Goal: Task Accomplishment & Management: Manage account settings

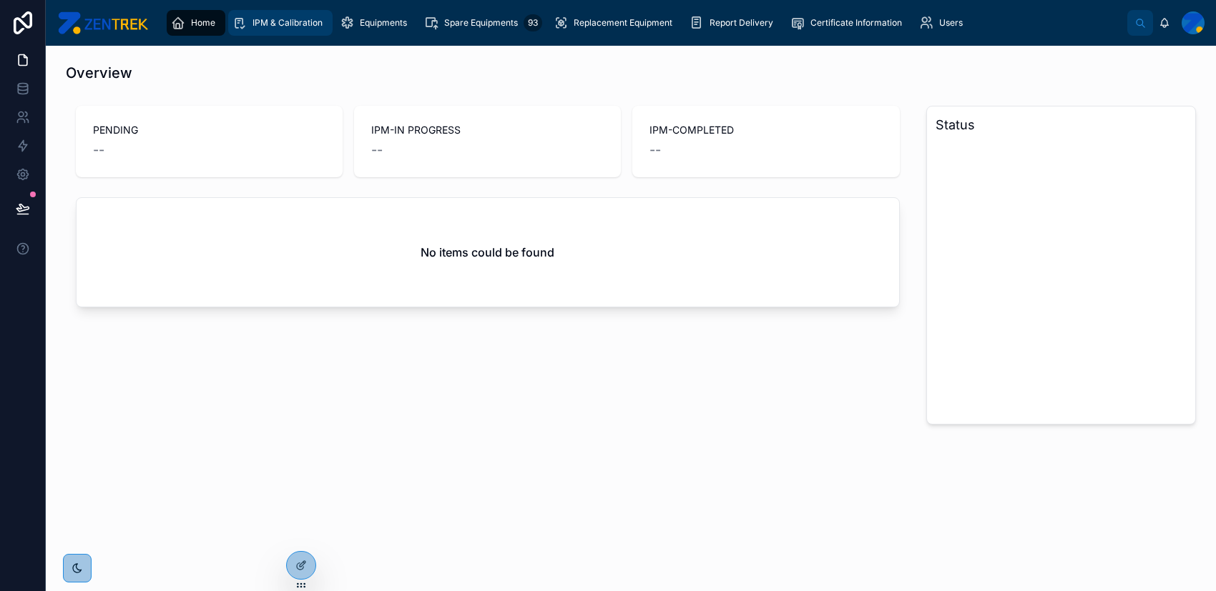
drag, startPoint x: 279, startPoint y: 21, endPoint x: 286, endPoint y: 26, distance: 8.7
click at [279, 21] on span "IPM & Calibration" at bounding box center [287, 22] width 70 height 11
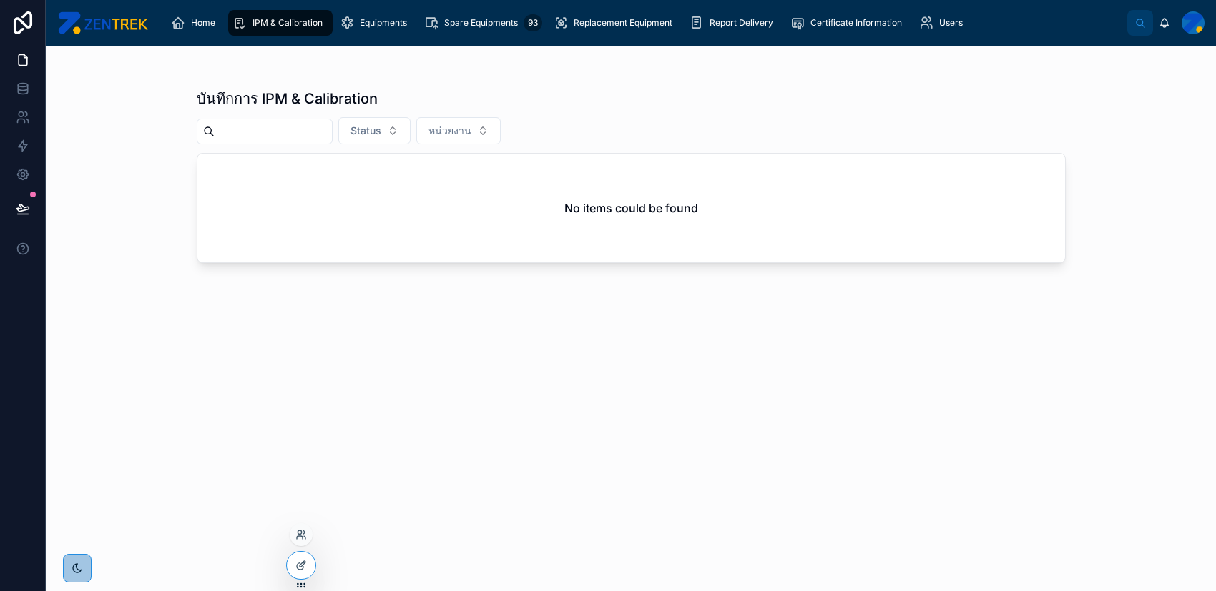
click at [307, 534] on div at bounding box center [301, 534] width 23 height 23
click at [303, 534] on icon at bounding box center [300, 534] width 11 height 11
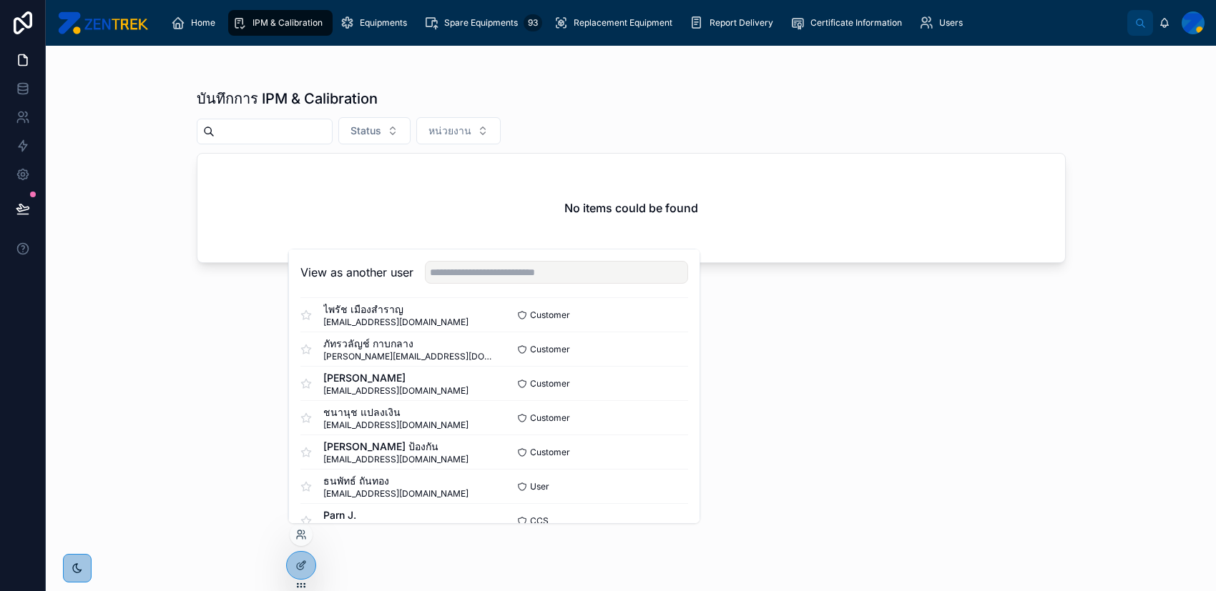
scroll to position [679, 0]
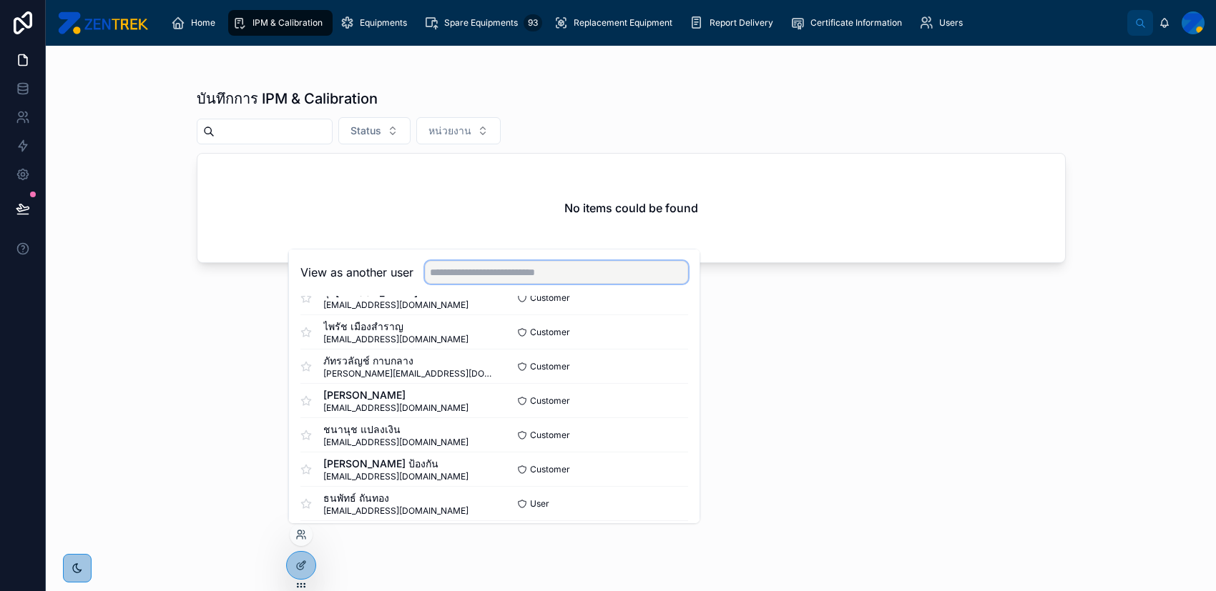
click at [601, 266] on input "text" at bounding box center [556, 272] width 263 height 23
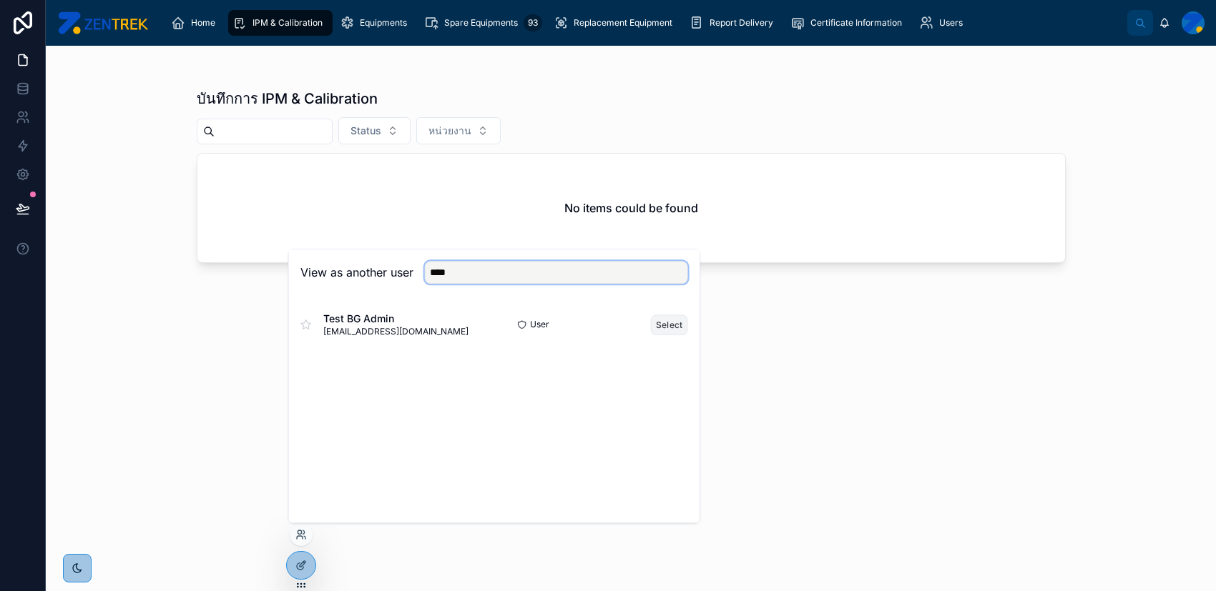
type input "****"
click at [662, 325] on button "Select" at bounding box center [669, 325] width 37 height 21
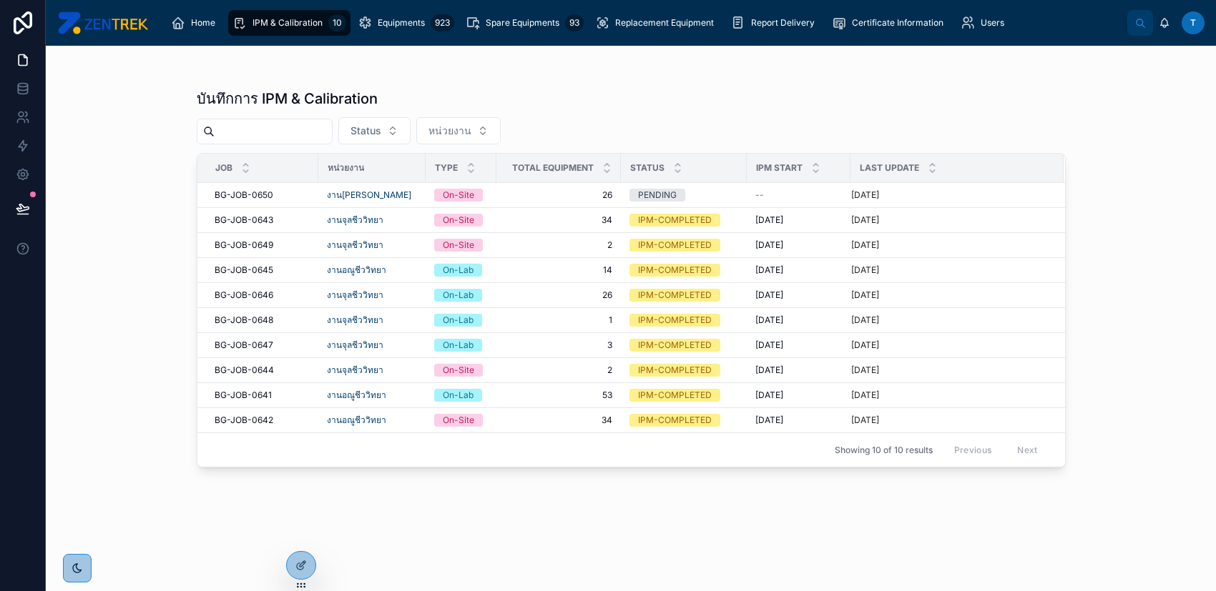
click at [326, 132] on input "text" at bounding box center [273, 132] width 117 height 20
click at [286, 397] on div "BG-JOB-0641 BG-JOB-0641" at bounding box center [262, 395] width 95 height 11
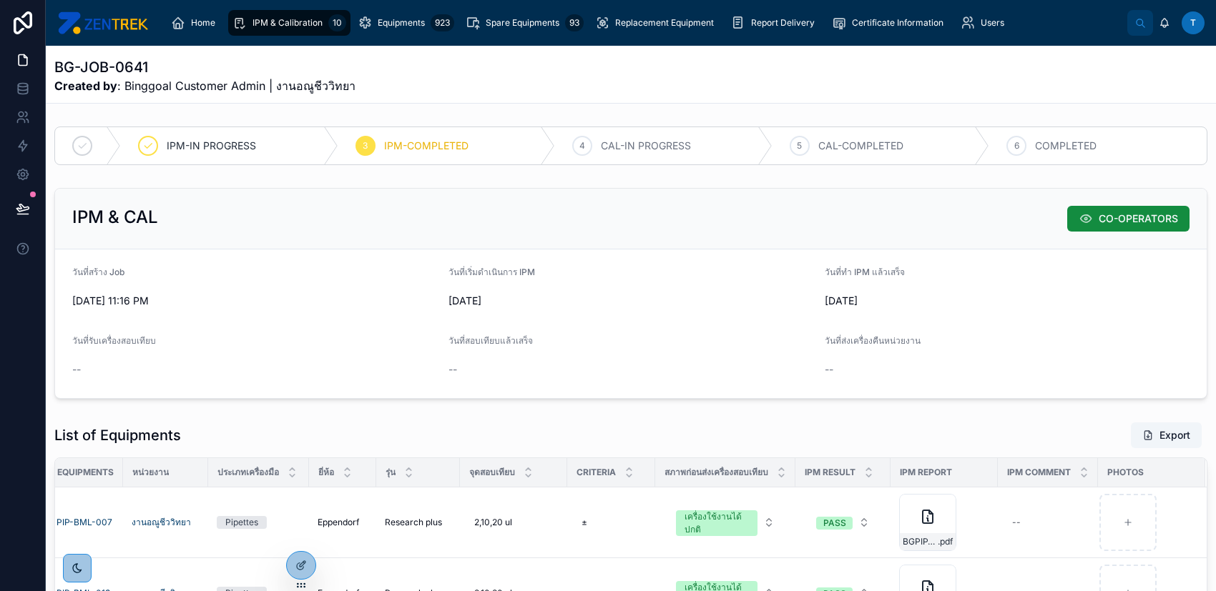
scroll to position [95, 0]
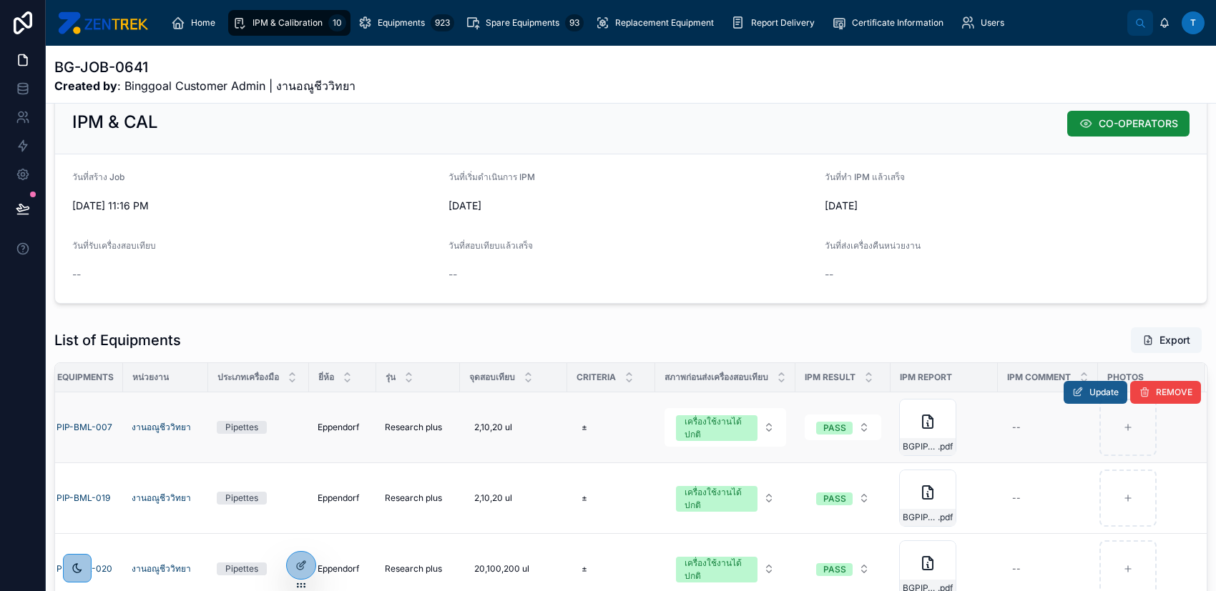
click at [1089, 396] on span "Update" at bounding box center [1103, 392] width 29 height 11
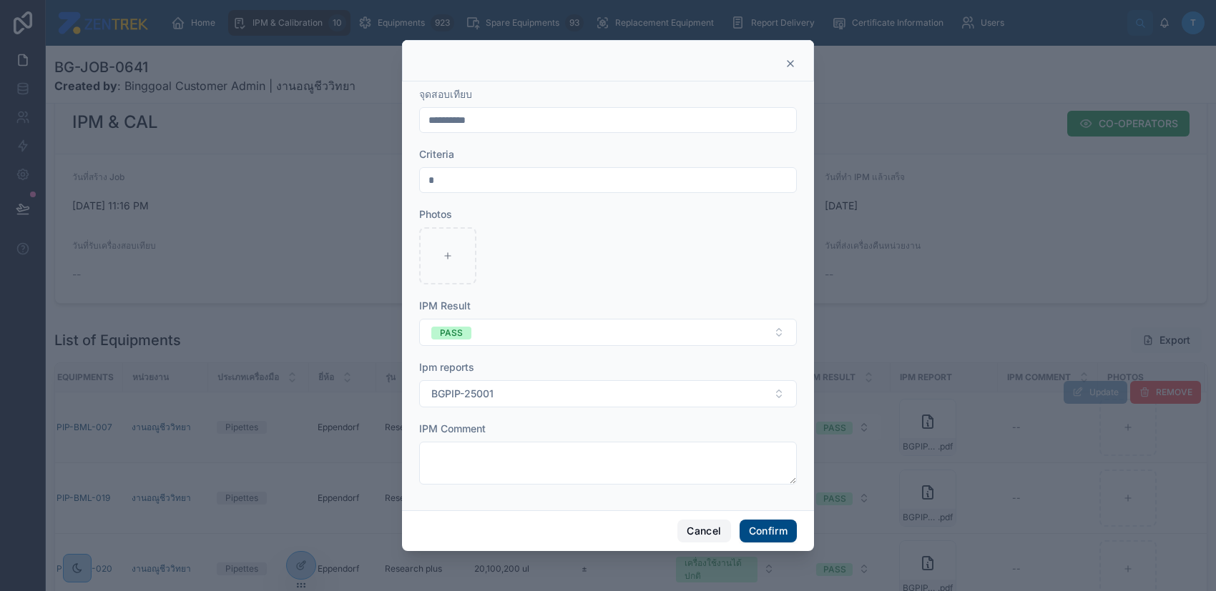
click at [681, 535] on button "Cancel" at bounding box center [703, 531] width 53 height 23
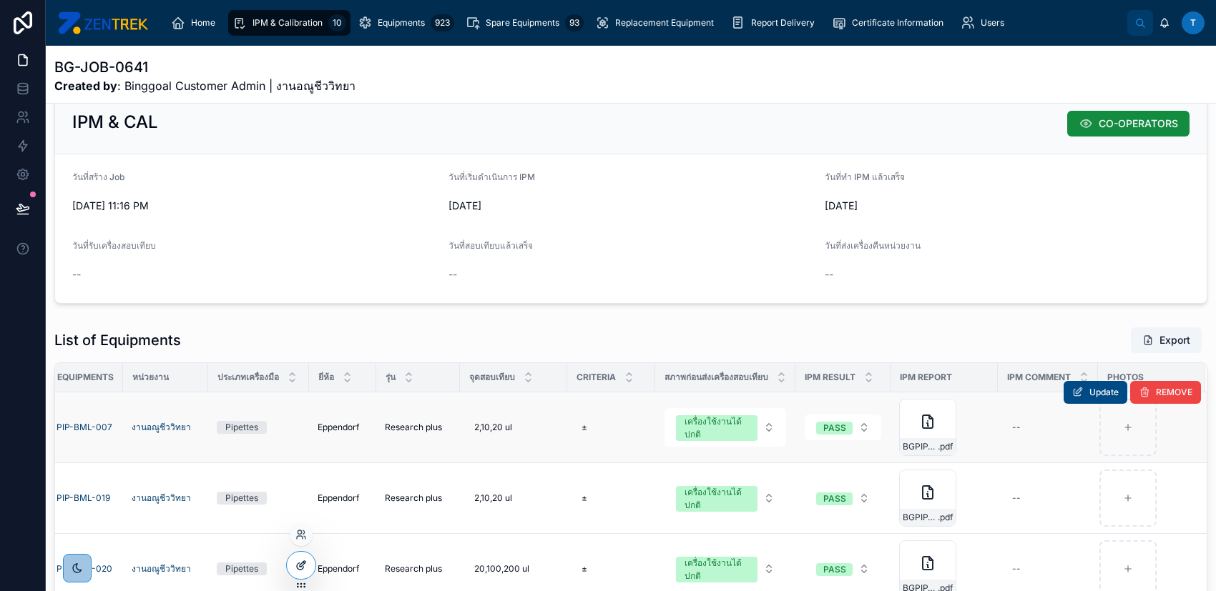
click at [298, 557] on div at bounding box center [301, 565] width 29 height 27
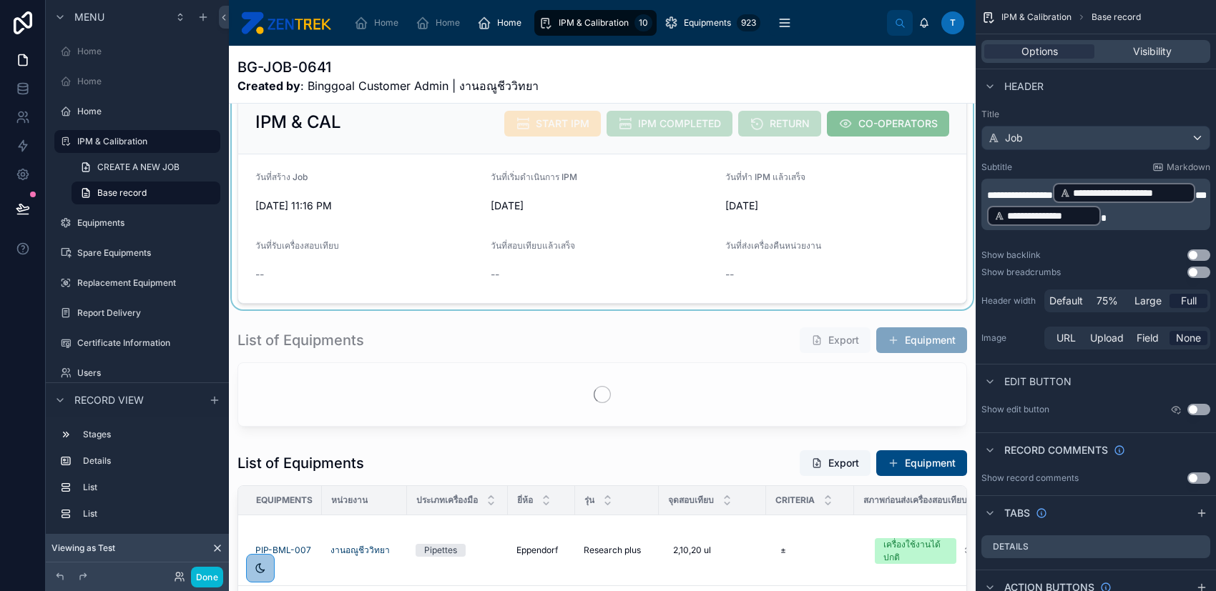
scroll to position [286, 0]
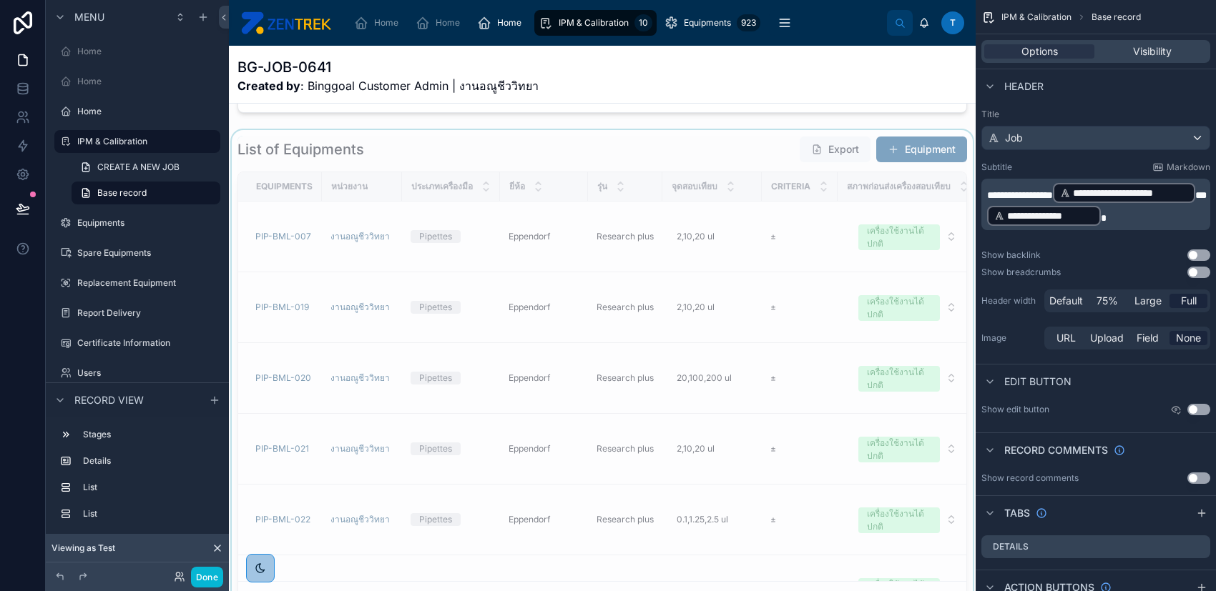
click at [613, 287] on div at bounding box center [602, 376] width 747 height 492
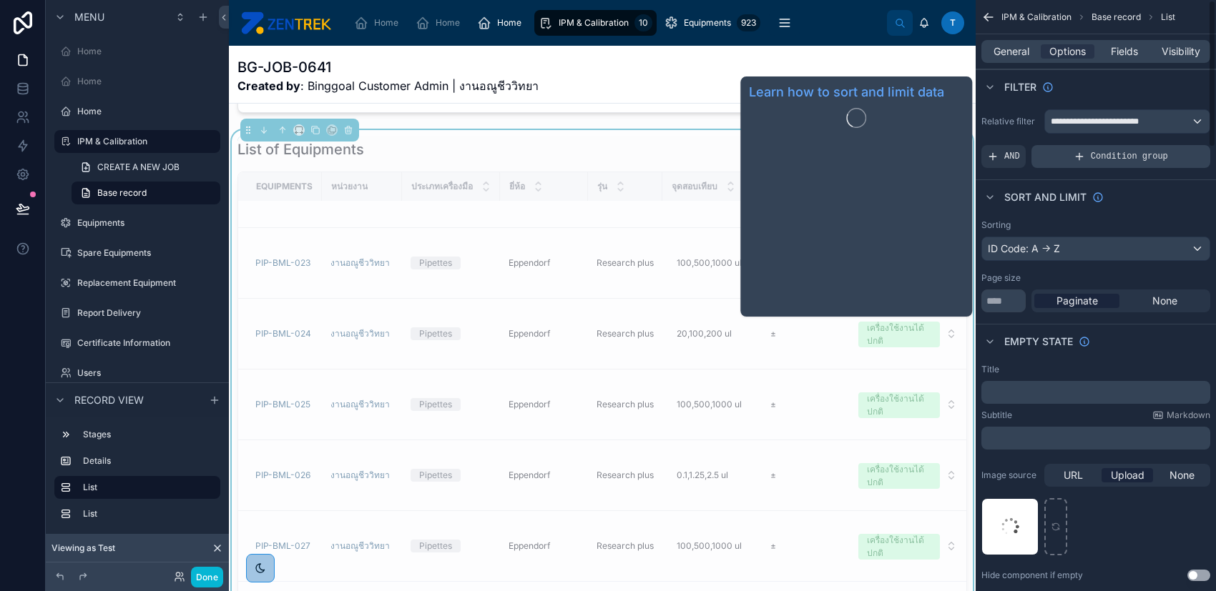
scroll to position [381, 0]
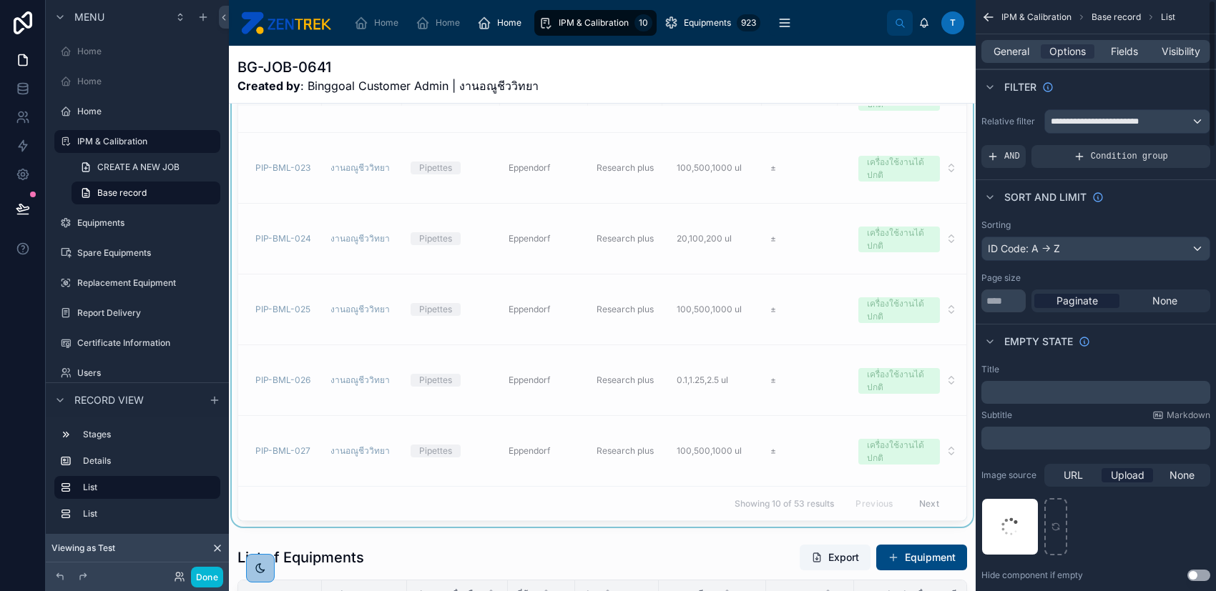
click at [1161, 41] on div "General Options Fields Visibility" at bounding box center [1095, 51] width 229 height 23
click at [1165, 46] on span "Visibility" at bounding box center [1180, 51] width 39 height 14
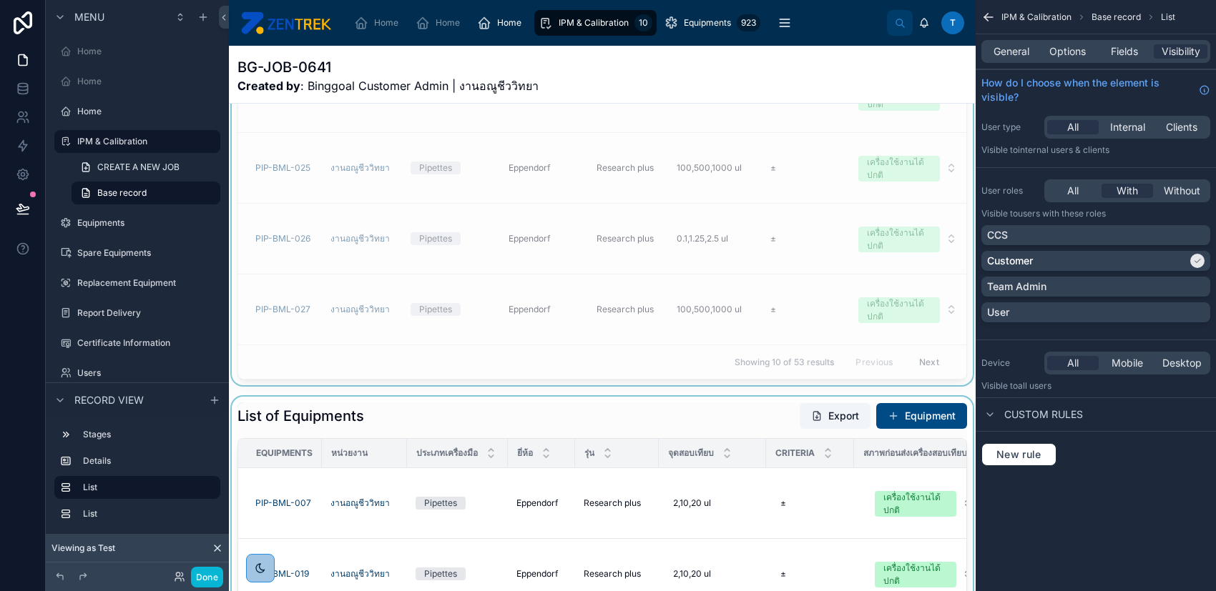
scroll to position [667, 0]
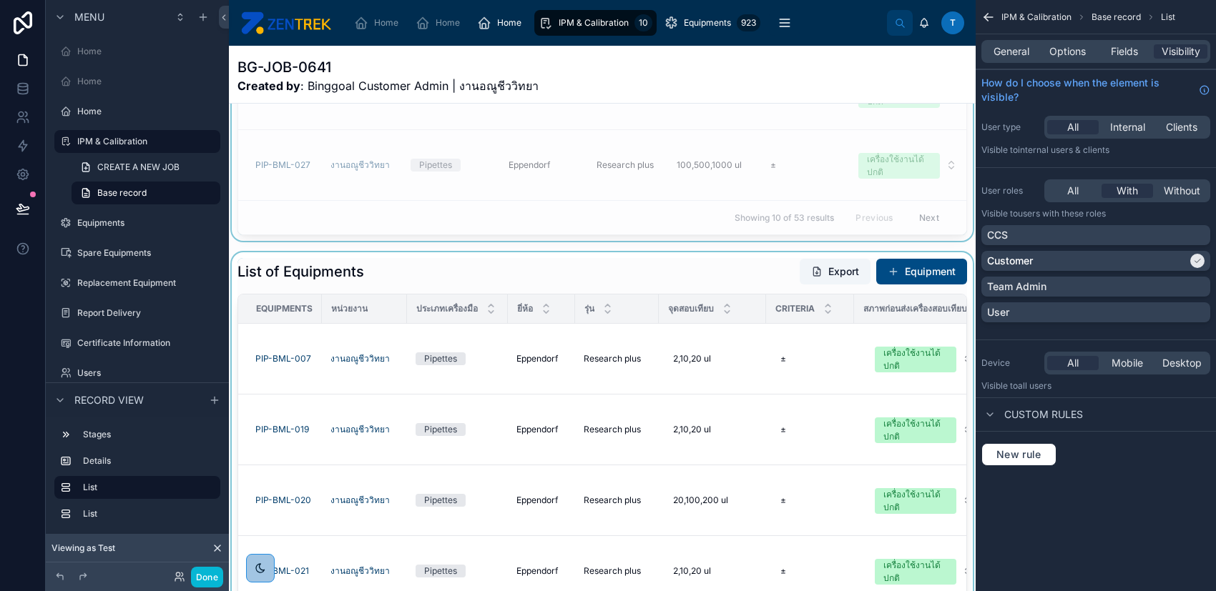
click at [687, 263] on div at bounding box center [602, 498] width 747 height 492
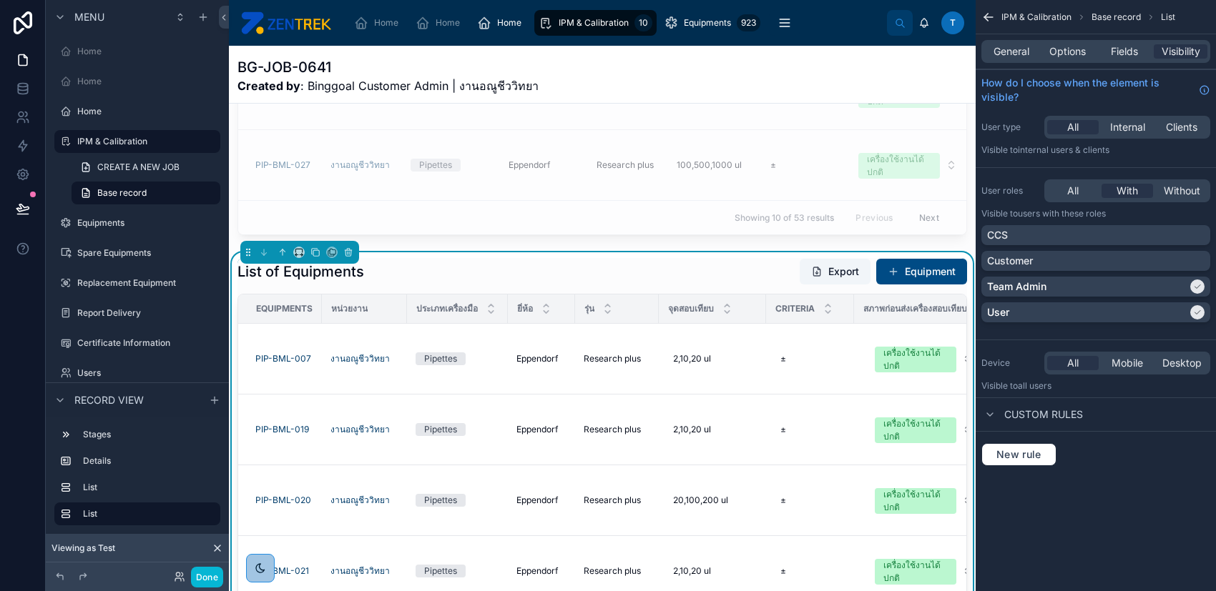
click at [637, 273] on div "List of Equipments Export Equipment" at bounding box center [601, 271] width 729 height 27
click at [1130, 53] on span "Fields" at bounding box center [1123, 51] width 27 height 14
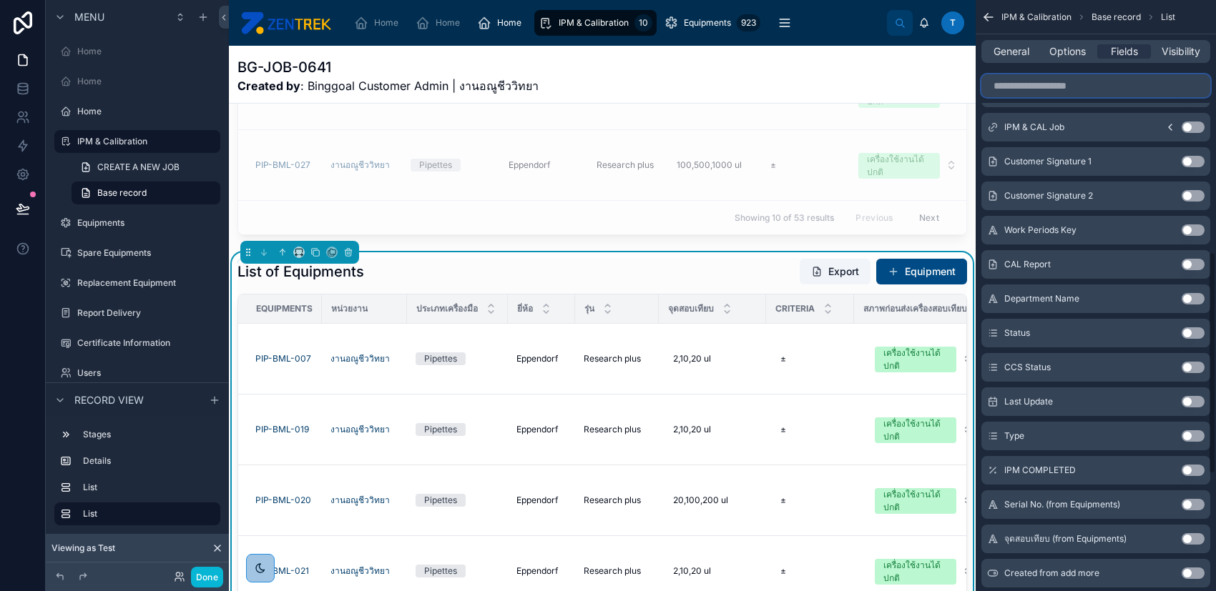
click at [1065, 91] on input "scrollable content" at bounding box center [1095, 85] width 229 height 23
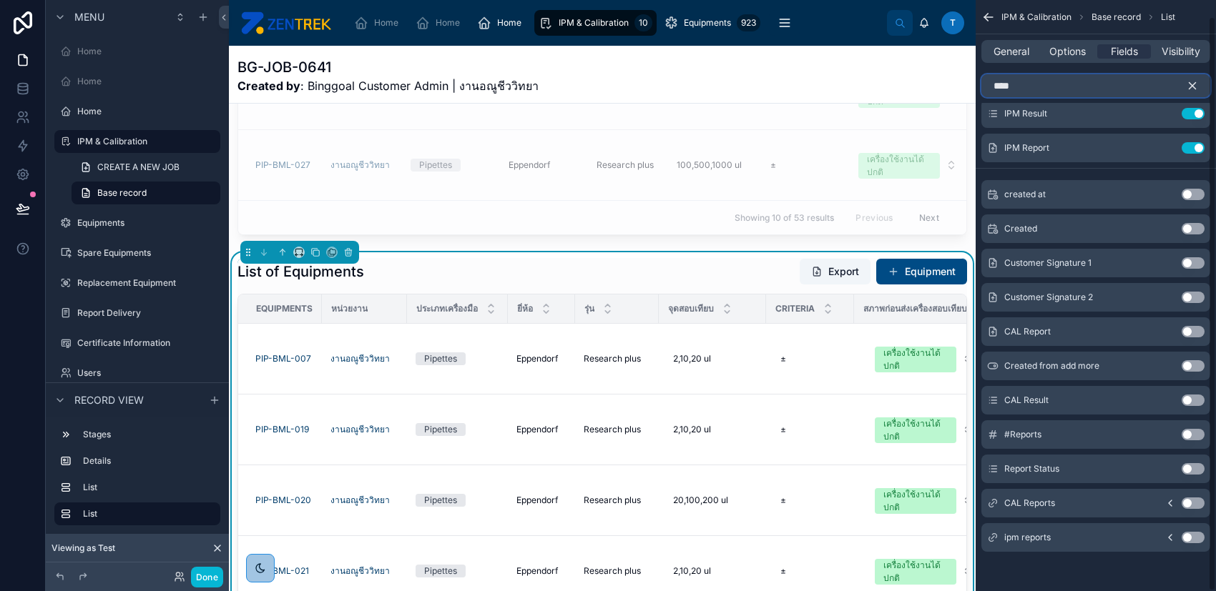
scroll to position [0, 0]
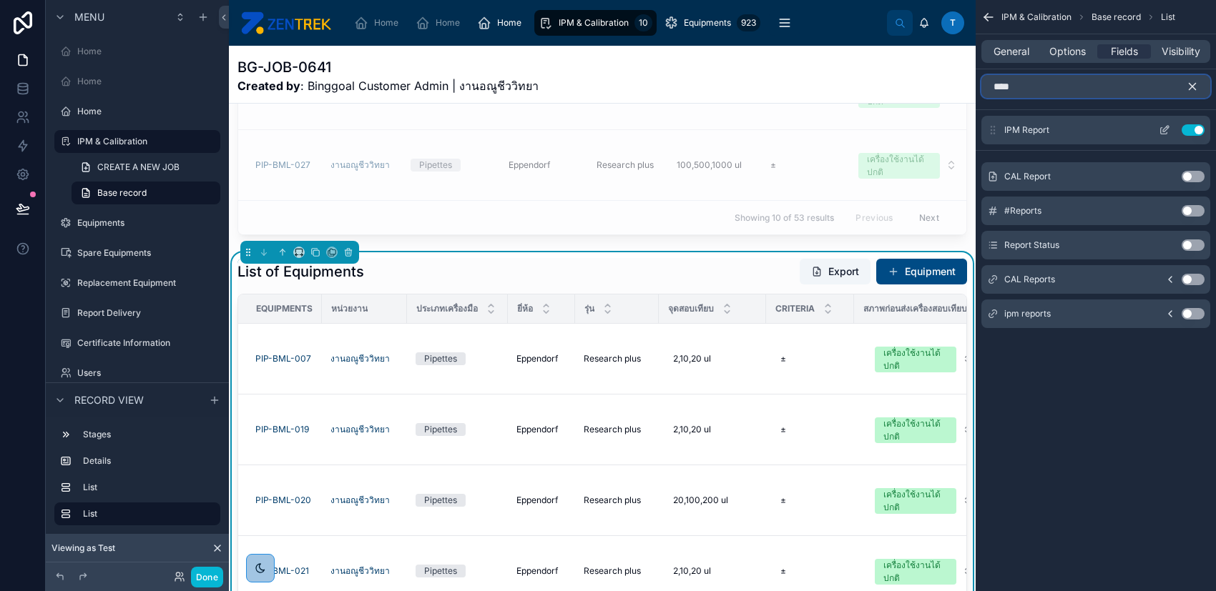
type input "****"
click at [1163, 131] on icon "scrollable content" at bounding box center [1166, 129] width 6 height 6
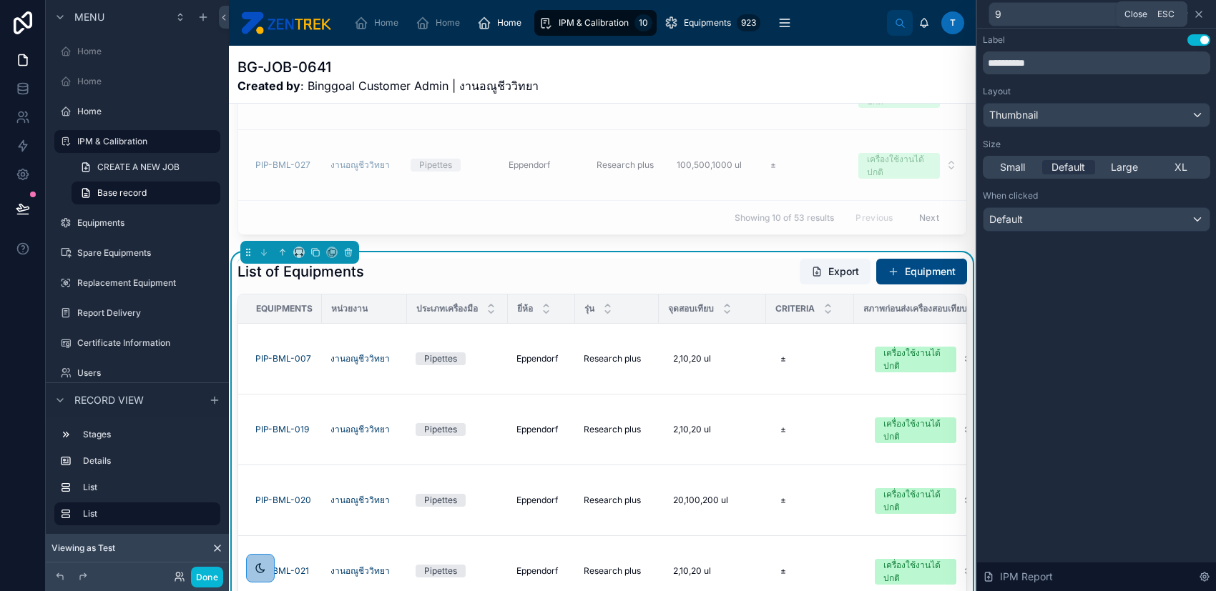
click at [1194, 11] on icon at bounding box center [1198, 14] width 11 height 11
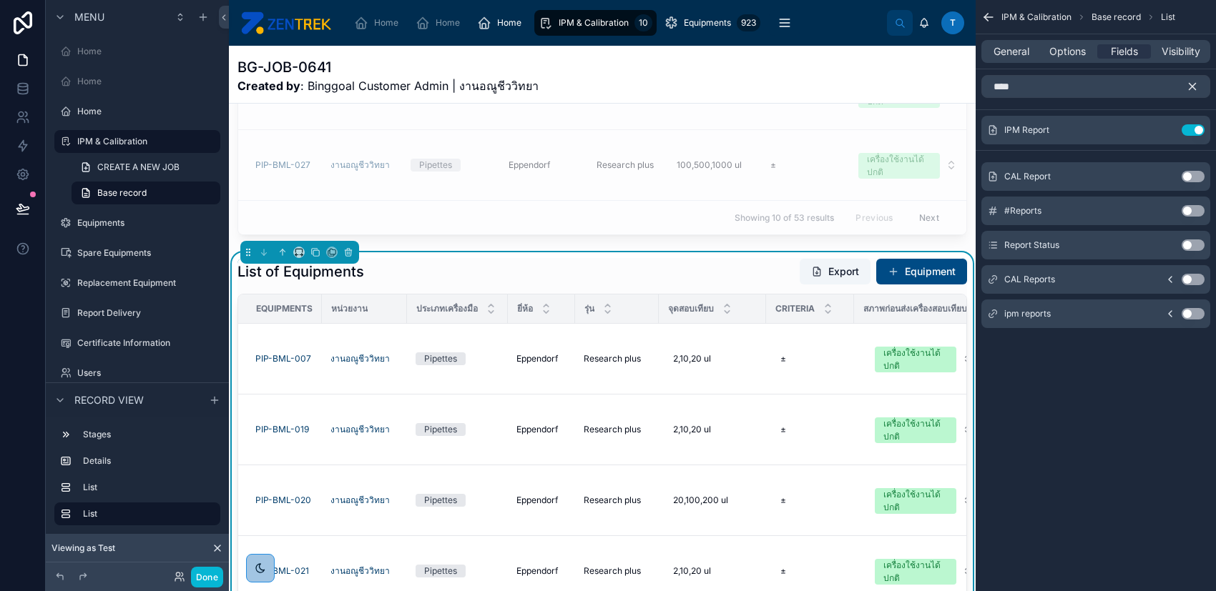
click at [1190, 83] on icon "scrollable content" at bounding box center [1192, 86] width 13 height 13
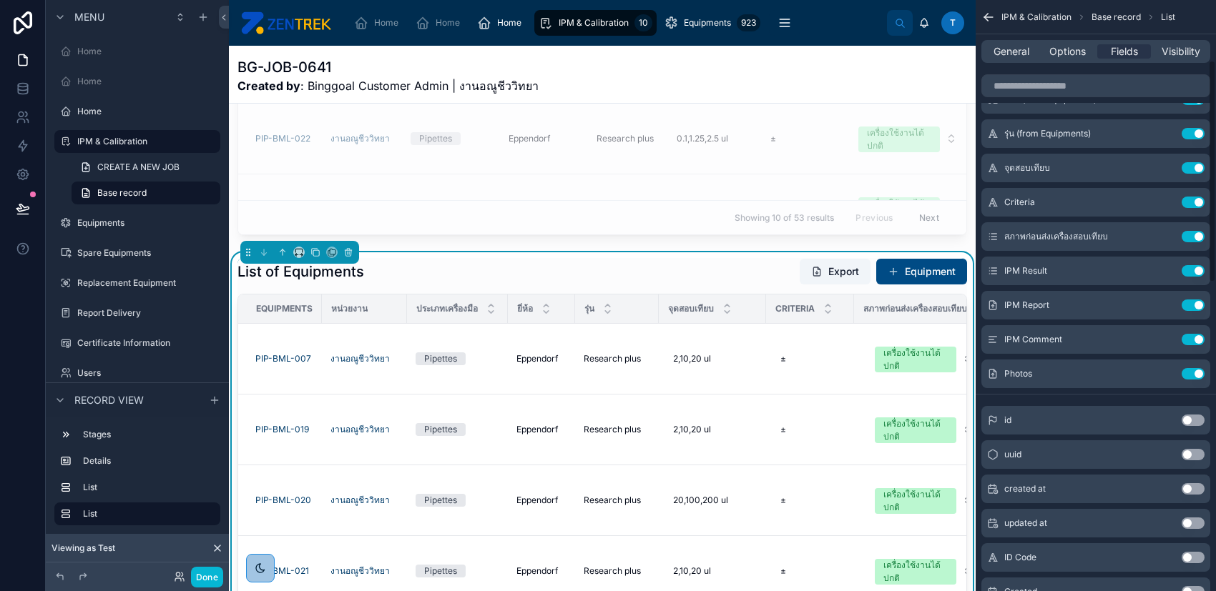
scroll to position [190, 0]
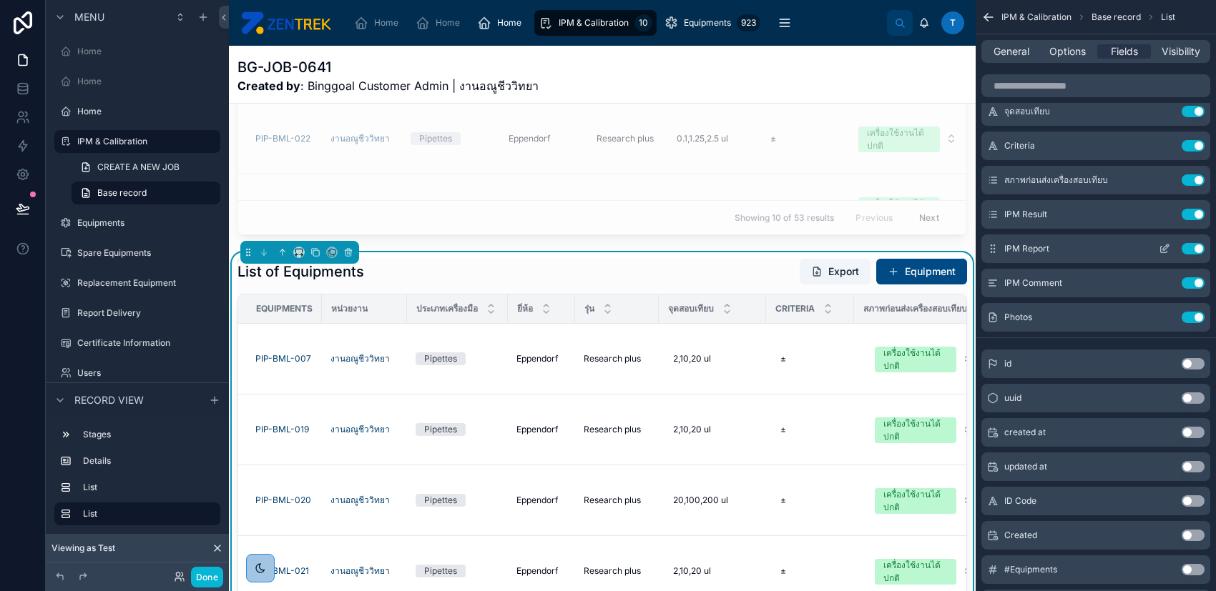
click at [1161, 243] on icon "scrollable content" at bounding box center [1163, 248] width 11 height 11
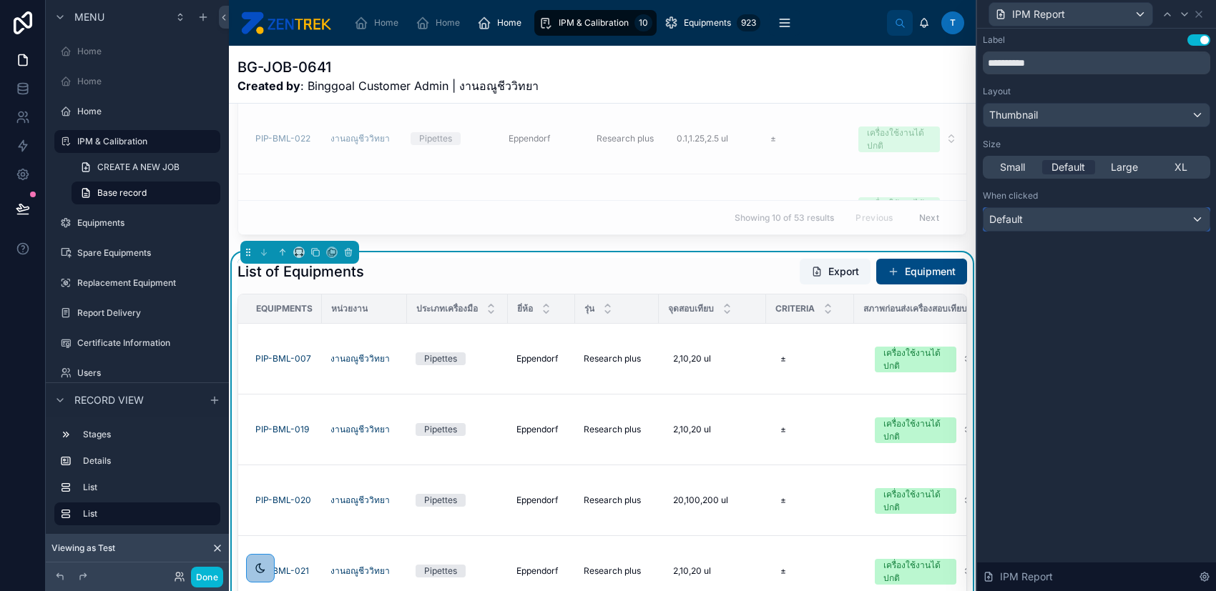
click at [1146, 230] on div "Default" at bounding box center [1096, 219] width 226 height 23
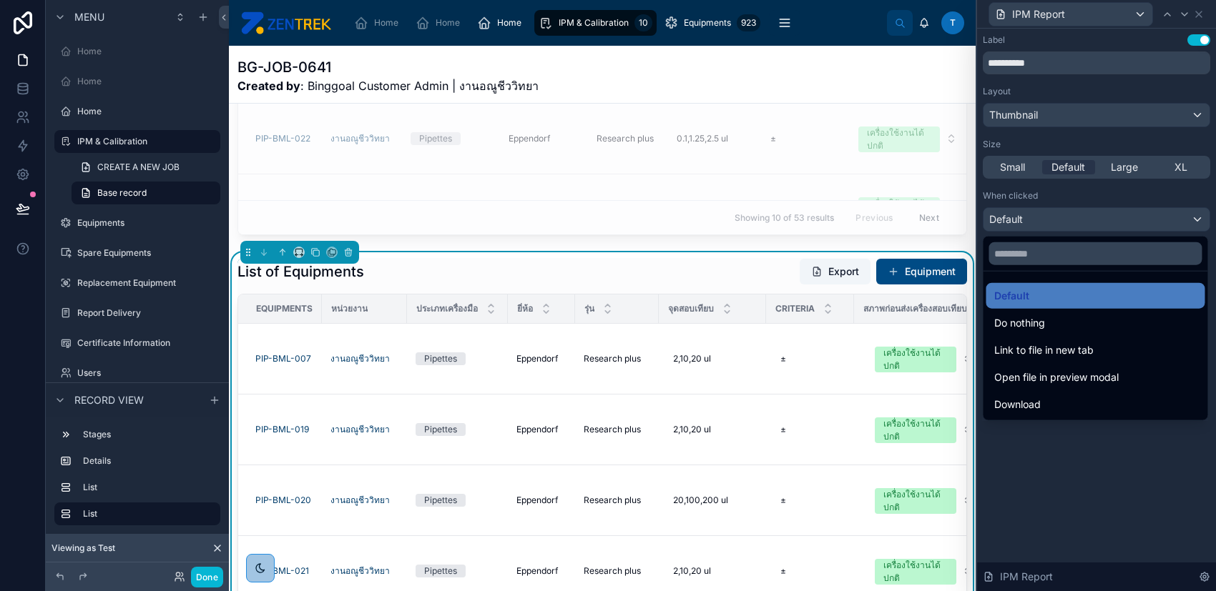
click at [1133, 470] on div at bounding box center [1096, 295] width 239 height 591
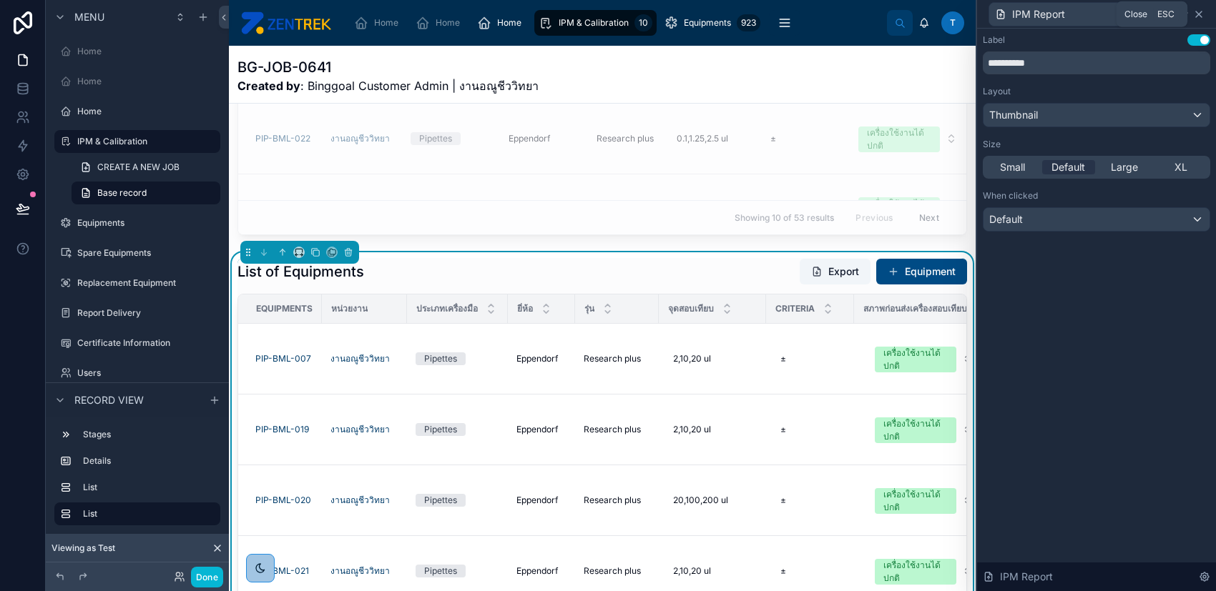
click at [1202, 12] on icon at bounding box center [1198, 14] width 11 height 11
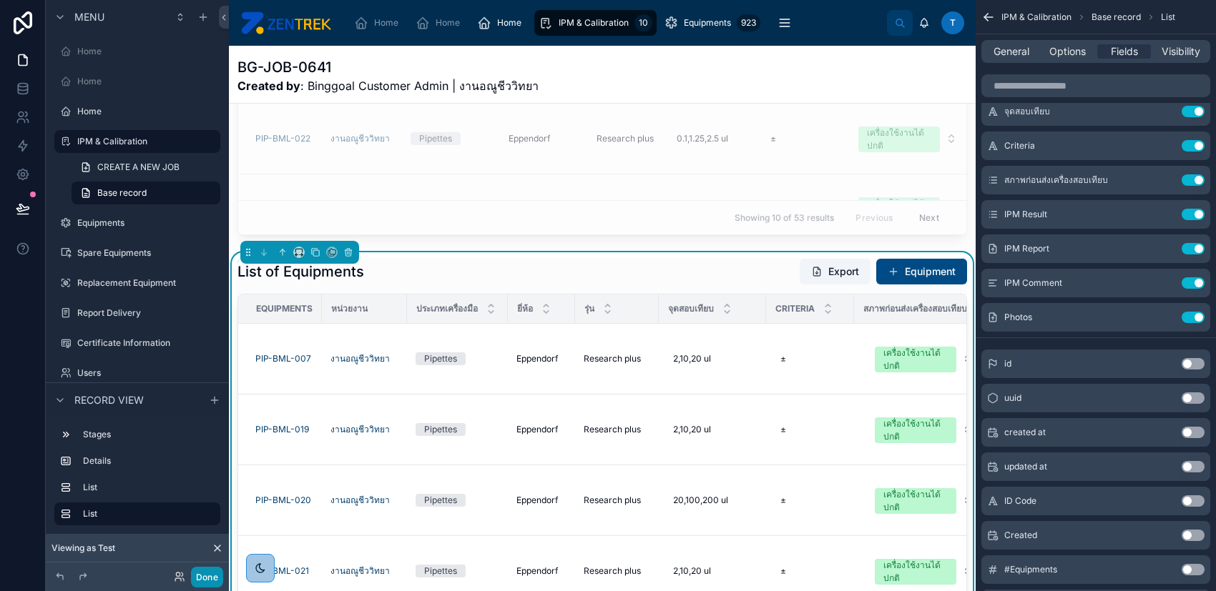
click at [202, 581] on button "Done" at bounding box center [207, 577] width 32 height 21
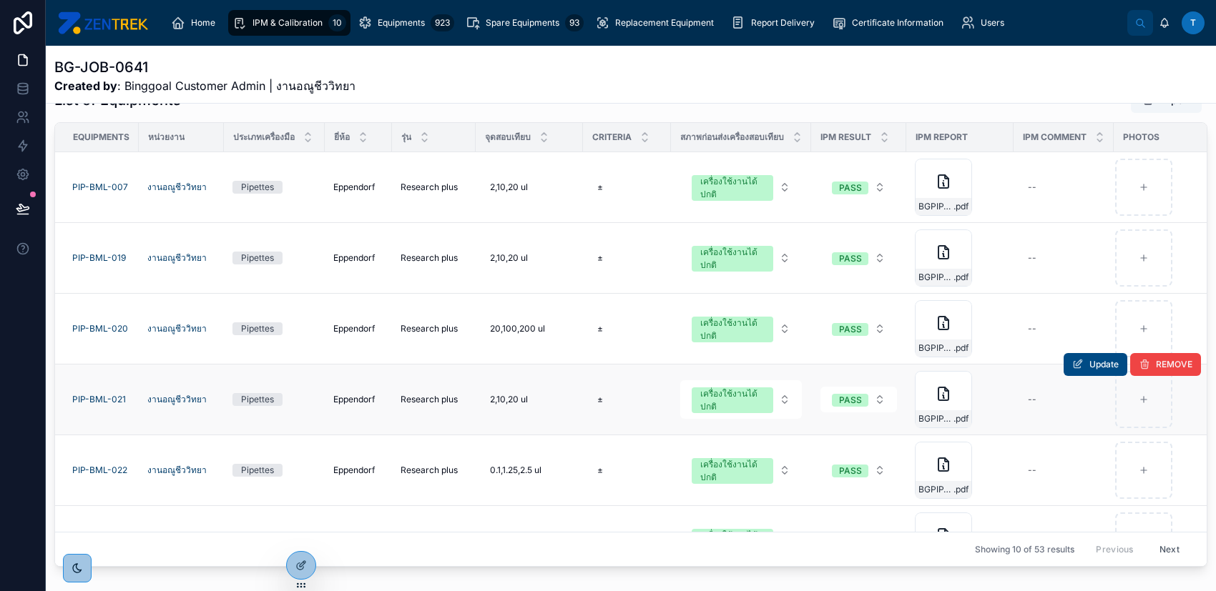
scroll to position [312, 0]
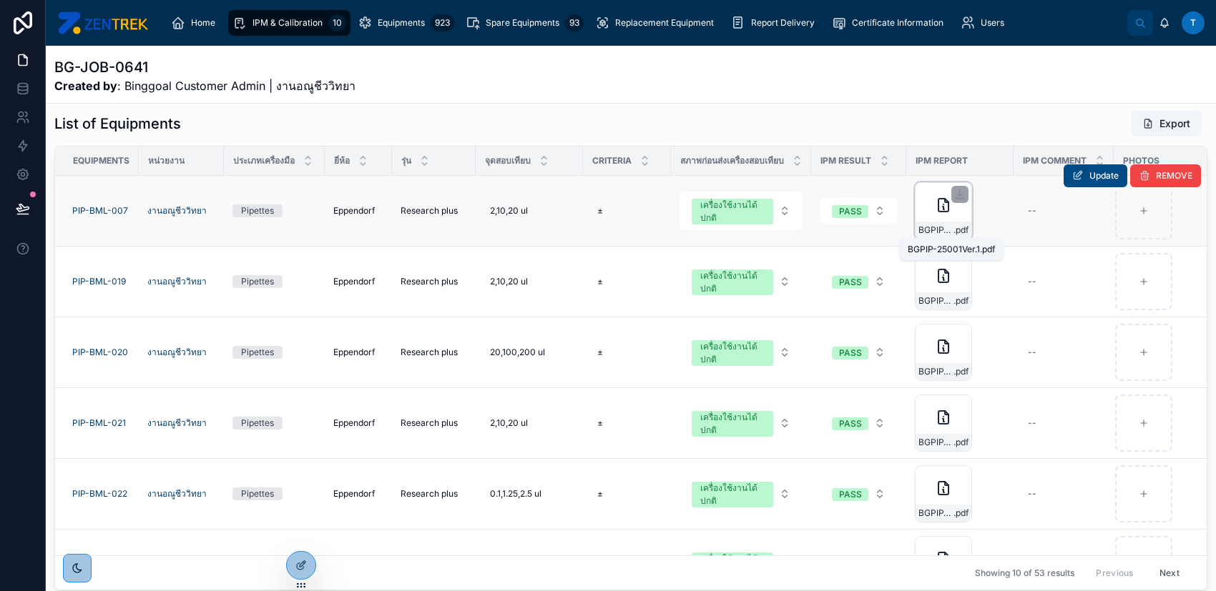
click at [951, 225] on span "BGPIP-25001Ver.1" at bounding box center [935, 230] width 35 height 11
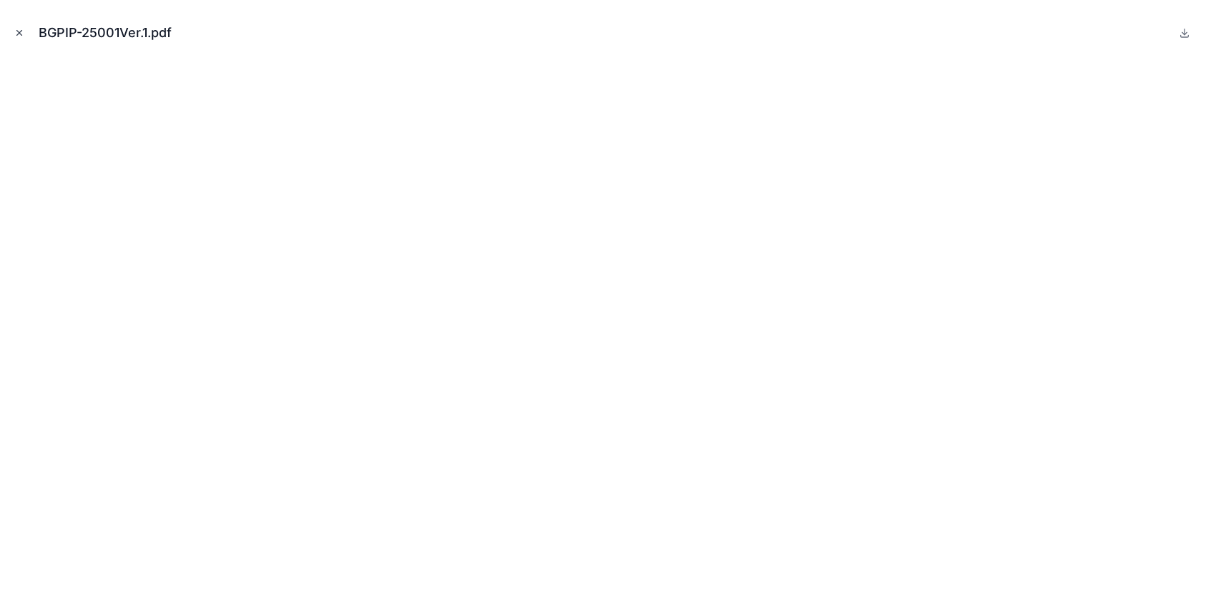
click at [21, 26] on button "Close modal" at bounding box center [19, 33] width 16 height 16
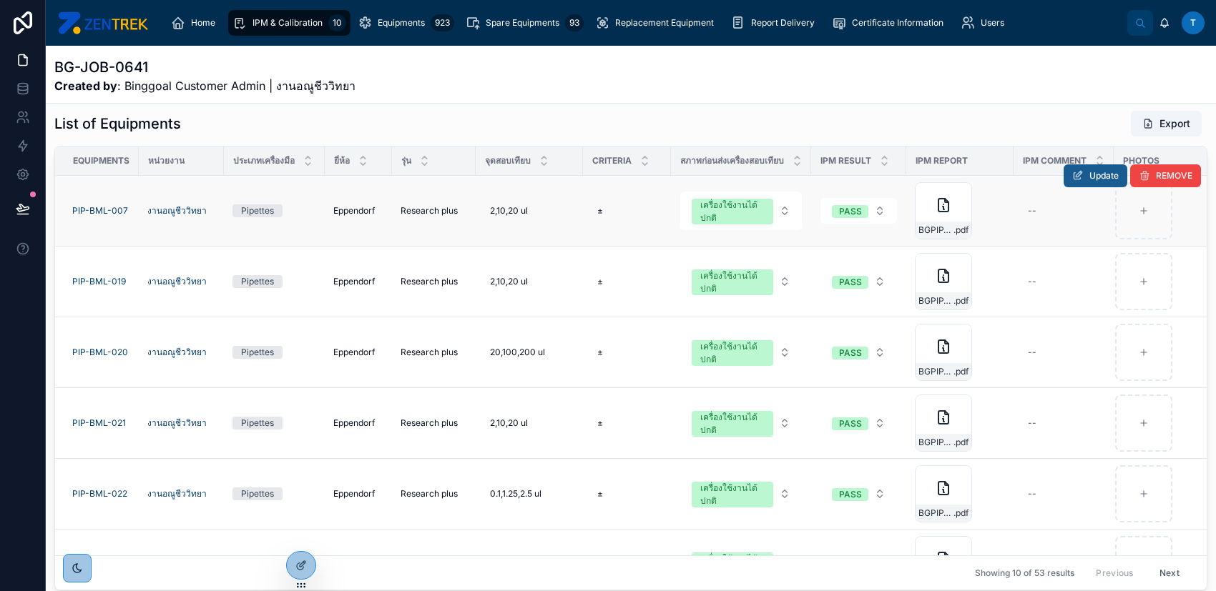
click at [1072, 177] on icon at bounding box center [1077, 175] width 11 height 11
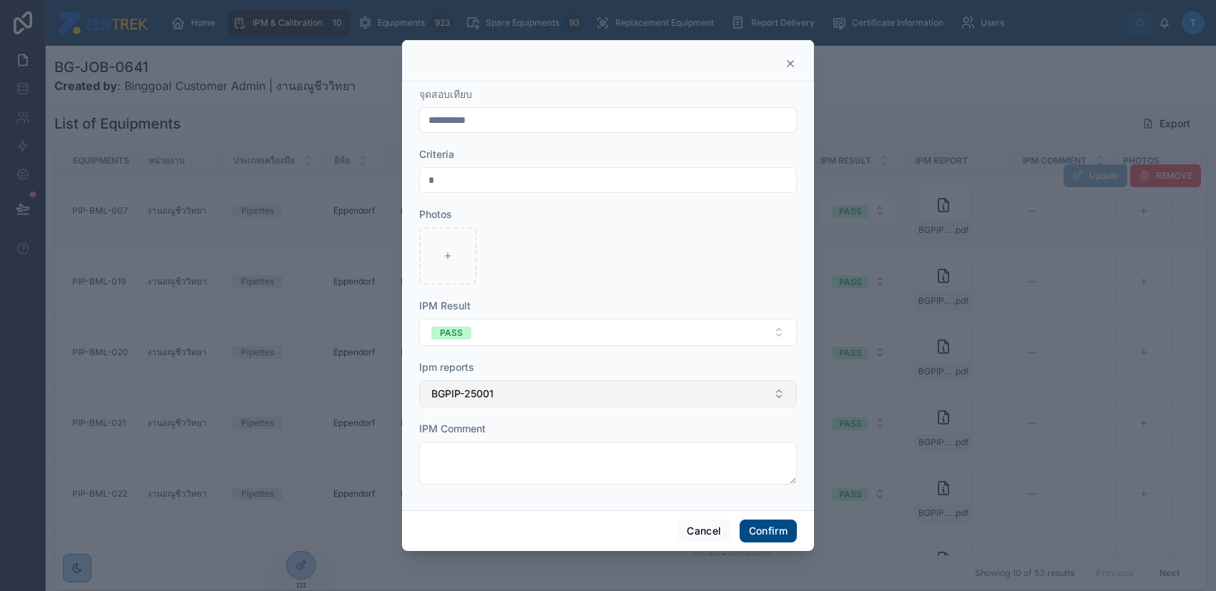
click at [674, 394] on button "BGPIP-25001" at bounding box center [608, 393] width 378 height 27
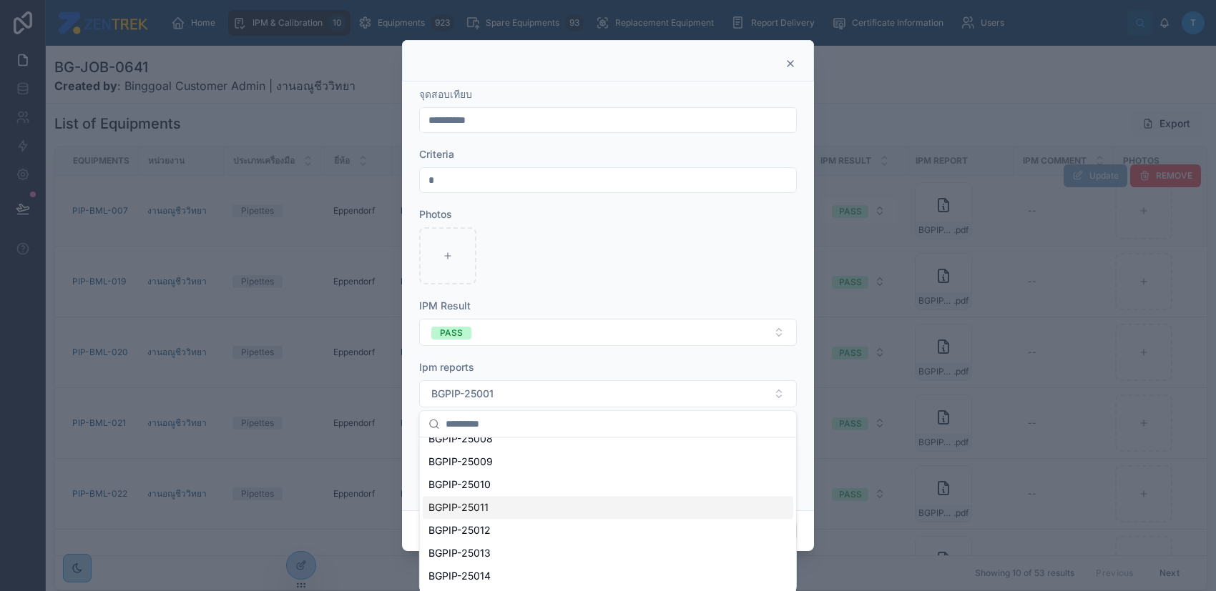
scroll to position [990, 0]
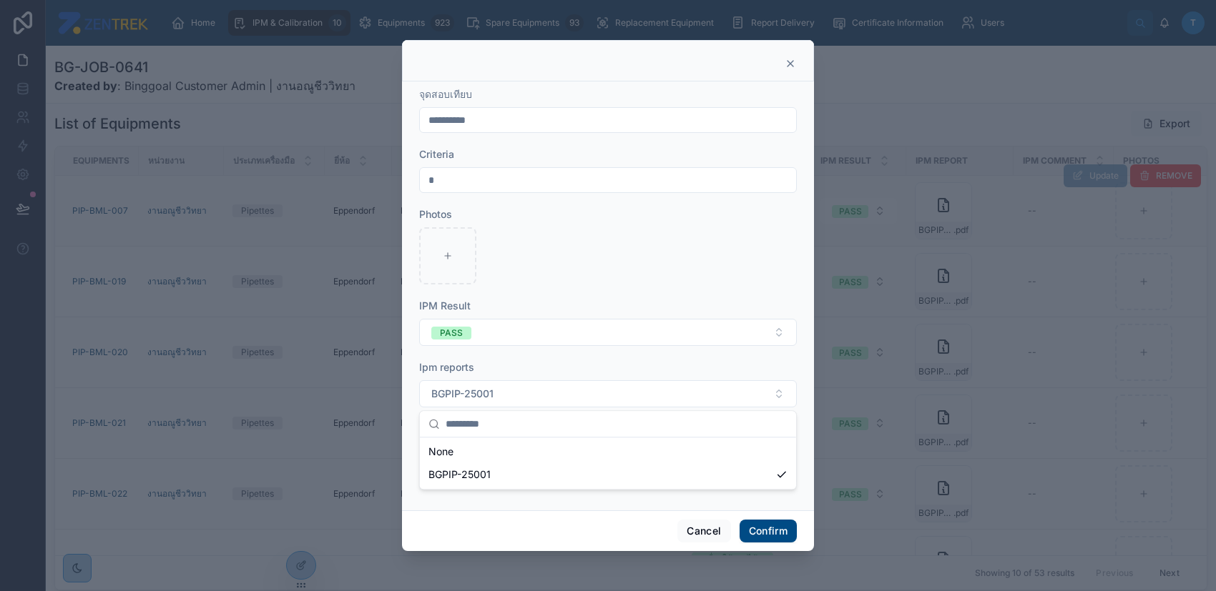
drag, startPoint x: 726, startPoint y: 237, endPoint x: 783, endPoint y: 107, distance: 141.9
click at [726, 236] on div at bounding box center [608, 255] width 378 height 57
click at [601, 400] on button "BGPIP-25001" at bounding box center [608, 393] width 378 height 27
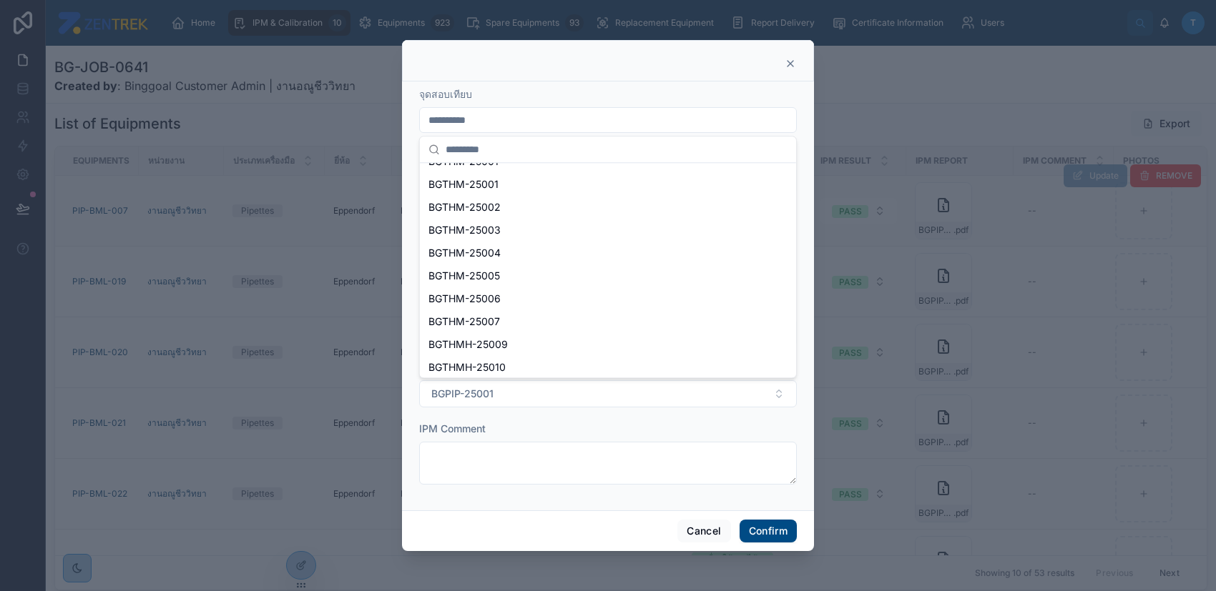
scroll to position [1848, 0]
click at [615, 425] on div "Home IPM & Calibration 10 Equipments 923 Spare Equipments 93 Replacement Equipm…" at bounding box center [608, 295] width 1216 height 591
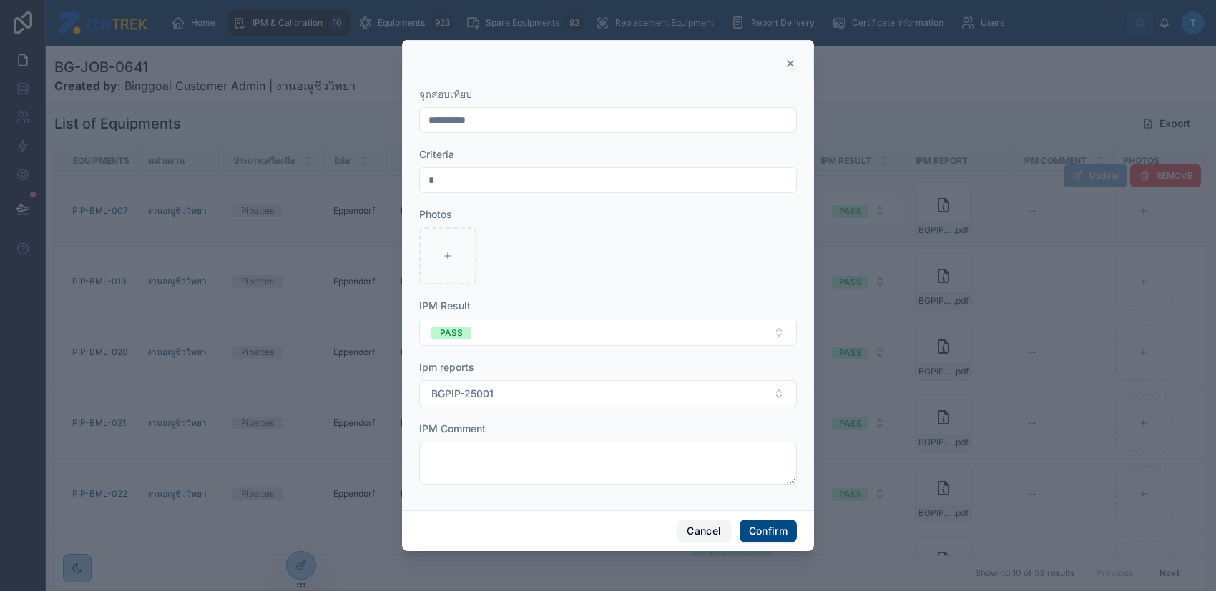
click at [691, 526] on button "Cancel" at bounding box center [703, 531] width 53 height 23
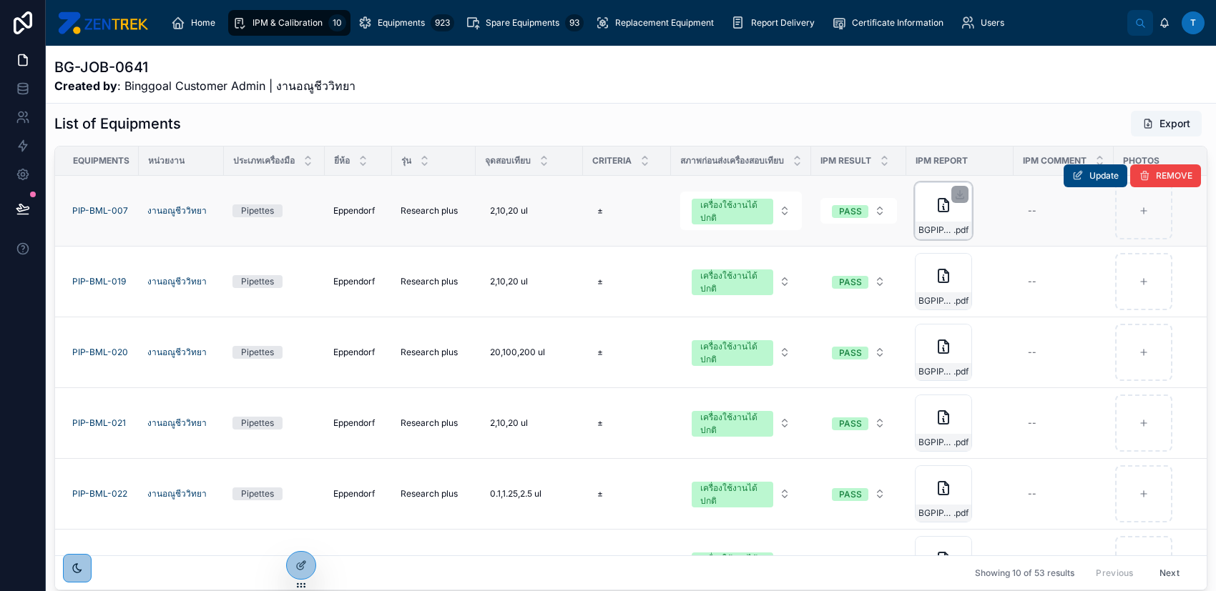
click at [947, 199] on icon at bounding box center [943, 205] width 10 height 13
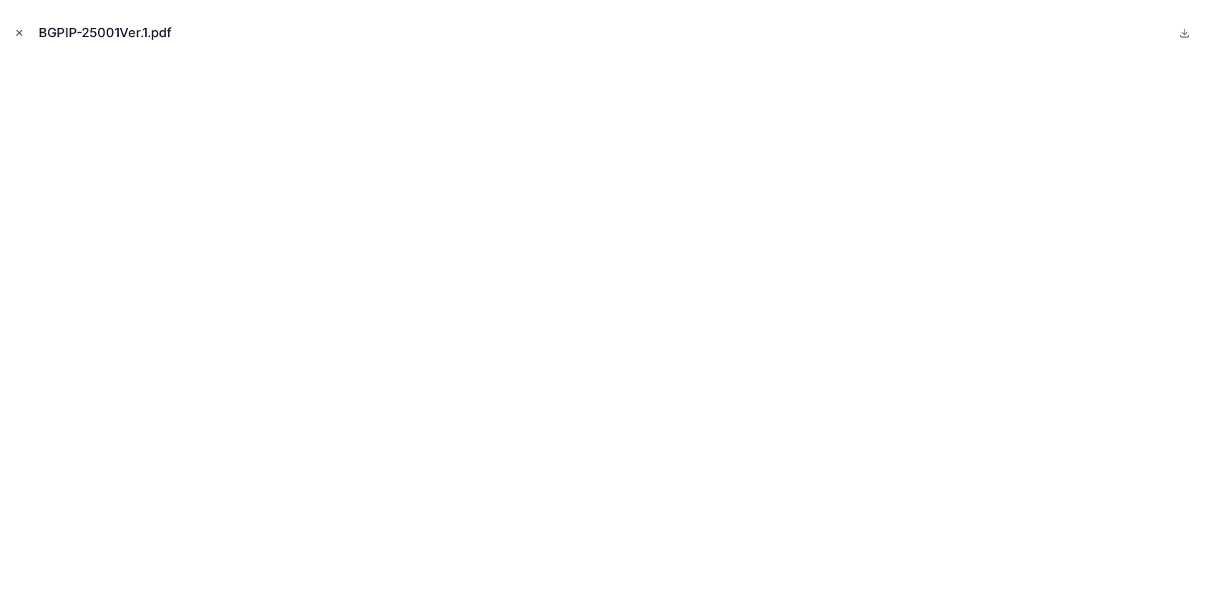
click at [21, 33] on icon "Close modal" at bounding box center [19, 33] width 10 height 10
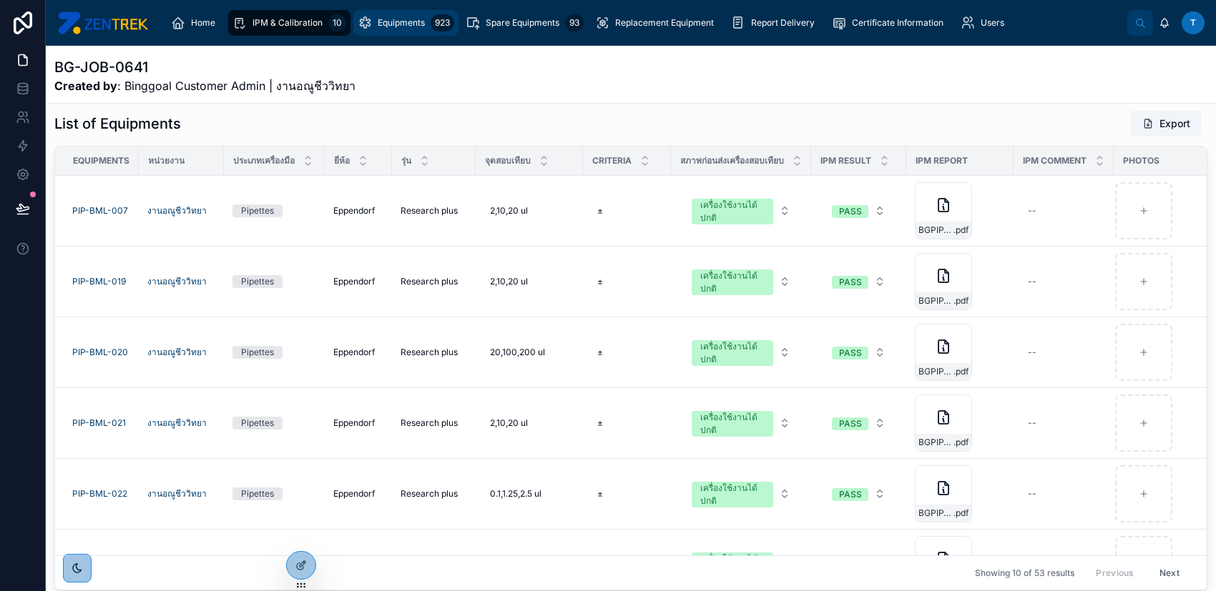
click at [398, 17] on span "Equipments" at bounding box center [401, 22] width 47 height 11
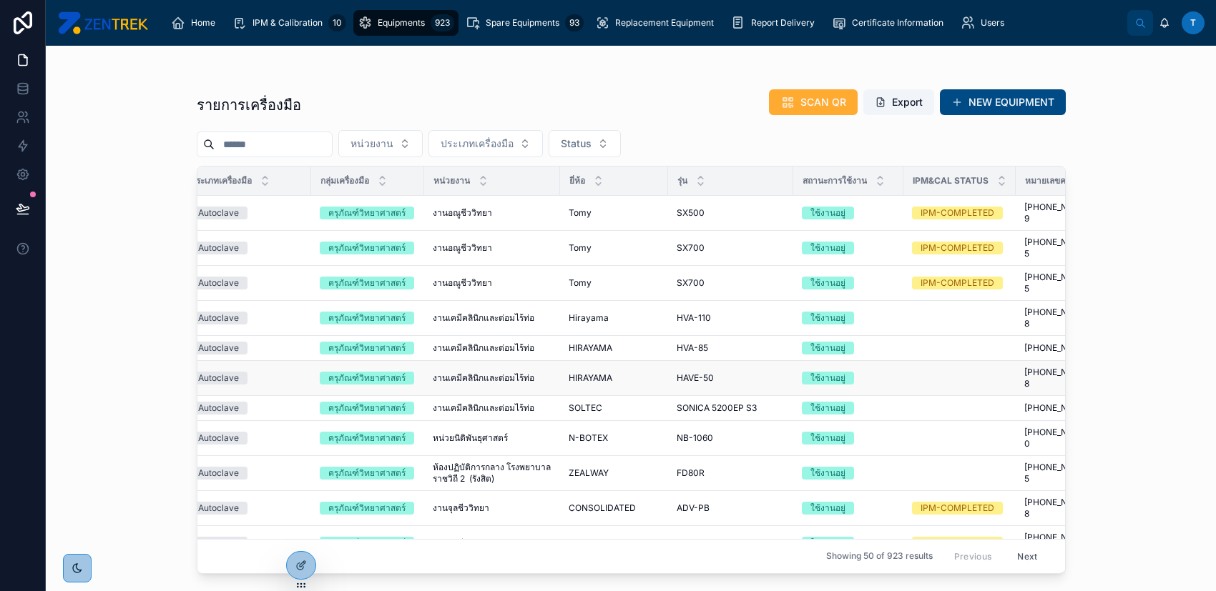
scroll to position [0, 132]
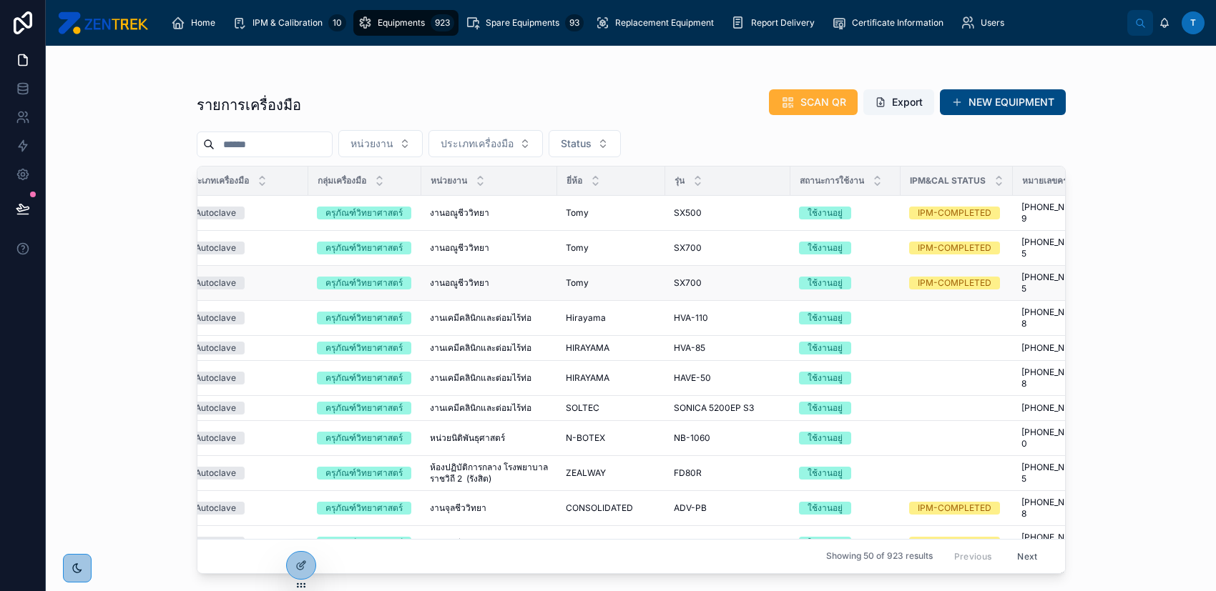
click at [865, 277] on div "ใช้งานอยู่" at bounding box center [845, 283] width 93 height 13
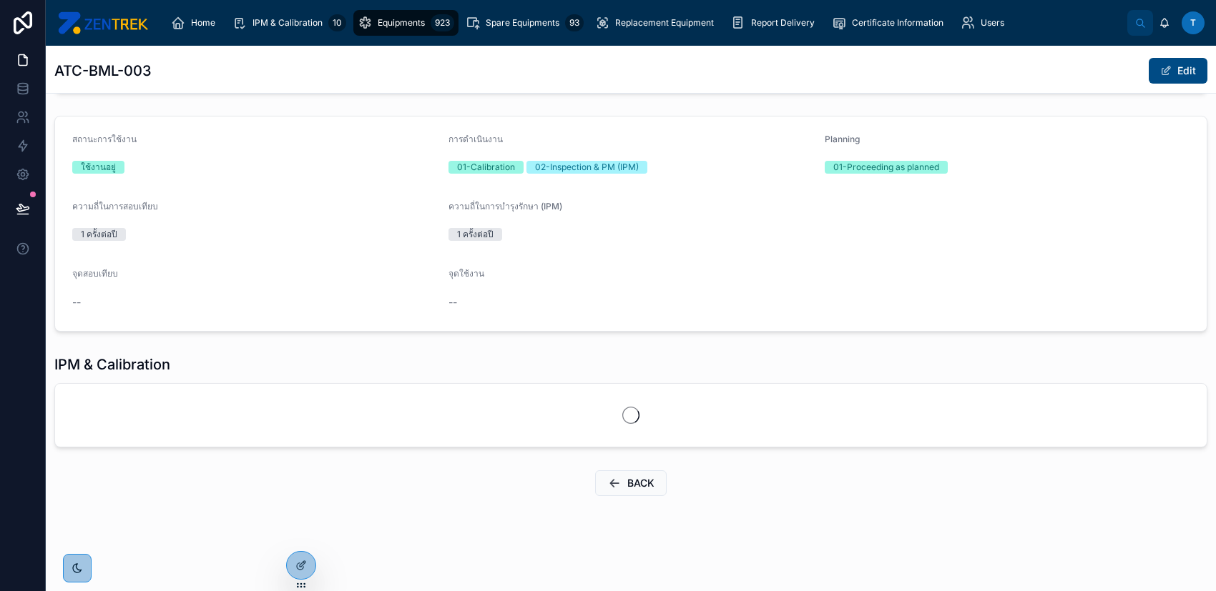
scroll to position [243, 0]
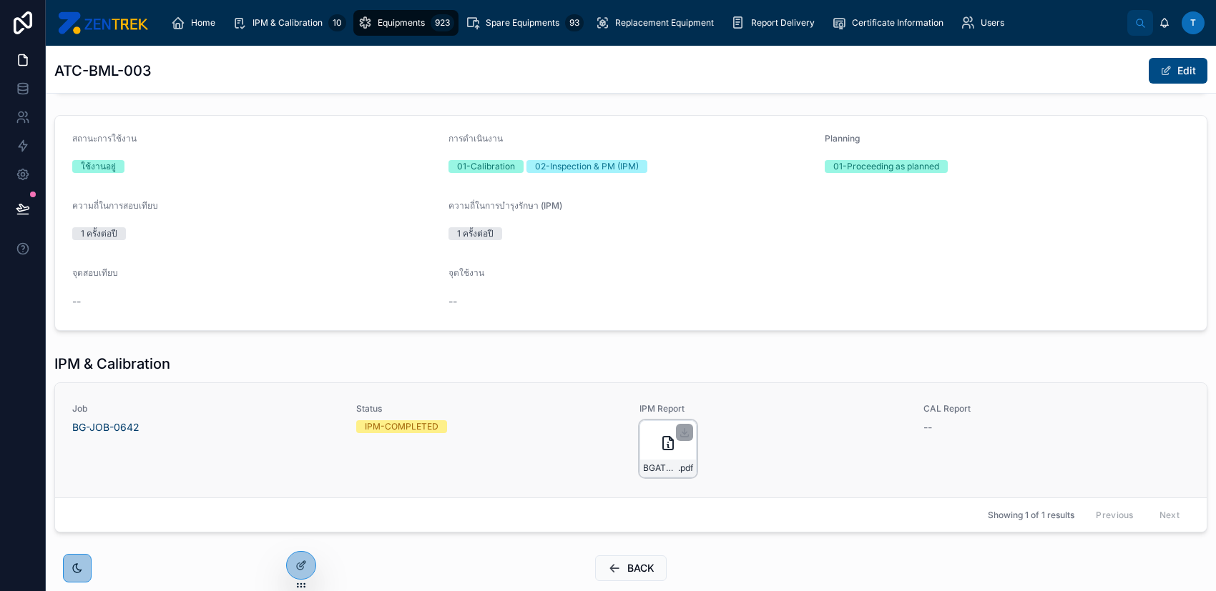
click at [671, 443] on div "BGATC-25003Ver.1 .pdf" at bounding box center [667, 448] width 57 height 57
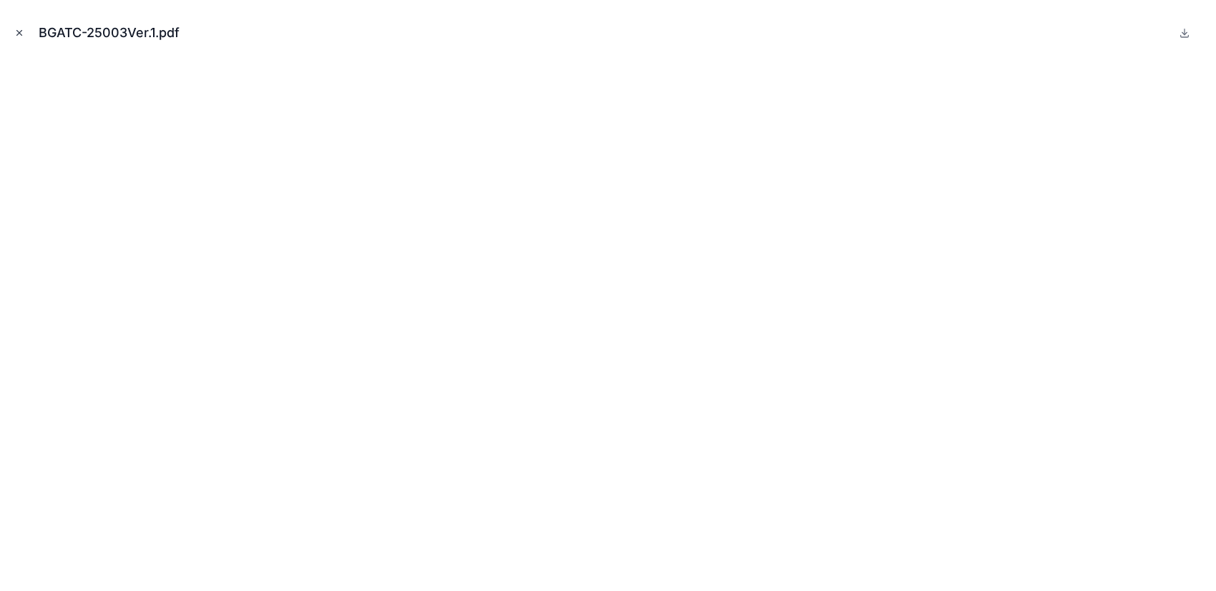
click at [24, 31] on icon "Close modal" at bounding box center [19, 33] width 10 height 10
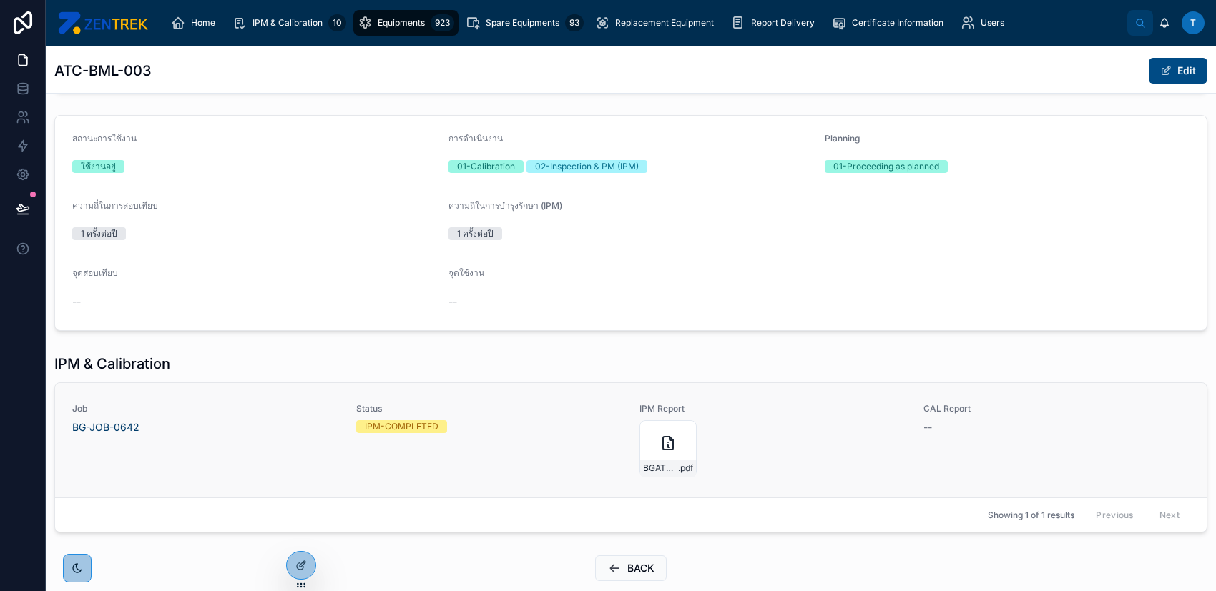
click at [937, 429] on div "--" at bounding box center [1056, 427] width 267 height 14
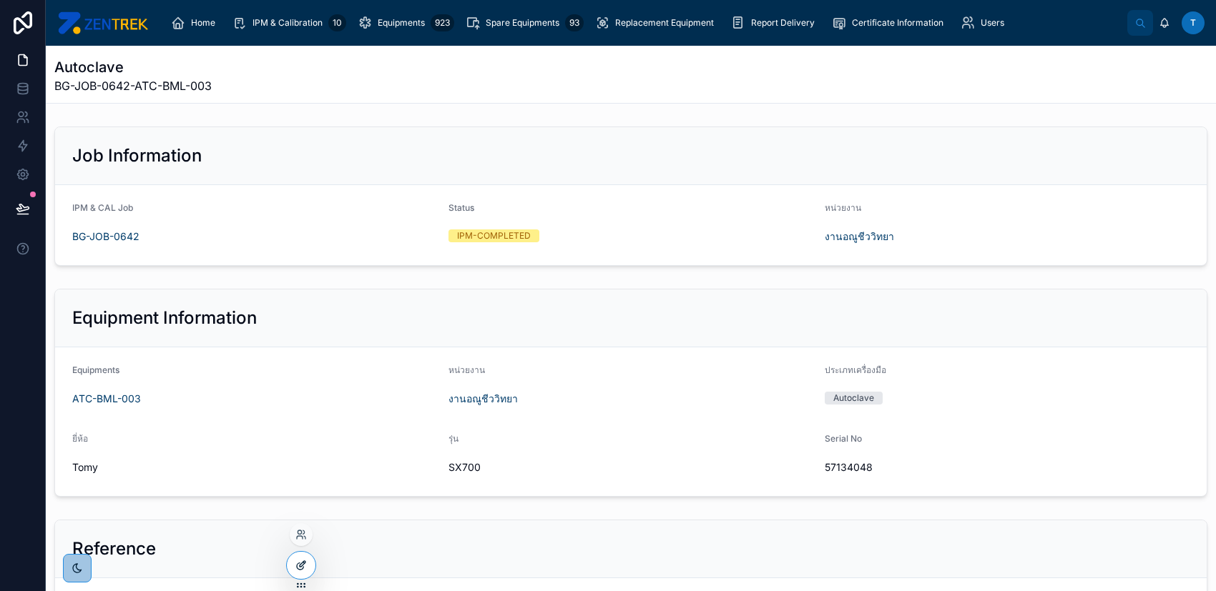
click at [297, 564] on icon at bounding box center [300, 565] width 11 height 11
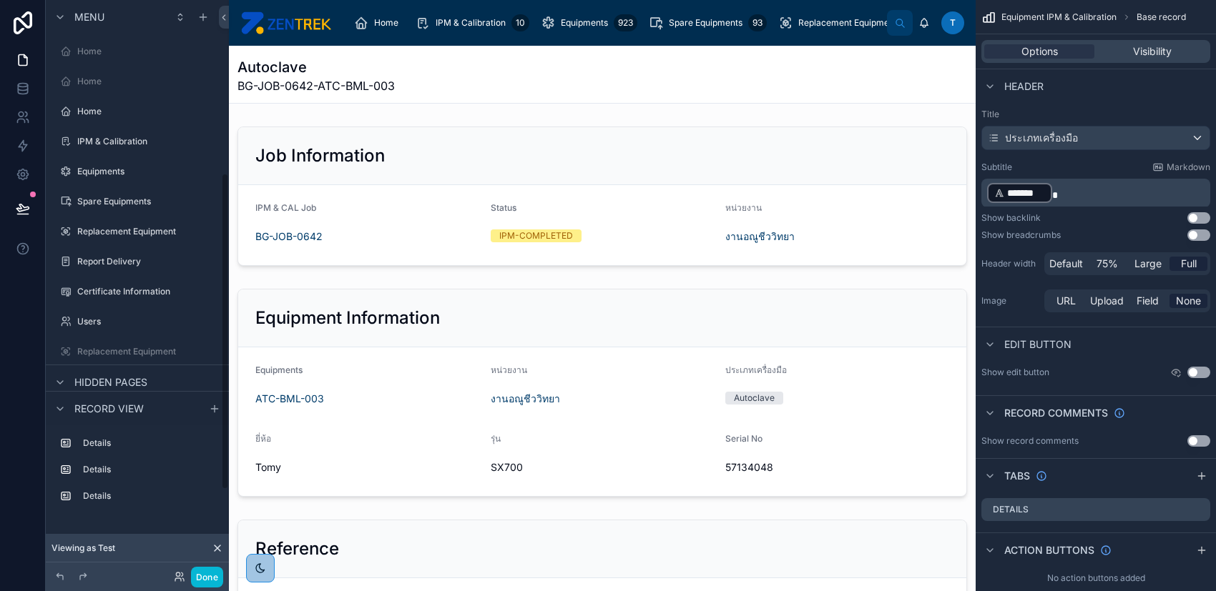
scroll to position [313, 0]
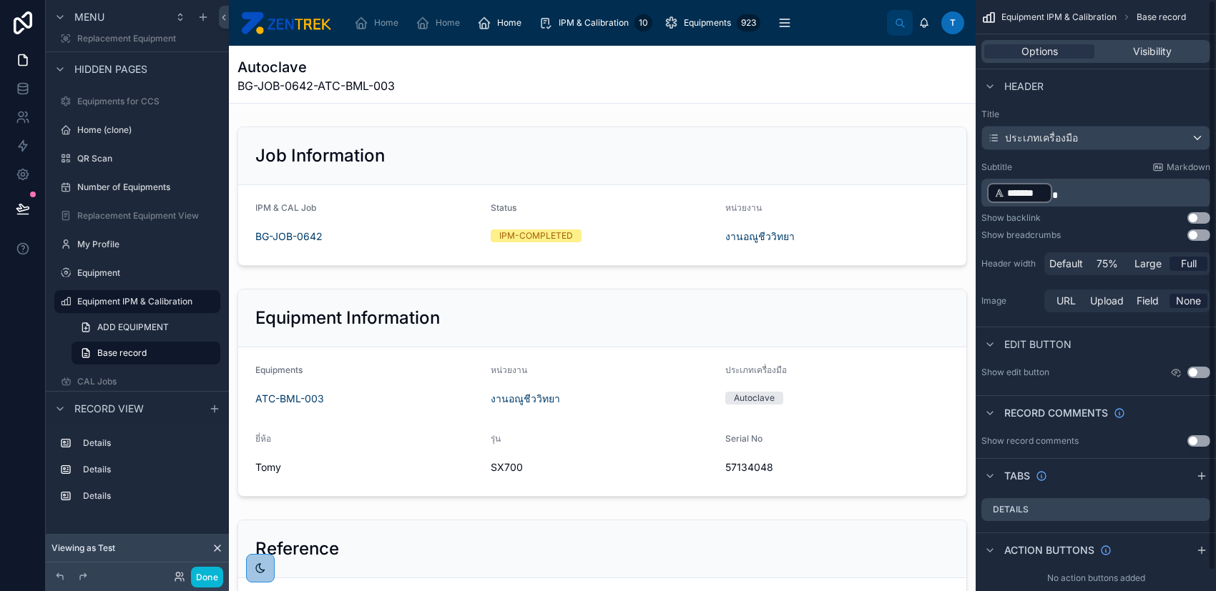
click at [1193, 218] on button "Use setting" at bounding box center [1198, 217] width 23 height 11
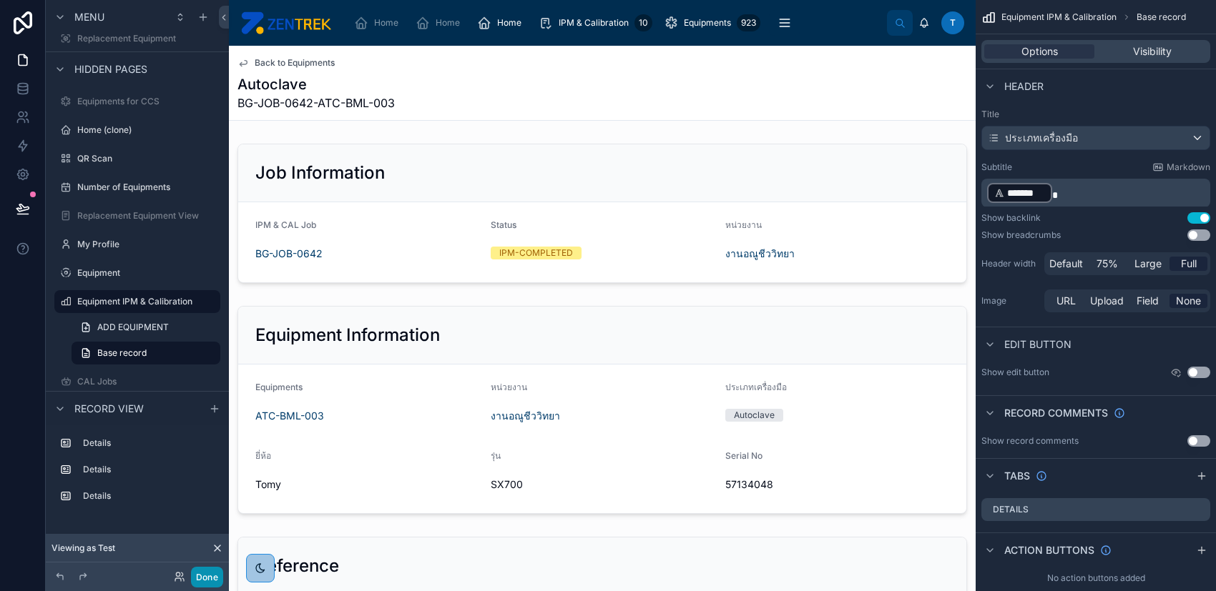
click at [220, 571] on button "Done" at bounding box center [207, 577] width 32 height 21
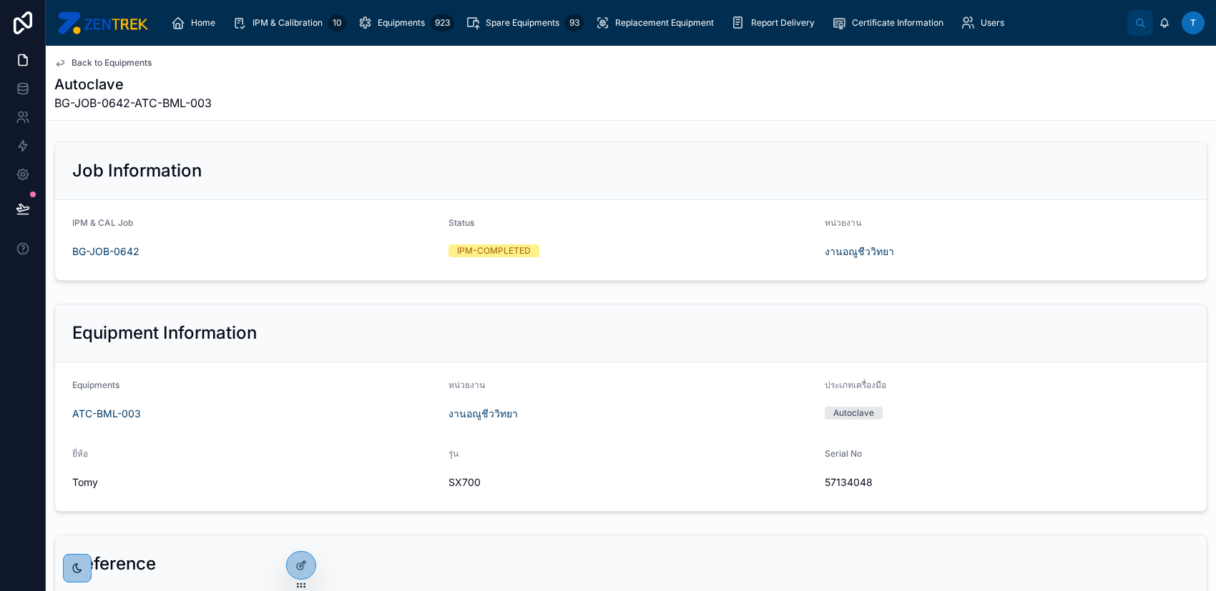
scroll to position [0, 0]
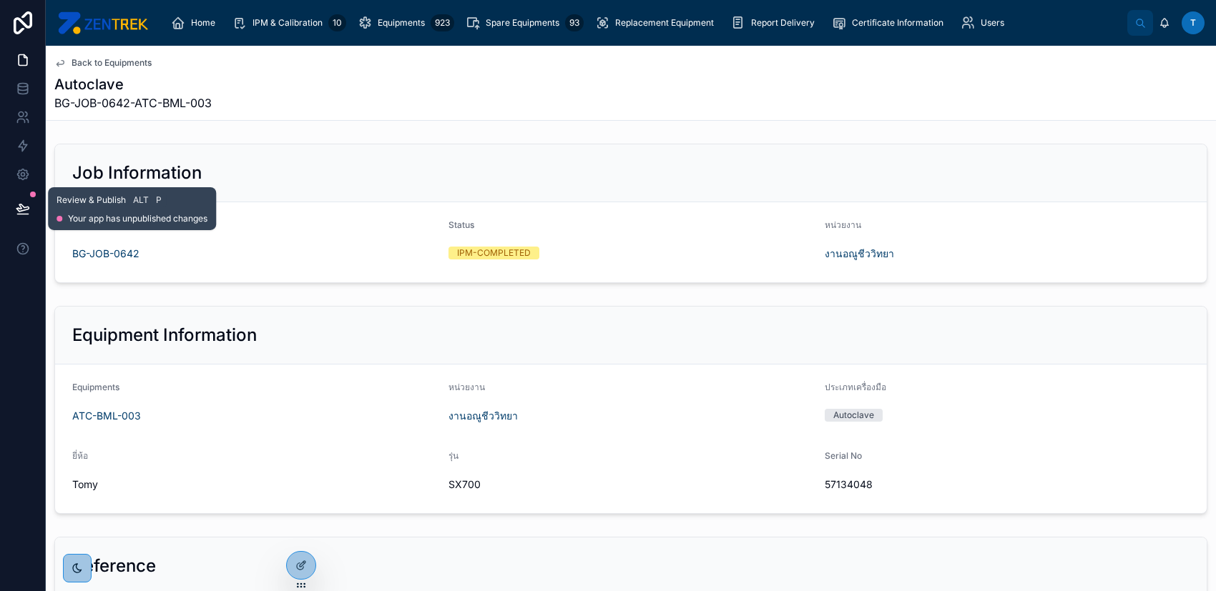
click at [24, 215] on icon at bounding box center [23, 209] width 14 height 14
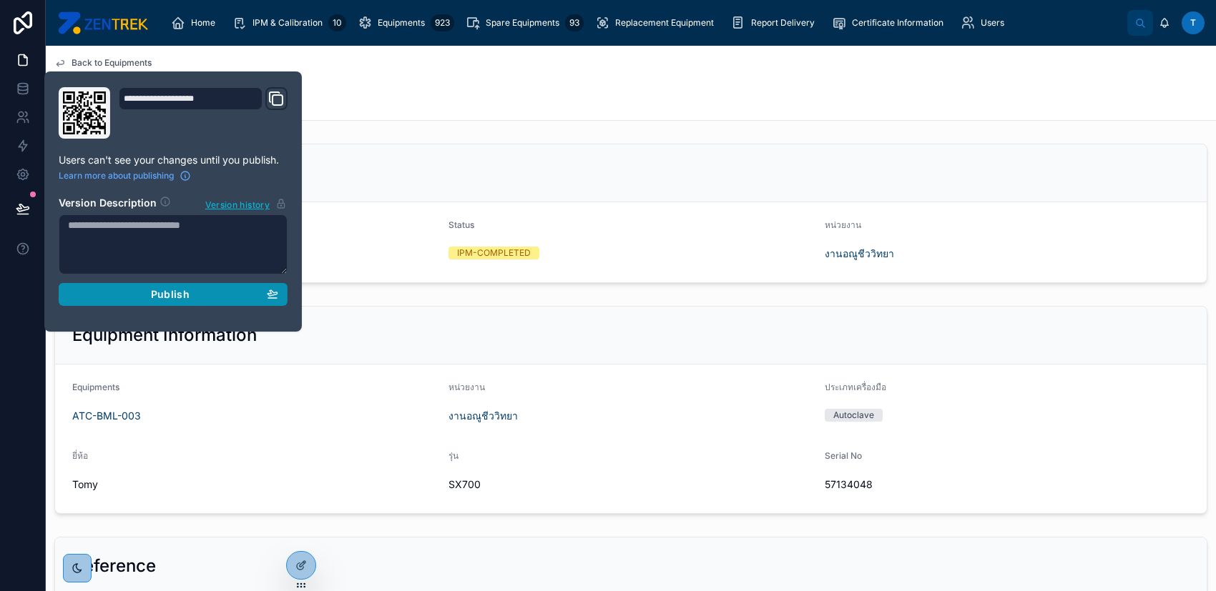
click at [249, 297] on div "Publish" at bounding box center [173, 294] width 210 height 13
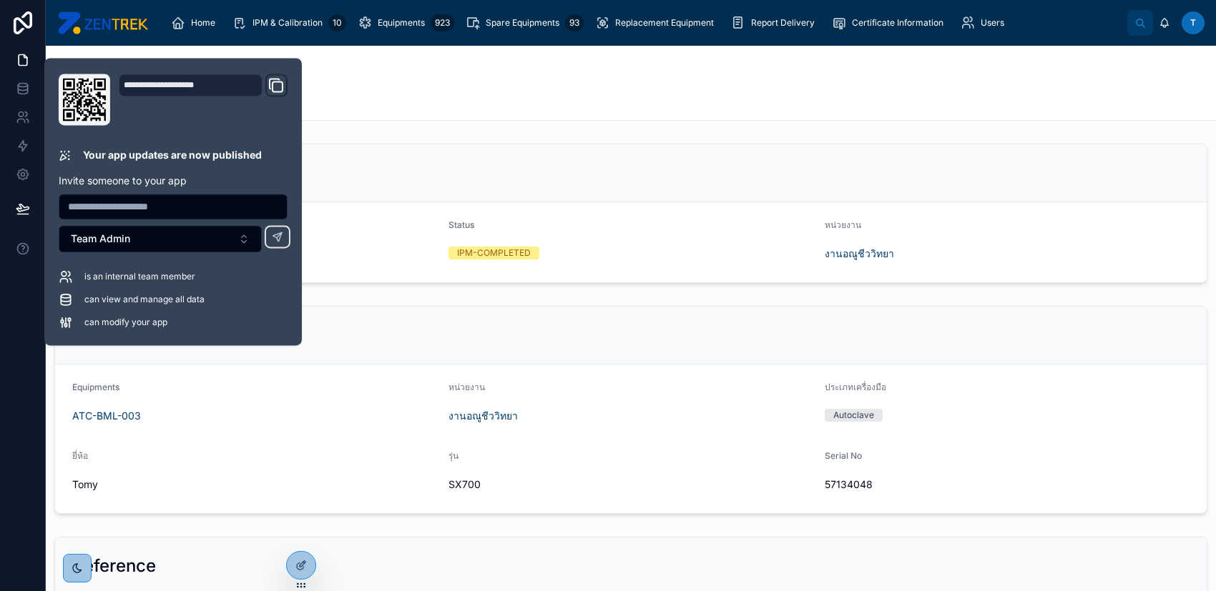
click at [372, 97] on div "Autoclave BG-JOB-0642-ATC-BML-003" at bounding box center [630, 92] width 1153 height 37
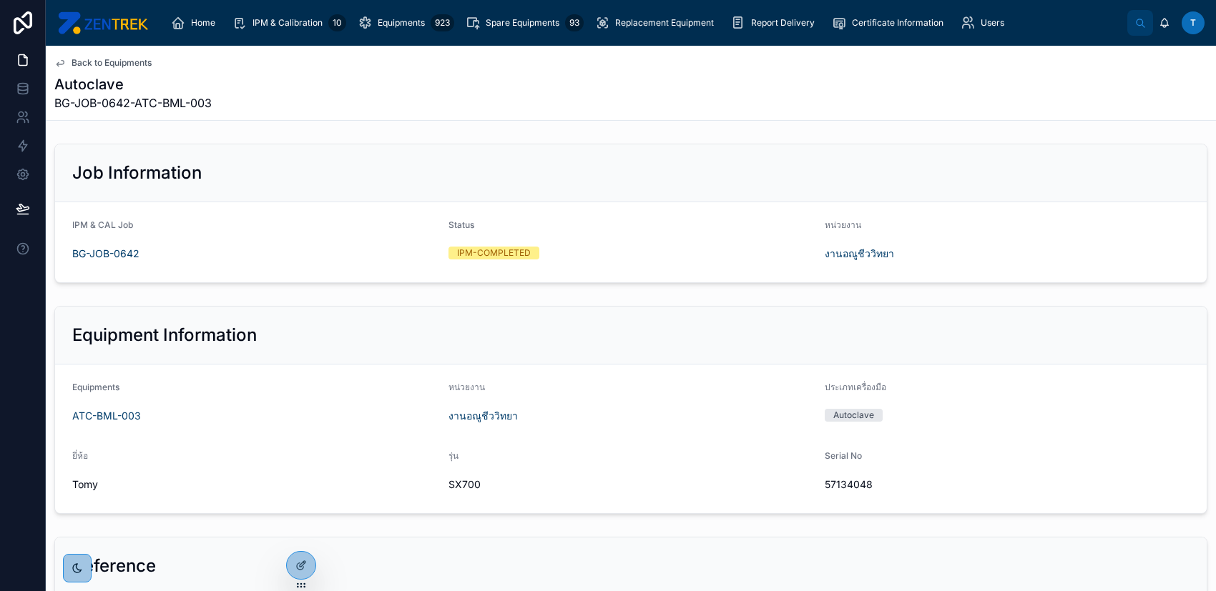
click at [94, 59] on span "Back to Equipments" at bounding box center [112, 62] width 80 height 11
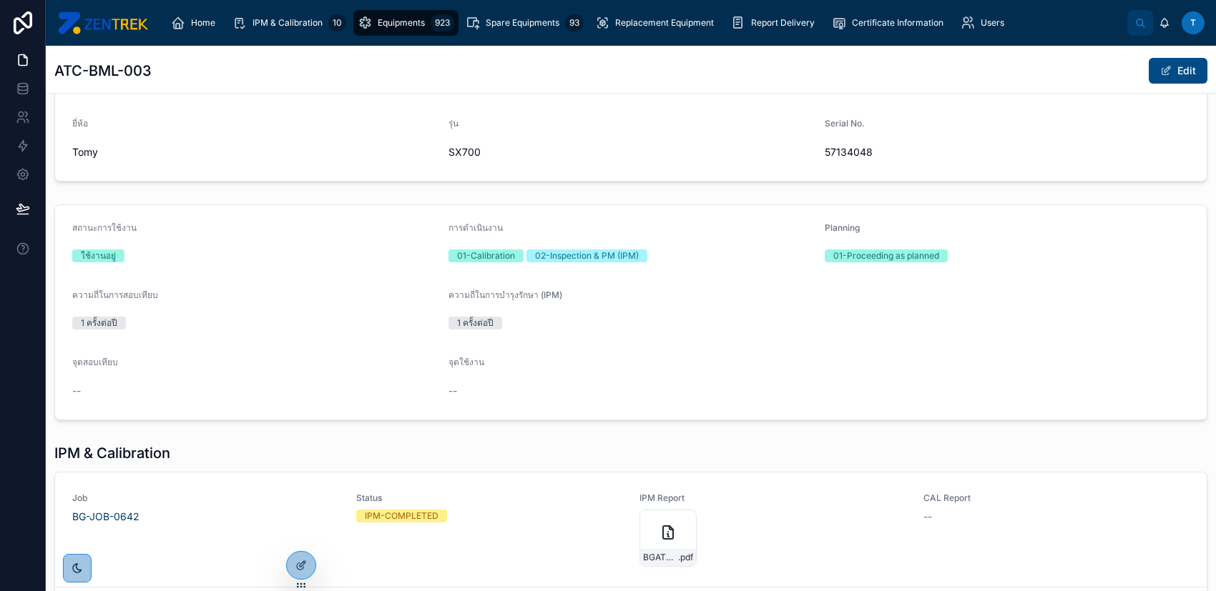
scroll to position [190, 0]
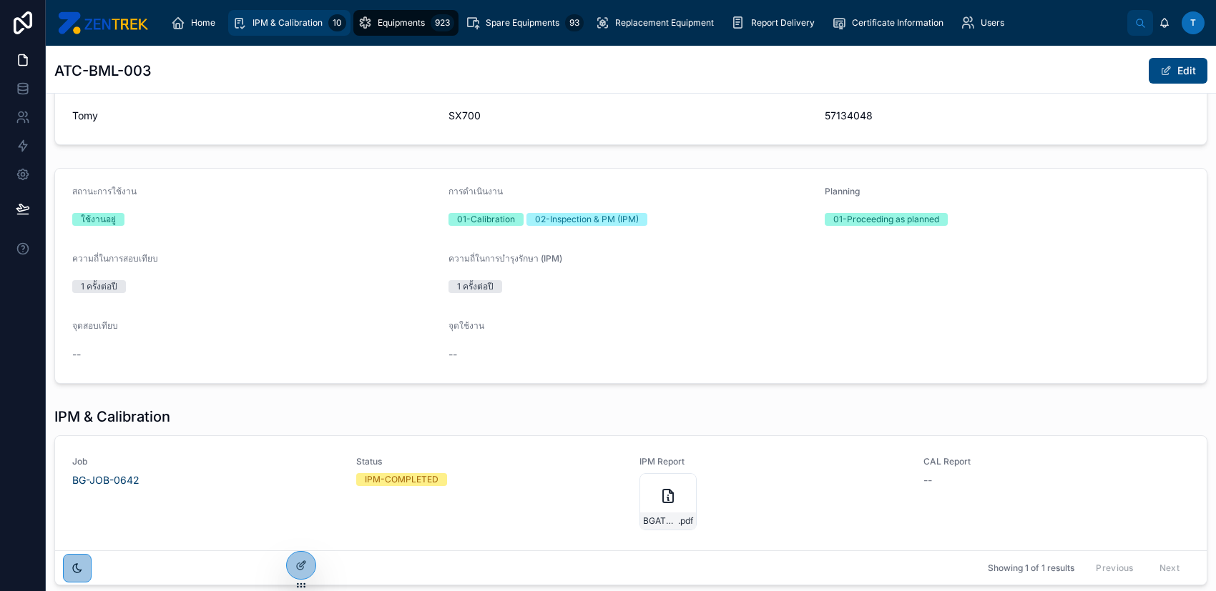
click at [278, 17] on span "IPM & Calibration" at bounding box center [287, 22] width 70 height 11
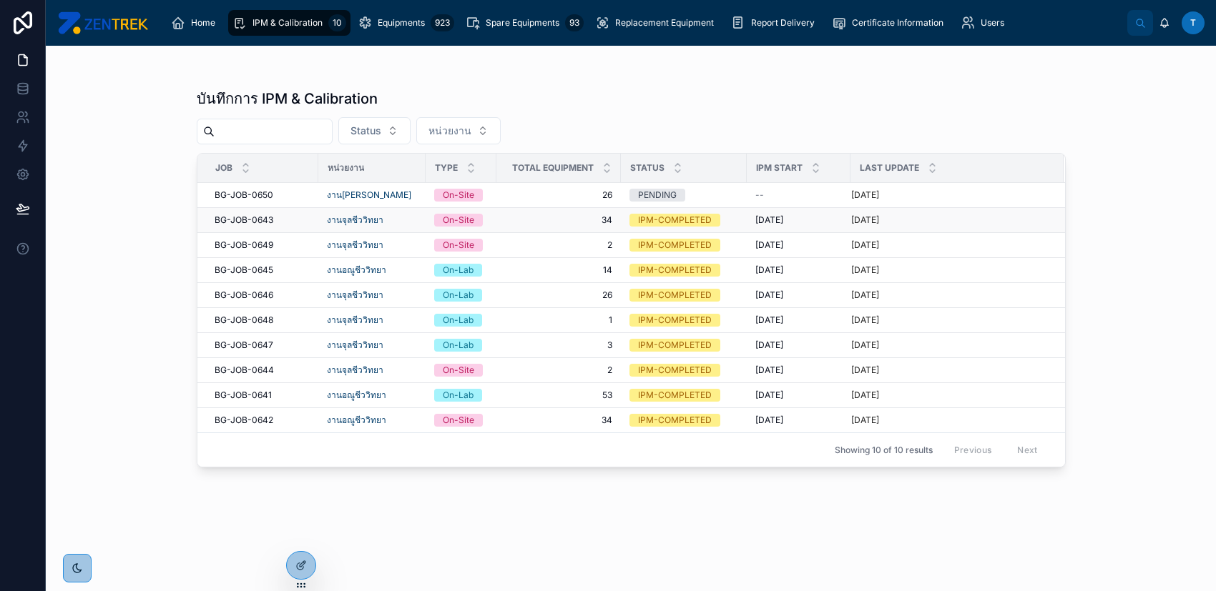
click at [527, 218] on span "34" at bounding box center [558, 220] width 107 height 11
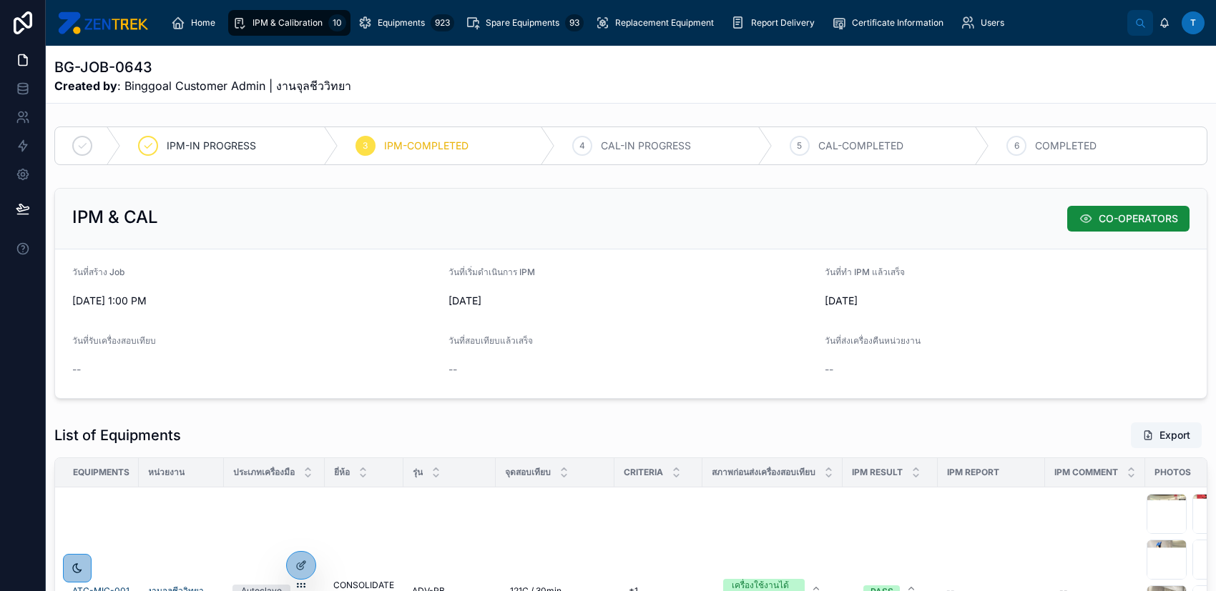
scroll to position [286, 0]
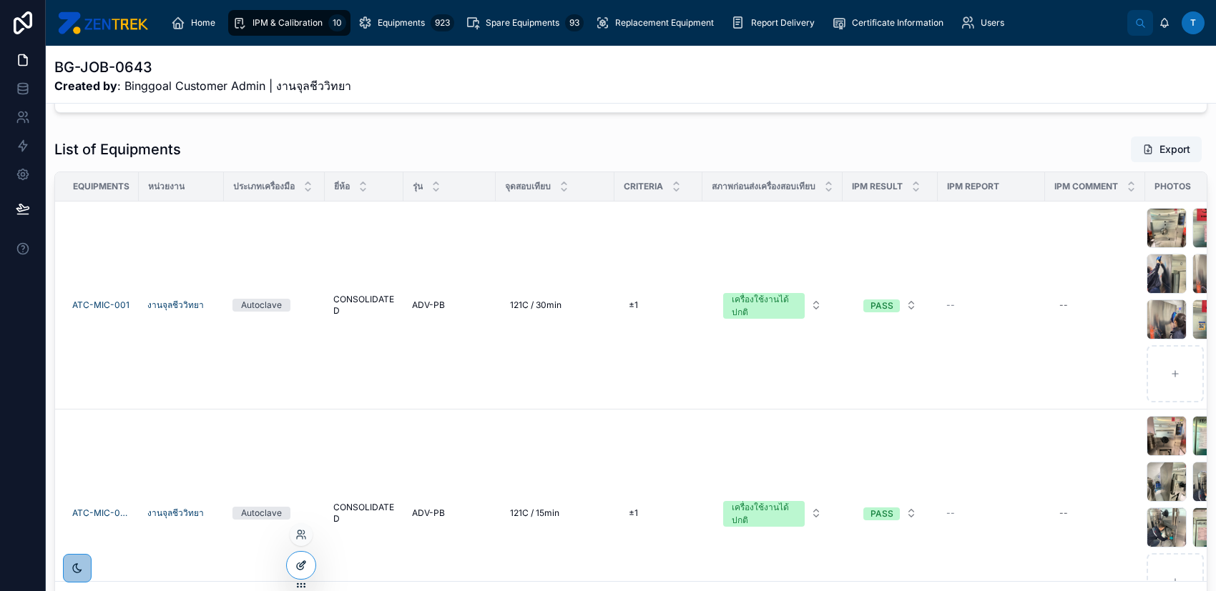
click at [301, 564] on icon at bounding box center [303, 564] width 6 height 6
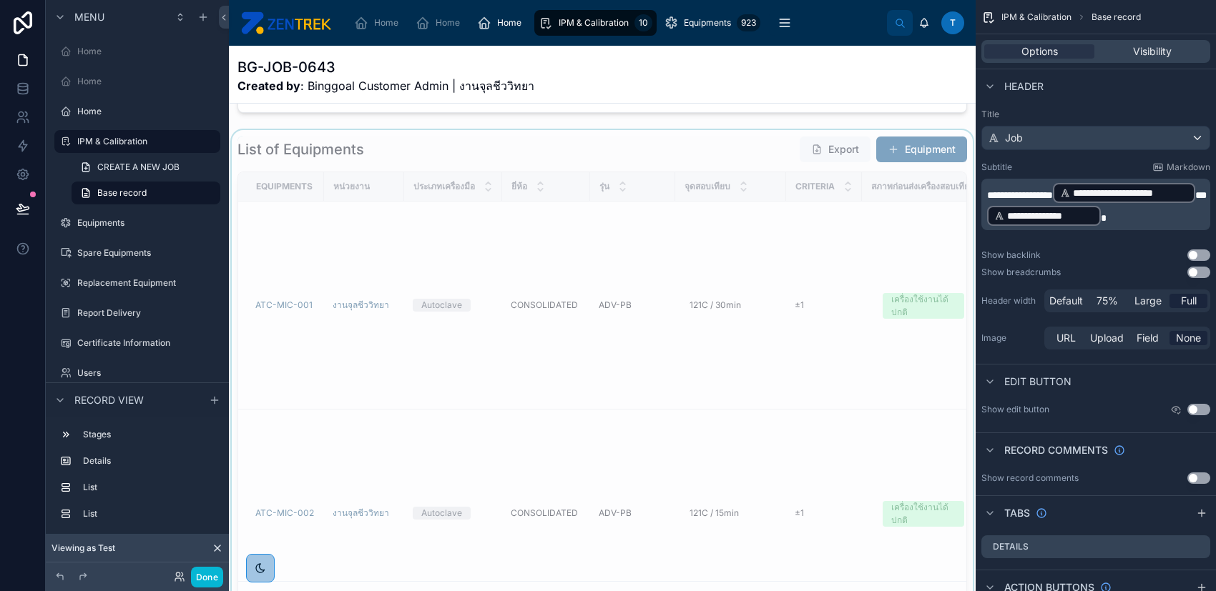
scroll to position [476, 0]
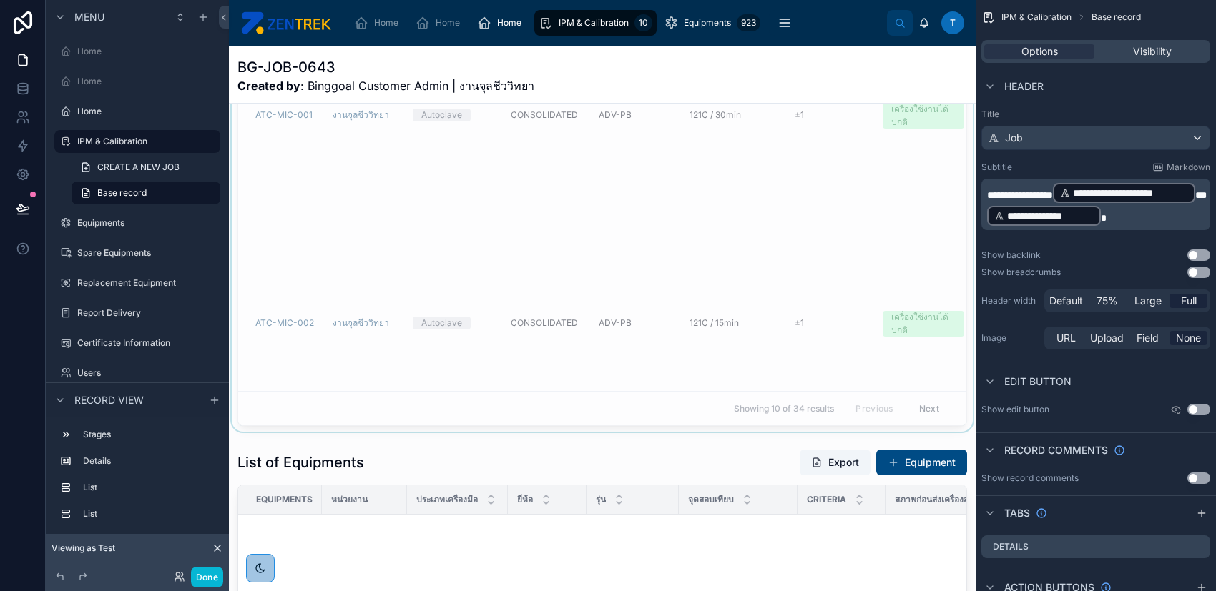
click at [566, 197] on div at bounding box center [602, 186] width 747 height 492
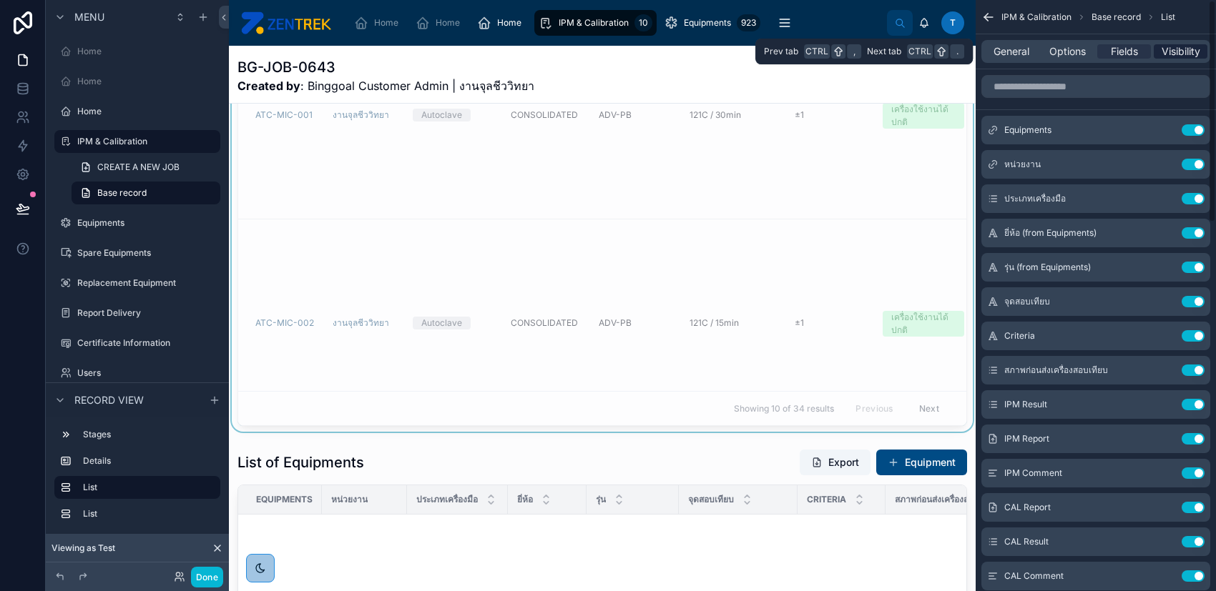
click at [1173, 51] on span "Visibility" at bounding box center [1180, 51] width 39 height 14
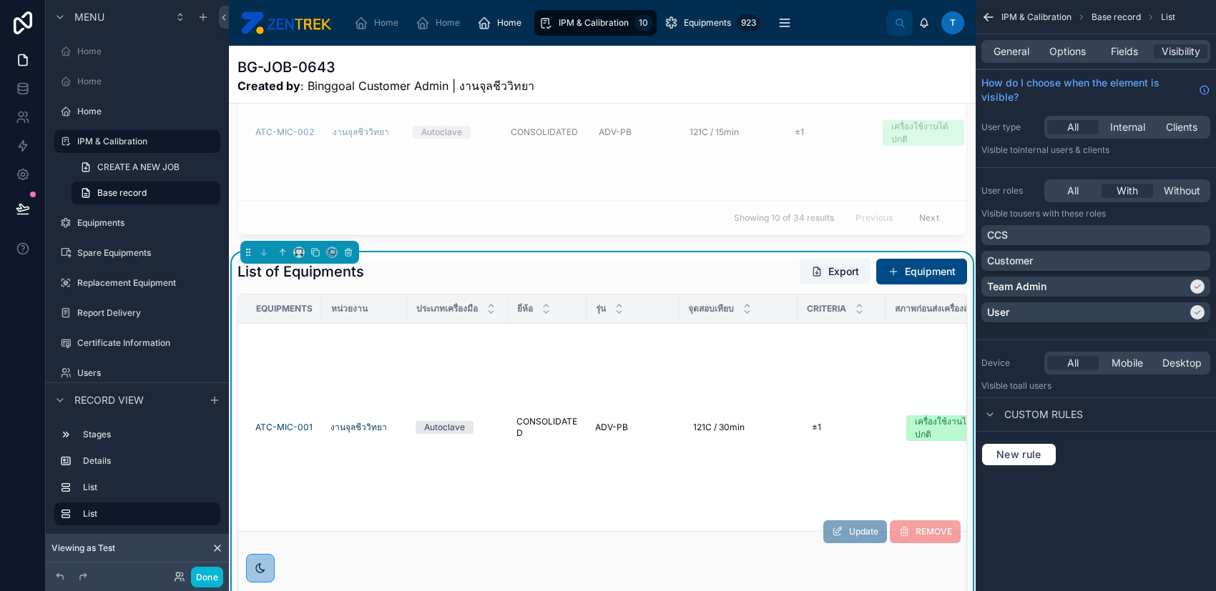
scroll to position [190, 0]
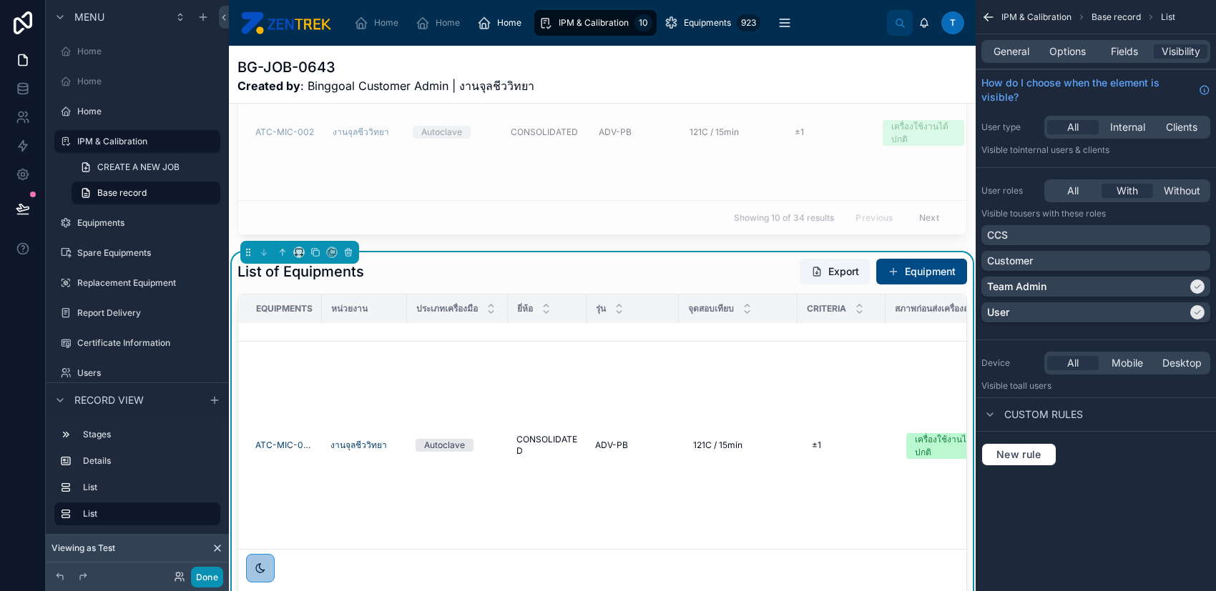
click at [202, 576] on button "Done" at bounding box center [207, 577] width 32 height 21
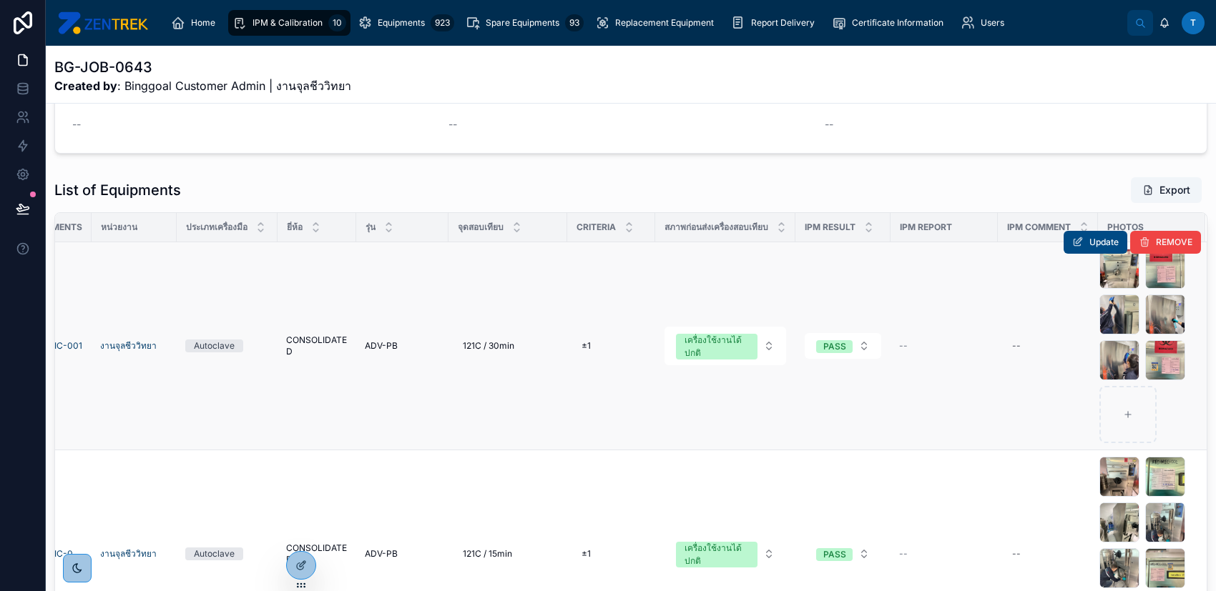
scroll to position [216, 0]
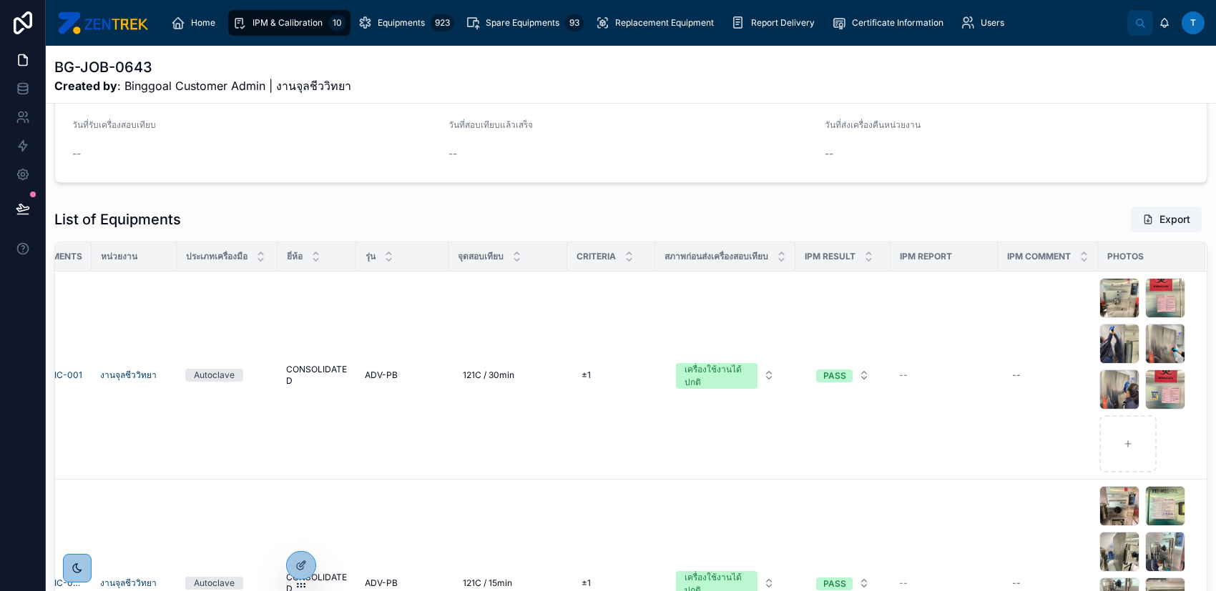
click at [847, 202] on div "List of Equipments Export Equipments หน่วยงาน ประเภทเครื่องมือ ยี่ห้อ รุ่น จุดส…" at bounding box center [631, 446] width 1170 height 492
click at [899, 372] on span "--" at bounding box center [903, 375] width 9 height 11
click at [1089, 275] on span "Update" at bounding box center [1103, 271] width 29 height 11
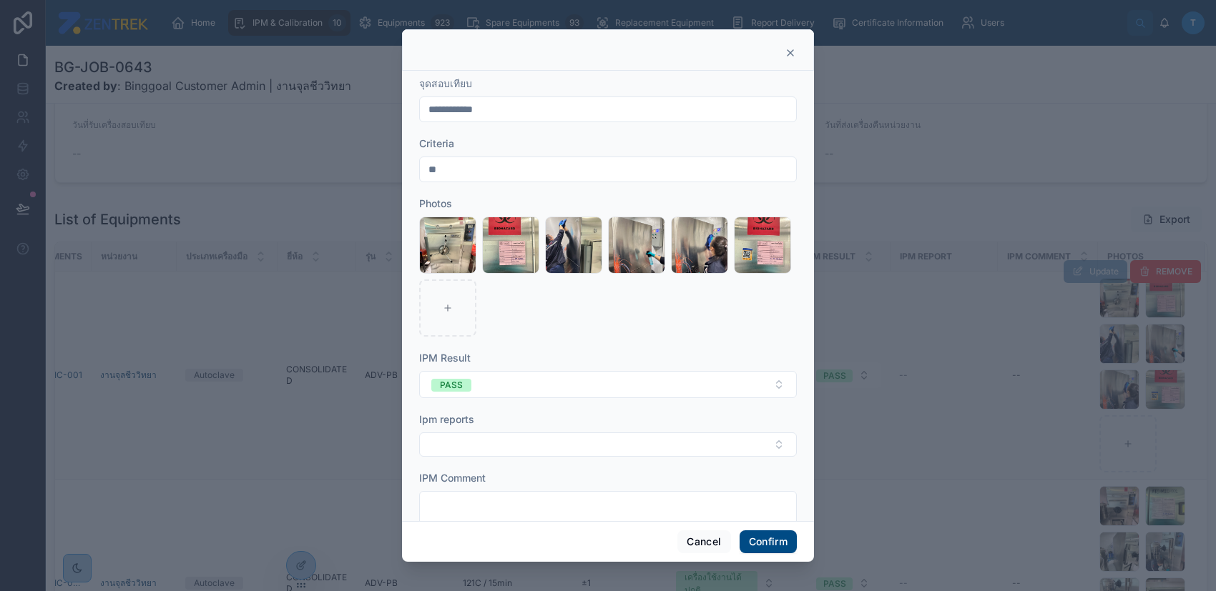
click at [709, 531] on span "Cancel" at bounding box center [703, 542] width 53 height 23
click at [704, 540] on button "Cancel" at bounding box center [703, 542] width 53 height 23
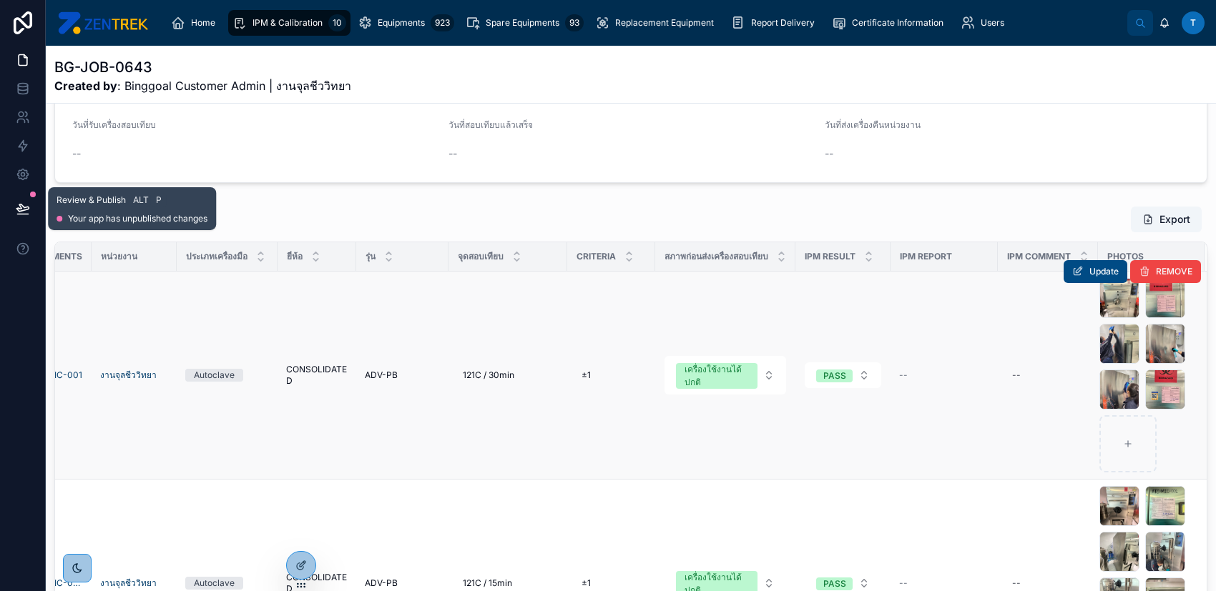
click at [31, 197] on div at bounding box center [33, 195] width 6 height 6
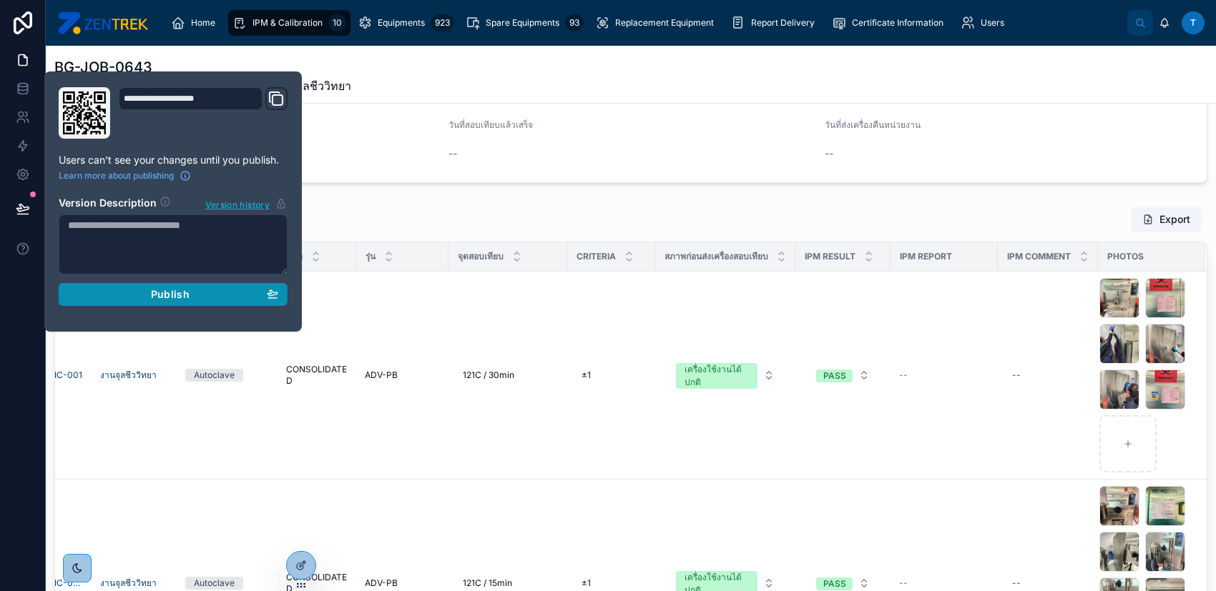
click at [173, 291] on span "Publish" at bounding box center [170, 294] width 39 height 13
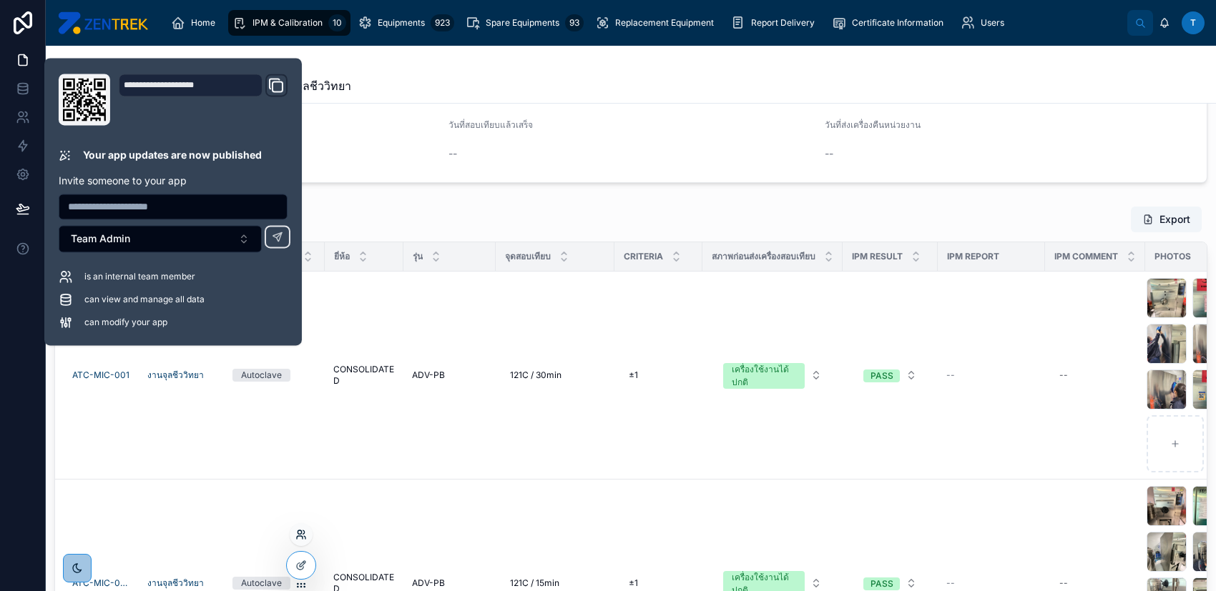
click at [297, 536] on icon at bounding box center [300, 537] width 6 height 3
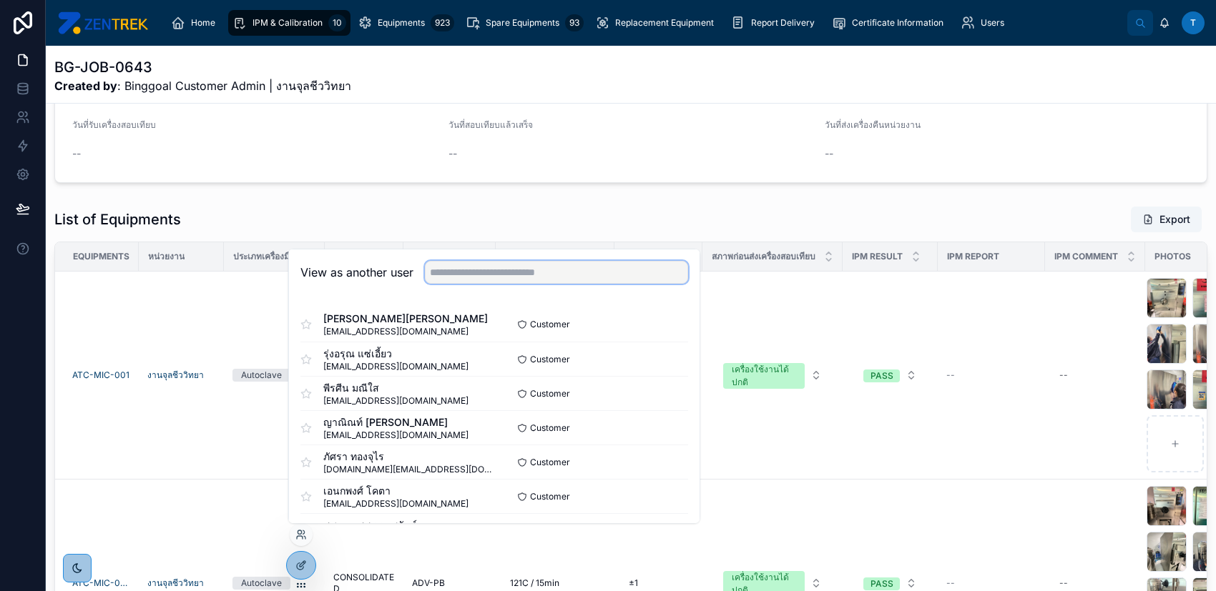
click at [501, 277] on input "text" at bounding box center [556, 272] width 263 height 23
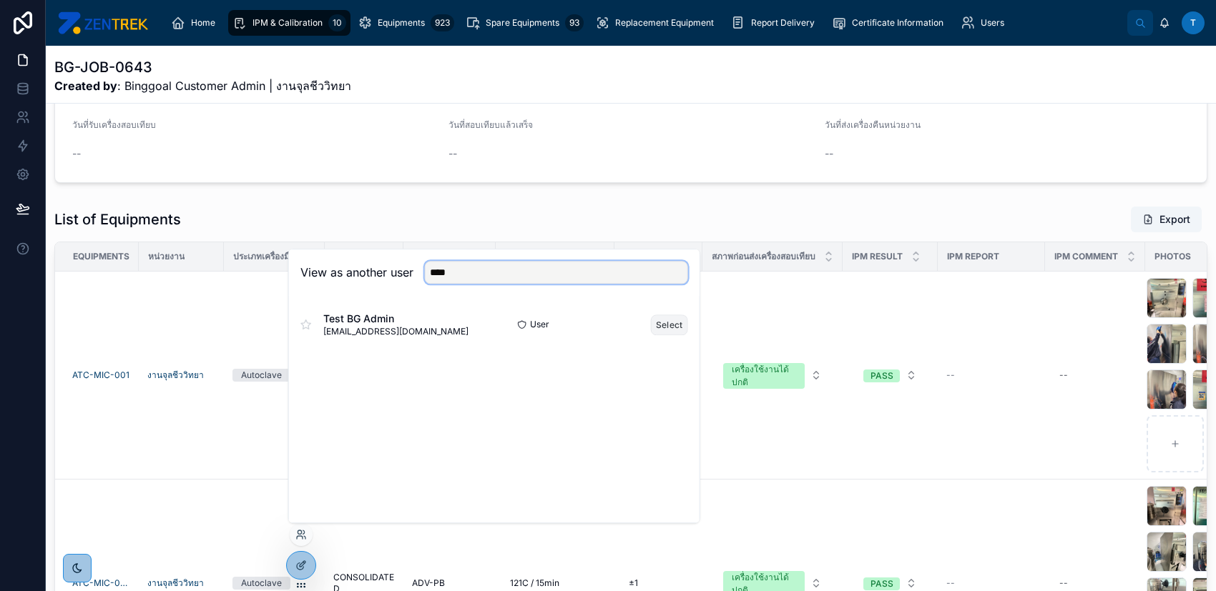
type input "****"
click at [664, 320] on button "Select" at bounding box center [669, 325] width 37 height 21
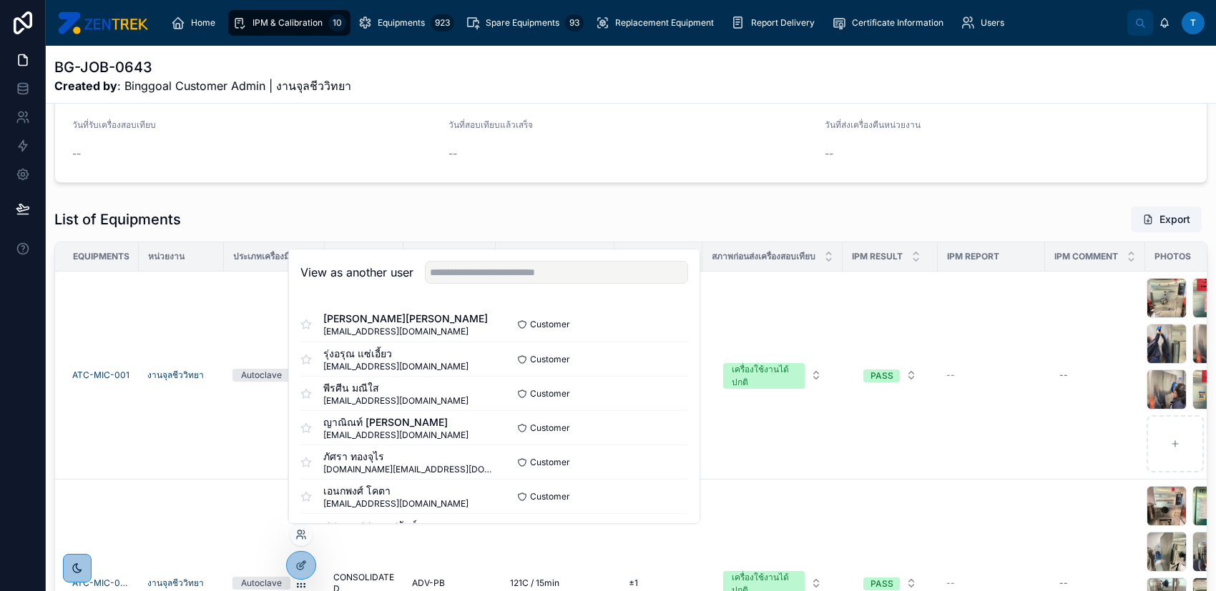
click at [433, 224] on div "List of Equipments Export" at bounding box center [630, 219] width 1153 height 27
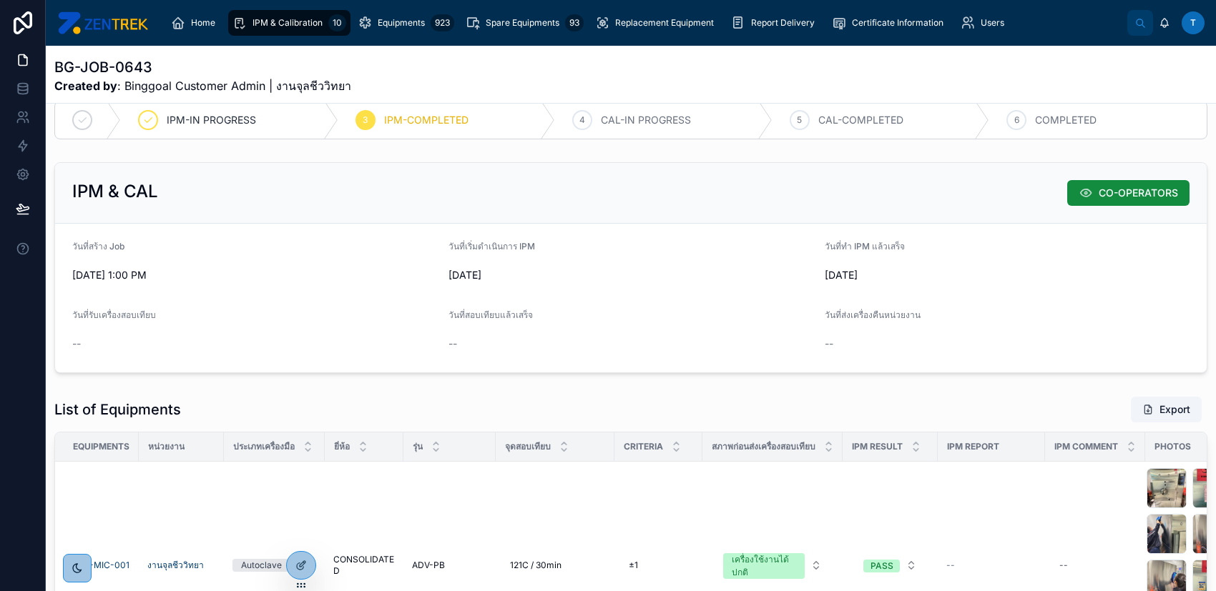
scroll to position [216, 0]
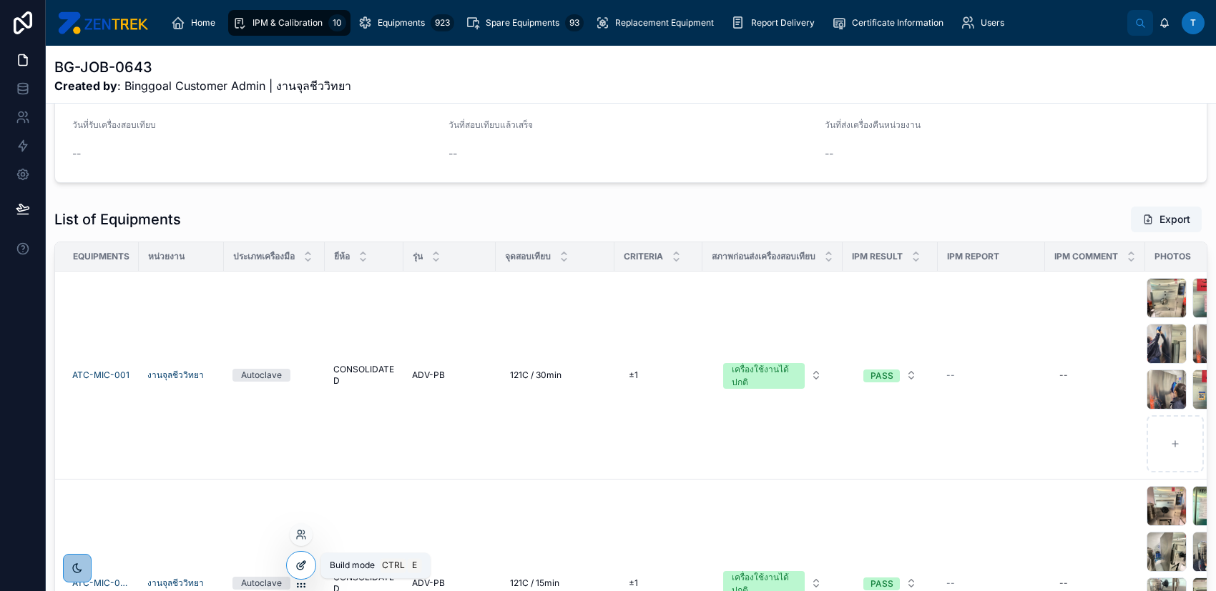
click at [305, 565] on icon at bounding box center [300, 565] width 11 height 11
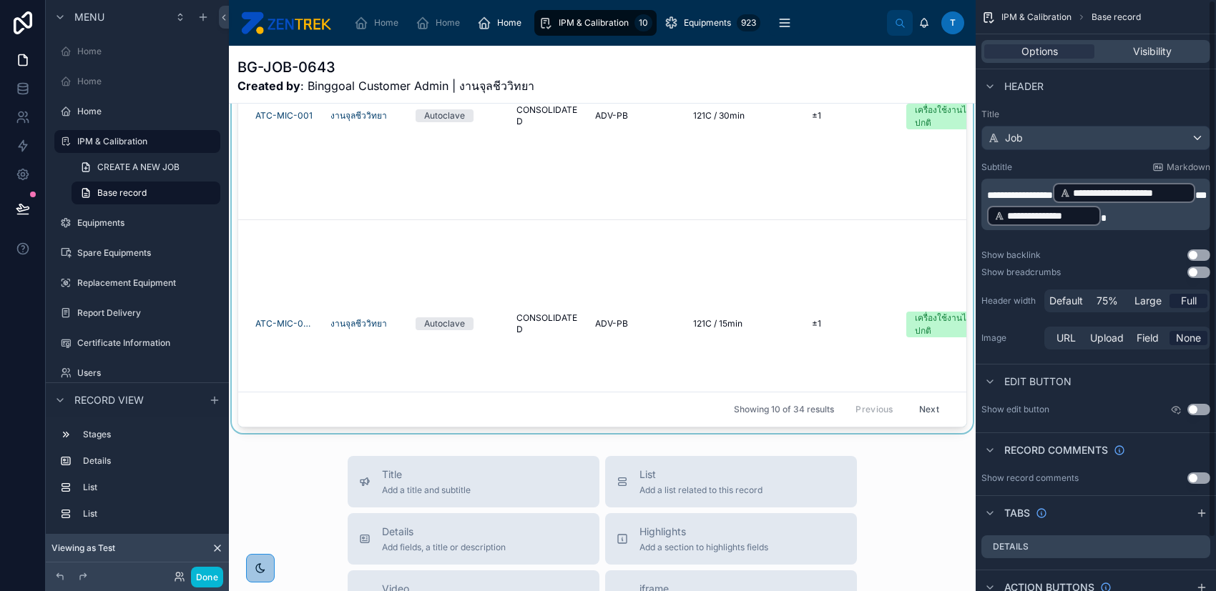
scroll to position [788, 0]
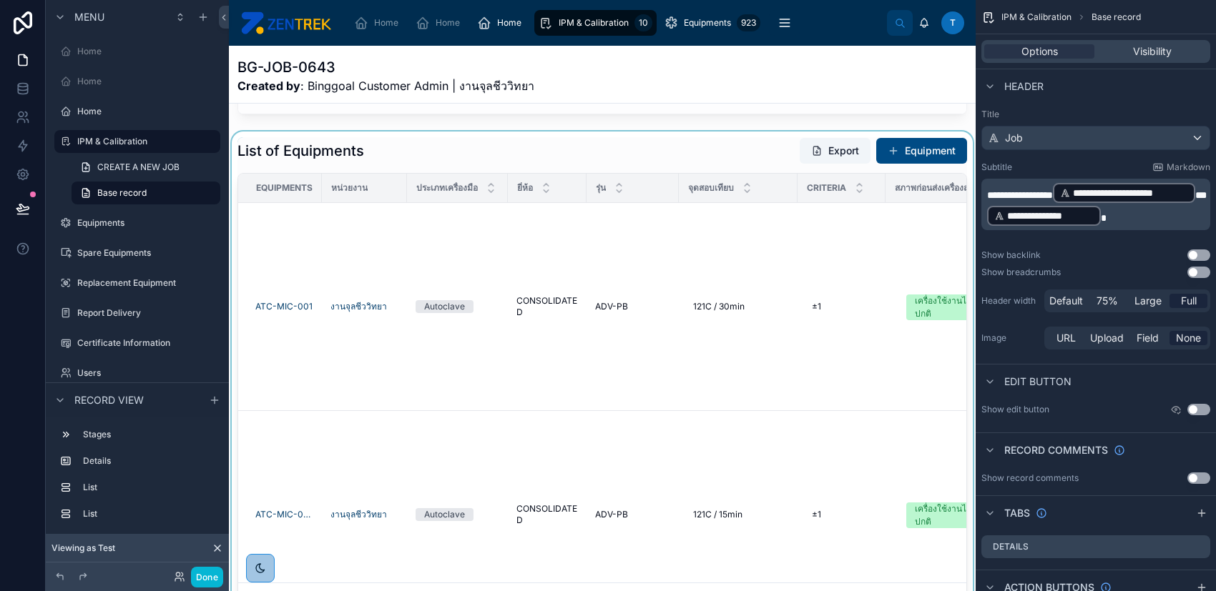
click at [609, 172] on div at bounding box center [602, 378] width 747 height 492
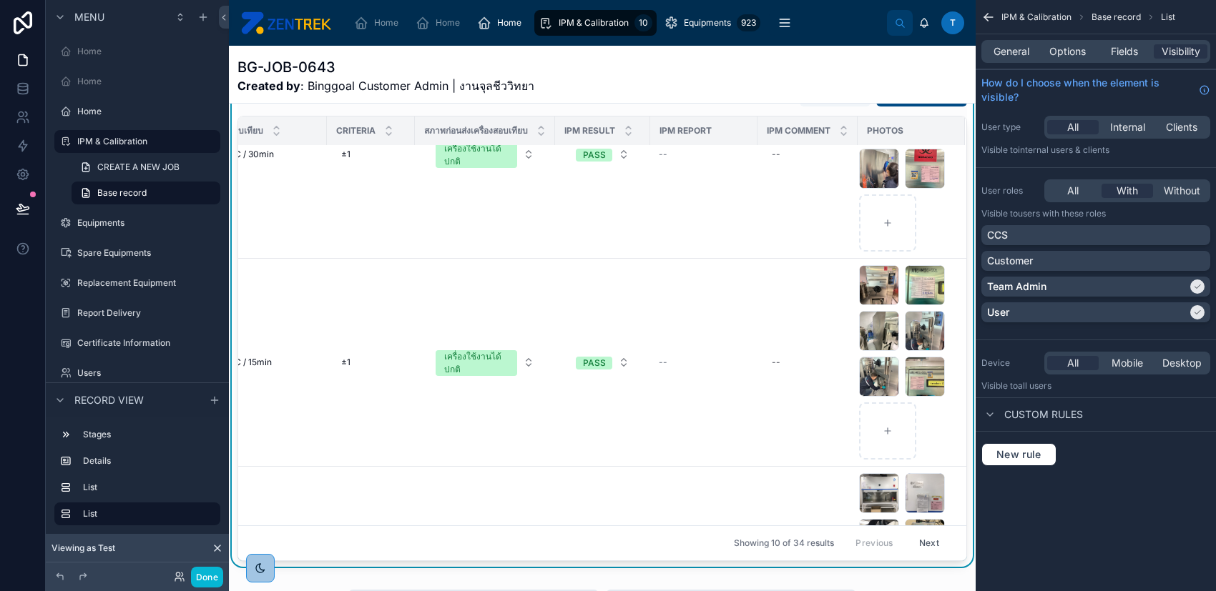
scroll to position [884, 0]
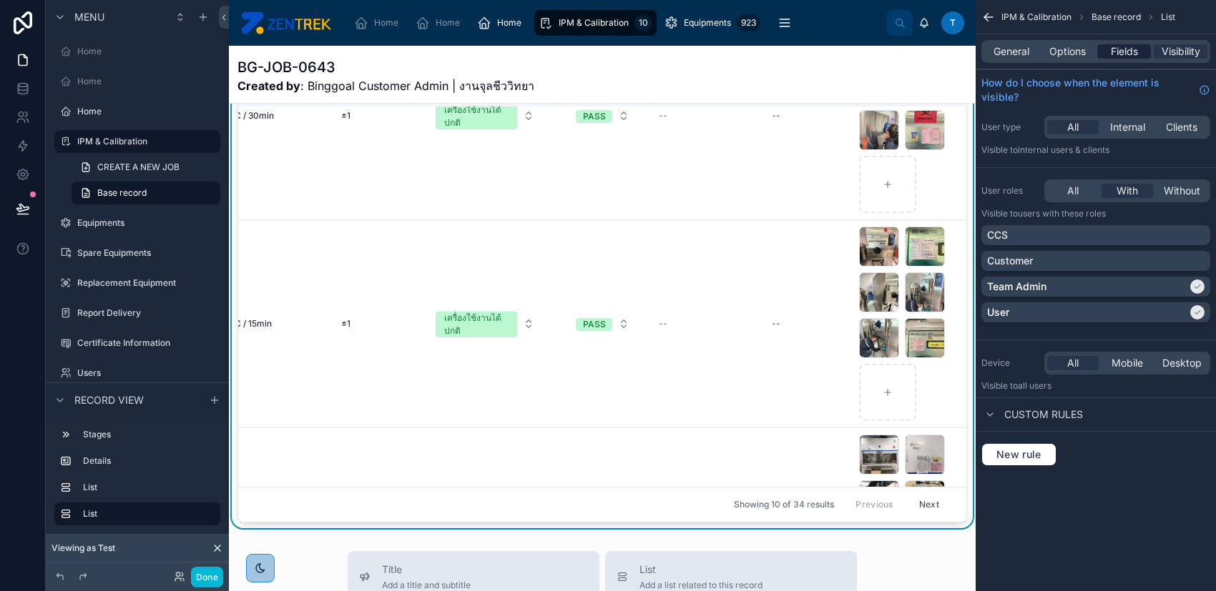
click at [1128, 50] on span "Fields" at bounding box center [1123, 51] width 27 height 14
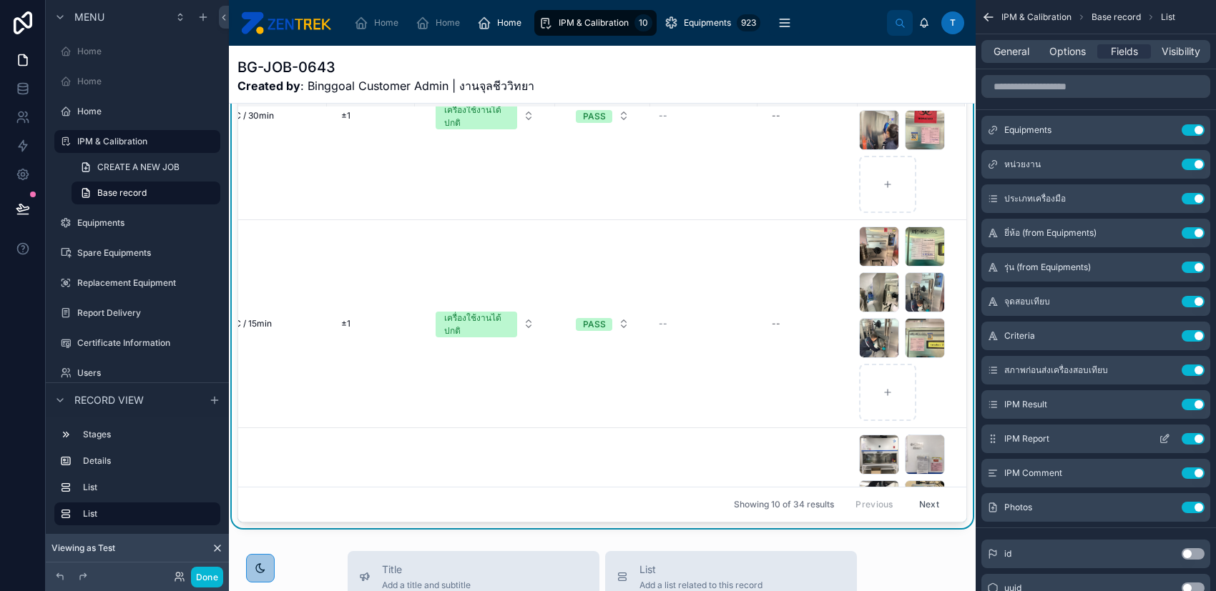
click at [1158, 438] on icon "scrollable content" at bounding box center [1163, 438] width 11 height 11
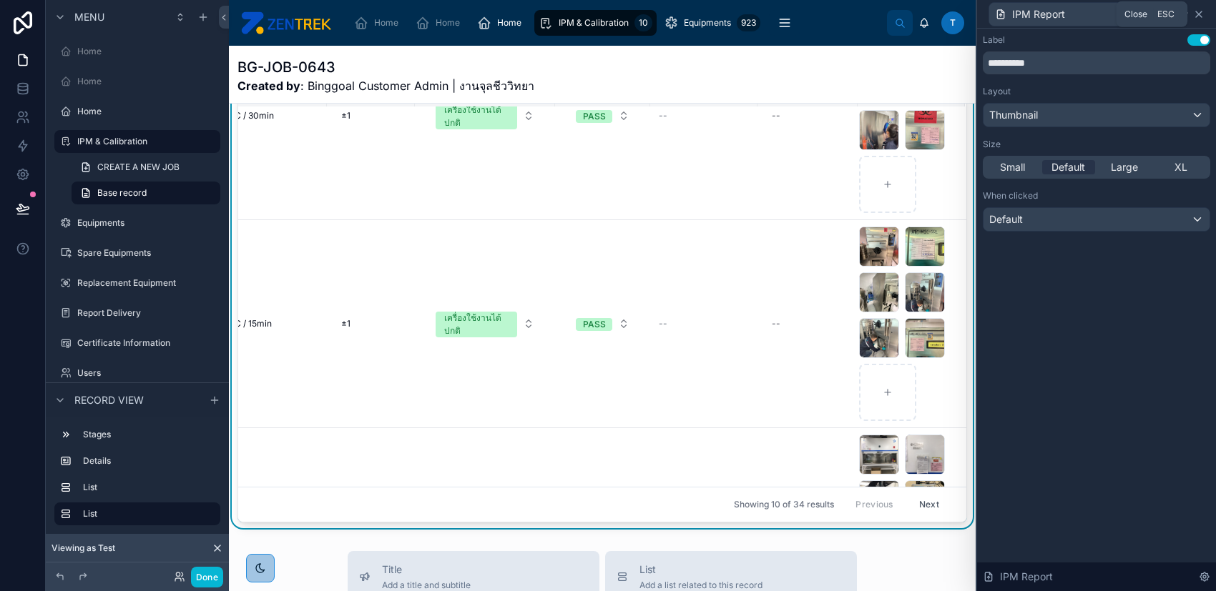
click at [1201, 10] on icon at bounding box center [1198, 14] width 11 height 11
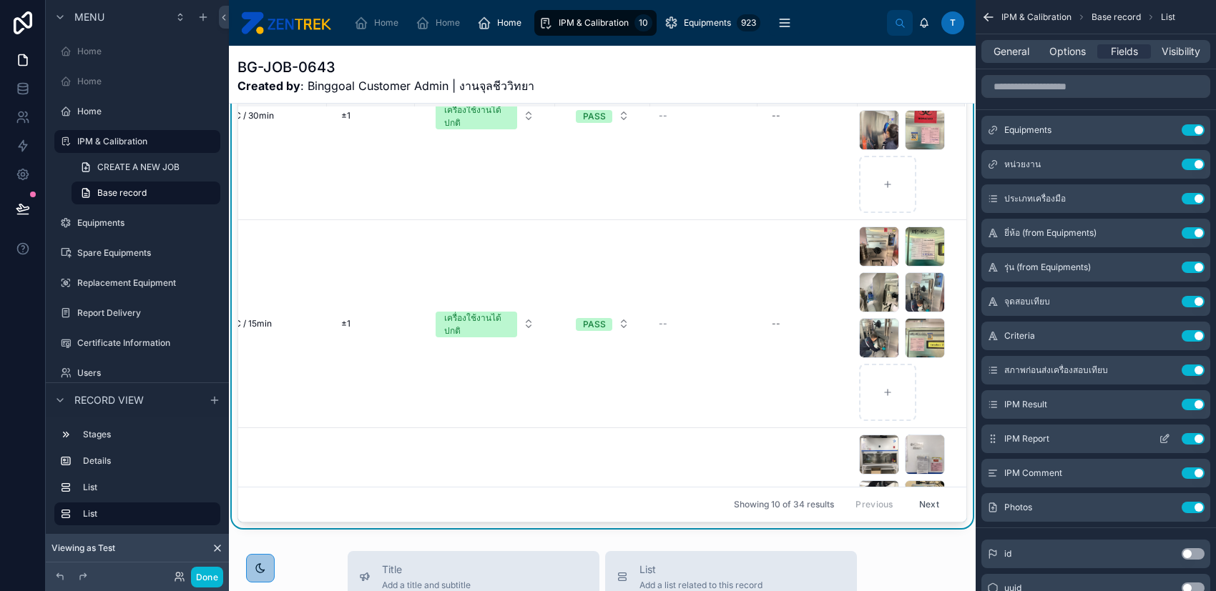
click at [1164, 442] on icon "scrollable content" at bounding box center [1164, 440] width 6 height 6
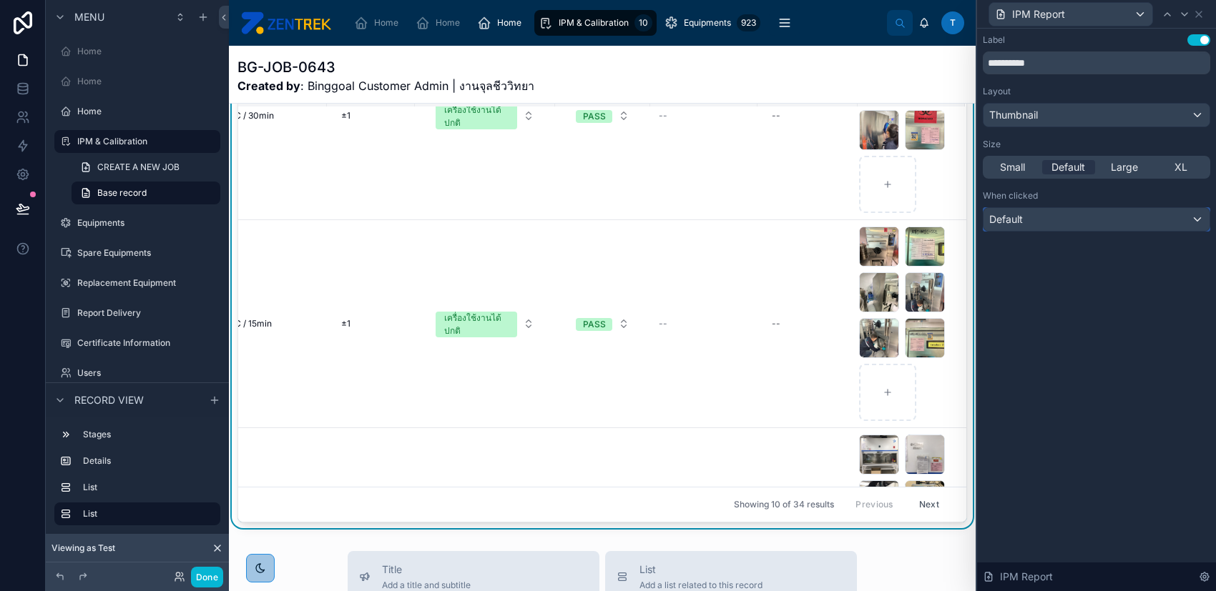
click at [1125, 225] on div "Default" at bounding box center [1096, 219] width 226 height 23
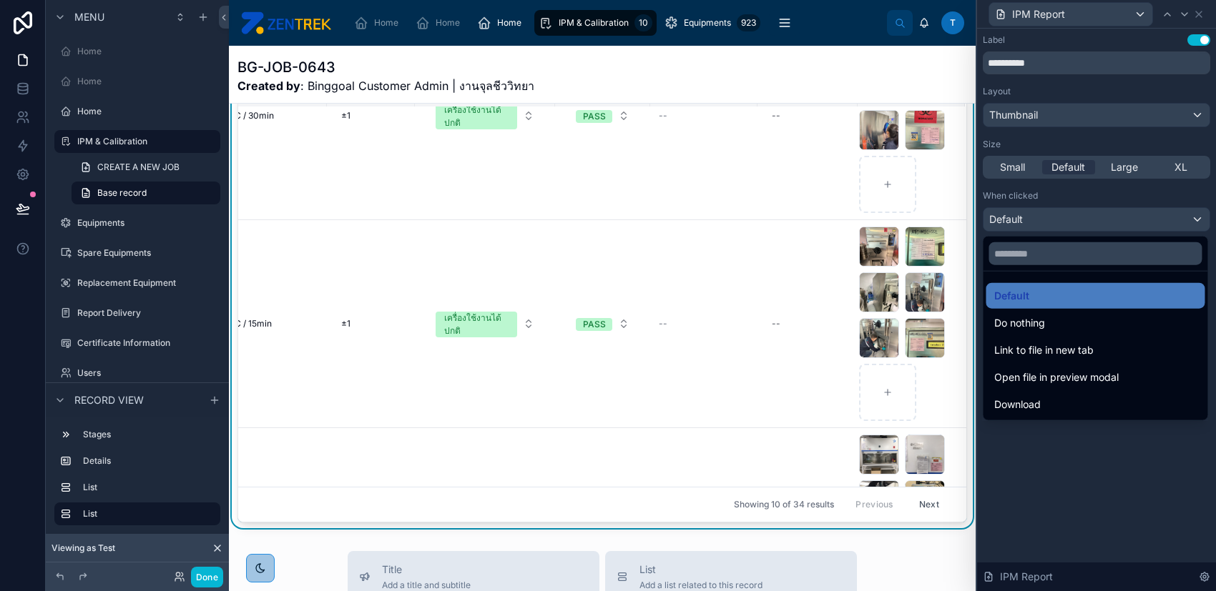
click at [1204, 11] on div at bounding box center [1096, 295] width 239 height 591
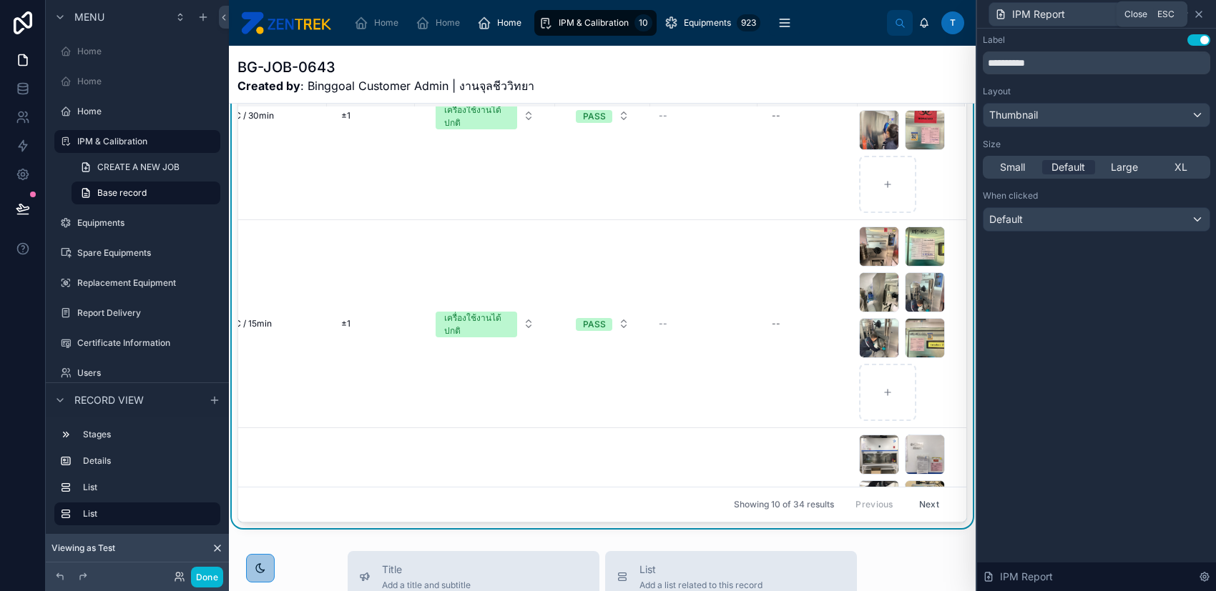
click at [1203, 10] on icon at bounding box center [1198, 14] width 11 height 11
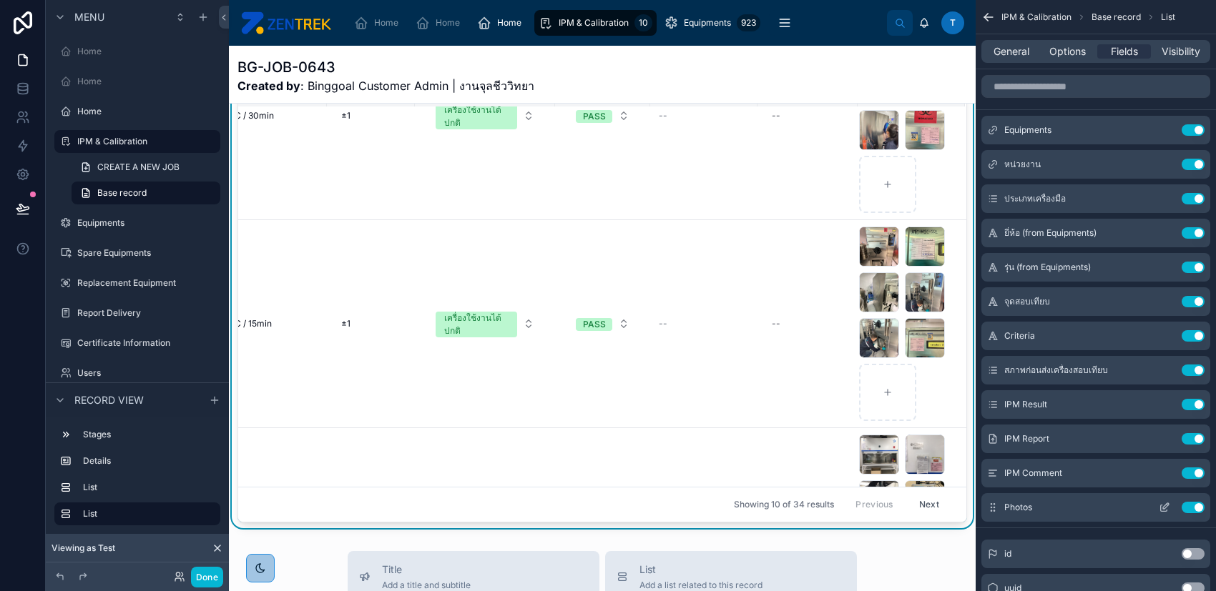
click at [1158, 509] on icon "scrollable content" at bounding box center [1163, 507] width 11 height 11
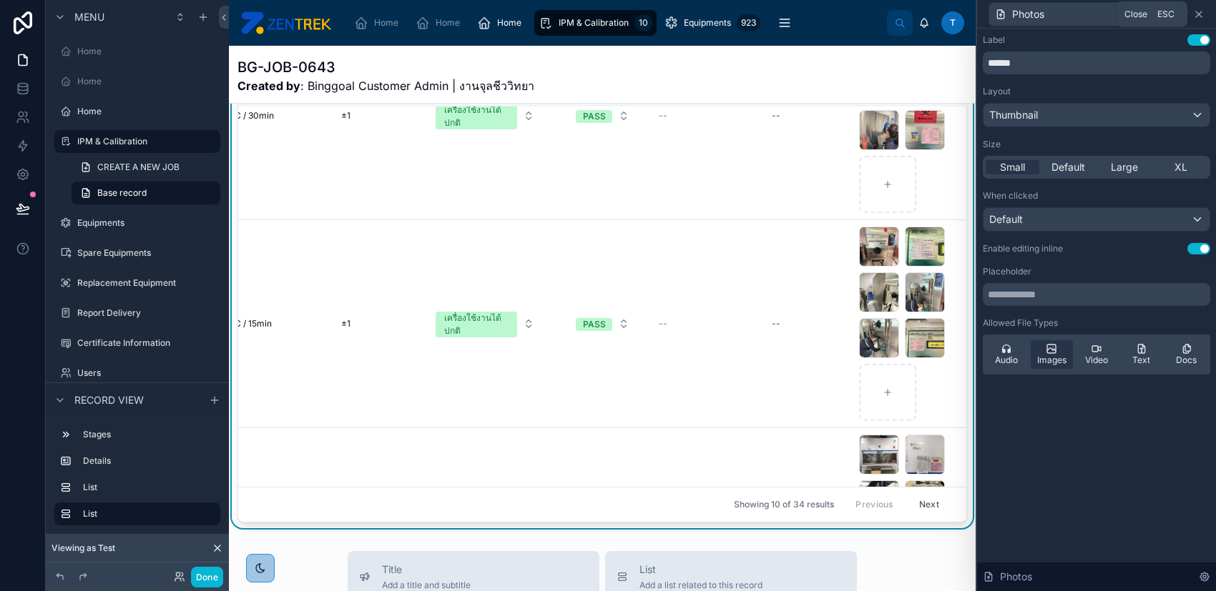
click at [1193, 16] on icon at bounding box center [1198, 14] width 11 height 11
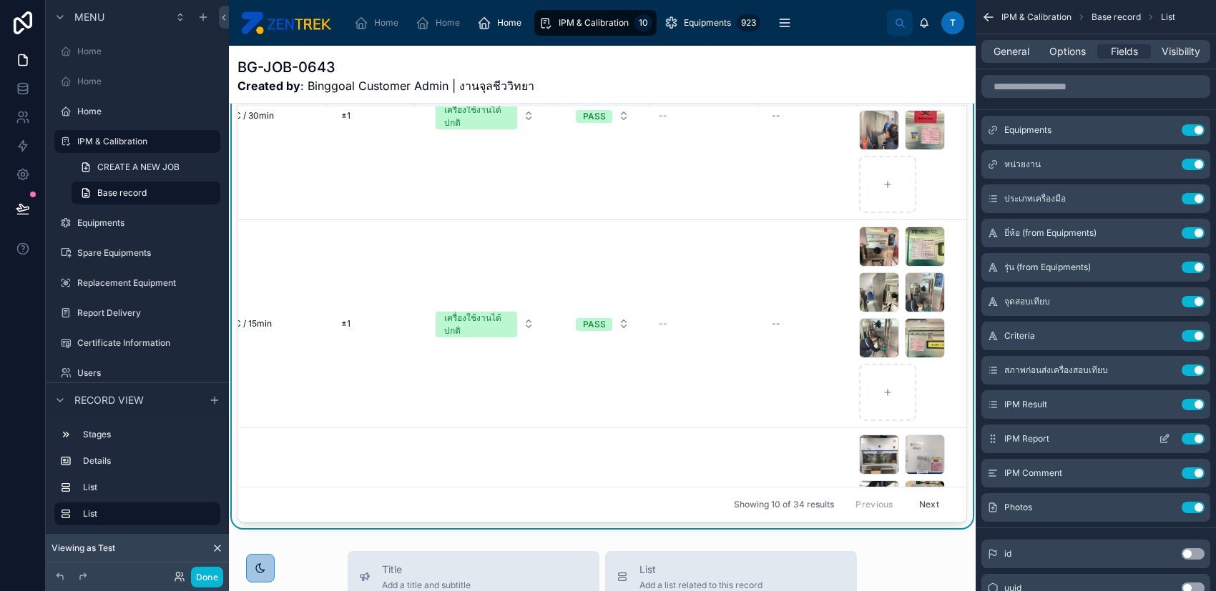
click at [1168, 438] on icon "scrollable content" at bounding box center [1163, 438] width 11 height 11
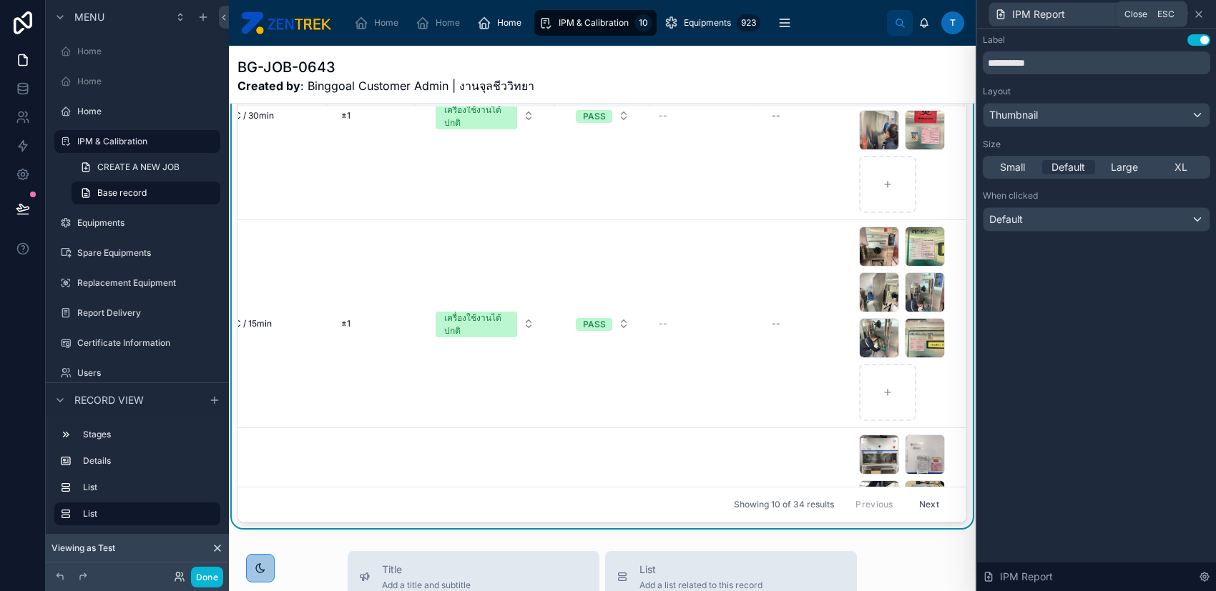
click at [1196, 11] on icon at bounding box center [1199, 14] width 6 height 6
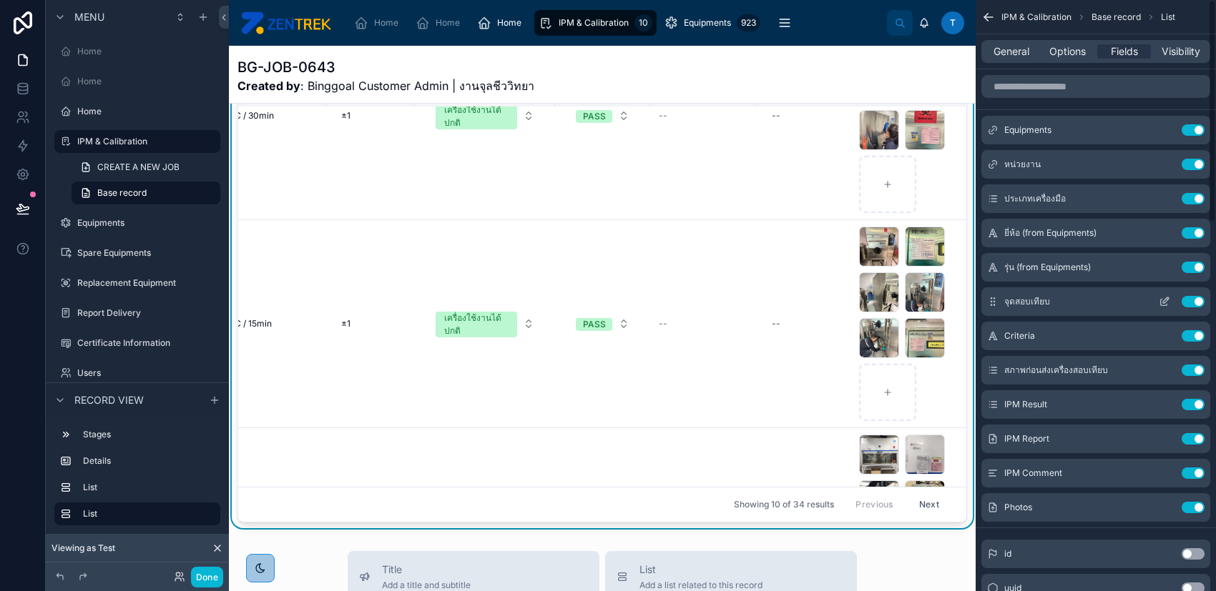
drag, startPoint x: 1190, startPoint y: 437, endPoint x: 1137, endPoint y: 315, distance: 133.2
click at [1190, 437] on button "Use setting" at bounding box center [1192, 438] width 23 height 11
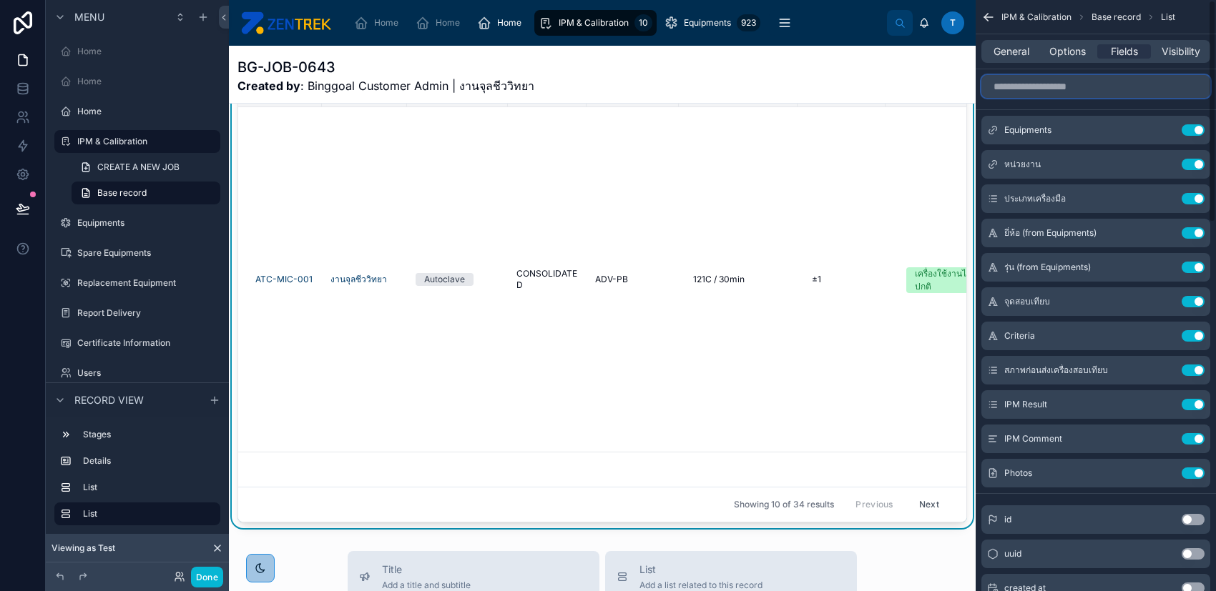
click at [1067, 88] on input "scrollable content" at bounding box center [1095, 86] width 229 height 23
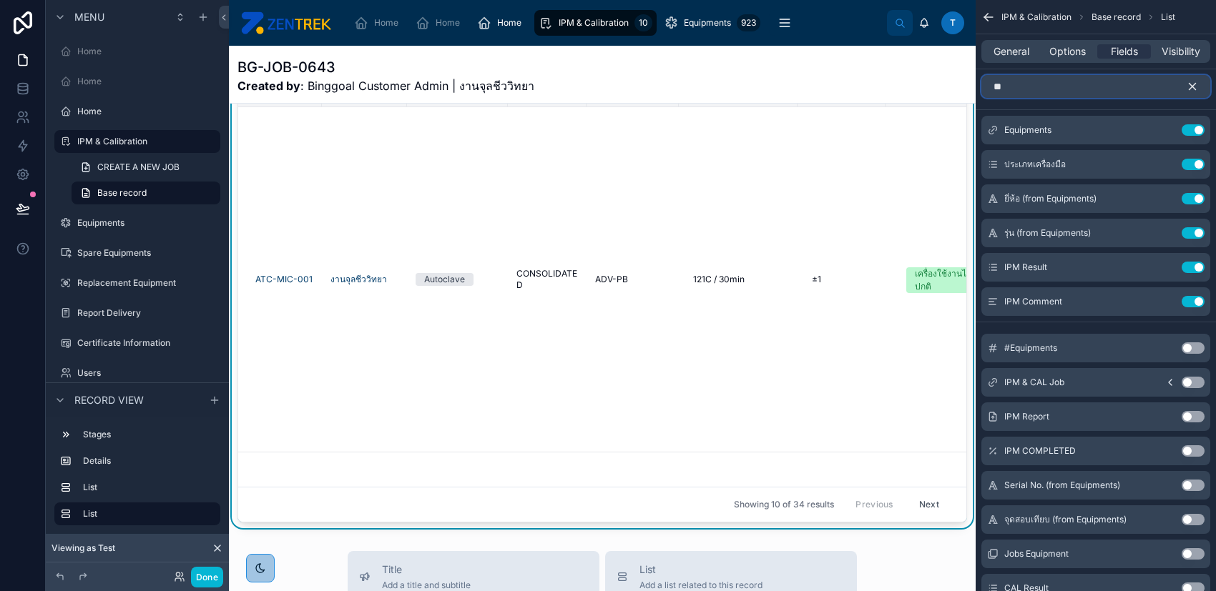
type input "*"
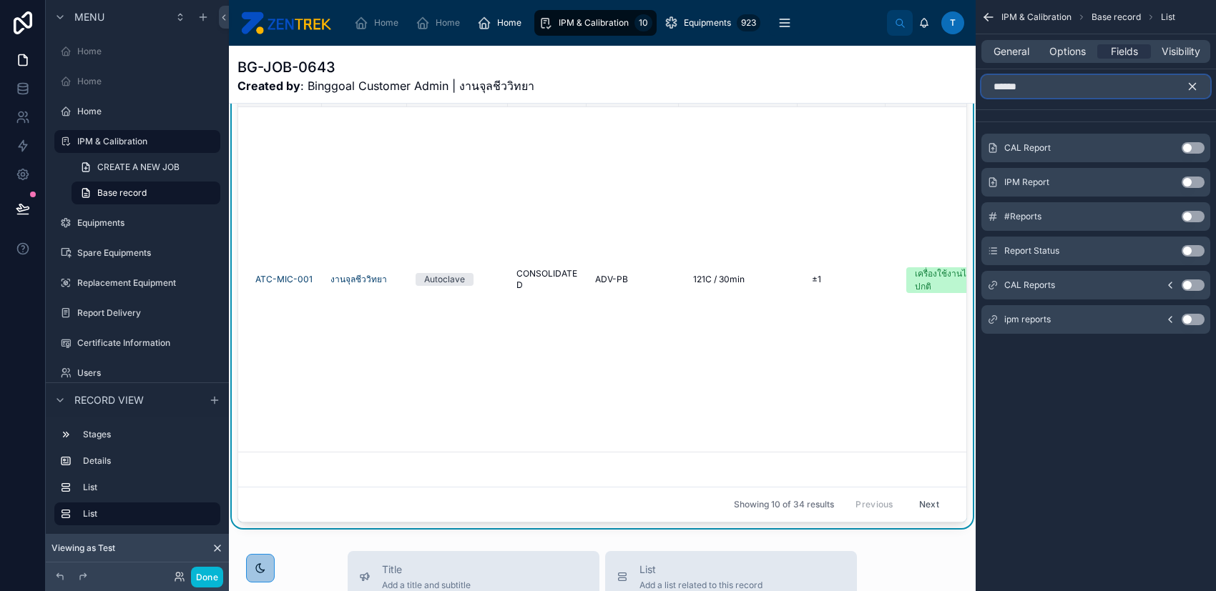
type input "******"
click at [1186, 179] on button "Use setting" at bounding box center [1192, 182] width 23 height 11
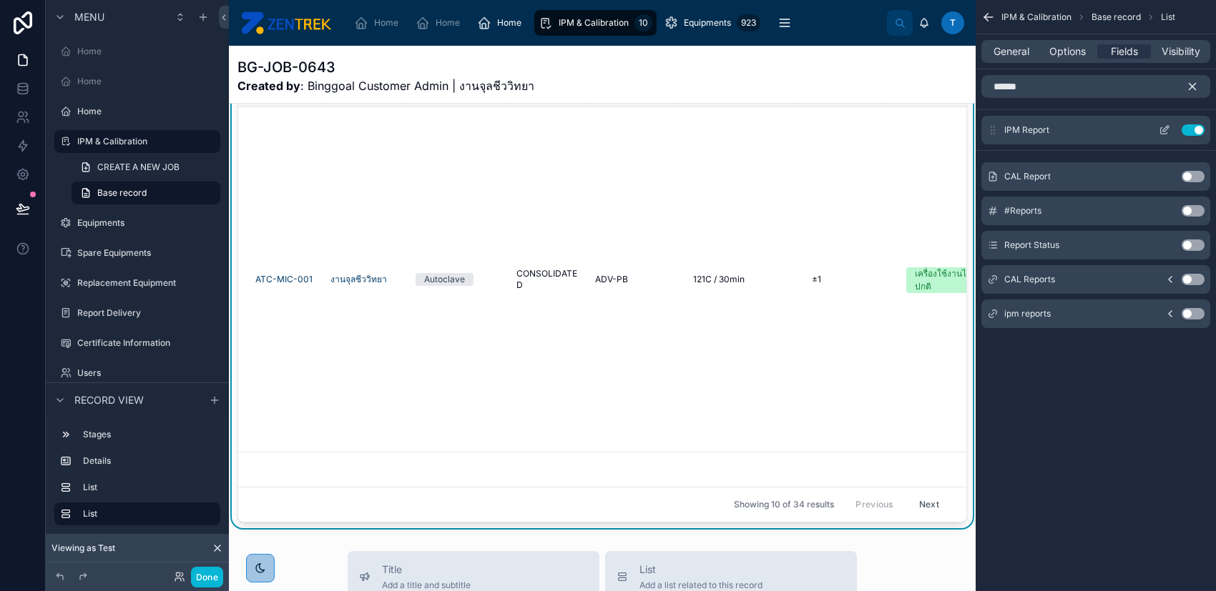
click at [1165, 130] on icon "scrollable content" at bounding box center [1166, 129] width 6 height 6
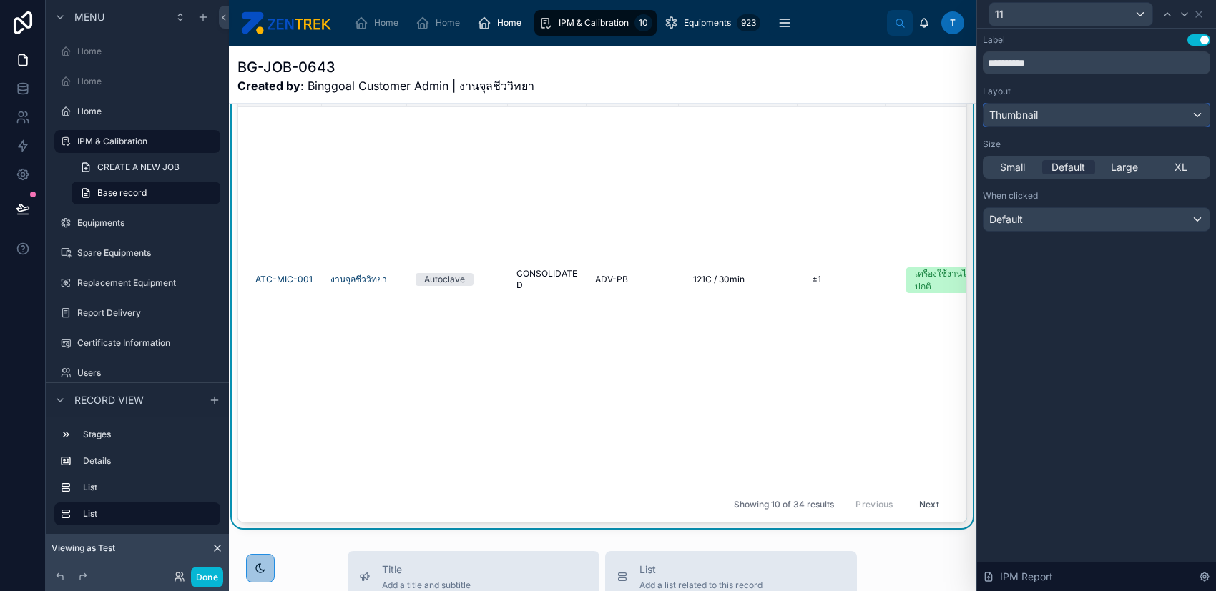
click at [1155, 108] on div "Thumbnail" at bounding box center [1096, 115] width 226 height 23
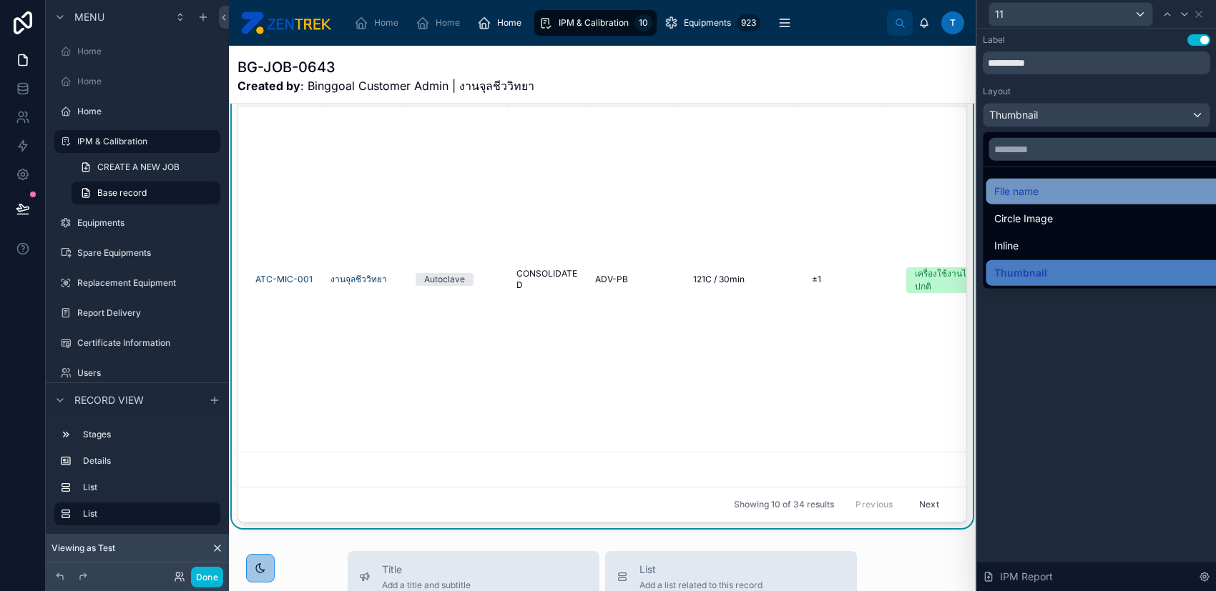
click at [1136, 192] on div "File name" at bounding box center [1112, 191] width 236 height 17
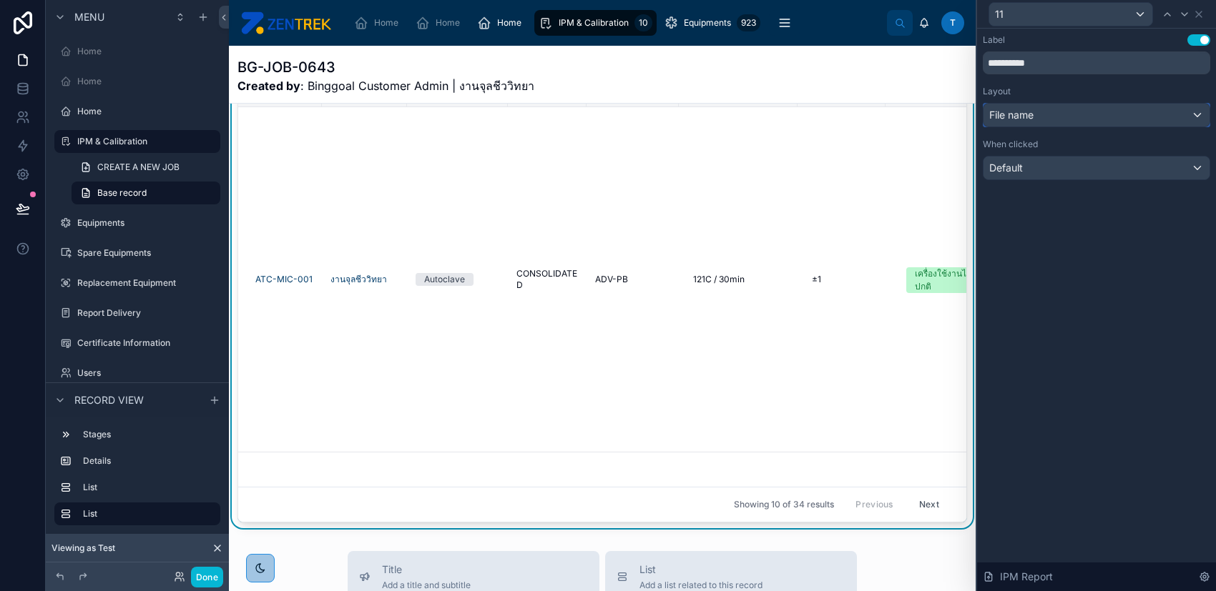
click at [1113, 119] on div "File name" at bounding box center [1096, 115] width 226 height 23
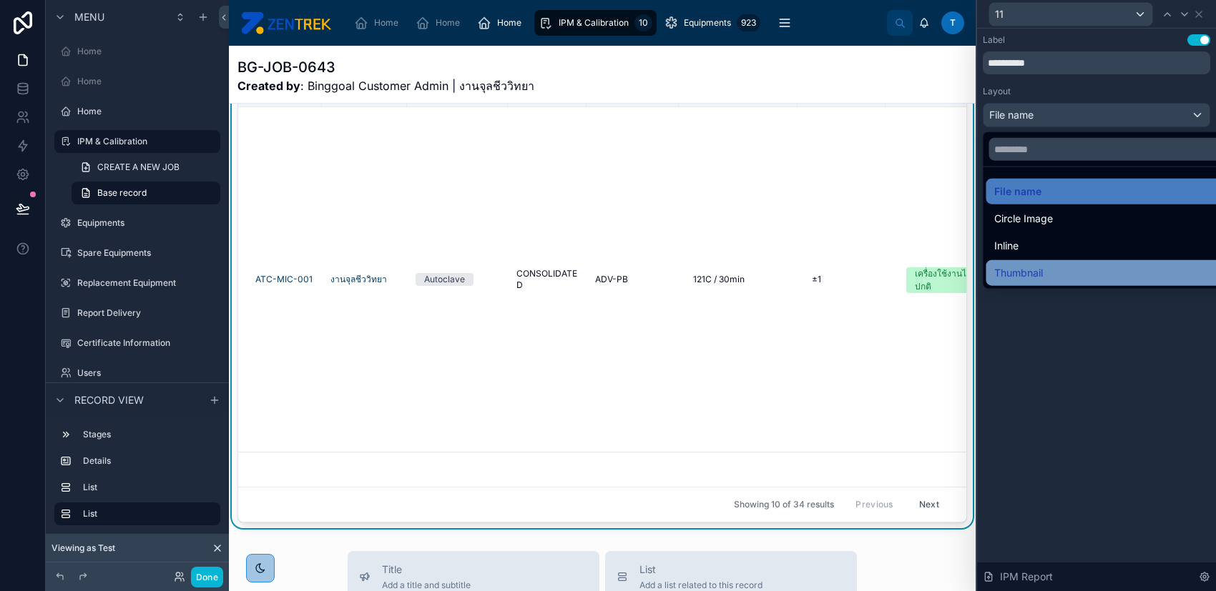
click at [1083, 262] on div "Thumbnail" at bounding box center [1111, 273] width 253 height 26
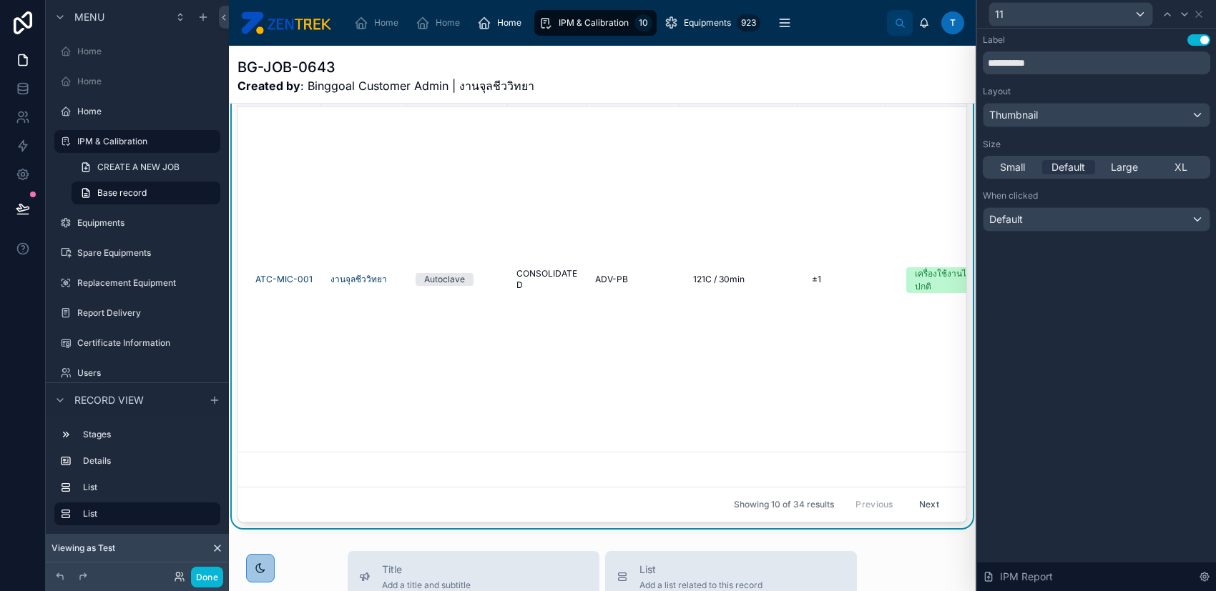
click at [1204, 9] on div "11" at bounding box center [1095, 14] width 227 height 28
click at [1201, 9] on icon at bounding box center [1198, 14] width 11 height 11
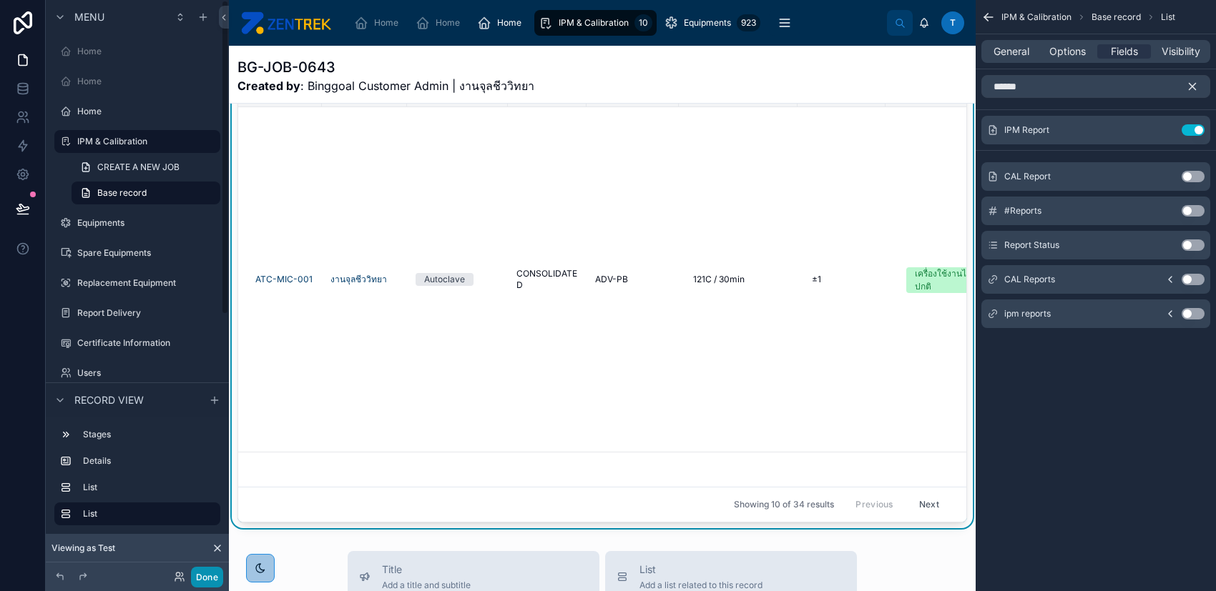
click at [199, 567] on button "Done" at bounding box center [207, 577] width 32 height 21
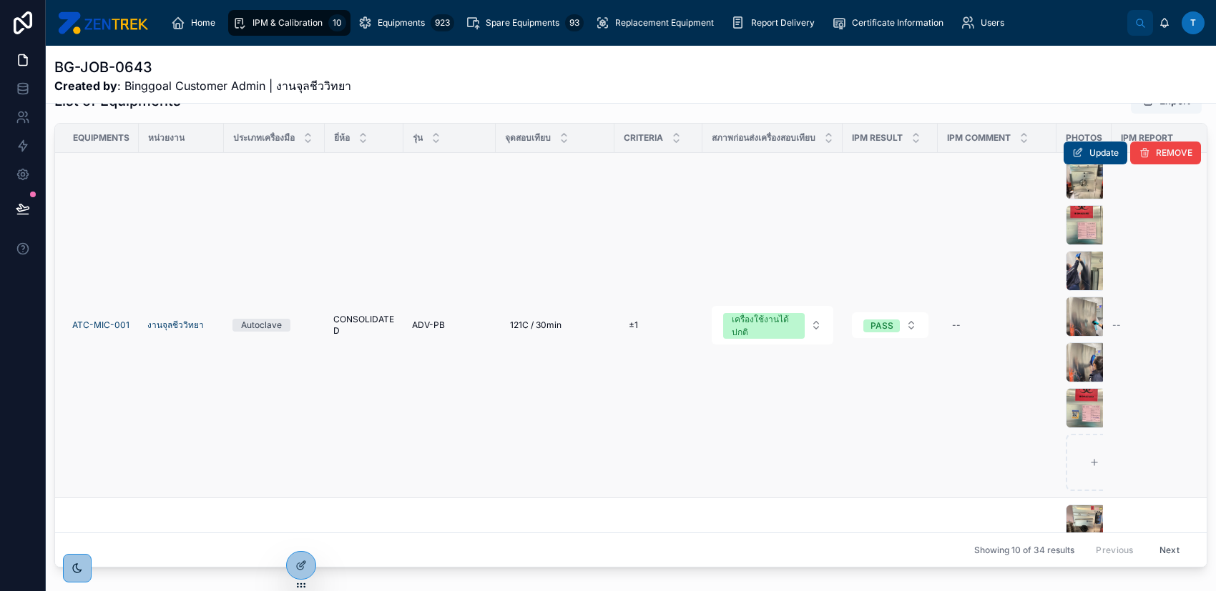
scroll to position [312, 0]
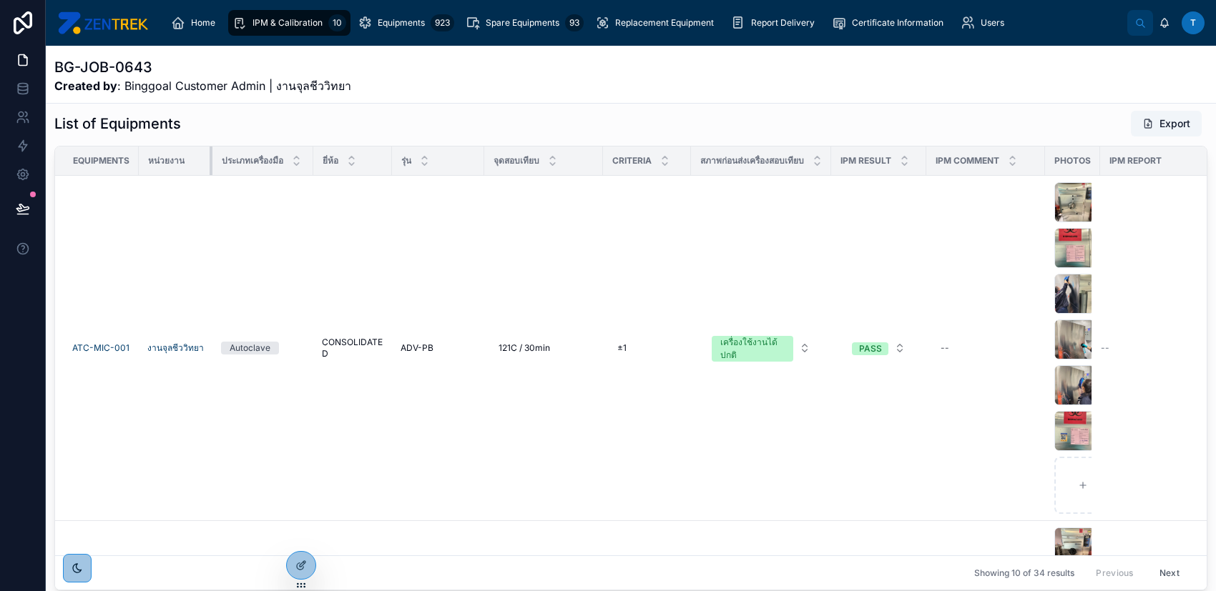
click at [210, 163] on div at bounding box center [213, 161] width 6 height 29
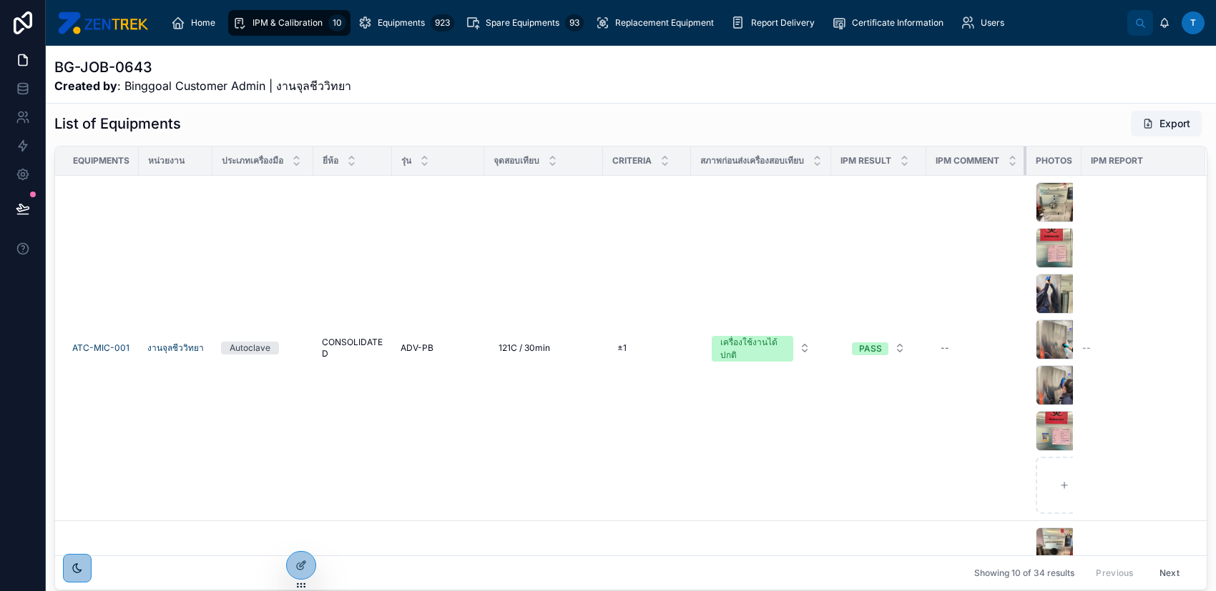
scroll to position [0, 11]
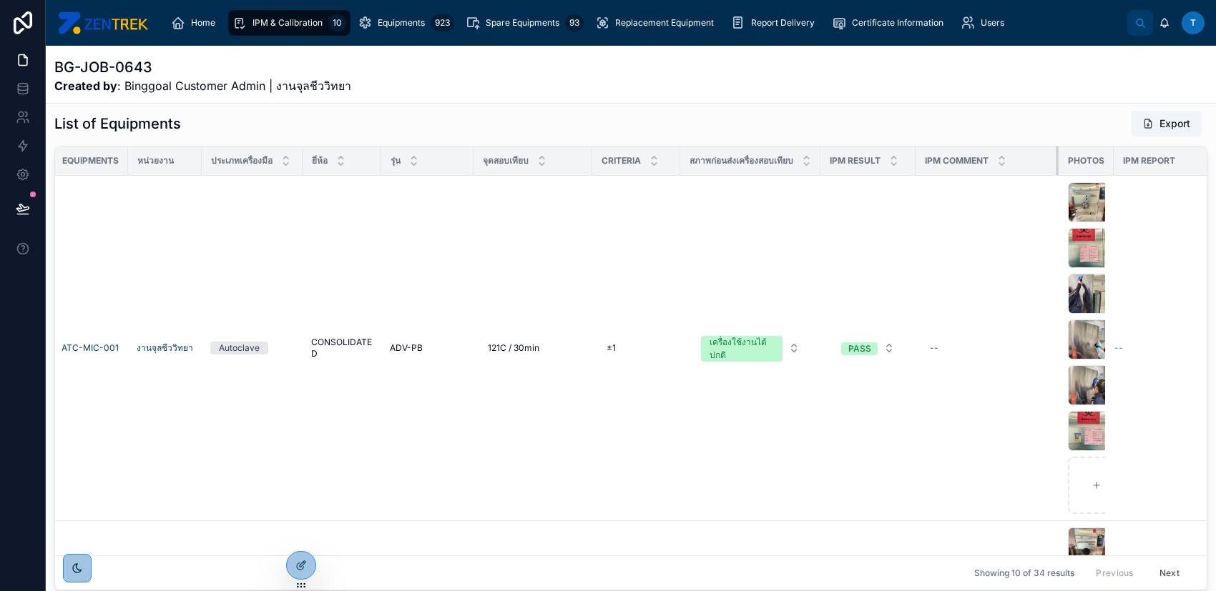
drag, startPoint x: 1021, startPoint y: 157, endPoint x: 1034, endPoint y: 162, distance: 13.6
click at [1034, 162] on th "IPM Comment" at bounding box center [986, 161] width 143 height 29
click at [295, 561] on icon at bounding box center [300, 565] width 11 height 11
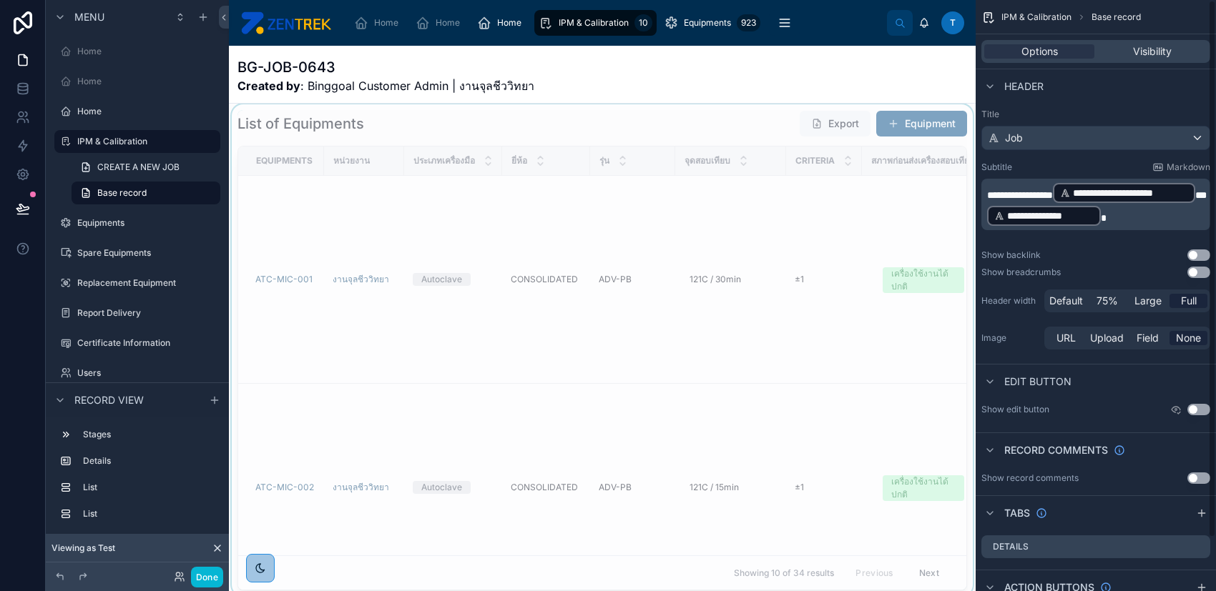
click at [797, 273] on div at bounding box center [602, 350] width 747 height 492
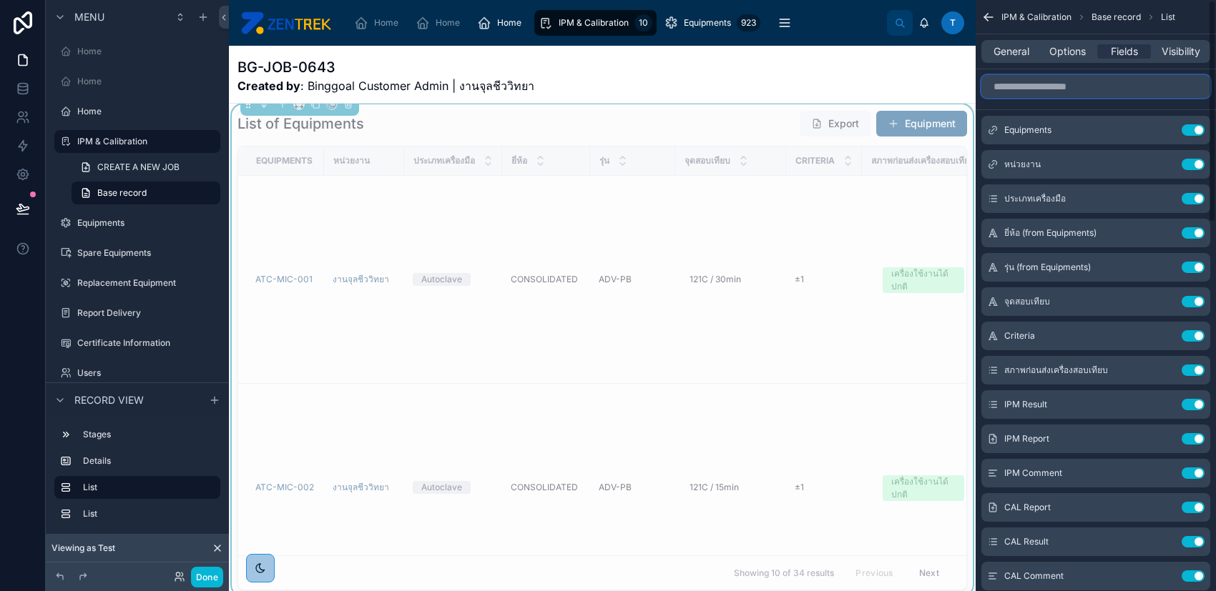
click at [1067, 86] on input "scrollable content" at bounding box center [1095, 86] width 229 height 23
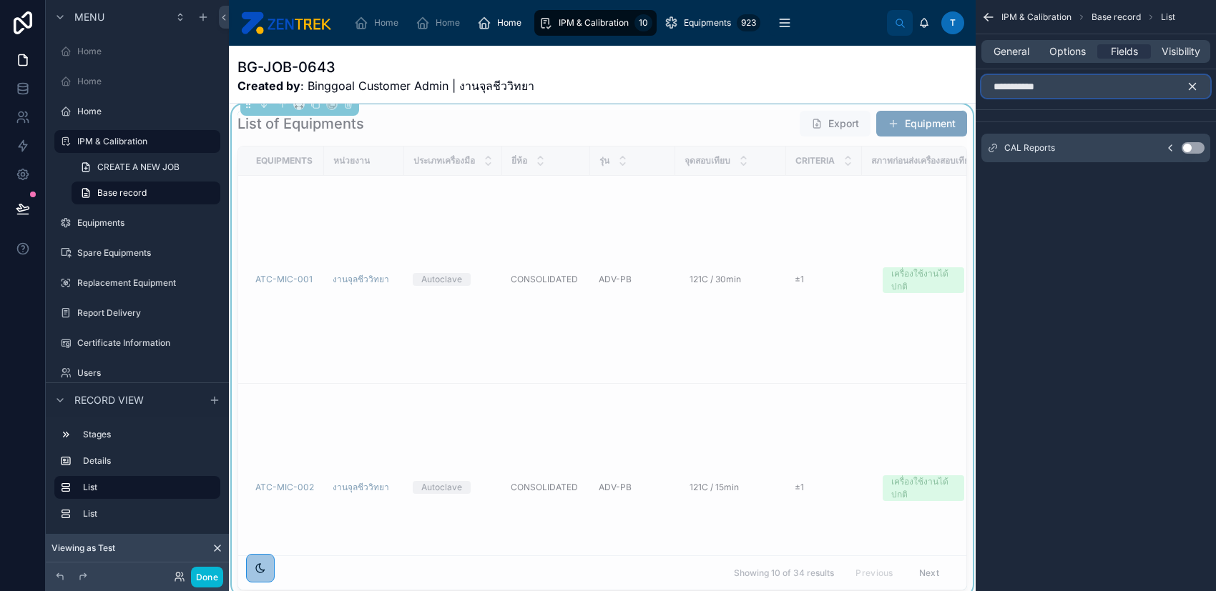
click at [1067, 85] on input "**********" at bounding box center [1095, 86] width 229 height 23
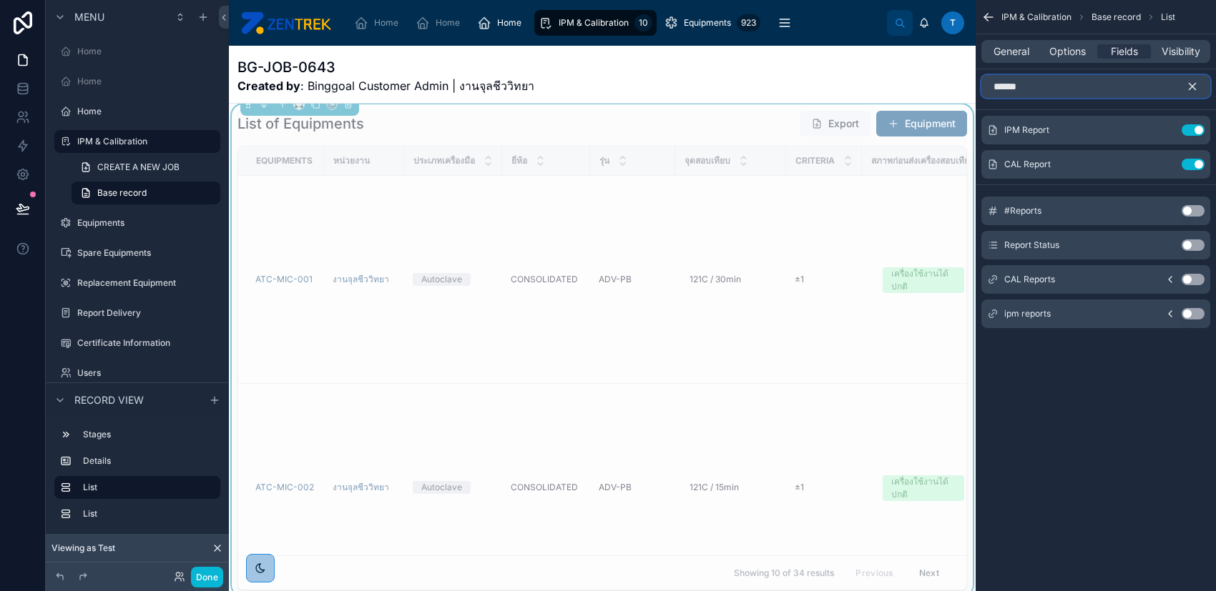
type input "******"
click at [1194, 311] on button "Use setting" at bounding box center [1192, 313] width 23 height 11
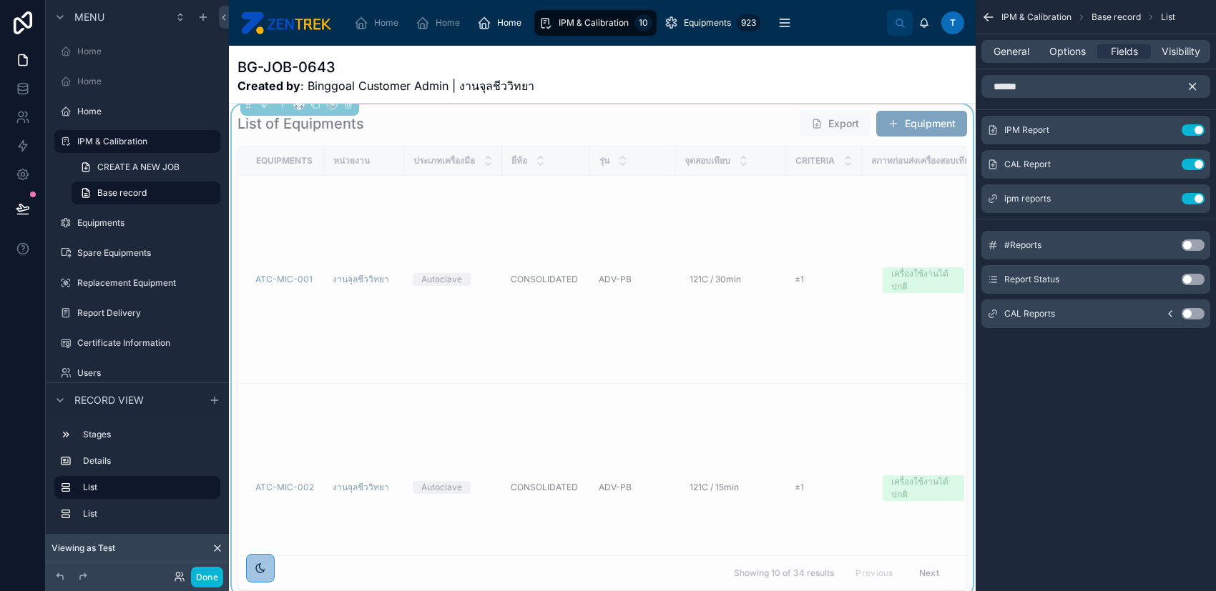
click at [1188, 85] on icon "scrollable content" at bounding box center [1192, 86] width 13 height 13
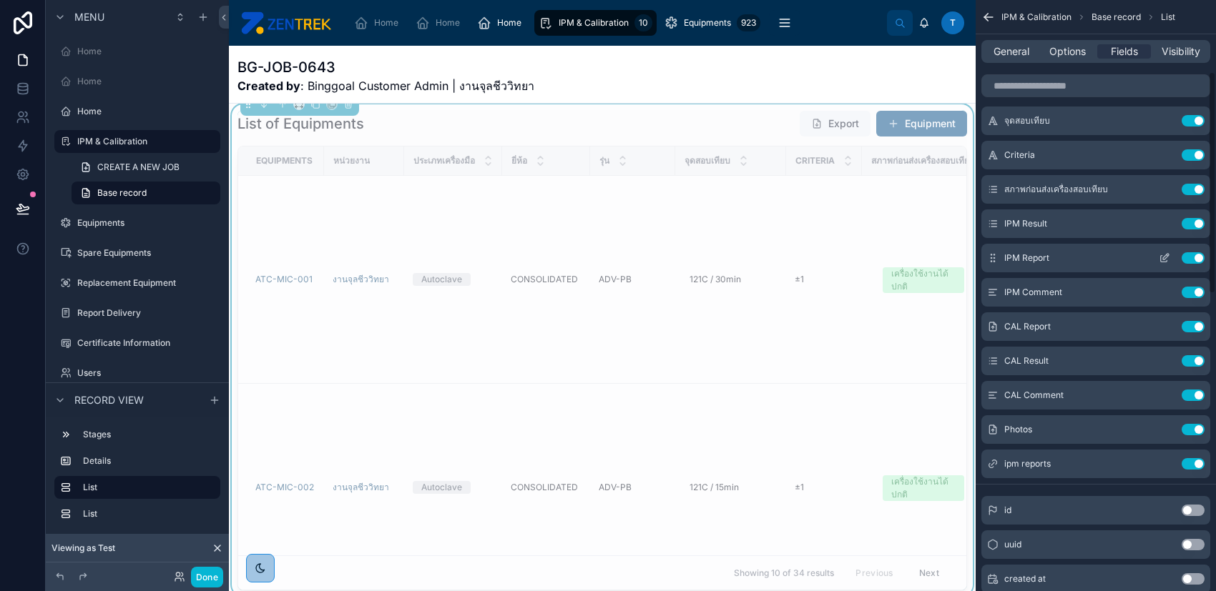
scroll to position [190, 0]
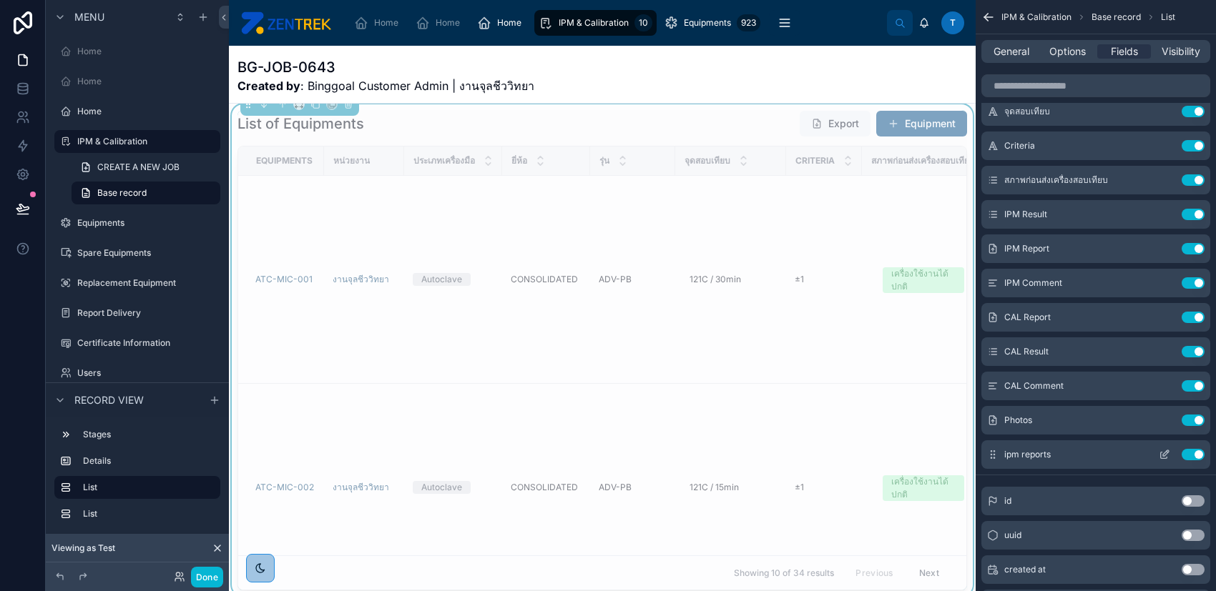
click at [1189, 458] on button "Use setting" at bounding box center [1192, 454] width 23 height 11
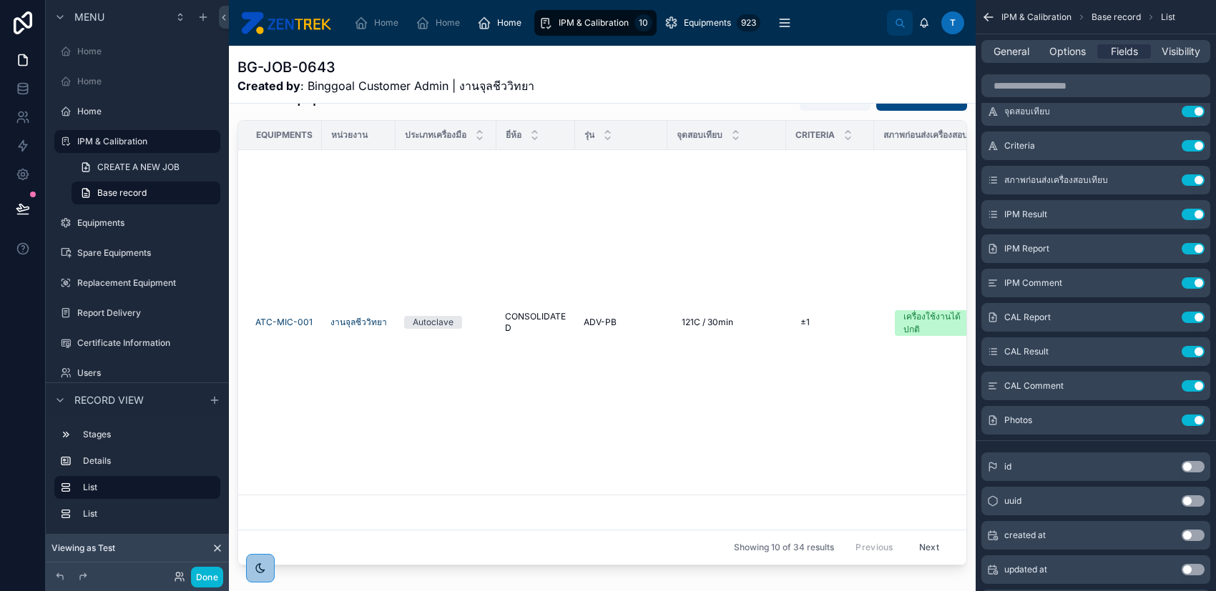
scroll to position [884, 0]
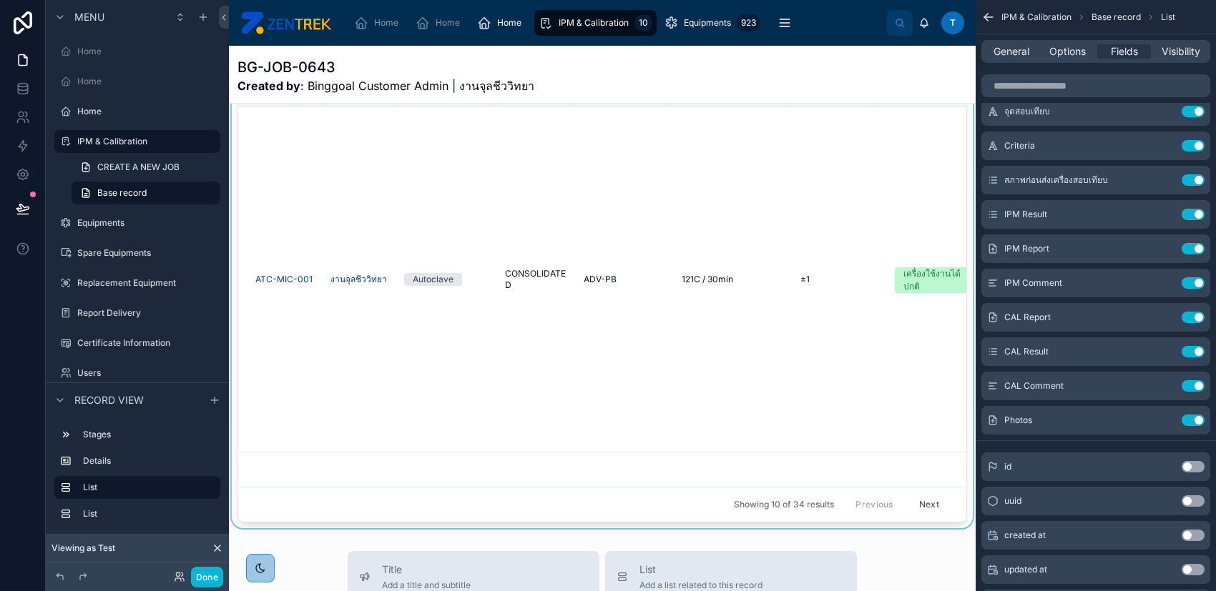
click at [824, 167] on div at bounding box center [602, 282] width 747 height 492
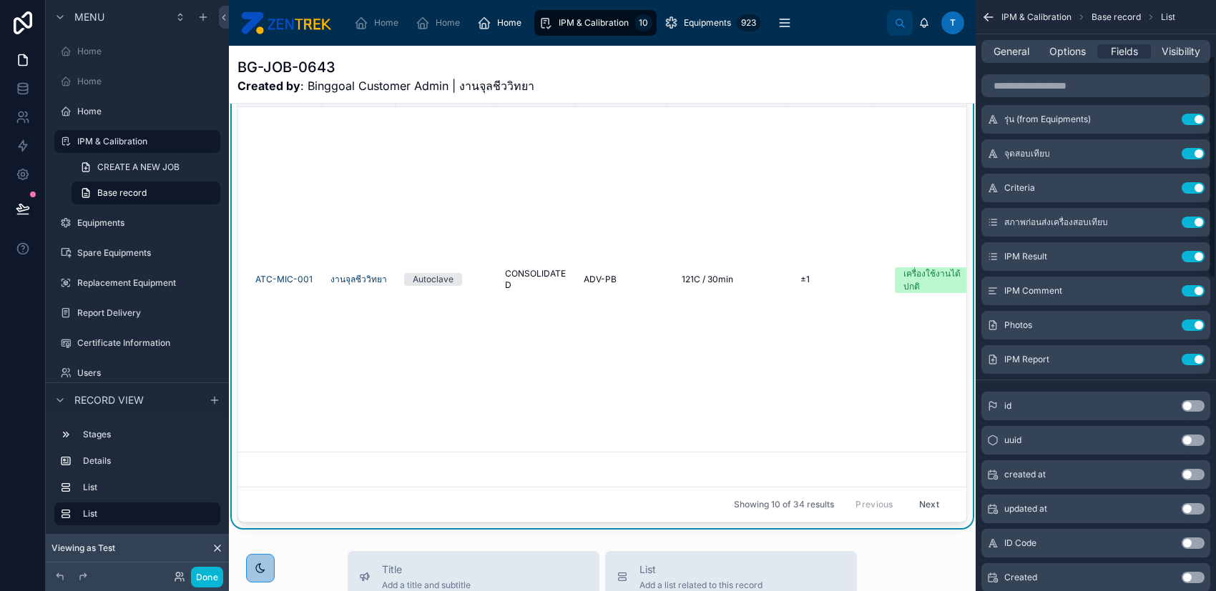
scroll to position [190, 0]
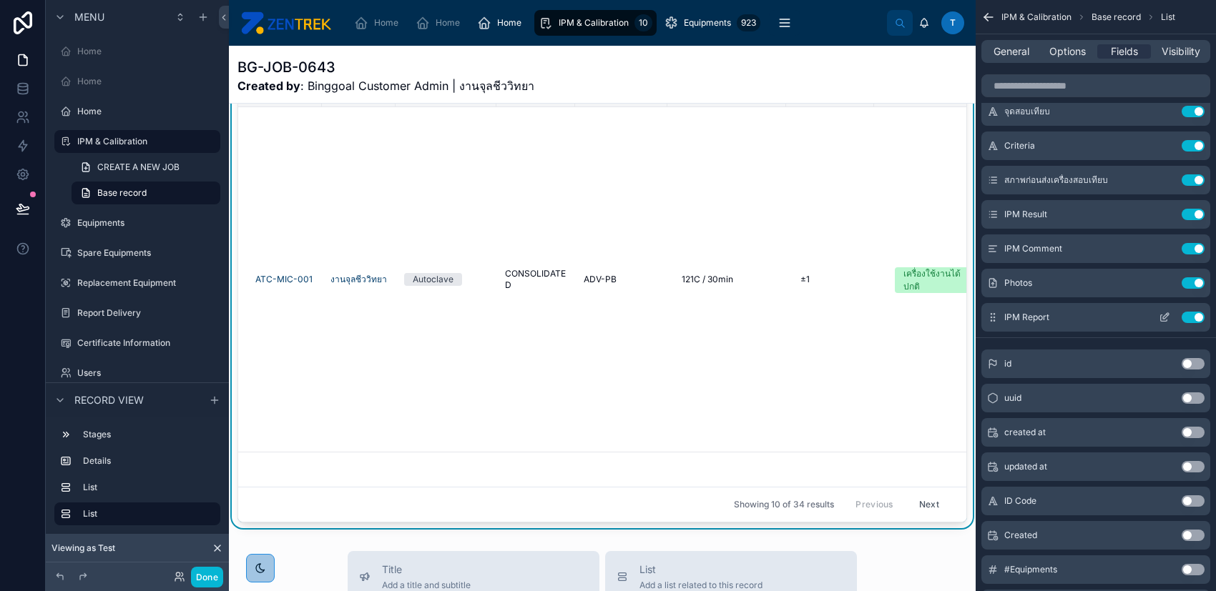
click at [1190, 314] on button "Use setting" at bounding box center [1192, 317] width 23 height 11
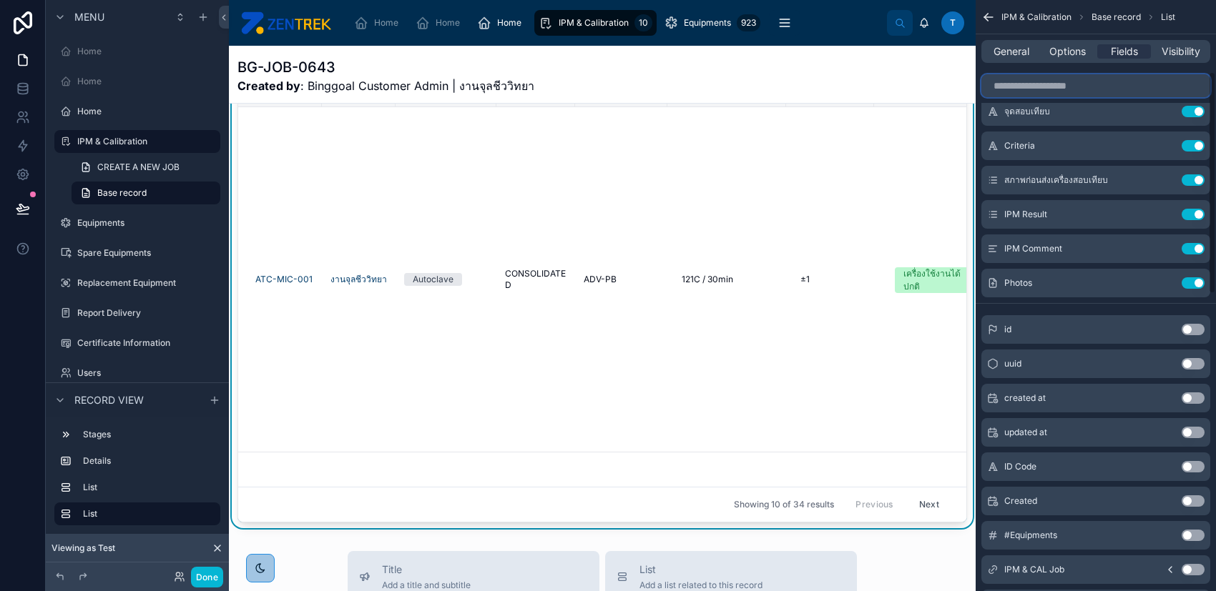
click at [1033, 81] on input "scrollable content" at bounding box center [1095, 85] width 229 height 23
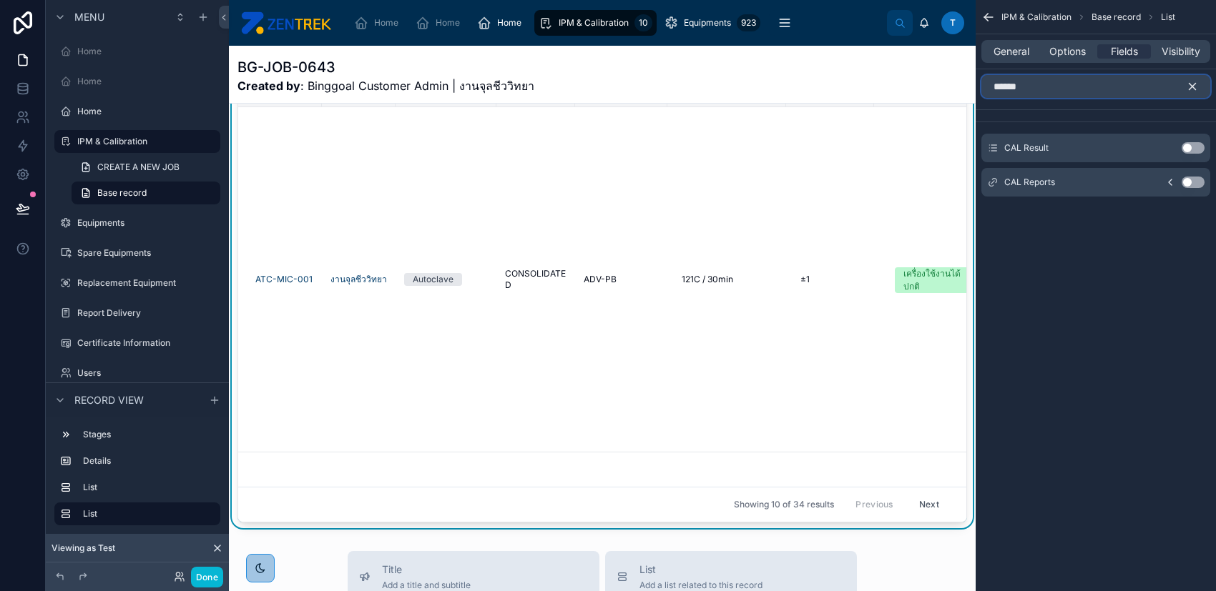
scroll to position [0, 0]
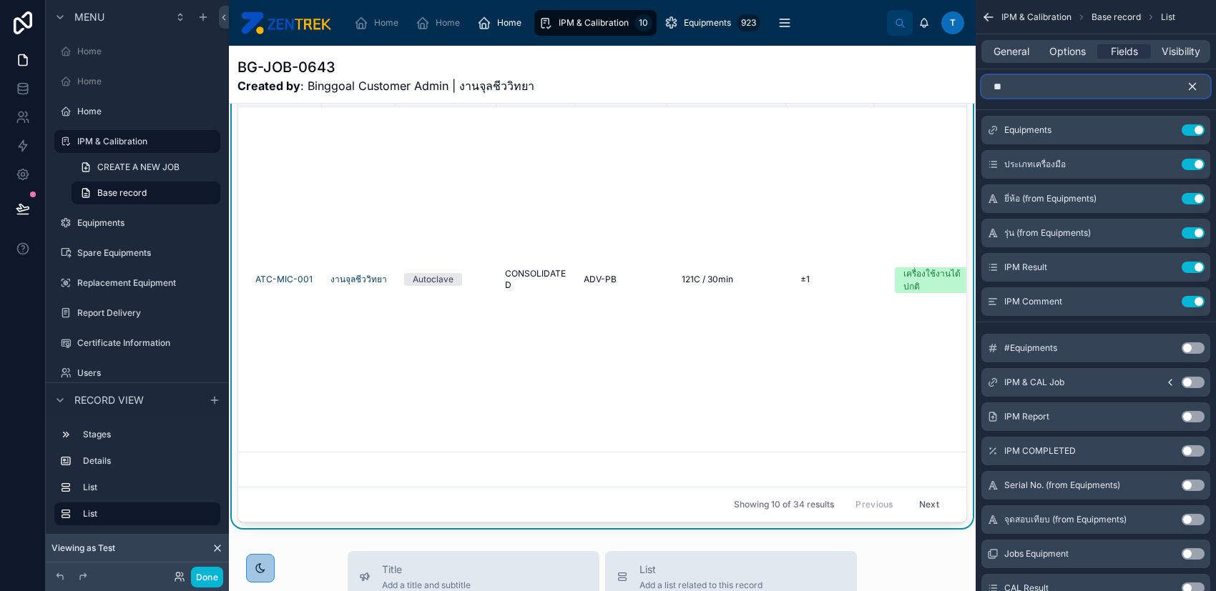
type input "*"
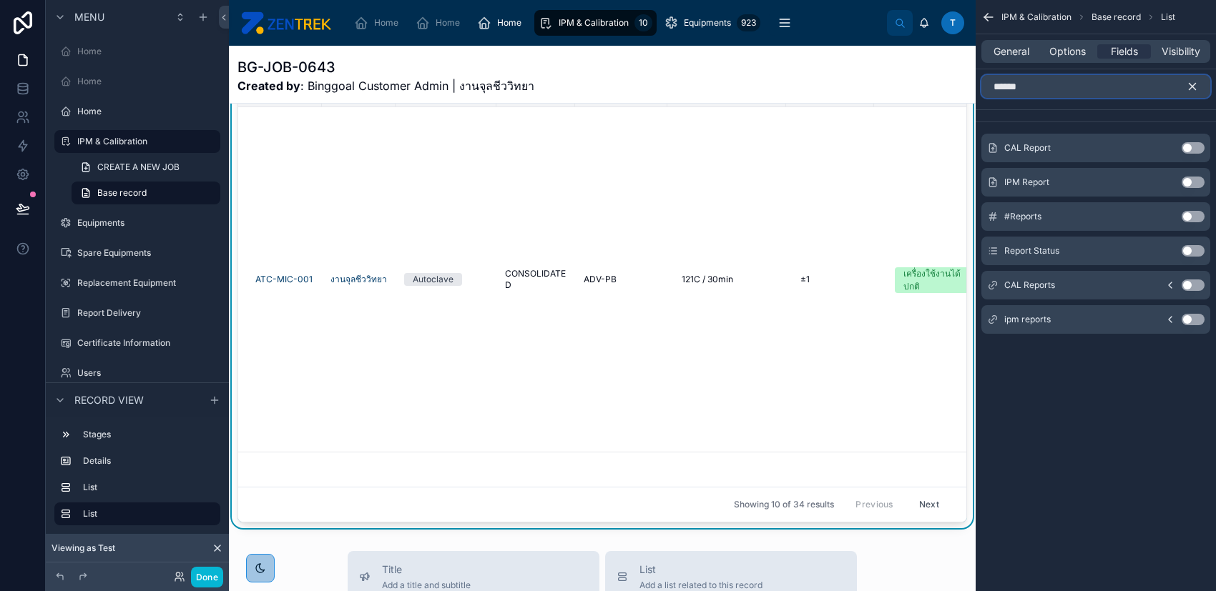
type input "******"
click at [1188, 320] on button "Use setting" at bounding box center [1192, 319] width 23 height 11
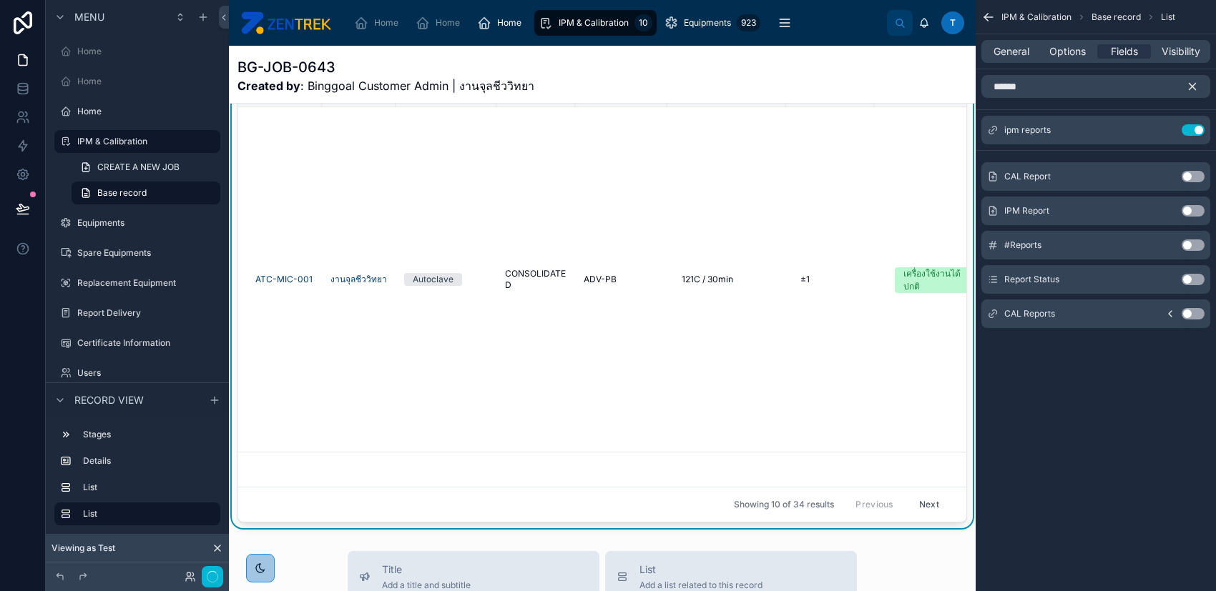
click at [1193, 82] on icon "scrollable content" at bounding box center [1192, 86] width 13 height 13
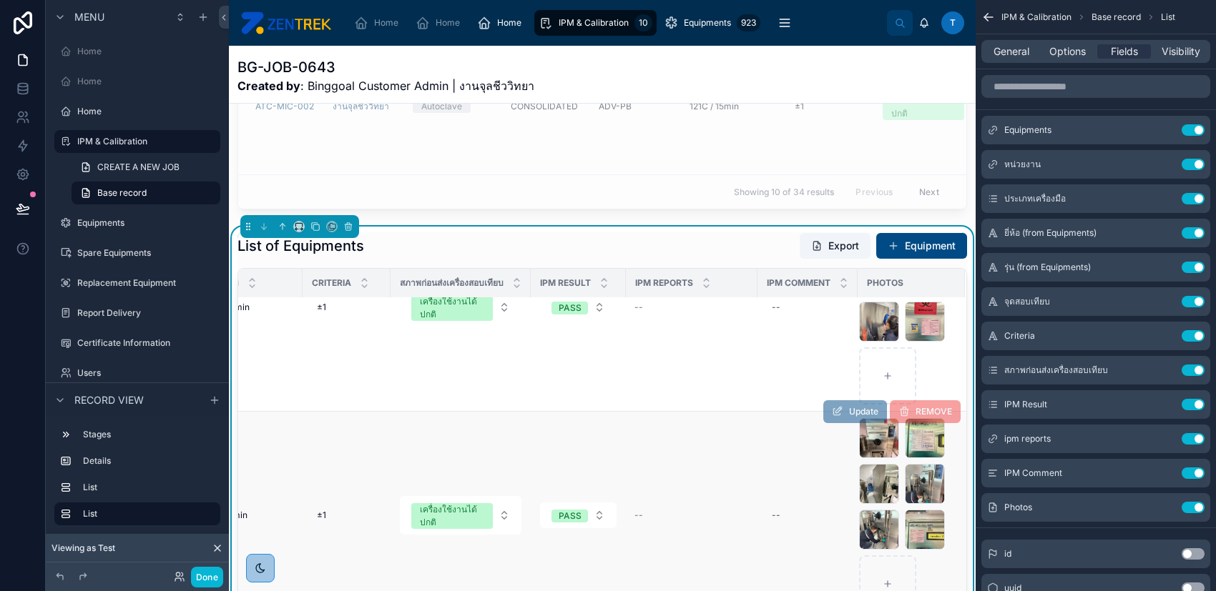
scroll to position [95, 511]
click at [1161, 440] on icon "scrollable content" at bounding box center [1163, 438] width 11 height 11
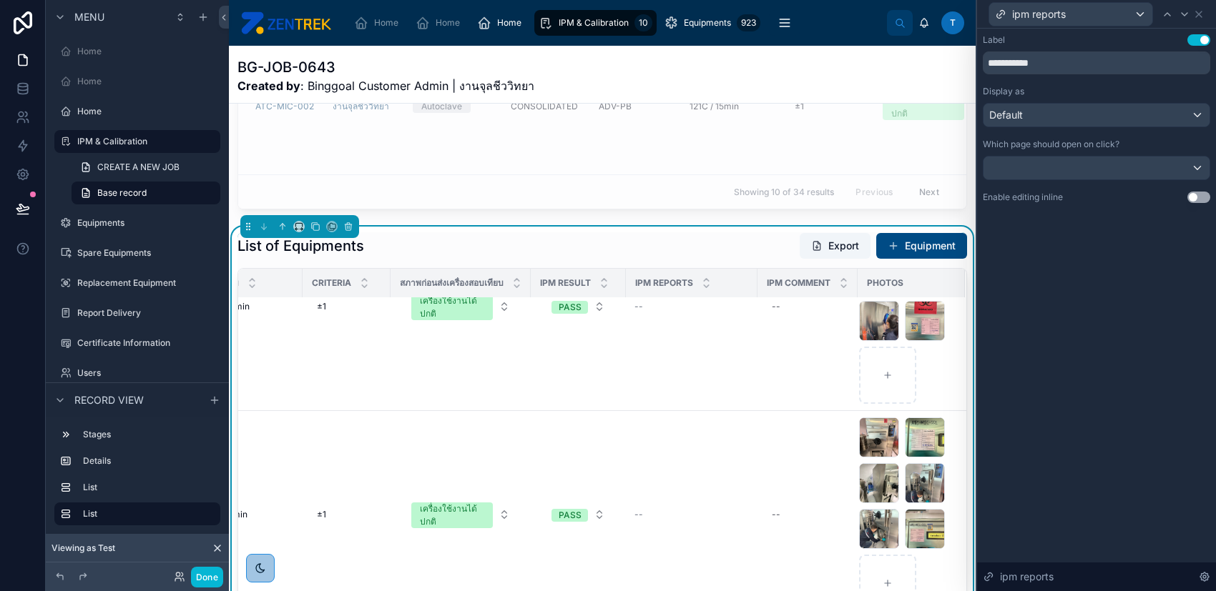
click at [1196, 195] on button "Use setting" at bounding box center [1198, 197] width 23 height 11
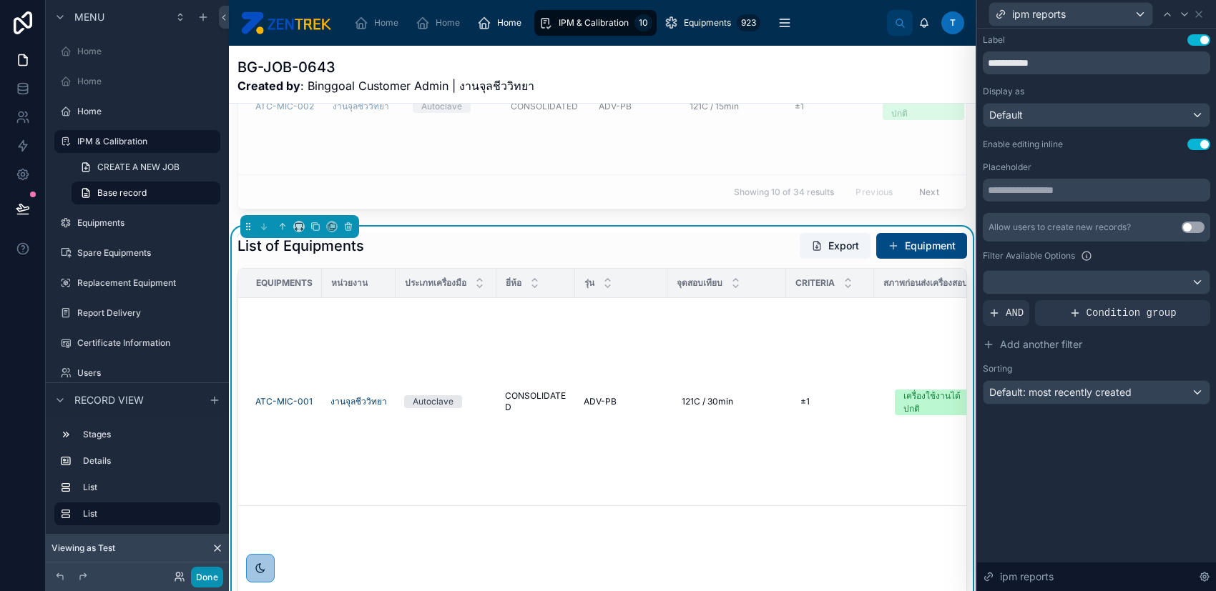
click at [211, 571] on button "Done" at bounding box center [207, 577] width 32 height 21
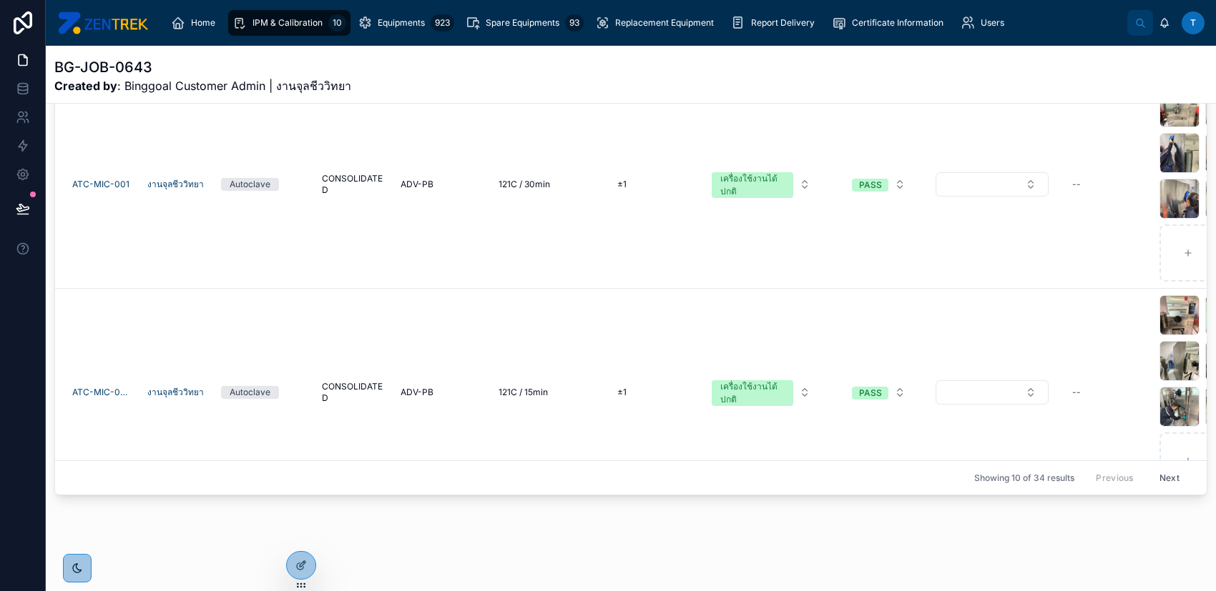
scroll to position [312, 0]
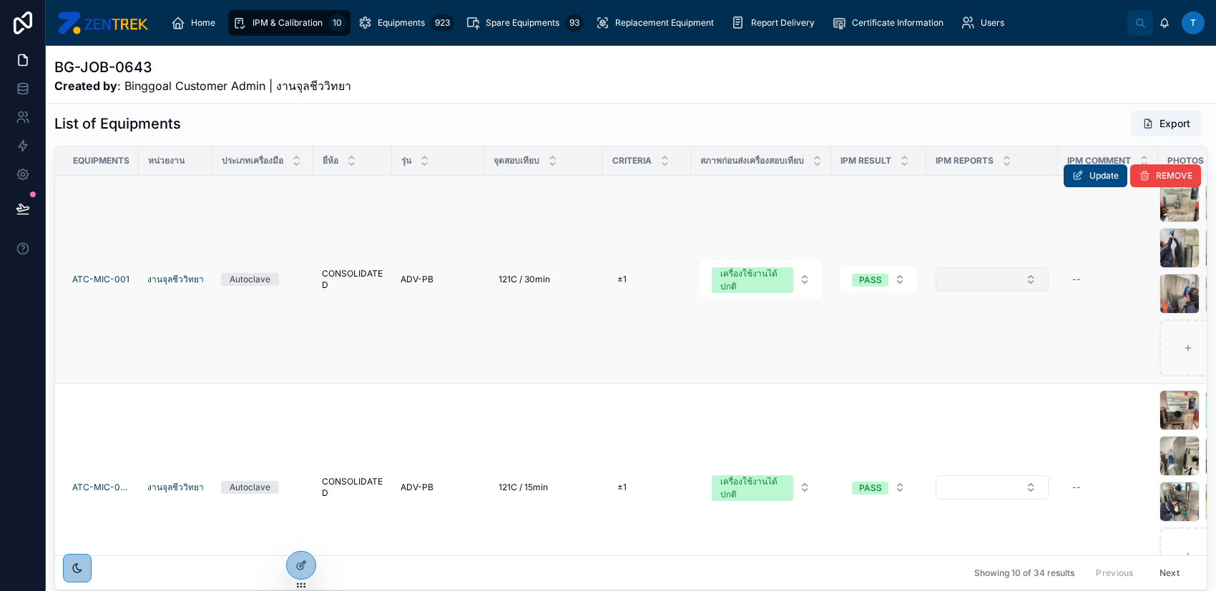
click at [1010, 278] on button "Select Button" at bounding box center [991, 279] width 113 height 24
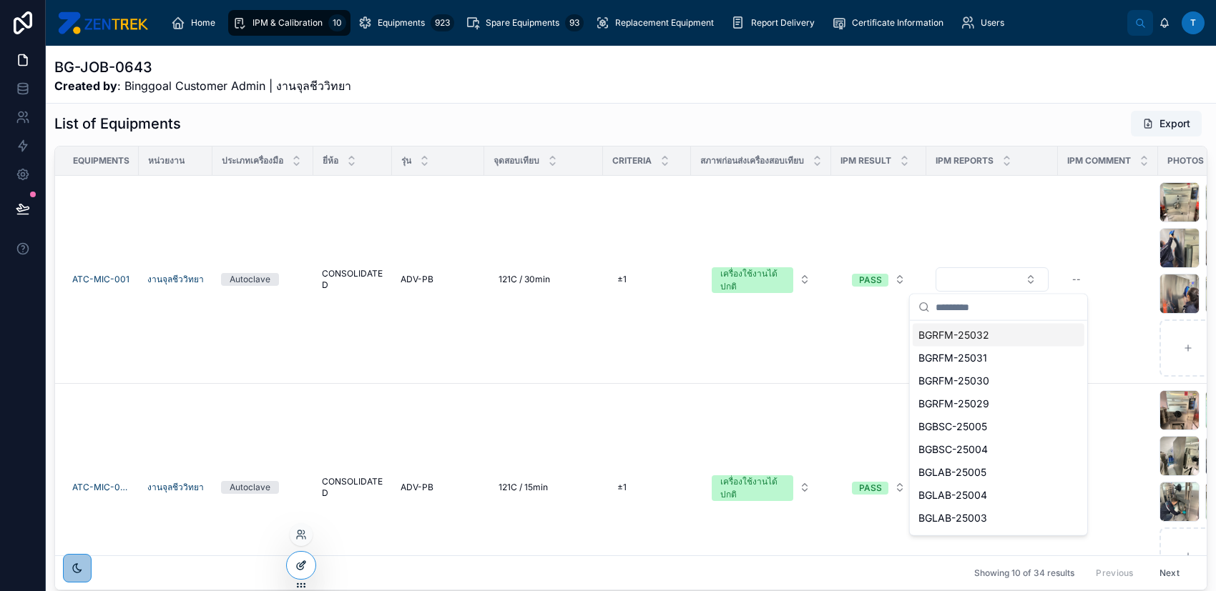
click at [307, 565] on div at bounding box center [301, 565] width 29 height 27
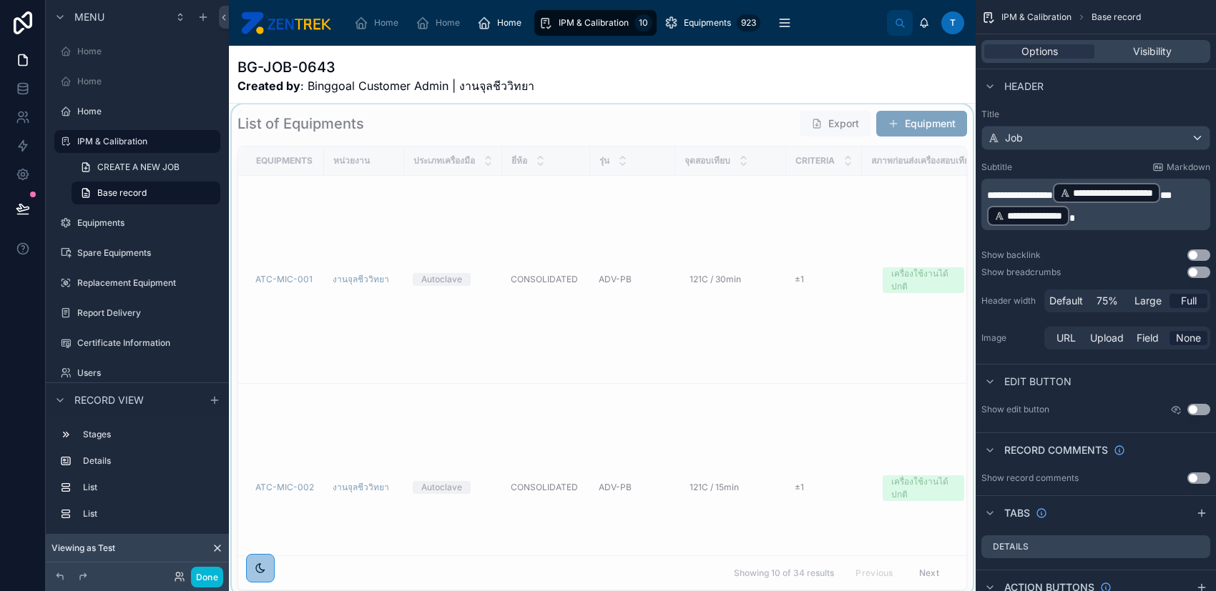
click at [792, 247] on div at bounding box center [602, 350] width 747 height 492
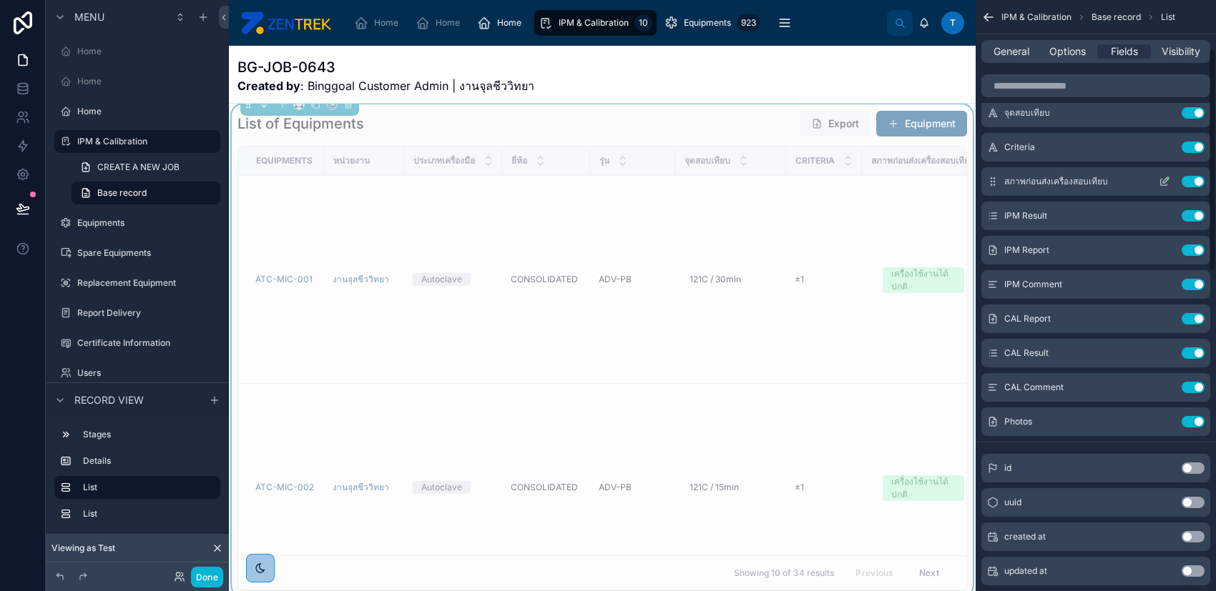
scroll to position [190, 0]
click at [1165, 245] on icon "scrollable content" at bounding box center [1163, 248] width 11 height 11
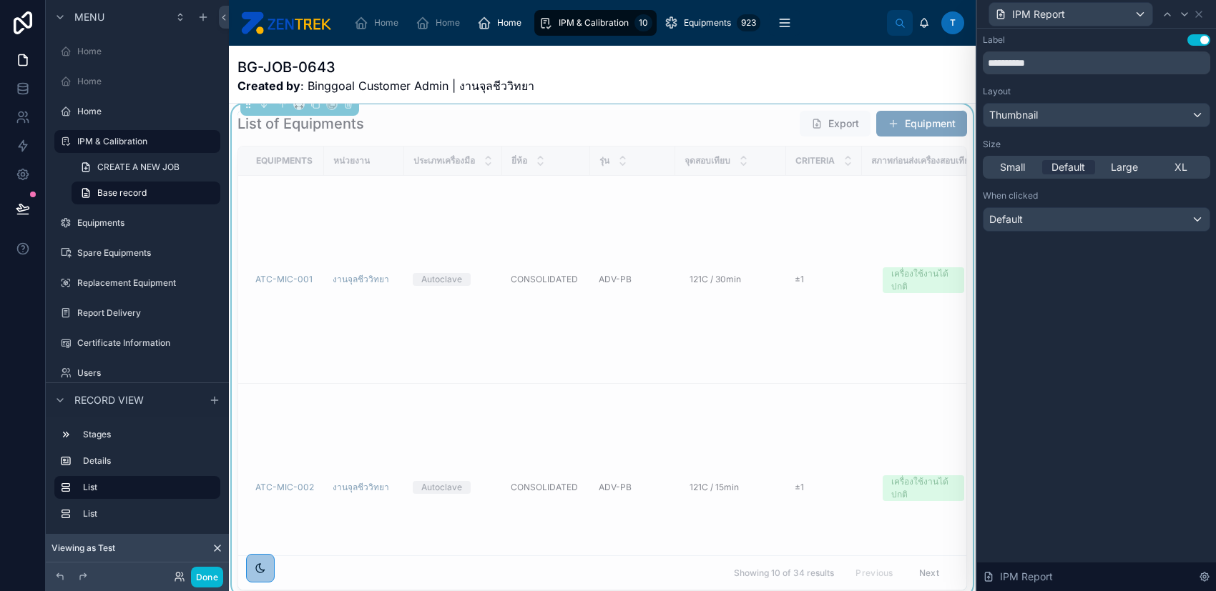
click at [1154, 231] on div "**********" at bounding box center [1096, 147] width 239 height 237
click at [1200, 9] on icon at bounding box center [1198, 14] width 11 height 11
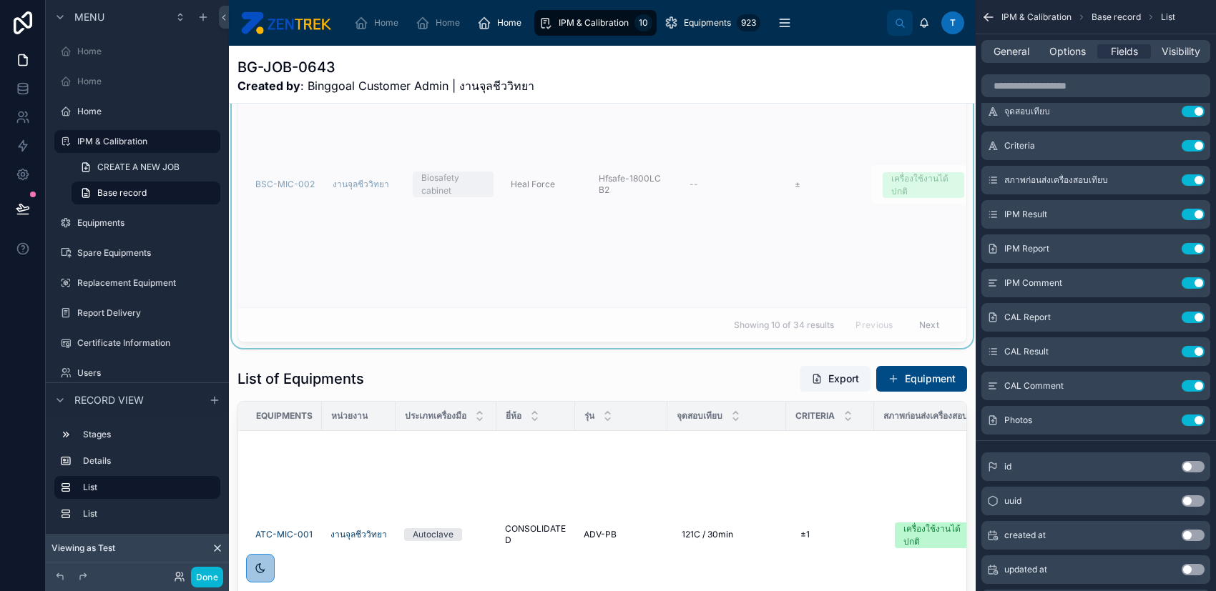
scroll to position [598, 0]
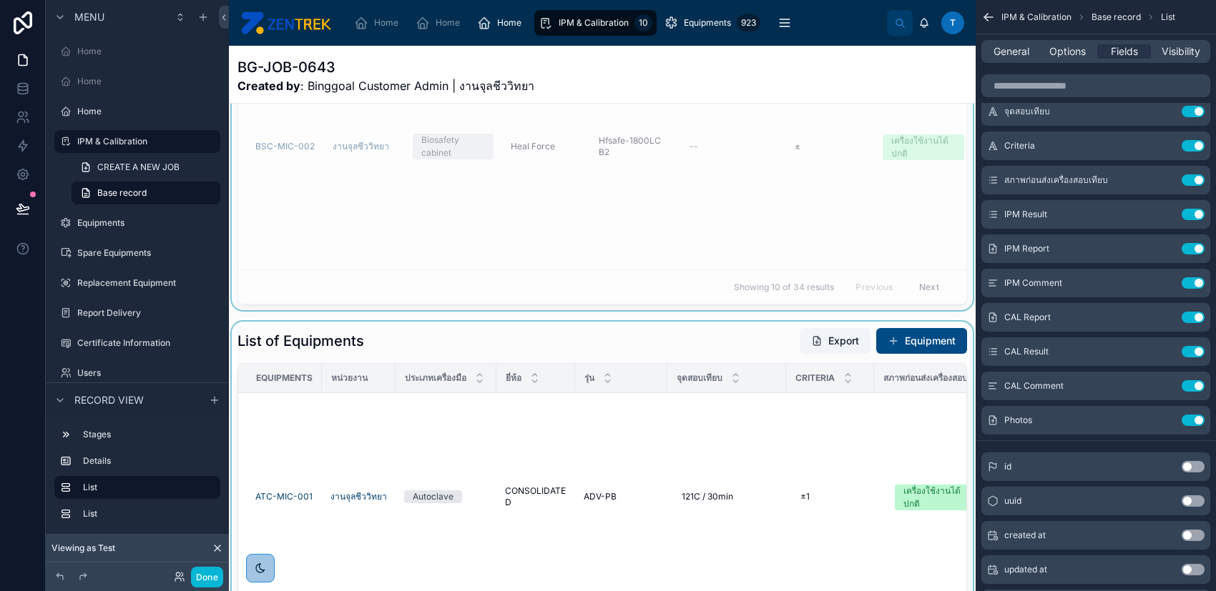
click at [726, 434] on div at bounding box center [602, 568] width 747 height 492
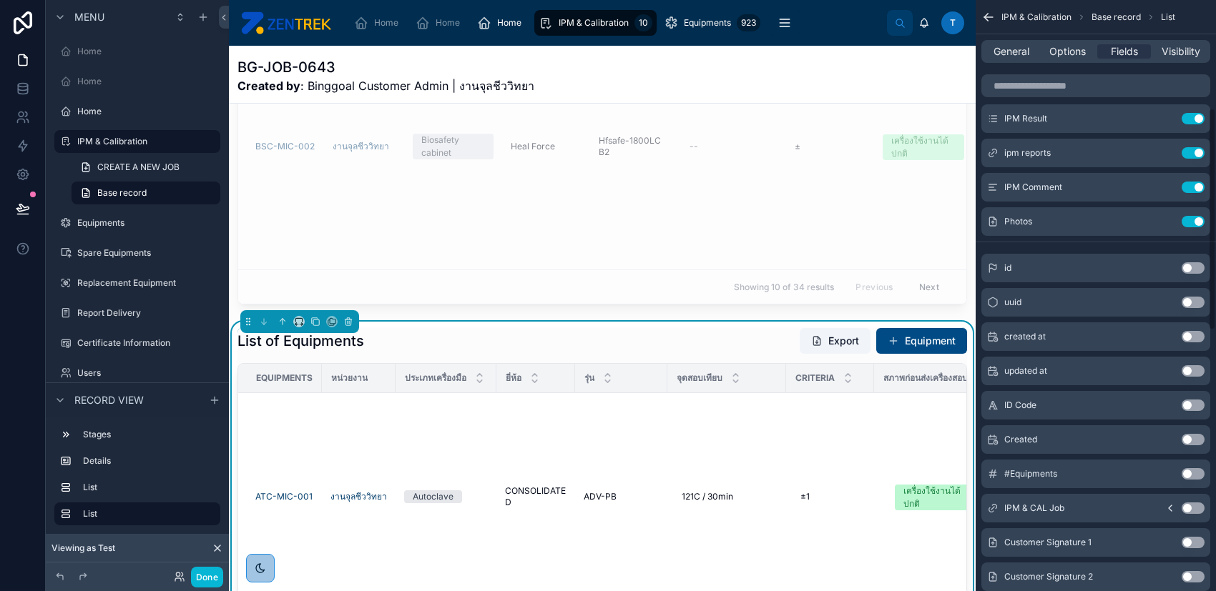
scroll to position [190, 0]
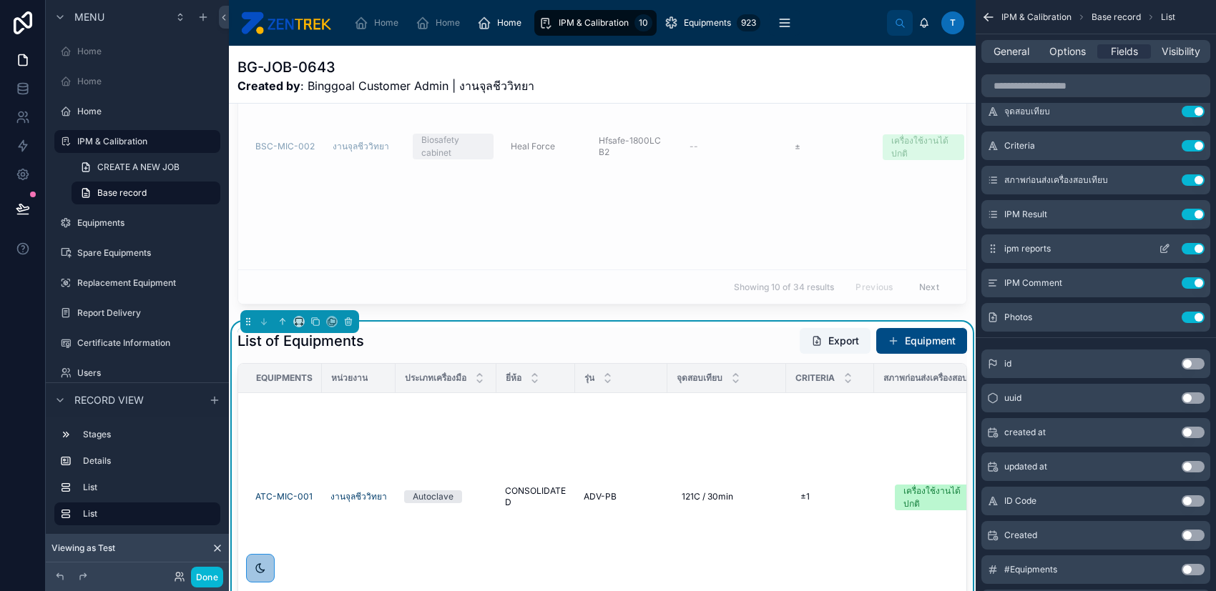
click at [1165, 248] on icon "scrollable content" at bounding box center [1166, 248] width 6 height 6
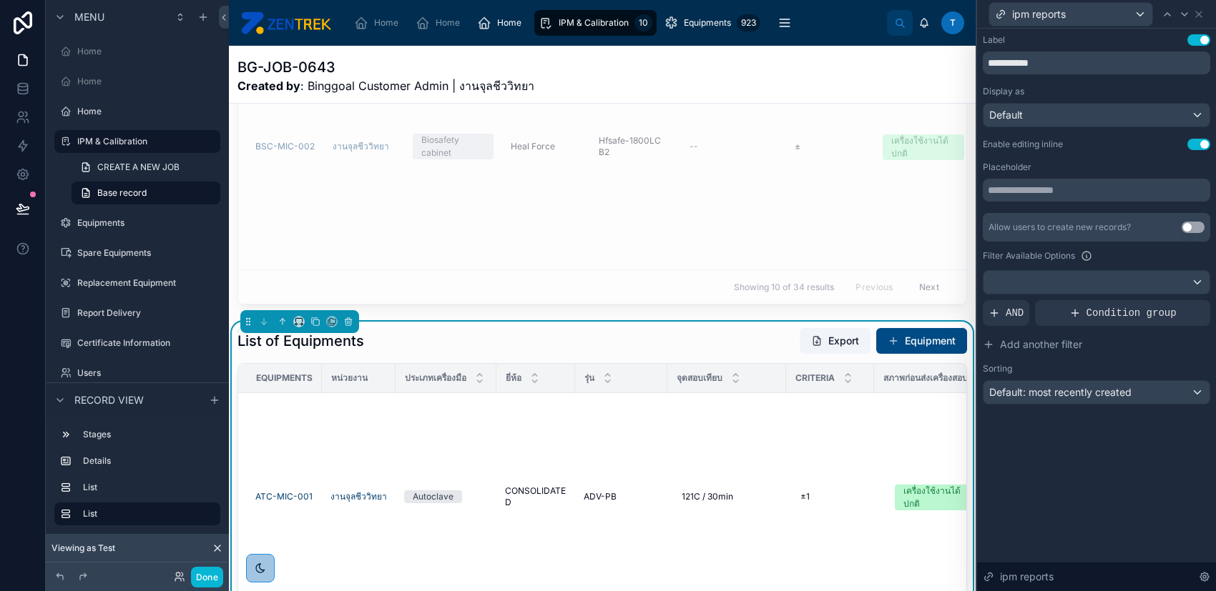
click at [1198, 224] on button "Use setting" at bounding box center [1192, 227] width 23 height 11
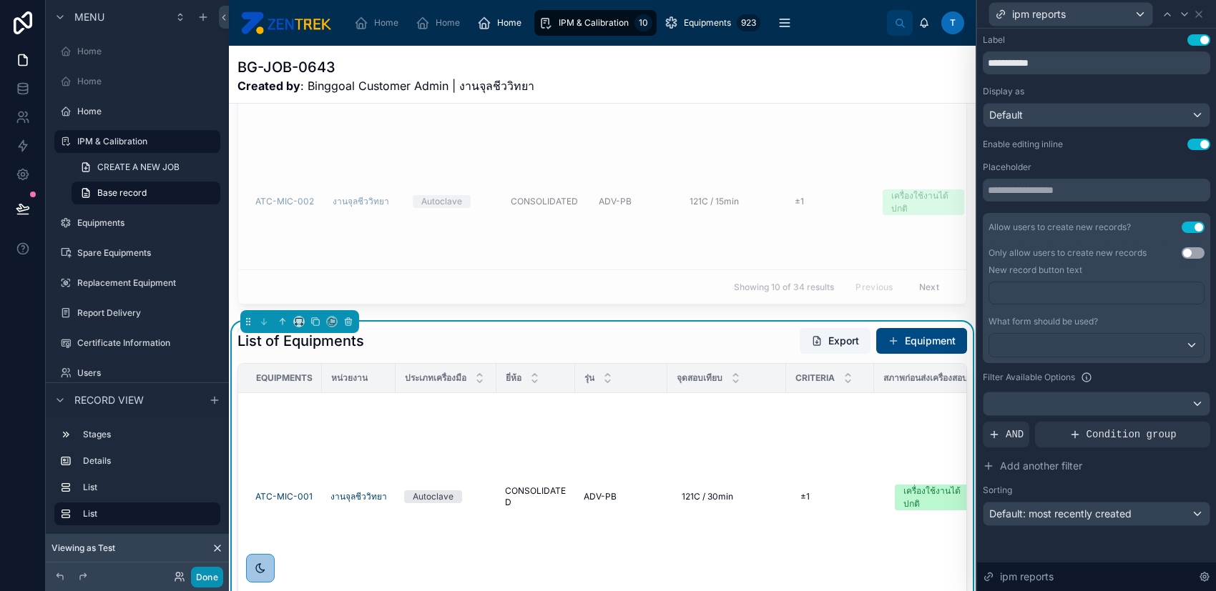
click at [201, 578] on button "Done" at bounding box center [207, 577] width 32 height 21
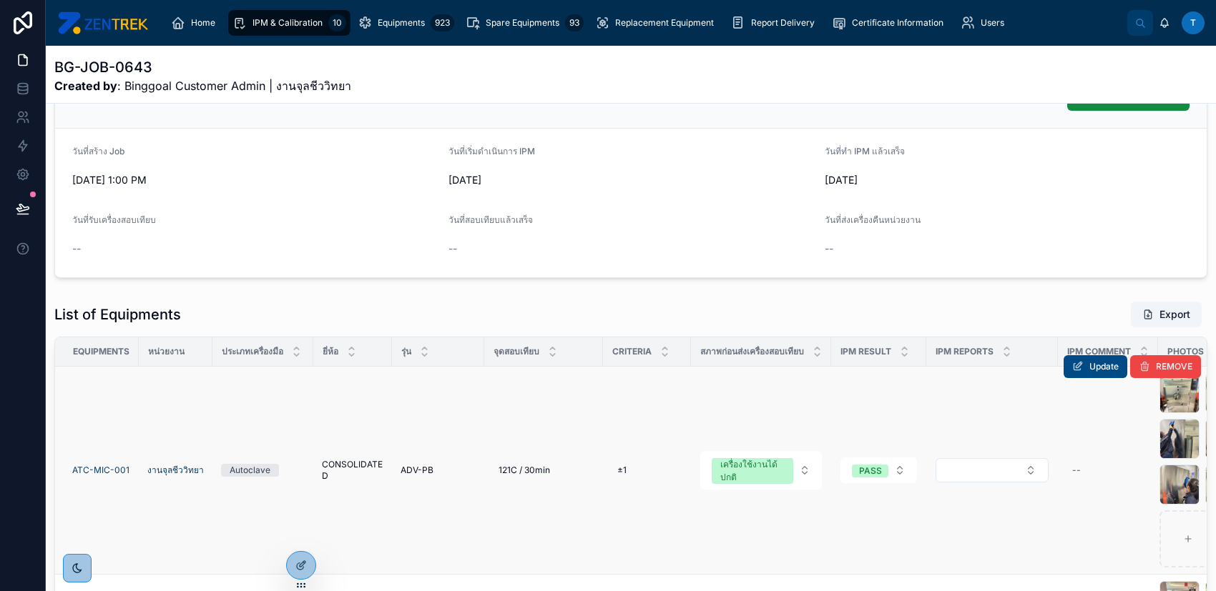
scroll to position [95, 0]
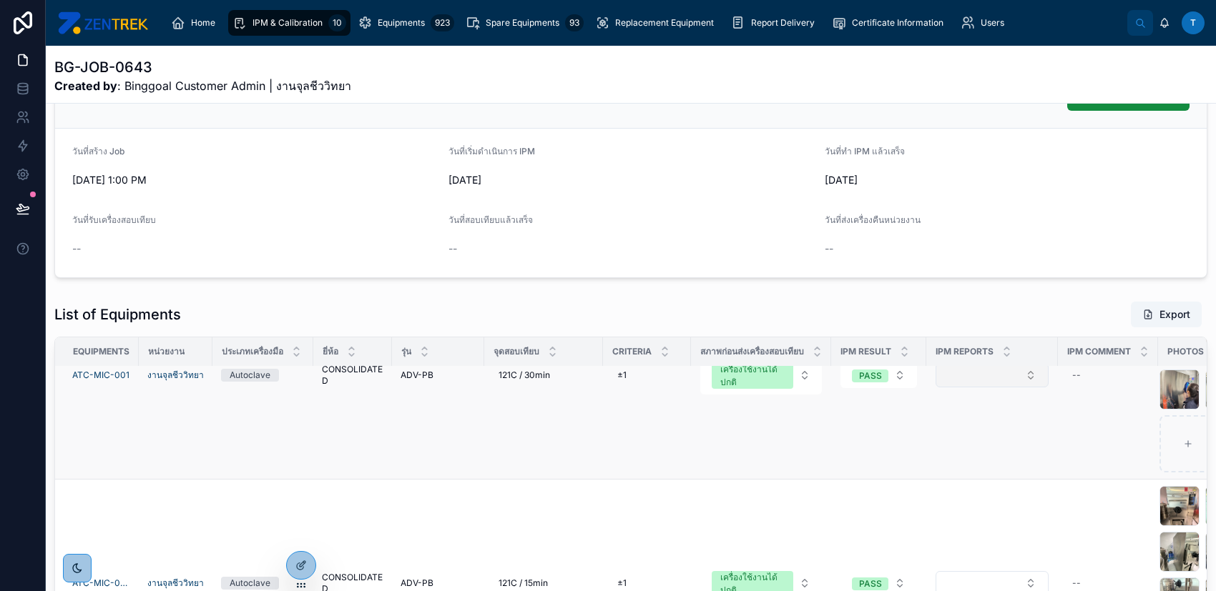
click at [976, 370] on button "Select Button" at bounding box center [991, 375] width 113 height 24
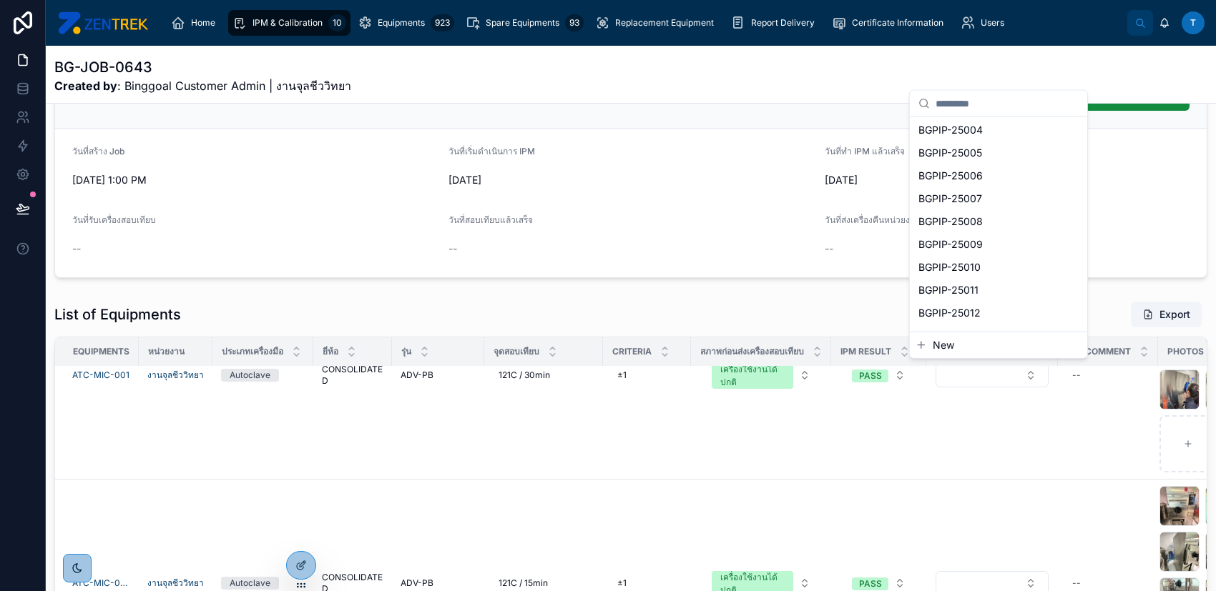
scroll to position [953, 0]
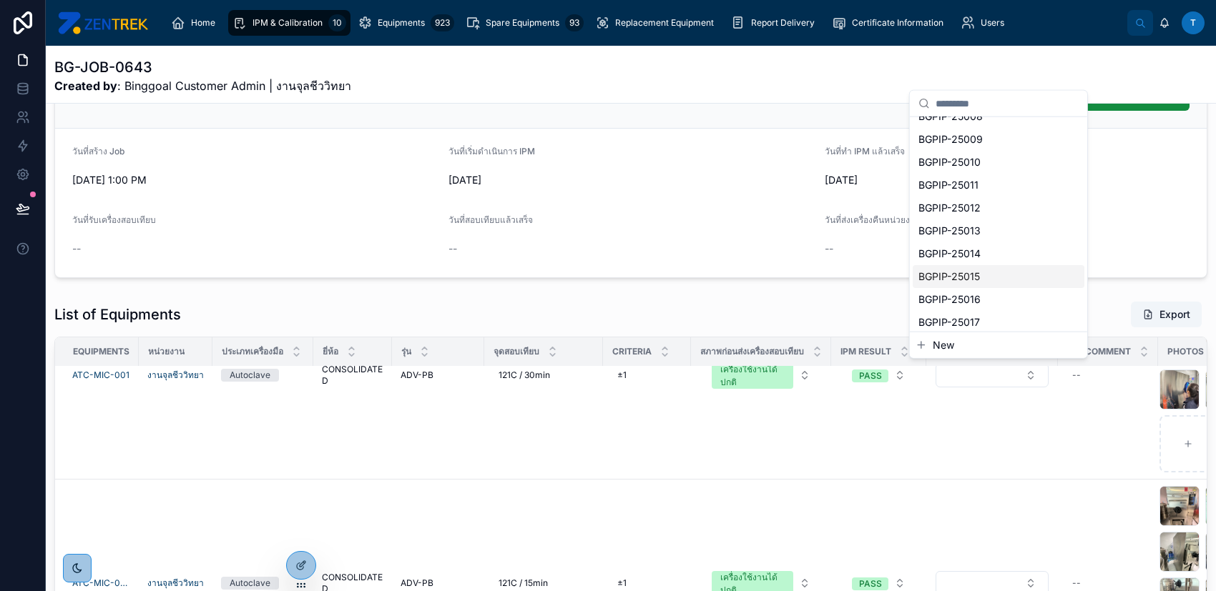
click at [841, 312] on div "List of Equipments Export" at bounding box center [630, 314] width 1153 height 27
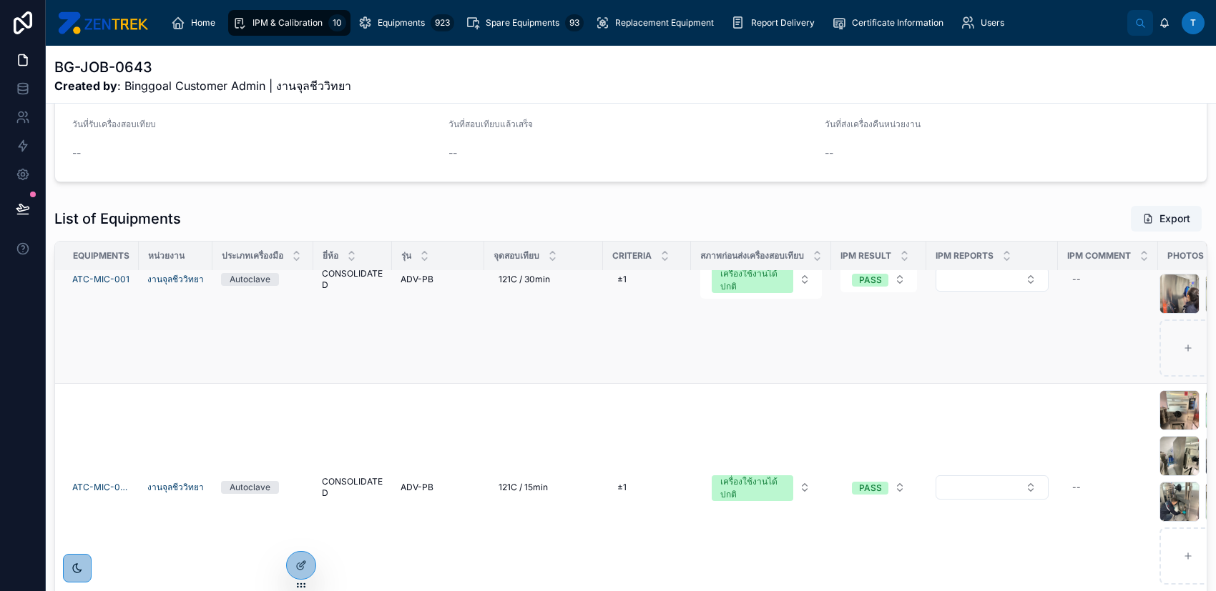
scroll to position [0, 0]
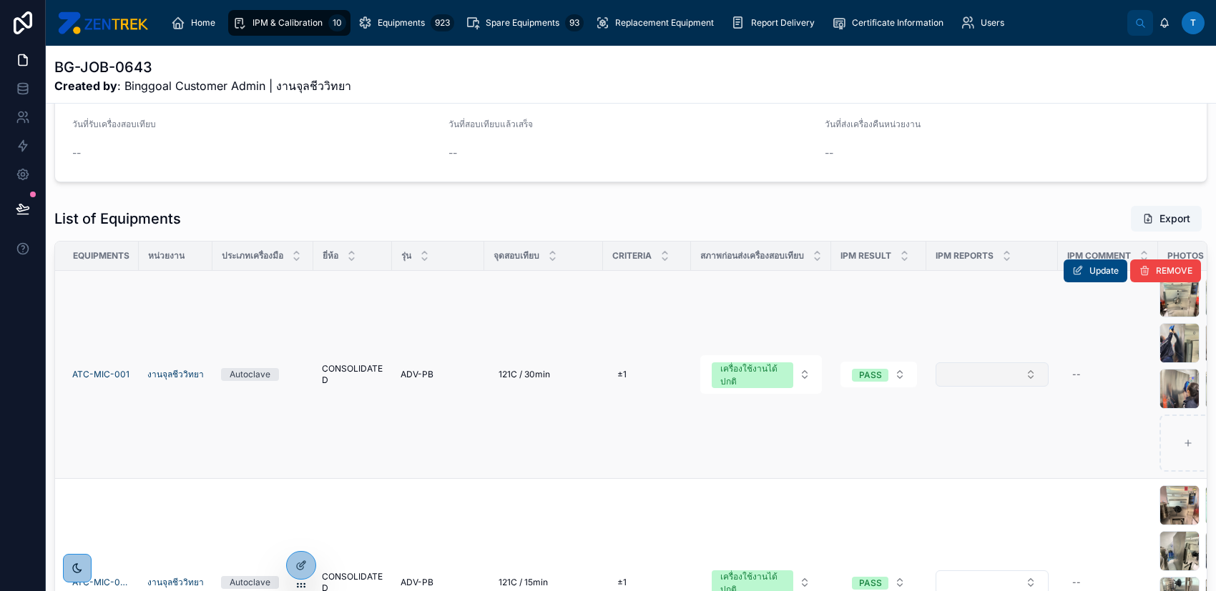
click at [962, 369] on button "Select Button" at bounding box center [991, 375] width 113 height 24
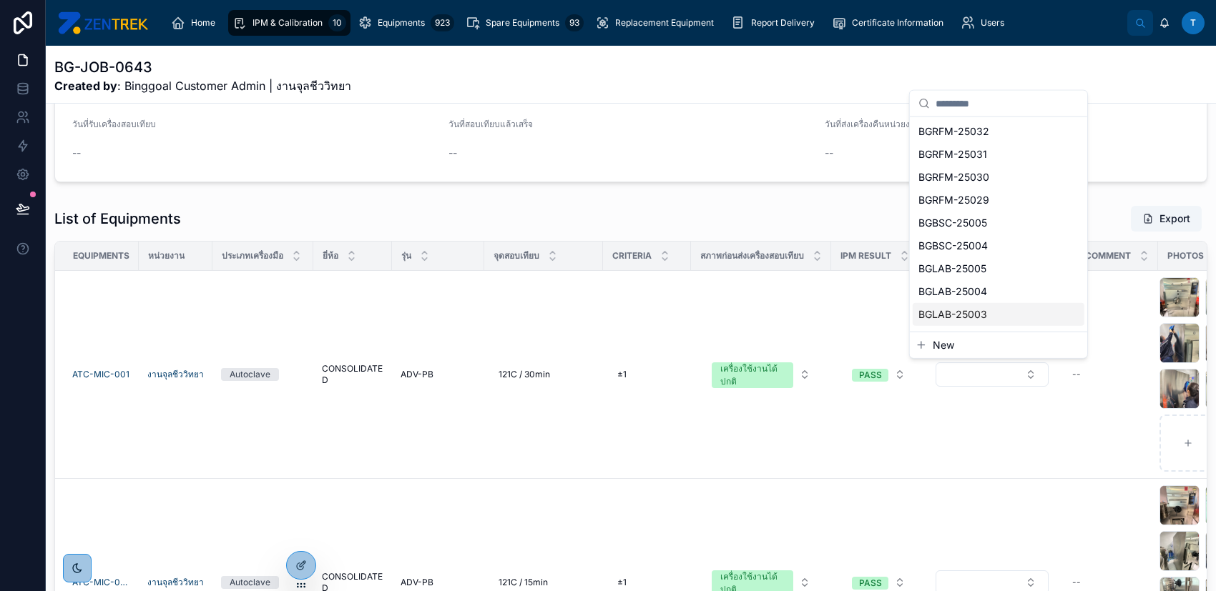
click at [653, 201] on div "List of Equipments Export Equipments หน่วยงาน ประเภทเครื่องมือ ยี่ห้อ รุ่น จุดส…" at bounding box center [631, 445] width 1170 height 492
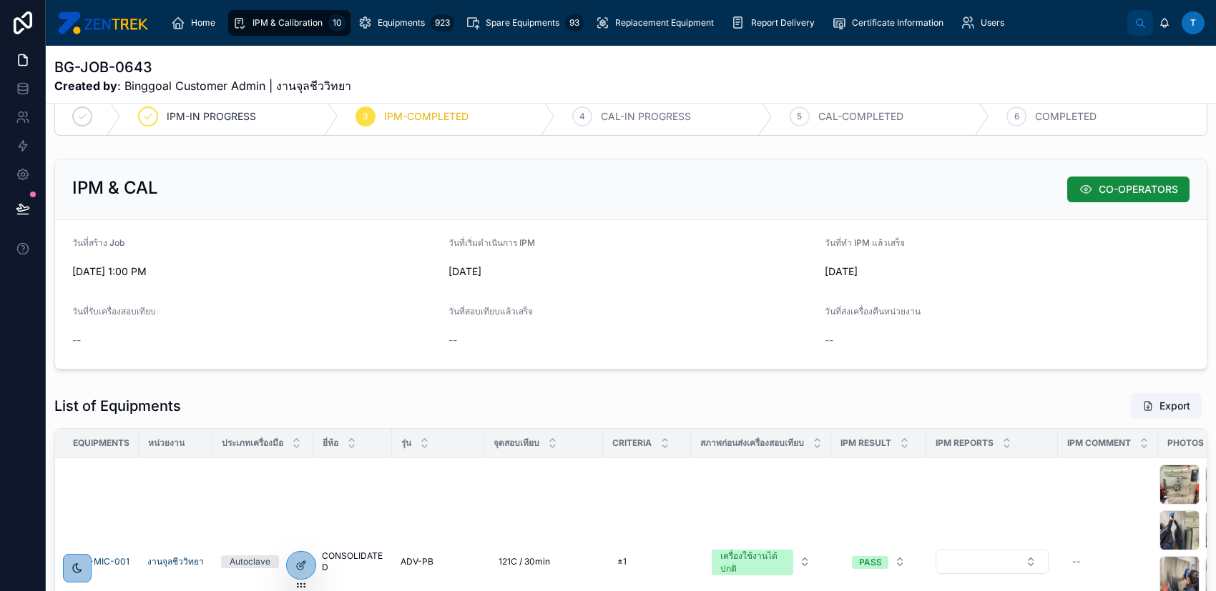
scroll to position [26, 0]
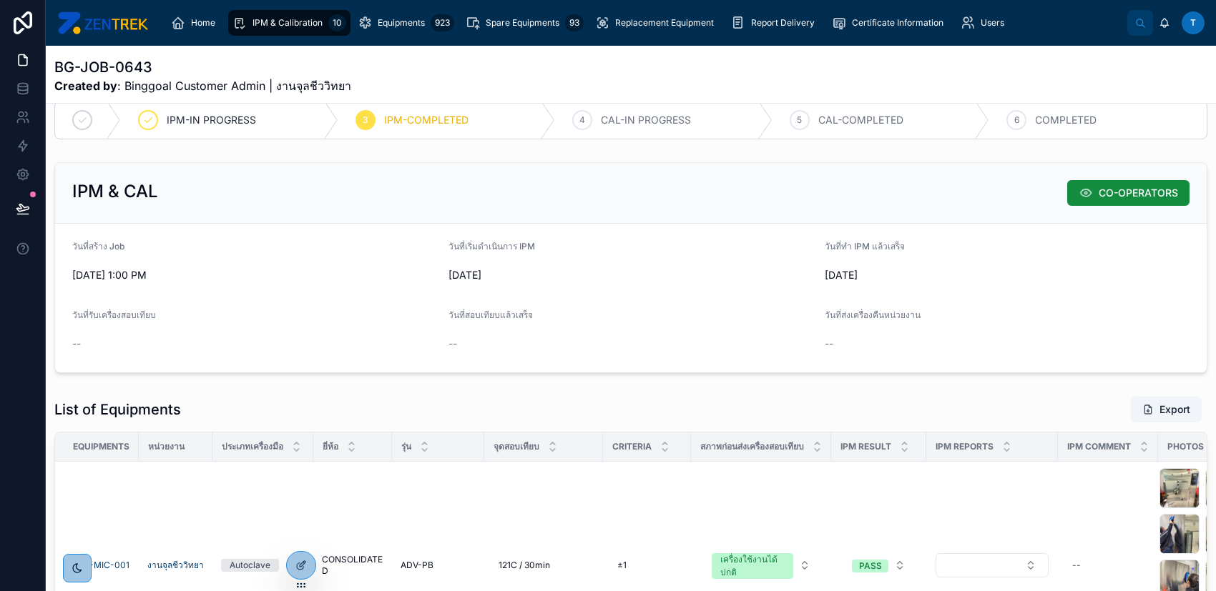
click at [296, 24] on span "IPM & Calibration" at bounding box center [287, 22] width 70 height 11
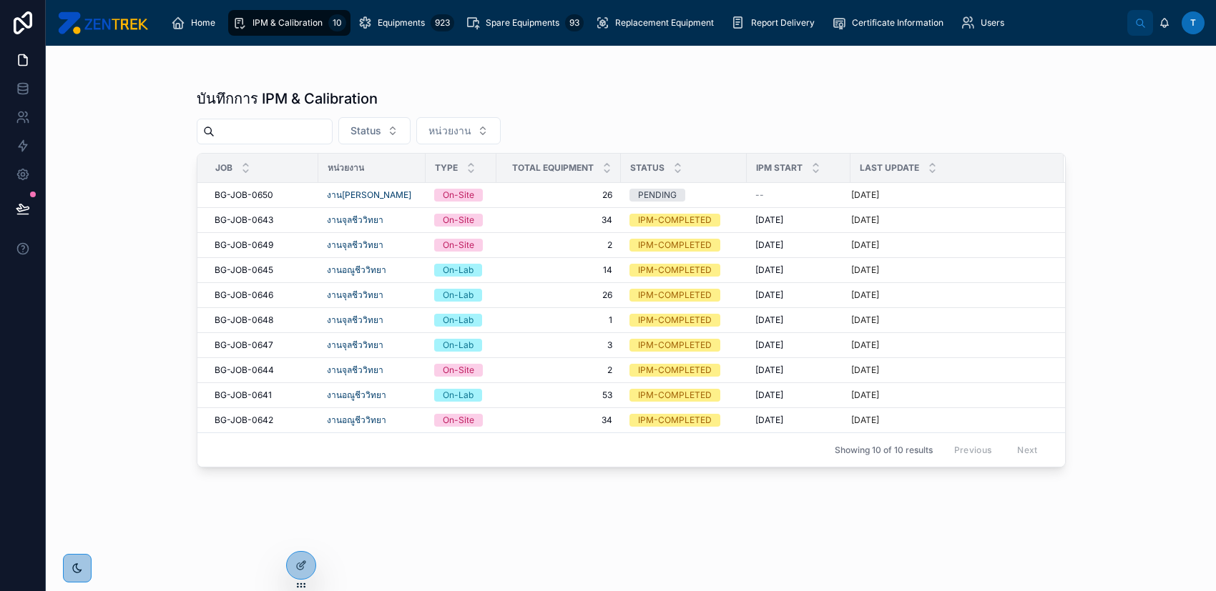
click at [324, 127] on input "text" at bounding box center [273, 132] width 117 height 20
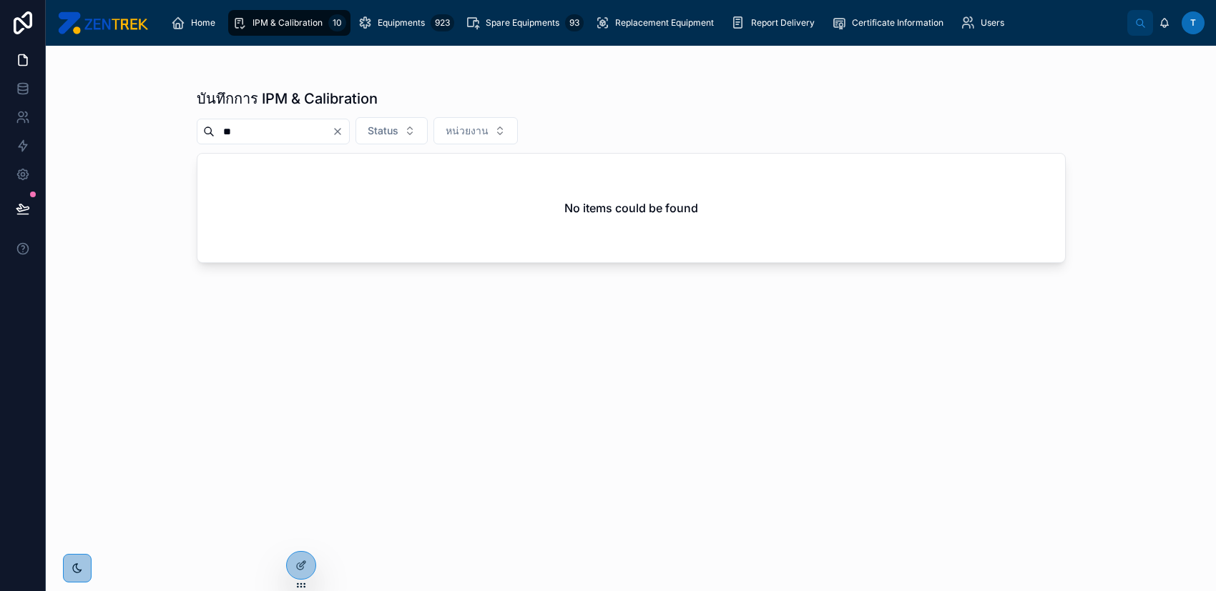
type input "*"
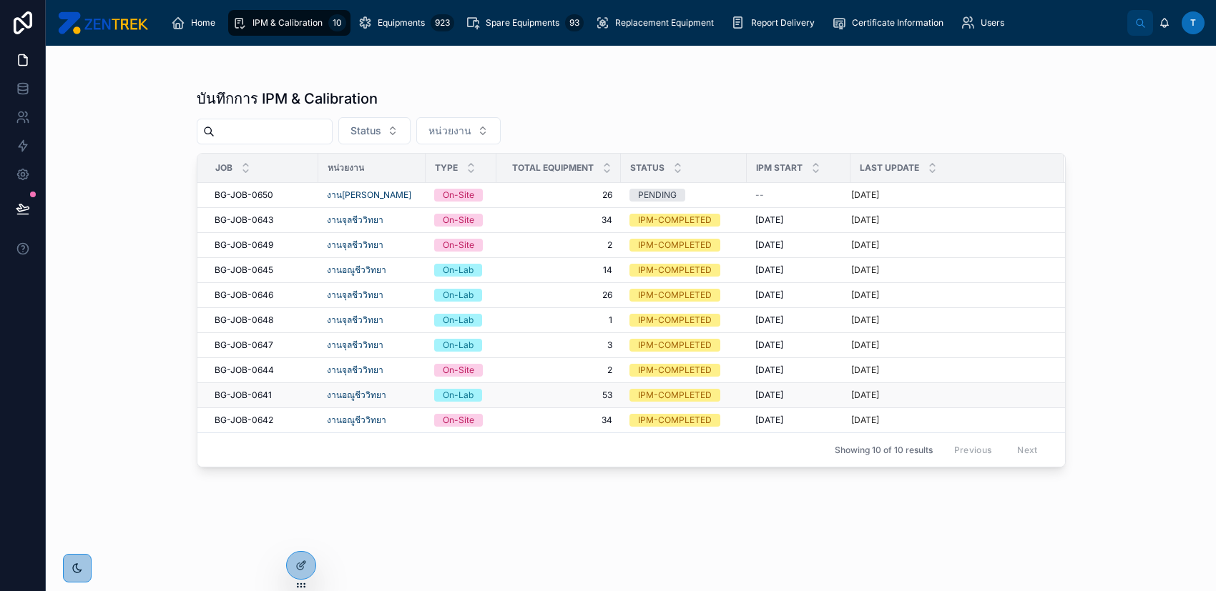
click at [277, 395] on div "BG-JOB-0641 BG-JOB-0641" at bounding box center [262, 395] width 95 height 11
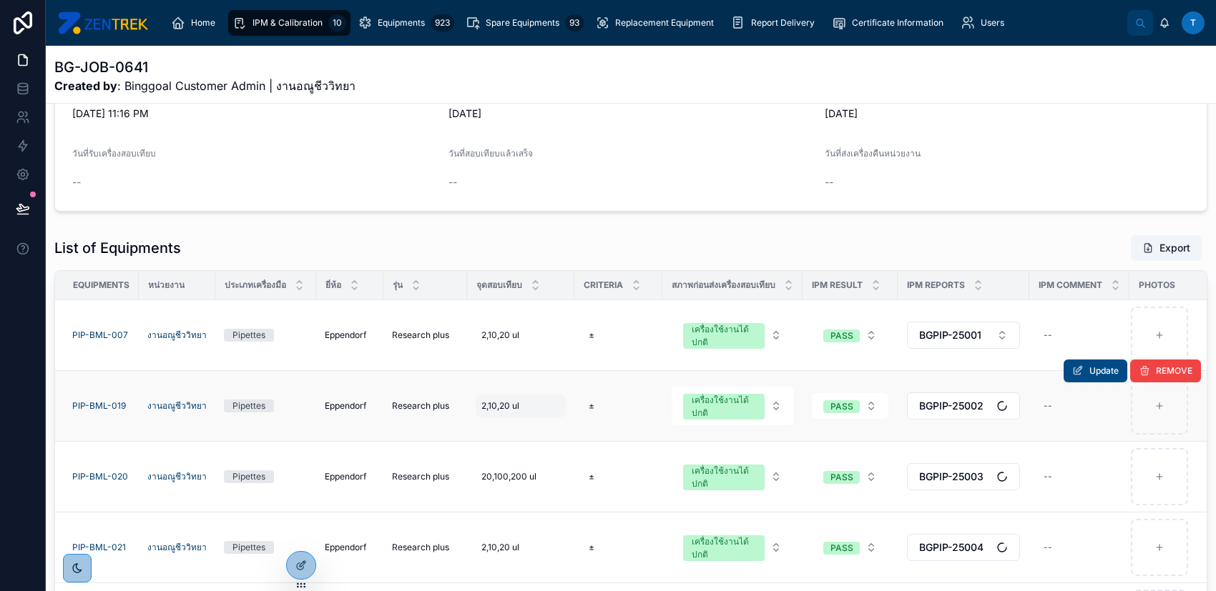
scroll to position [190, 0]
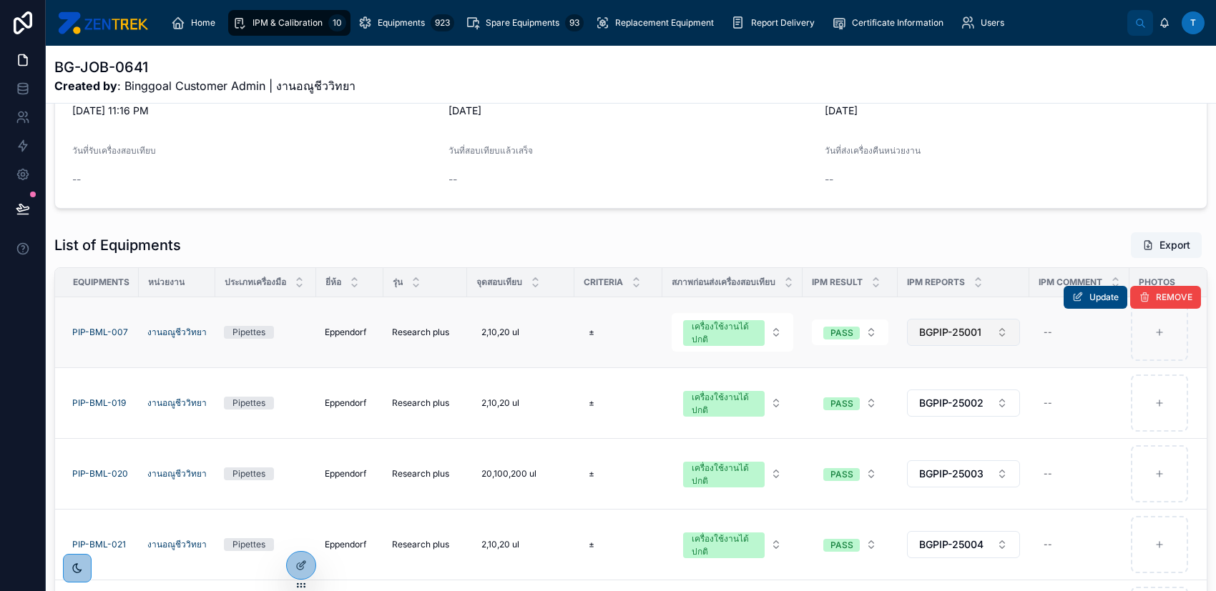
click at [960, 327] on span "BGPIP-25001" at bounding box center [950, 332] width 62 height 14
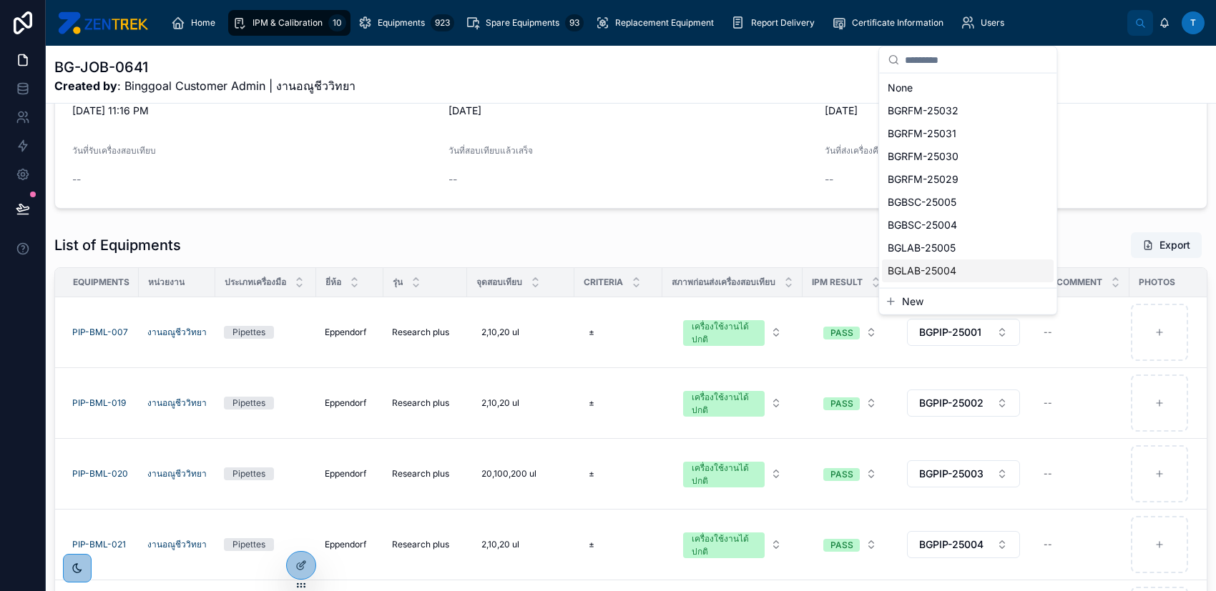
click at [731, 219] on div "IPM-IN PROGRESS 3 IPM-COMPLETED 4 CAL-IN PROGRESS 5 CAL-COMPLETED 6 COMPLETED I…" at bounding box center [631, 324] width 1170 height 787
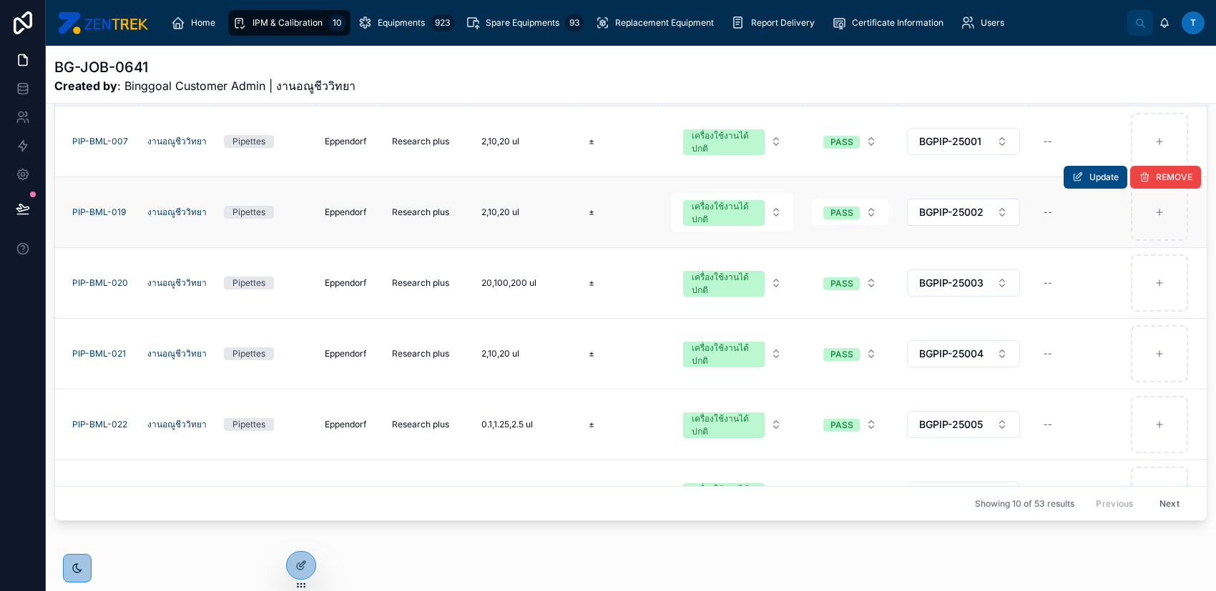
scroll to position [286, 0]
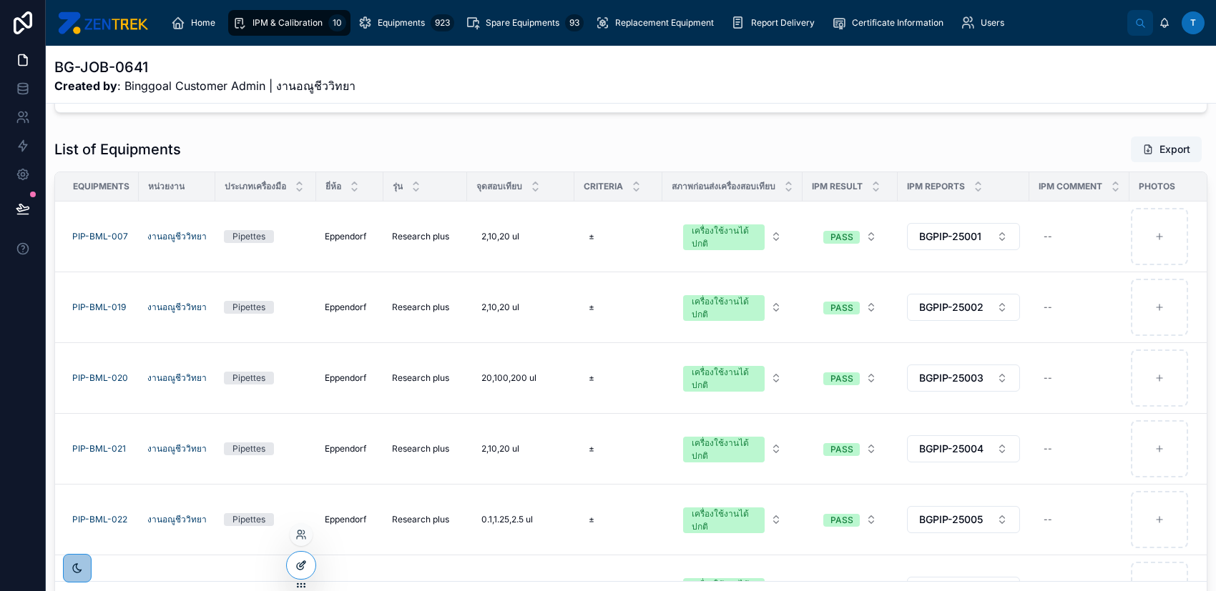
click at [307, 567] on div at bounding box center [301, 565] width 29 height 27
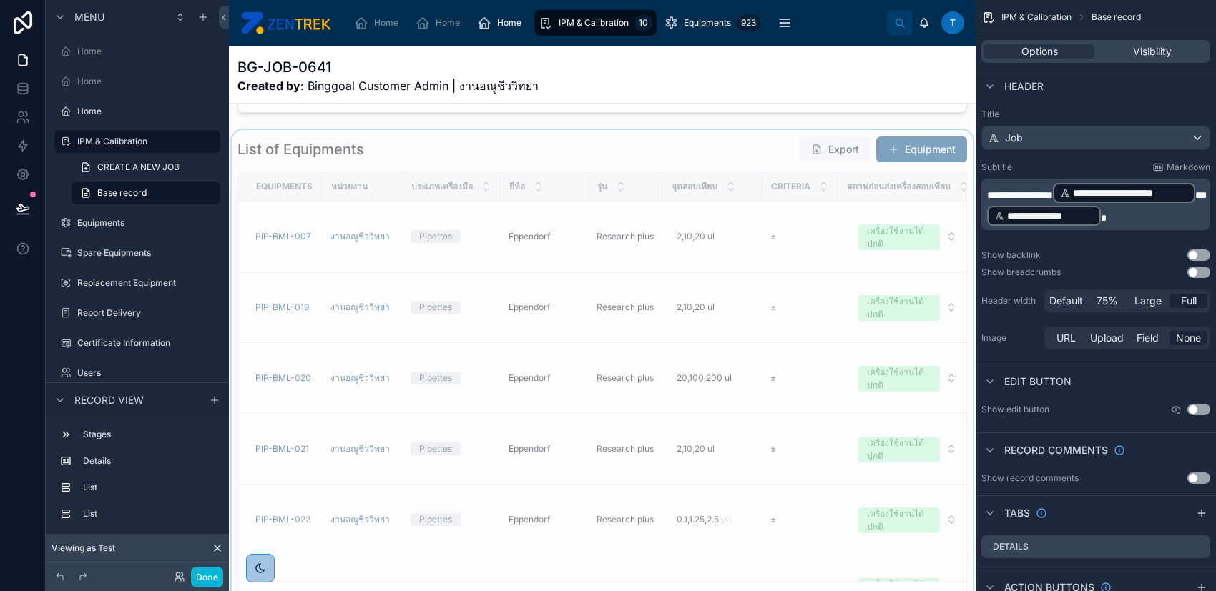
click at [687, 147] on div at bounding box center [602, 376] width 747 height 492
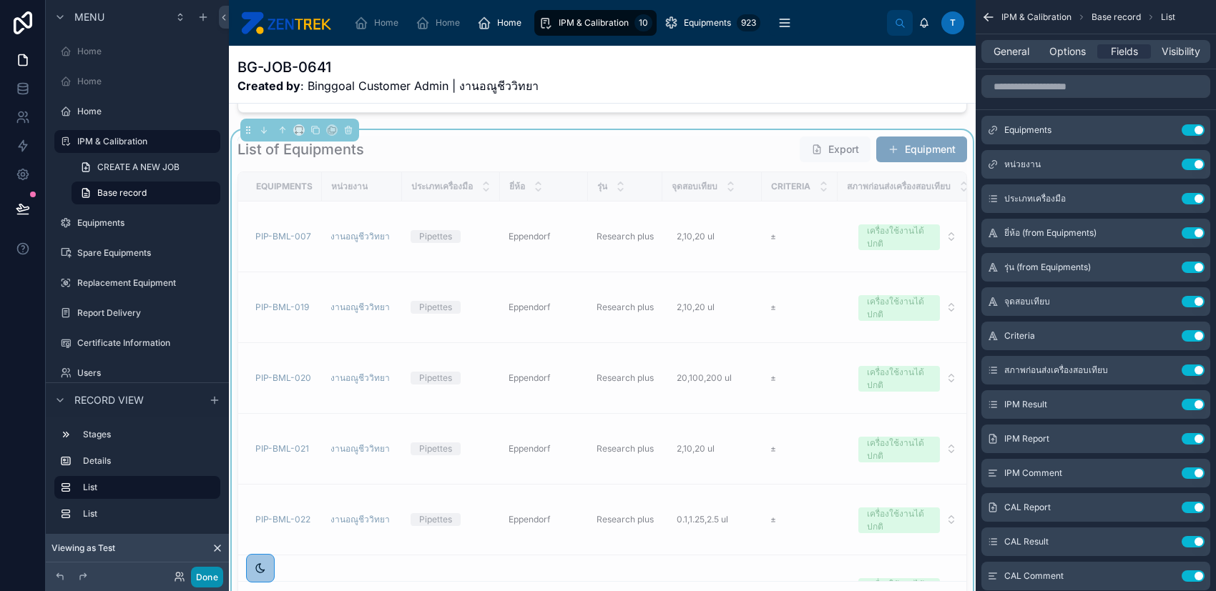
click at [204, 578] on button "Done" at bounding box center [207, 577] width 32 height 21
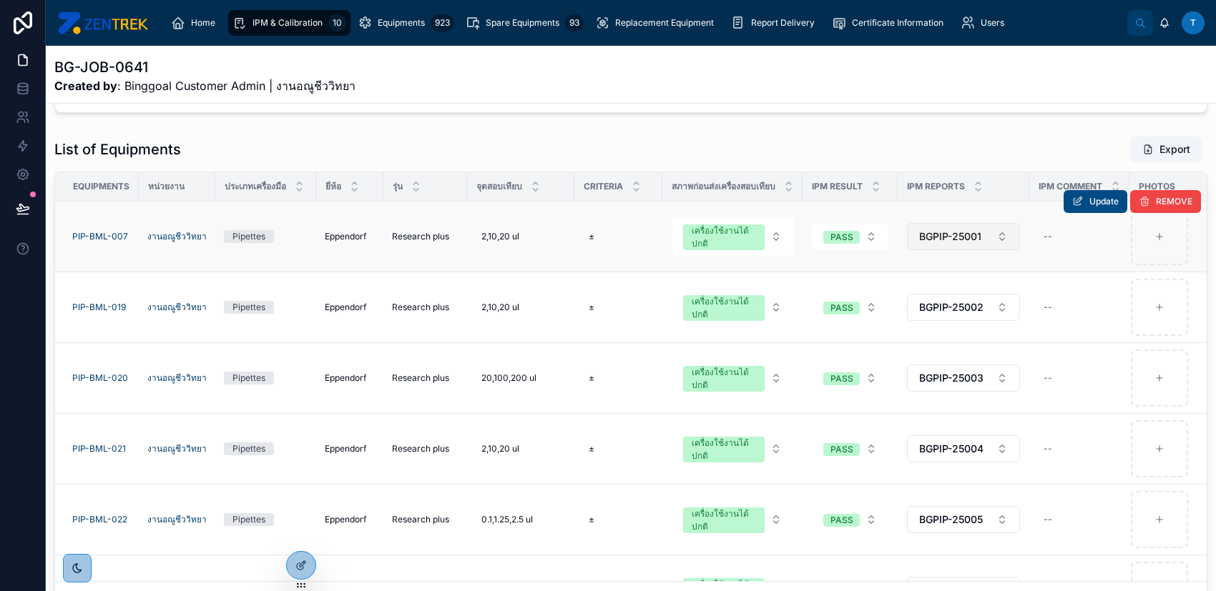
click at [995, 230] on button "BGPIP-25001" at bounding box center [963, 236] width 113 height 27
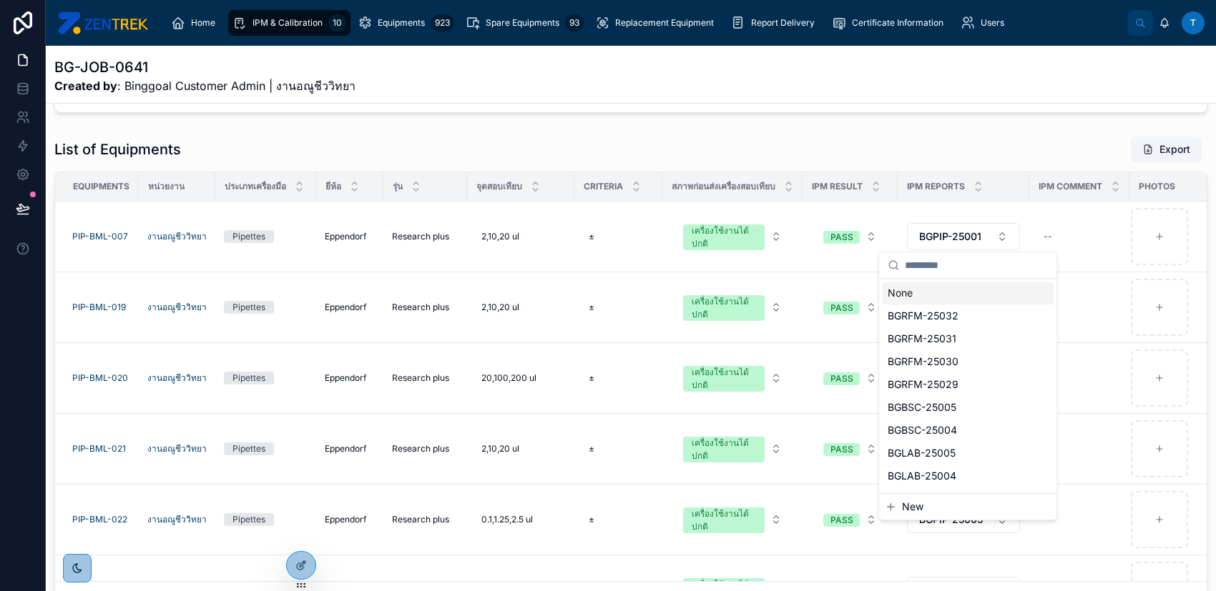
click at [973, 139] on div "List of Equipments Export" at bounding box center [630, 149] width 1153 height 27
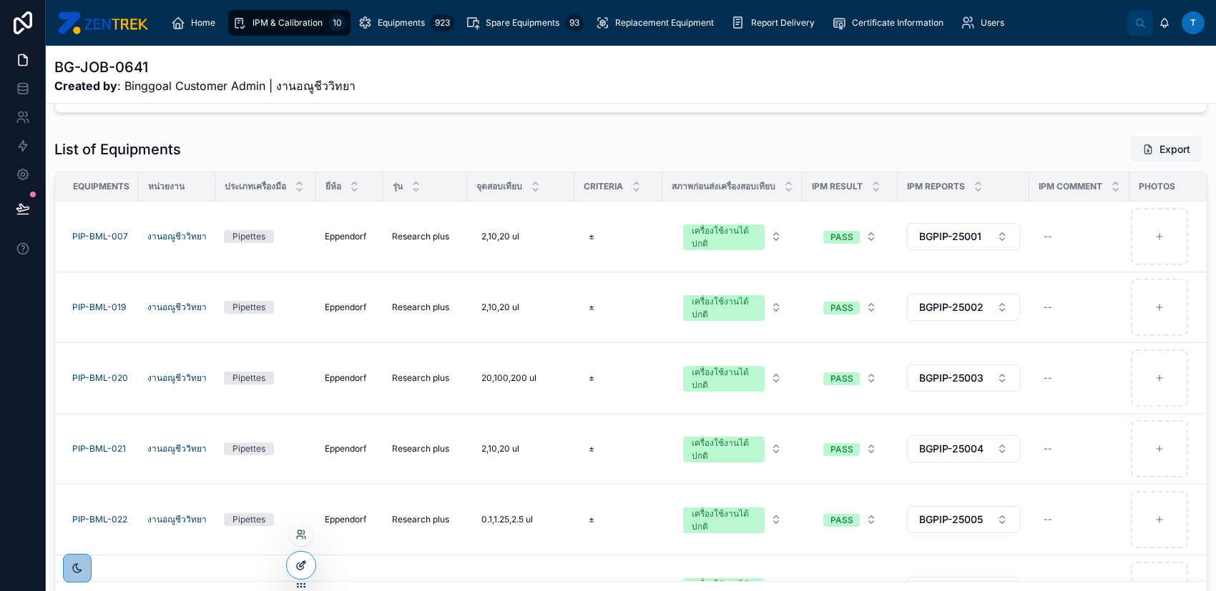
click at [293, 559] on div at bounding box center [301, 565] width 29 height 27
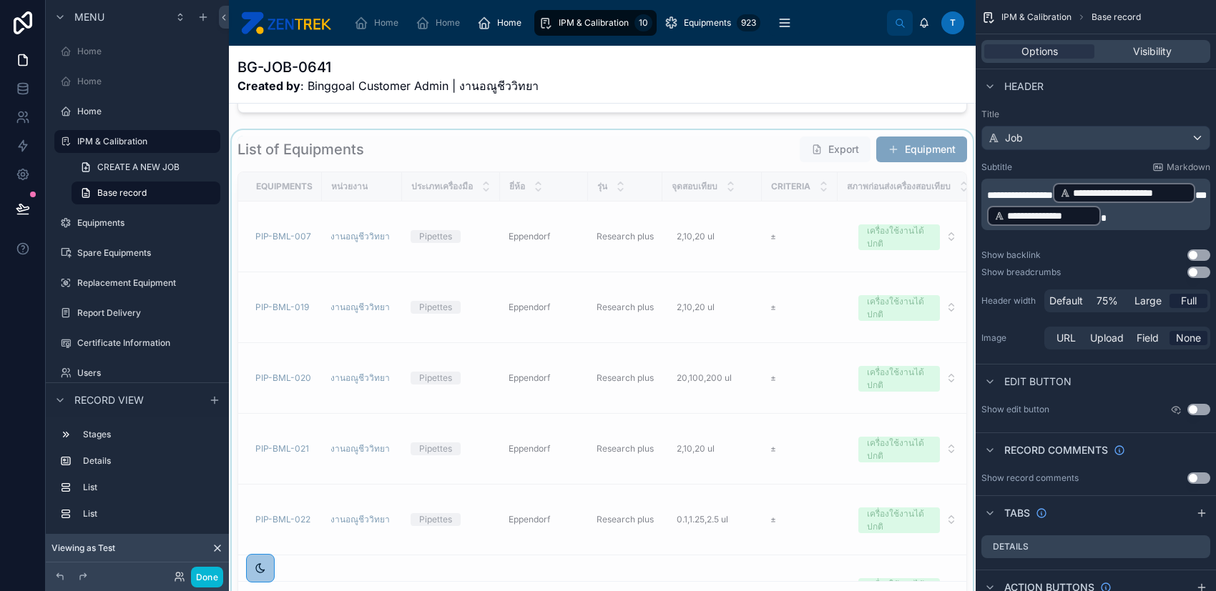
click at [746, 191] on div "จุดสอบเทียบ" at bounding box center [712, 186] width 98 height 27
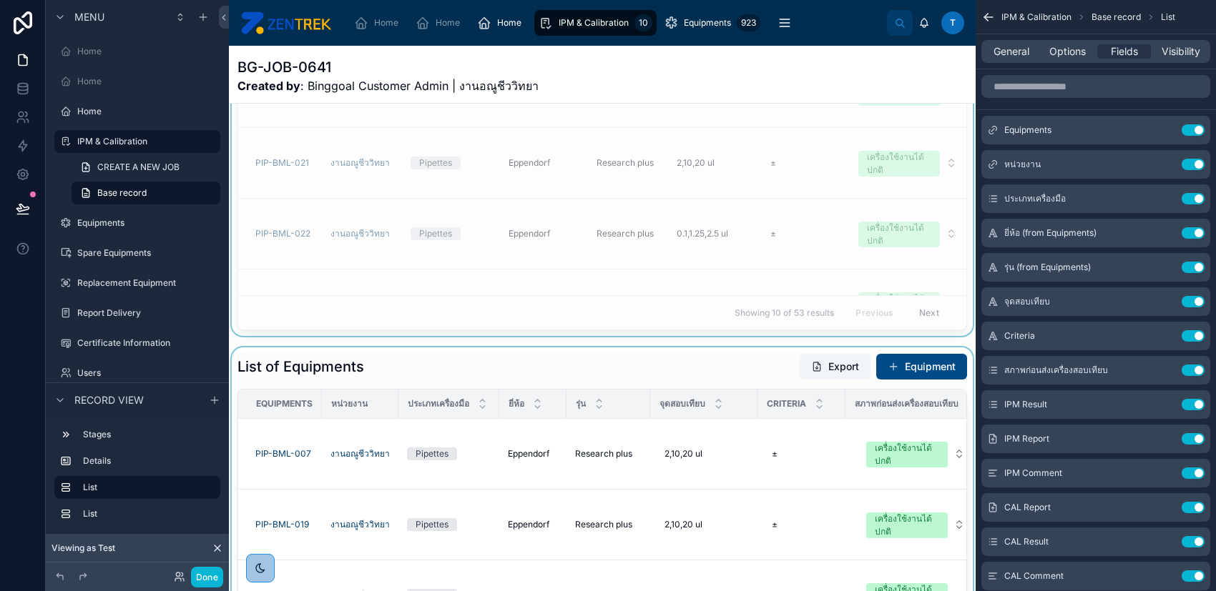
scroll to position [190, 0]
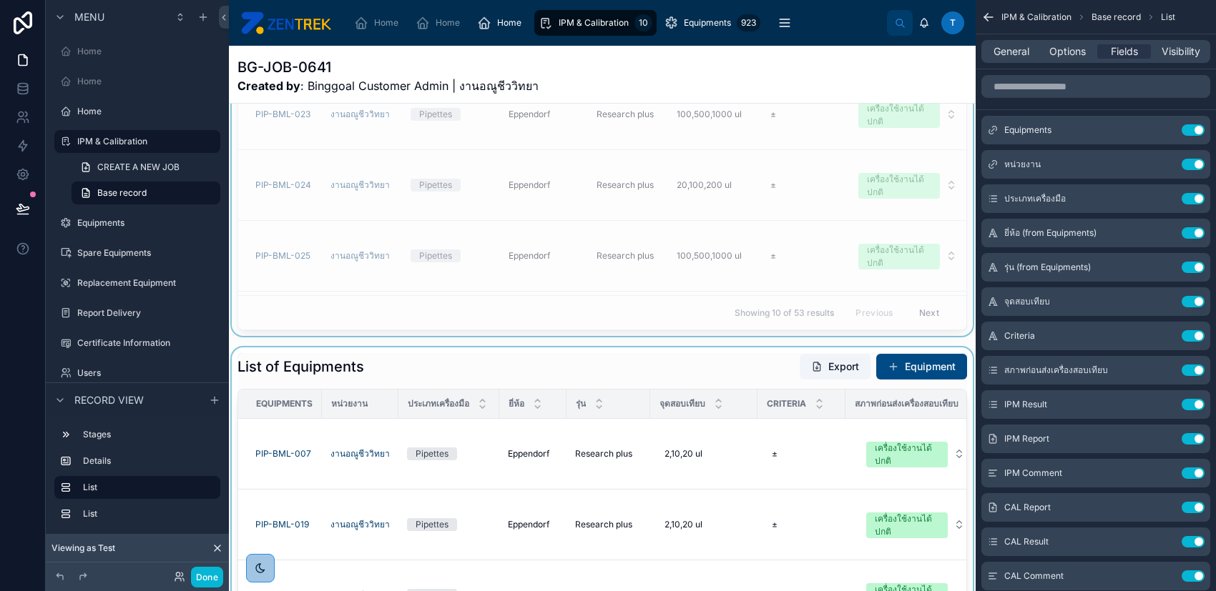
click at [691, 399] on div at bounding box center [602, 594] width 747 height 492
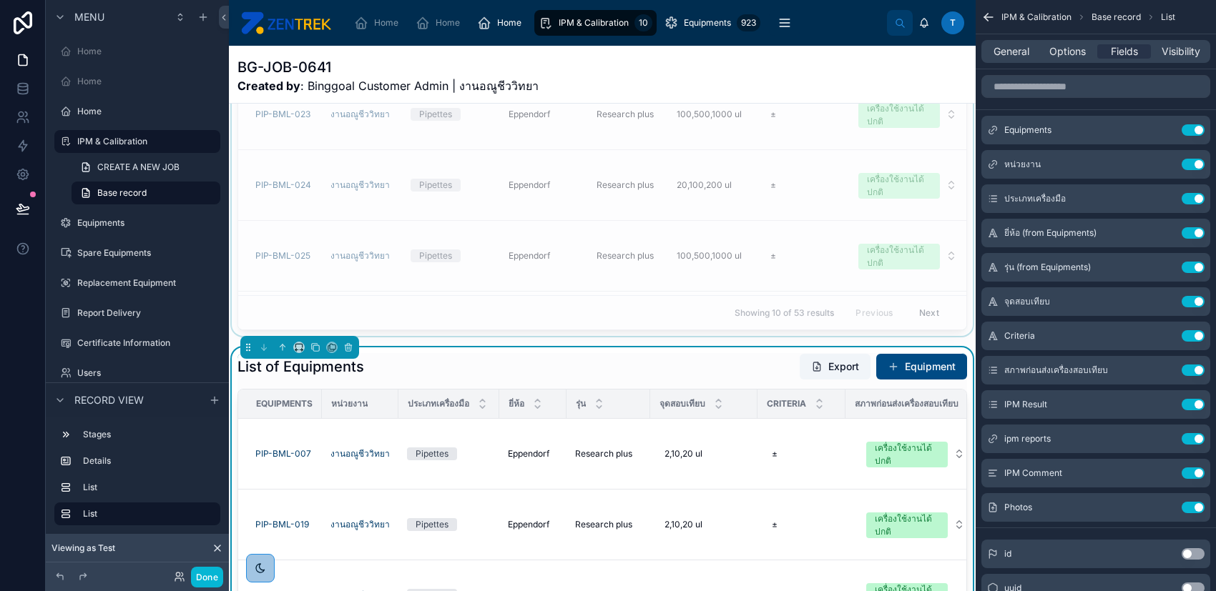
scroll to position [762, 0]
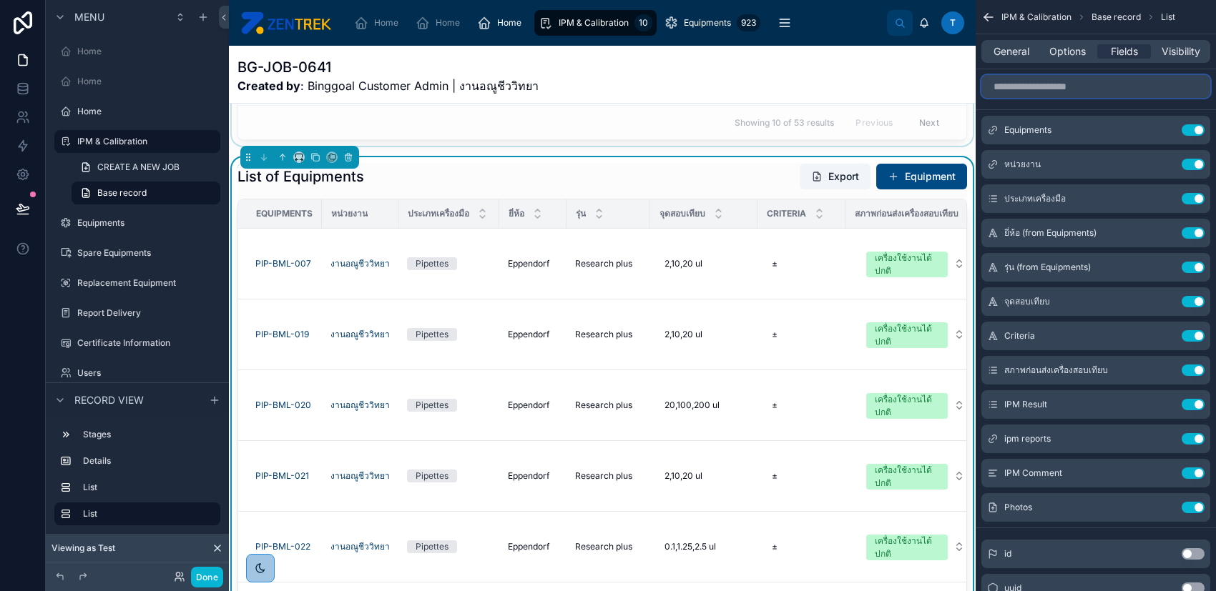
click at [1068, 84] on input "scrollable content" at bounding box center [1095, 86] width 229 height 23
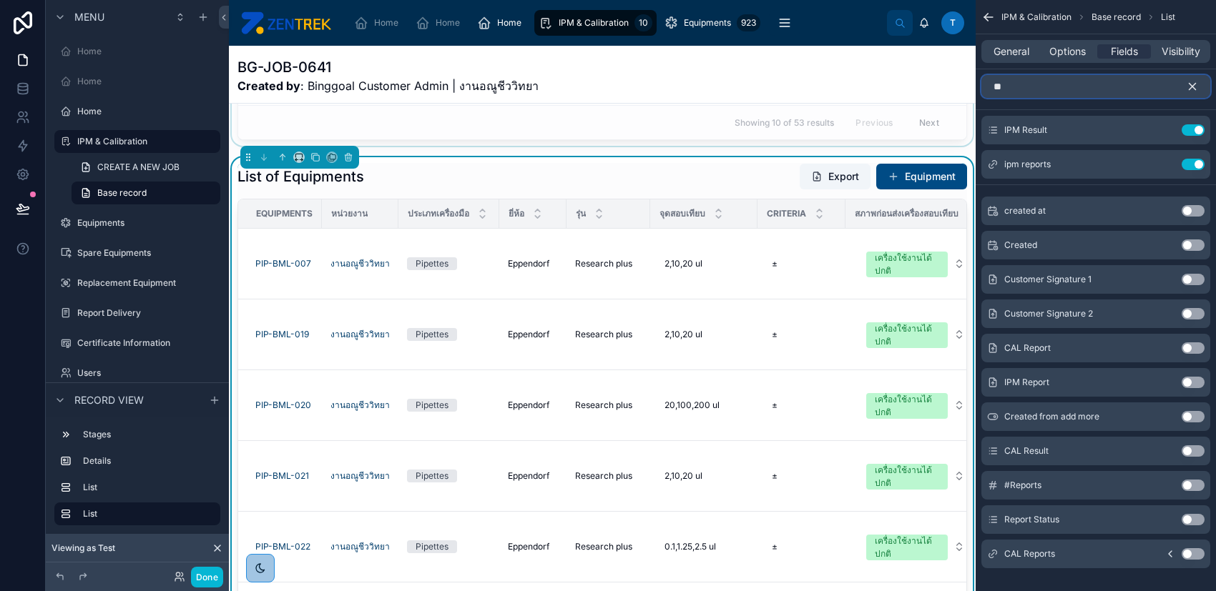
type input "*"
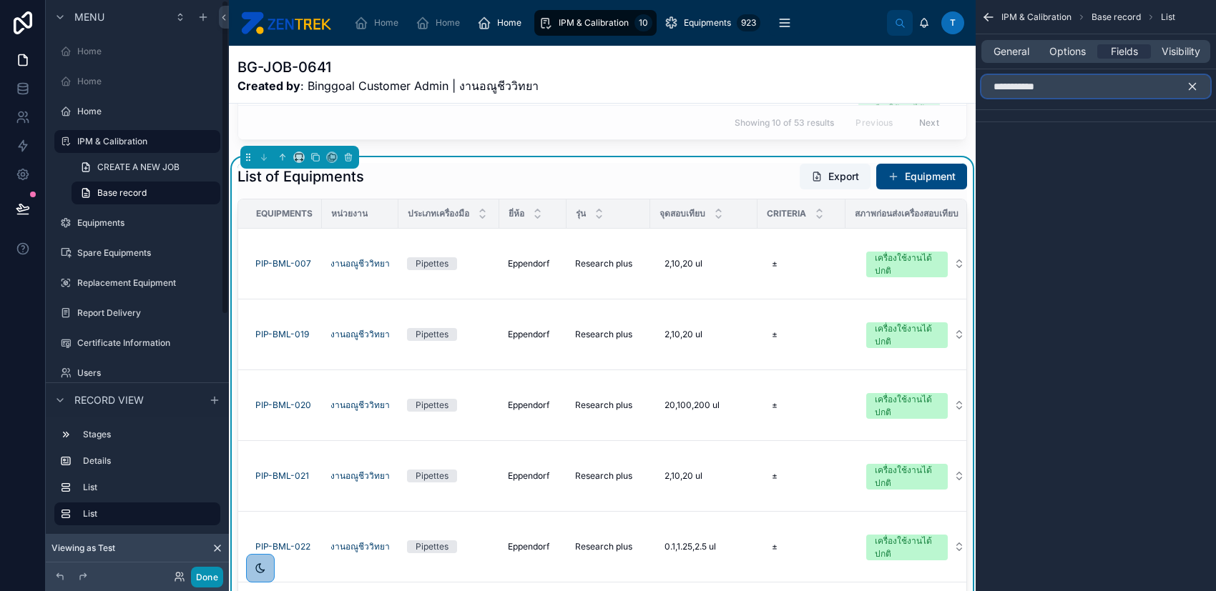
type input "**********"
click at [196, 572] on button "Done" at bounding box center [207, 577] width 32 height 21
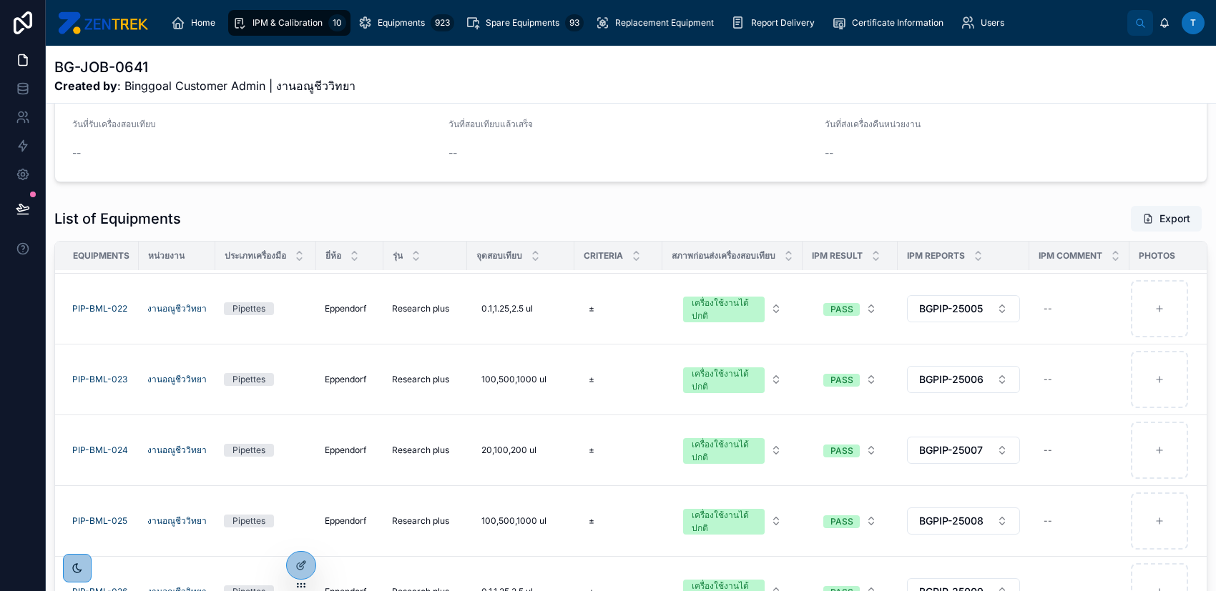
scroll to position [286, 0]
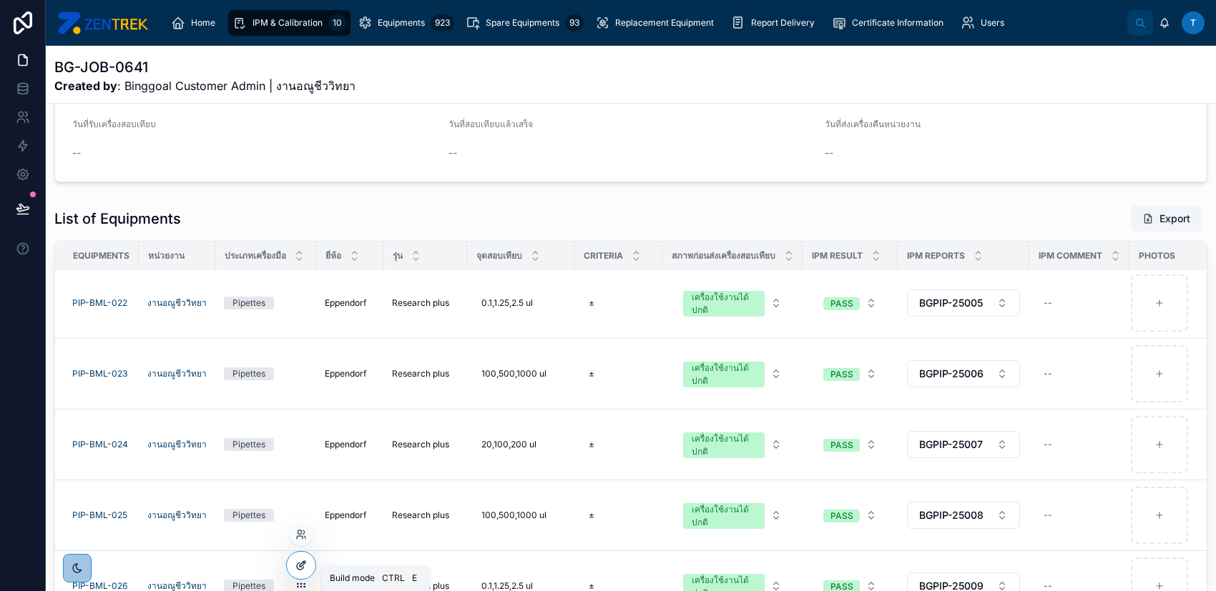
click at [307, 561] on div at bounding box center [301, 565] width 29 height 27
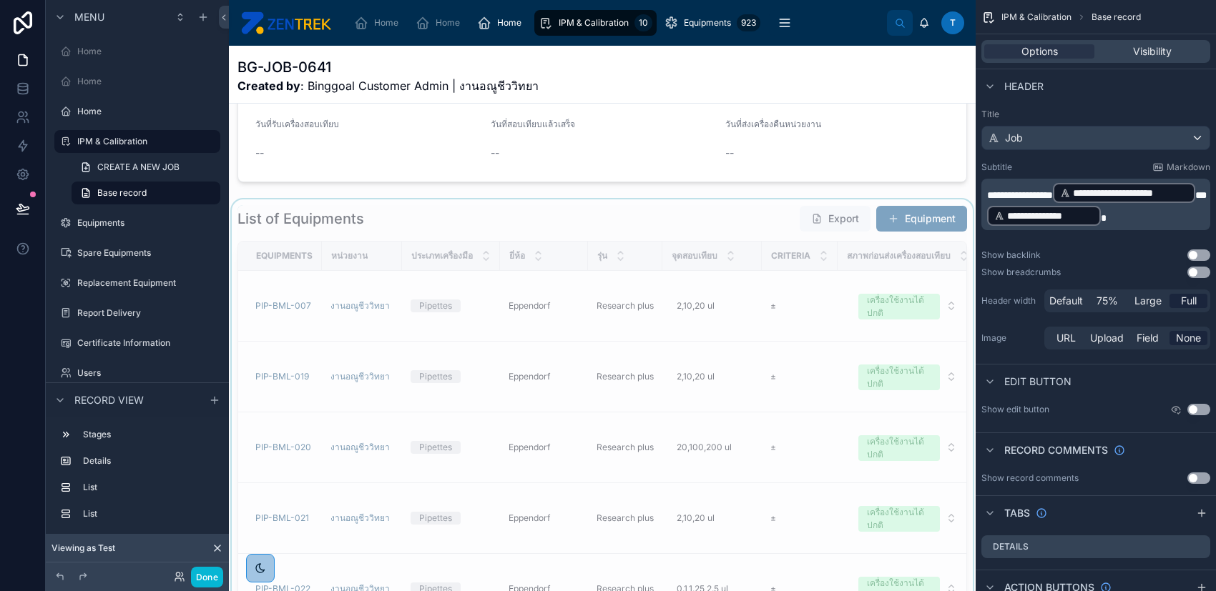
click at [743, 217] on div at bounding box center [602, 445] width 747 height 492
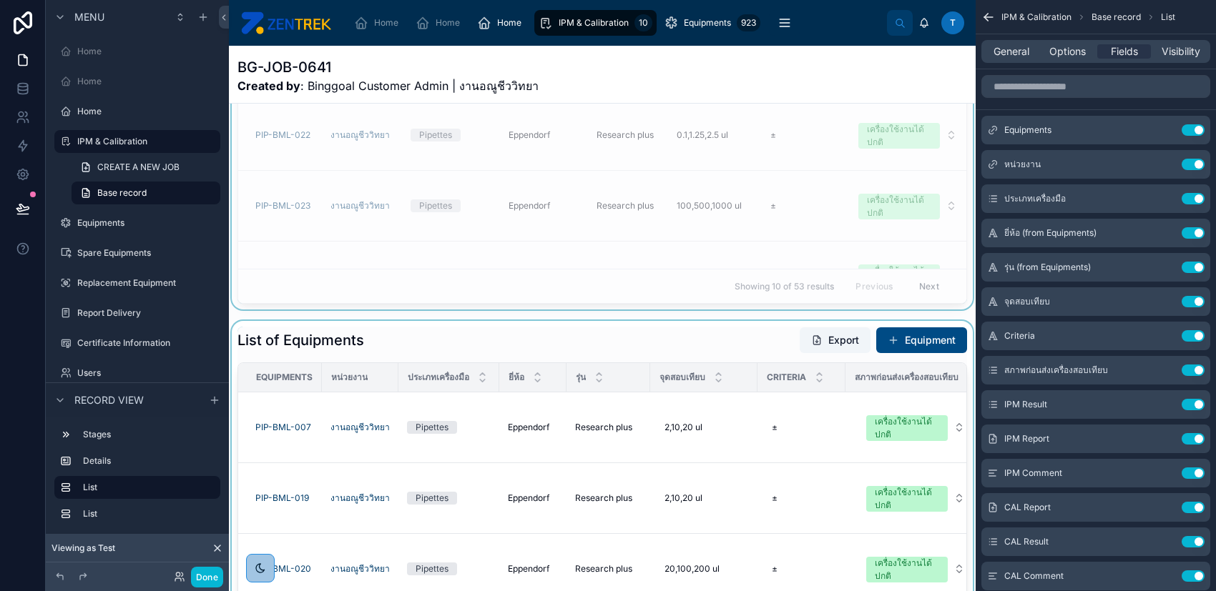
scroll to position [95, 0]
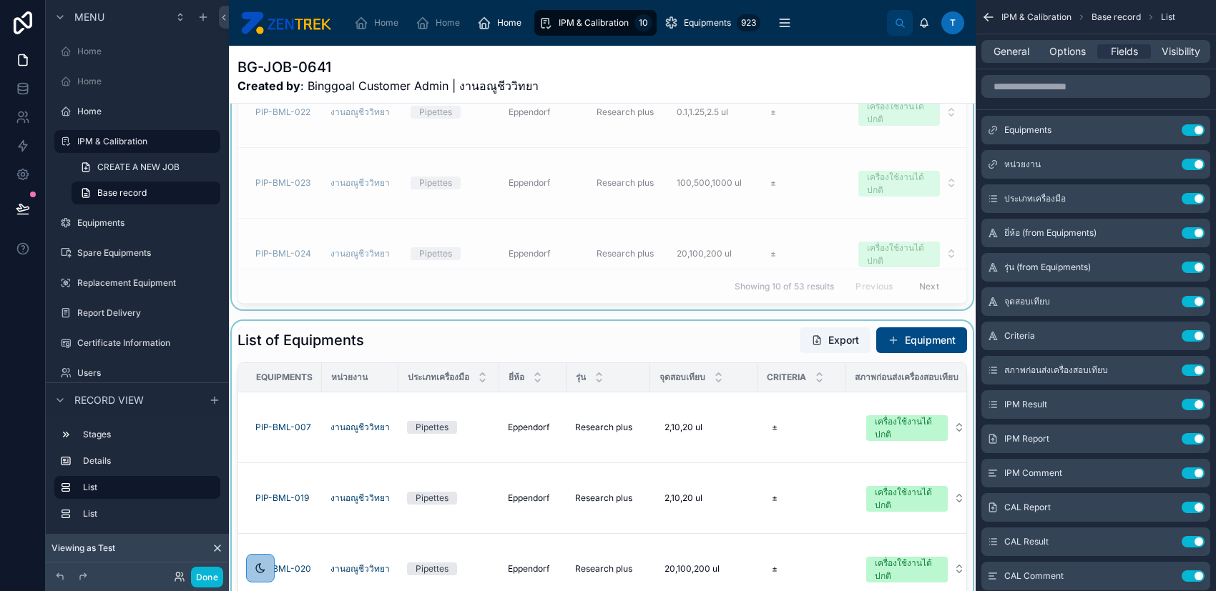
click at [666, 351] on div at bounding box center [602, 567] width 747 height 492
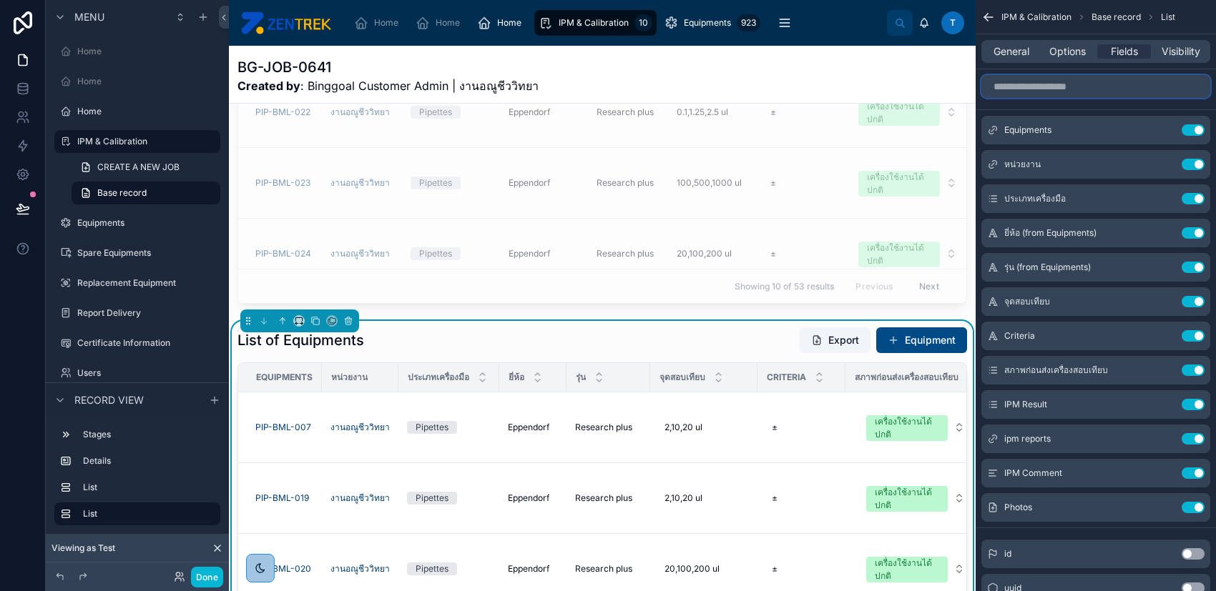
click at [1071, 84] on input "scrollable content" at bounding box center [1095, 86] width 229 height 23
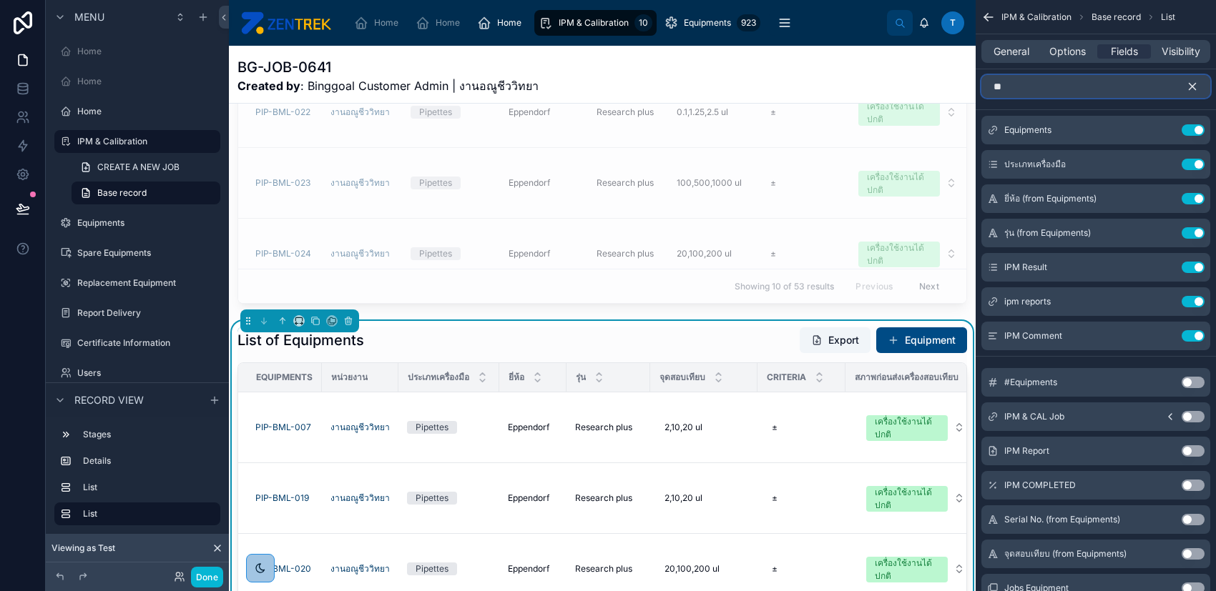
type input "*"
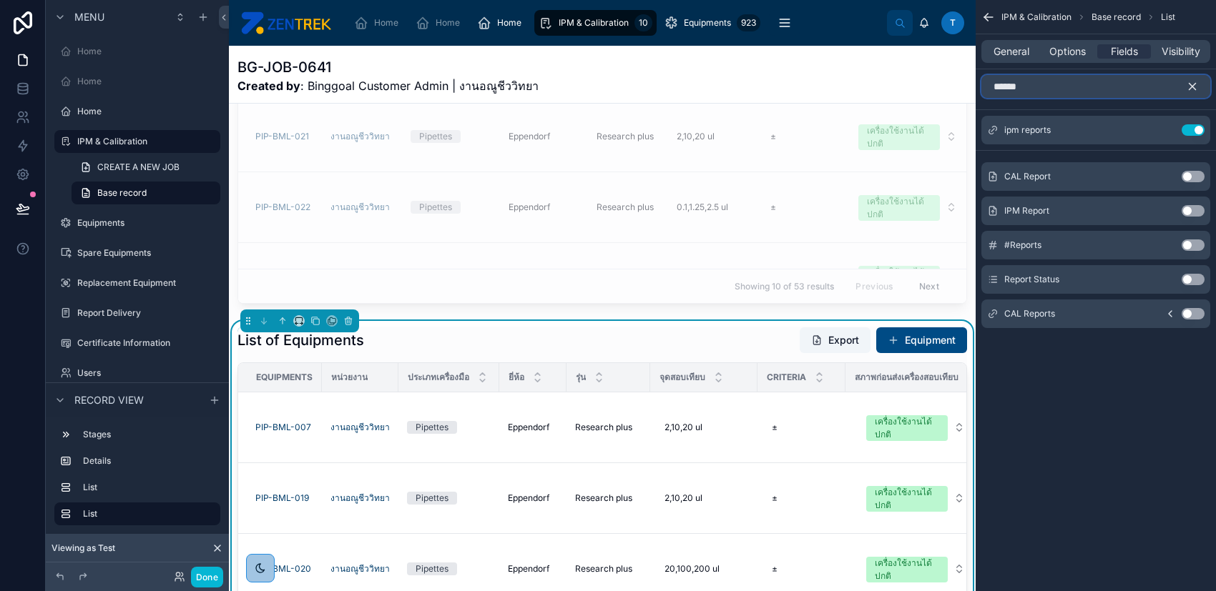
type input "******"
click at [1190, 212] on button "Use setting" at bounding box center [1192, 210] width 23 height 11
click at [1195, 84] on icon "scrollable content" at bounding box center [1192, 87] width 6 height 6
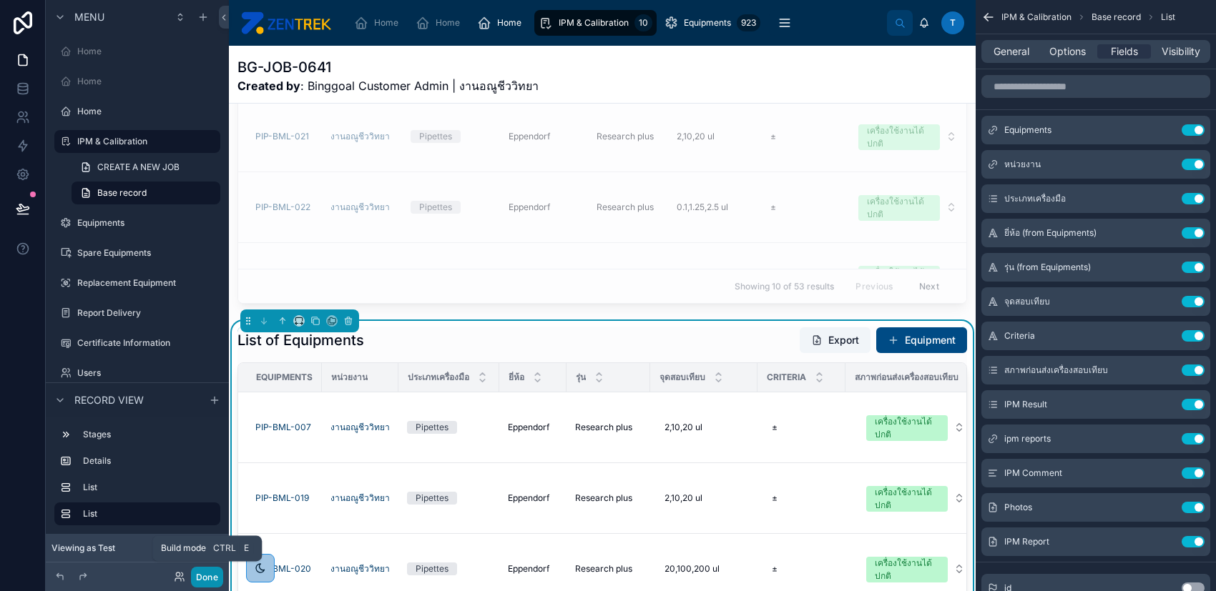
click at [208, 573] on button "Done" at bounding box center [207, 577] width 32 height 21
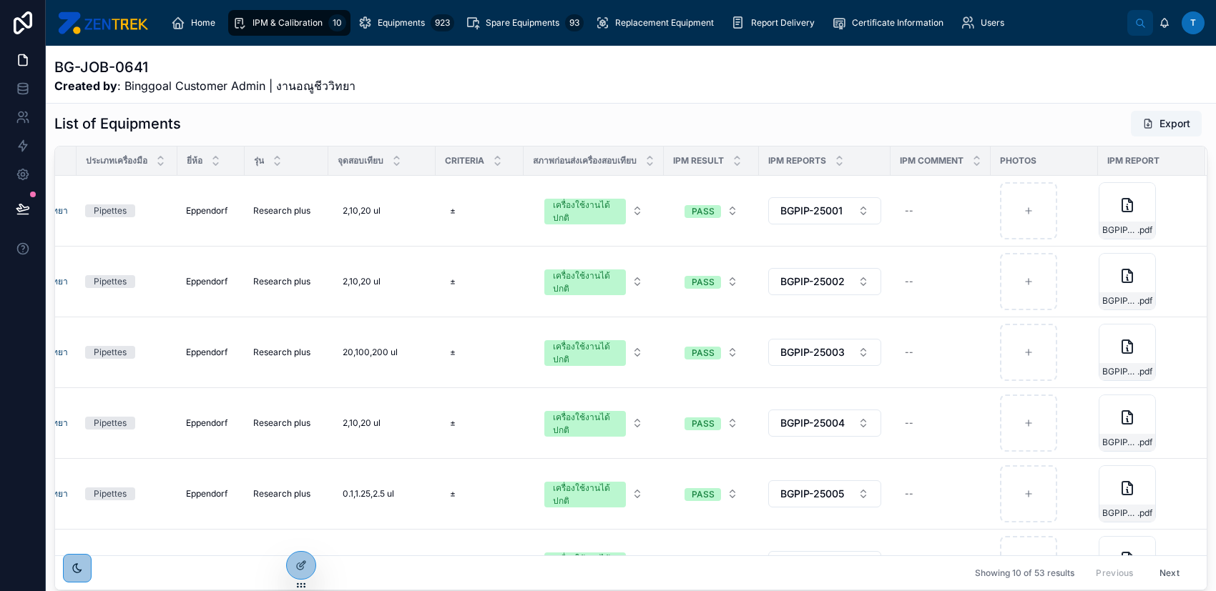
scroll to position [0, 0]
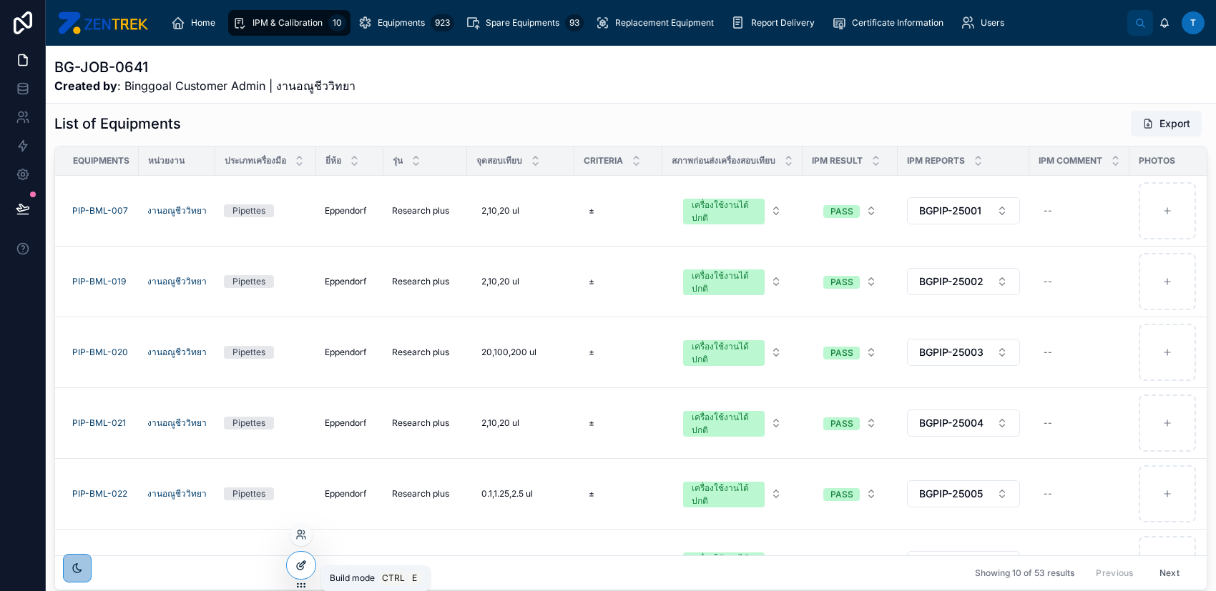
click at [299, 560] on icon at bounding box center [300, 565] width 11 height 11
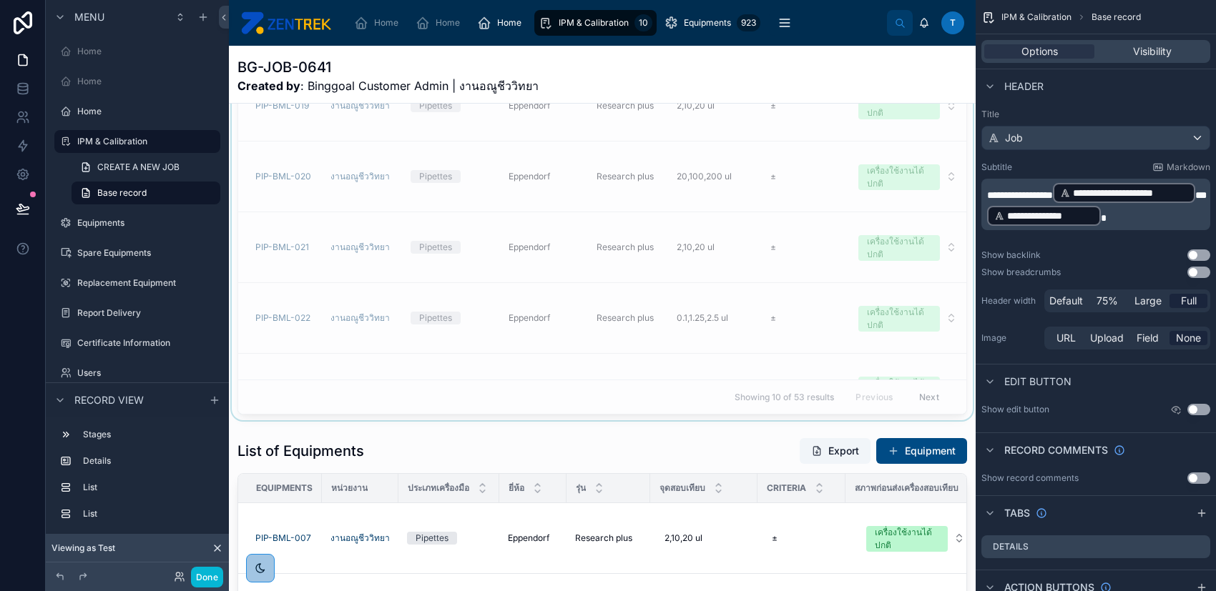
scroll to position [598, 0]
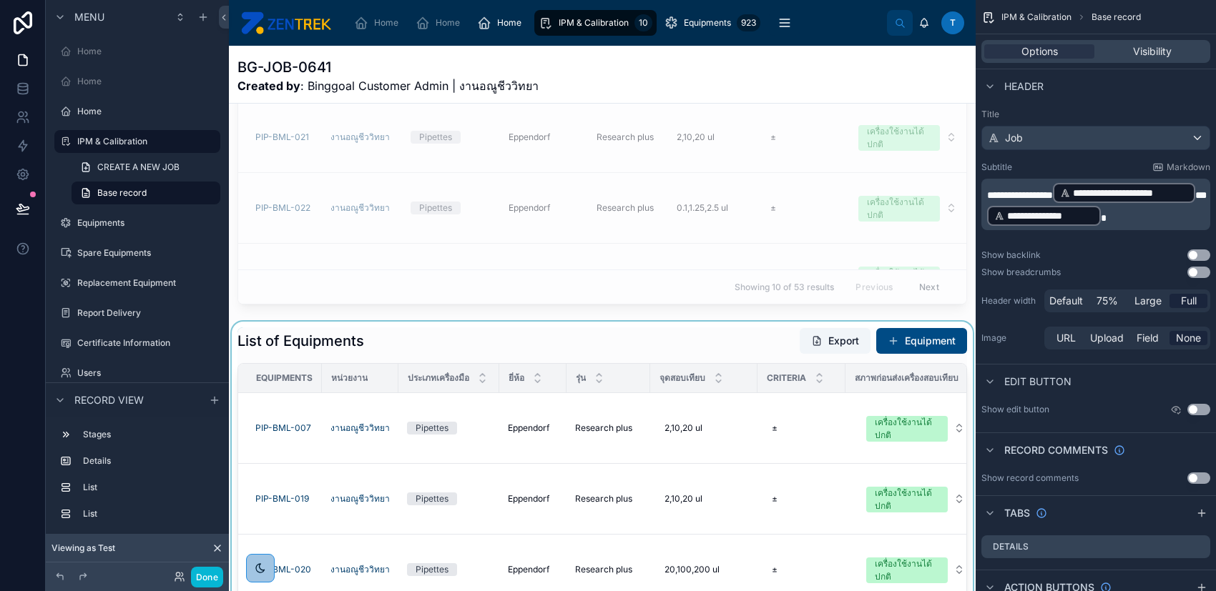
click at [744, 340] on div at bounding box center [602, 568] width 747 height 492
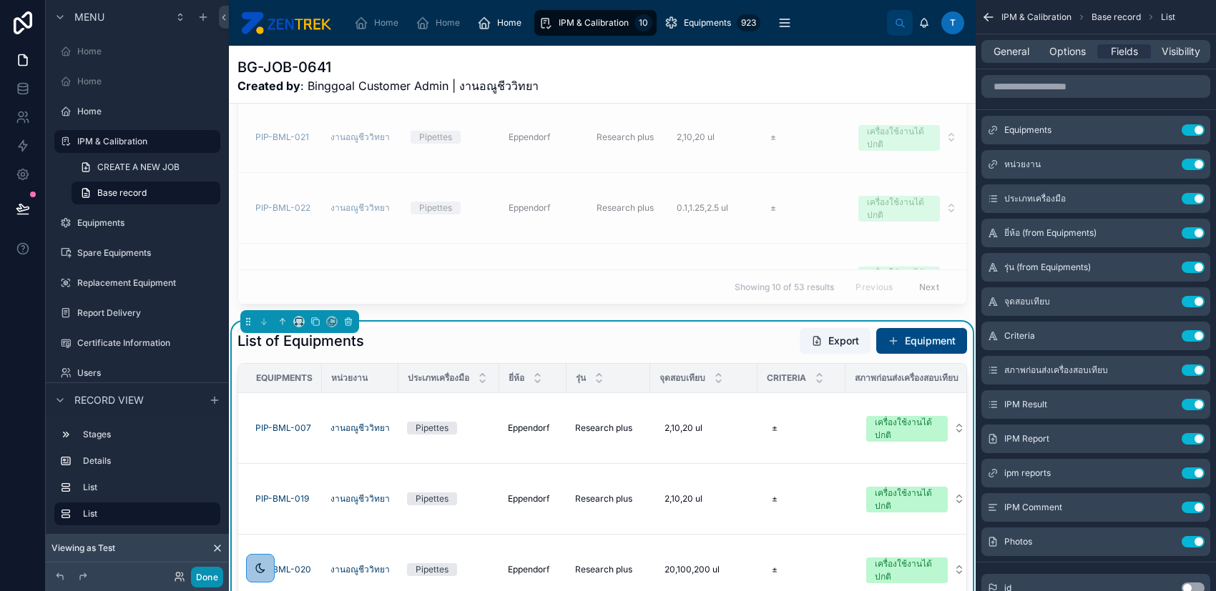
click at [200, 581] on button "Done" at bounding box center [207, 577] width 32 height 21
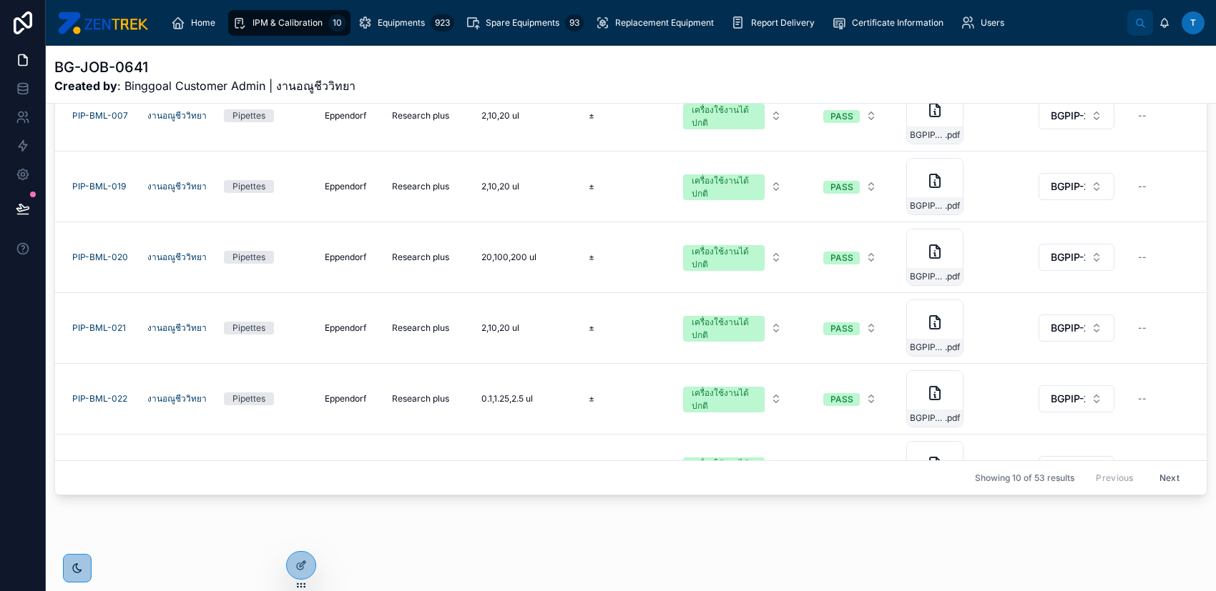
scroll to position [312, 0]
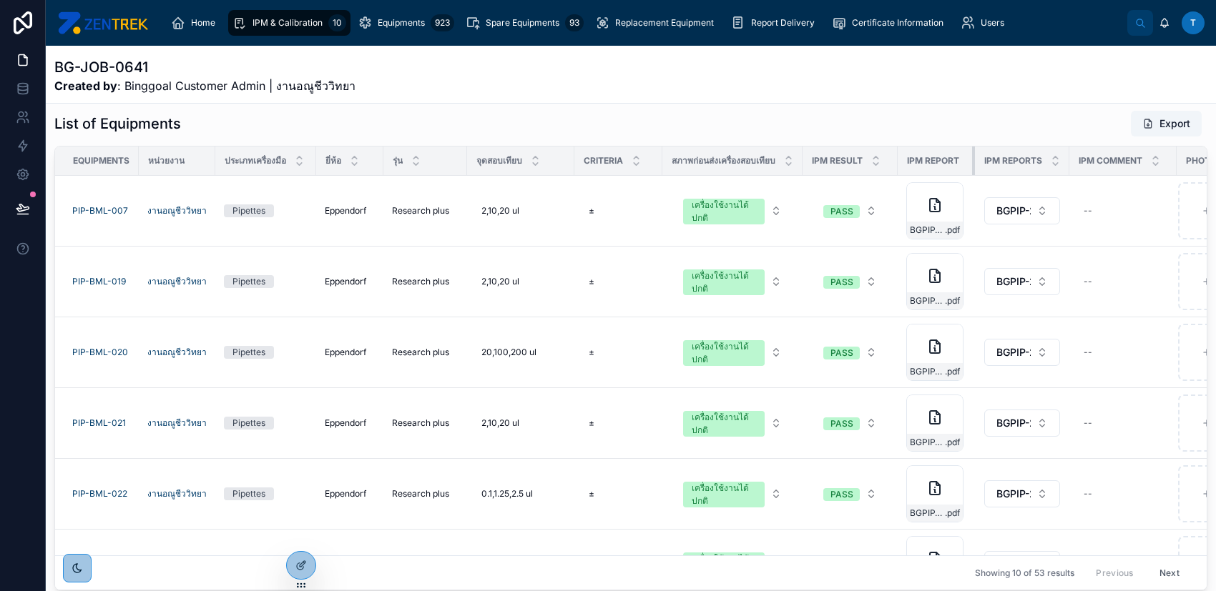
drag, startPoint x: 1032, startPoint y: 157, endPoint x: 977, endPoint y: 156, distance: 54.4
click at [977, 156] on div at bounding box center [975, 161] width 6 height 29
click at [302, 561] on icon at bounding box center [300, 565] width 11 height 11
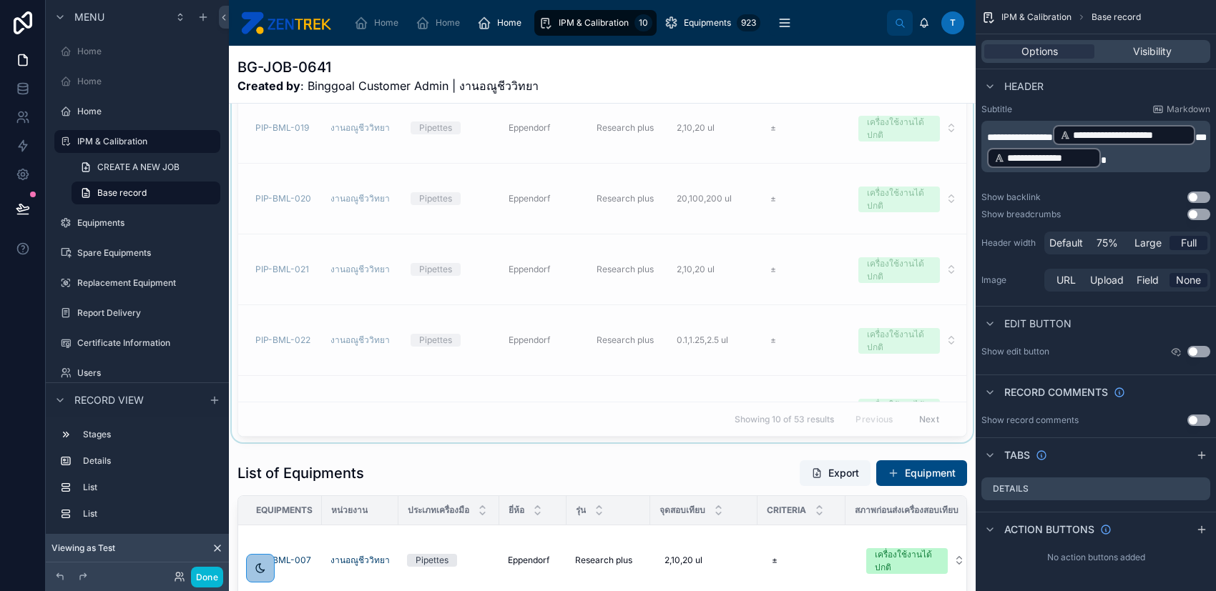
scroll to position [598, 0]
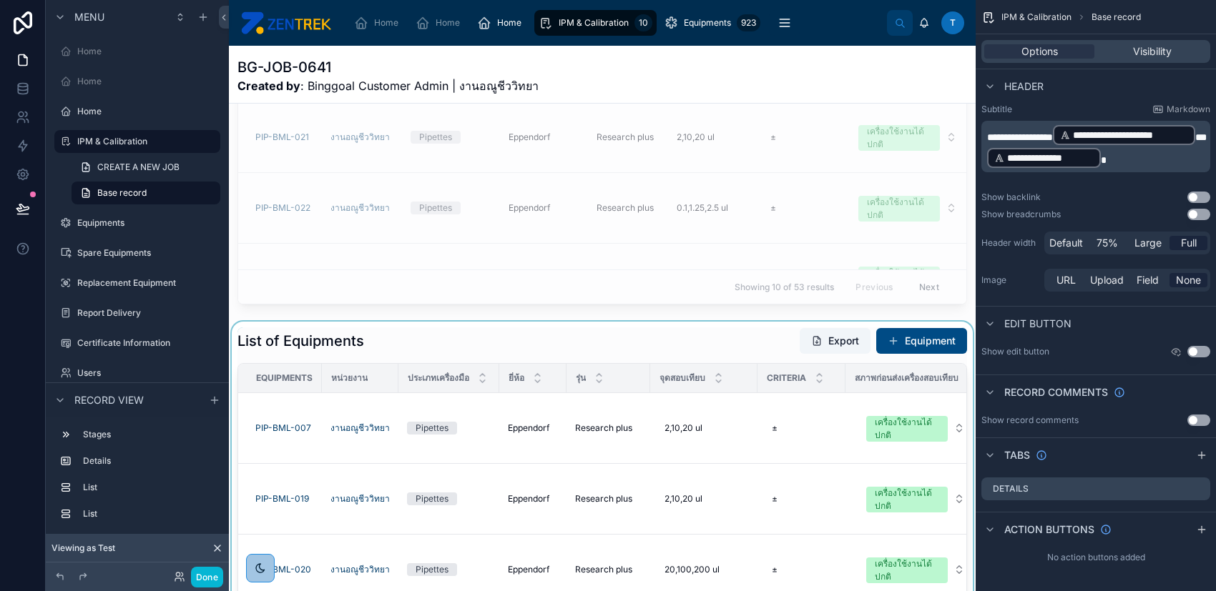
click at [661, 342] on div at bounding box center [602, 568] width 747 height 492
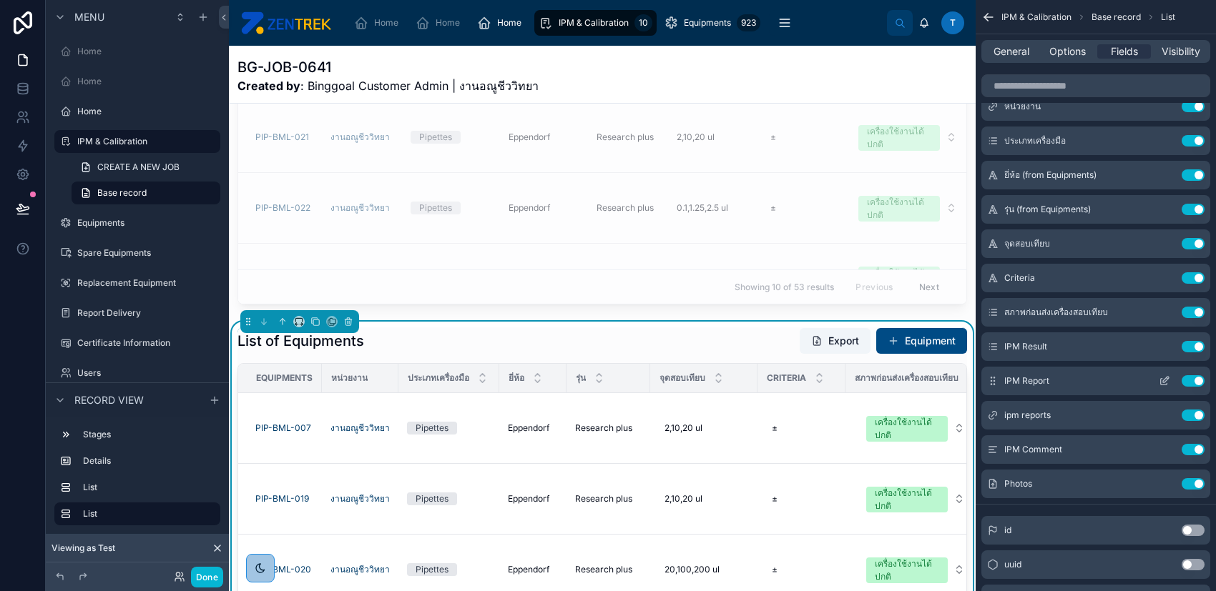
click at [1163, 380] on icon "scrollable content" at bounding box center [1166, 380] width 6 height 6
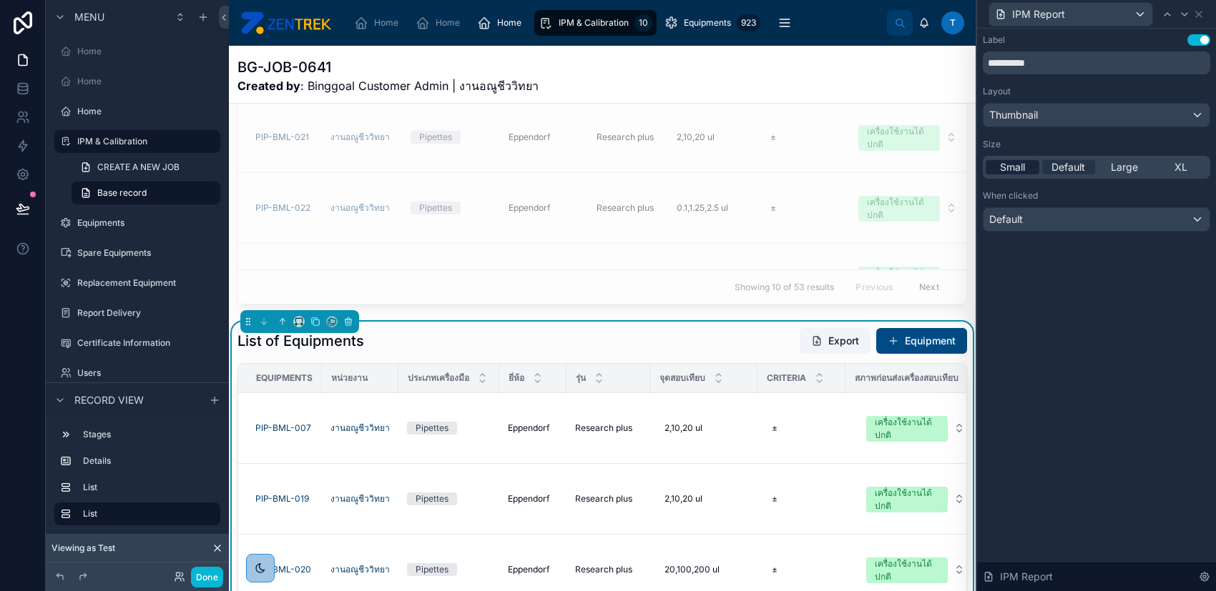
click at [1022, 167] on span "Small" at bounding box center [1012, 167] width 25 height 14
click at [1196, 12] on icon at bounding box center [1198, 14] width 11 height 11
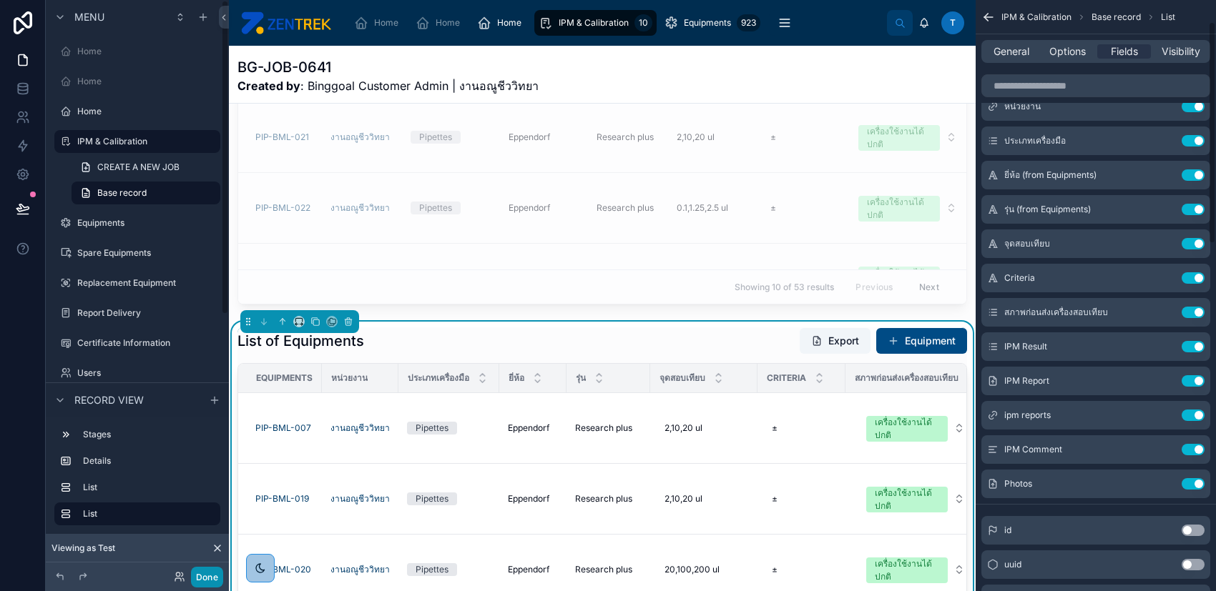
click at [211, 573] on button "Done" at bounding box center [207, 577] width 32 height 21
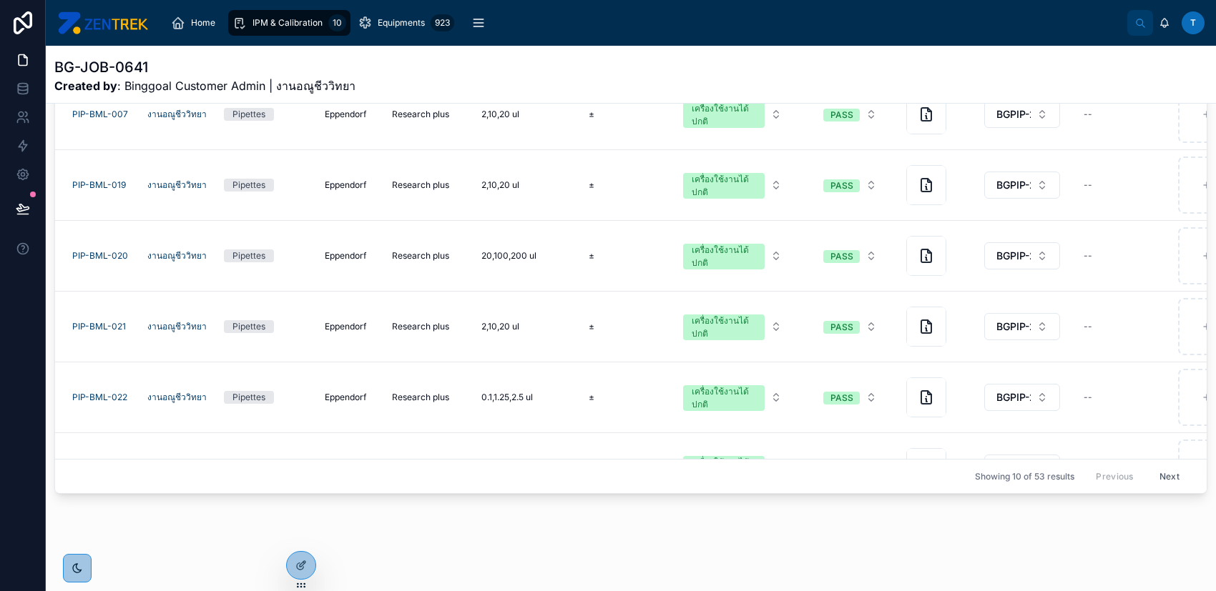
scroll to position [407, 0]
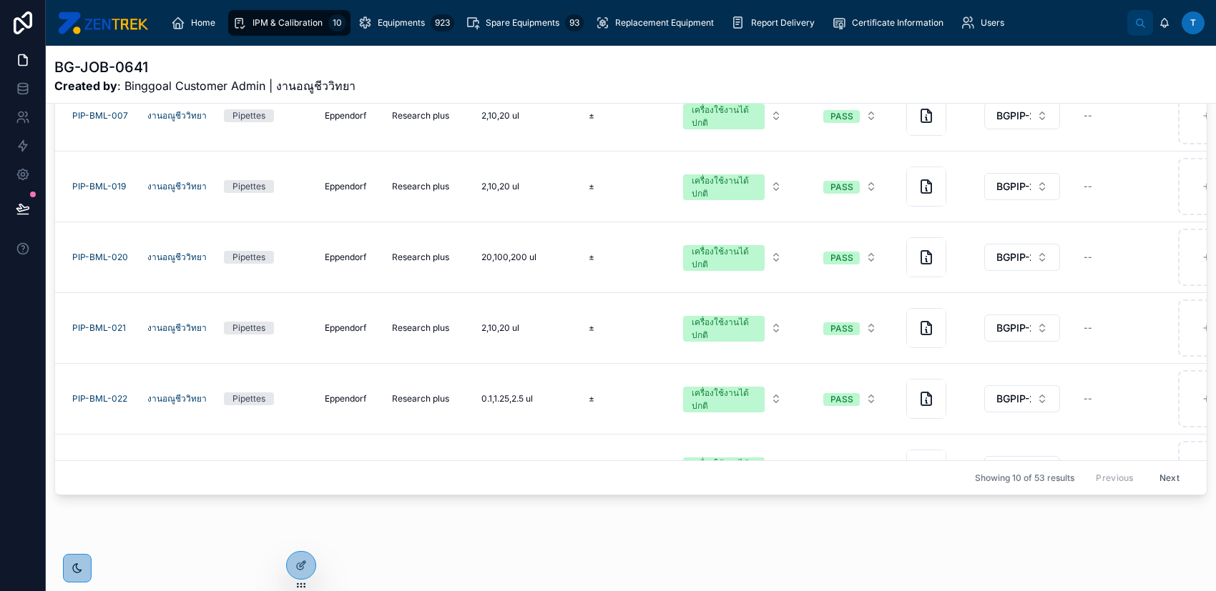
drag, startPoint x: 379, startPoint y: 482, endPoint x: 629, endPoint y: 476, distance: 249.6
click at [628, 476] on div "Showing 10 of 53 results Previous Next" at bounding box center [630, 477] width 1151 height 34
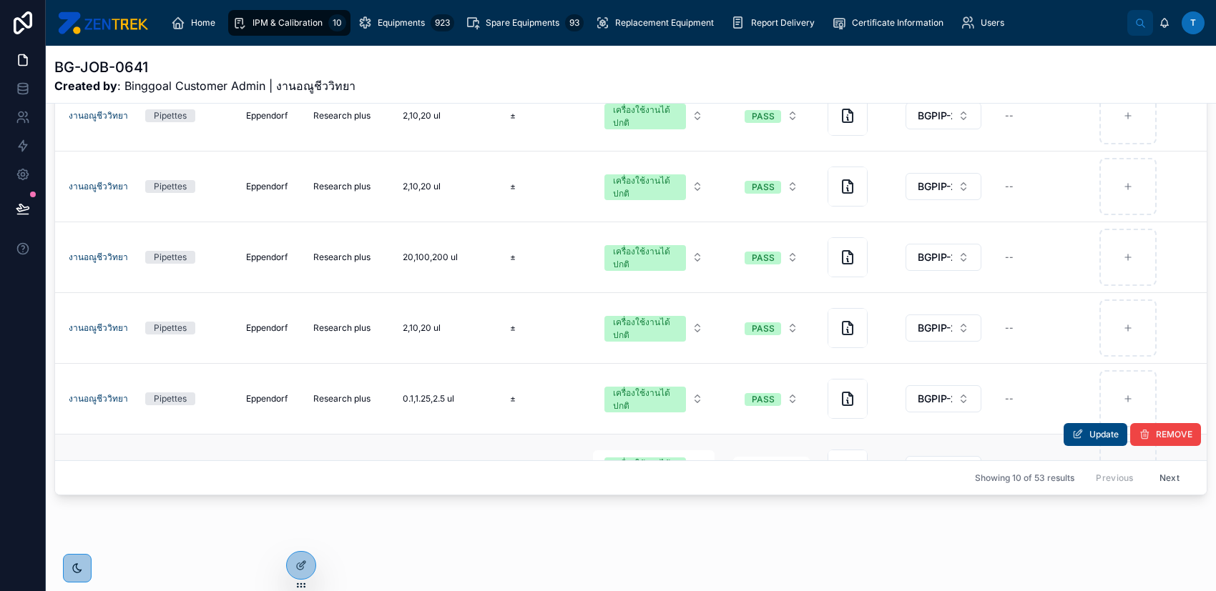
scroll to position [312, 0]
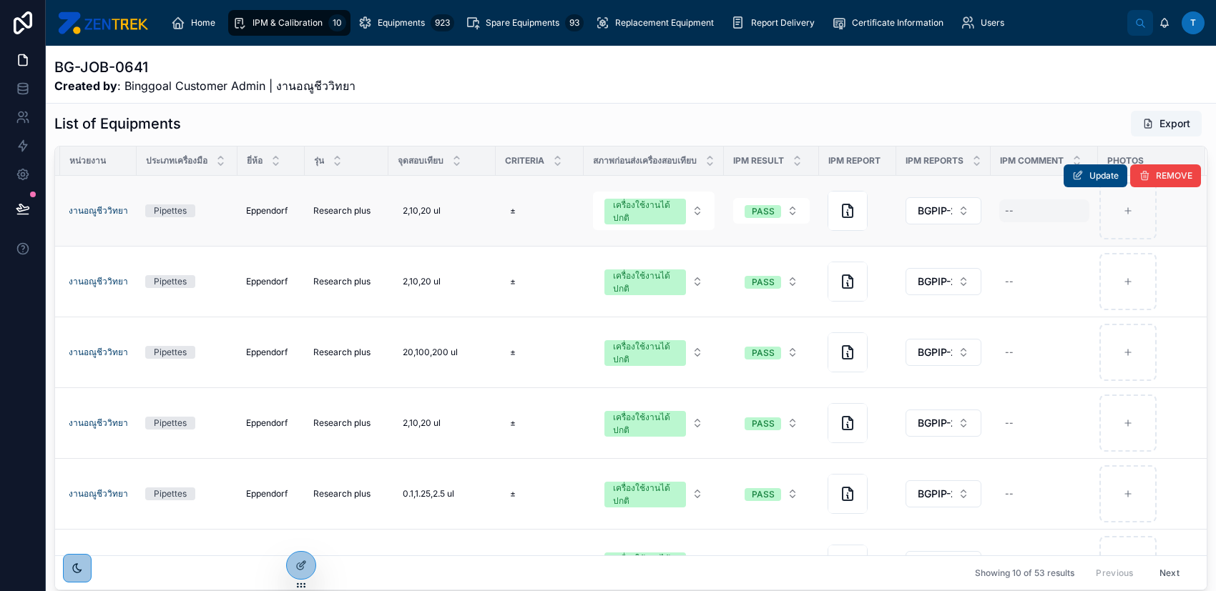
click at [1005, 208] on div "--" at bounding box center [1009, 210] width 9 height 11
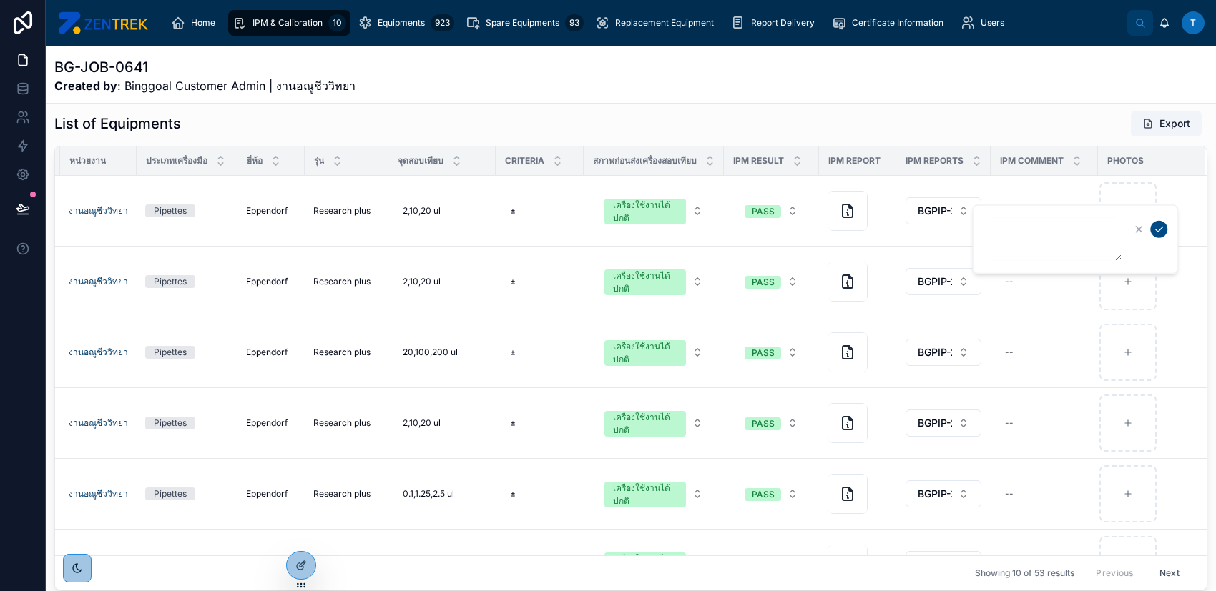
click at [1021, 124] on div "List of Equipments Export" at bounding box center [630, 123] width 1153 height 27
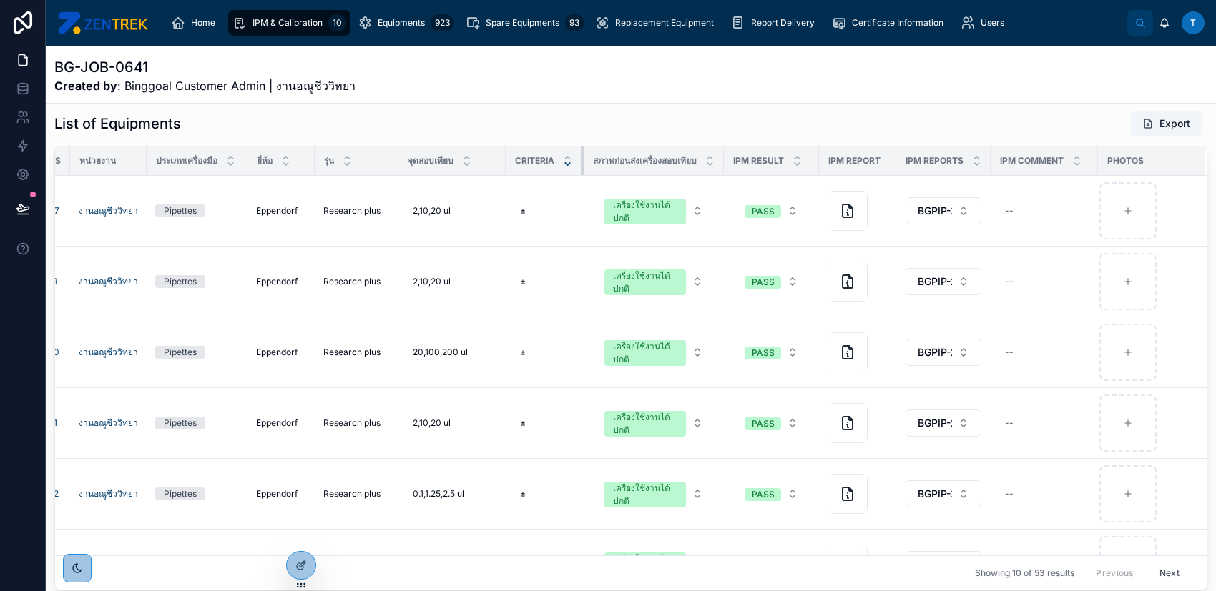
scroll to position [0, 93]
drag, startPoint x: 553, startPoint y: 162, endPoint x: 542, endPoint y: 162, distance: 11.4
click at [542, 162] on th "Criteria" at bounding box center [545, 161] width 77 height 29
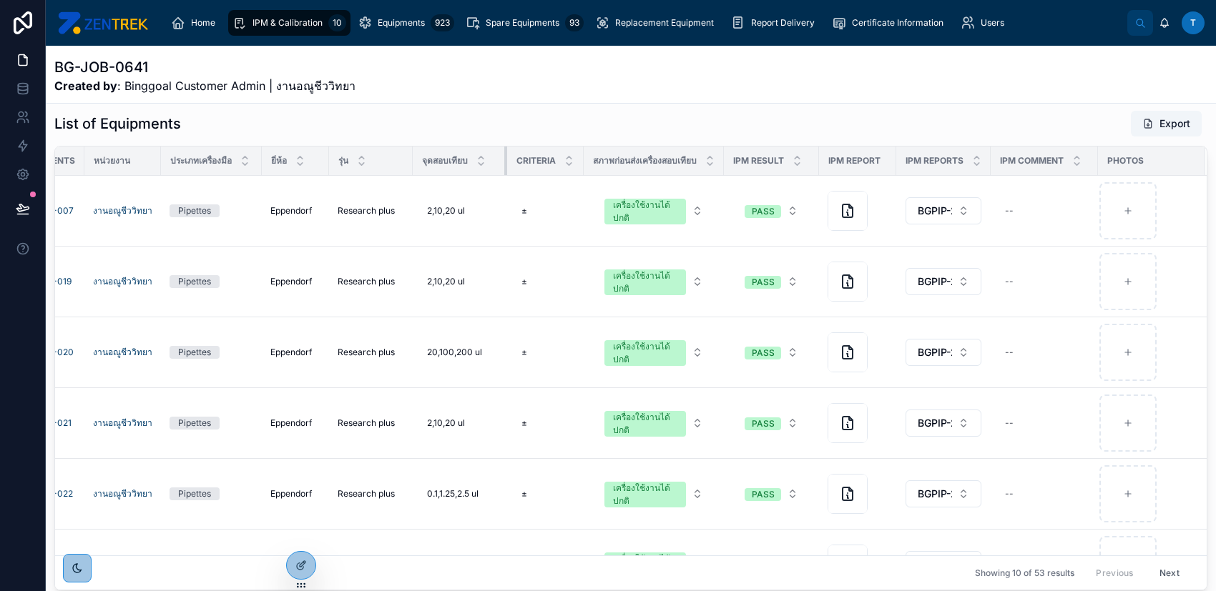
scroll to position [0, 79]
drag, startPoint x: 476, startPoint y: 164, endPoint x: 463, endPoint y: 164, distance: 12.9
click at [463, 164] on th "จุดสอบเทียบ" at bounding box center [460, 161] width 94 height 29
click at [721, 171] on div at bounding box center [724, 161] width 6 height 29
click at [917, 212] on span "BGPIP-25001" at bounding box center [934, 211] width 34 height 14
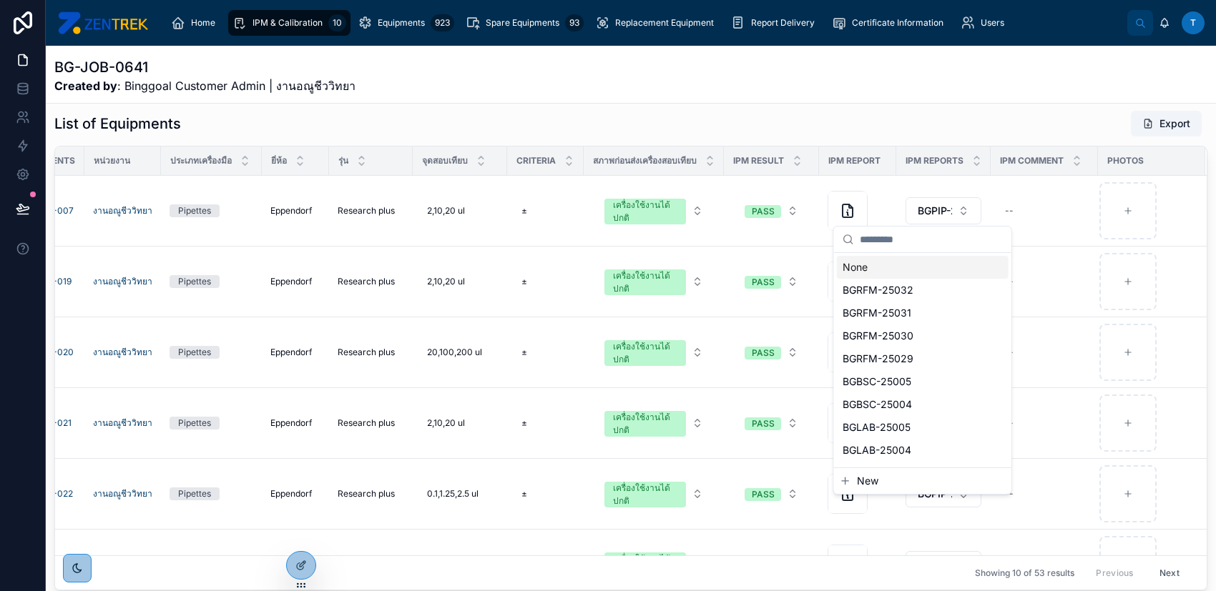
click at [919, 122] on div "List of Equipments Export" at bounding box center [630, 123] width 1153 height 27
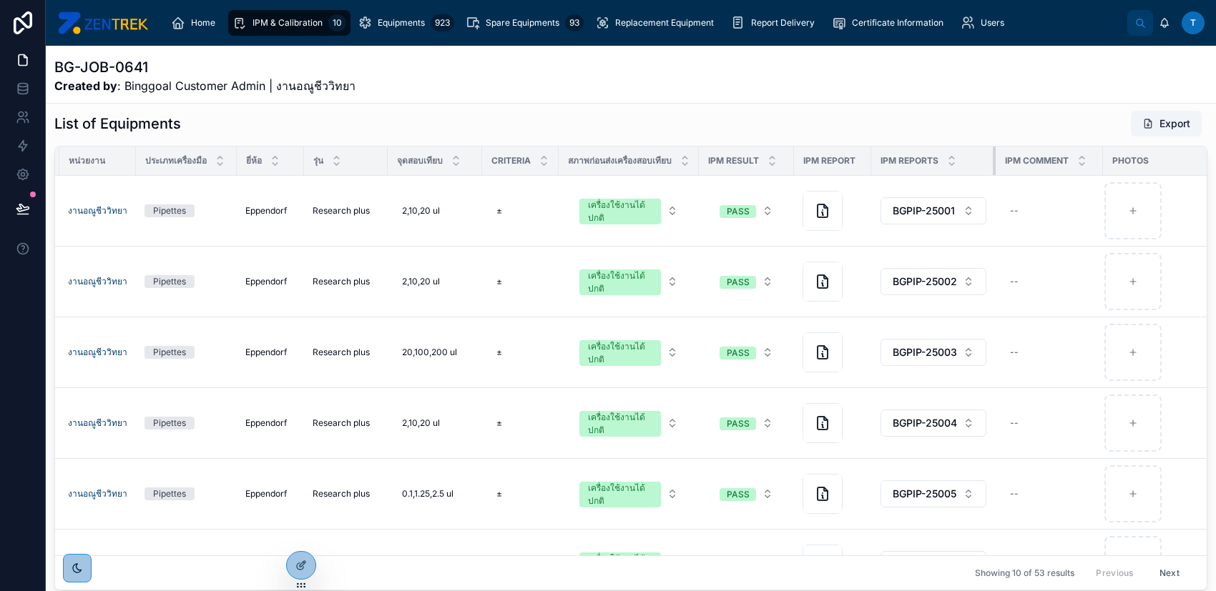
drag, startPoint x: 967, startPoint y: 156, endPoint x: 1051, endPoint y: 162, distance: 83.9
click at [1051, 162] on tr "Equipments หน่วยงาน ประเภทเครื่องมือ ยี่ห้อ รุ่น จุดสอบเทียบ Criteria สภาพก่อนส…" at bounding box center [594, 161] width 1236 height 29
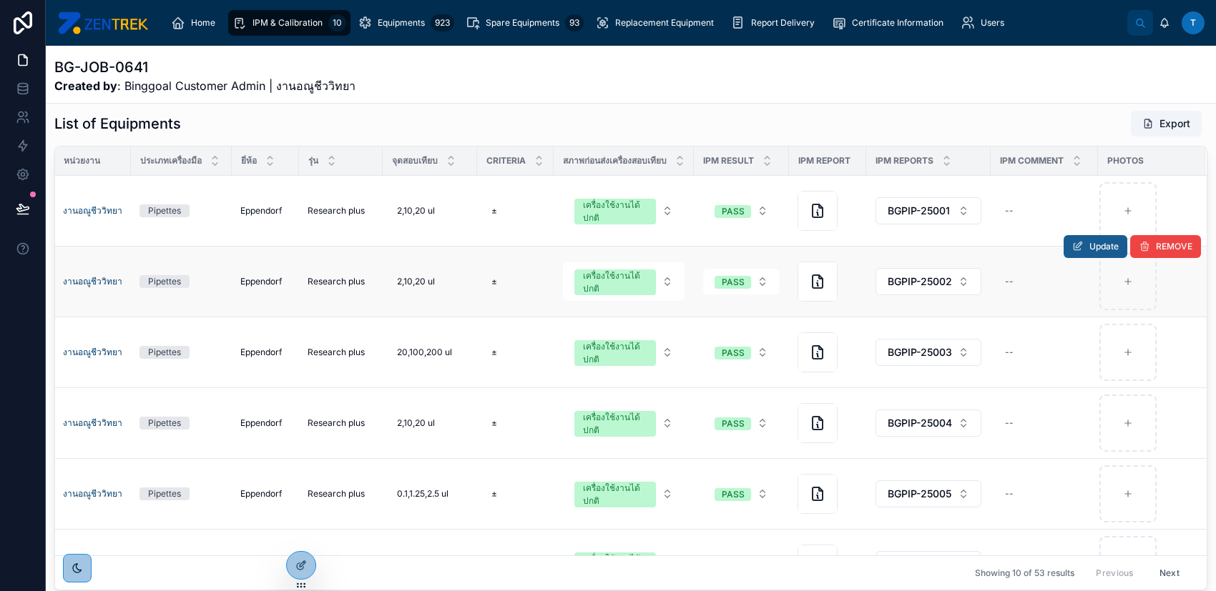
click at [1063, 242] on button "Update" at bounding box center [1095, 246] width 64 height 23
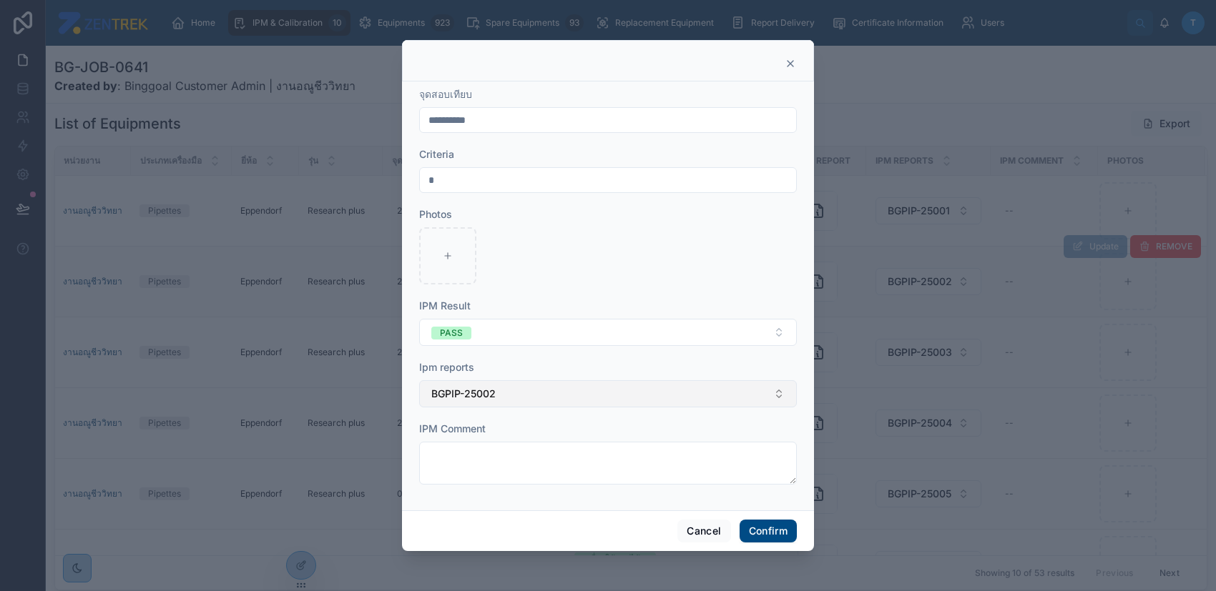
click at [684, 392] on button "BGPIP-25002" at bounding box center [608, 393] width 378 height 27
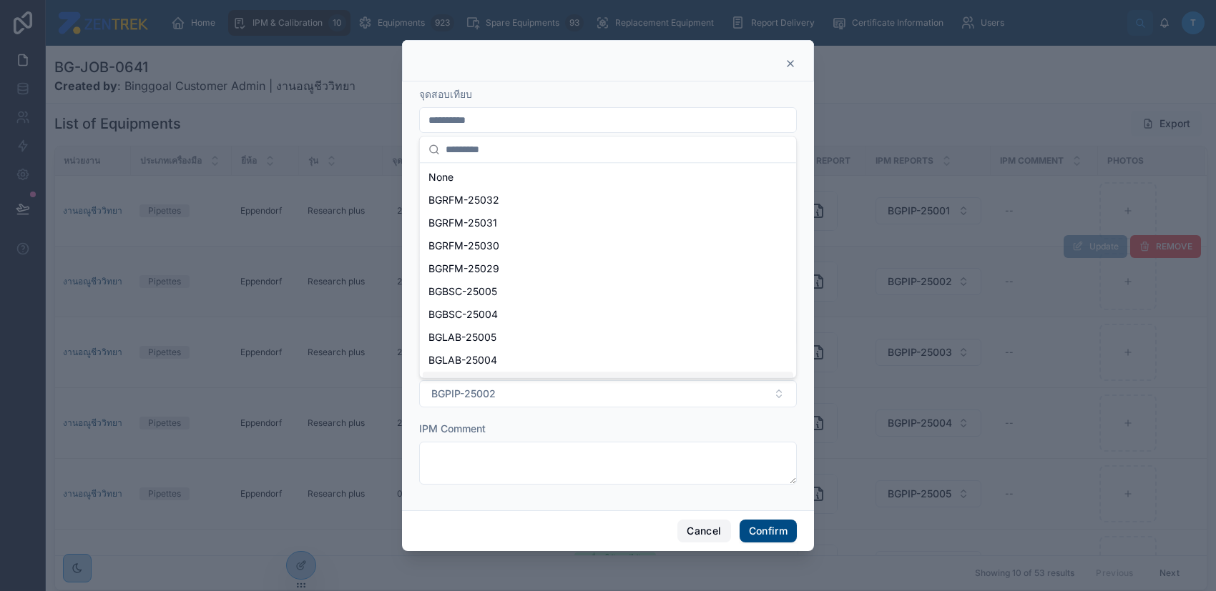
click at [715, 538] on button "Cancel" at bounding box center [703, 531] width 53 height 23
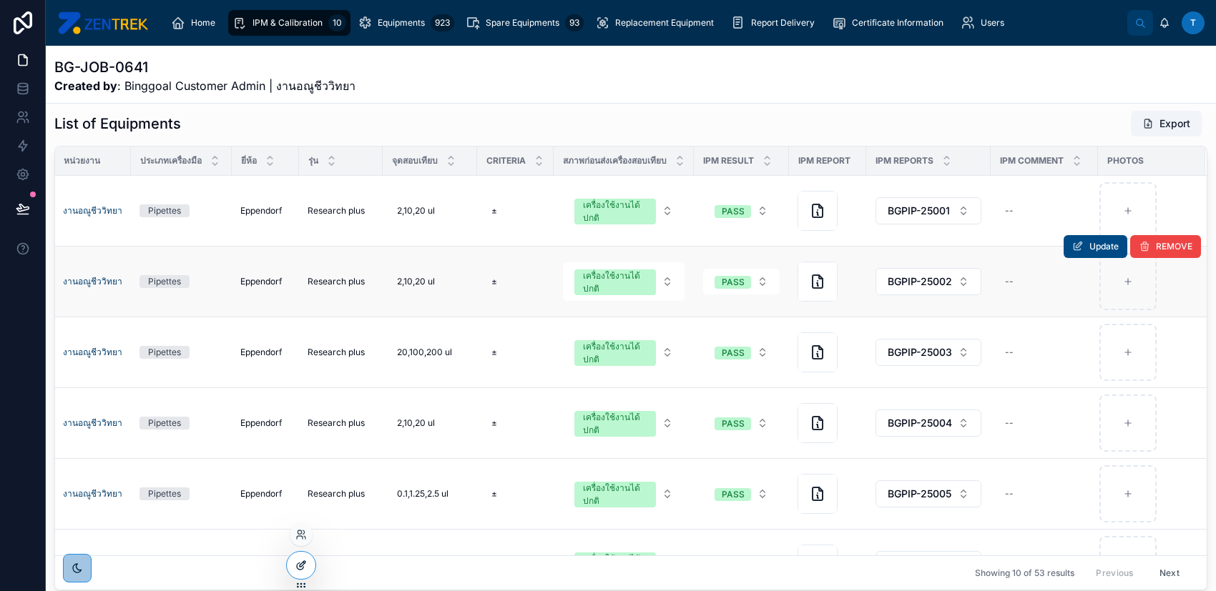
click at [297, 557] on div at bounding box center [301, 565] width 29 height 27
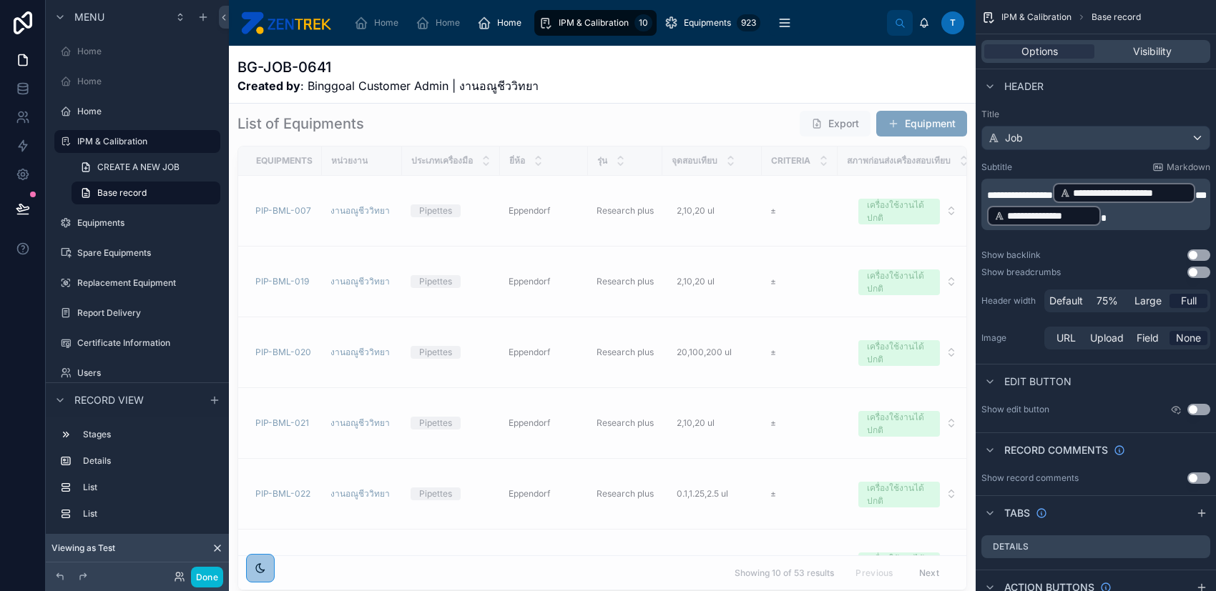
scroll to position [693, 0]
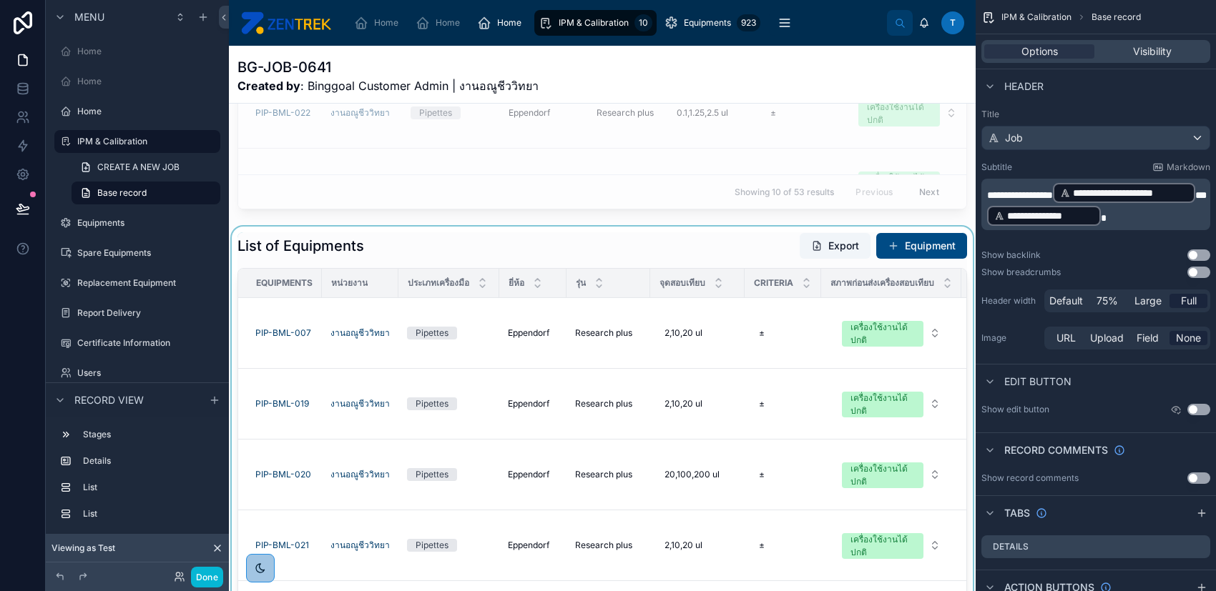
click at [727, 261] on div at bounding box center [602, 473] width 747 height 492
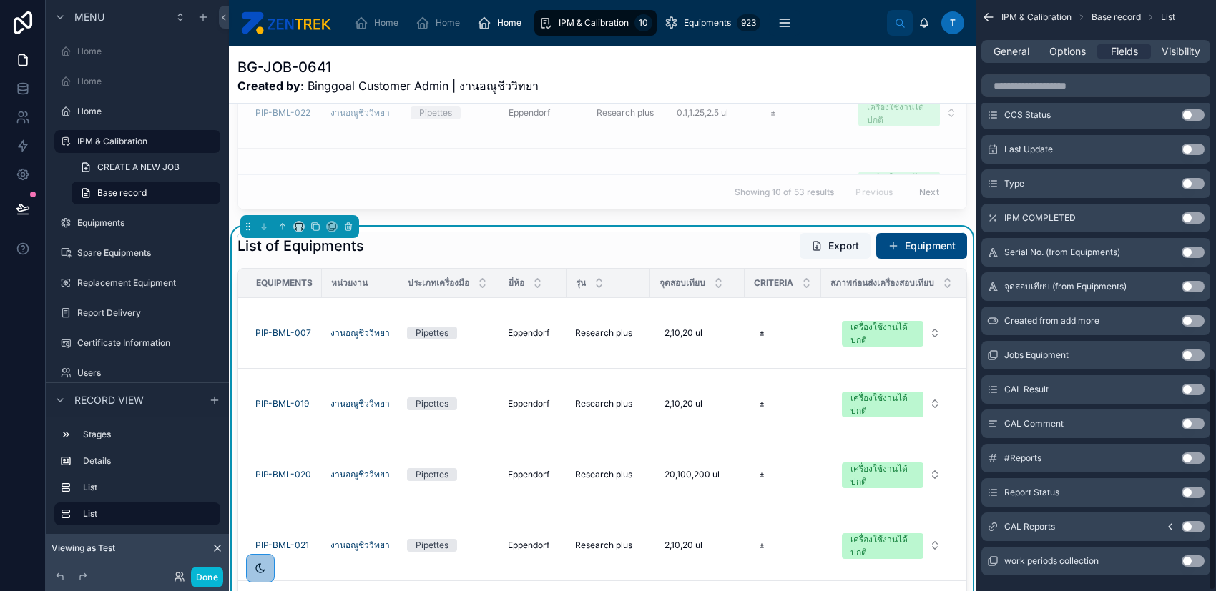
scroll to position [976, 0]
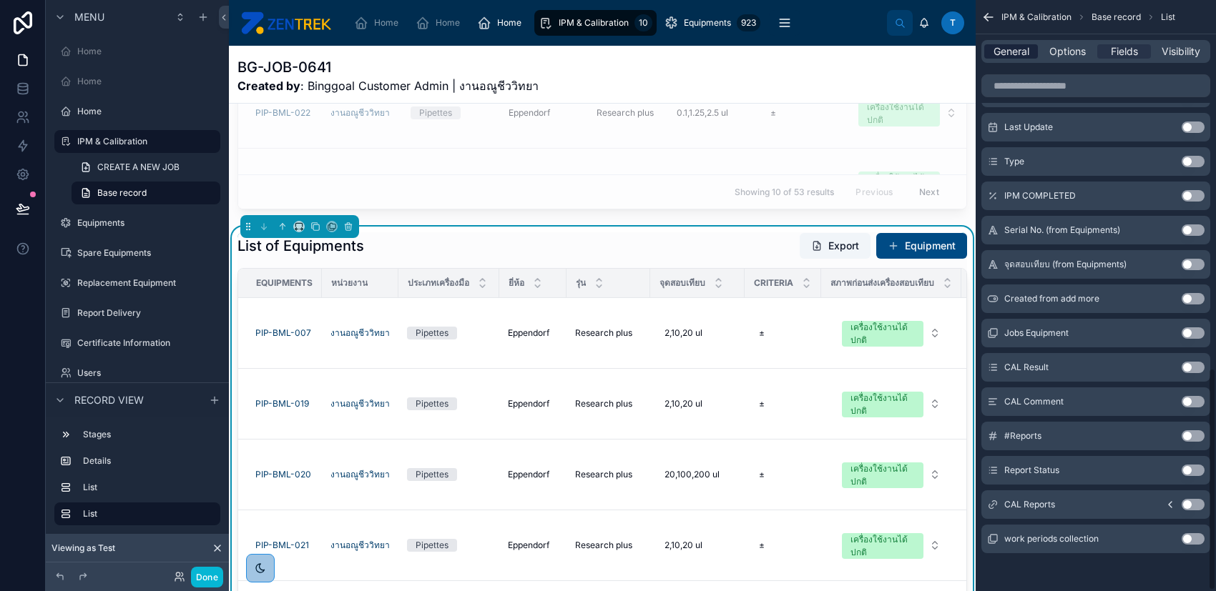
click at [1013, 47] on span "General" at bounding box center [1011, 51] width 36 height 14
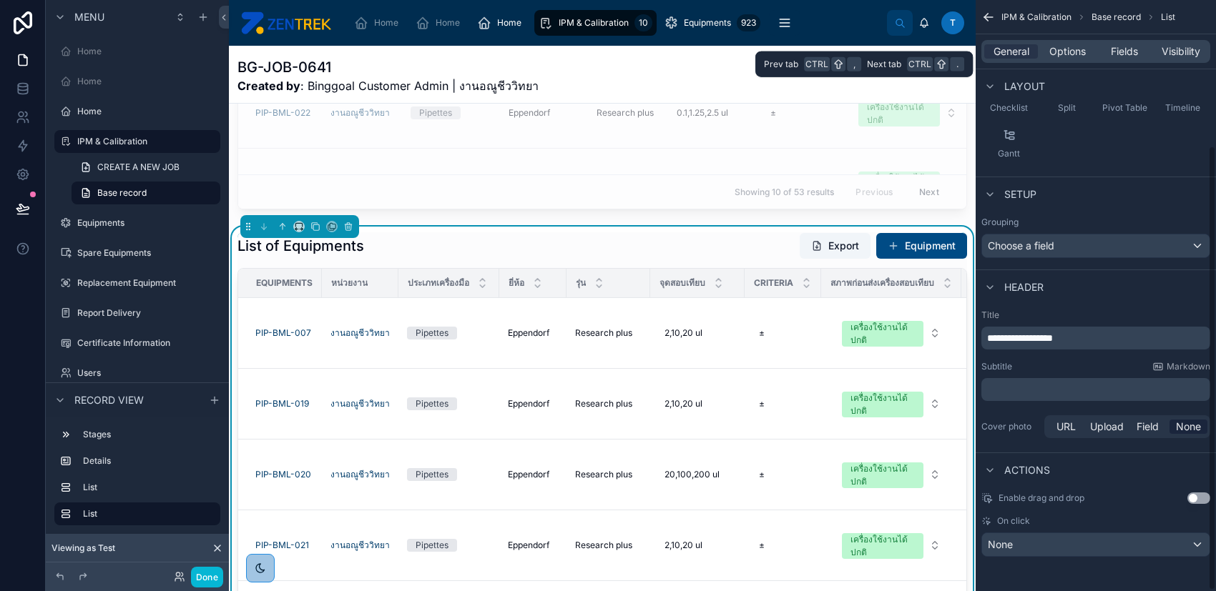
scroll to position [193, 0]
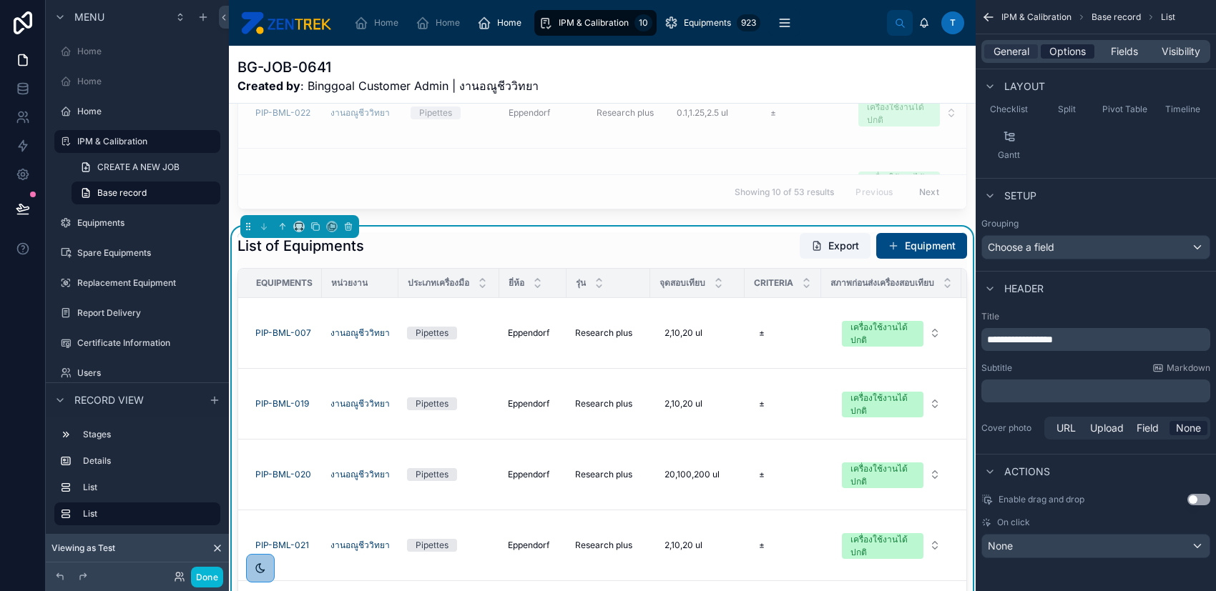
click at [1073, 46] on span "Options" at bounding box center [1067, 51] width 36 height 14
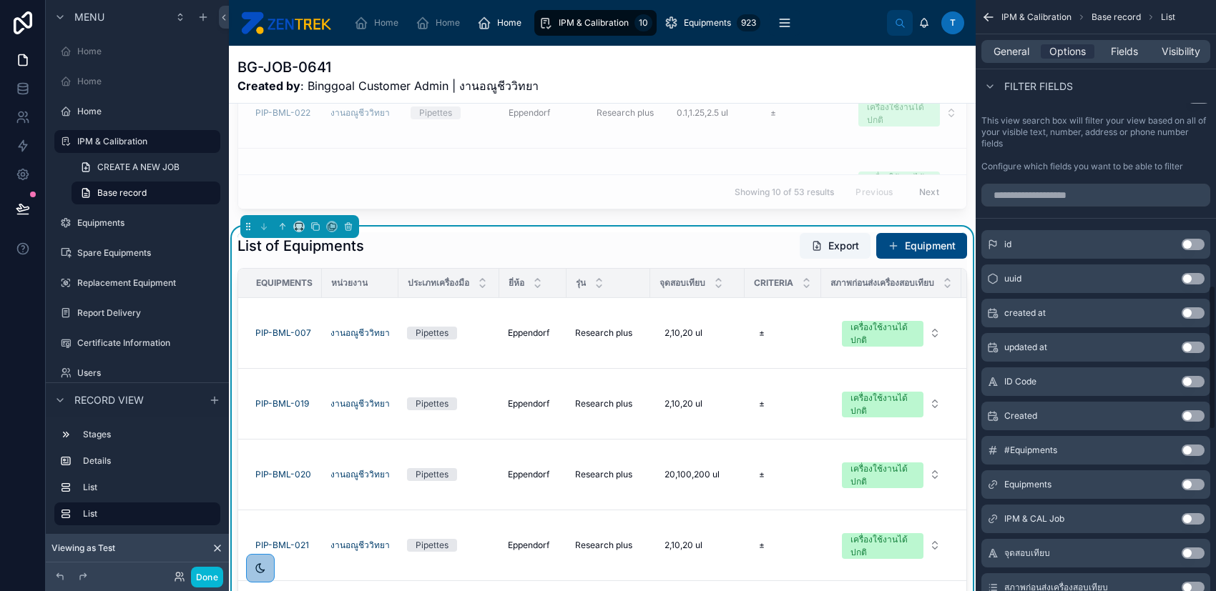
scroll to position [690, 0]
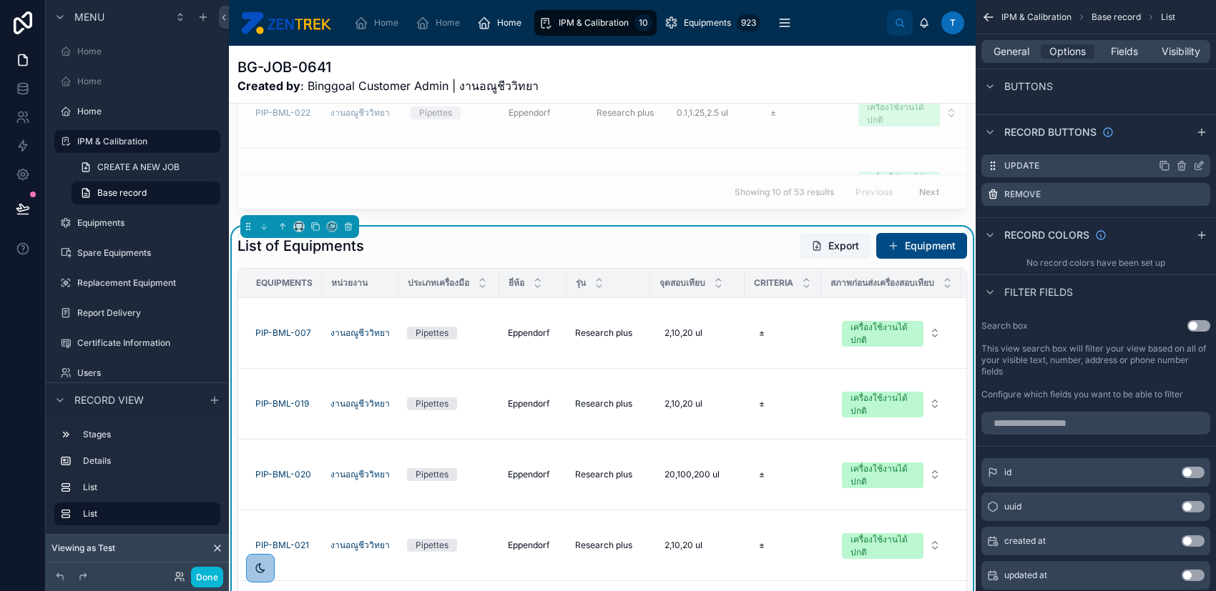
click at [1196, 162] on icon "scrollable content" at bounding box center [1198, 165] width 11 height 11
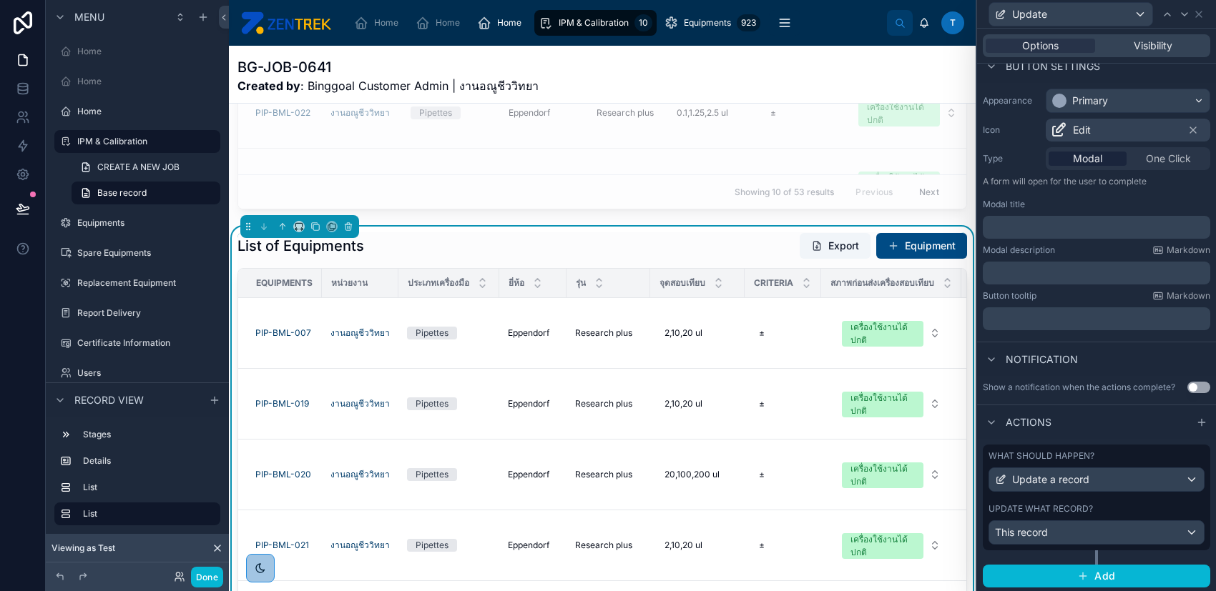
scroll to position [0, 0]
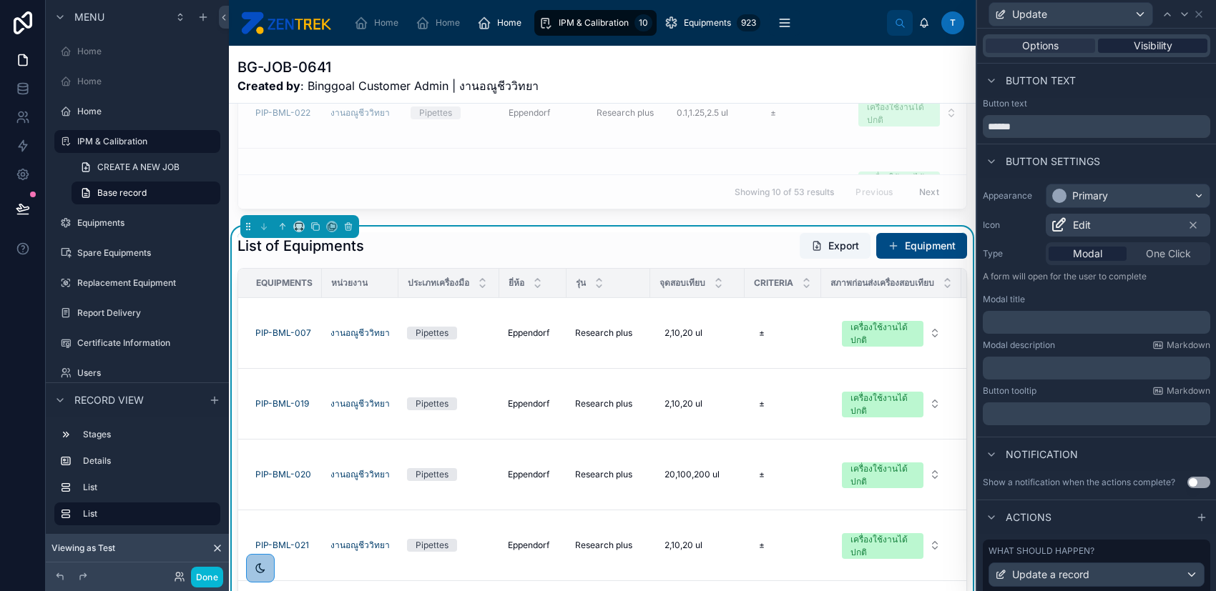
click at [1151, 50] on span "Visibility" at bounding box center [1152, 46] width 39 height 14
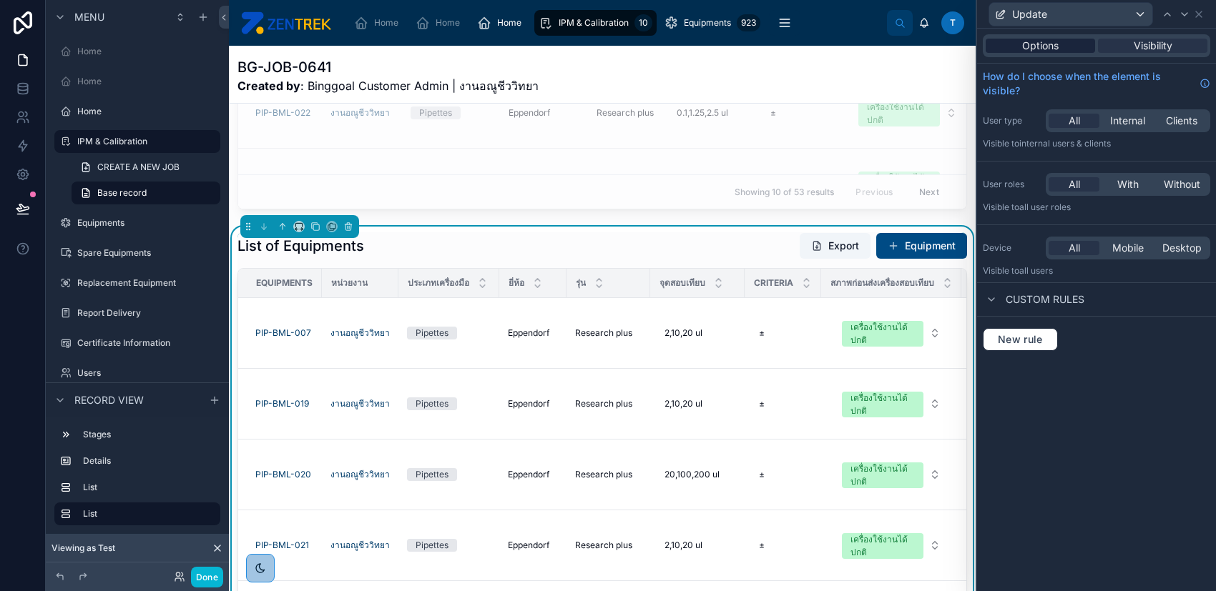
click at [1037, 49] on span "Options" at bounding box center [1040, 46] width 36 height 14
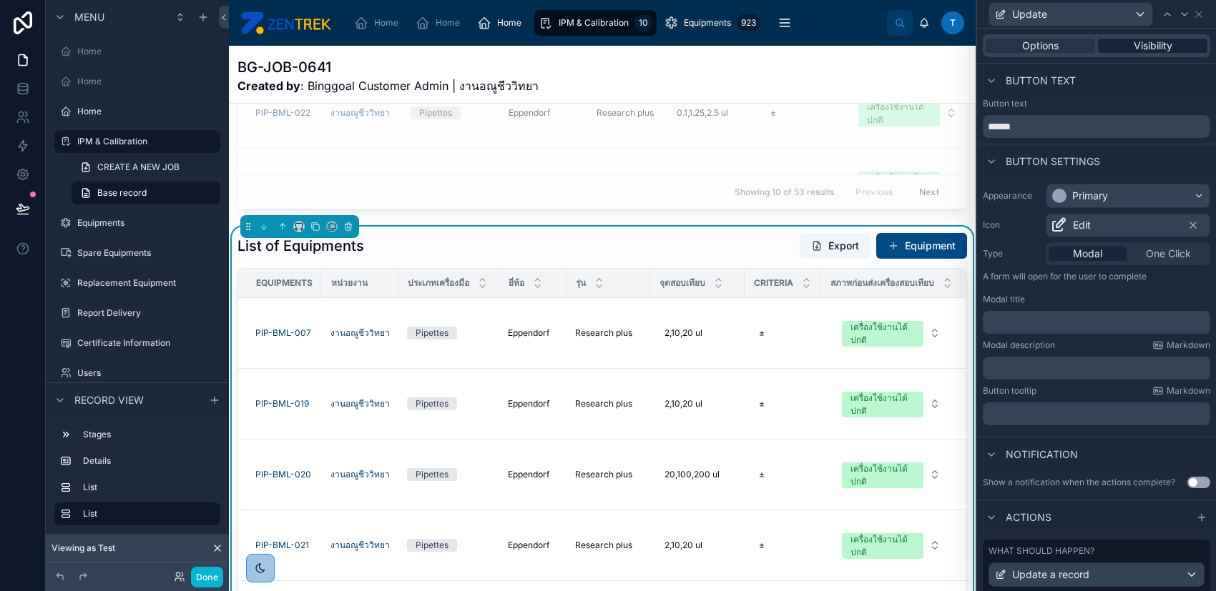
click at [1155, 42] on span "Visibility" at bounding box center [1152, 46] width 39 height 14
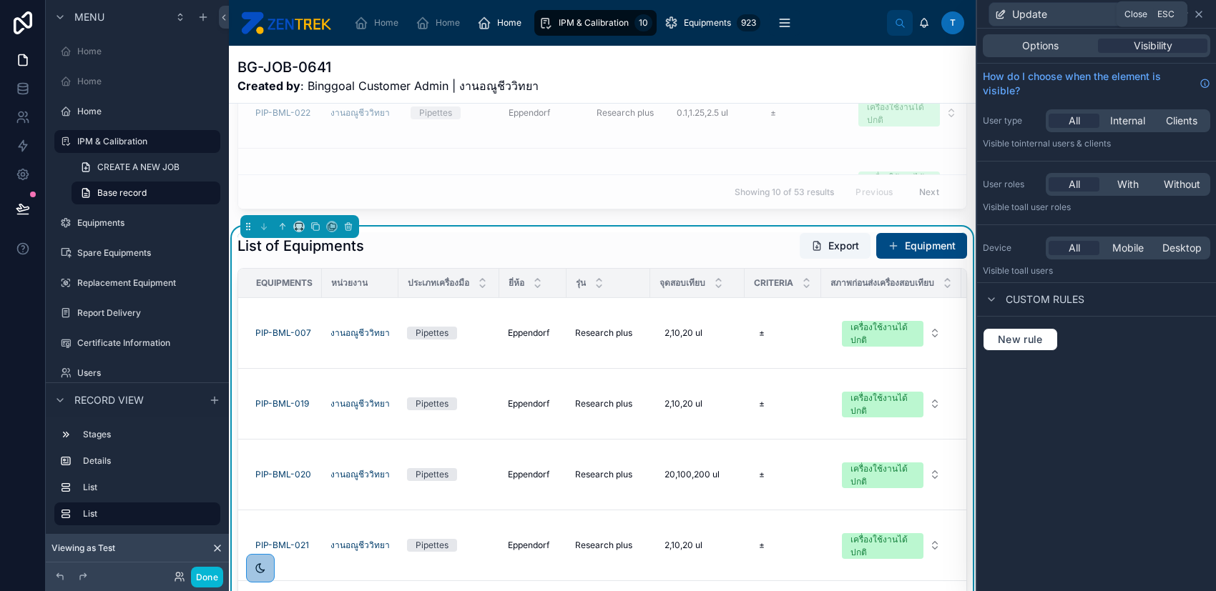
click at [1198, 14] on icon at bounding box center [1199, 14] width 6 height 6
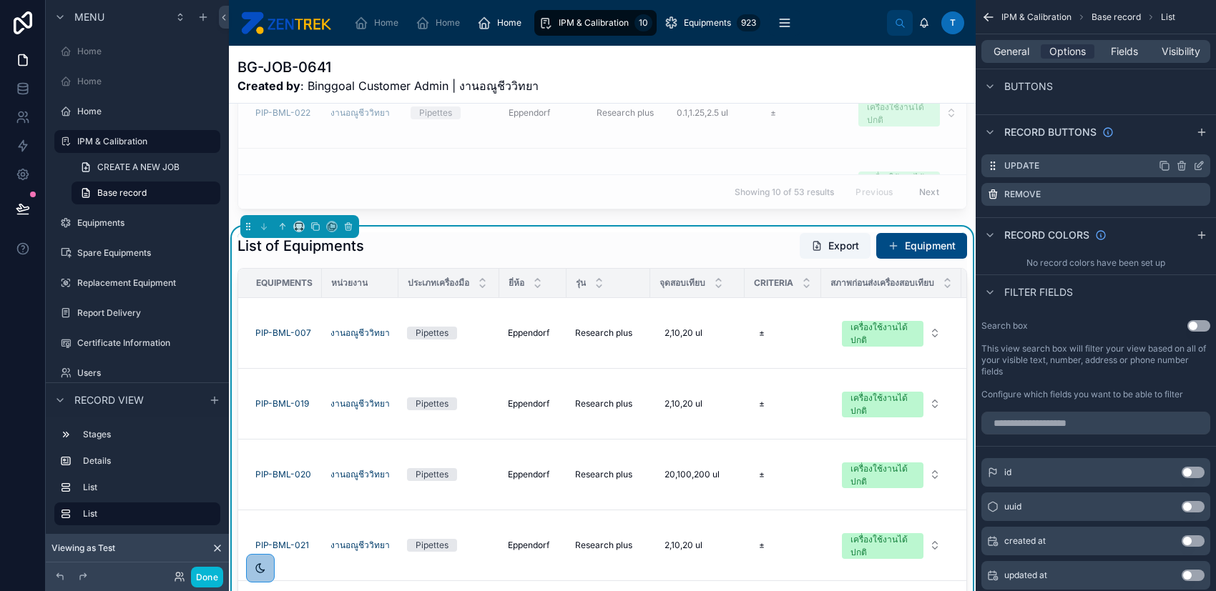
click at [1196, 164] on icon "scrollable content" at bounding box center [1198, 165] width 11 height 11
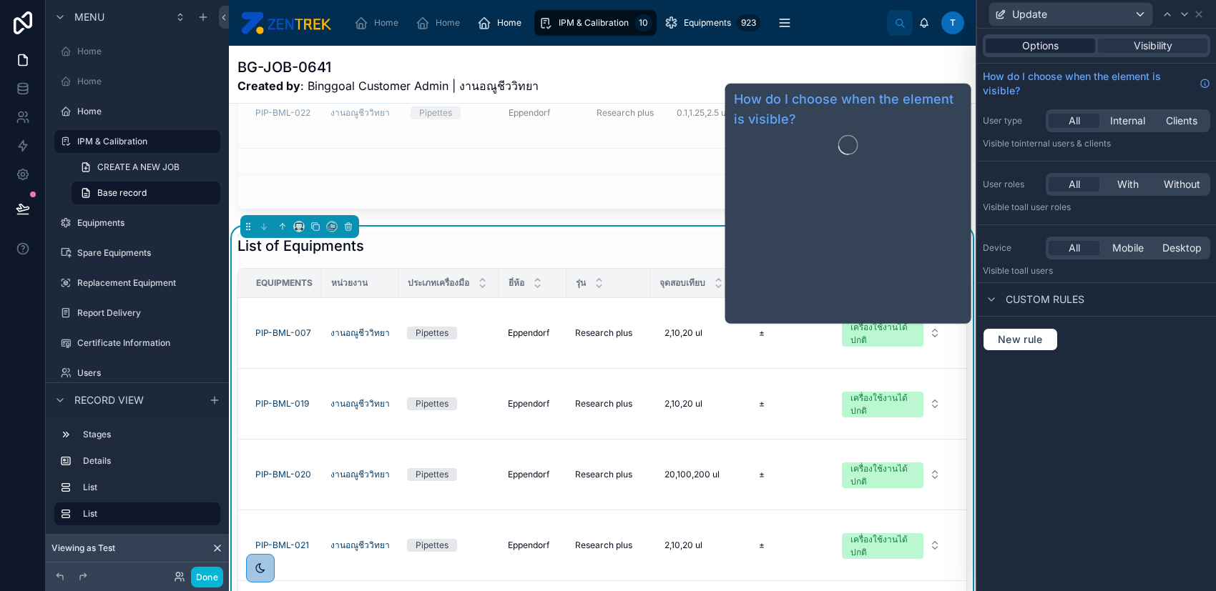
click at [1012, 45] on div "Options" at bounding box center [1039, 46] width 109 height 14
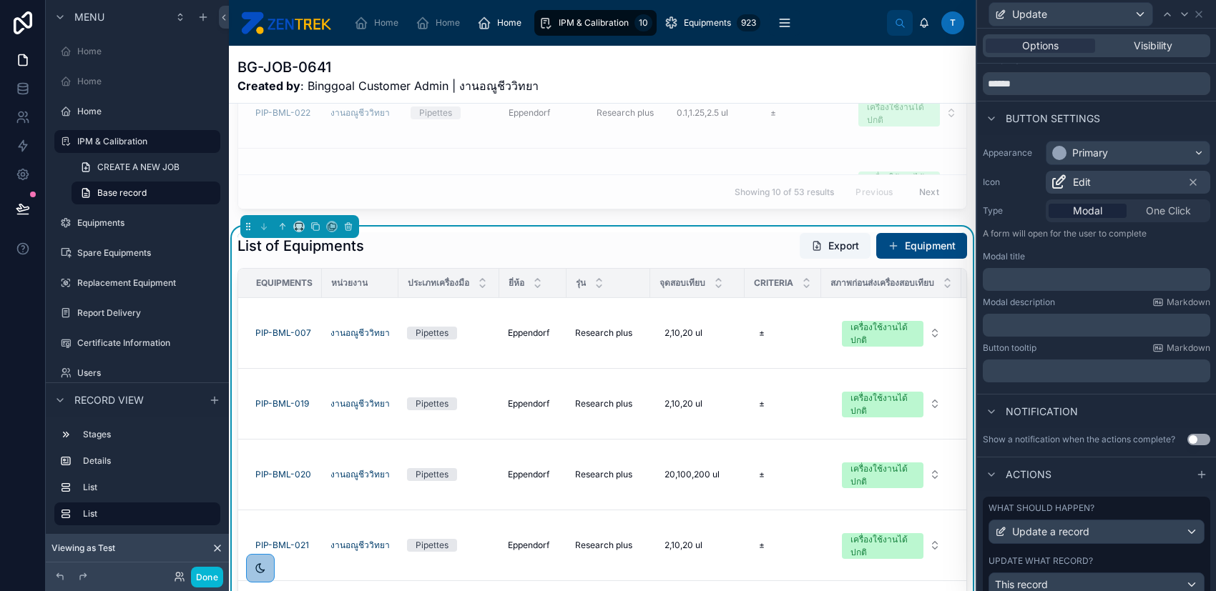
scroll to position [95, 0]
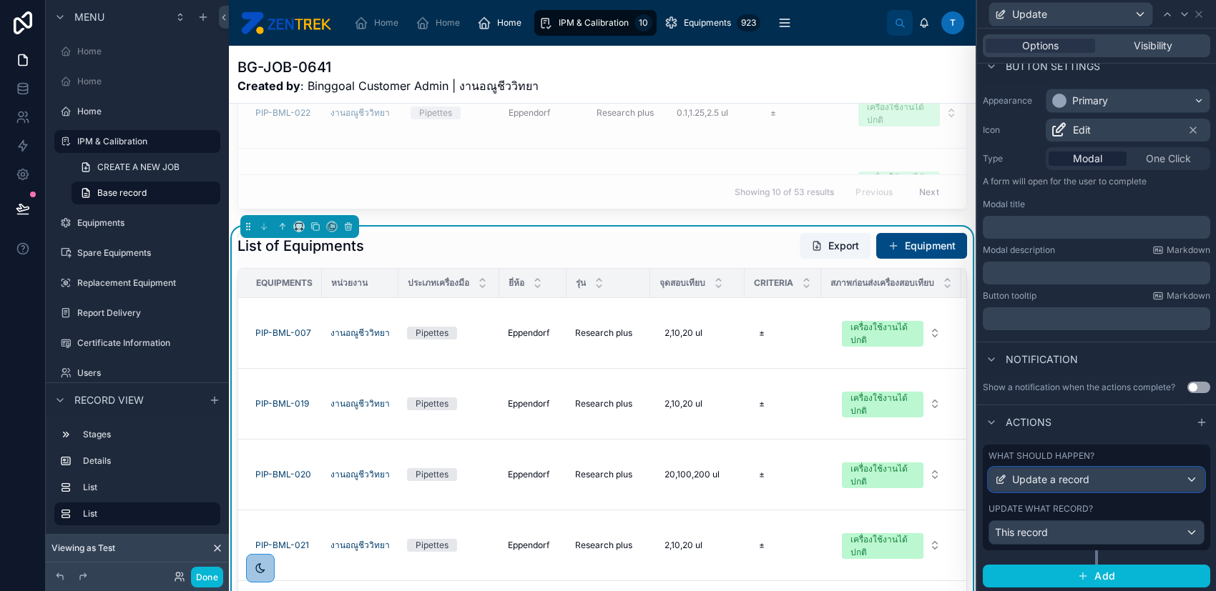
click at [1075, 476] on span "Update a record" at bounding box center [1050, 480] width 77 height 14
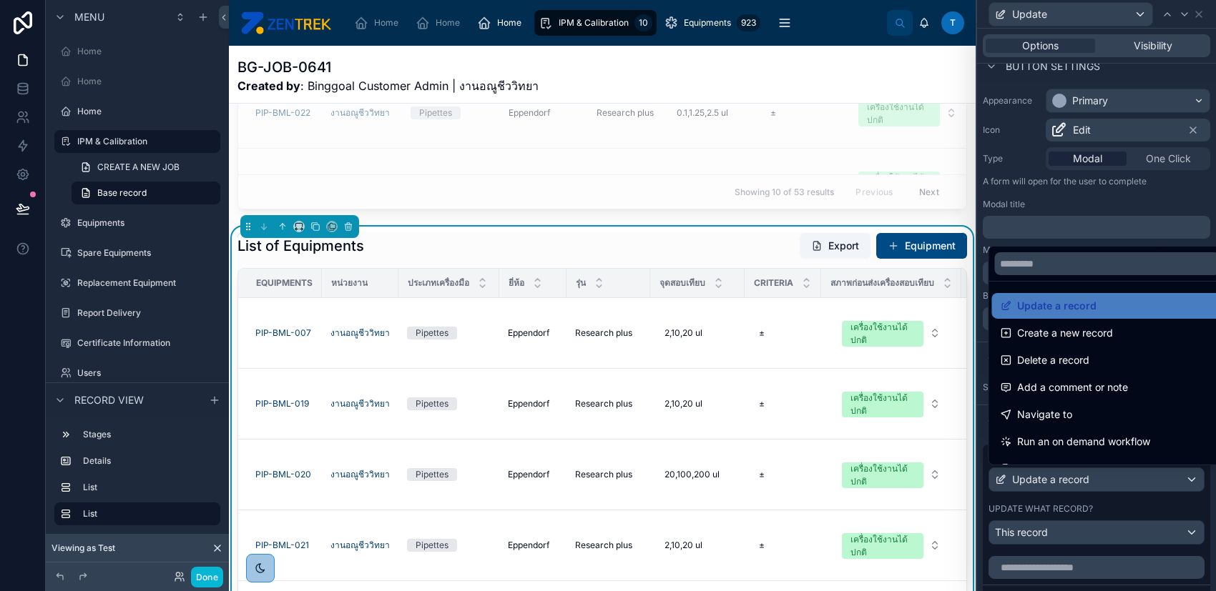
click at [1070, 210] on div at bounding box center [1096, 295] width 239 height 591
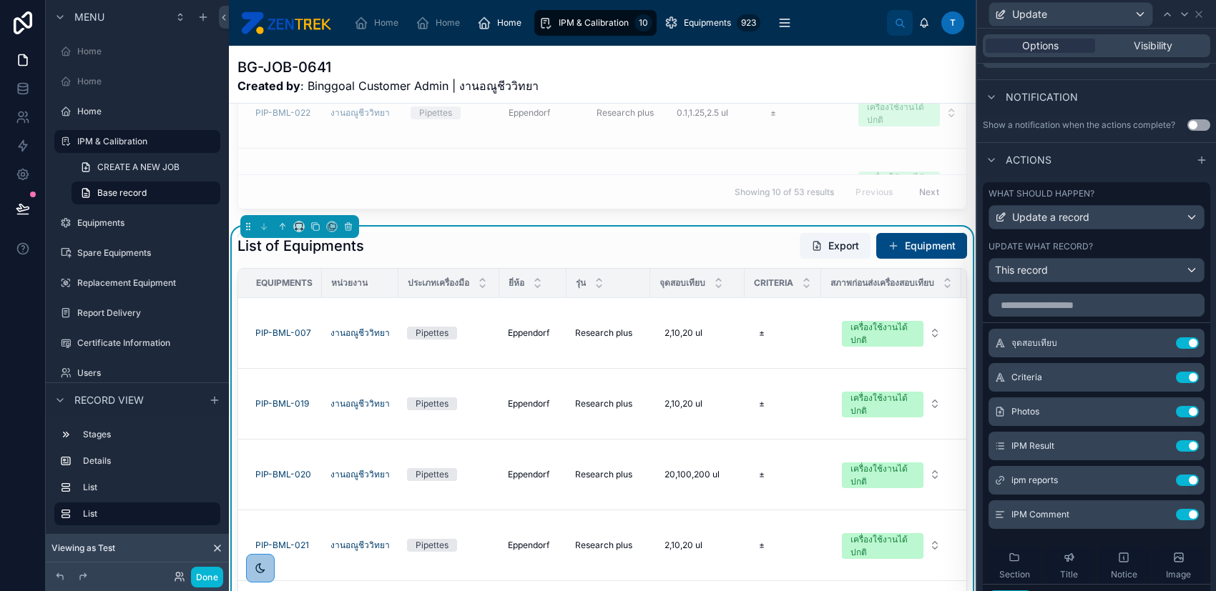
scroll to position [425, 0]
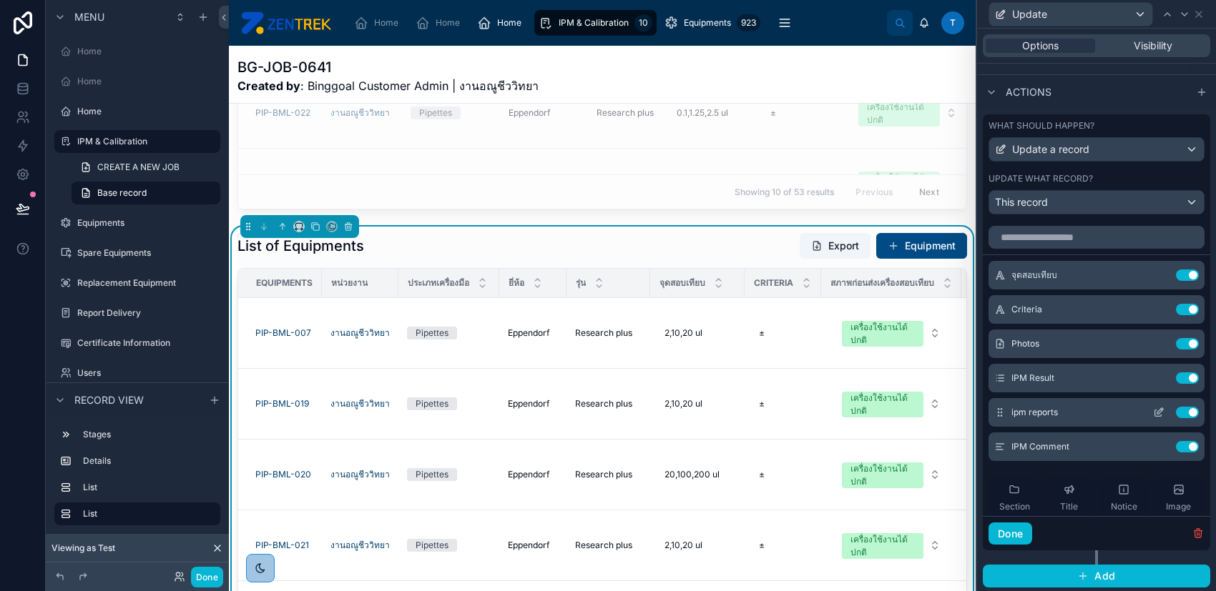
click at [1153, 411] on icon at bounding box center [1158, 412] width 11 height 11
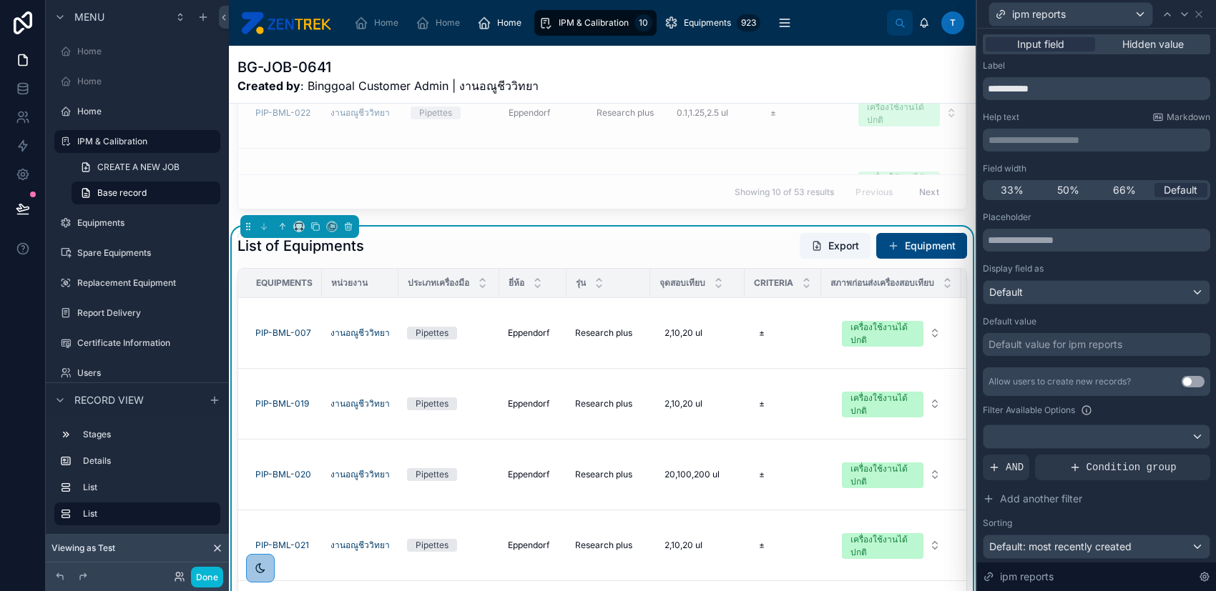
click at [1181, 380] on button "Use setting" at bounding box center [1192, 381] width 23 height 11
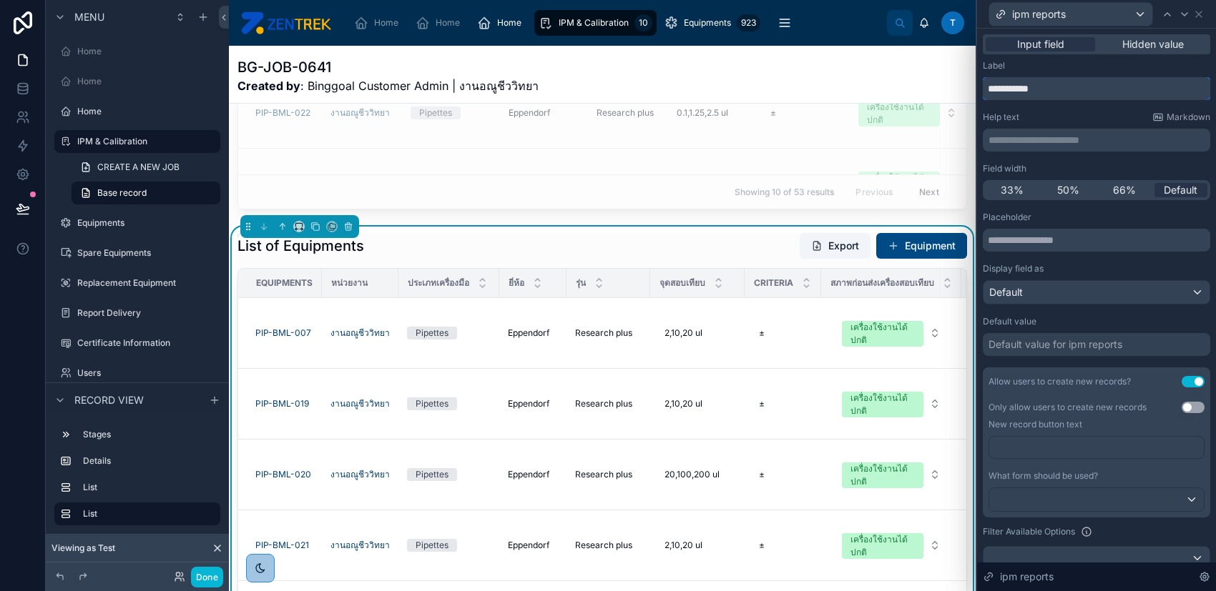
click at [1057, 91] on input "**********" at bounding box center [1095, 88] width 227 height 23
type input "**********"
click at [1201, 13] on icon at bounding box center [1198, 14] width 11 height 11
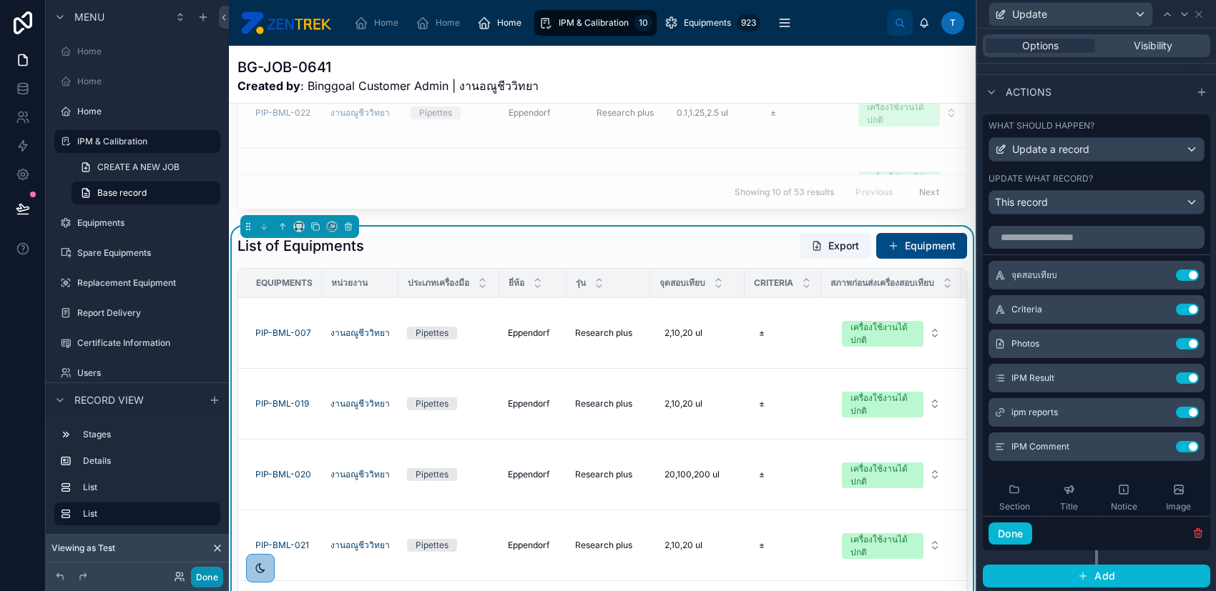
click at [204, 581] on button "Done" at bounding box center [207, 577] width 32 height 21
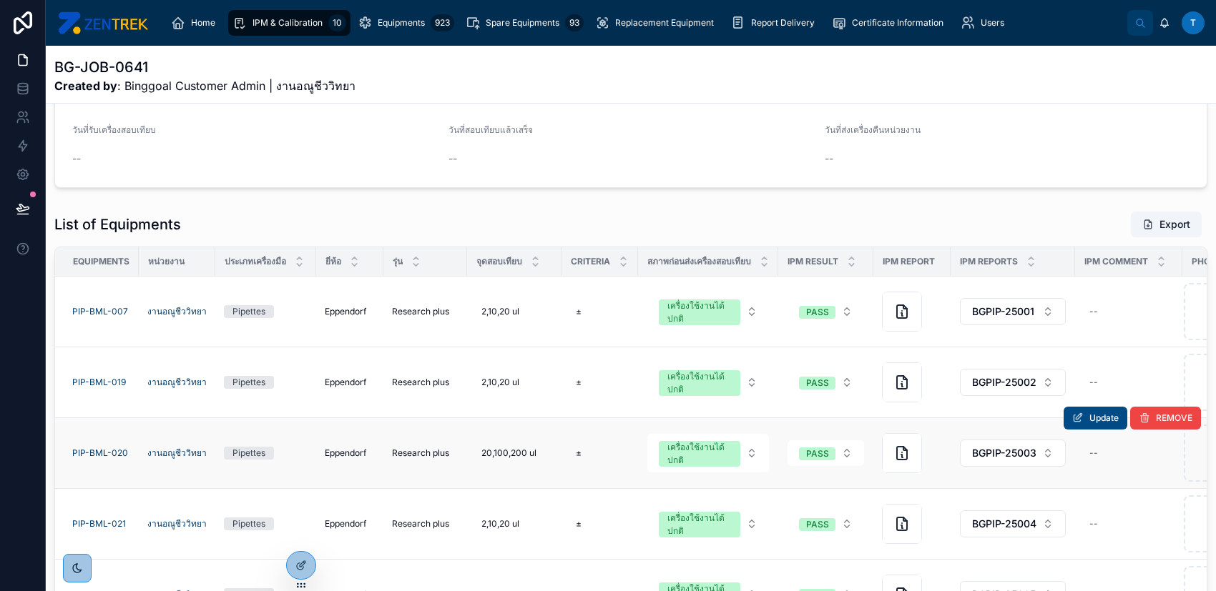
scroll to position [312, 0]
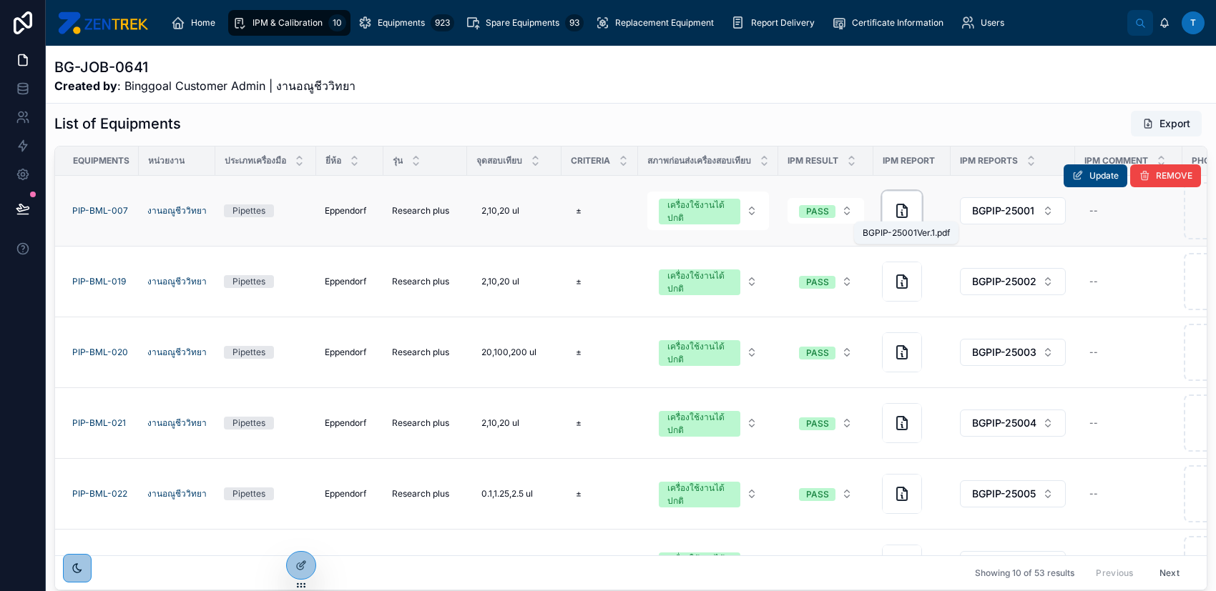
click at [907, 210] on icon at bounding box center [901, 210] width 17 height 17
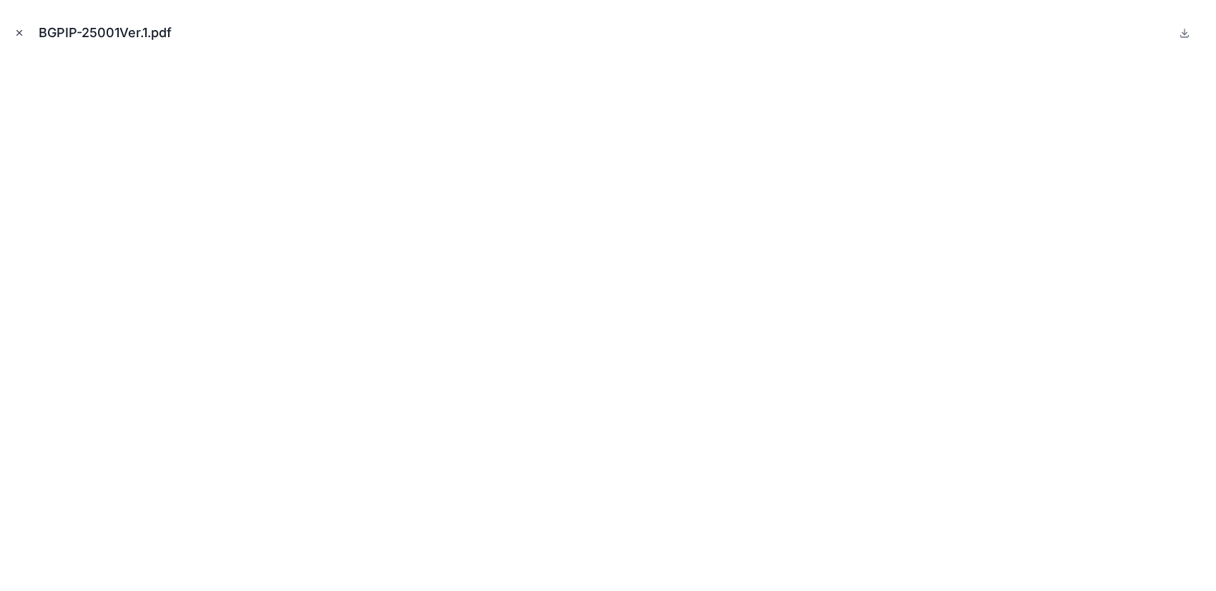
click at [18, 31] on icon "Close modal" at bounding box center [19, 33] width 5 height 5
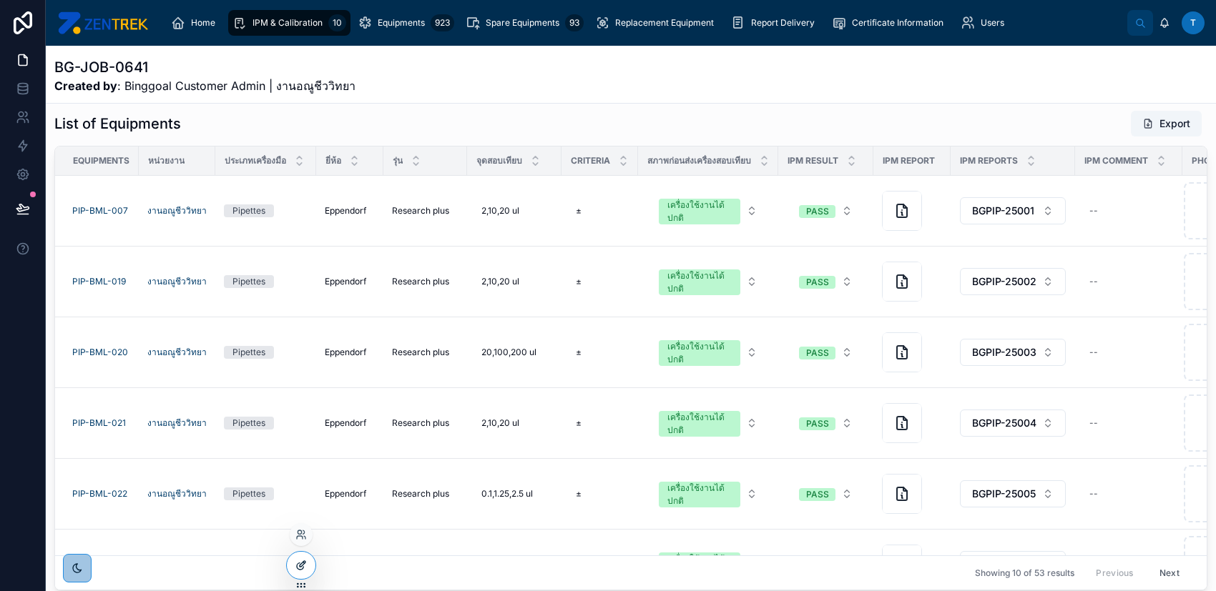
click at [303, 562] on icon at bounding box center [303, 562] width 1 height 1
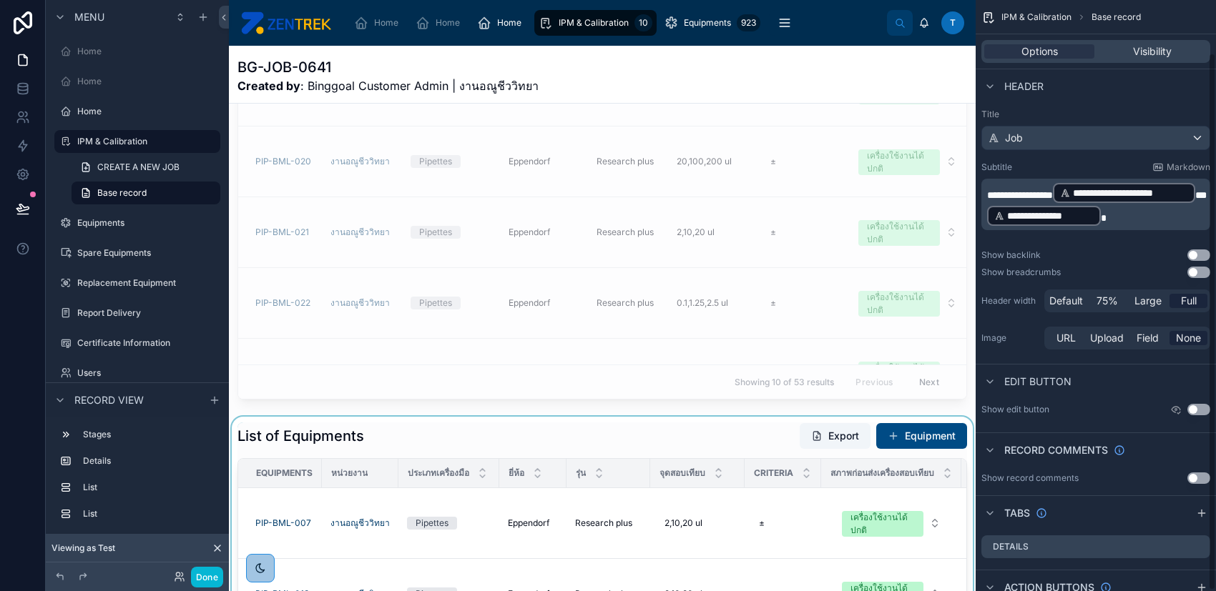
scroll to position [58, 0]
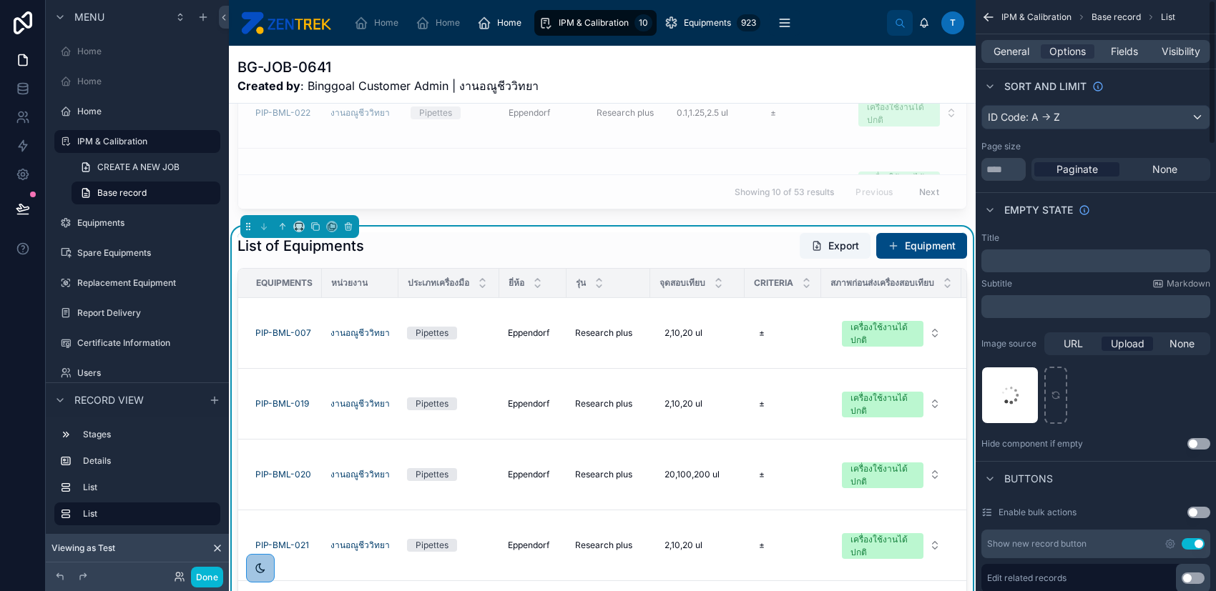
scroll to position [0, 0]
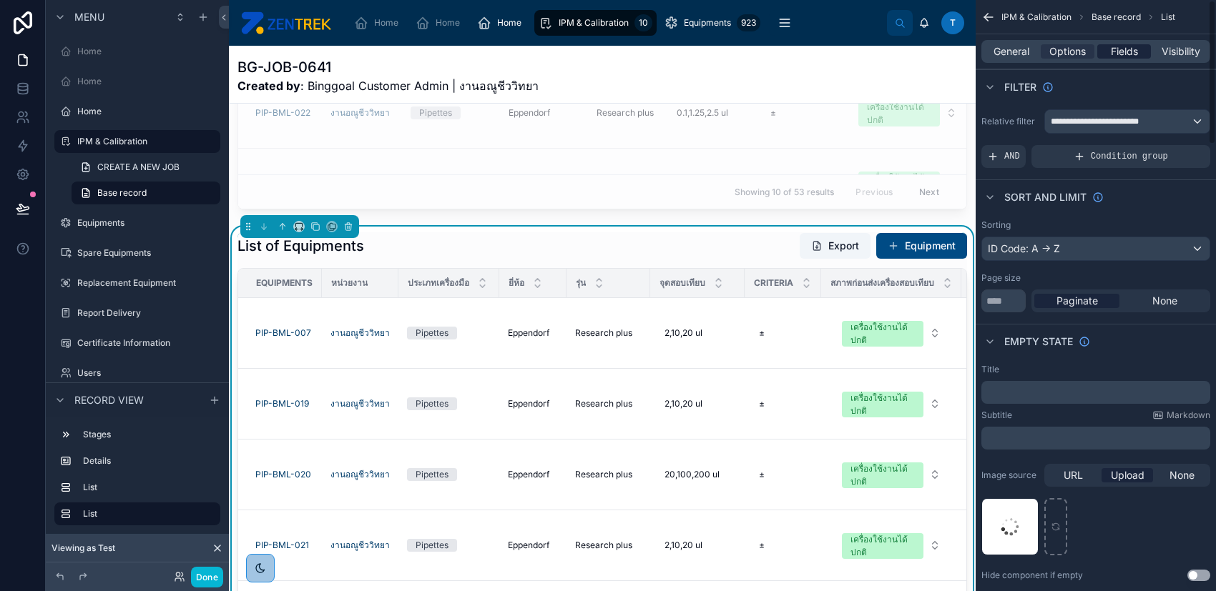
click at [1138, 51] on div "Fields" at bounding box center [1124, 51] width 54 height 14
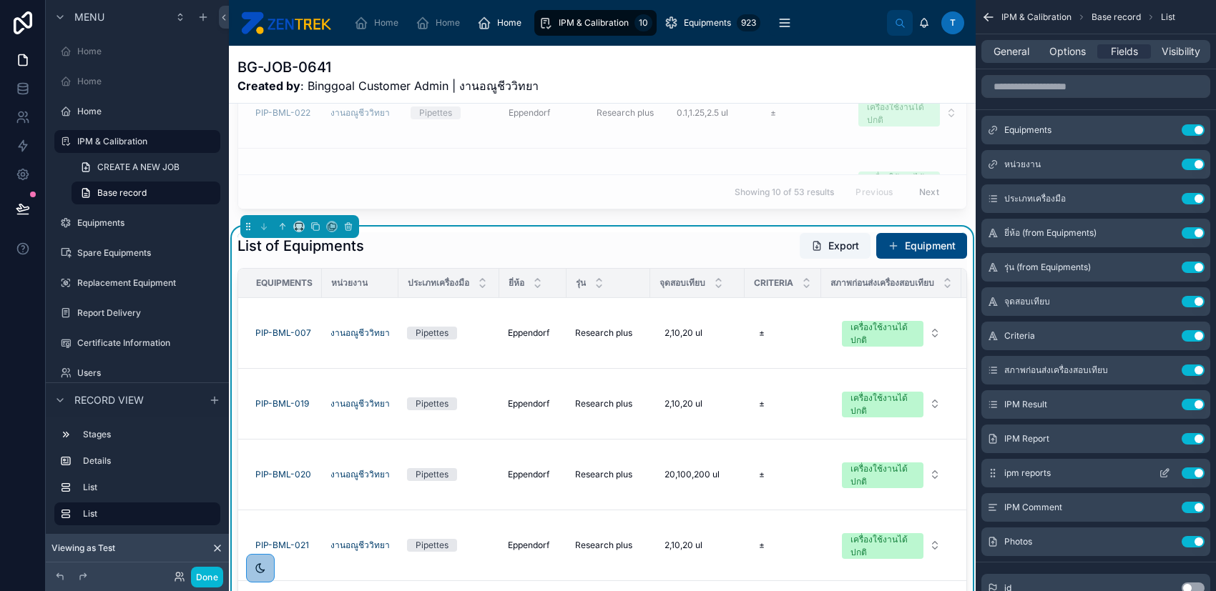
click at [1163, 474] on icon "scrollable content" at bounding box center [1166, 472] width 6 height 6
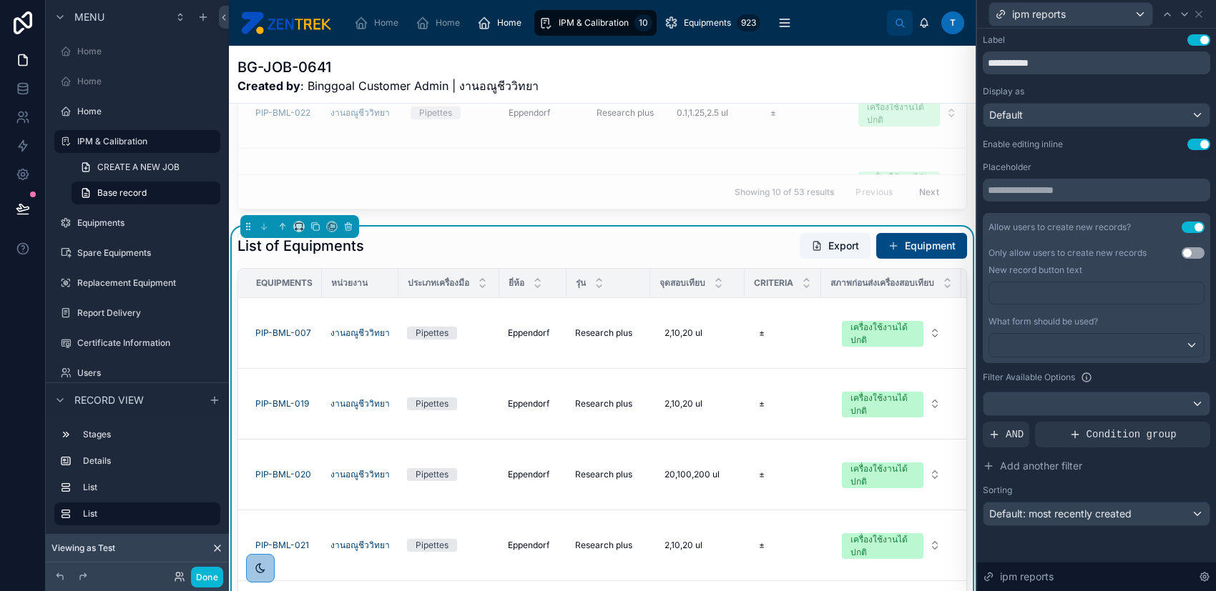
click at [1188, 250] on button "Use setting" at bounding box center [1192, 252] width 23 height 11
click at [200, 570] on button "Done" at bounding box center [207, 577] width 32 height 21
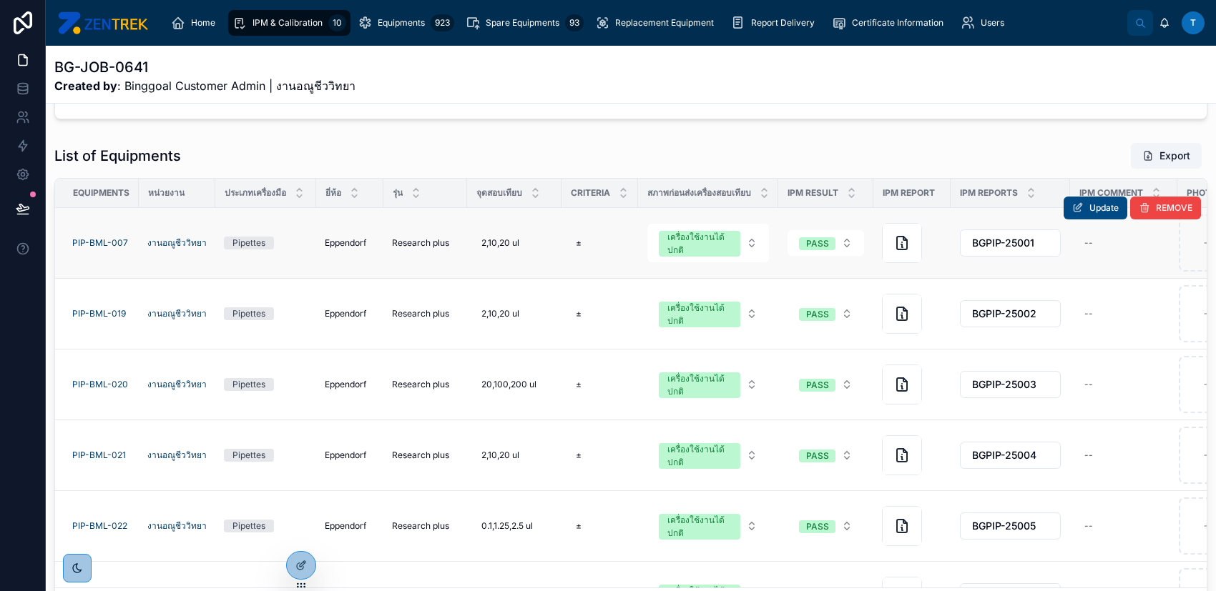
scroll to position [217, 0]
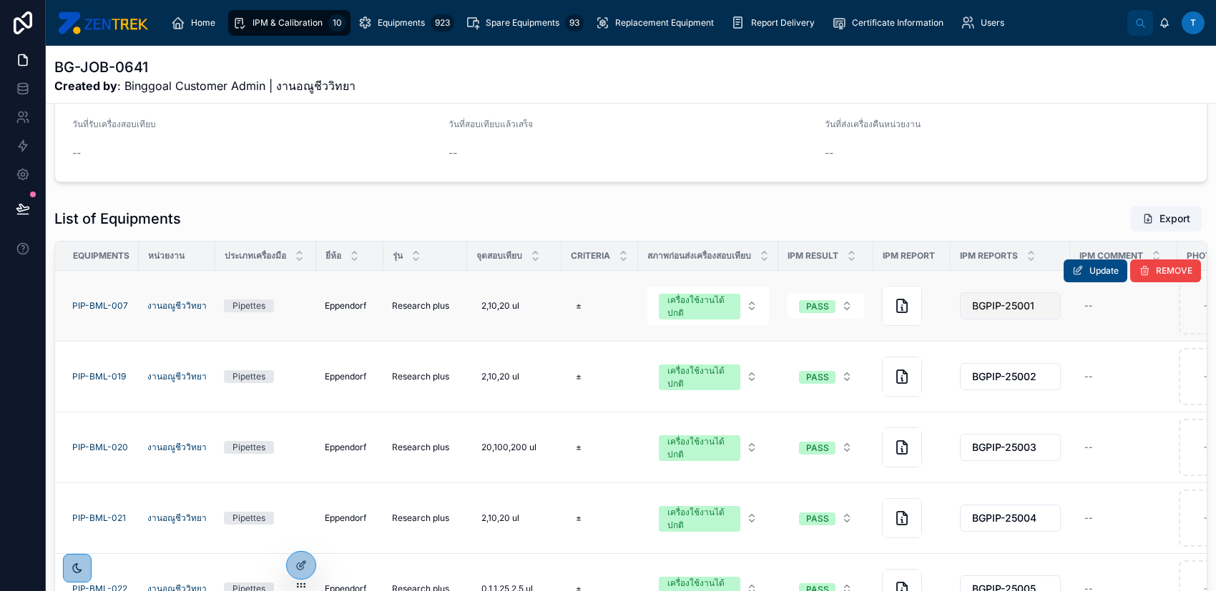
click at [1047, 308] on button "BGPIP-25001" at bounding box center [1010, 305] width 101 height 27
click at [976, 212] on div "List of Equipments Export" at bounding box center [630, 218] width 1153 height 27
click at [1013, 300] on span "BGPIP-25001" at bounding box center [1003, 306] width 62 height 14
click at [957, 199] on div "List of Equipments Export Equipments หน่วยงาน ประเภทเครื่องมือ ยี่ห้อ รุ่น จุดส…" at bounding box center [631, 445] width 1170 height 492
click at [1072, 266] on icon at bounding box center [1077, 270] width 11 height 11
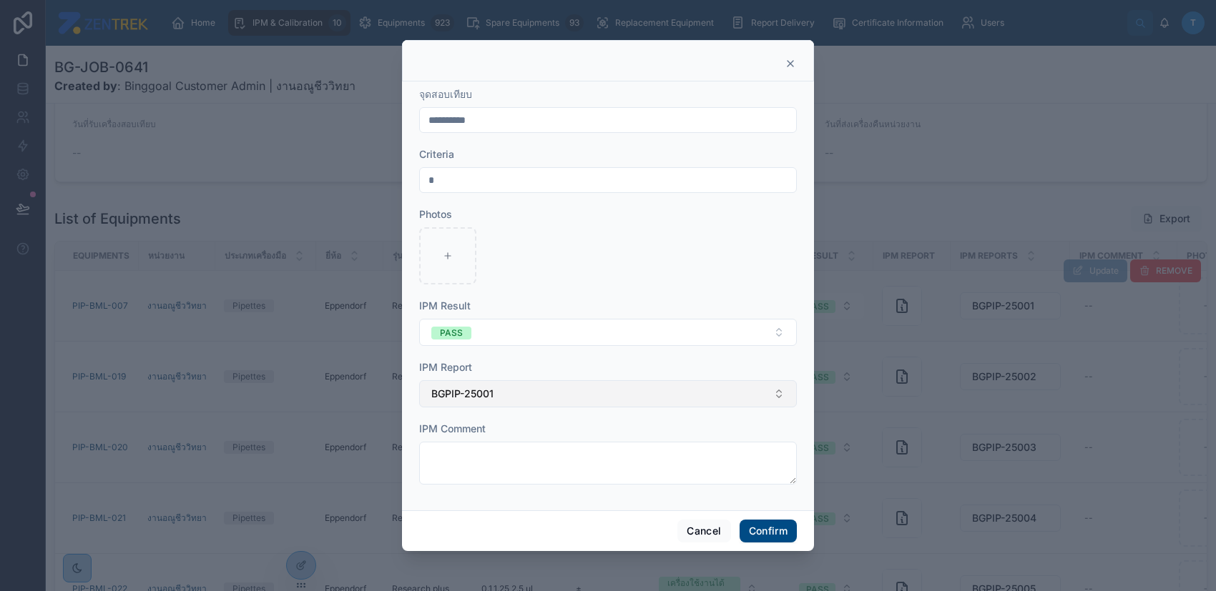
click at [660, 391] on button "BGPIP-25001" at bounding box center [608, 393] width 378 height 27
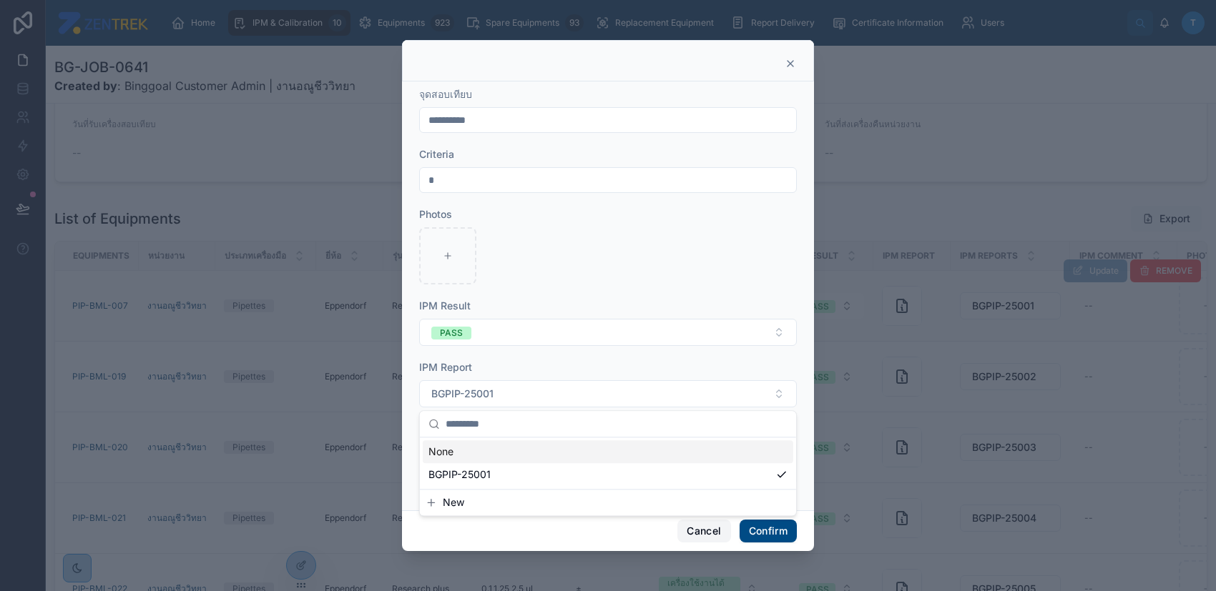
click at [699, 520] on button "Cancel" at bounding box center [703, 531] width 53 height 23
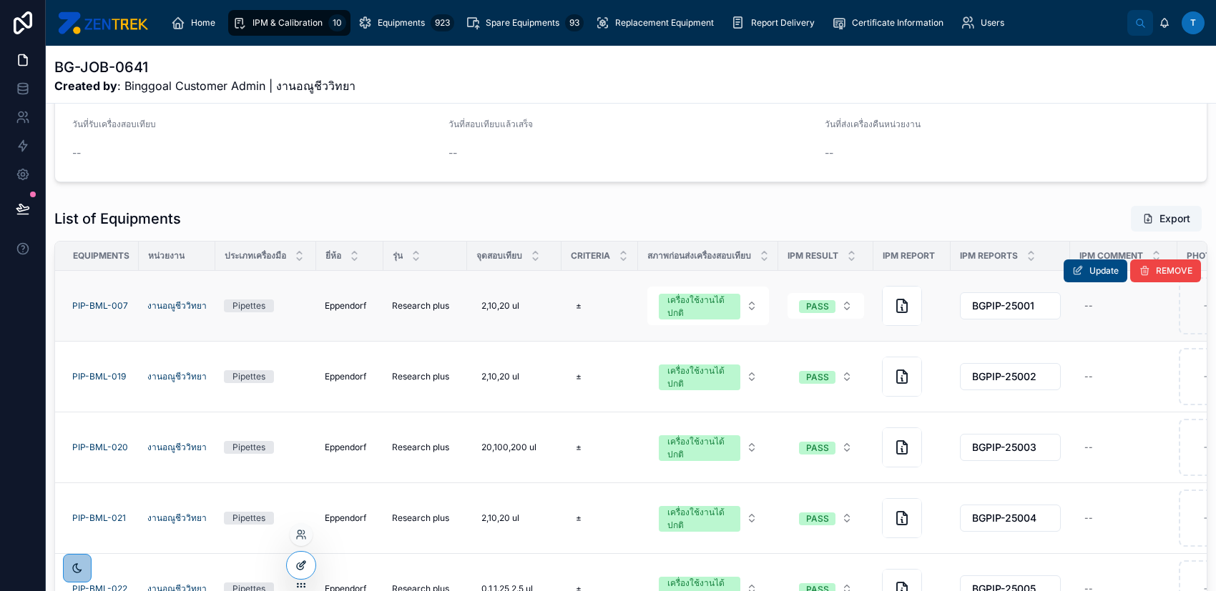
click at [297, 568] on icon at bounding box center [300, 565] width 11 height 11
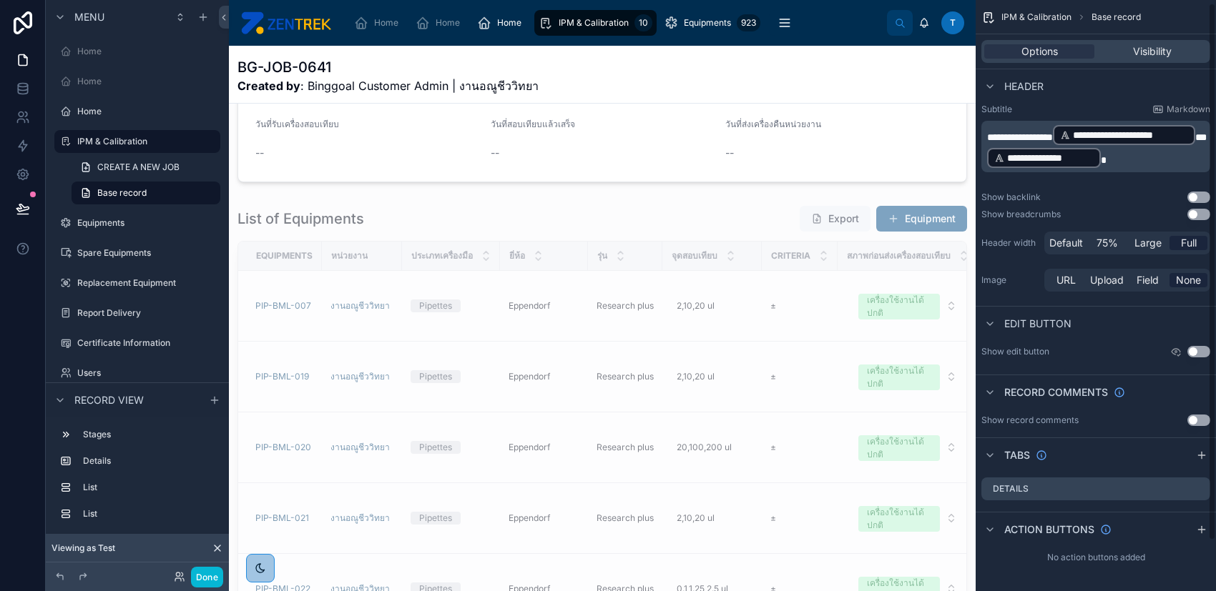
scroll to position [0, 0]
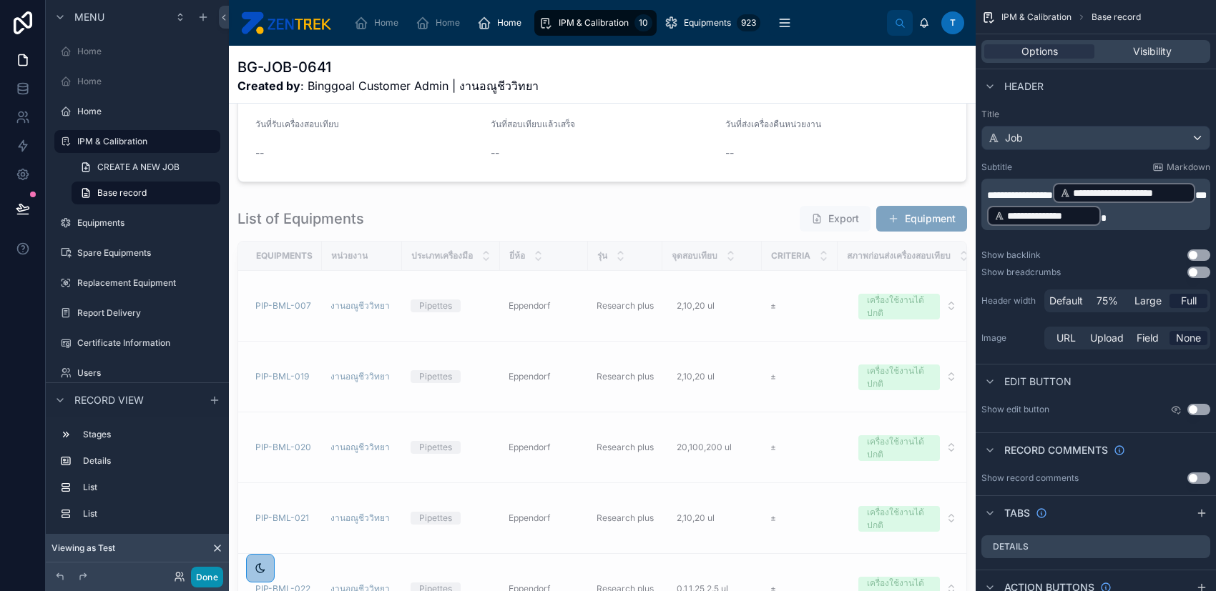
click at [209, 582] on button "Done" at bounding box center [207, 577] width 32 height 21
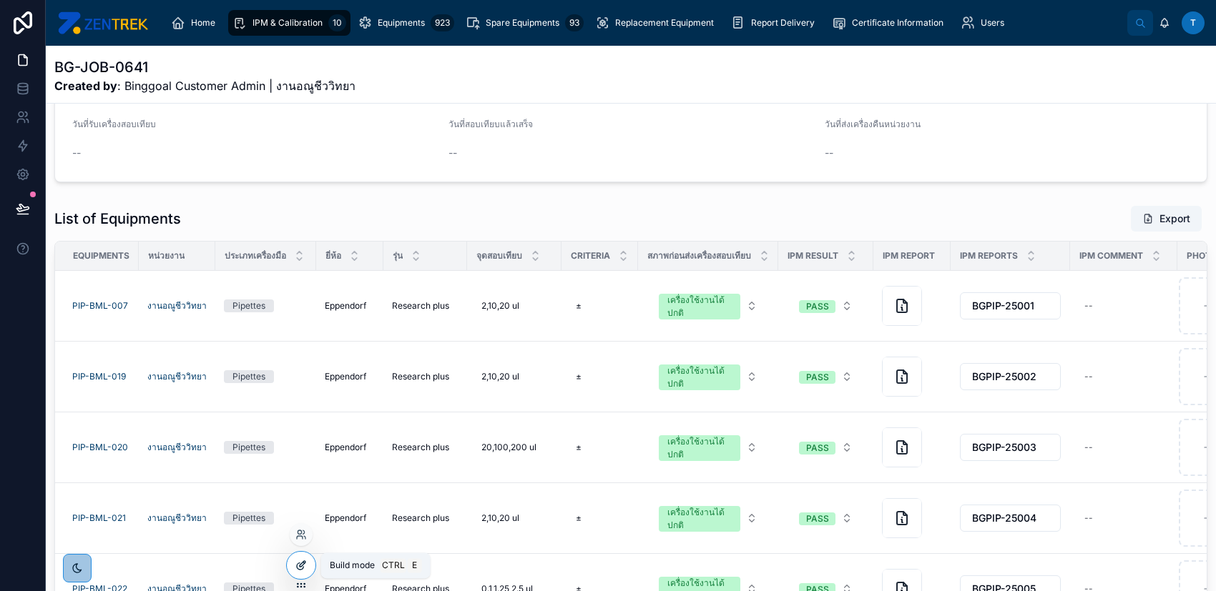
click at [302, 571] on icon at bounding box center [300, 565] width 11 height 11
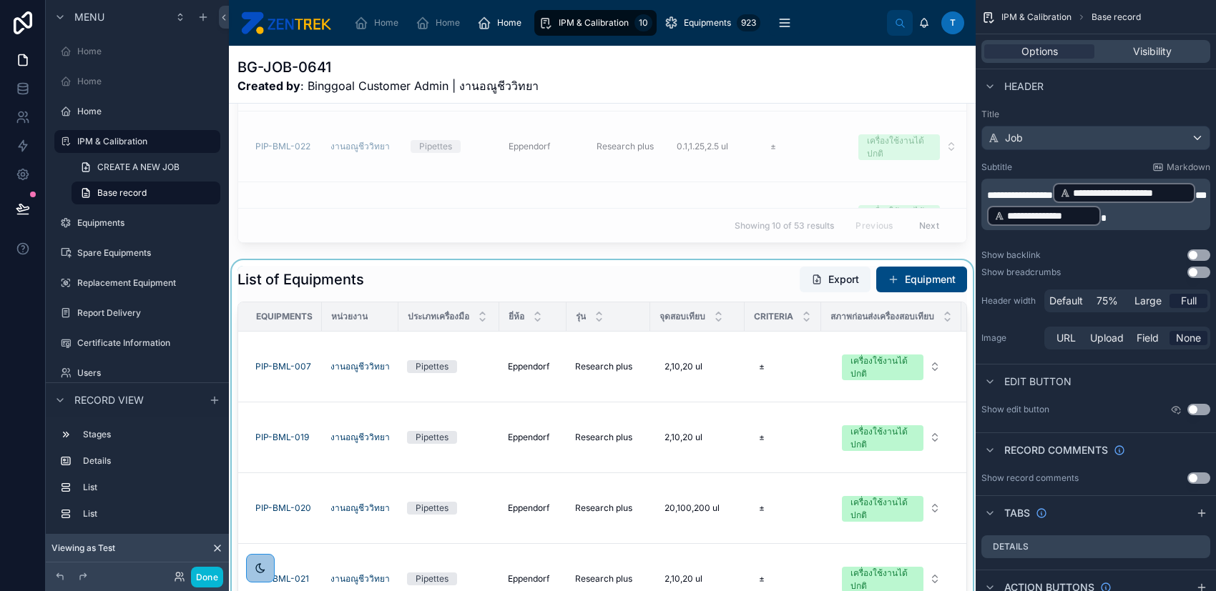
scroll to position [789, 0]
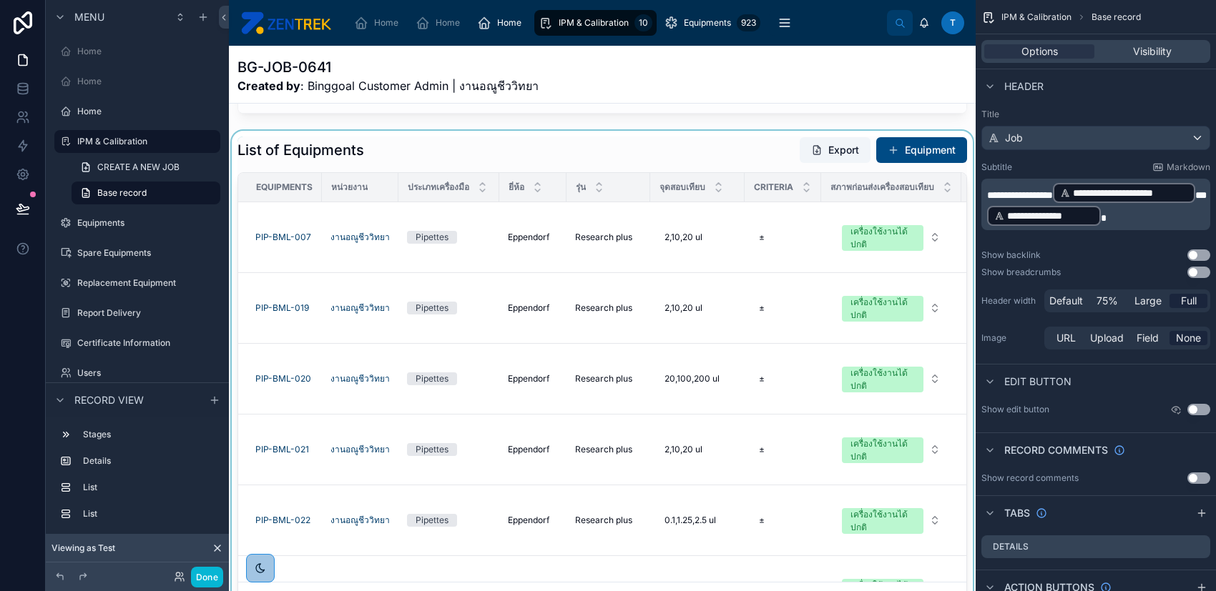
click at [666, 165] on div at bounding box center [602, 377] width 747 height 492
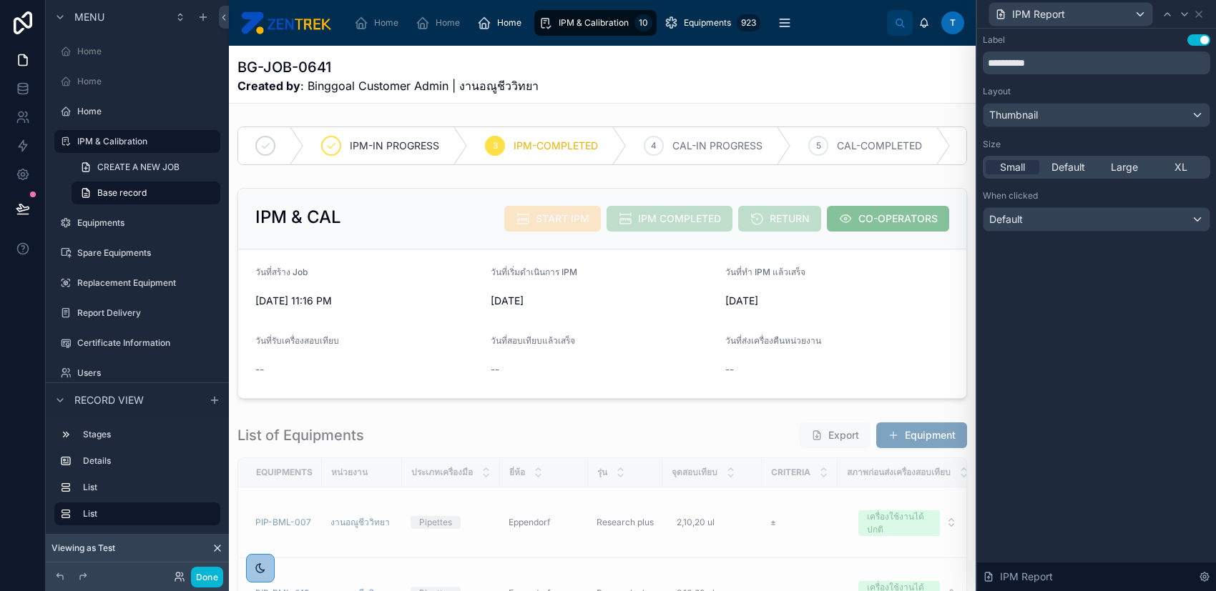
scroll to position [789, 0]
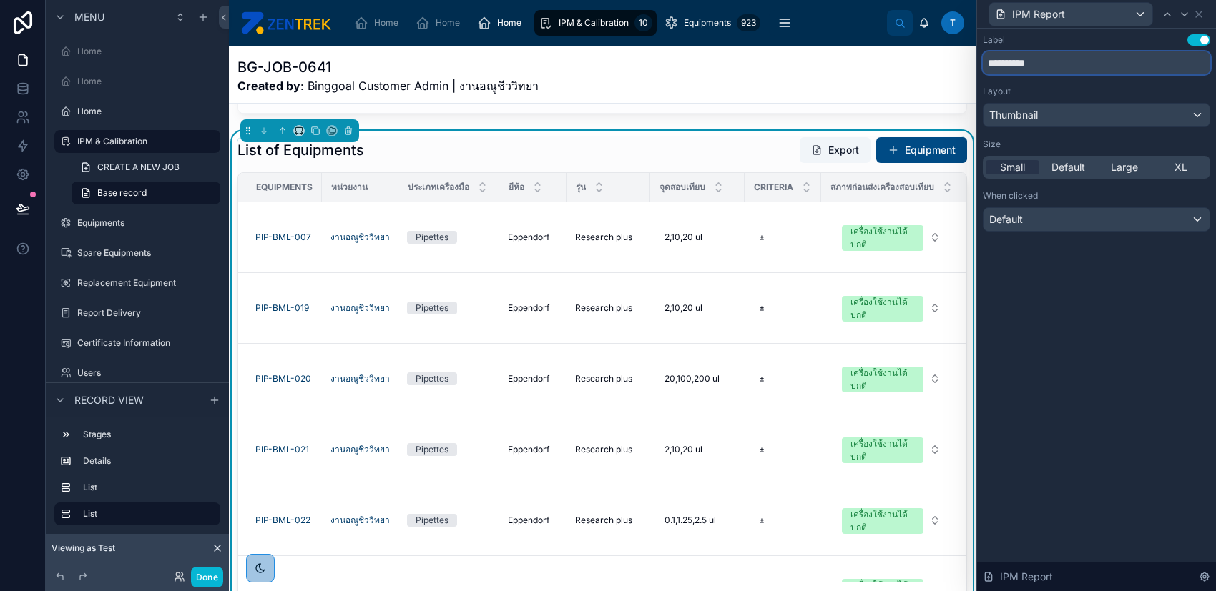
click at [996, 63] on input "**********" at bounding box center [1095, 62] width 227 height 23
click at [1039, 60] on input "******" at bounding box center [1095, 62] width 227 height 23
click at [1036, 61] on input "******" at bounding box center [1095, 62] width 227 height 23
type input "**********"
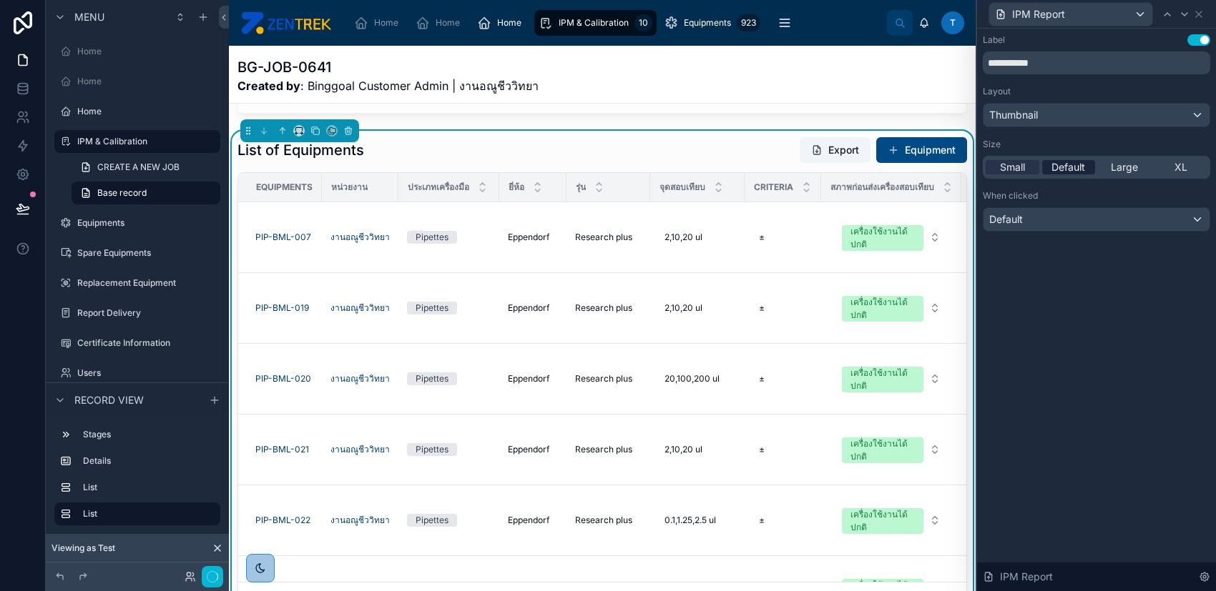
click at [1063, 172] on span "Default" at bounding box center [1068, 167] width 34 height 14
click at [1200, 16] on icon at bounding box center [1198, 14] width 11 height 11
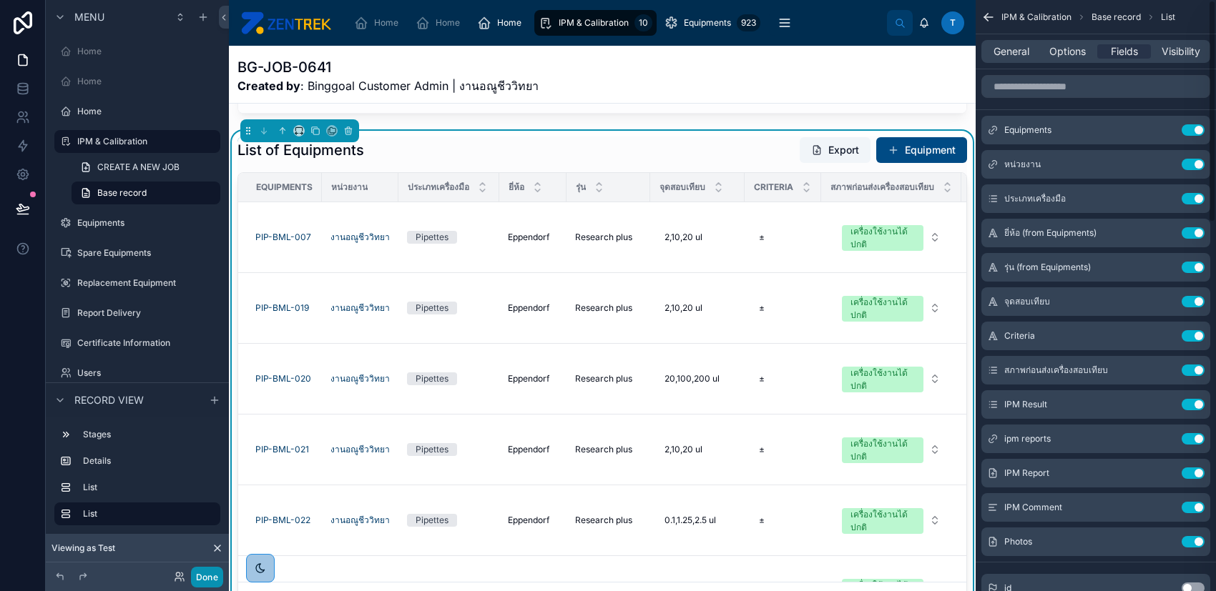
click at [205, 581] on button "Done" at bounding box center [207, 577] width 32 height 21
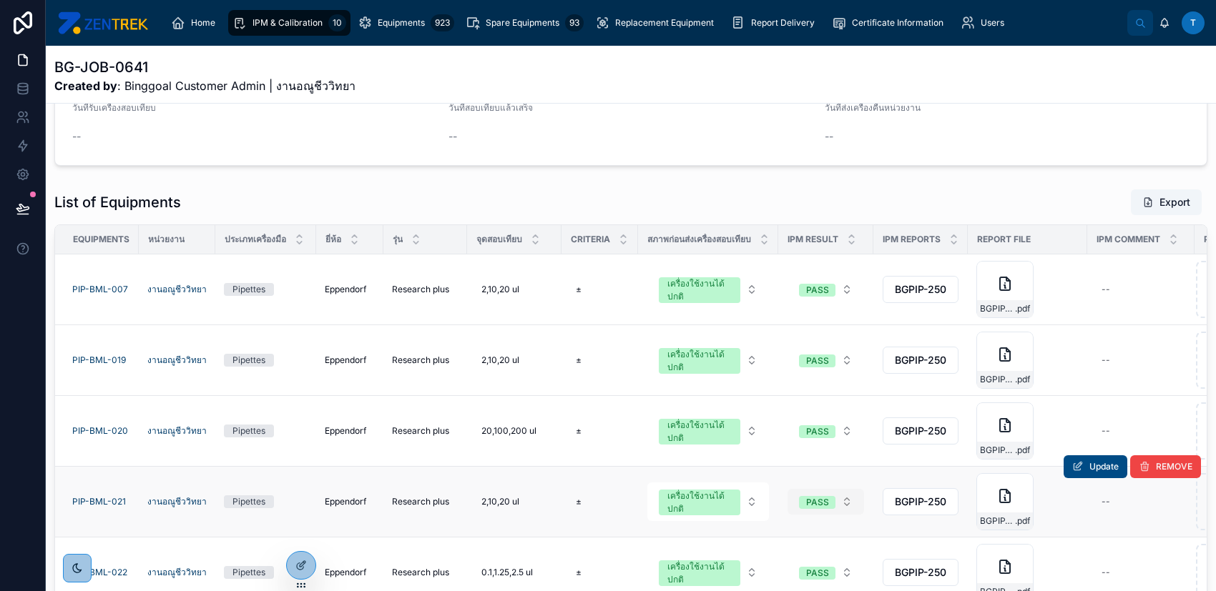
scroll to position [216, 0]
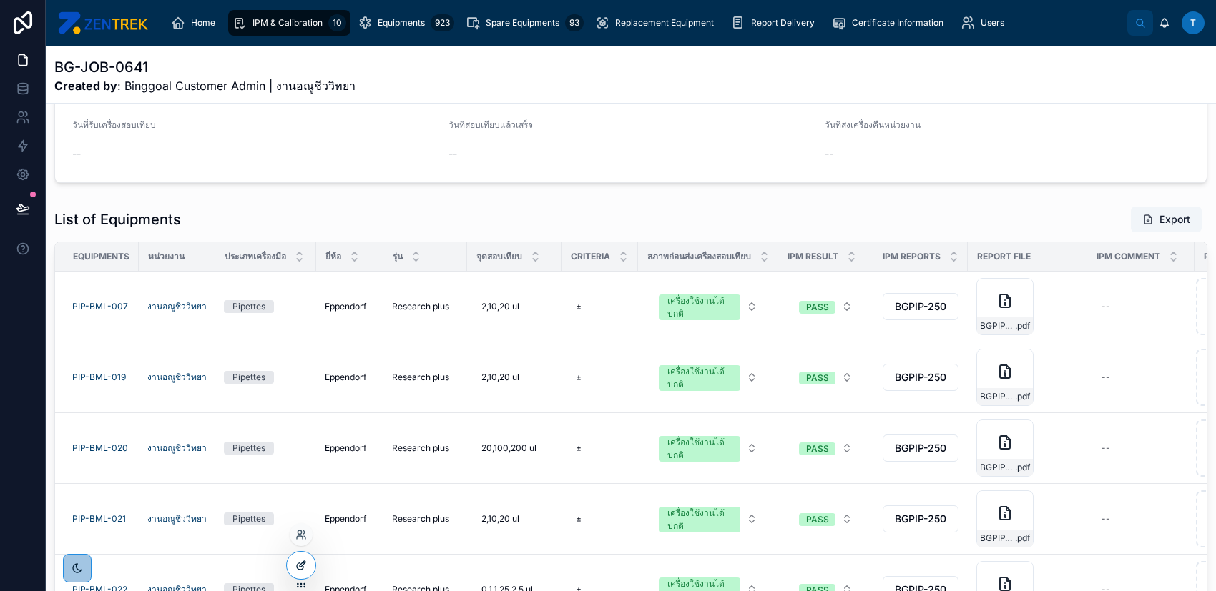
click at [297, 566] on icon at bounding box center [300, 565] width 11 height 11
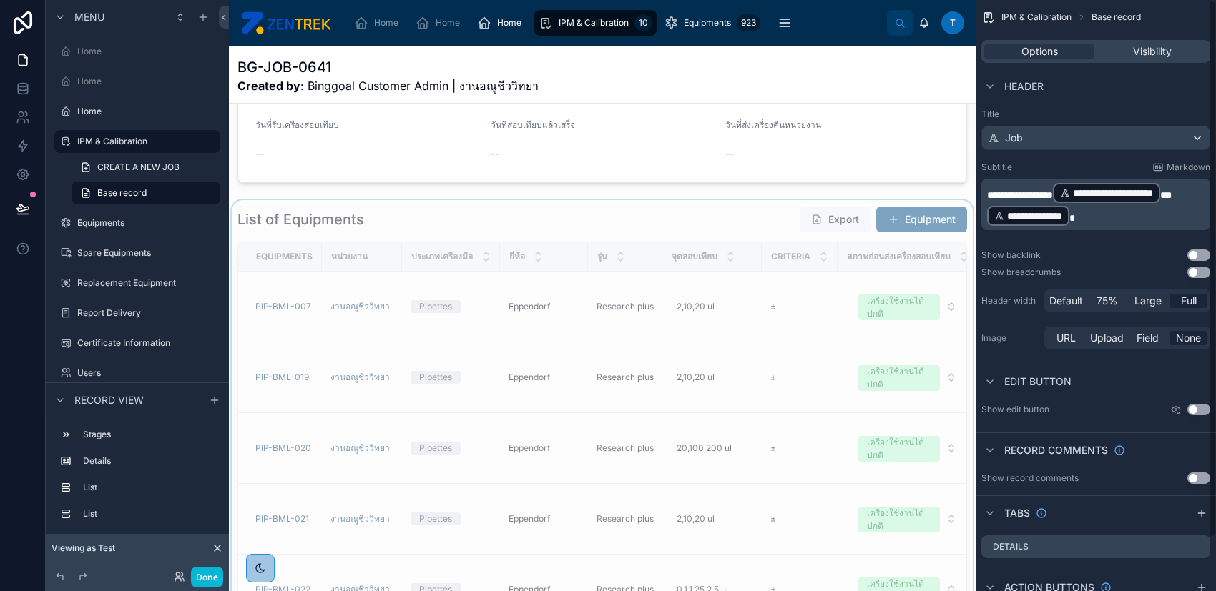
click at [709, 239] on div at bounding box center [602, 446] width 747 height 492
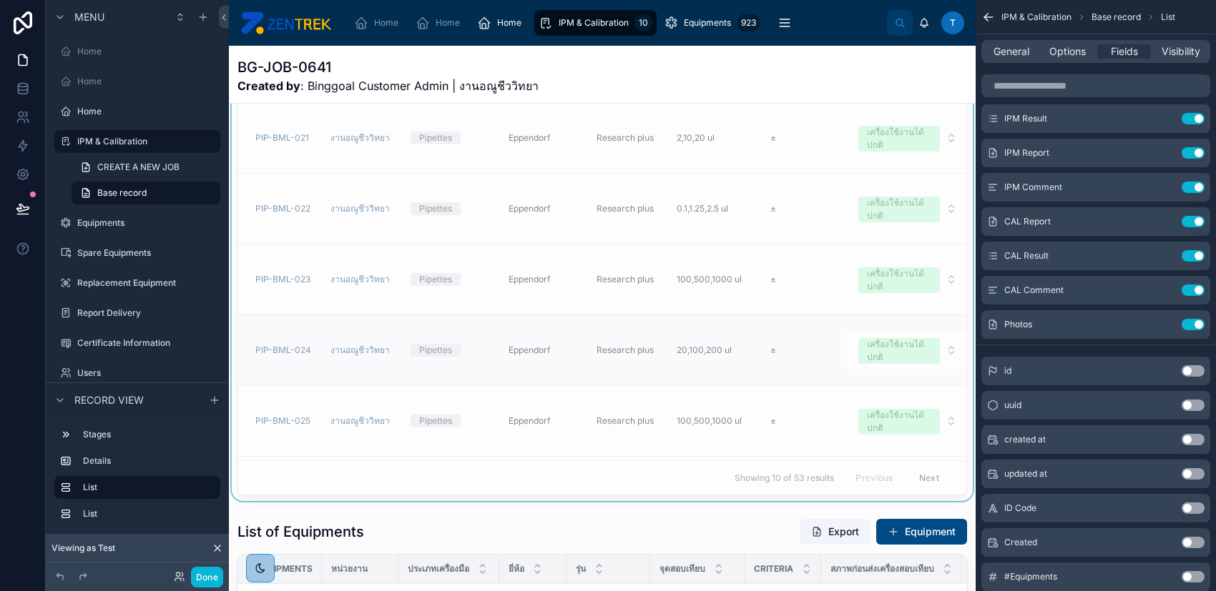
scroll to position [336, 0]
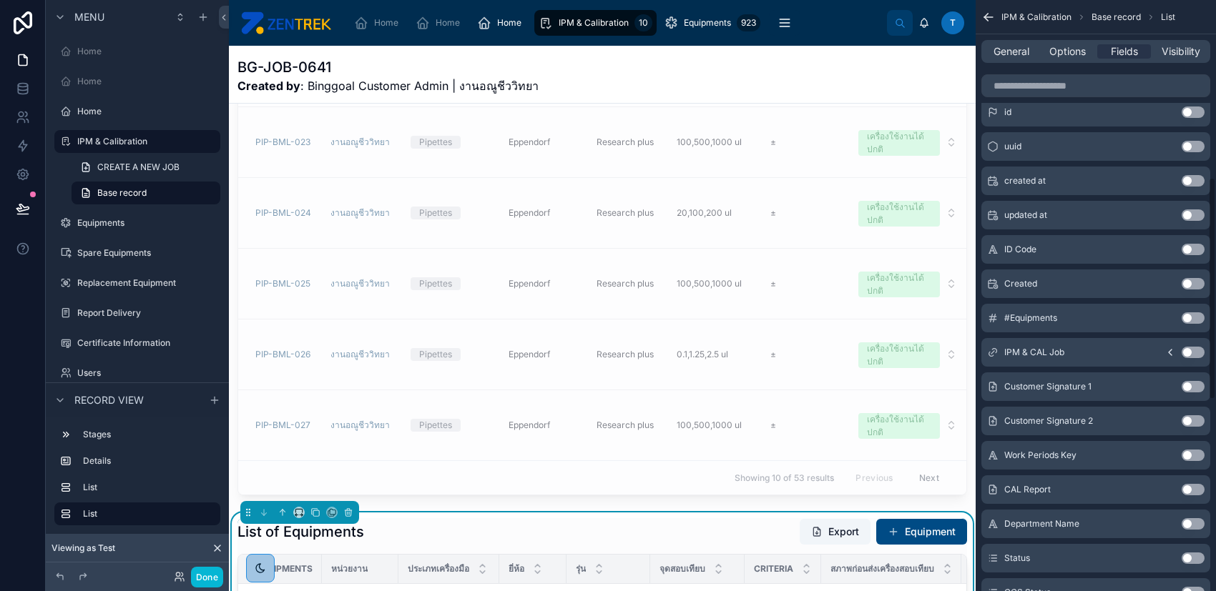
scroll to position [286, 0]
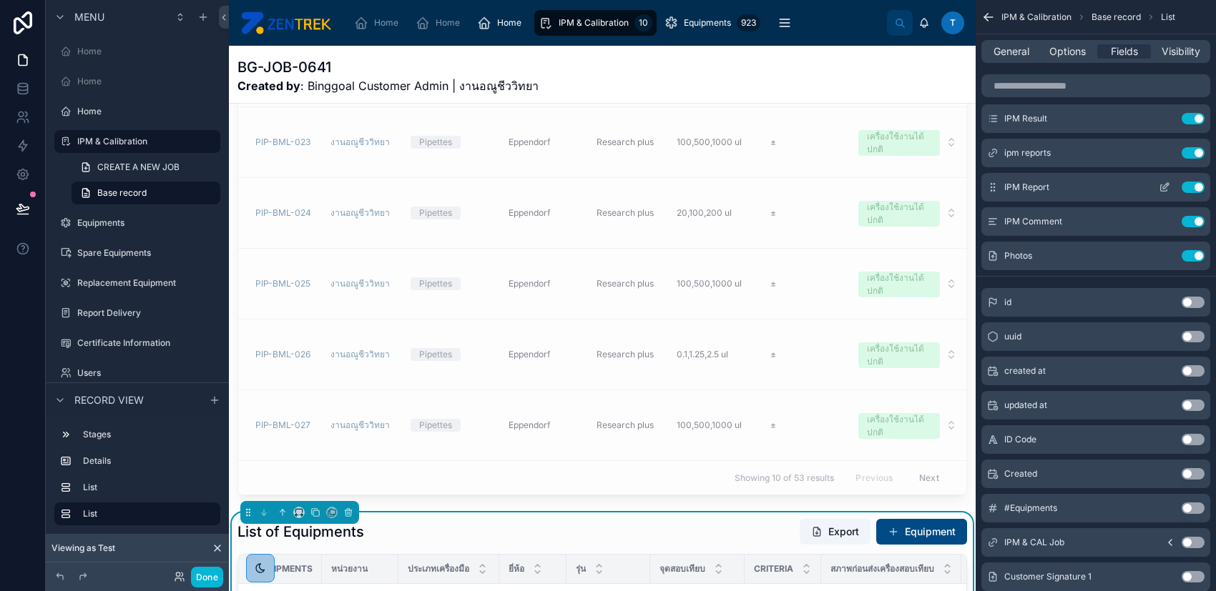
click at [1158, 182] on icon "scrollable content" at bounding box center [1163, 187] width 11 height 11
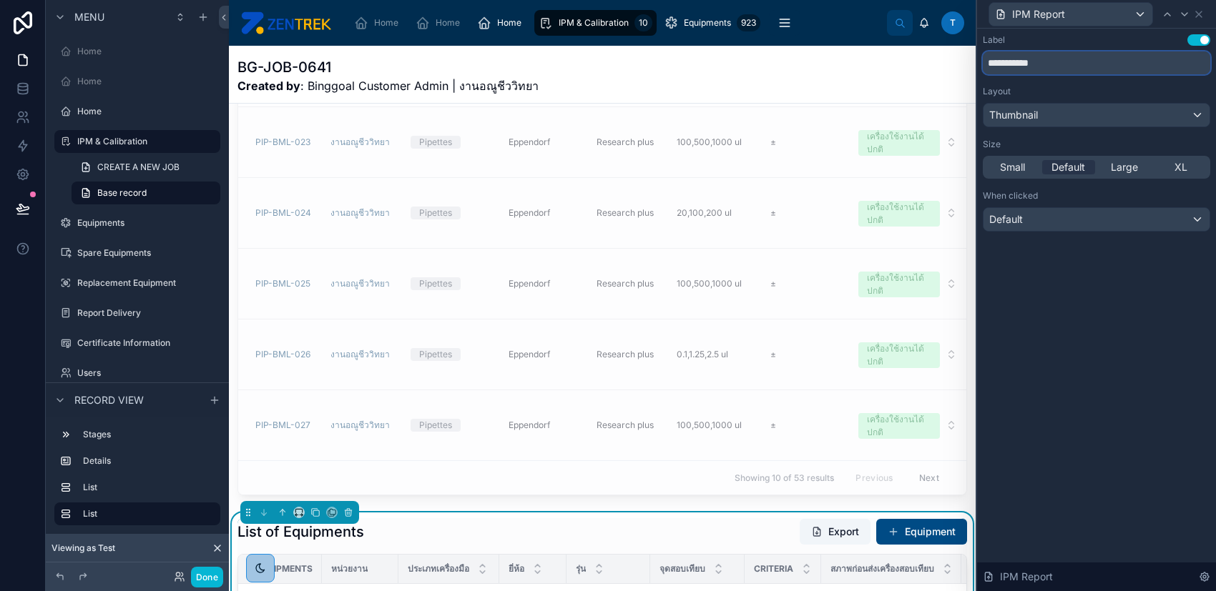
click at [1004, 64] on input "**********" at bounding box center [1095, 62] width 227 height 23
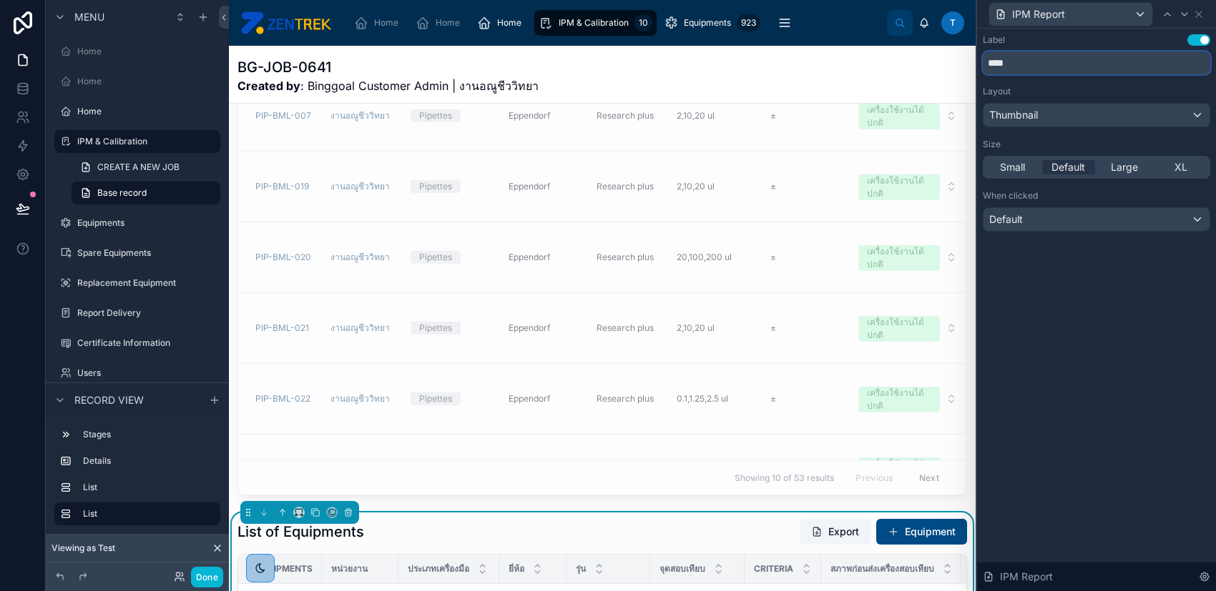
type input "****"
click at [1016, 162] on span "Small" at bounding box center [1012, 167] width 25 height 14
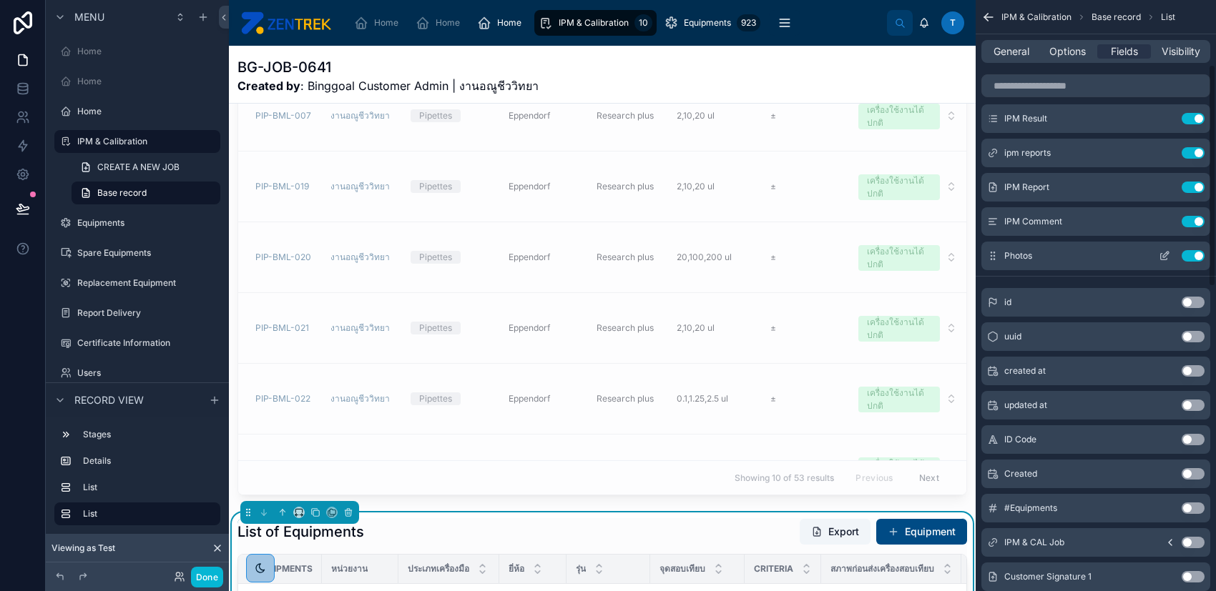
scroll to position [0, 0]
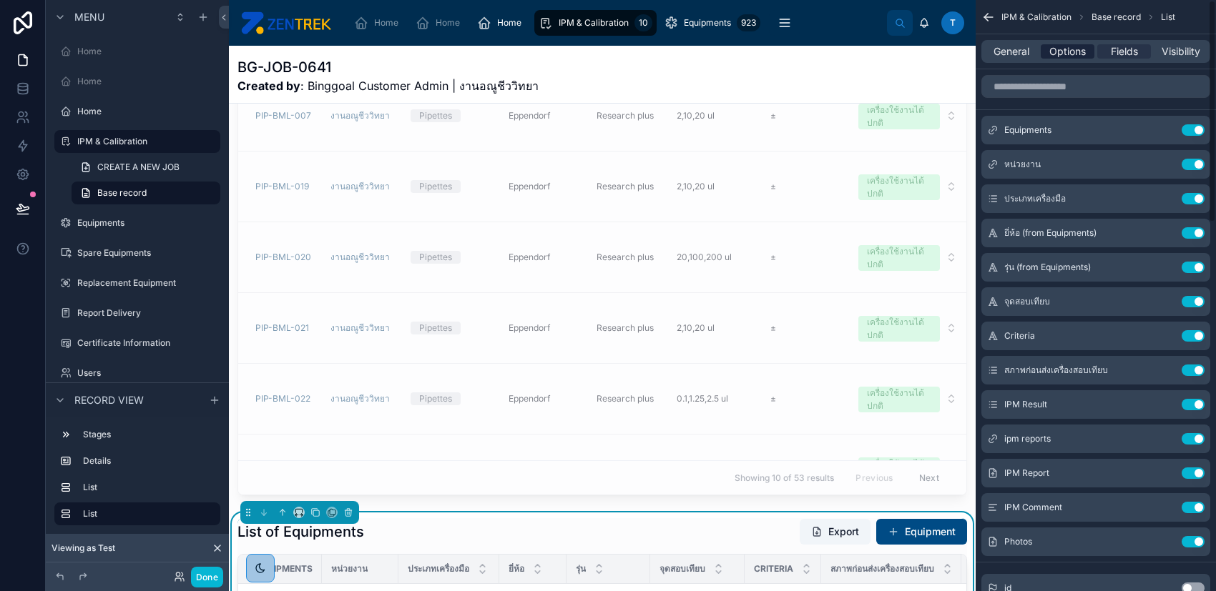
click at [1062, 58] on span "Options" at bounding box center [1067, 51] width 36 height 14
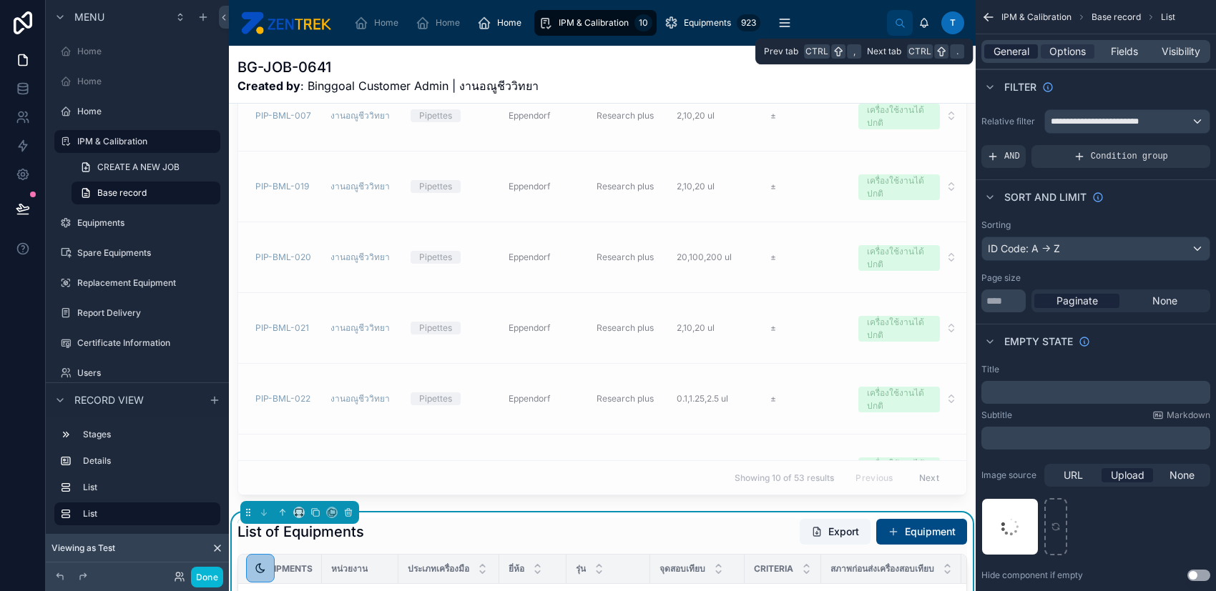
click at [1019, 56] on span "General" at bounding box center [1011, 51] width 36 height 14
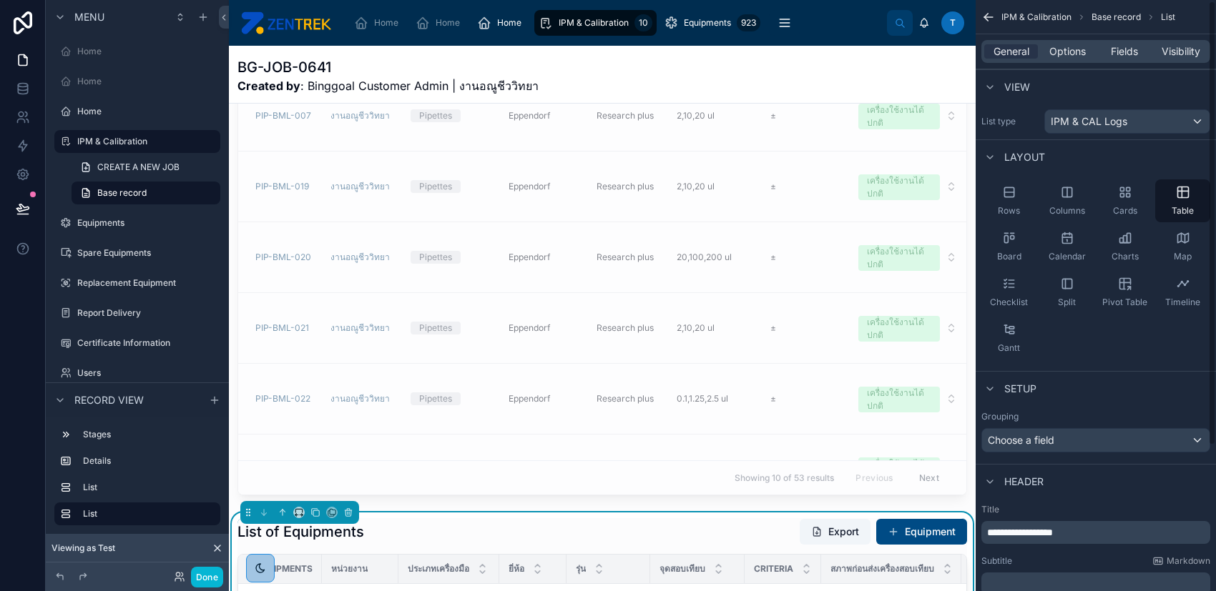
scroll to position [190, 0]
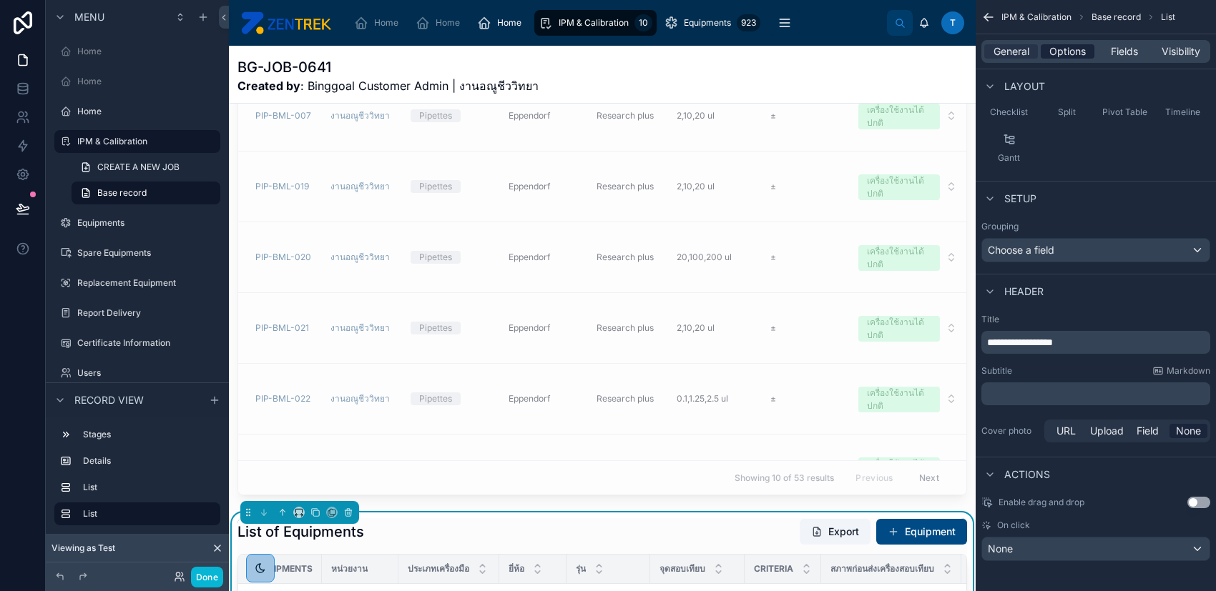
click at [1063, 47] on span "Options" at bounding box center [1067, 51] width 36 height 14
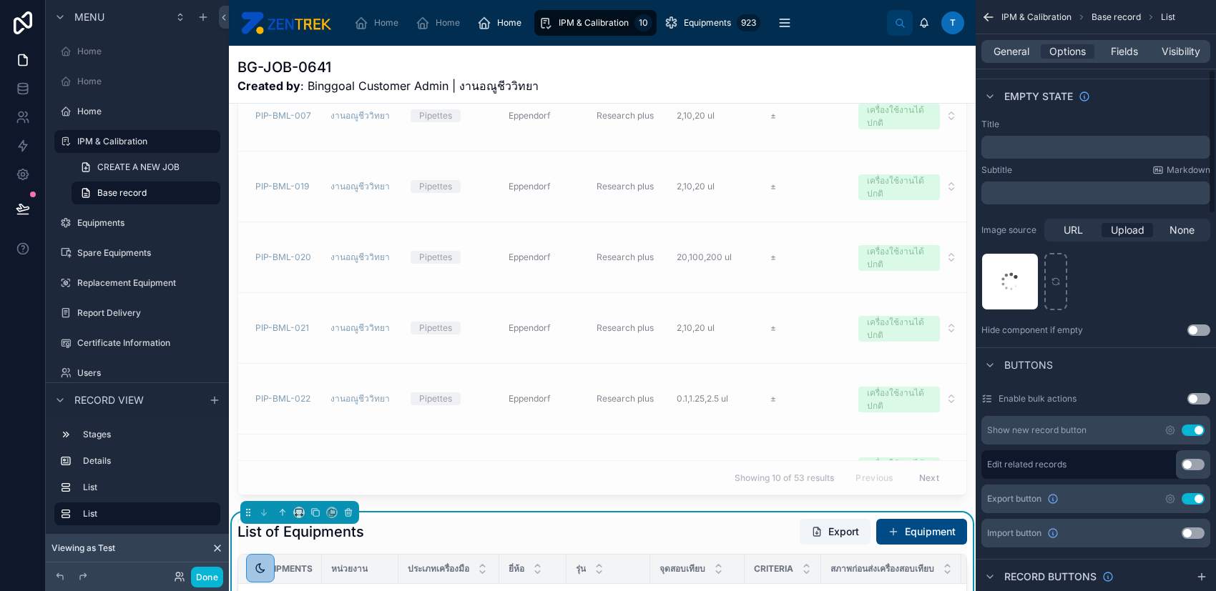
scroll to position [286, 0]
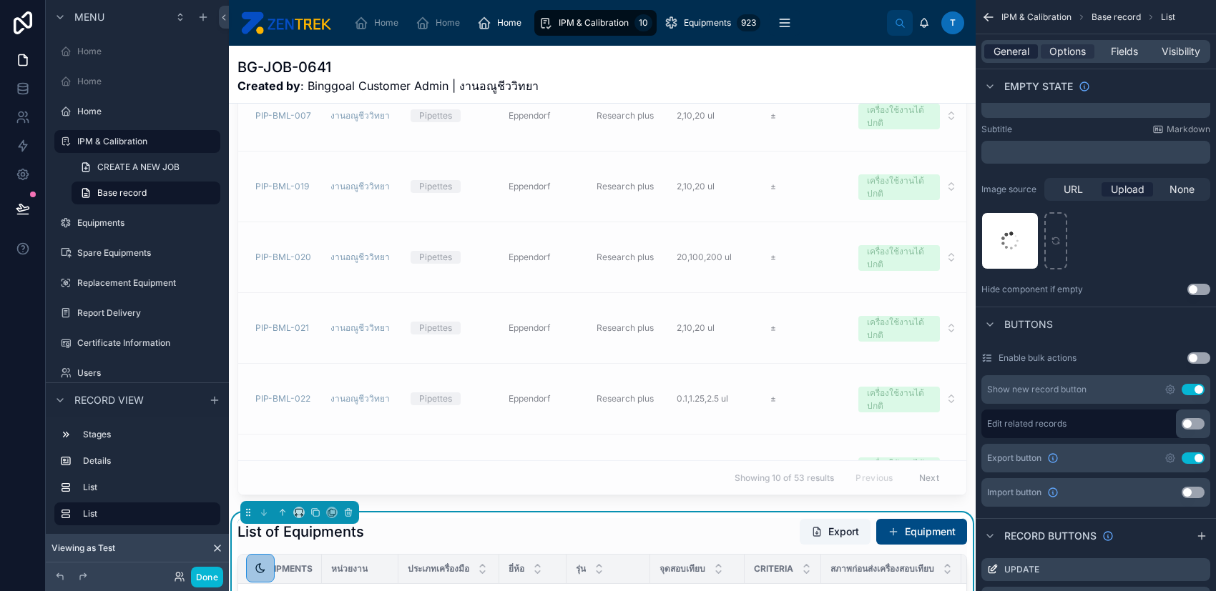
click at [1023, 47] on span "General" at bounding box center [1011, 51] width 36 height 14
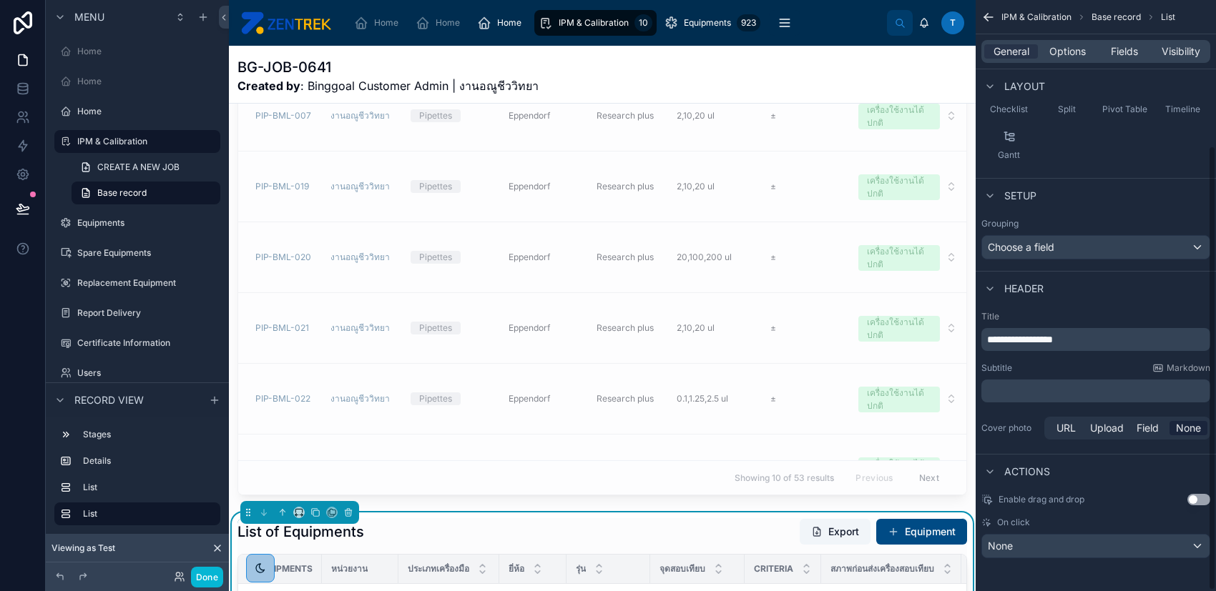
scroll to position [98, 0]
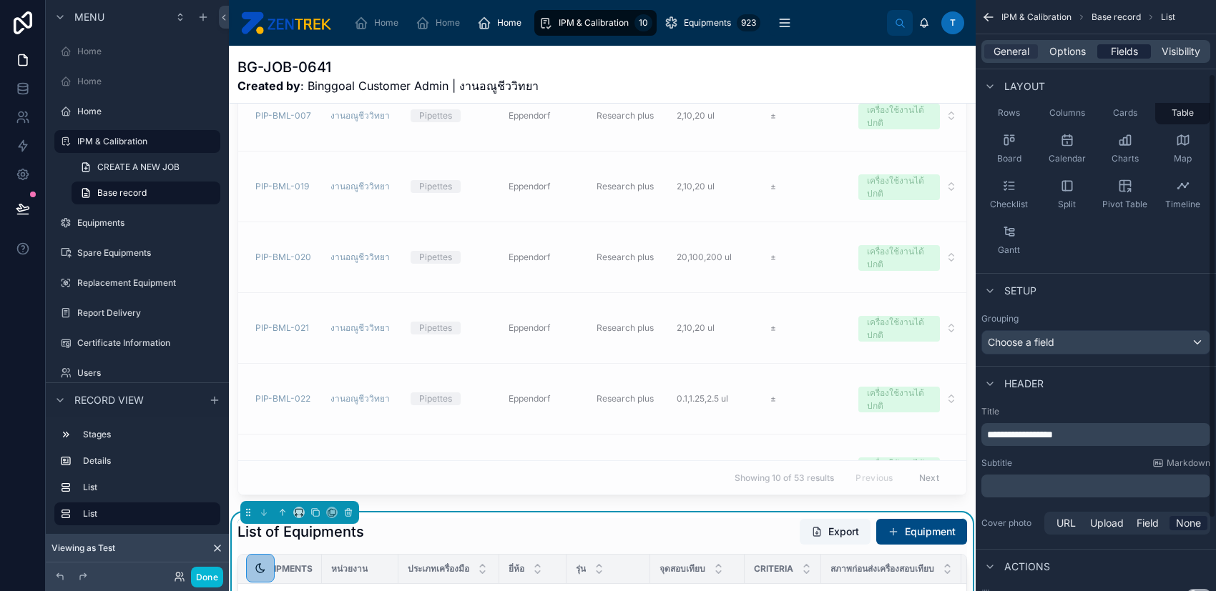
click at [1116, 54] on span "Fields" at bounding box center [1123, 51] width 27 height 14
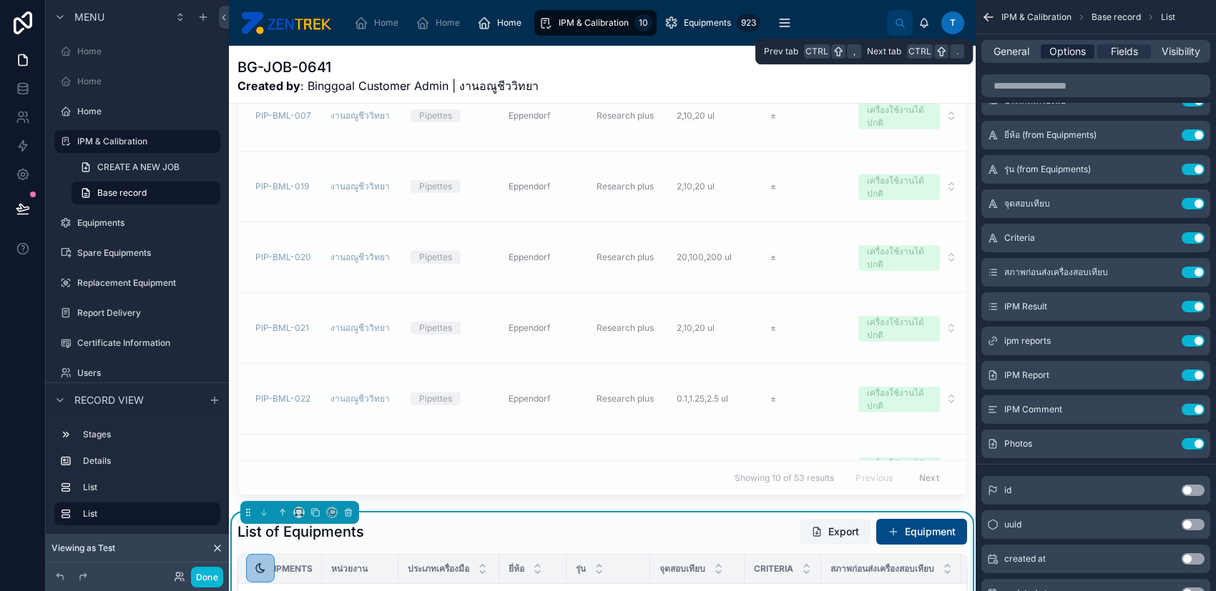
click at [1083, 50] on span "Options" at bounding box center [1067, 51] width 36 height 14
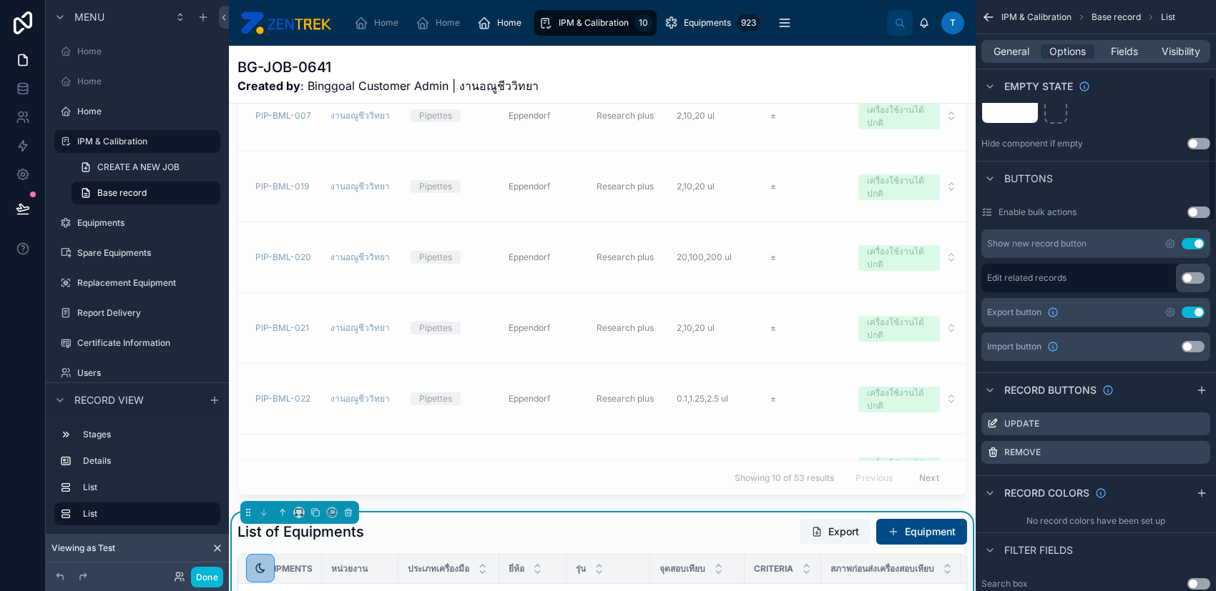
scroll to position [479, 0]
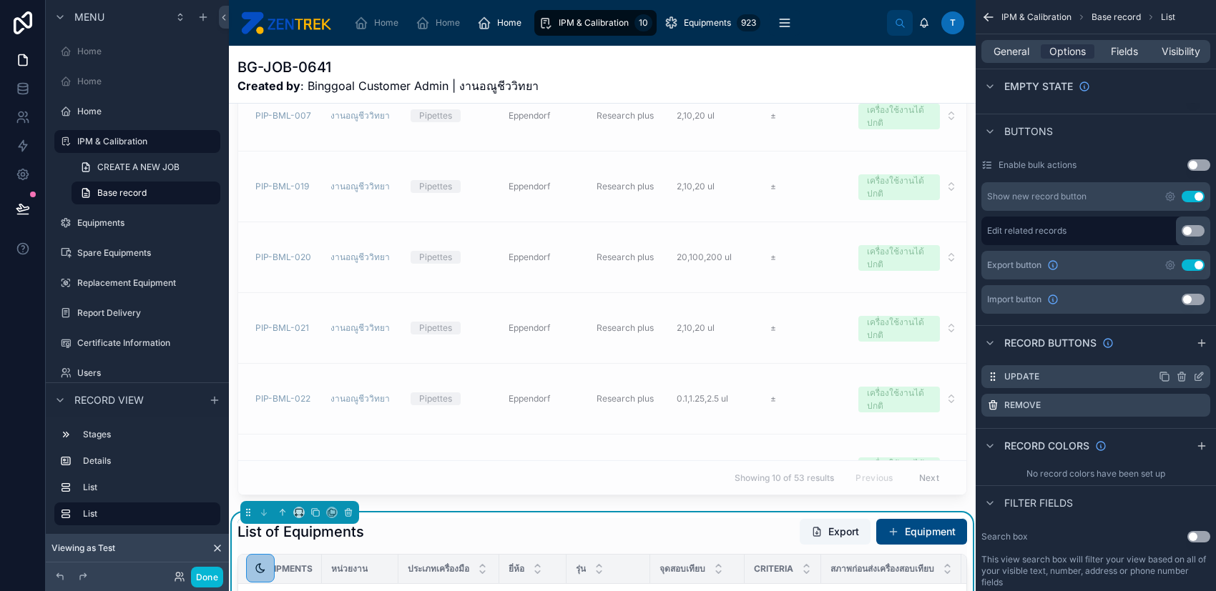
click at [1201, 373] on icon "scrollable content" at bounding box center [1201, 373] width 1 height 1
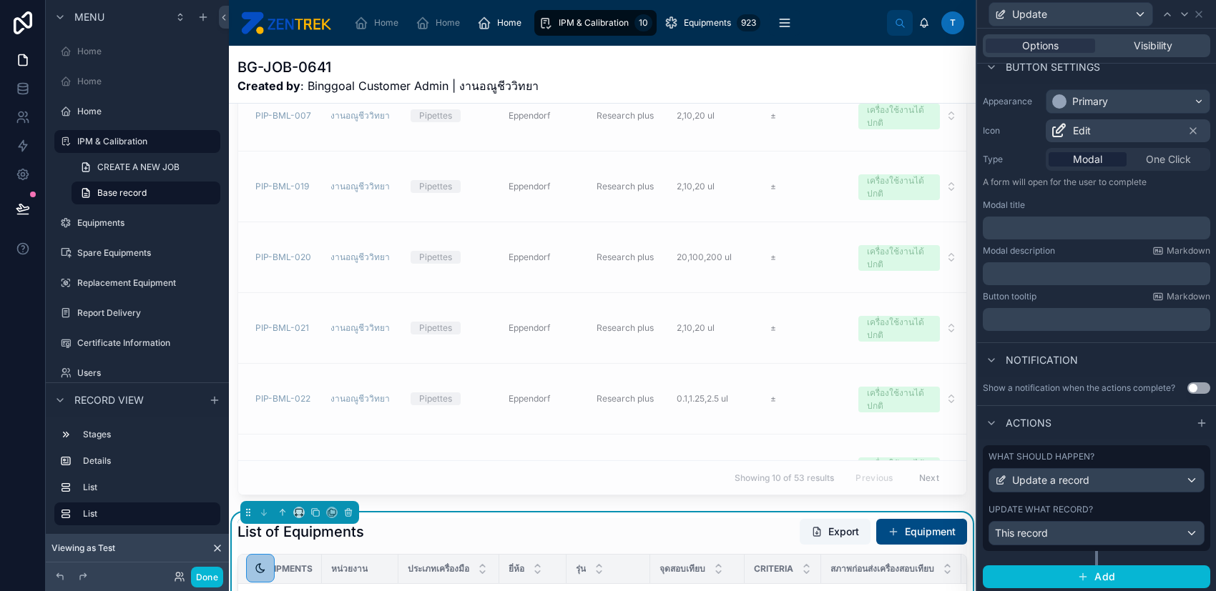
scroll to position [95, 0]
click at [1102, 527] on div "This record" at bounding box center [1096, 532] width 215 height 23
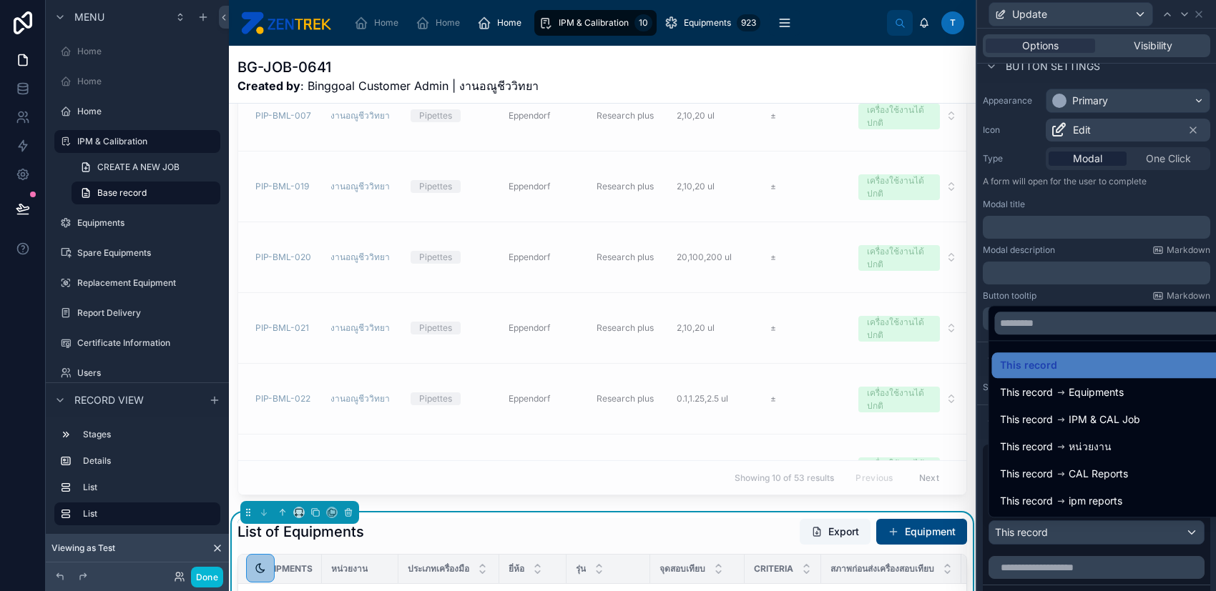
click at [1109, 277] on div at bounding box center [1096, 295] width 239 height 591
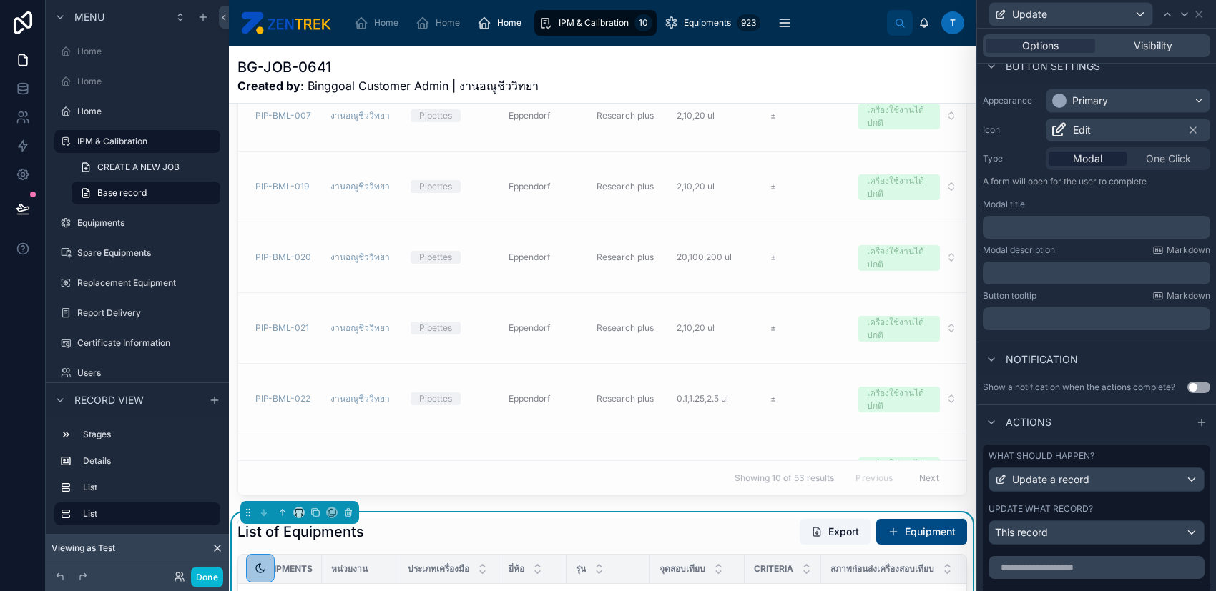
scroll to position [381, 0]
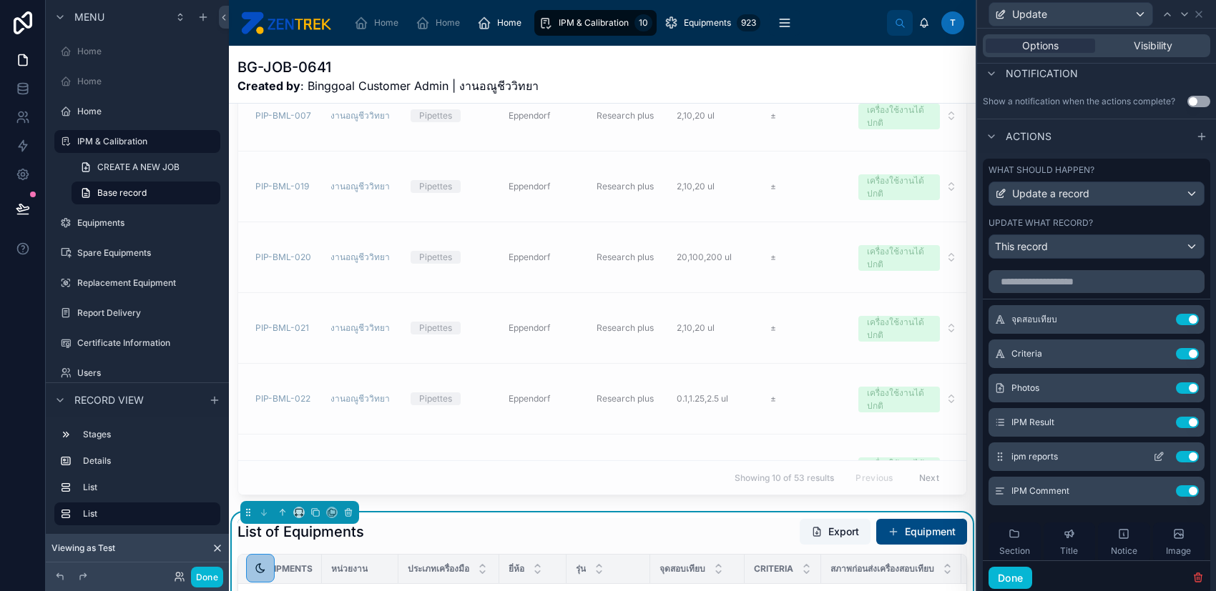
click at [1157, 455] on icon at bounding box center [1160, 456] width 6 height 6
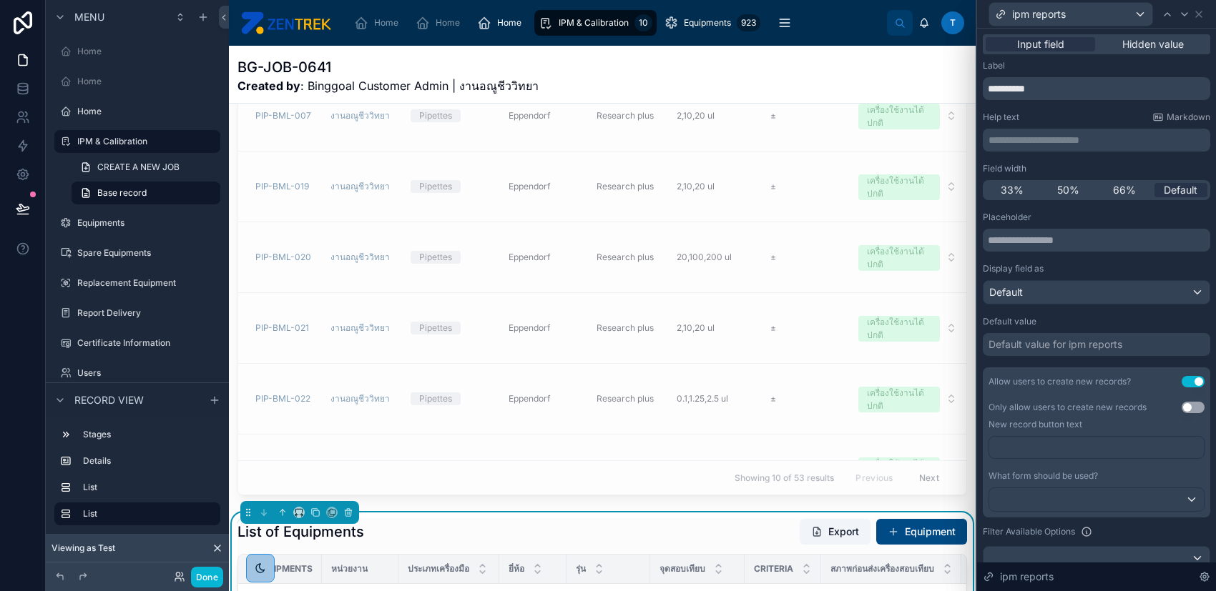
click at [1181, 405] on button "Use setting" at bounding box center [1192, 407] width 23 height 11
click at [1125, 446] on p "﻿" at bounding box center [1098, 447] width 206 height 14
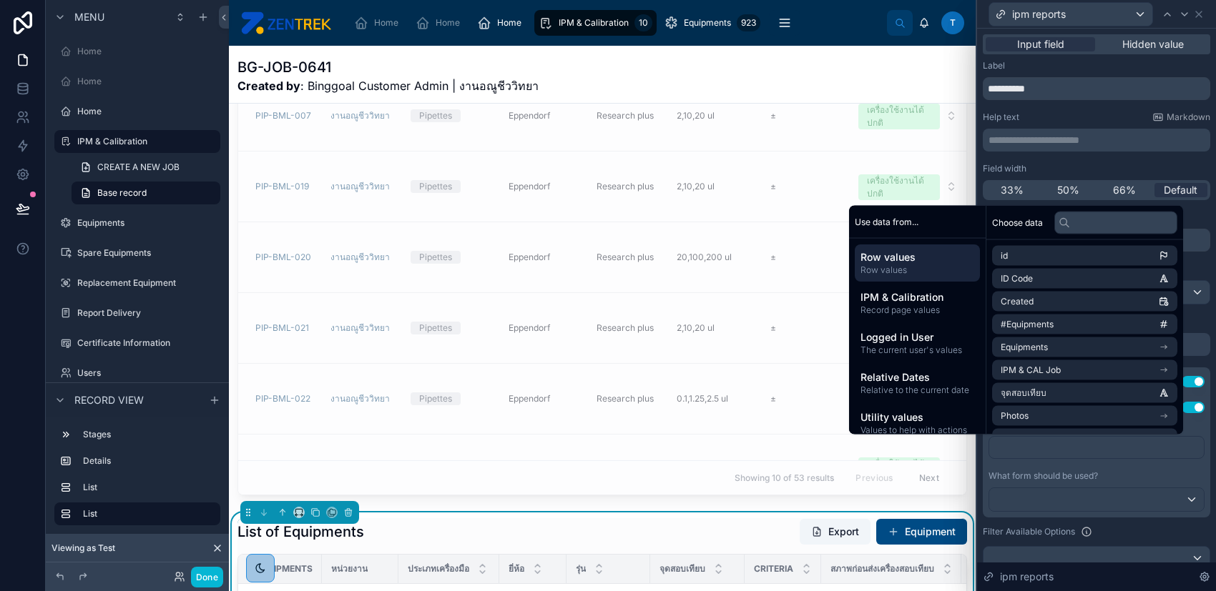
click at [1148, 465] on div "﻿" at bounding box center [1096, 453] width 216 height 34
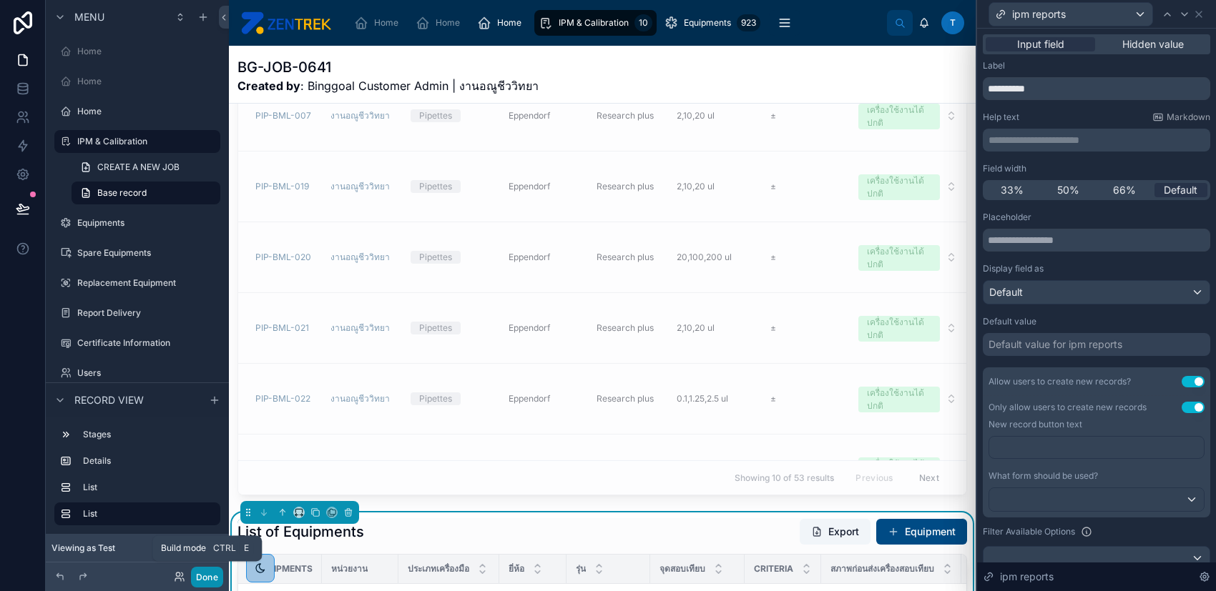
click at [203, 579] on button "Done" at bounding box center [207, 577] width 32 height 21
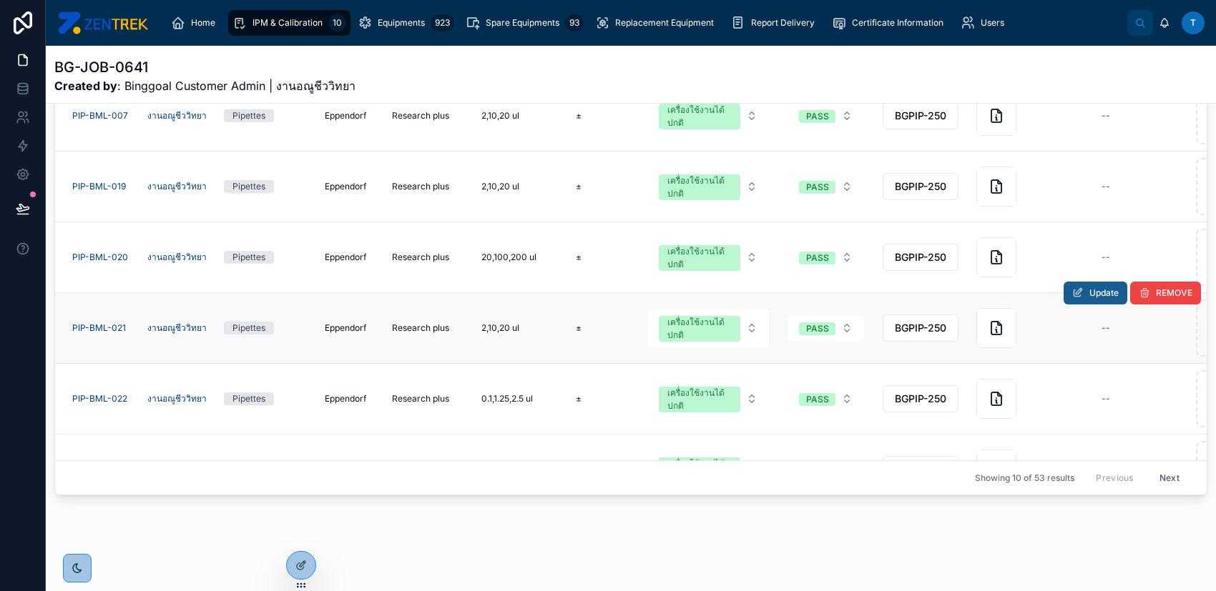
click at [1065, 287] on button "Update" at bounding box center [1095, 293] width 64 height 23
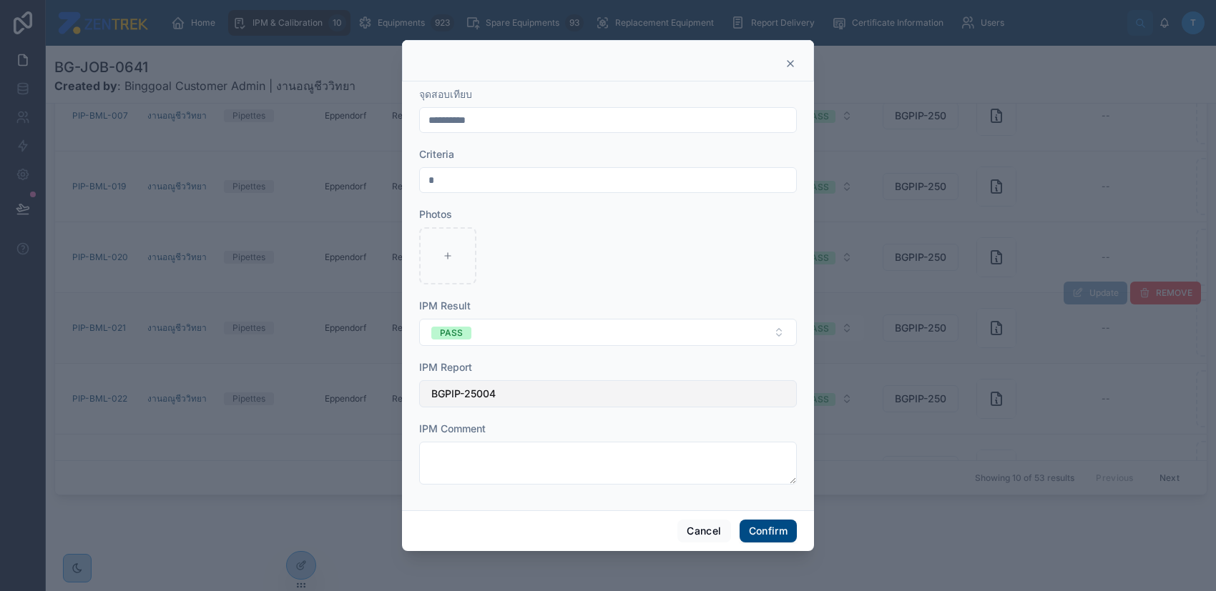
click at [636, 391] on button "BGPIP-25004" at bounding box center [608, 393] width 378 height 27
click at [640, 372] on div "IPM Report" at bounding box center [608, 367] width 378 height 14
click at [701, 528] on button "Cancel" at bounding box center [703, 531] width 53 height 23
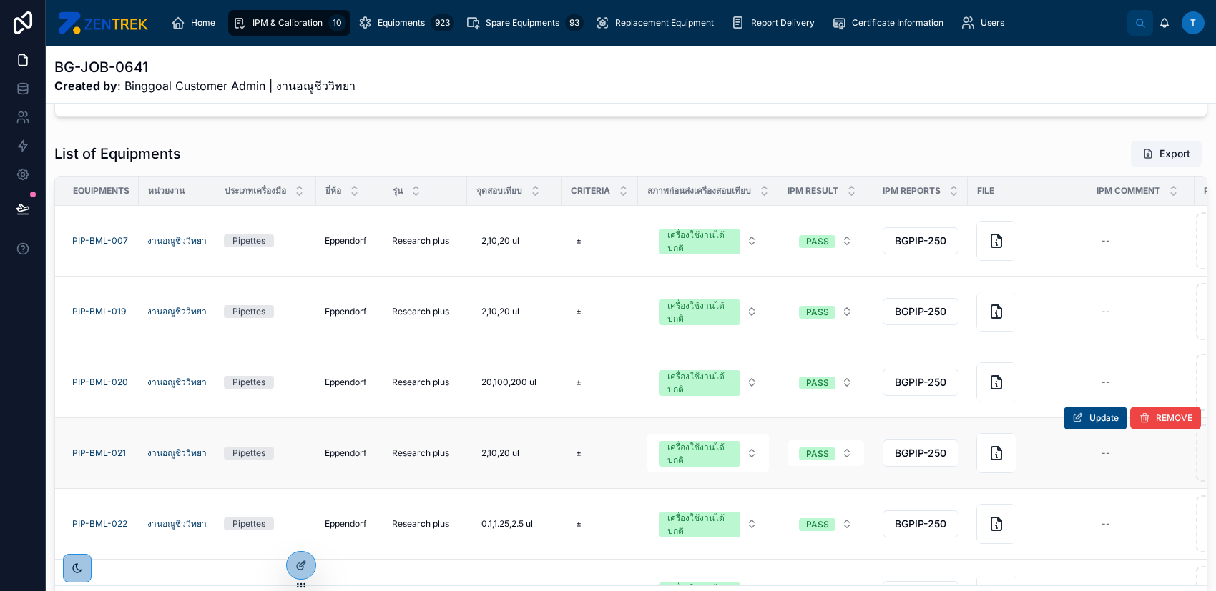
scroll to position [312, 0]
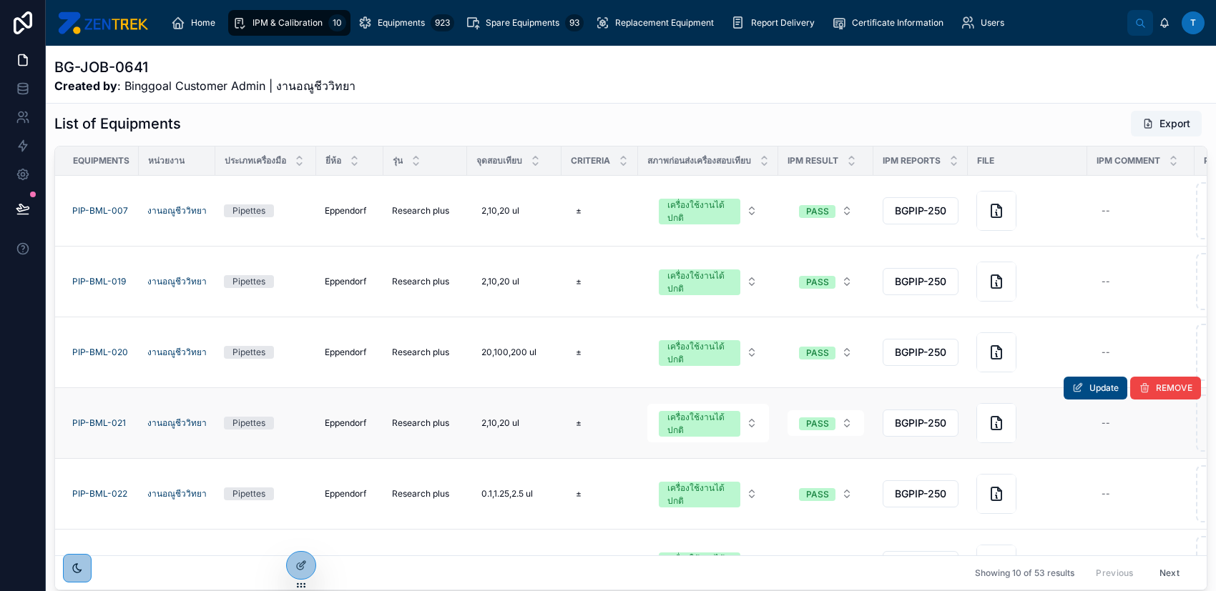
click at [1037, 124] on div "List of Equipments Export" at bounding box center [630, 123] width 1153 height 27
drag, startPoint x: 1088, startPoint y: 154, endPoint x: 967, endPoint y: 157, distance: 120.9
click at [967, 157] on tr "Equipments หน่วยงาน ประเภทเครื่องมือ ยี่ห้อ รุ่น จุดสอบเทียบ Criteria สภาพก่อนส…" at bounding box center [647, 161] width 1184 height 29
drag, startPoint x: 970, startPoint y: 157, endPoint x: 1002, endPoint y: 157, distance: 32.2
click at [1002, 157] on tr "Equipments หน่วยงาน ประเภทเครื่องมือ ยี่ห้อ รุ่น จุดสอบเทียบ Criteria สภาพก่อนส…" at bounding box center [654, 161] width 1199 height 29
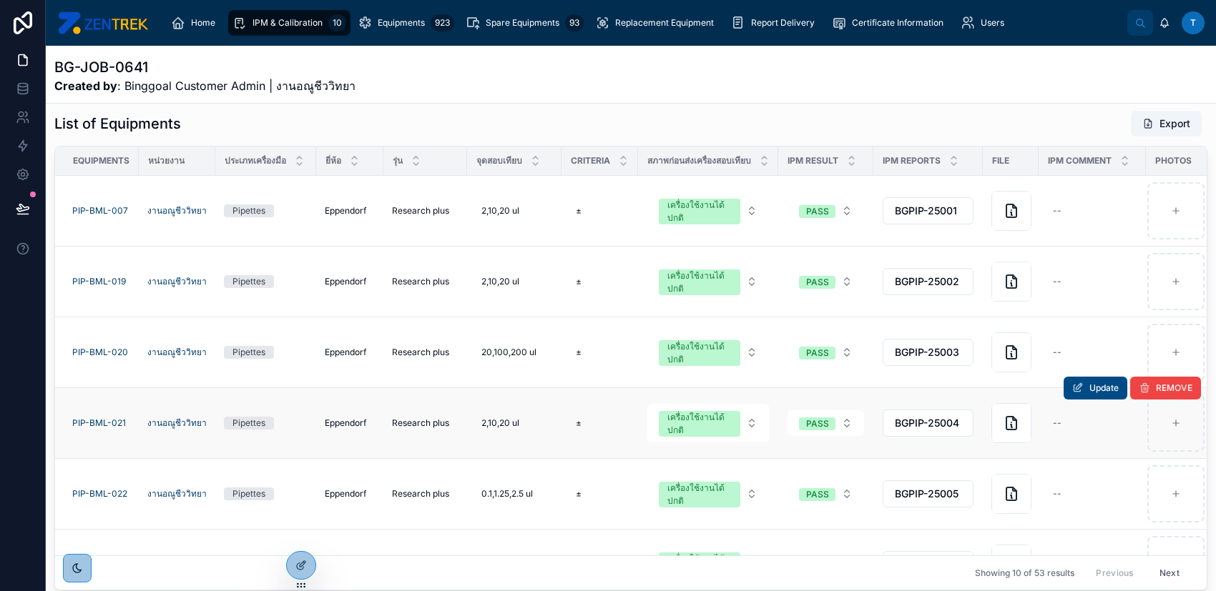
click at [630, 162] on div "Criteria" at bounding box center [599, 160] width 75 height 27
drag, startPoint x: 633, startPoint y: 162, endPoint x: 624, endPoint y: 162, distance: 9.3
click at [624, 162] on th "Criteria" at bounding box center [599, 161] width 76 height 29
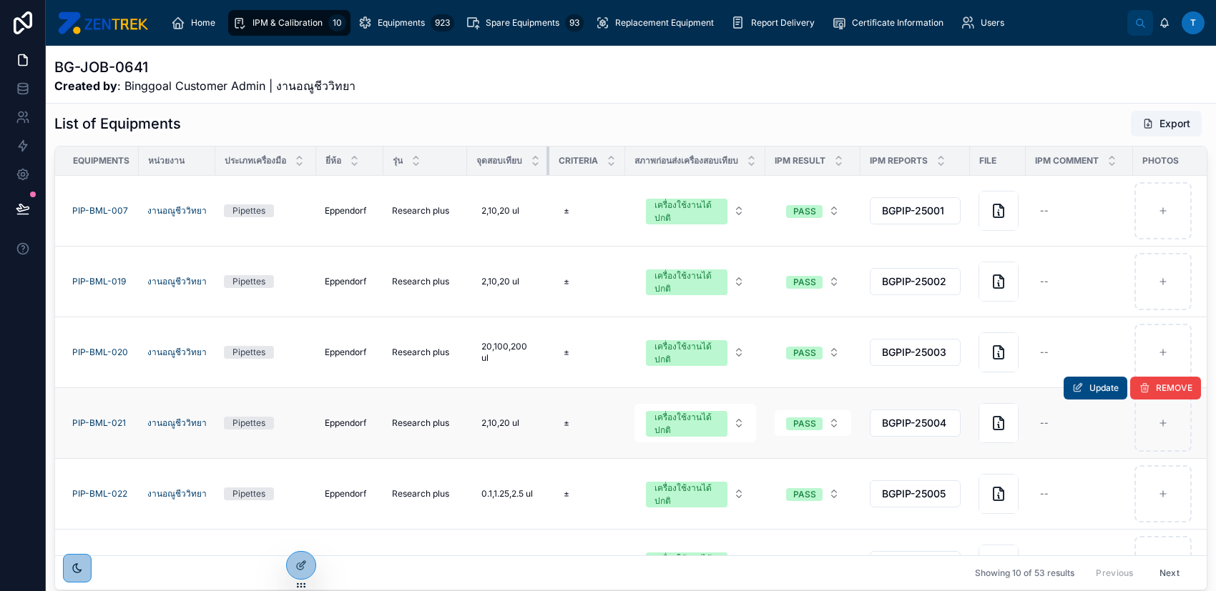
drag, startPoint x: 557, startPoint y: 161, endPoint x: 517, endPoint y: 162, distance: 40.0
click at [517, 162] on th "จุดสอบเทียบ" at bounding box center [508, 161] width 82 height 29
click at [430, 24] on div "923" at bounding box center [442, 22] width 24 height 17
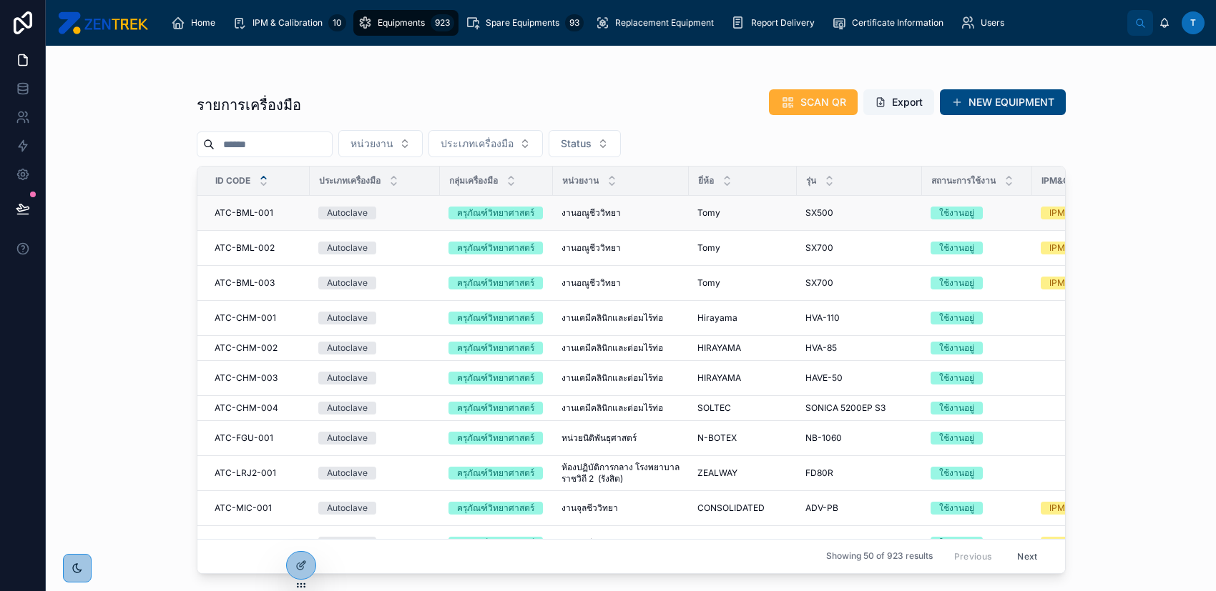
click at [701, 217] on td "[PERSON_NAME]" at bounding box center [743, 213] width 108 height 35
click at [662, 212] on div "งานอณูชีววิทยา งานอณูชีววิทยา" at bounding box center [620, 212] width 119 height 11
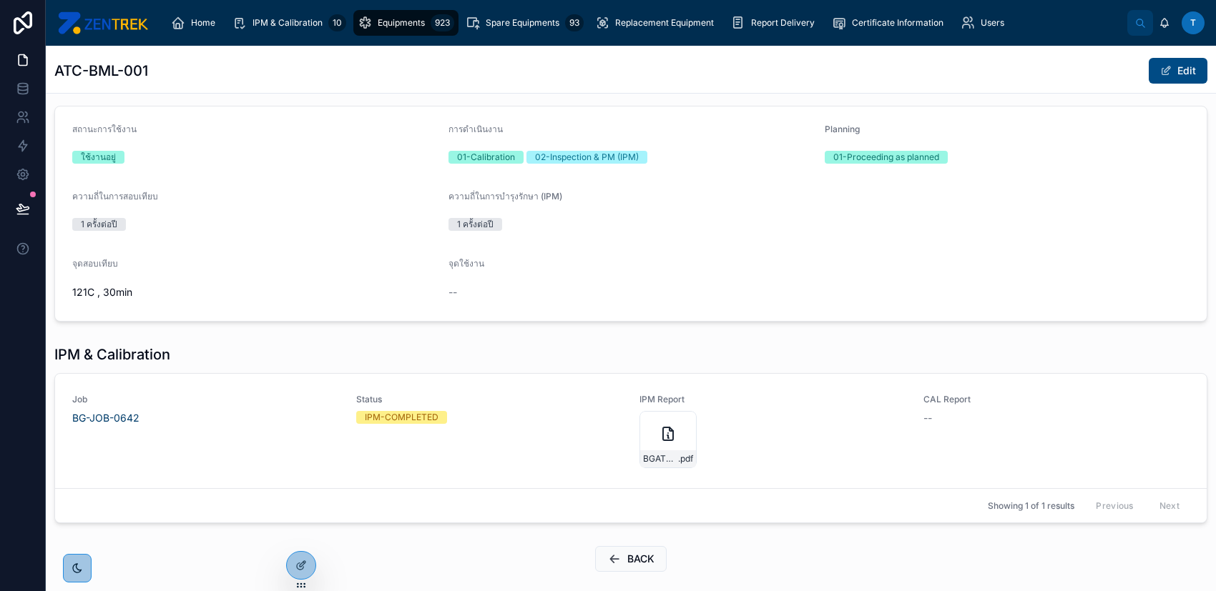
scroll to position [328, 0]
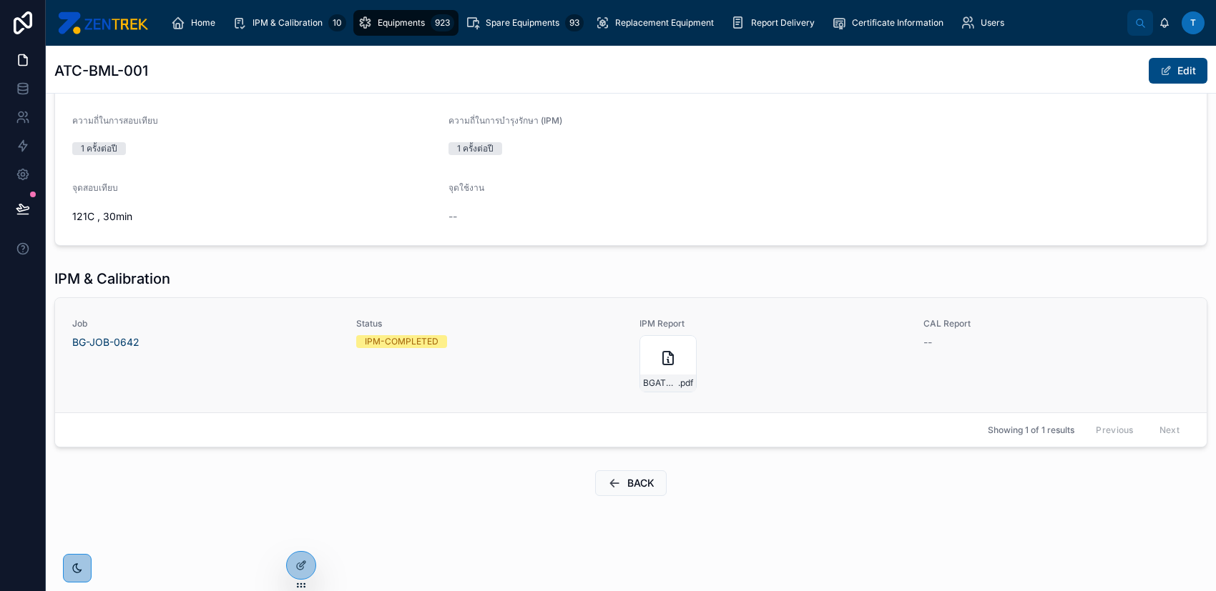
click at [776, 345] on div "BGATC-25001Ver.1 .pdf" at bounding box center [772, 363] width 267 height 57
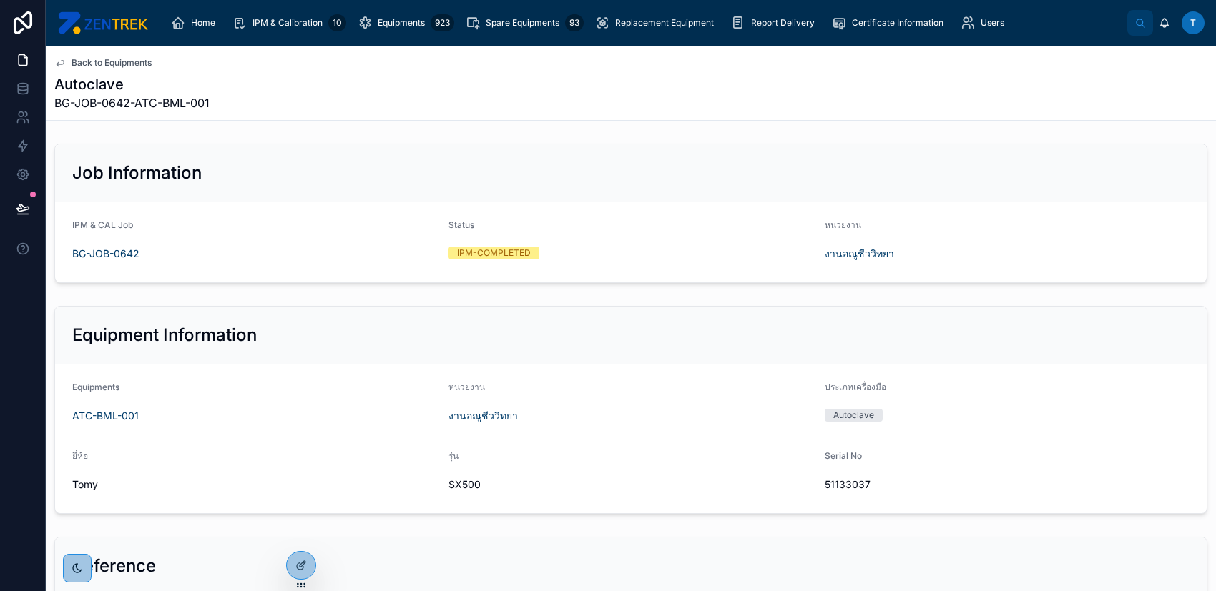
click at [135, 60] on span "Back to Equipments" at bounding box center [112, 62] width 80 height 11
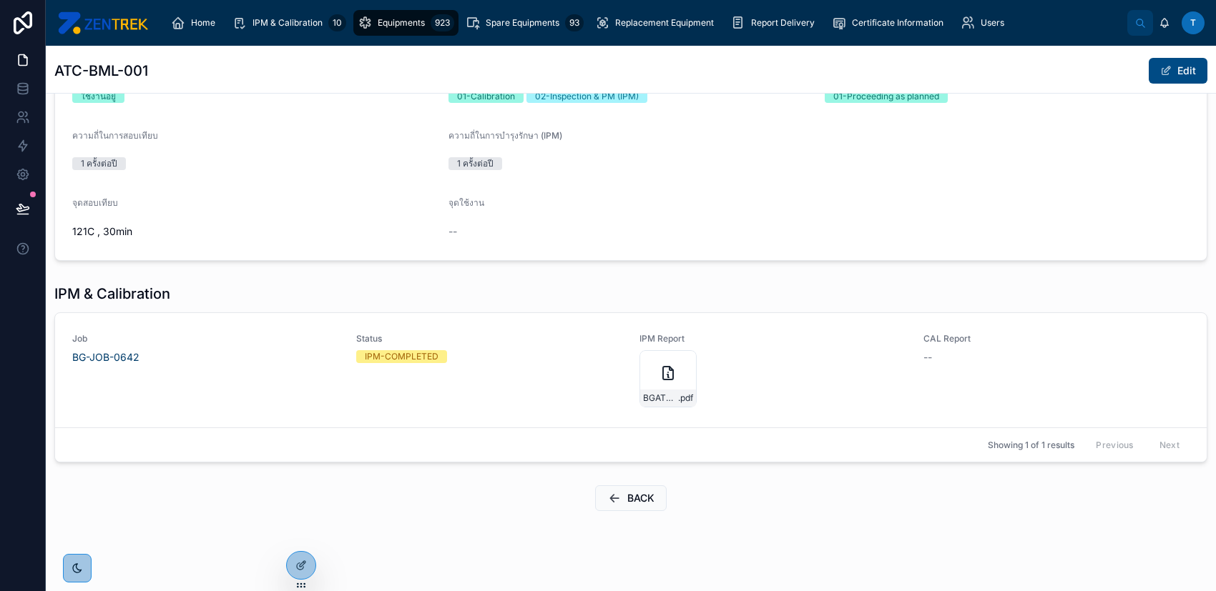
scroll to position [328, 0]
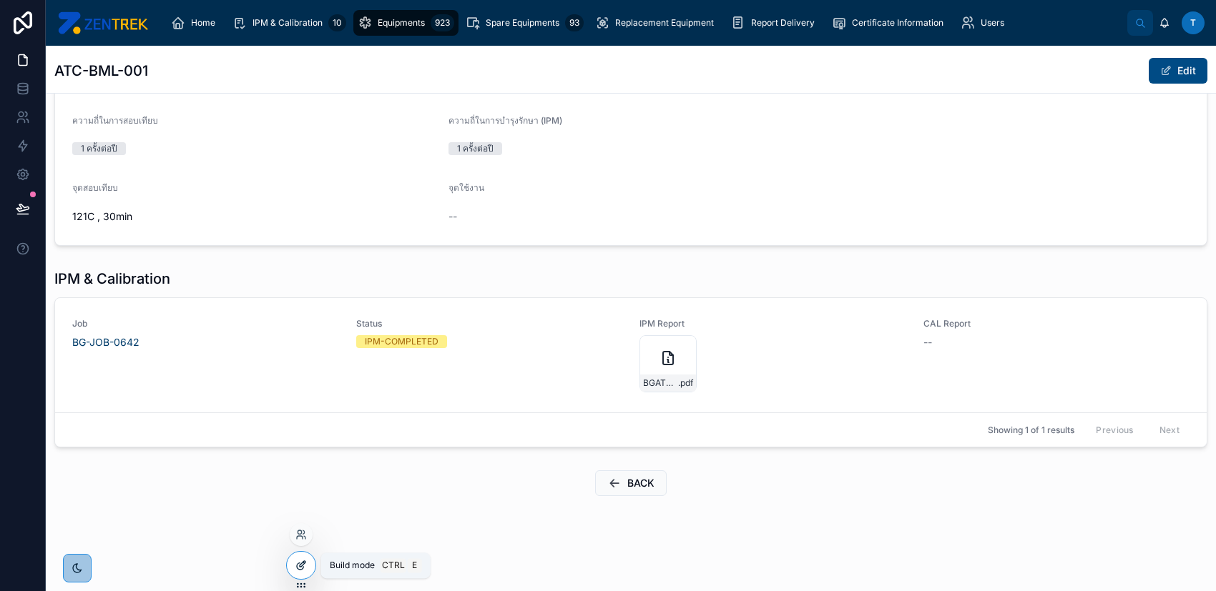
click at [299, 560] on icon at bounding box center [300, 565] width 11 height 11
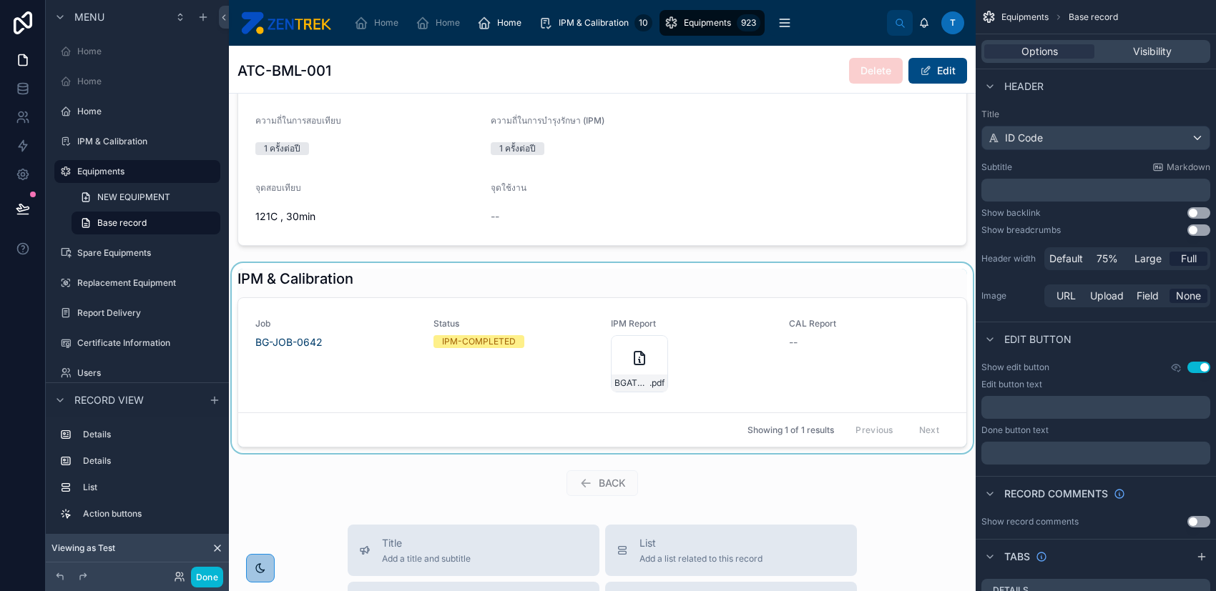
click at [521, 381] on div at bounding box center [602, 358] width 747 height 190
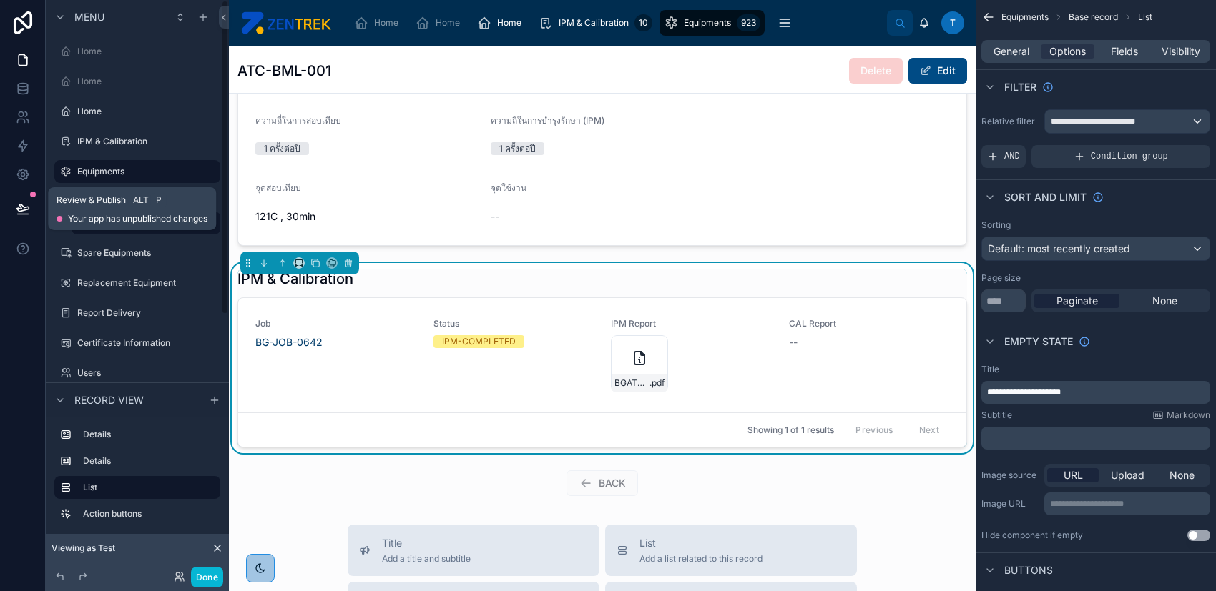
click at [21, 202] on icon at bounding box center [23, 209] width 14 height 14
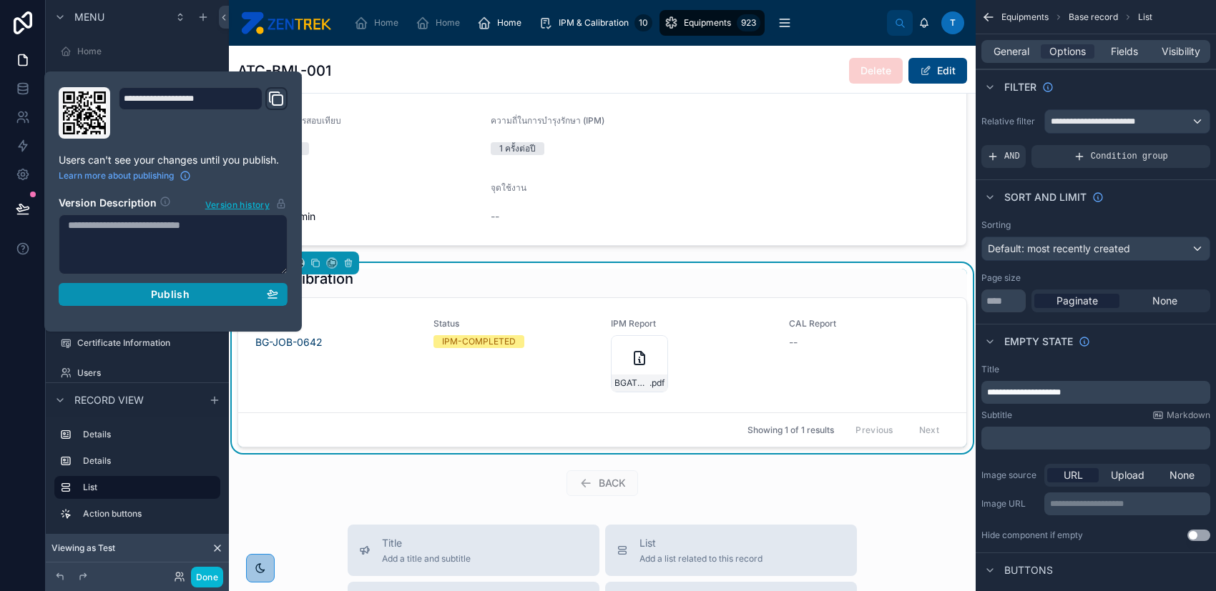
click at [196, 293] on div "Publish" at bounding box center [173, 294] width 210 height 13
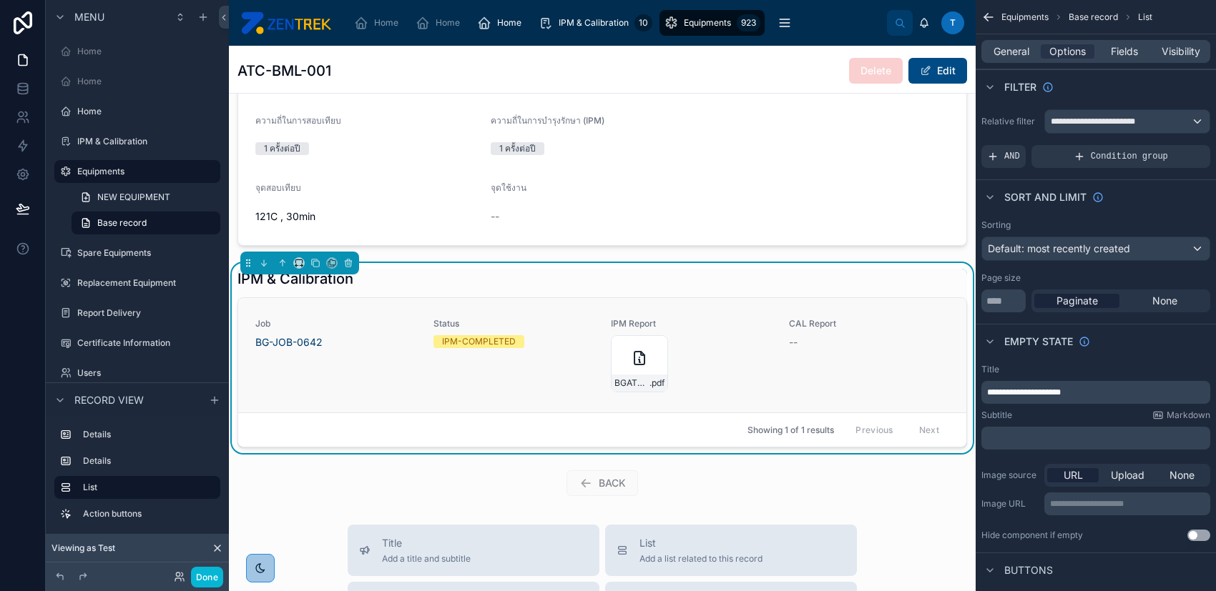
click at [546, 370] on div "Status IPM-COMPLETED" at bounding box center [513, 355] width 161 height 74
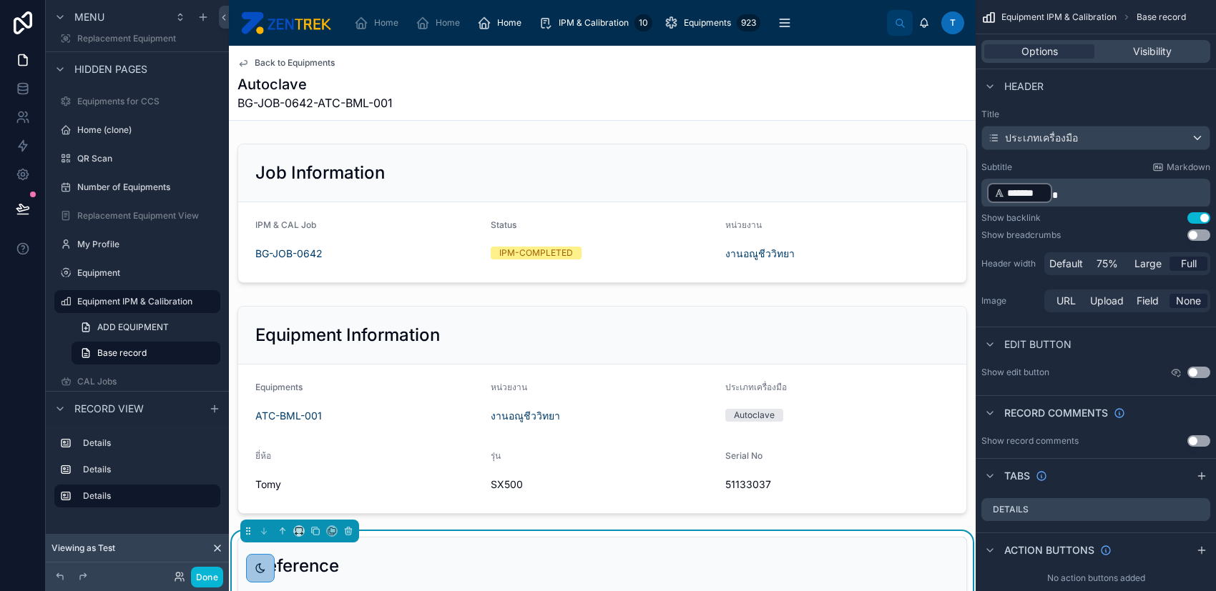
click at [1191, 370] on button "Use setting" at bounding box center [1198, 372] width 23 height 11
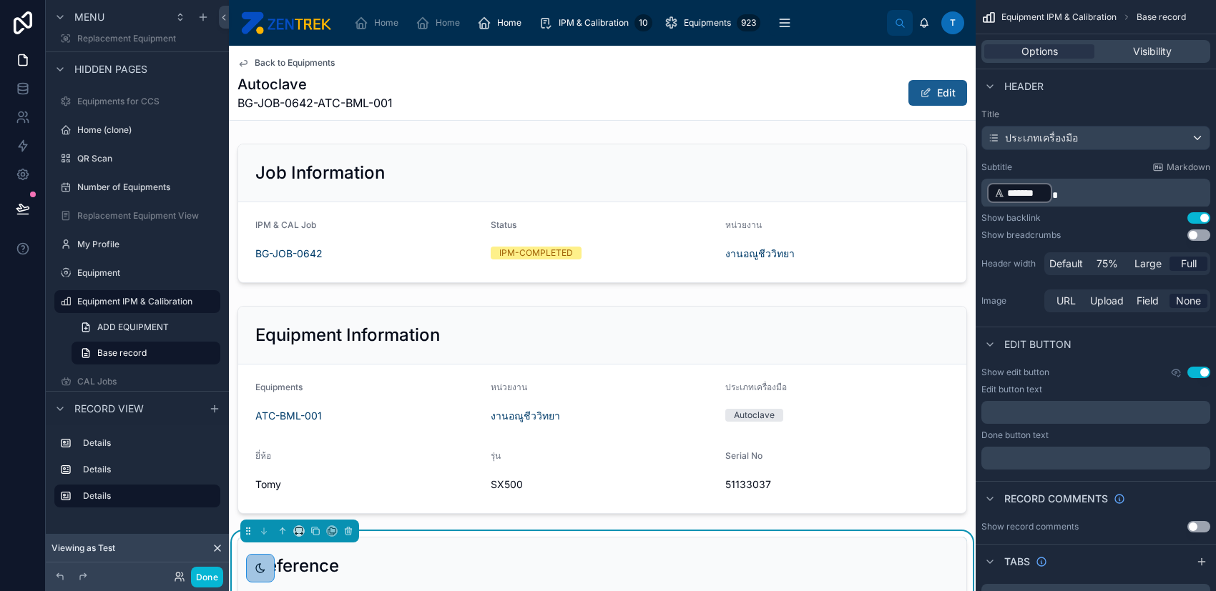
click at [920, 89] on span at bounding box center [925, 92] width 11 height 11
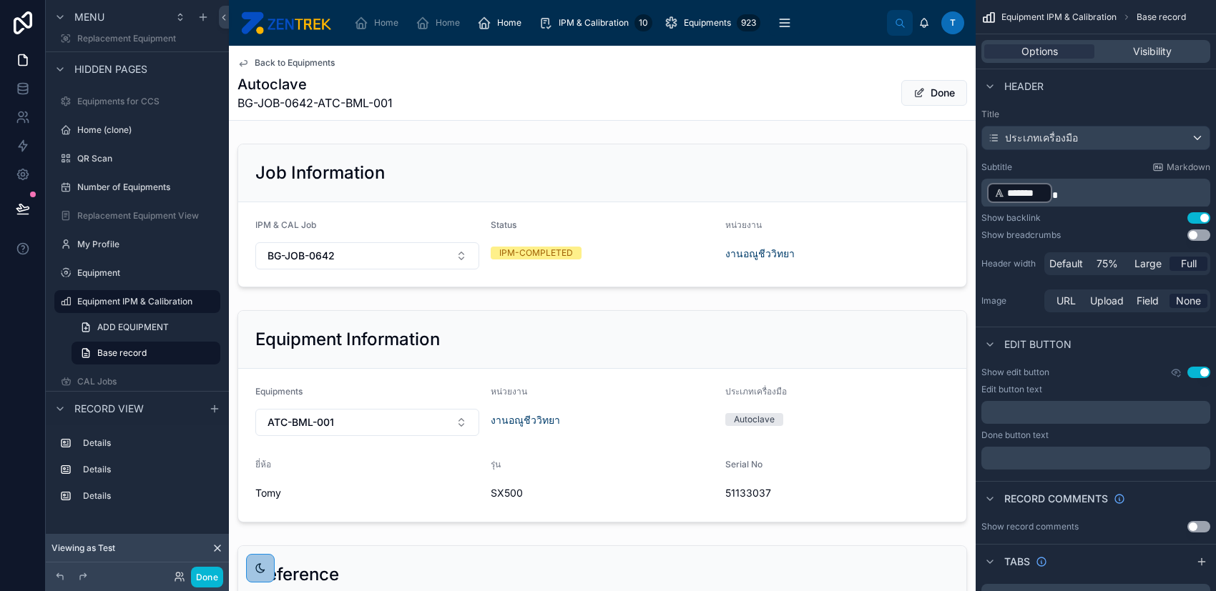
click at [913, 89] on span at bounding box center [918, 92] width 11 height 11
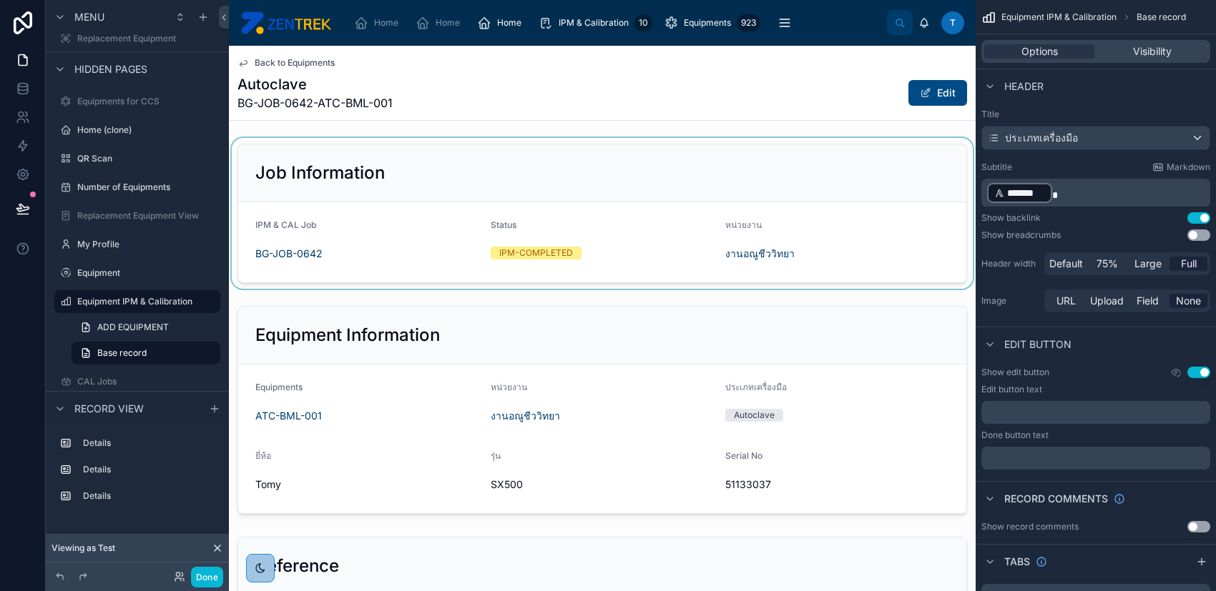
click at [604, 176] on div at bounding box center [602, 213] width 747 height 151
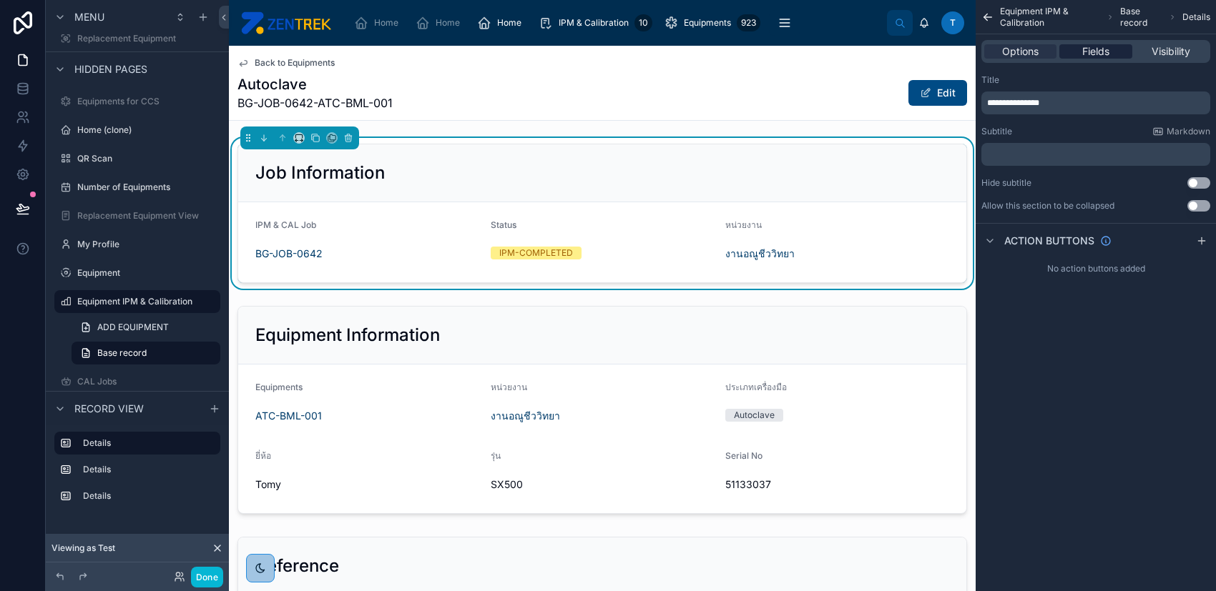
click at [1095, 49] on span "Fields" at bounding box center [1095, 51] width 27 height 14
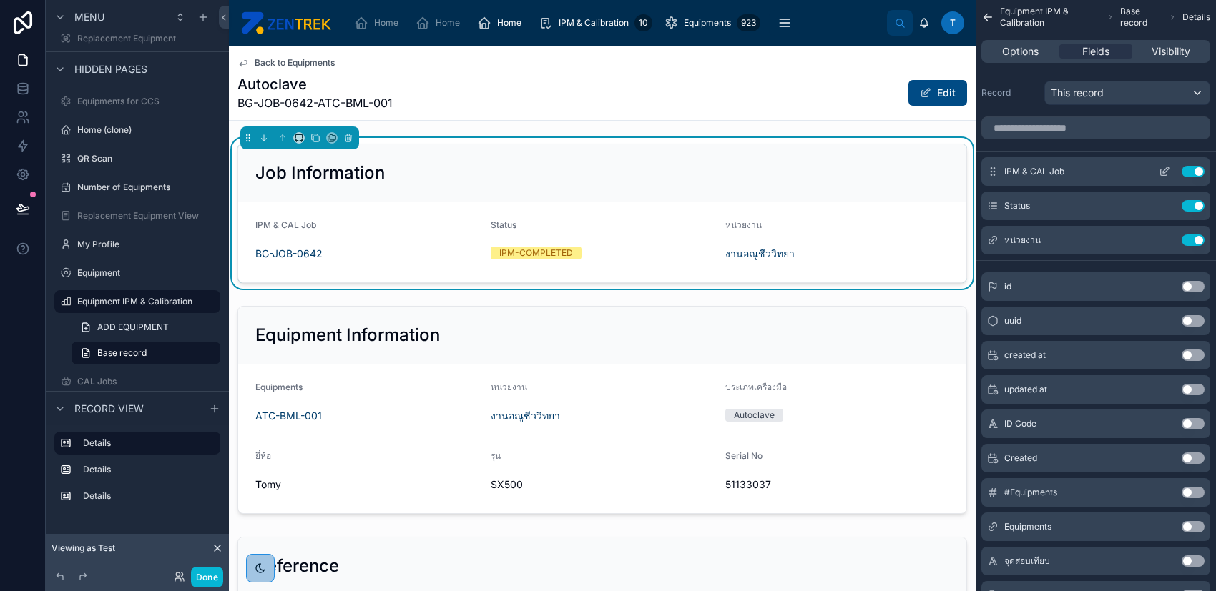
click at [1162, 169] on icon "scrollable content" at bounding box center [1163, 171] width 11 height 11
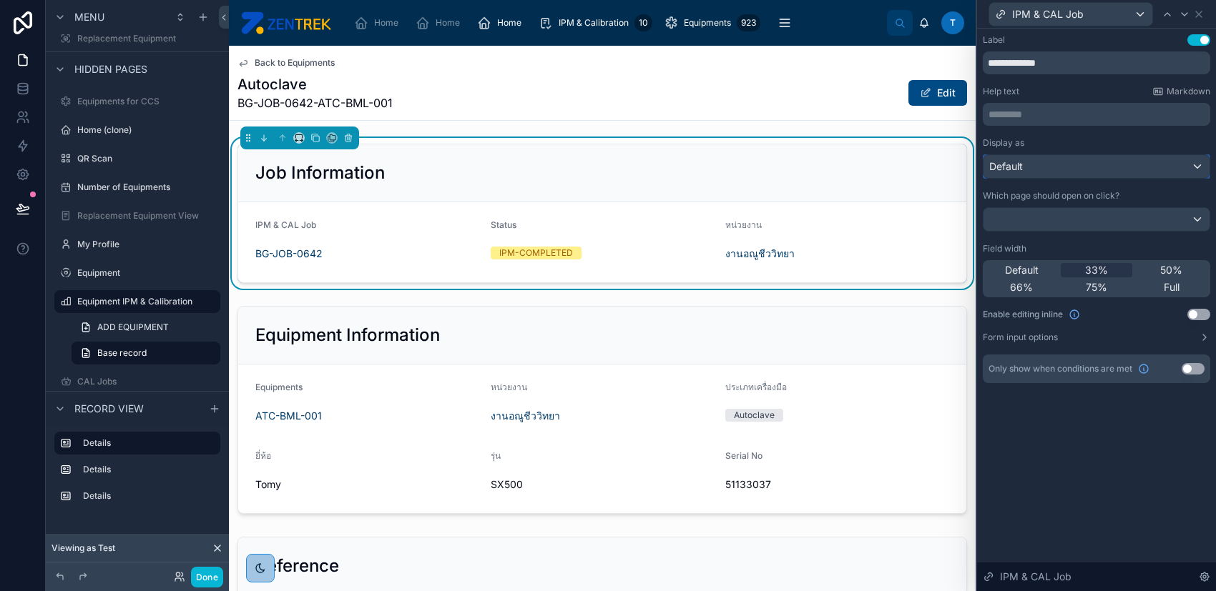
click at [1156, 172] on div "Default" at bounding box center [1096, 166] width 226 height 23
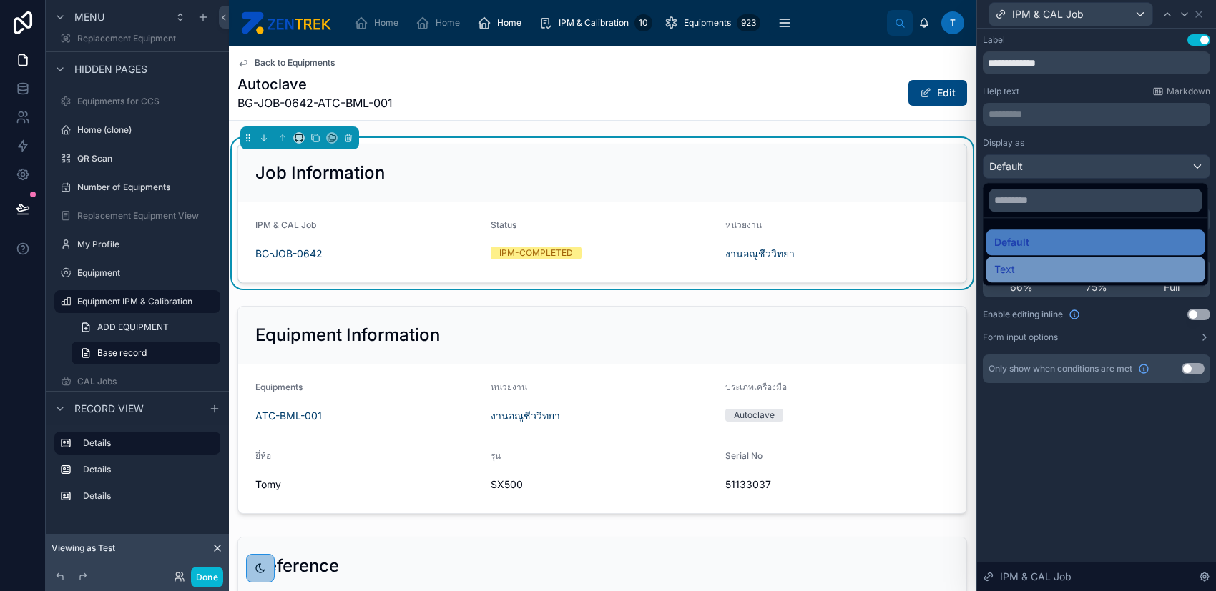
click at [1122, 264] on div "Text" at bounding box center [1095, 269] width 202 height 17
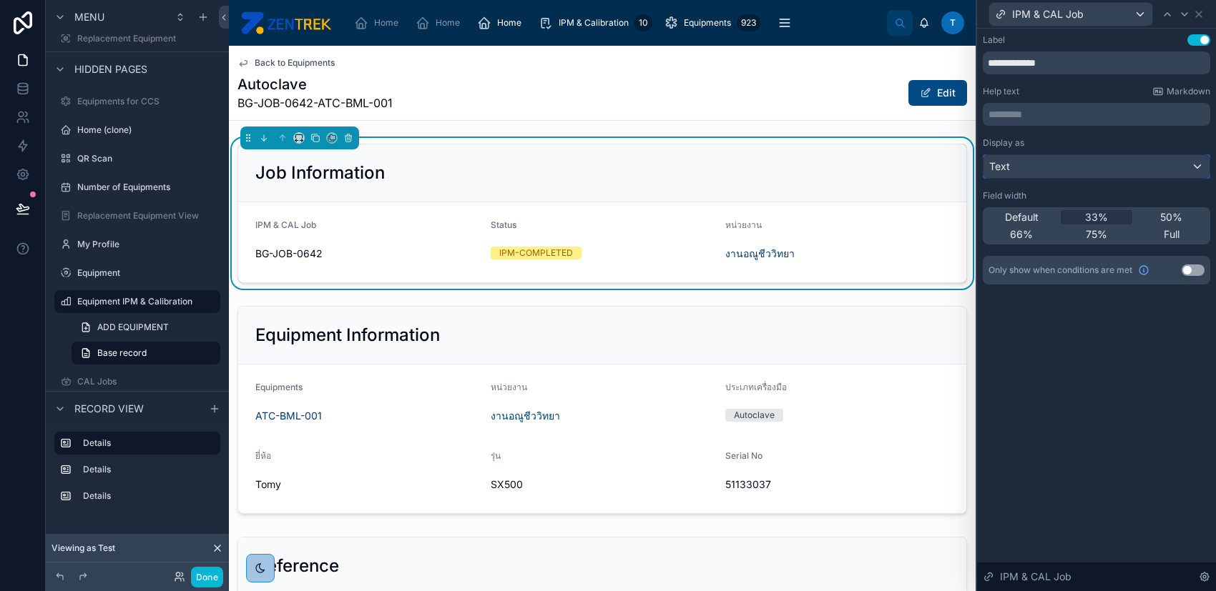
click at [1097, 169] on div "Text" at bounding box center [1096, 166] width 226 height 23
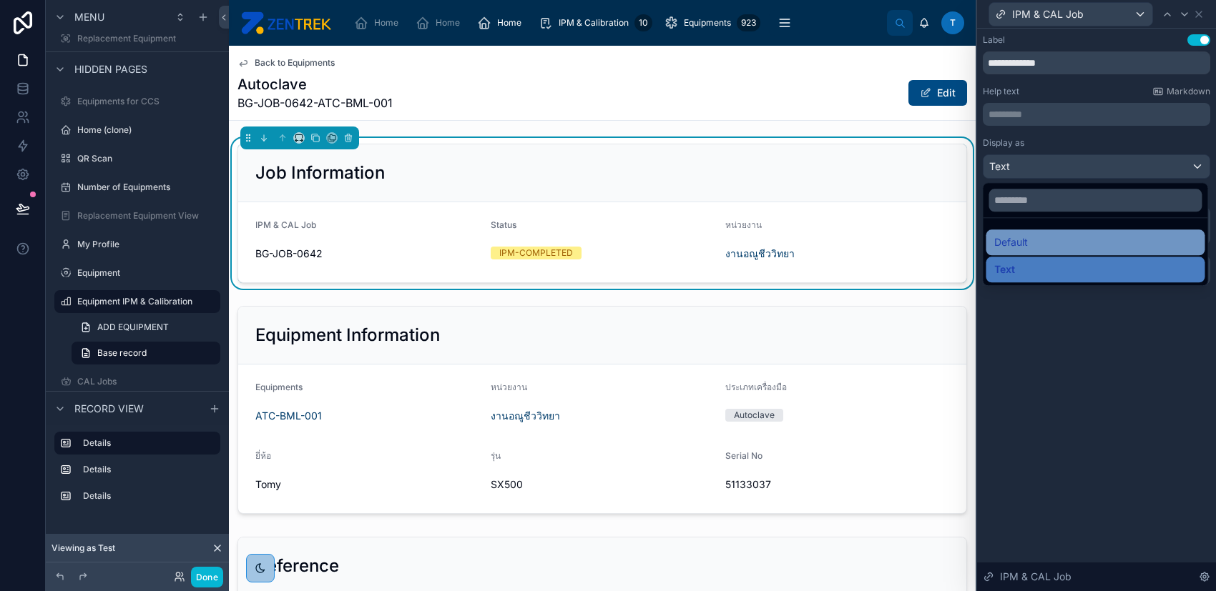
click at [1064, 236] on div "Default" at bounding box center [1095, 242] width 202 height 17
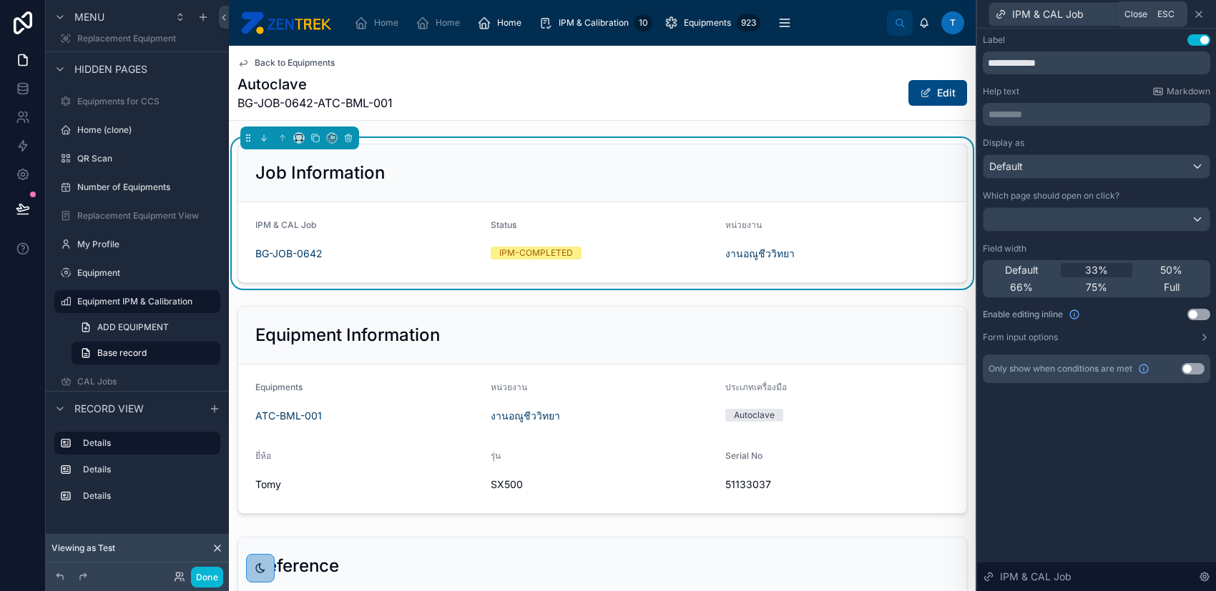
click at [1198, 15] on icon at bounding box center [1198, 14] width 11 height 11
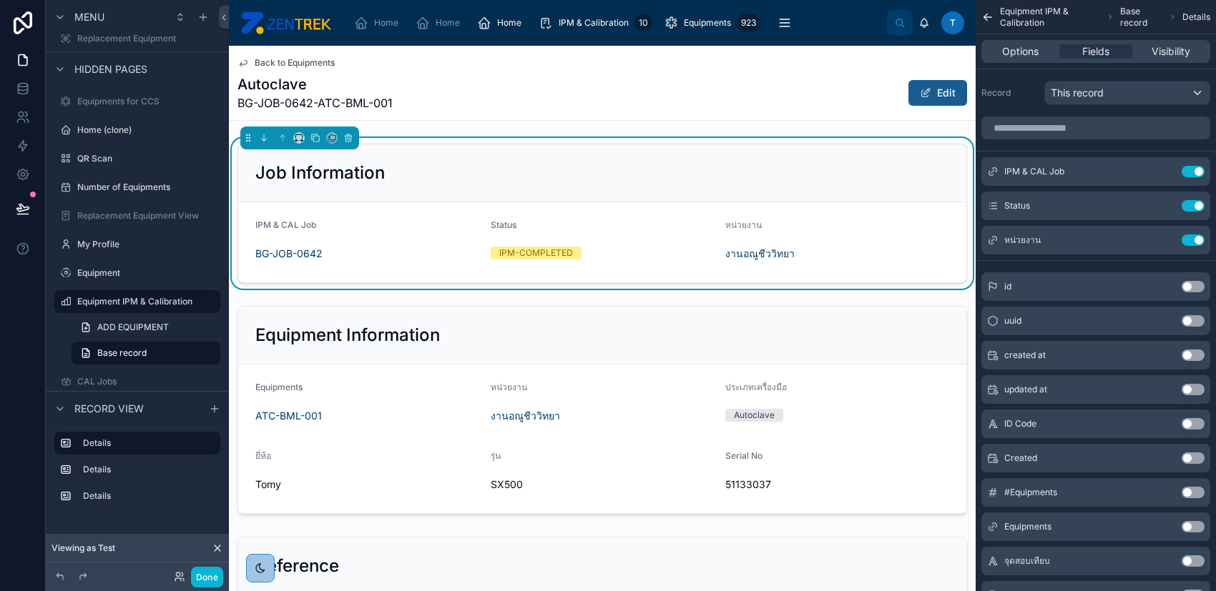
click at [924, 94] on button "Edit" at bounding box center [937, 93] width 59 height 26
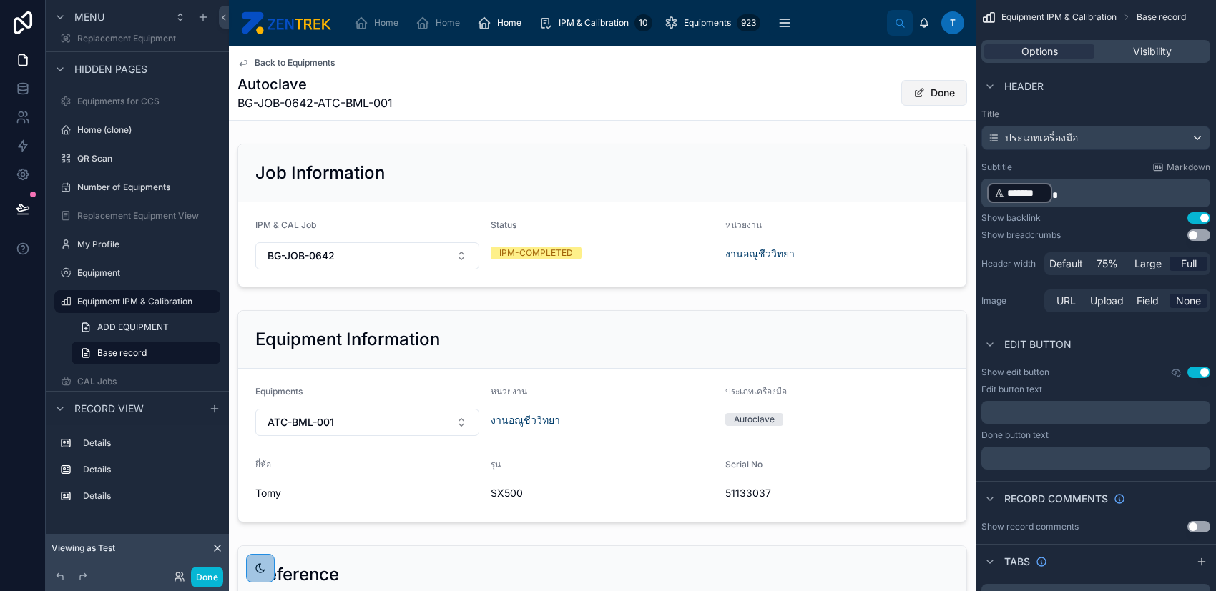
click at [924, 94] on button "Done" at bounding box center [934, 93] width 66 height 26
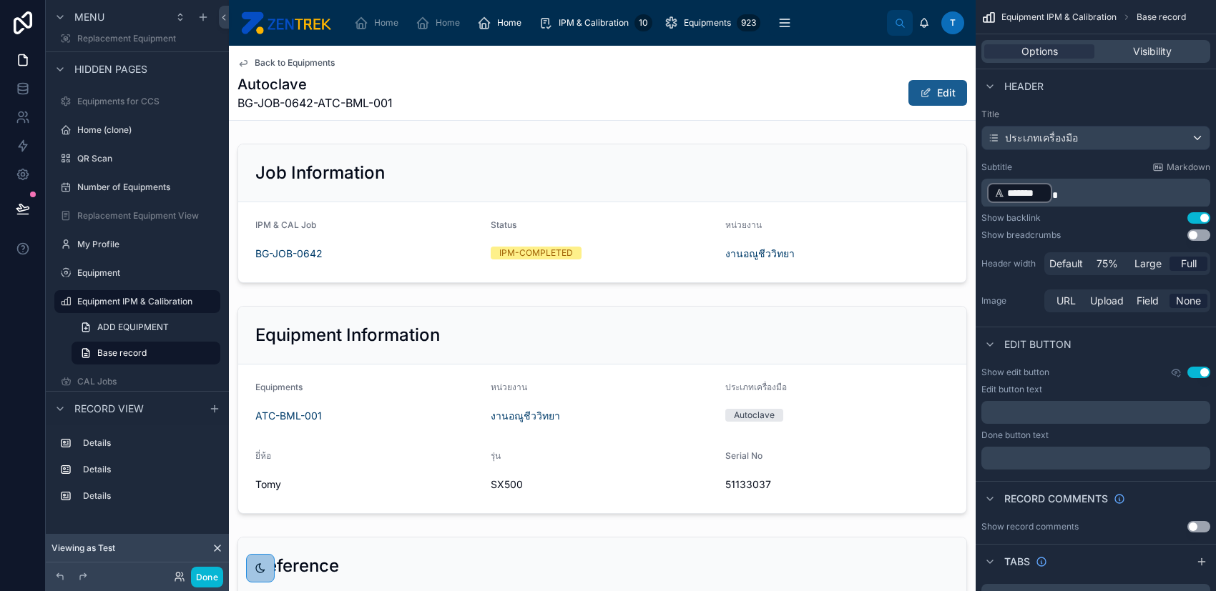
click at [924, 94] on button "Edit" at bounding box center [937, 93] width 59 height 26
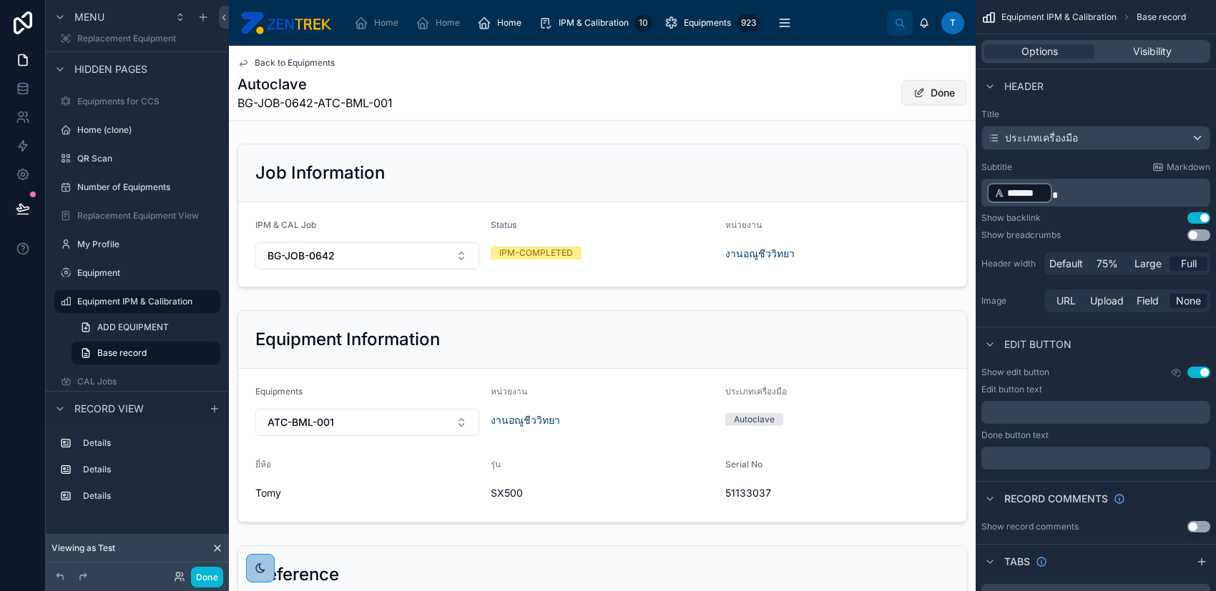
click at [924, 94] on button "Done" at bounding box center [934, 93] width 66 height 26
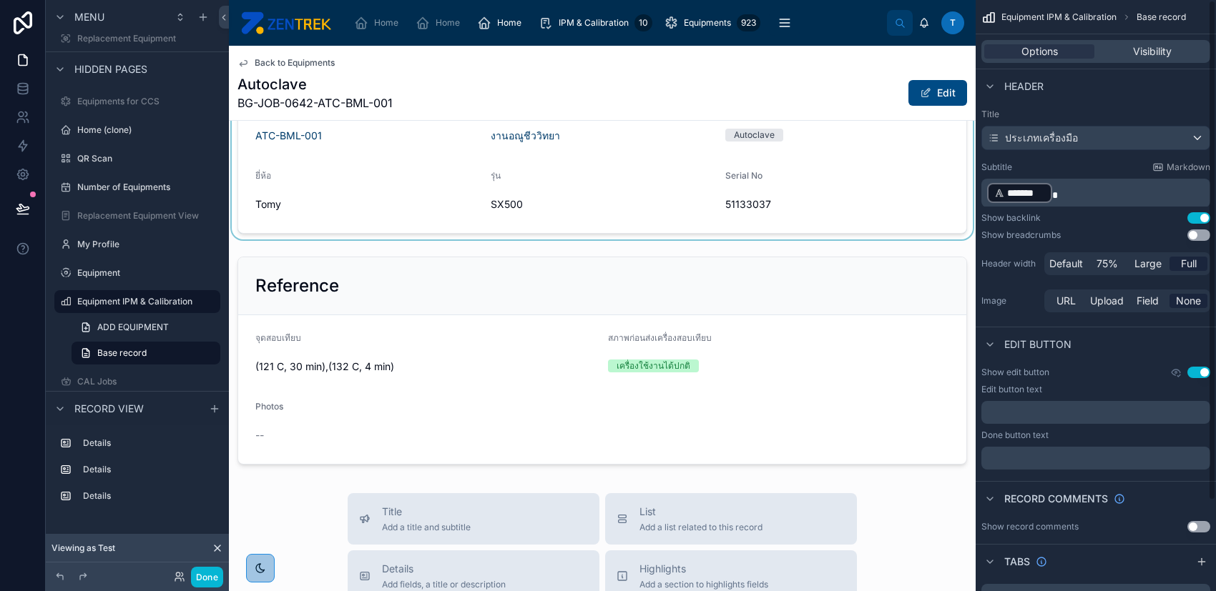
scroll to position [286, 0]
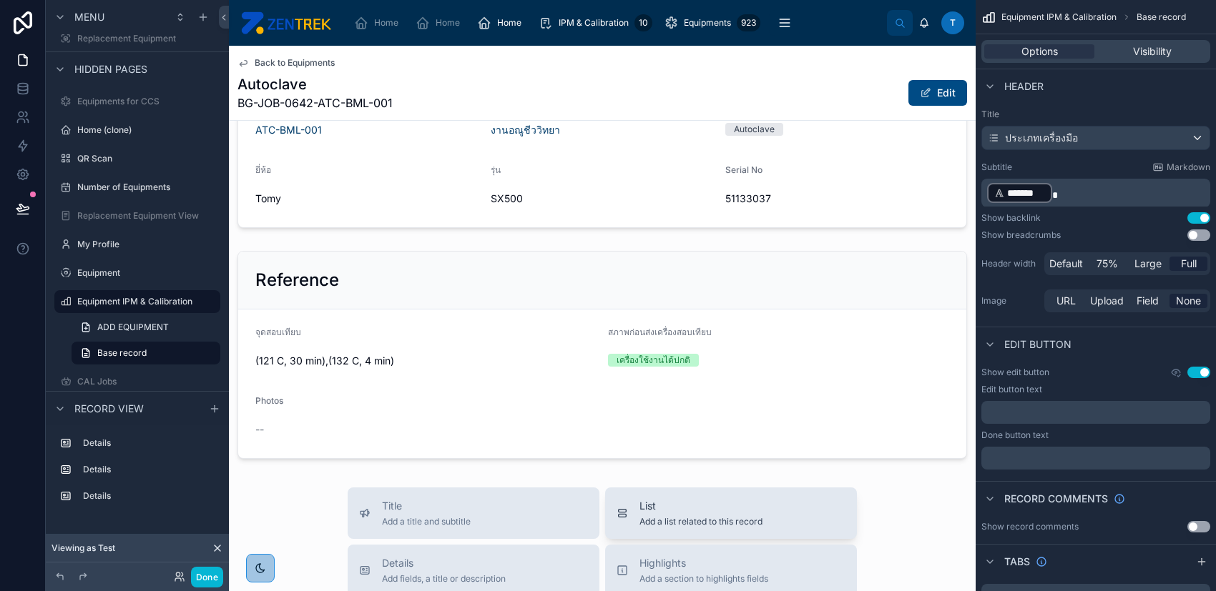
click at [682, 511] on span "List" at bounding box center [700, 506] width 123 height 14
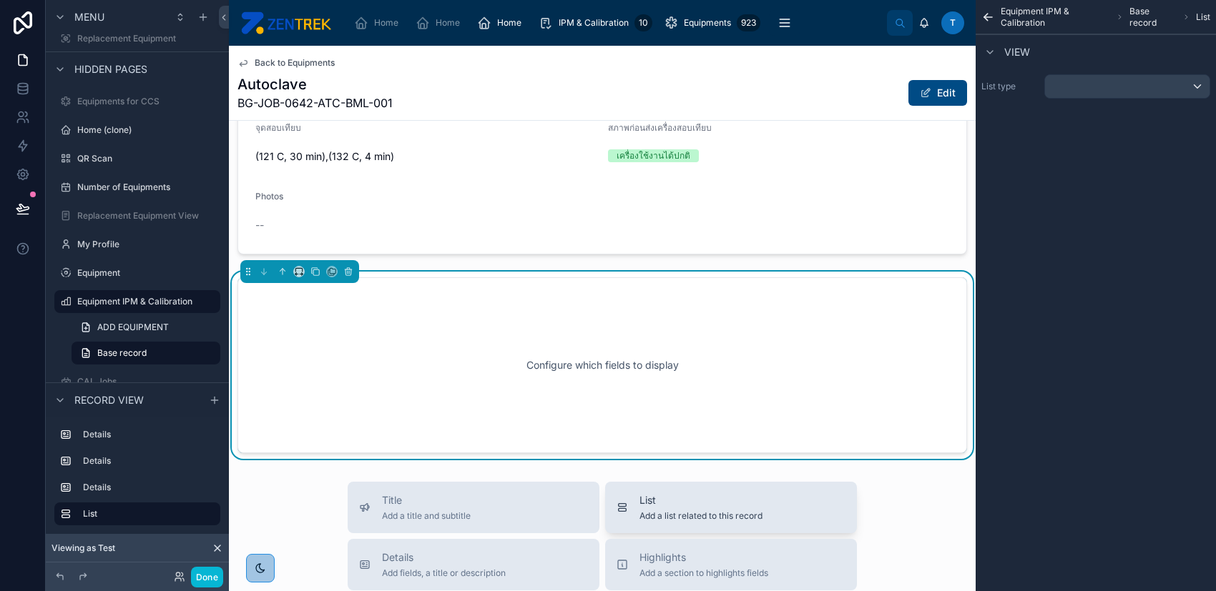
scroll to position [536, 0]
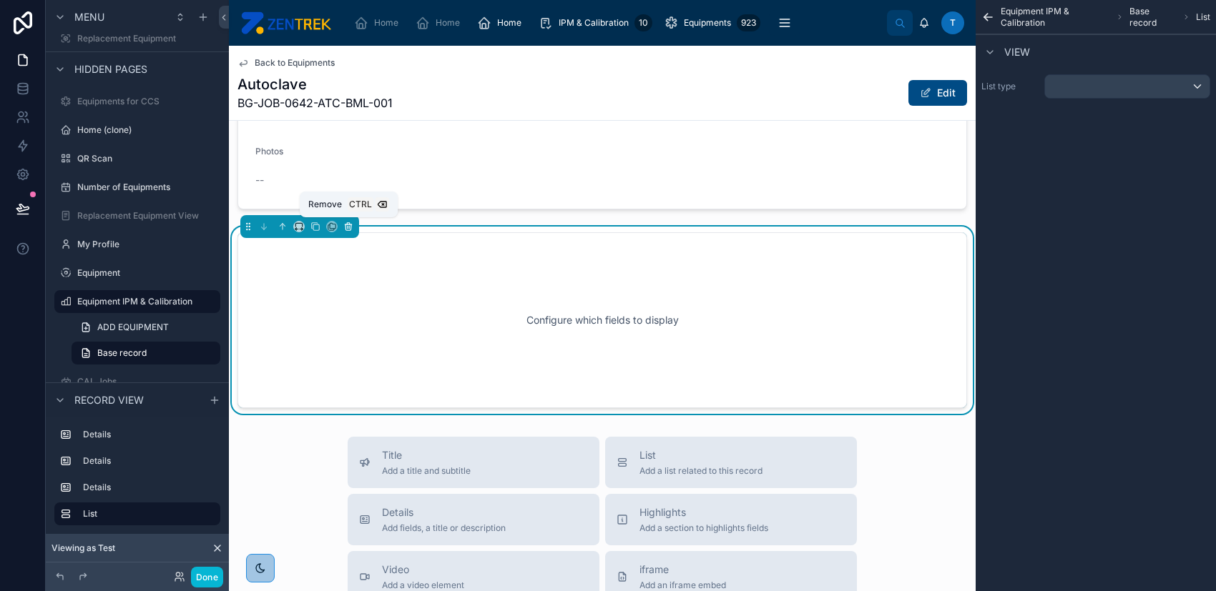
click at [349, 223] on icon at bounding box center [348, 223] width 3 height 1
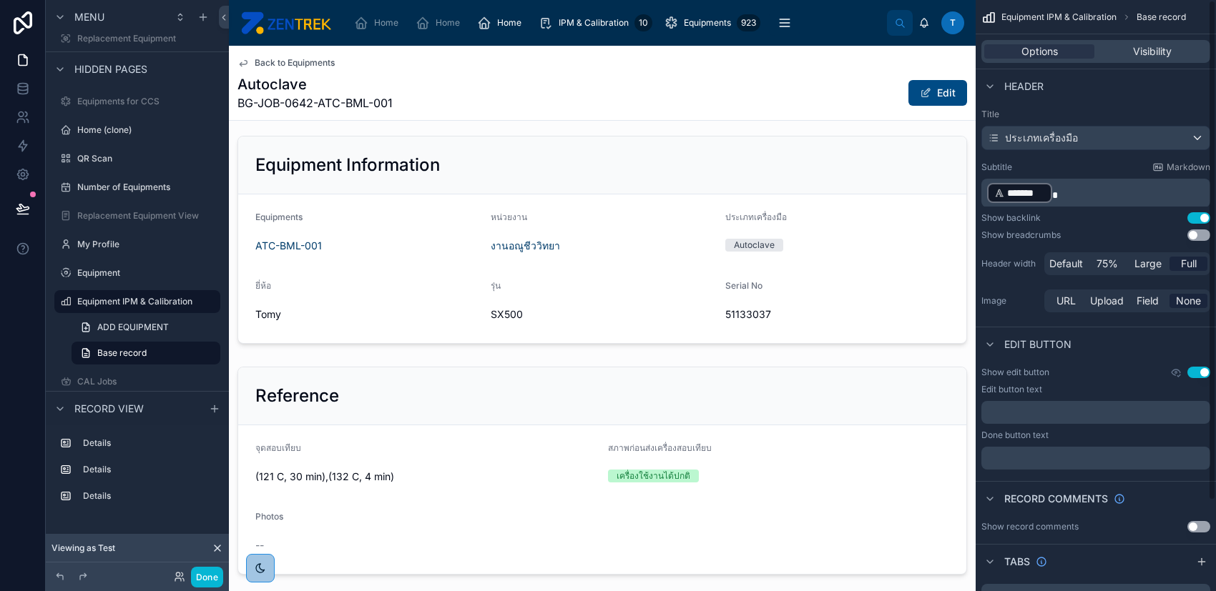
scroll to position [154, 0]
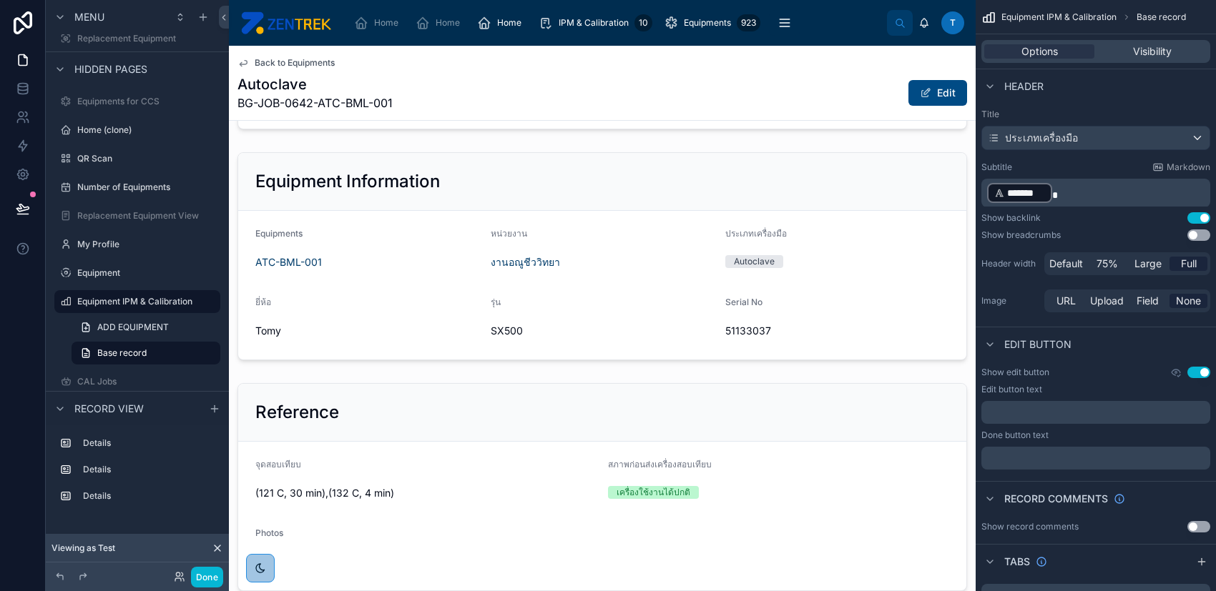
click at [1058, 197] on p "﻿ ******* ﻿" at bounding box center [1097, 193] width 220 height 23
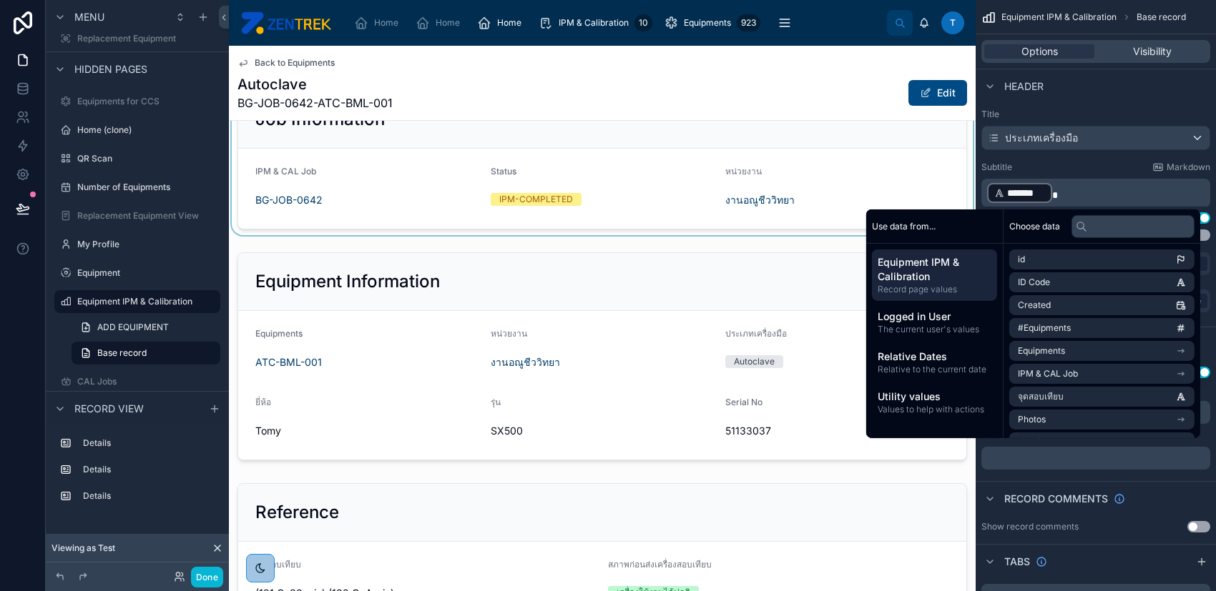
scroll to position [0, 0]
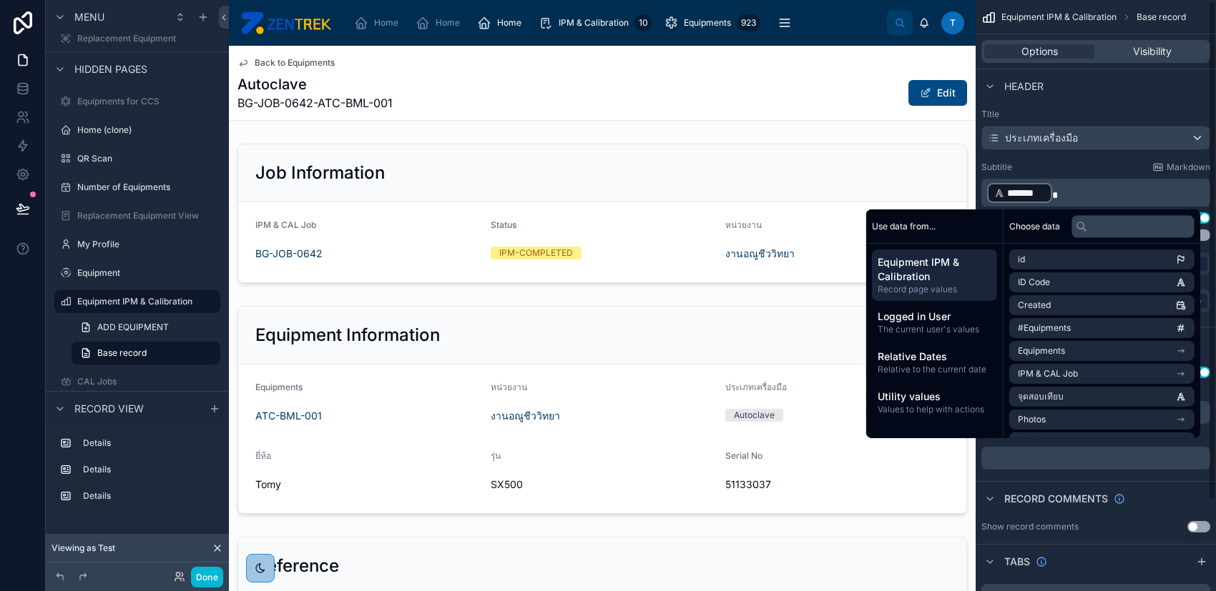
click at [1060, 188] on p "﻿ ******* ﻿" at bounding box center [1097, 193] width 220 height 23
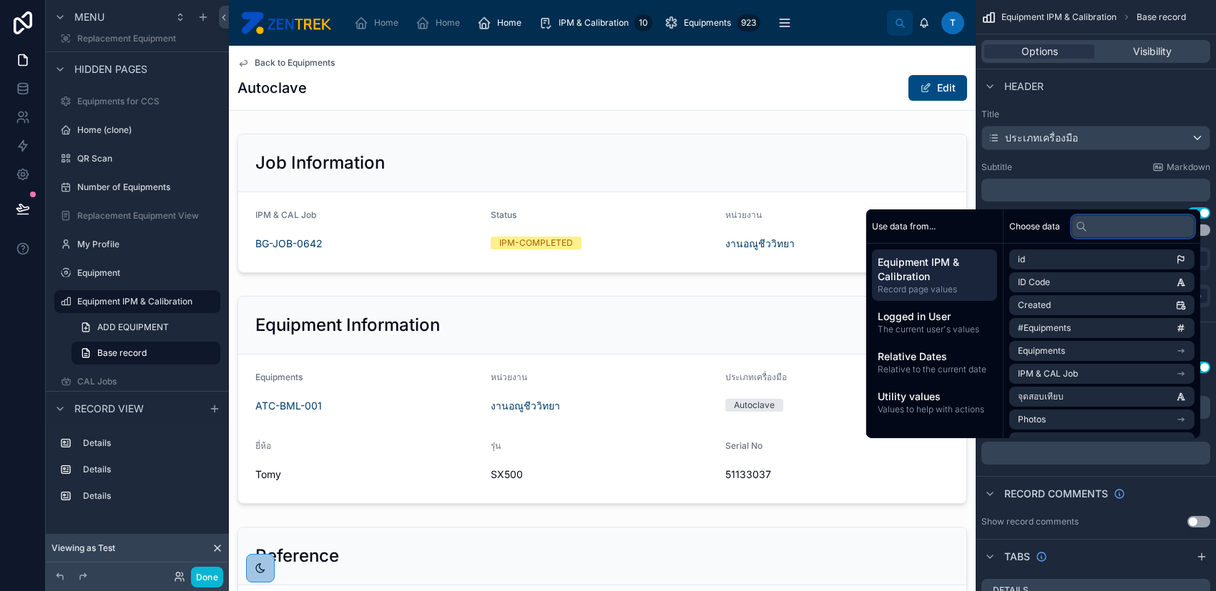
click at [1082, 227] on input "text" at bounding box center [1132, 226] width 123 height 23
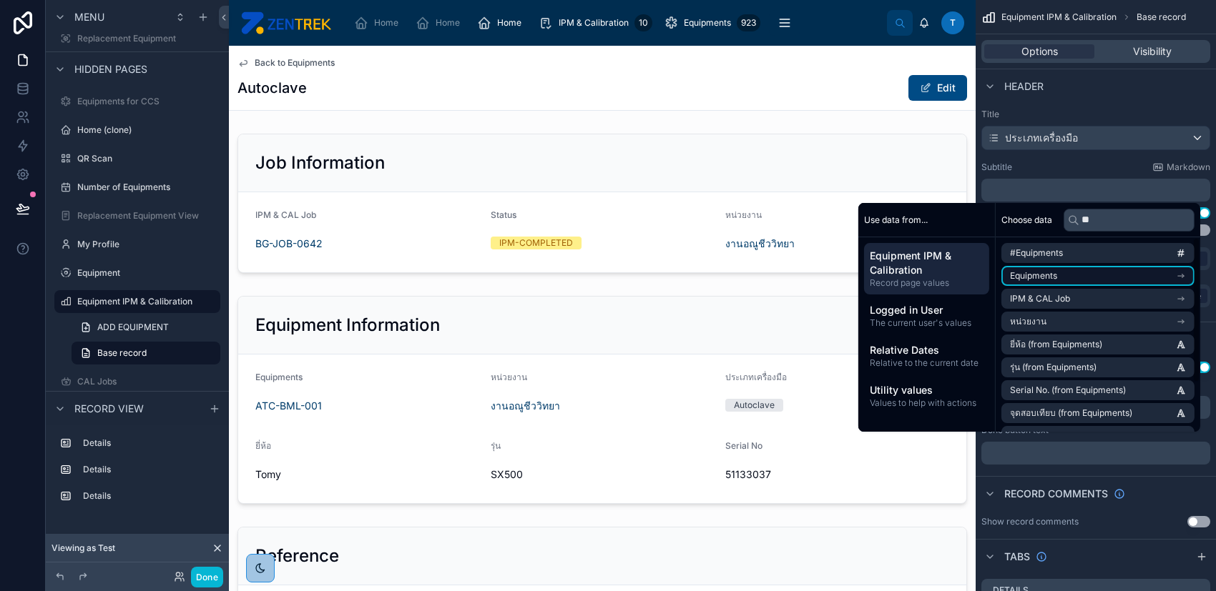
click at [1096, 278] on li "Equipments" at bounding box center [1097, 276] width 193 height 20
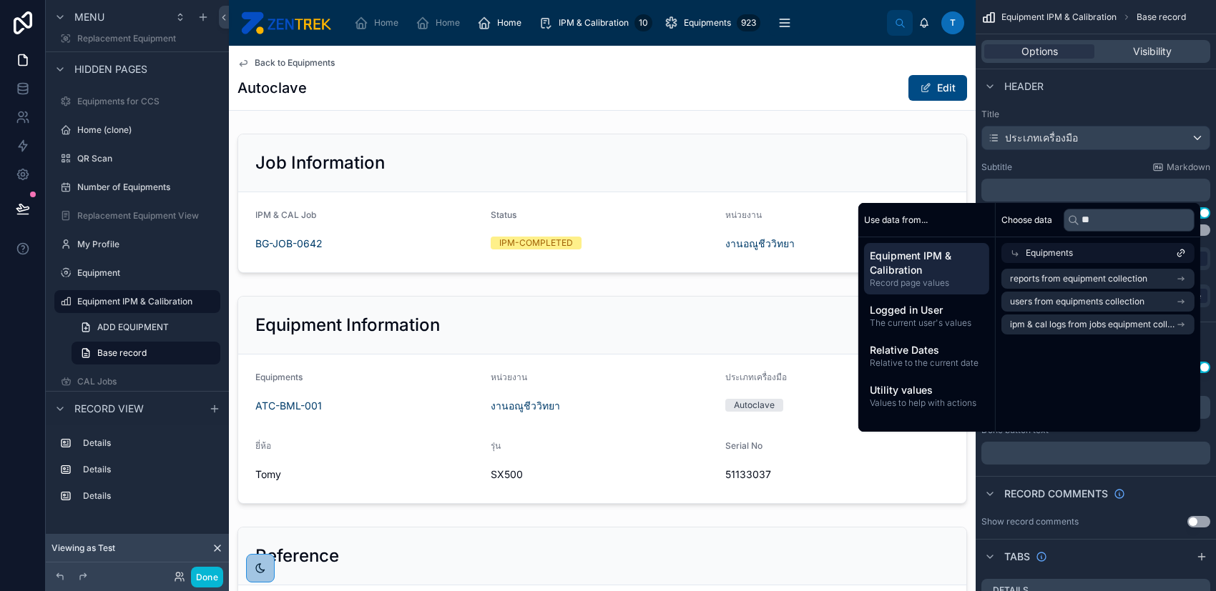
click at [1100, 251] on div "Equipments" at bounding box center [1097, 253] width 193 height 20
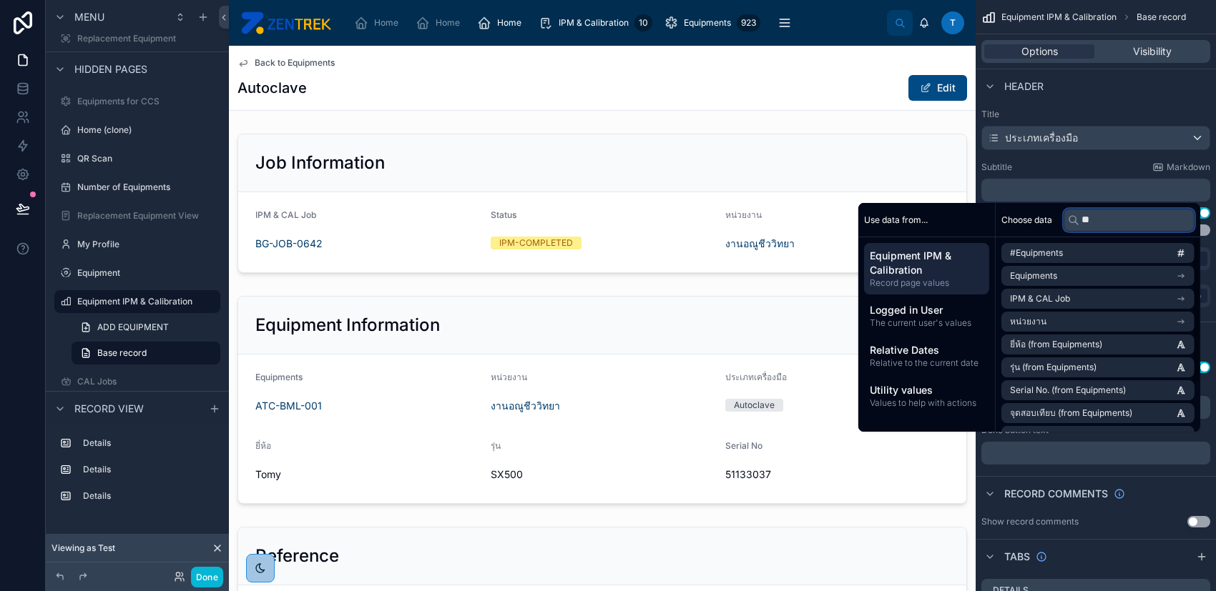
click at [1105, 217] on input "**" at bounding box center [1128, 220] width 131 height 23
type input "*"
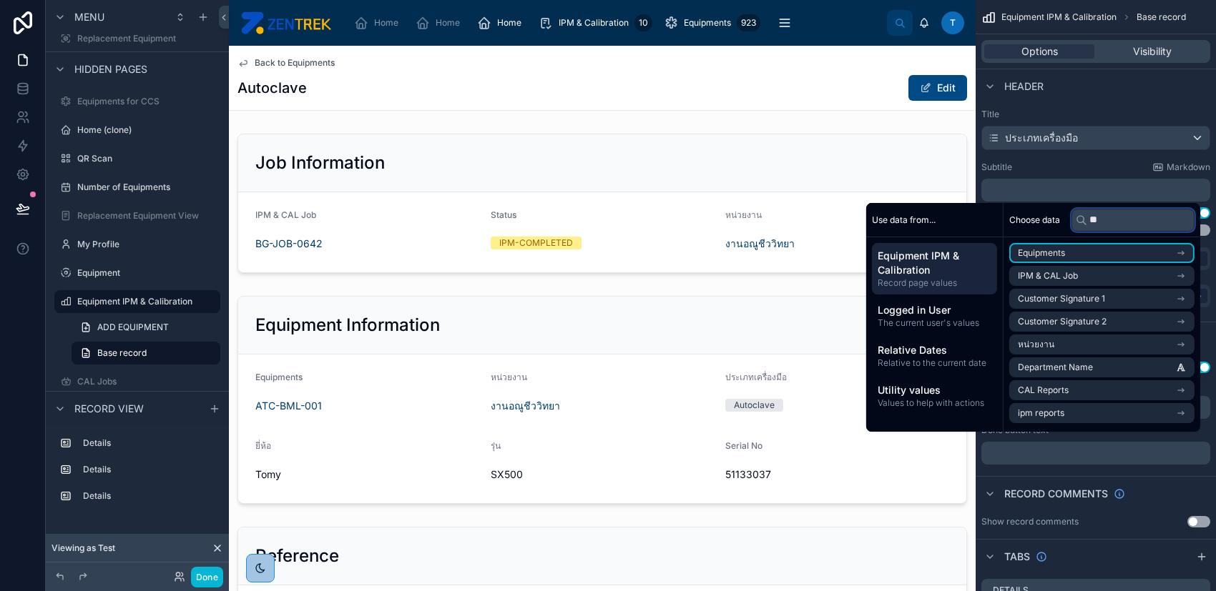
type input "*"
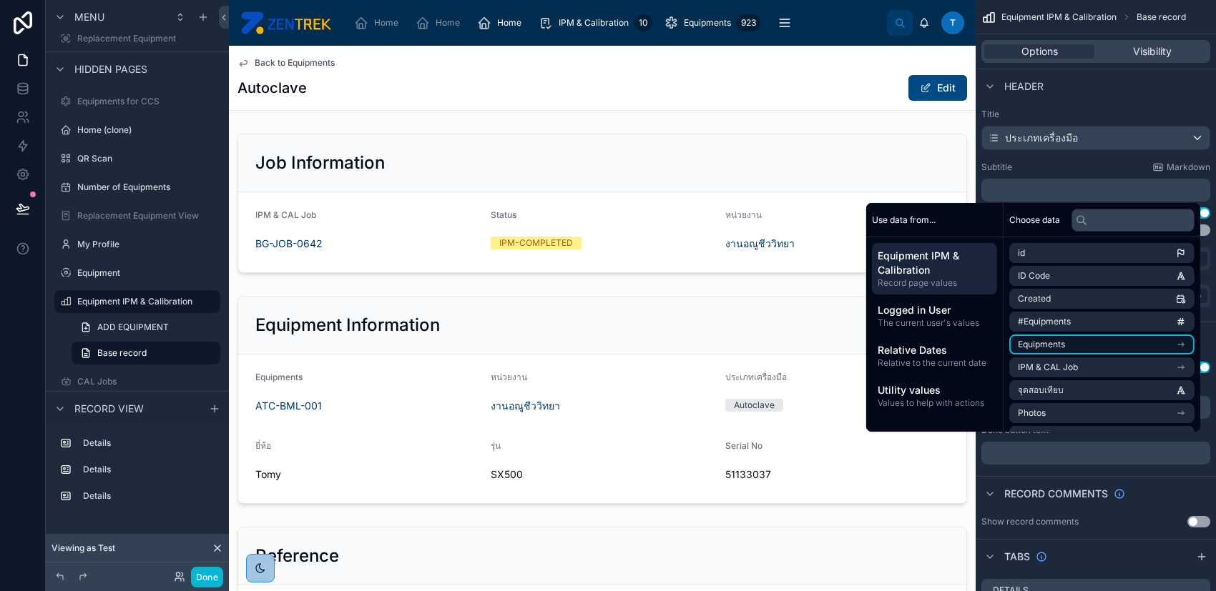
click at [1090, 342] on li "Equipments" at bounding box center [1101, 345] width 185 height 20
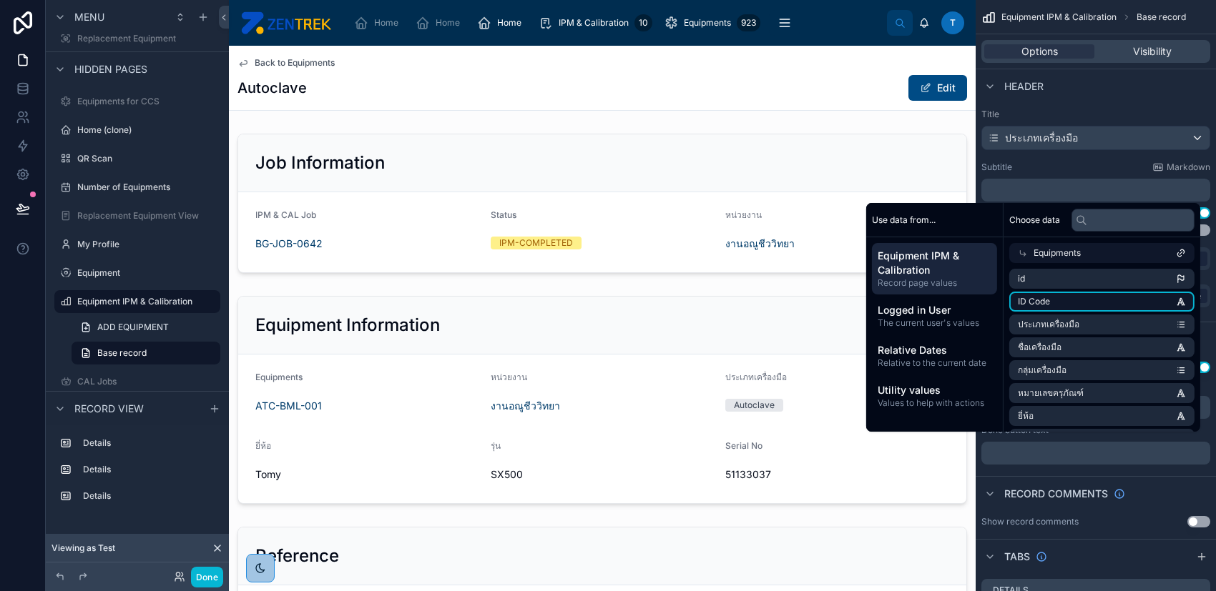
click at [1089, 300] on li "ID Code" at bounding box center [1101, 302] width 185 height 20
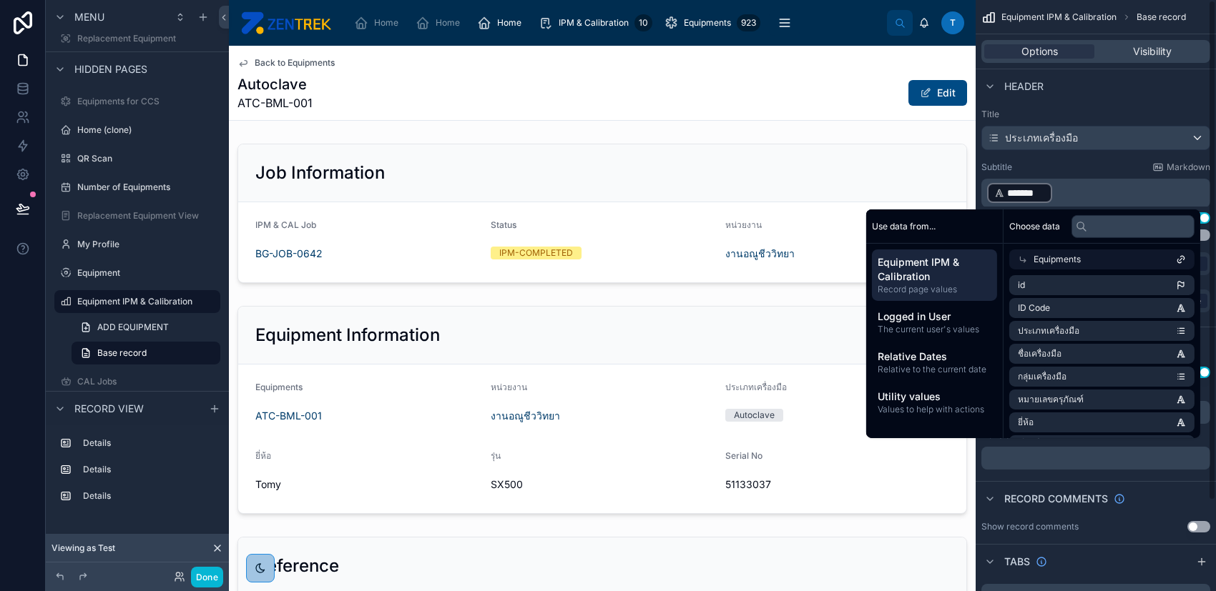
click at [1030, 471] on div "Show edit button Use setting Edit button text ﻿ Done button text ﻿" at bounding box center [1095, 418] width 240 height 114
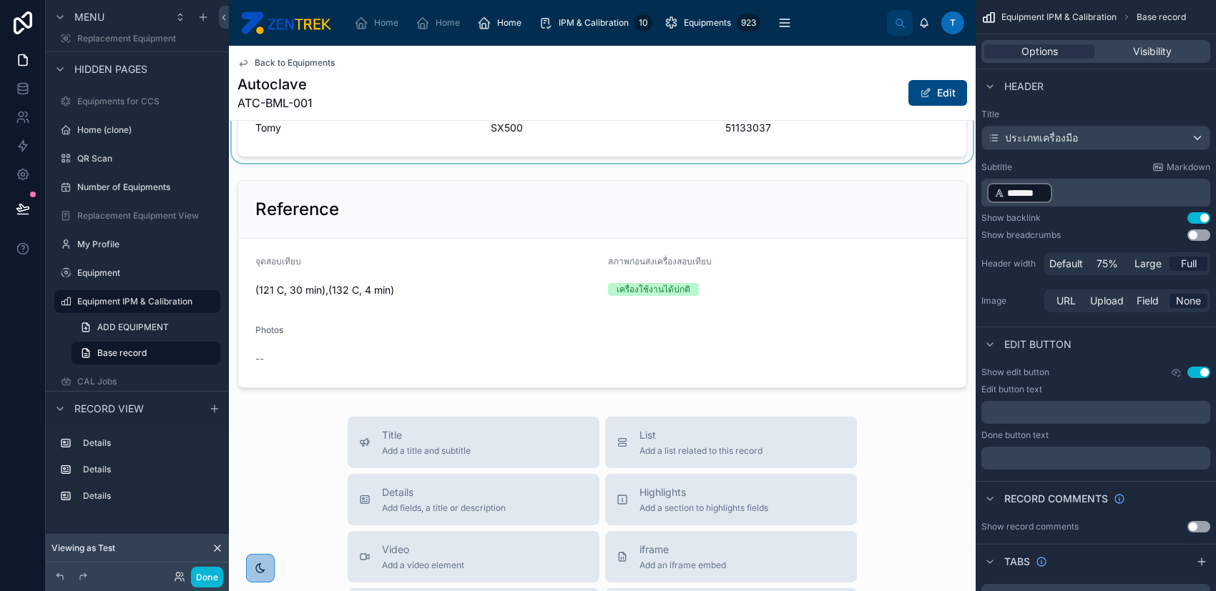
scroll to position [476, 0]
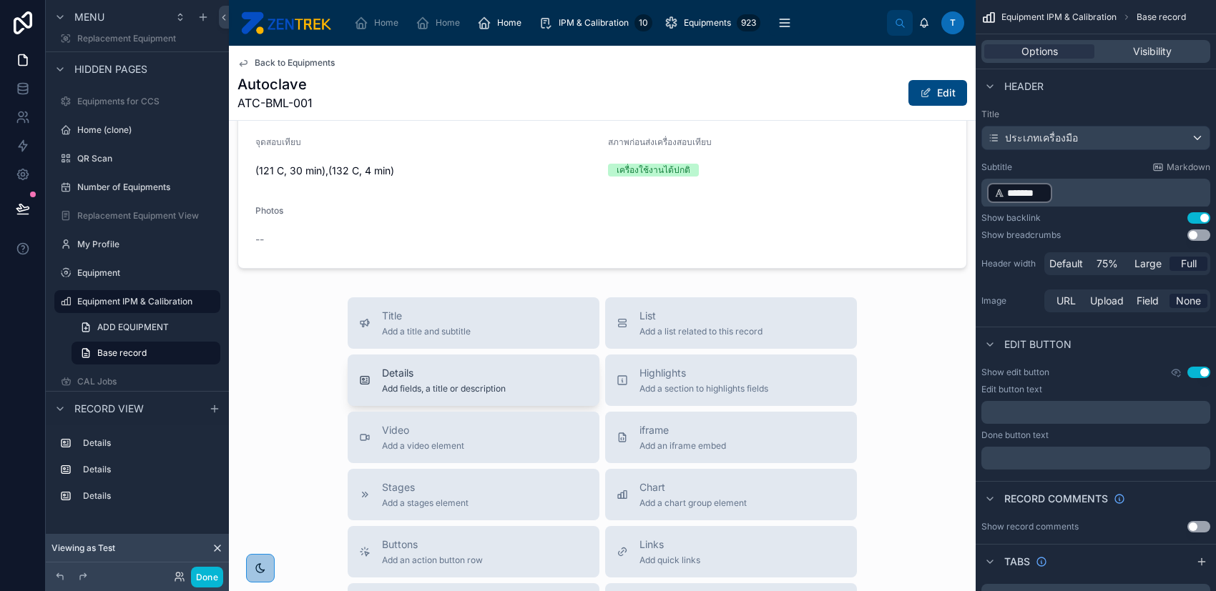
click at [543, 366] on div "Details Add fields, a title or description" at bounding box center [473, 380] width 229 height 29
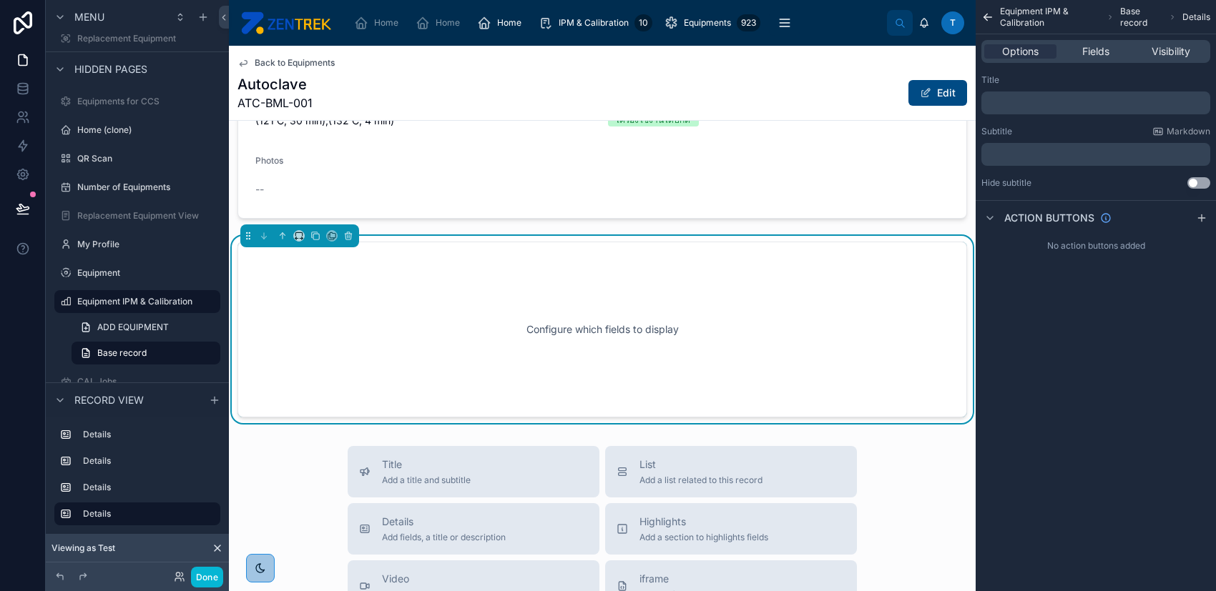
scroll to position [536, 0]
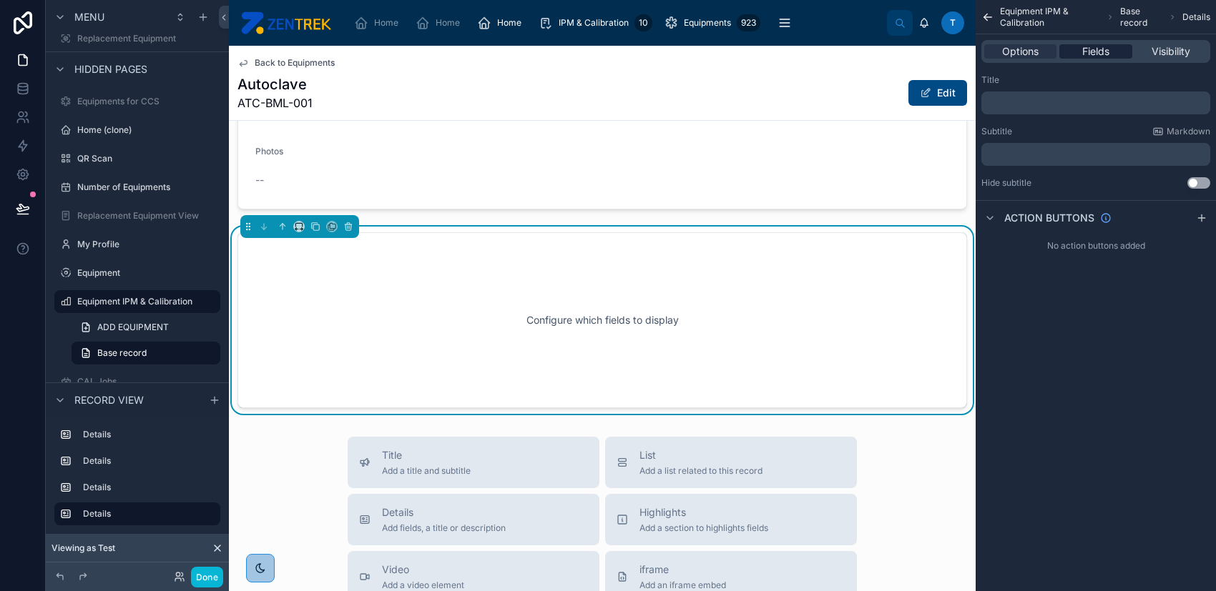
click at [1095, 49] on span "Fields" at bounding box center [1095, 51] width 27 height 14
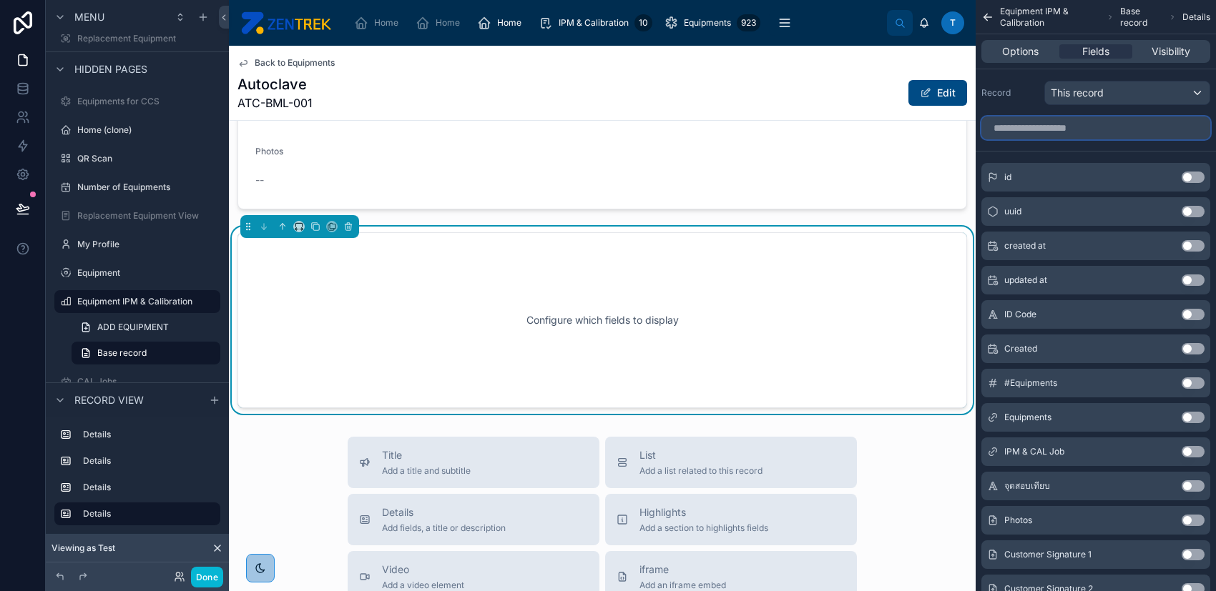
click at [1109, 124] on input "scrollable content" at bounding box center [1095, 128] width 229 height 23
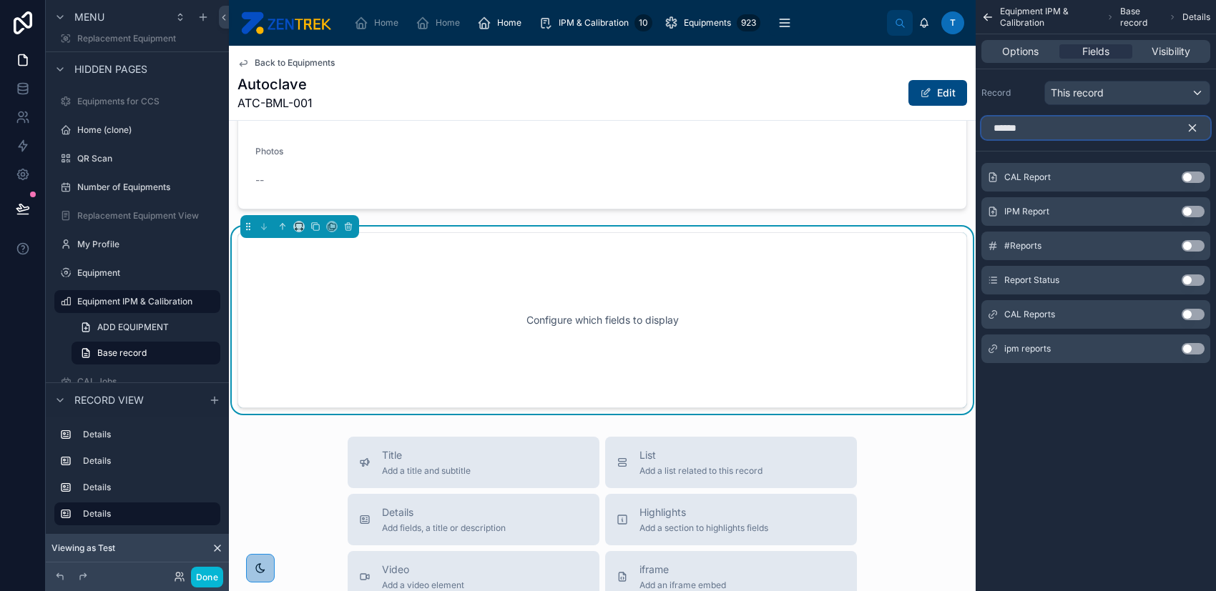
type input "******"
click at [1198, 172] on button "Use setting" at bounding box center [1192, 177] width 23 height 11
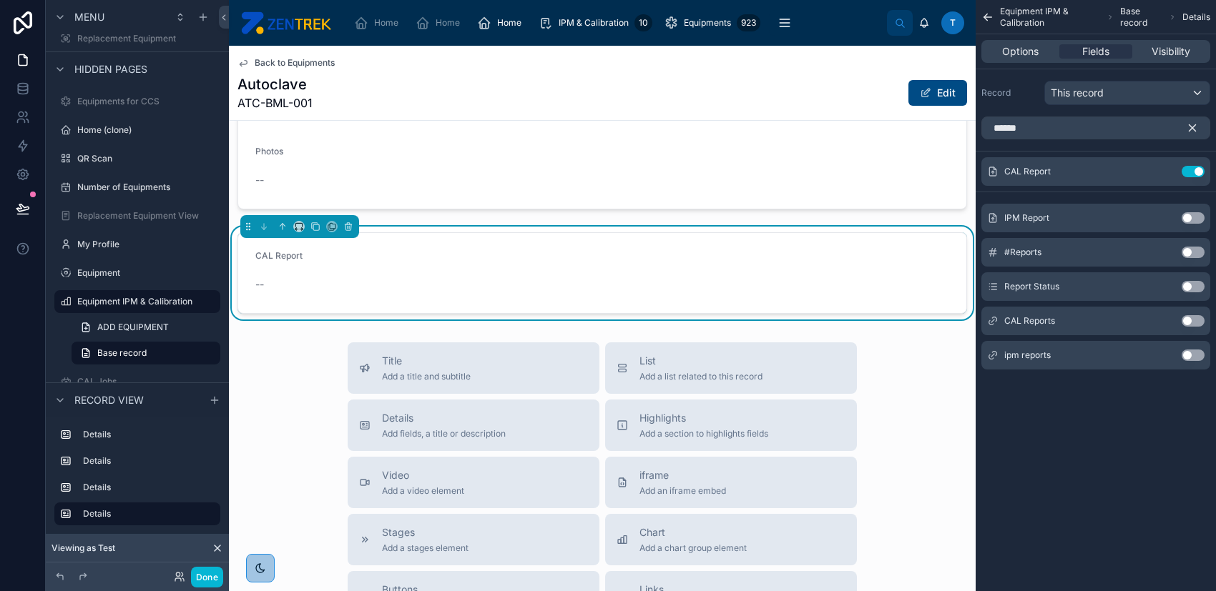
click at [1193, 319] on button "Use setting" at bounding box center [1192, 320] width 23 height 11
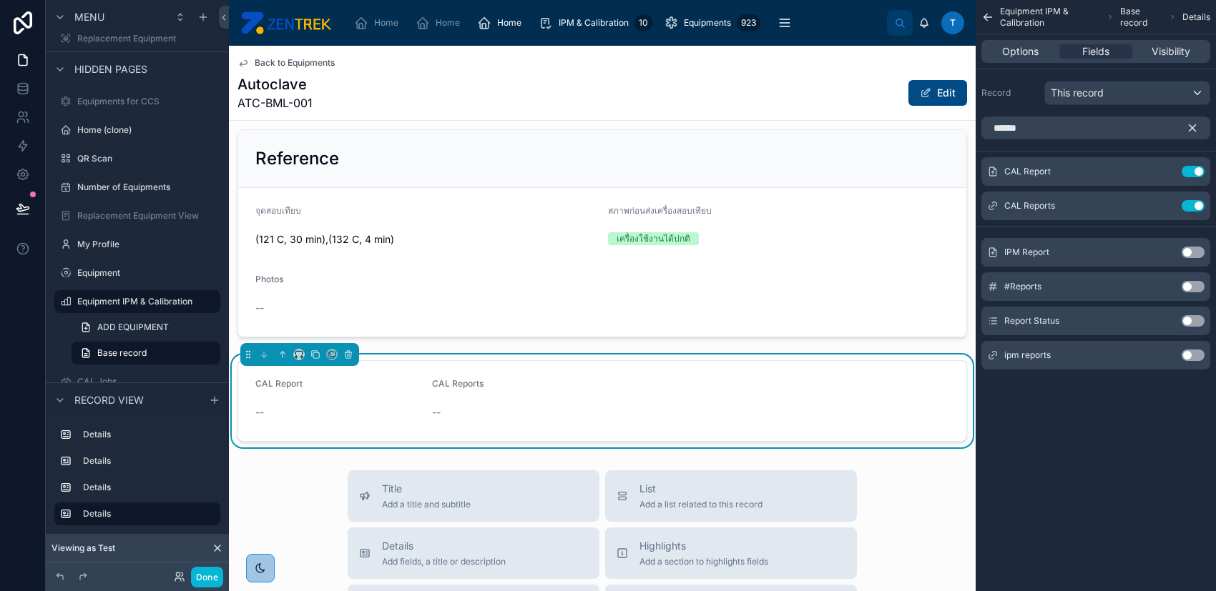
scroll to position [907, 0]
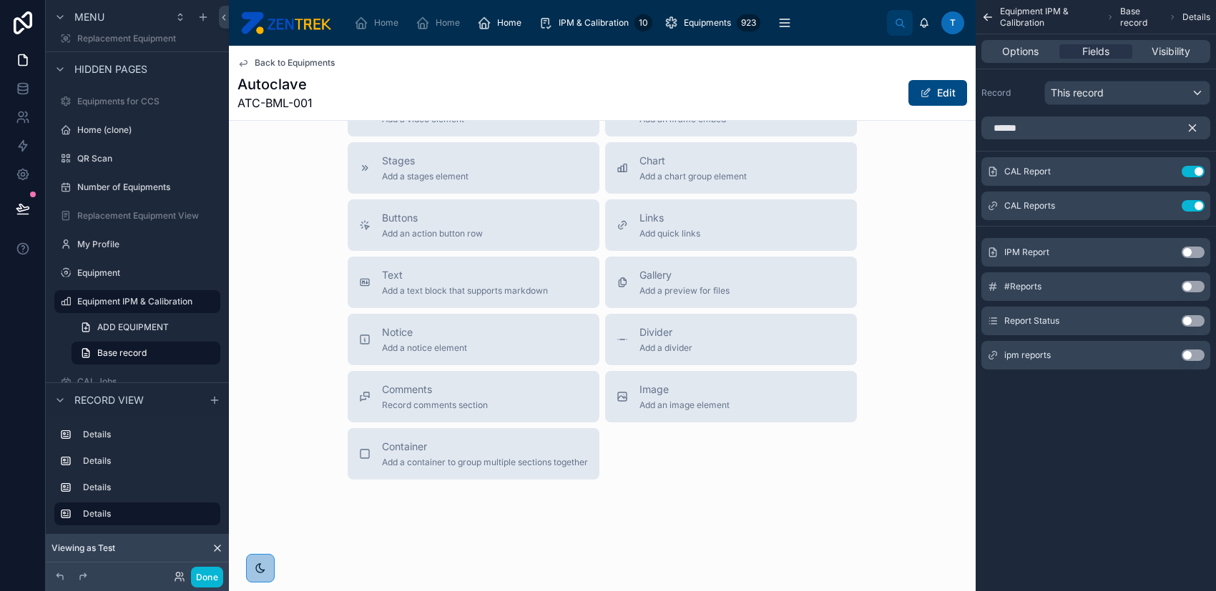
click at [1193, 252] on button "Use setting" at bounding box center [1192, 252] width 23 height 11
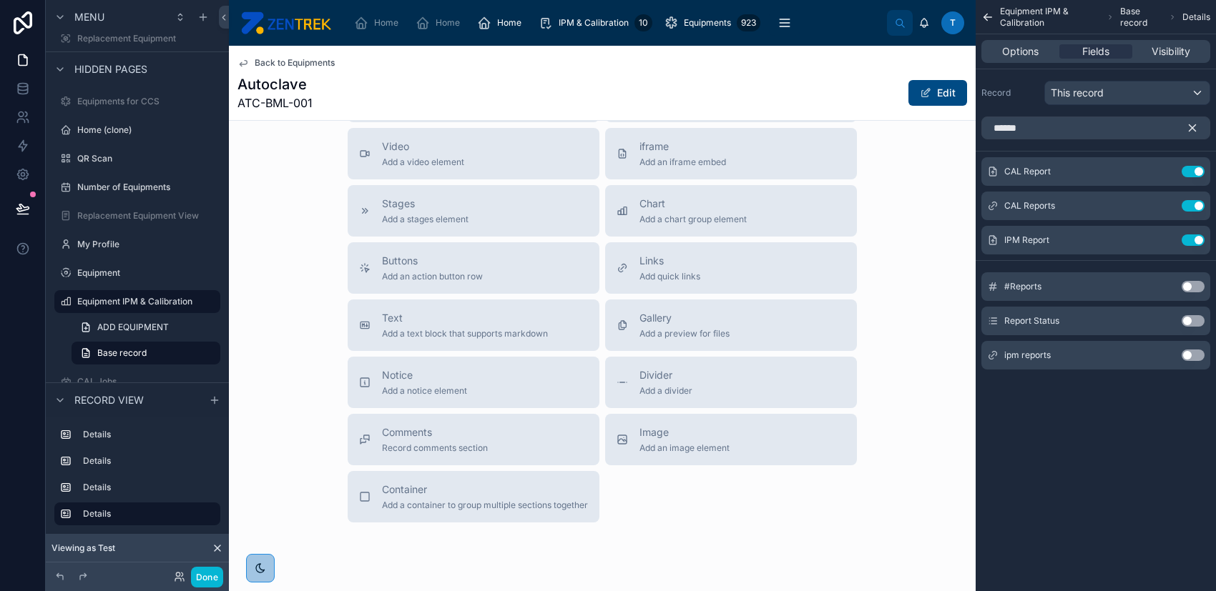
click at [1191, 354] on button "Use setting" at bounding box center [1192, 355] width 23 height 11
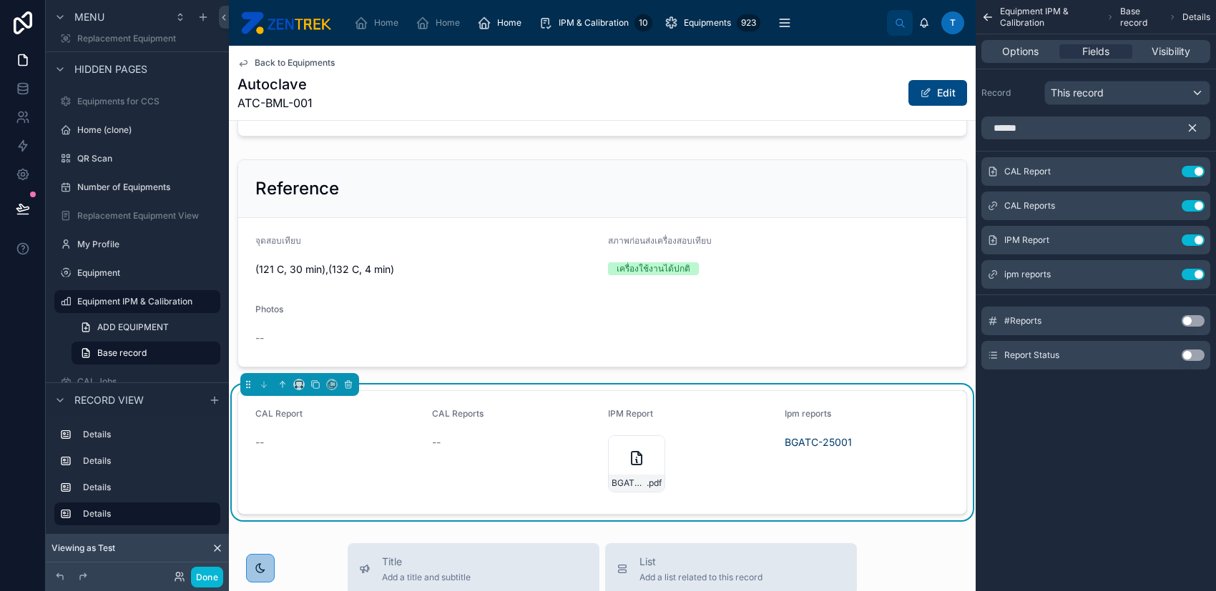
scroll to position [476, 0]
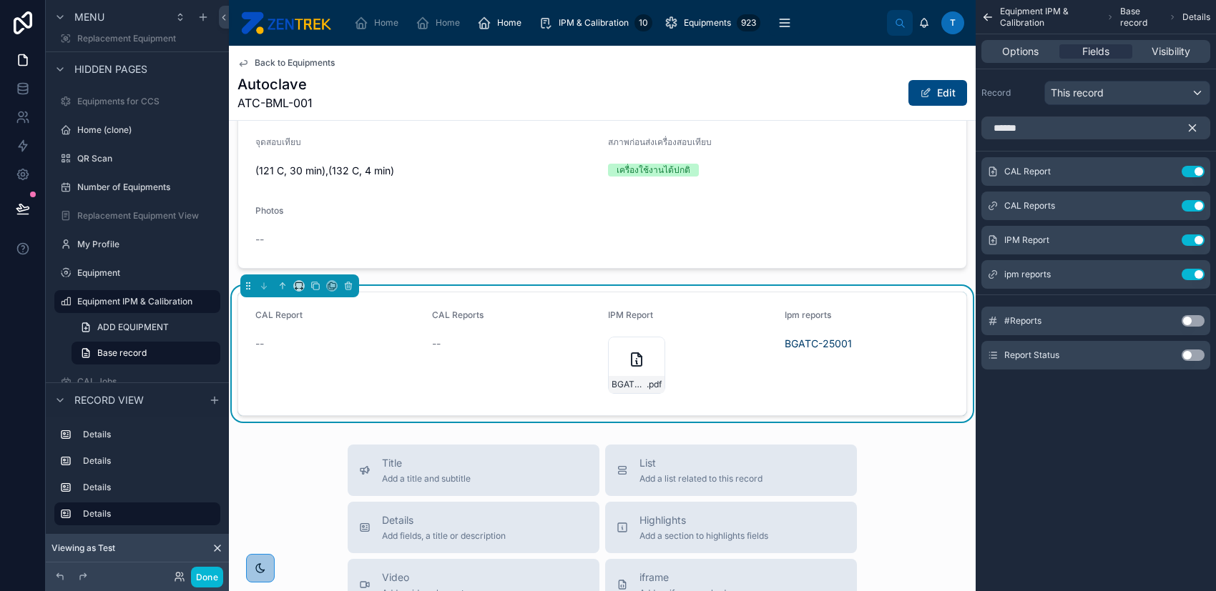
click at [887, 390] on div "Ipm reports BGATC-25001" at bounding box center [866, 354] width 165 height 89
click at [1166, 273] on icon "scrollable content" at bounding box center [1166, 273] width 6 height 6
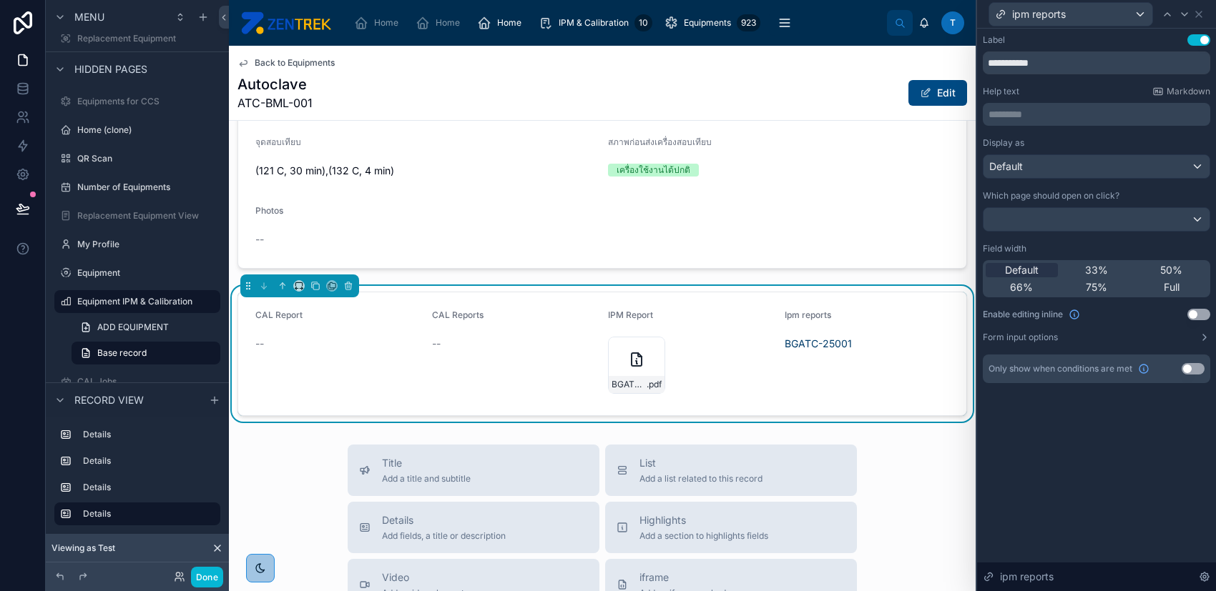
click at [1195, 314] on button "Use setting" at bounding box center [1198, 314] width 23 height 11
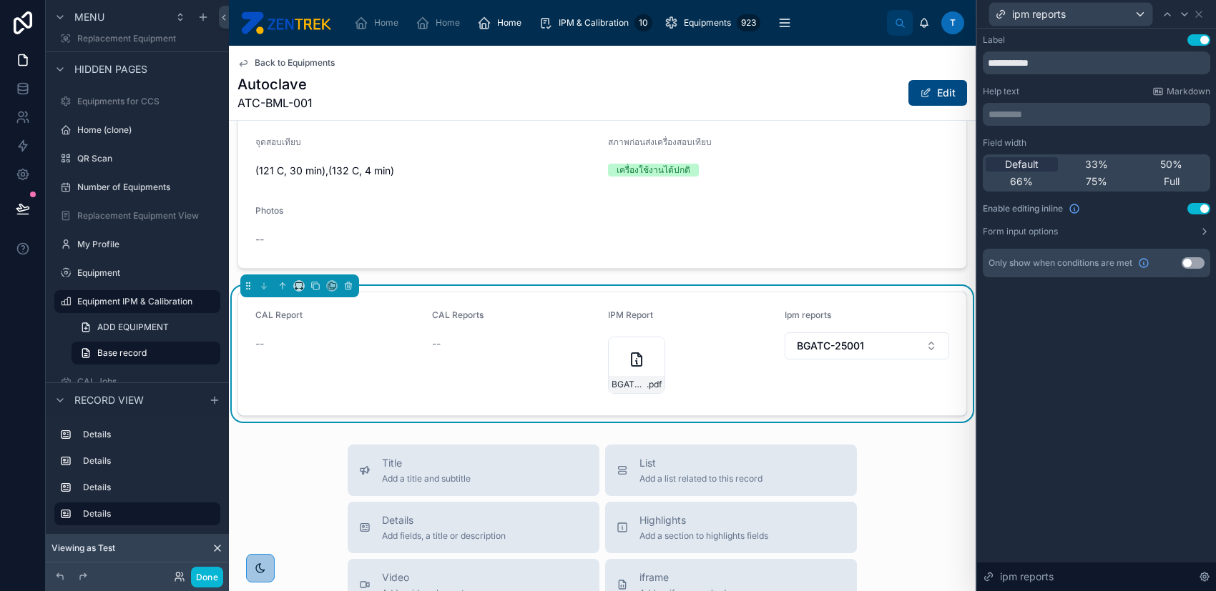
click at [1196, 264] on button "Use setting" at bounding box center [1192, 262] width 23 height 11
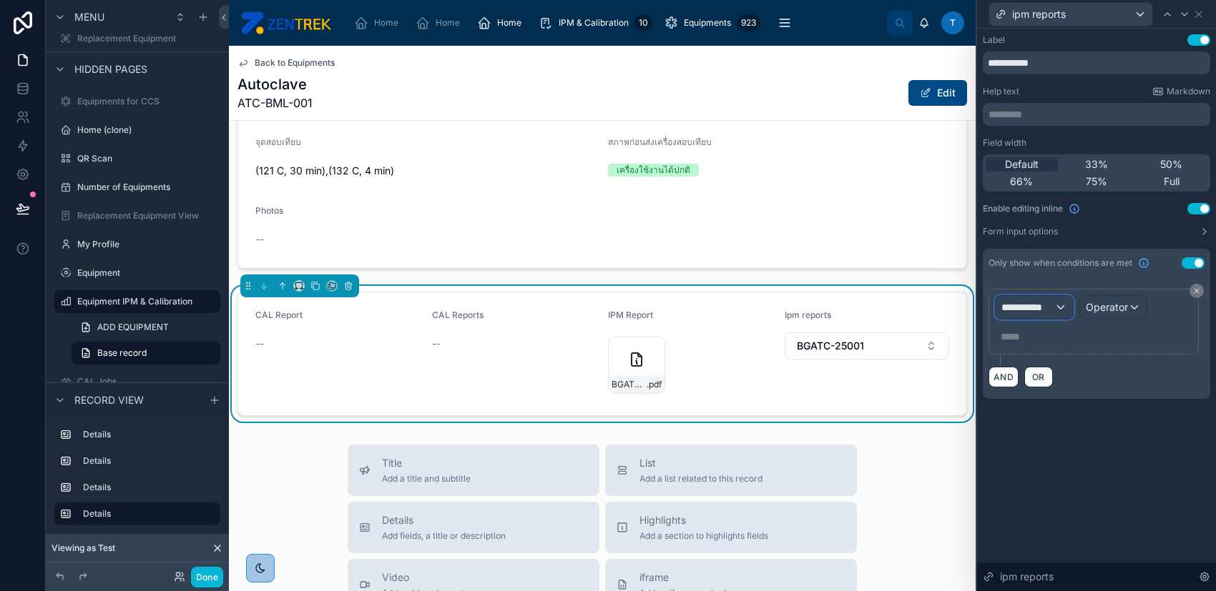
click at [1055, 312] on div "**********" at bounding box center [1033, 307] width 77 height 23
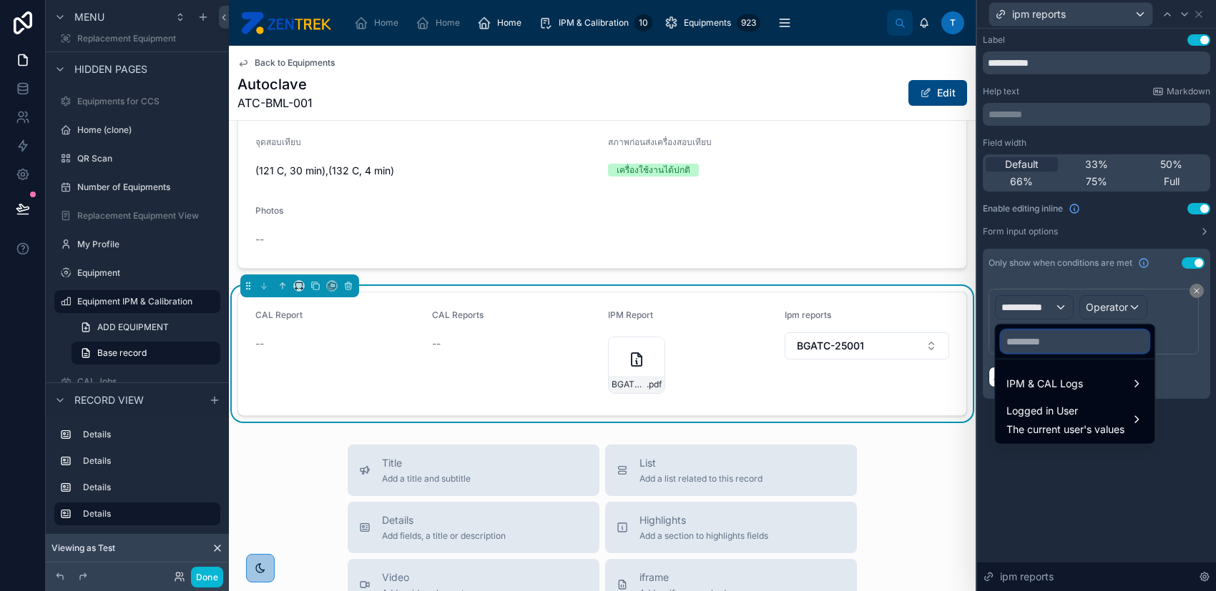
click at [1060, 345] on input "text" at bounding box center [1074, 341] width 148 height 23
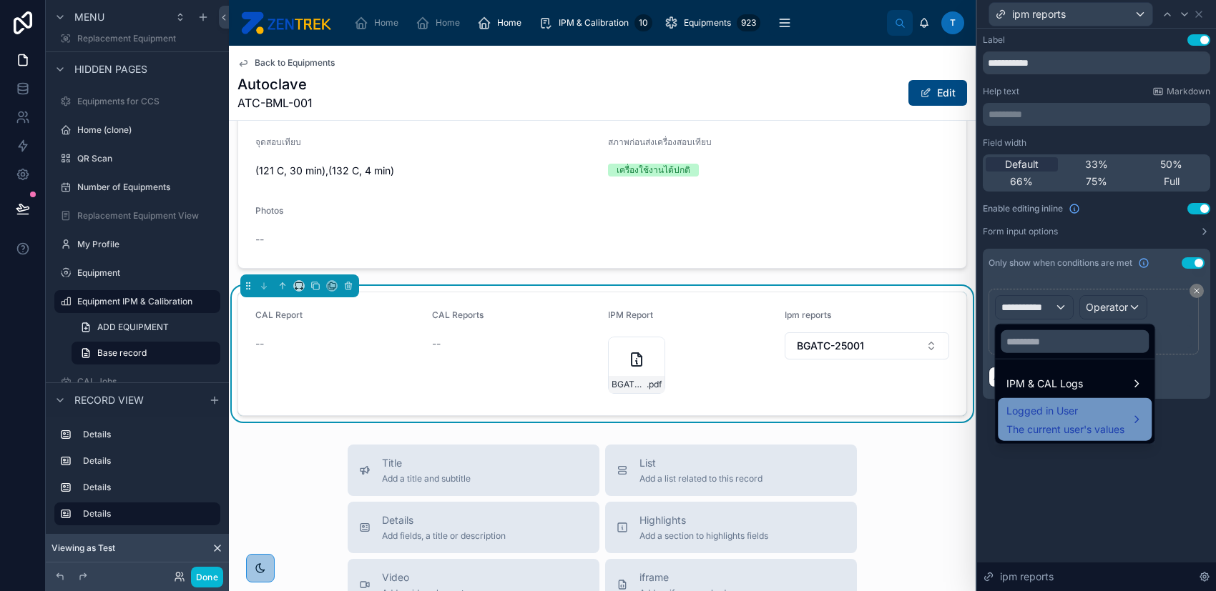
click at [1083, 413] on span "Logged in User" at bounding box center [1065, 411] width 118 height 17
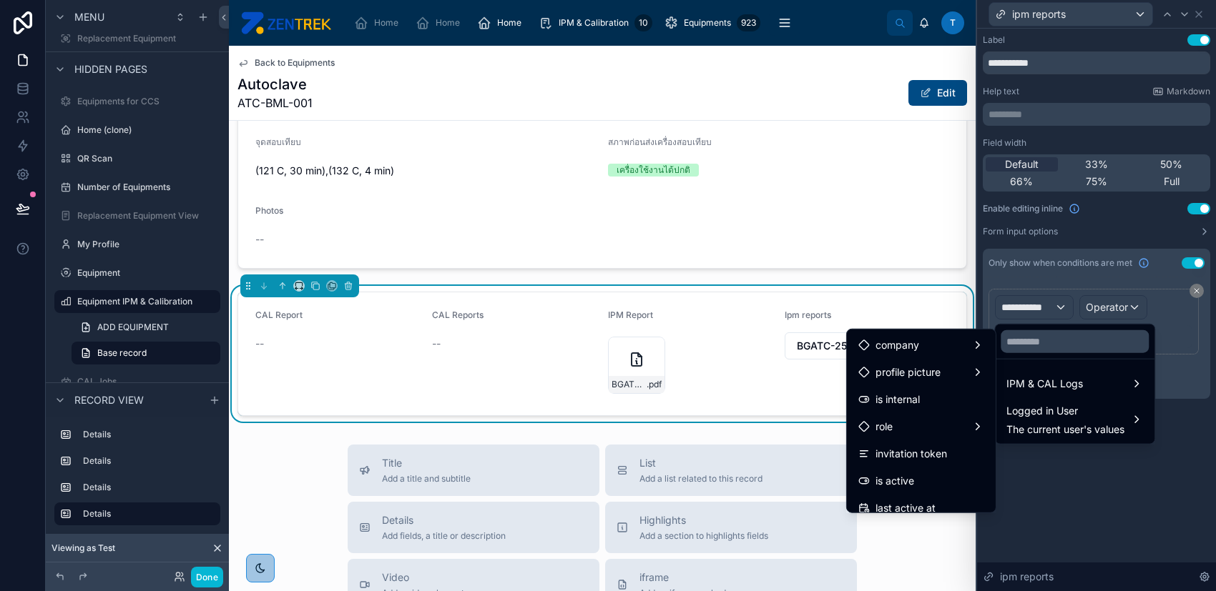
scroll to position [95, 0]
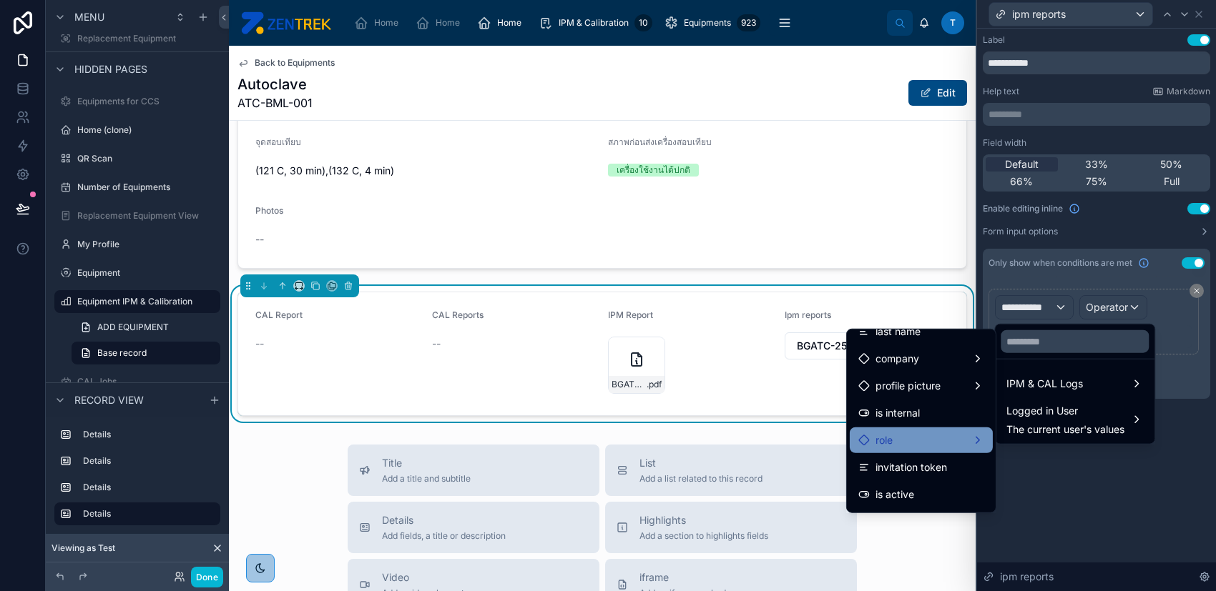
click at [931, 435] on div "role" at bounding box center [921, 440] width 126 height 17
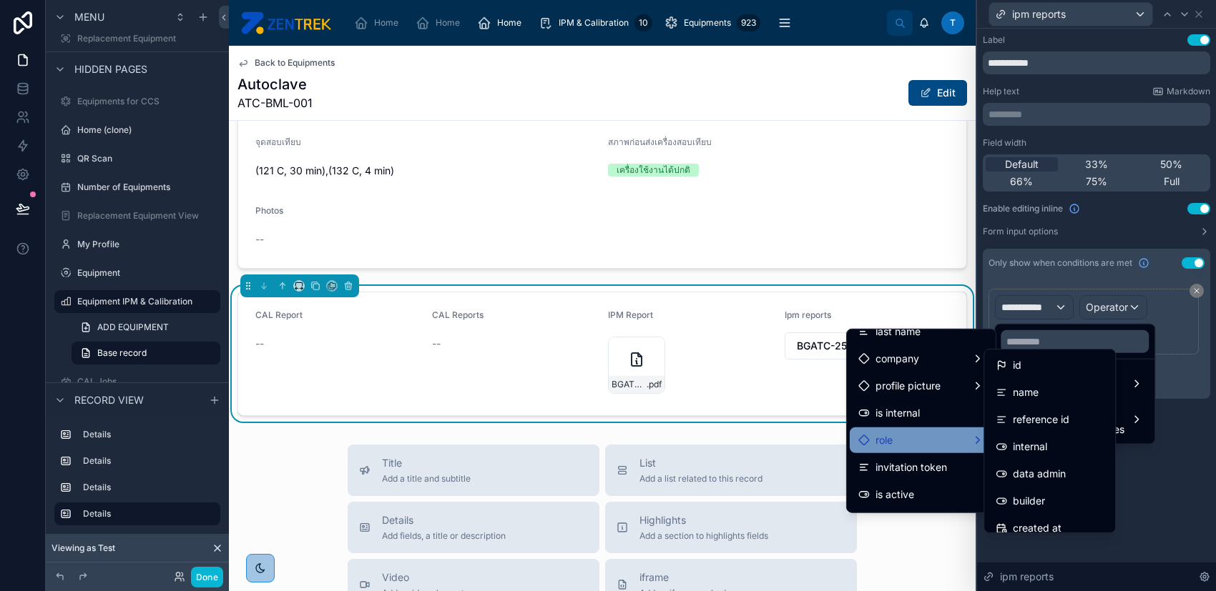
click at [924, 433] on div "role" at bounding box center [921, 440] width 126 height 17
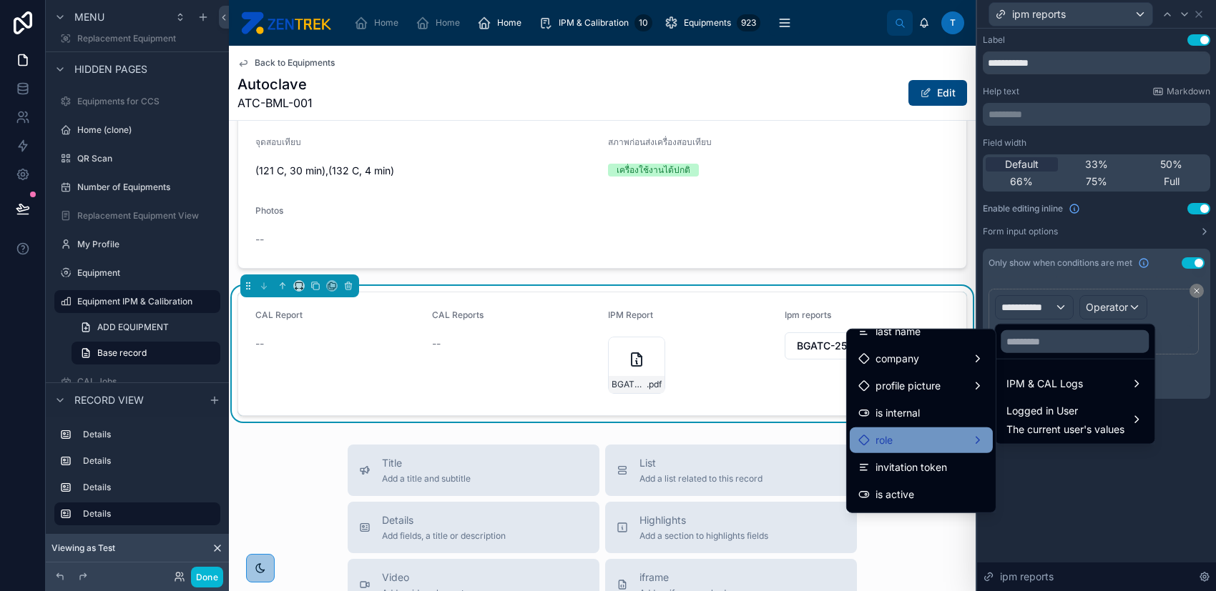
click at [947, 434] on div "role" at bounding box center [921, 440] width 126 height 17
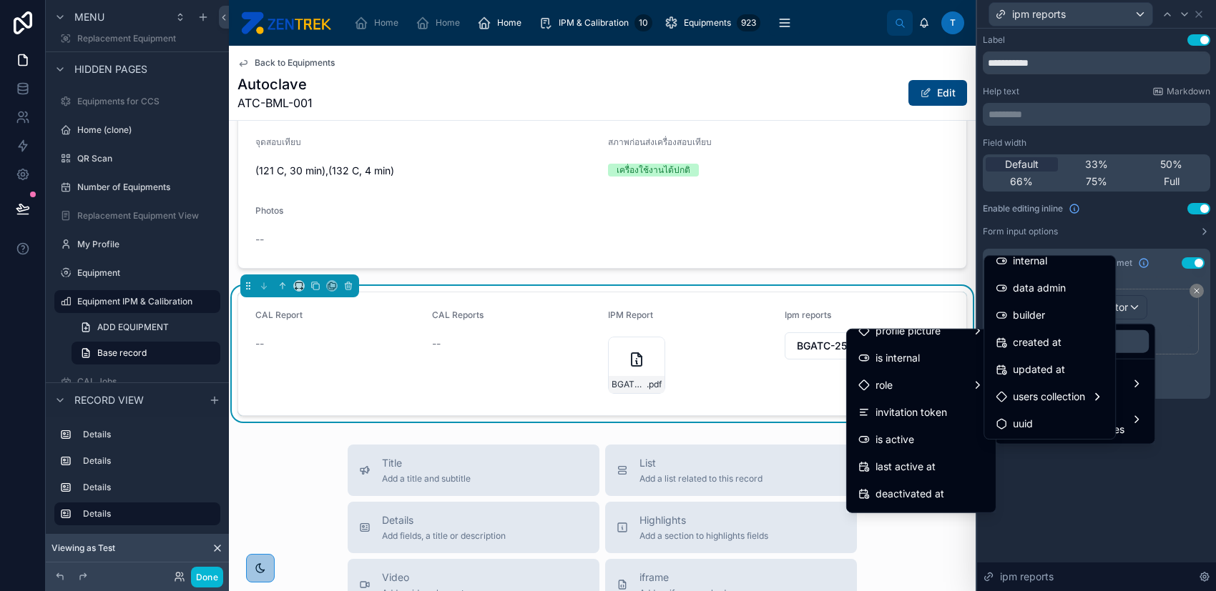
scroll to position [190, 0]
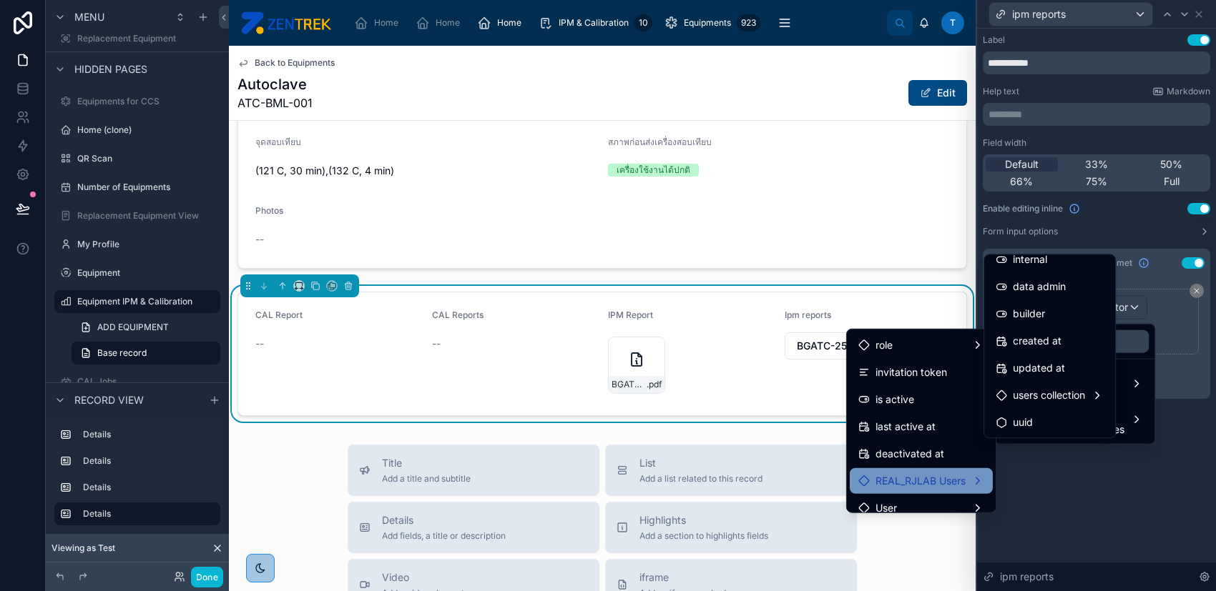
click at [940, 473] on span "REAL_RJLAB Users" at bounding box center [920, 481] width 90 height 17
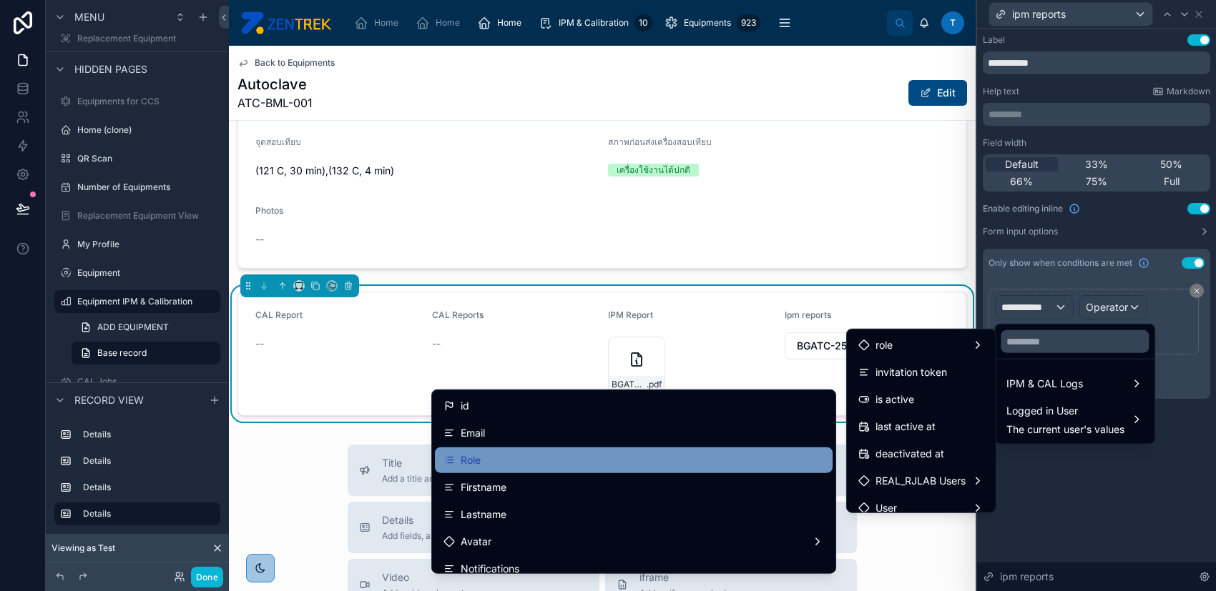
click at [514, 452] on div "Role" at bounding box center [633, 460] width 380 height 17
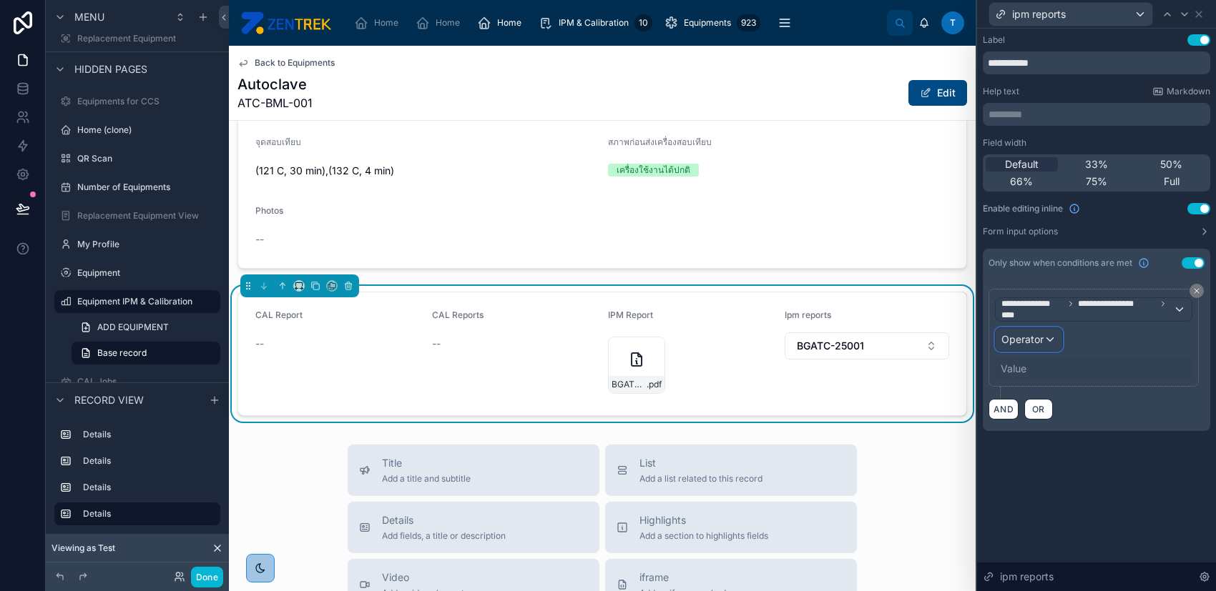
click at [1018, 339] on span "Operator" at bounding box center [1022, 339] width 42 height 12
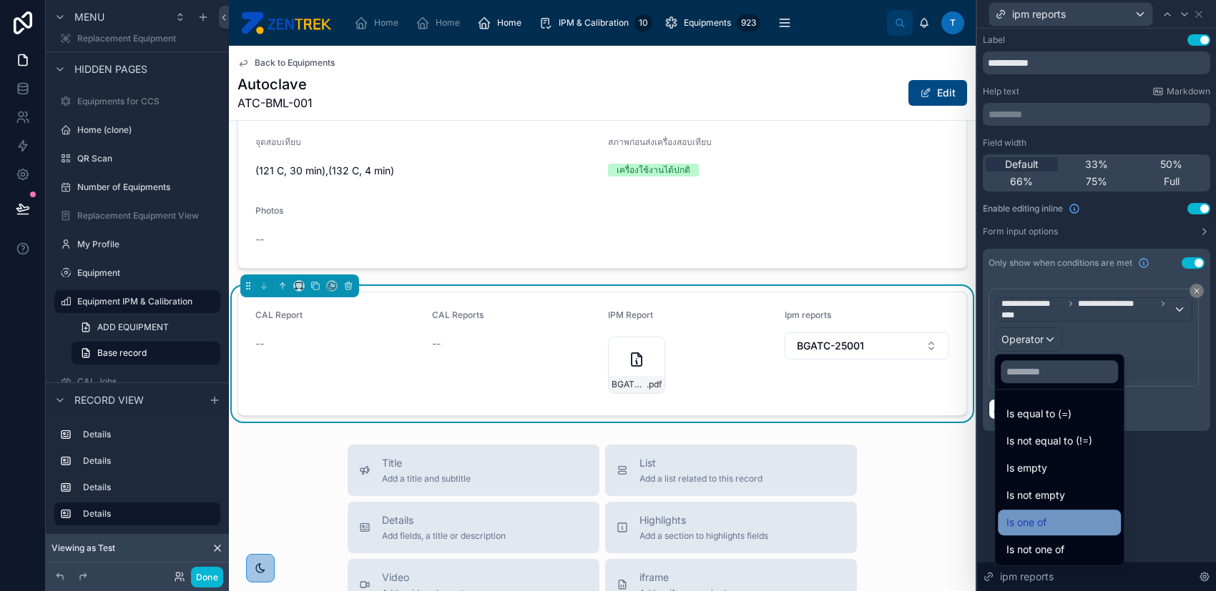
click at [1051, 523] on div "Is one of" at bounding box center [1059, 522] width 106 height 17
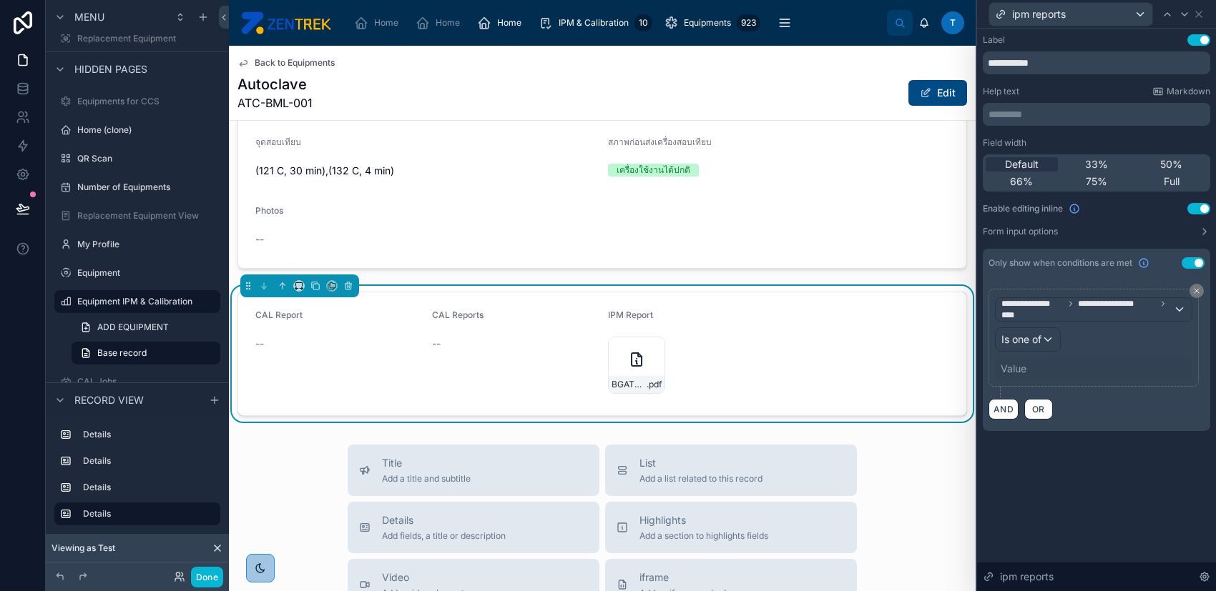
click at [1006, 364] on div "Value" at bounding box center [1013, 369] width 26 height 14
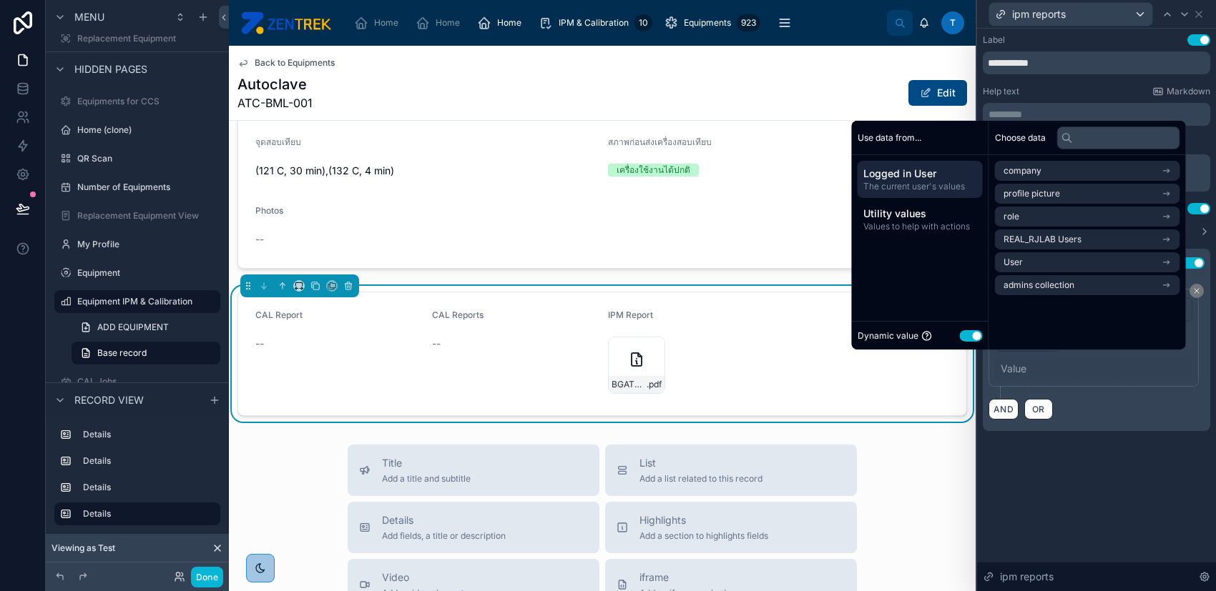
click at [960, 335] on button "Use setting" at bounding box center [971, 335] width 23 height 11
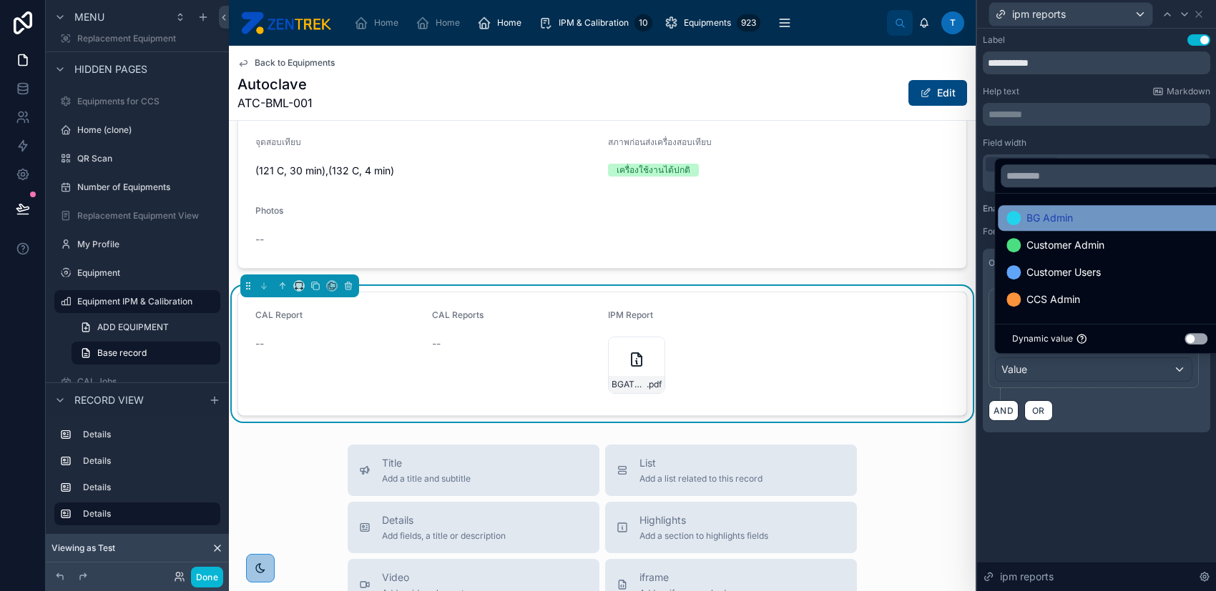
click at [1088, 221] on div "BG Admin" at bounding box center [1109, 218] width 207 height 17
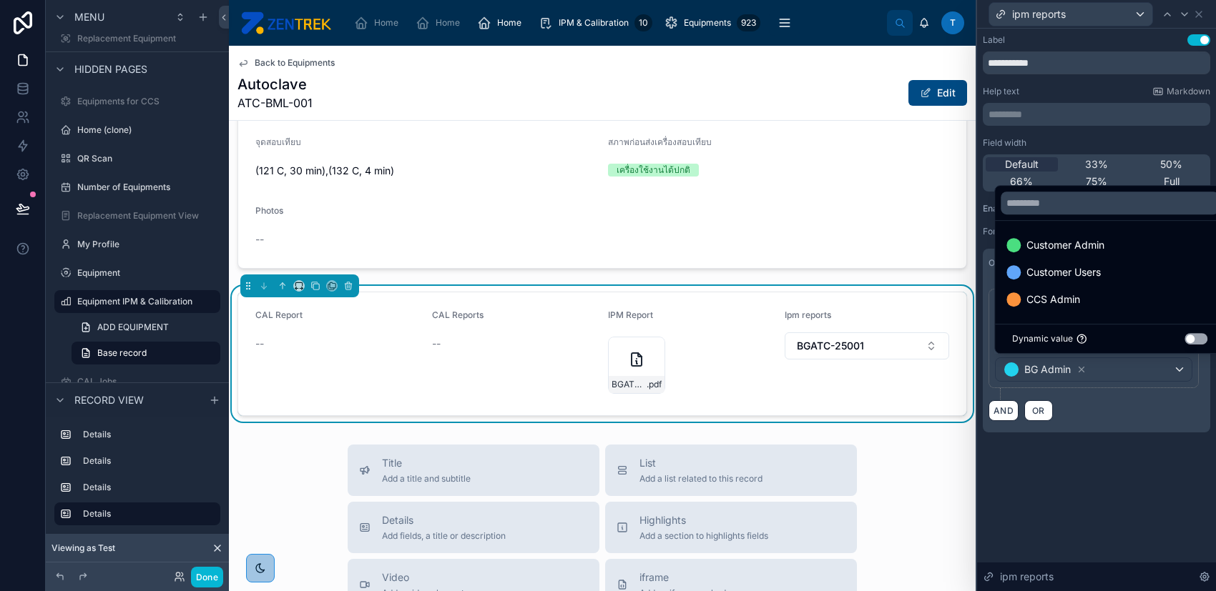
click at [1095, 400] on div "AND OR" at bounding box center [1096, 410] width 216 height 21
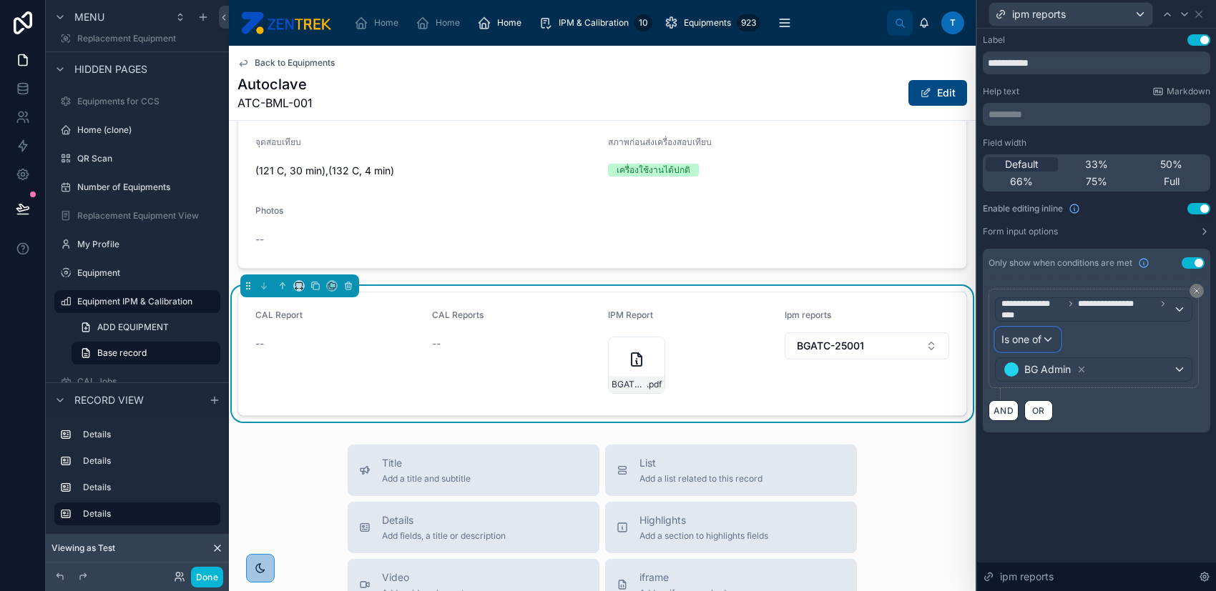
click at [1043, 332] on div "Is one of" at bounding box center [1027, 339] width 64 height 23
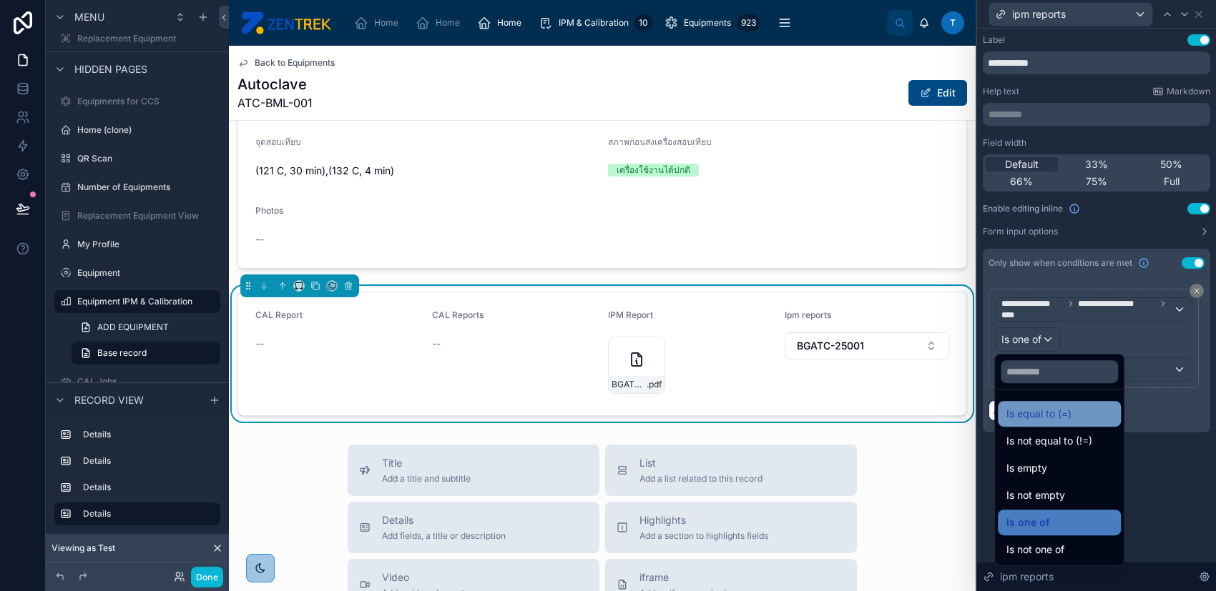
click at [1060, 410] on span "Is equal to (=)" at bounding box center [1038, 413] width 65 height 17
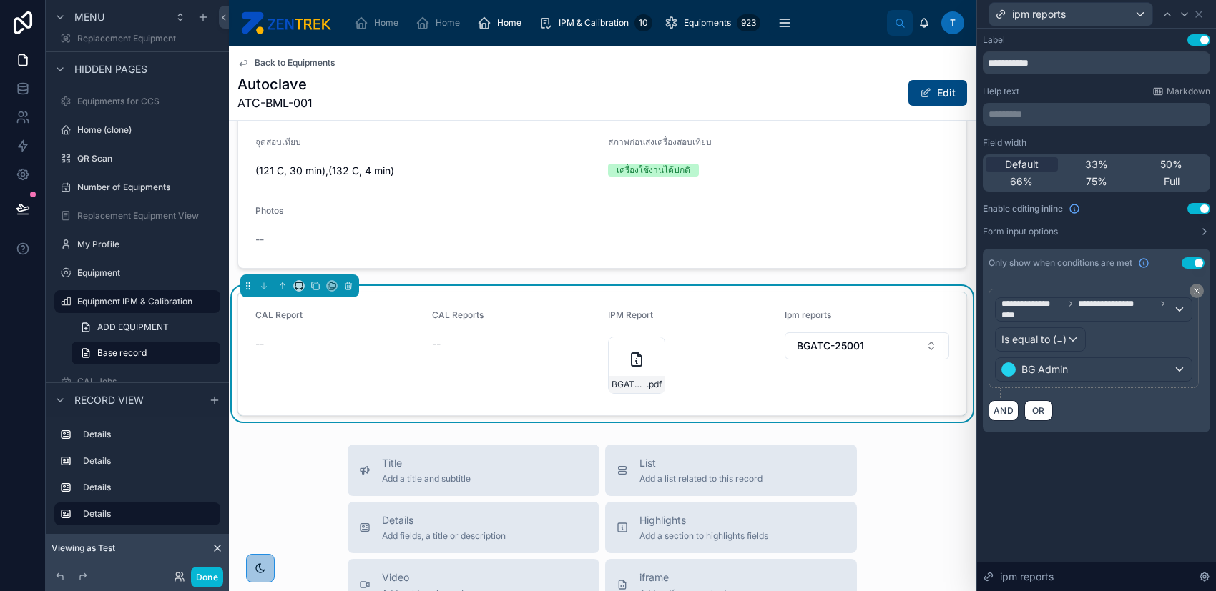
click at [1069, 492] on div "**********" at bounding box center [1096, 310] width 239 height 563
click at [1201, 14] on icon at bounding box center [1198, 14] width 11 height 11
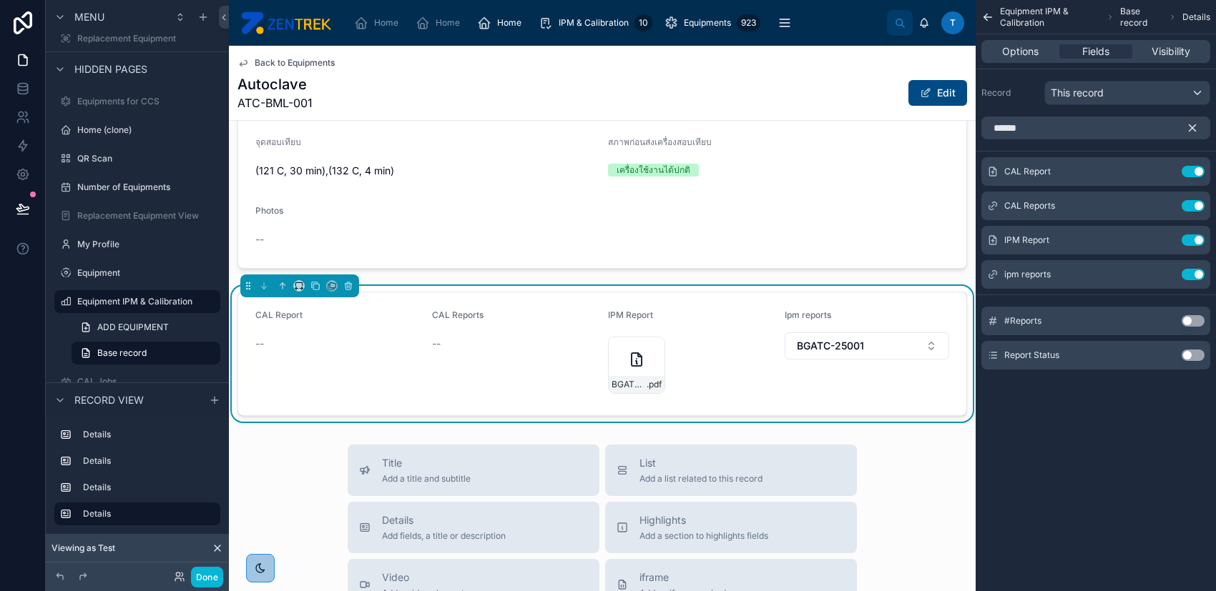
click at [1190, 131] on icon "scrollable content" at bounding box center [1192, 128] width 13 height 13
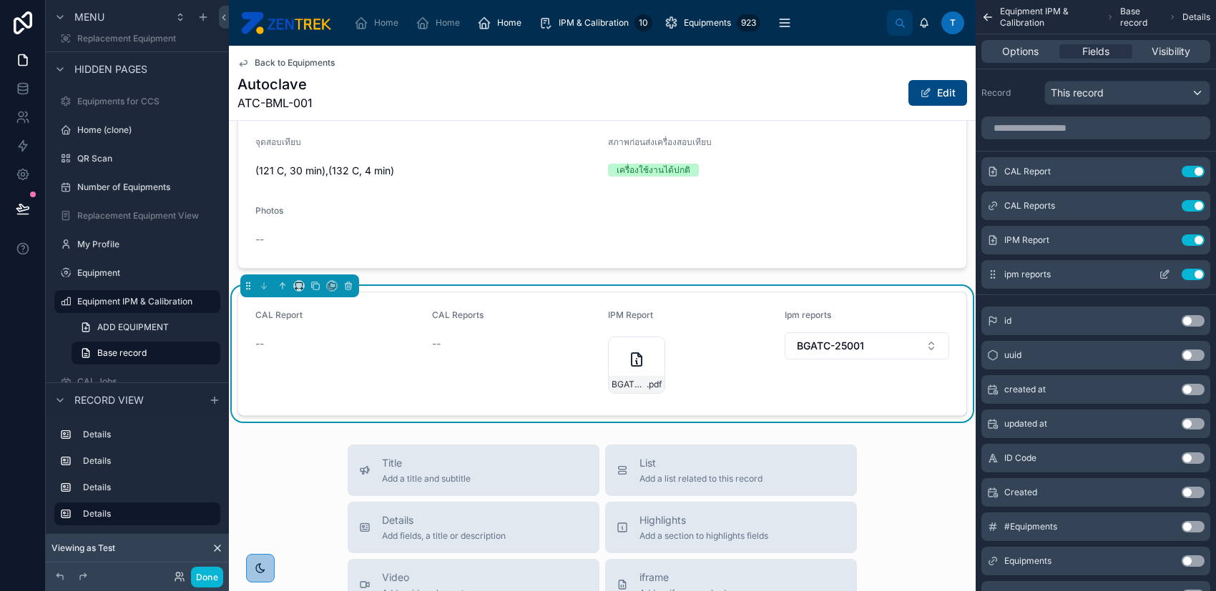
click at [1161, 274] on icon "scrollable content" at bounding box center [1164, 275] width 6 height 6
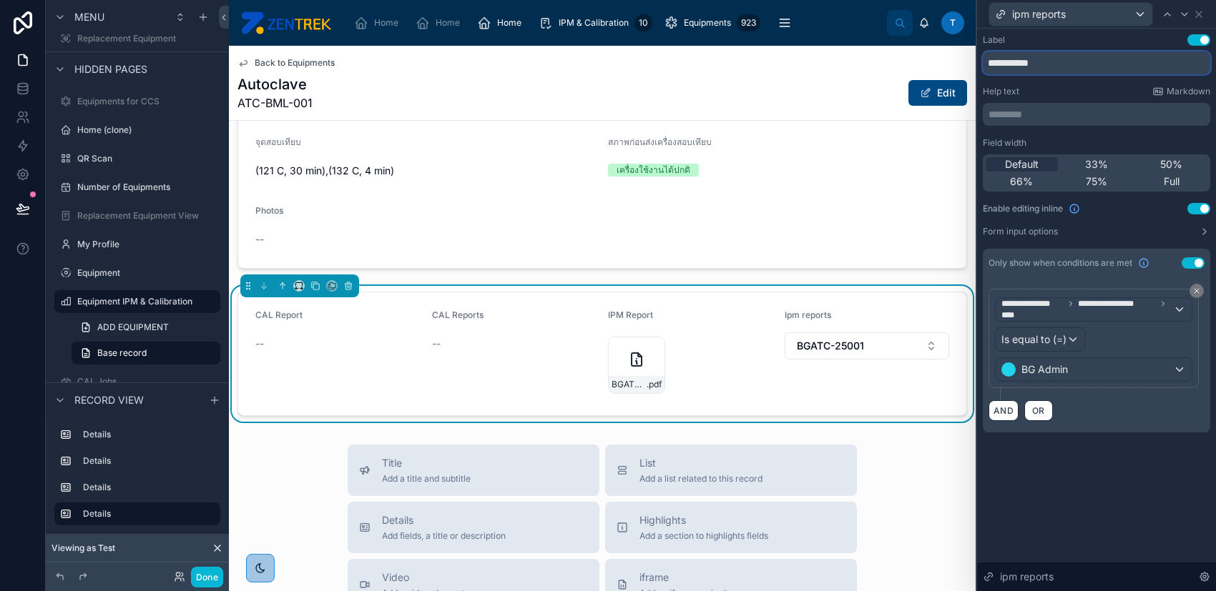
click at [1055, 61] on input "**********" at bounding box center [1095, 62] width 227 height 23
type input "**********"
click at [1198, 13] on icon at bounding box center [1199, 14] width 6 height 6
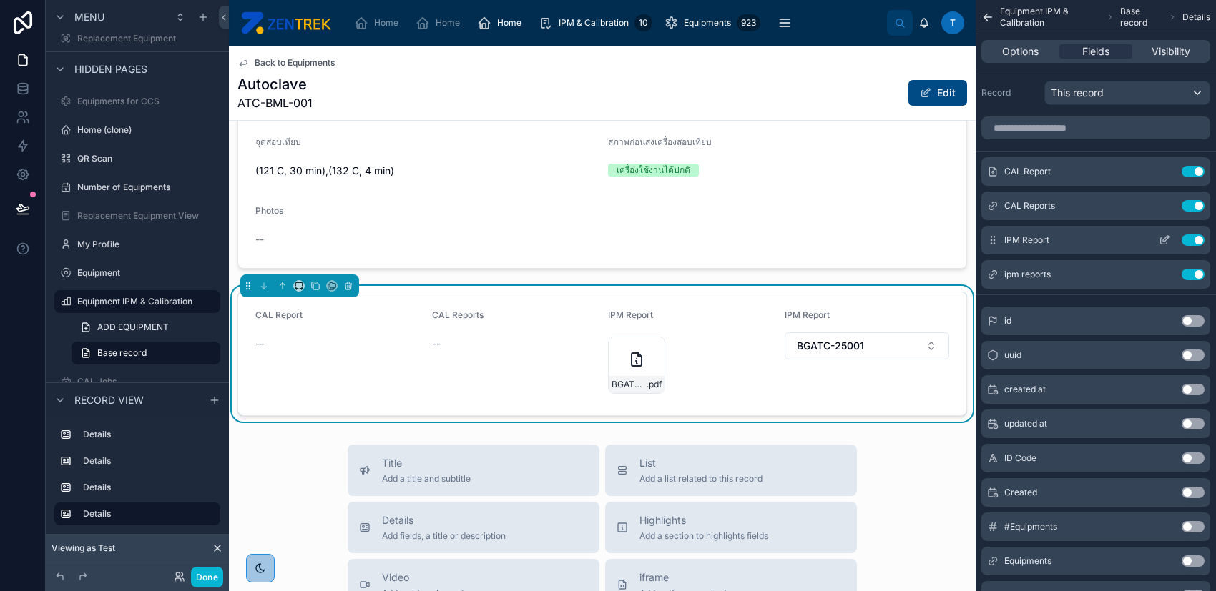
click at [1166, 239] on icon "scrollable content" at bounding box center [1166, 239] width 6 height 6
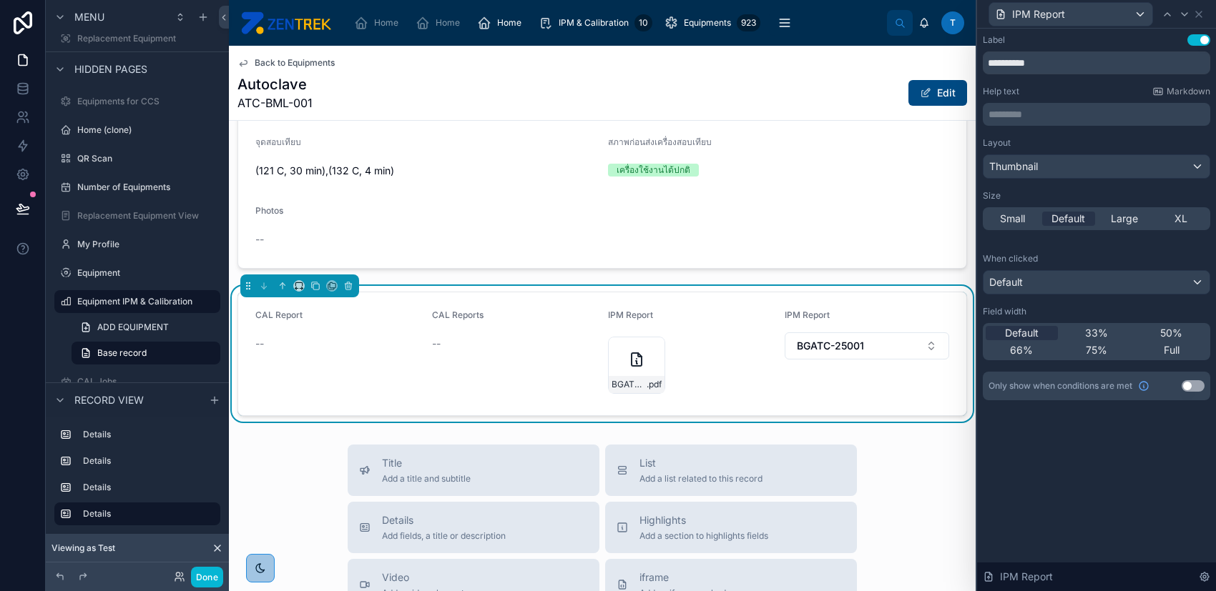
click at [1196, 34] on button "Use setting" at bounding box center [1198, 39] width 23 height 11
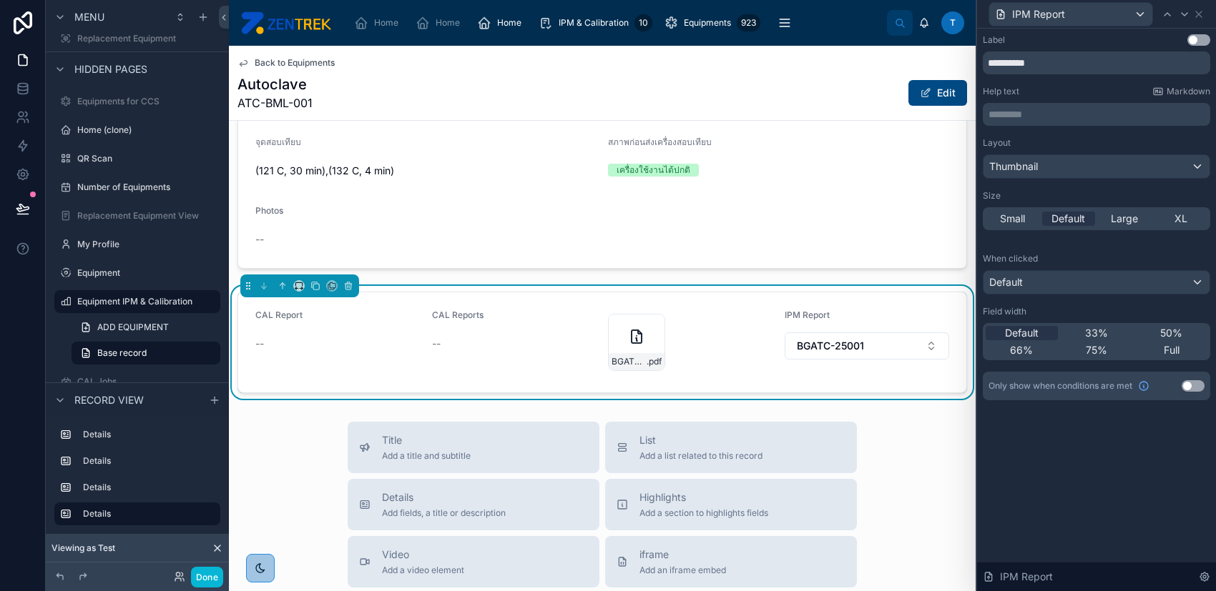
click at [1196, 34] on button "Use setting" at bounding box center [1198, 39] width 23 height 11
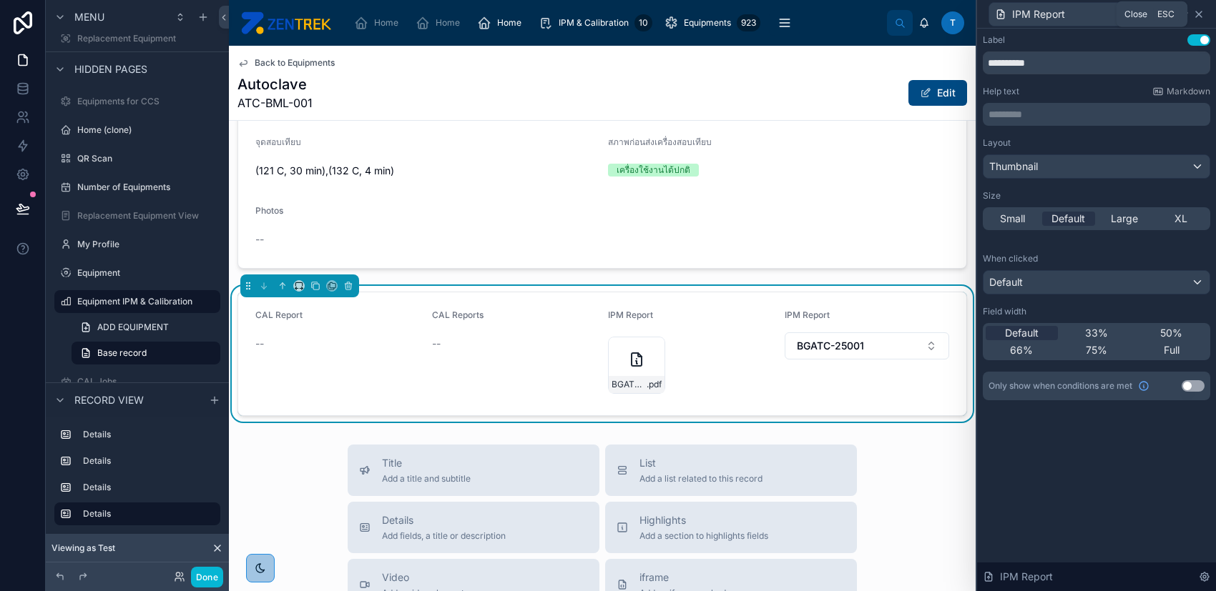
click at [1202, 9] on icon at bounding box center [1198, 14] width 11 height 11
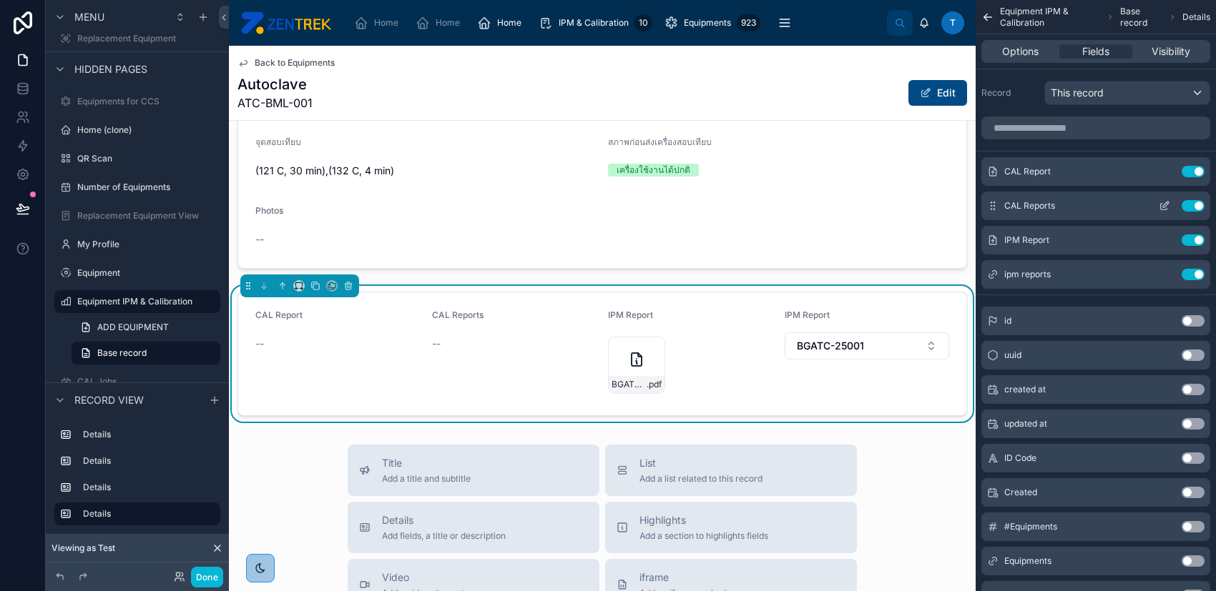
click at [1165, 204] on icon "scrollable content" at bounding box center [1163, 205] width 11 height 11
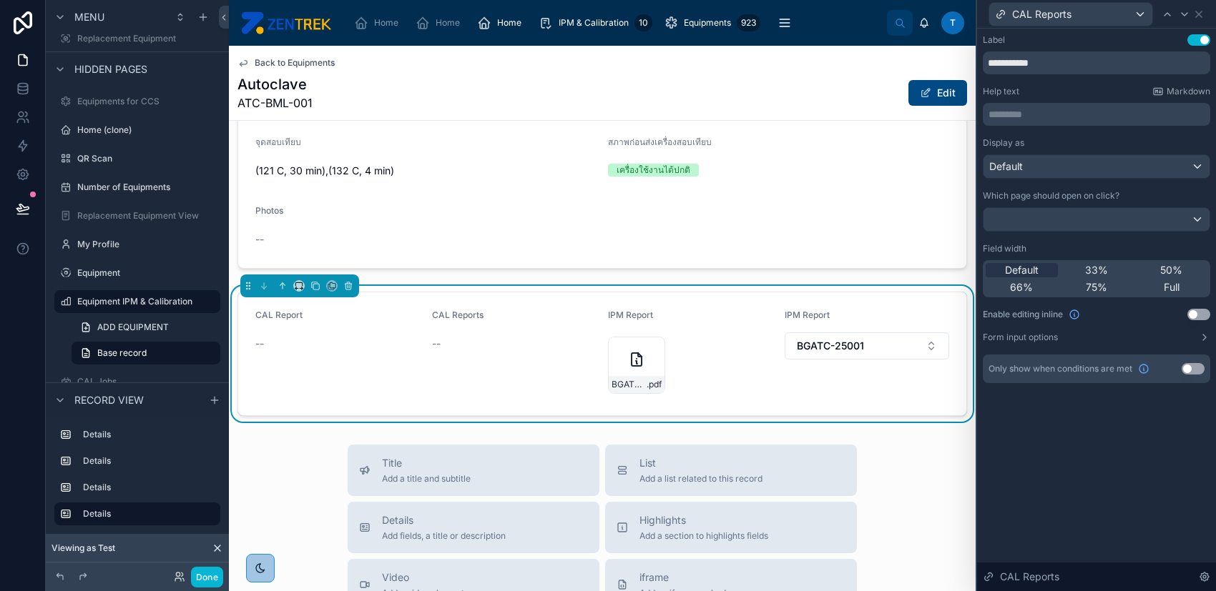
click at [1198, 368] on button "Use setting" at bounding box center [1192, 368] width 23 height 11
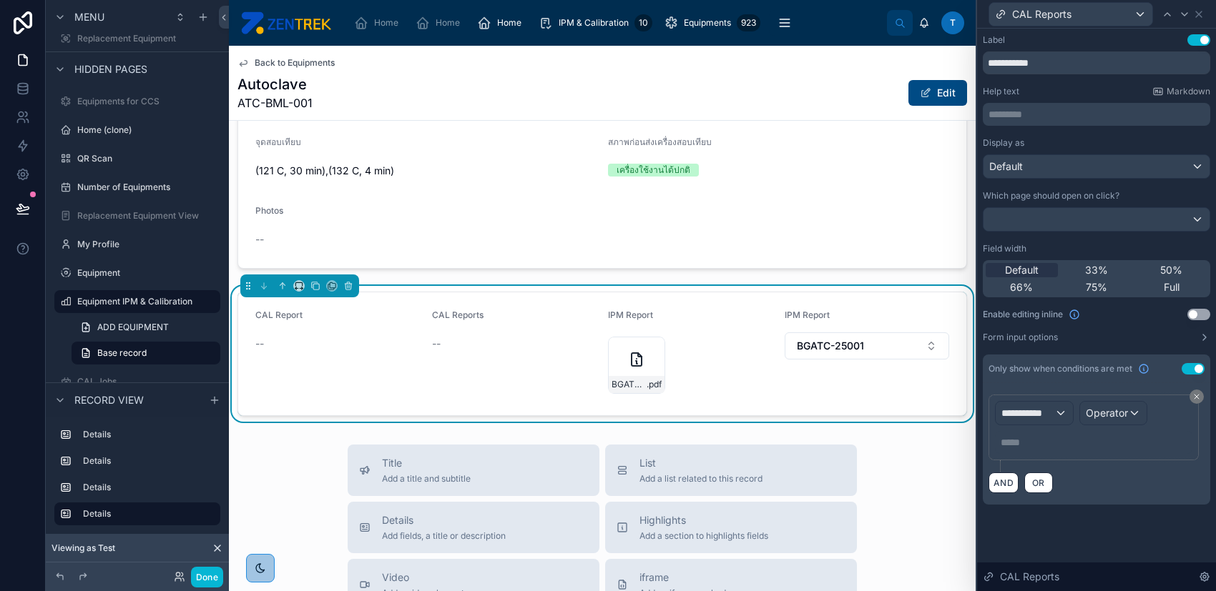
click at [1193, 314] on button "Use setting" at bounding box center [1198, 314] width 23 height 11
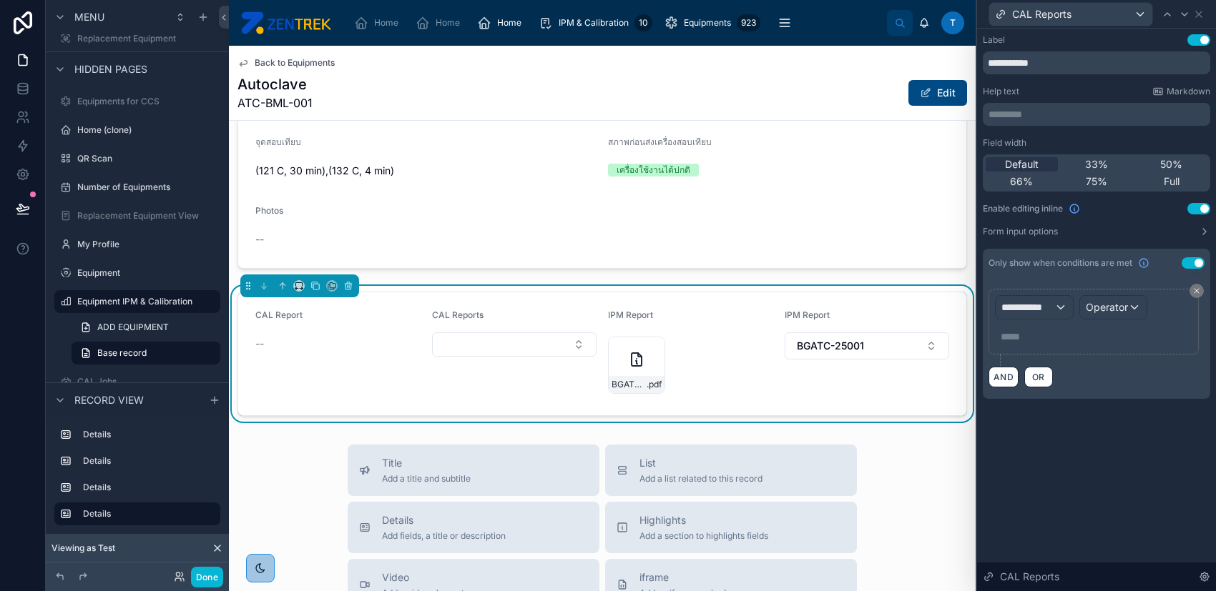
click at [1155, 448] on div "**********" at bounding box center [1096, 310] width 239 height 563
click at [840, 358] on div "IPM Report BGATC-25001" at bounding box center [866, 354] width 165 height 89
click at [839, 346] on span "BGATC-25001" at bounding box center [830, 346] width 67 height 14
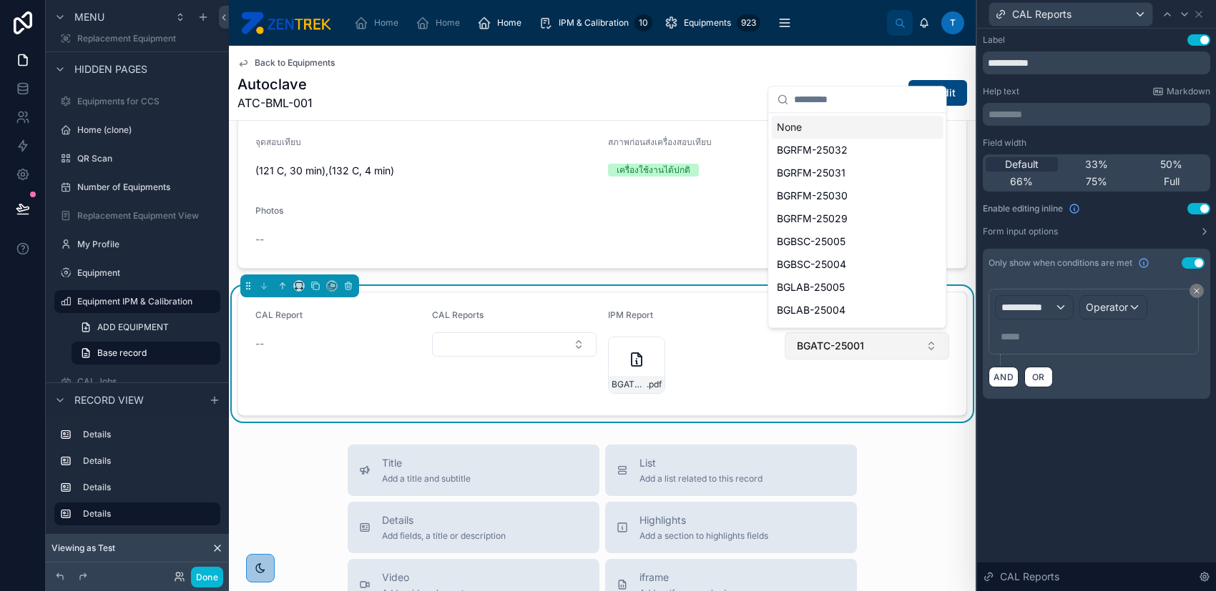
click at [839, 346] on span "BGATC-25001" at bounding box center [830, 346] width 67 height 14
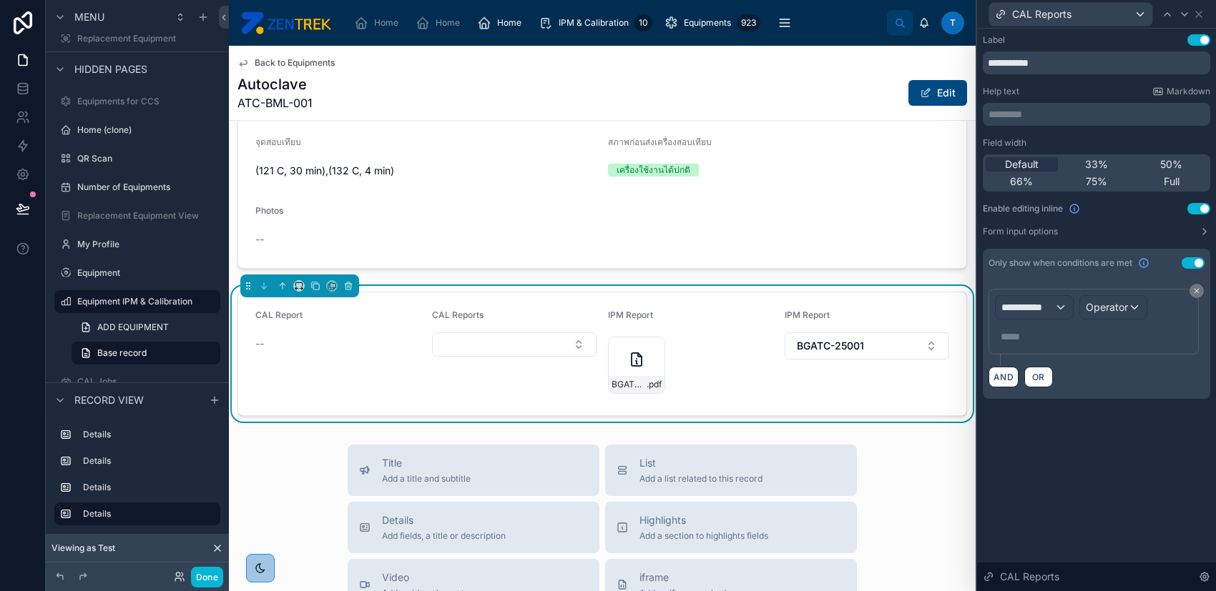
drag, startPoint x: 1191, startPoint y: 504, endPoint x: 1173, endPoint y: 245, distance: 259.4
click at [1191, 504] on div "**********" at bounding box center [1096, 310] width 239 height 563
click at [1198, 12] on icon at bounding box center [1198, 14] width 11 height 11
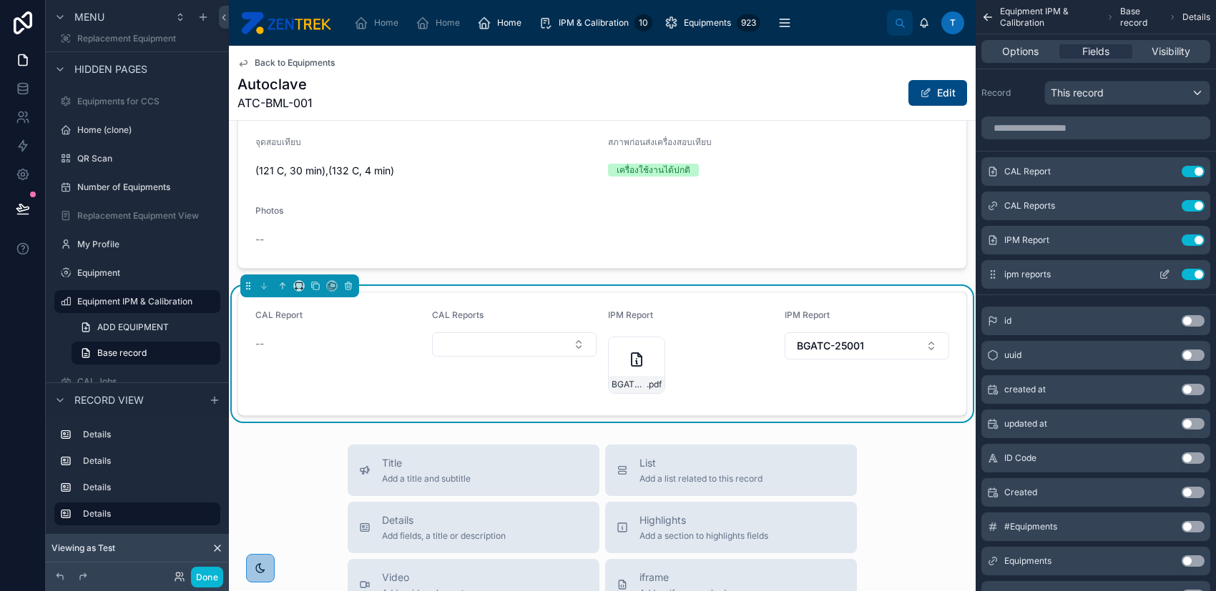
click at [1161, 275] on icon "scrollable content" at bounding box center [1163, 274] width 11 height 11
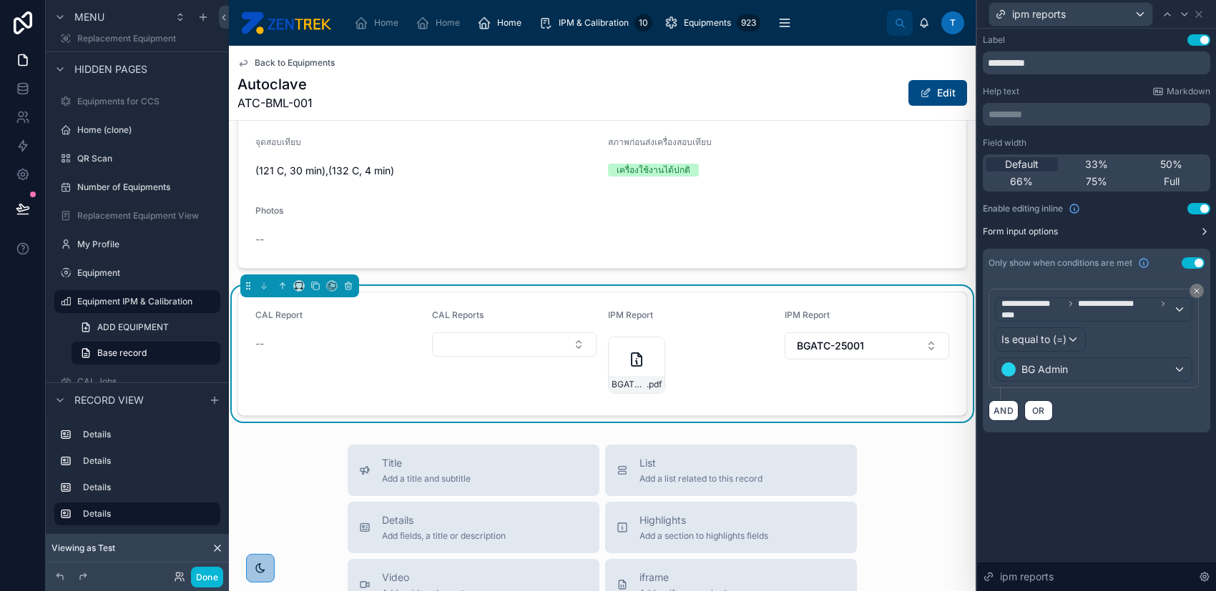
click at [1173, 231] on button "Form input options" at bounding box center [1095, 231] width 227 height 11
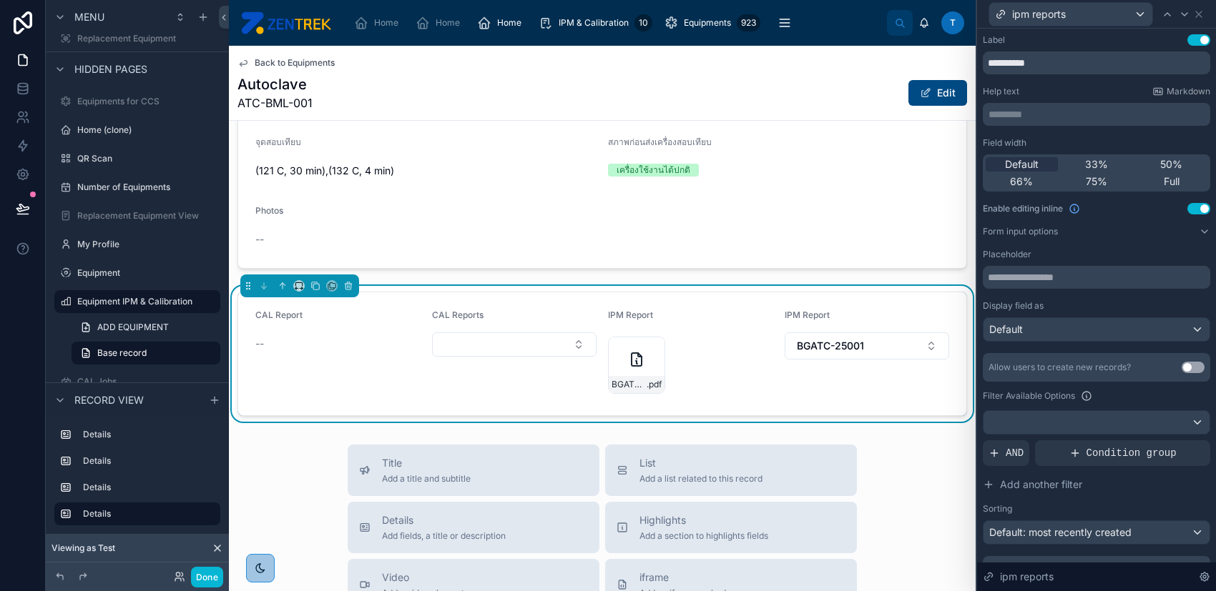
click at [1187, 369] on button "Use setting" at bounding box center [1192, 367] width 23 height 11
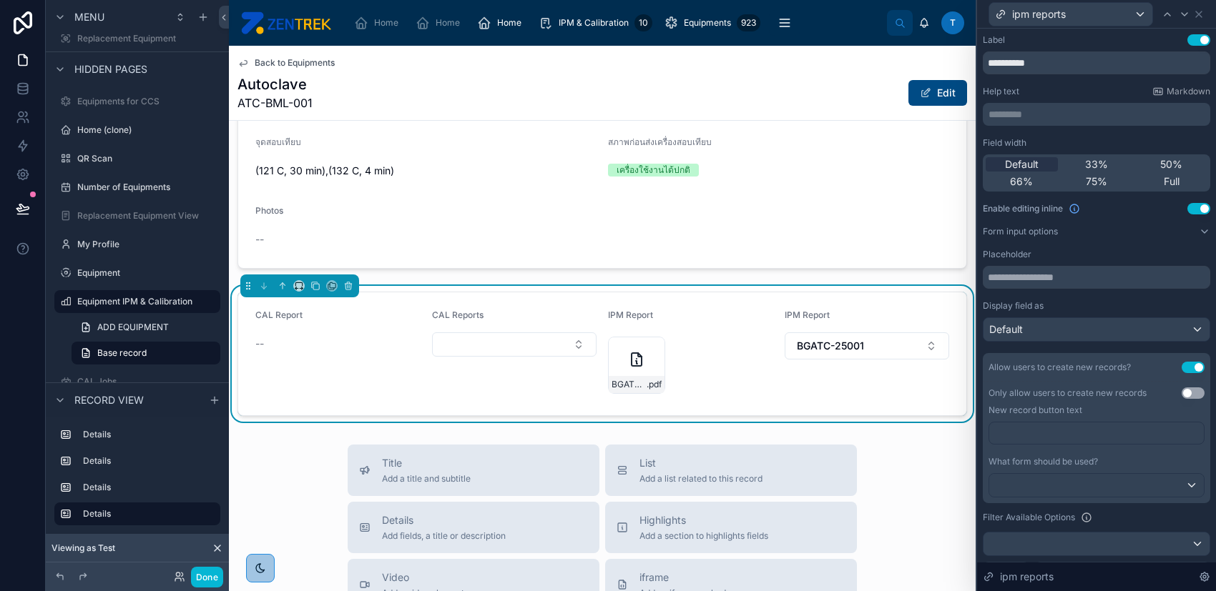
click at [1186, 388] on button "Use setting" at bounding box center [1192, 393] width 23 height 11
click at [1198, 9] on icon at bounding box center [1198, 14] width 11 height 11
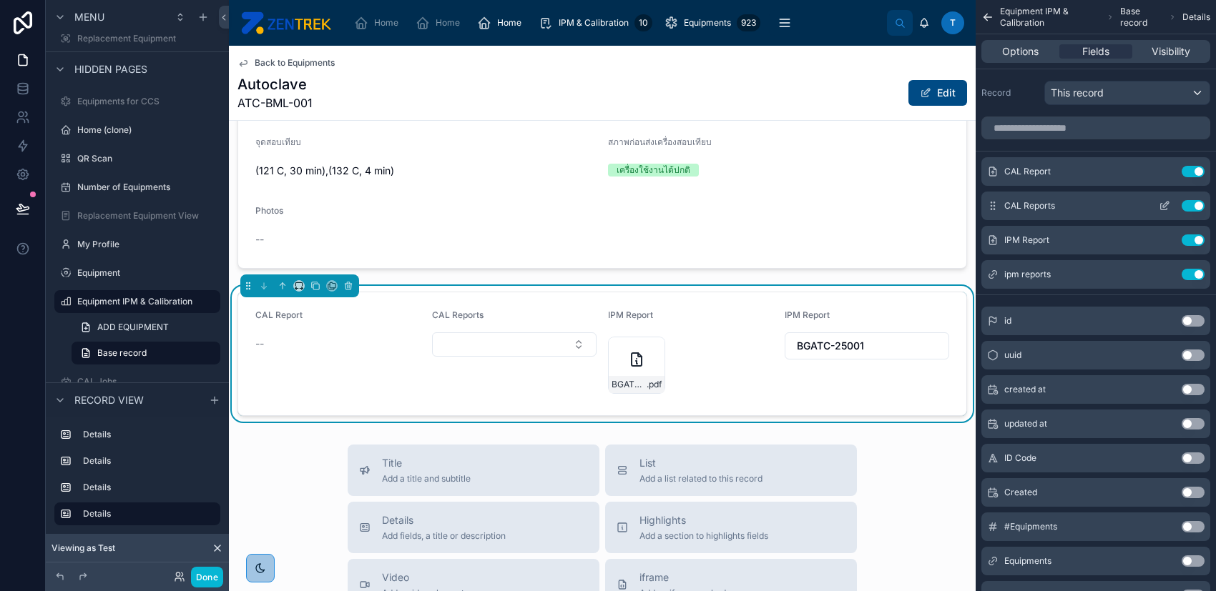
click at [1161, 205] on icon "scrollable content" at bounding box center [1163, 205] width 11 height 11
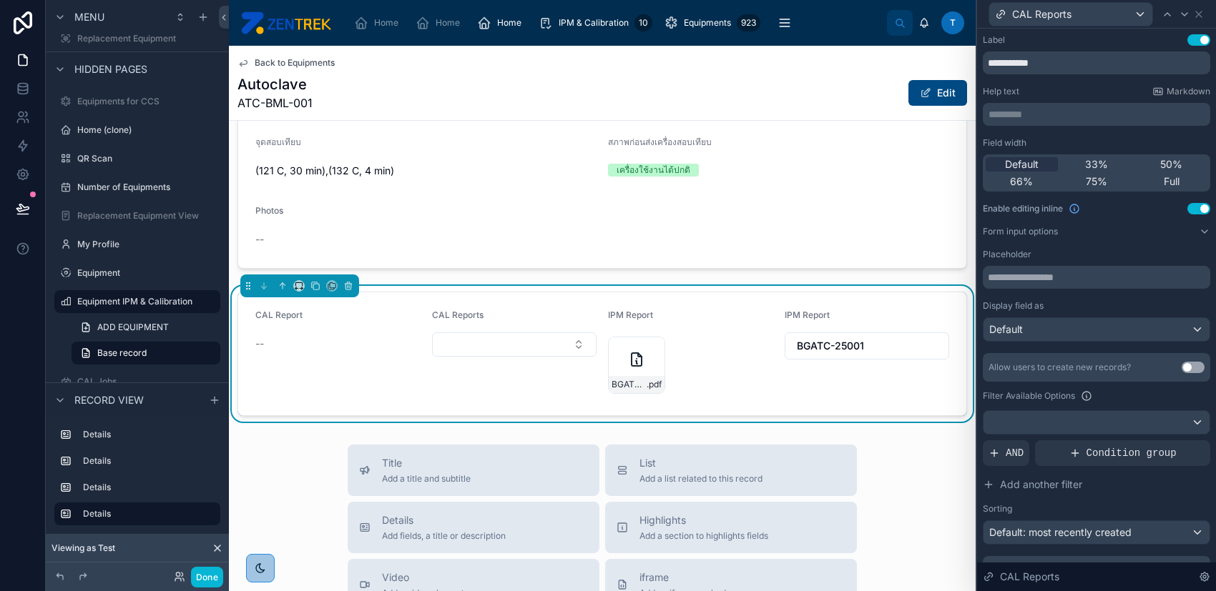
click at [1174, 238] on div "Field width Default 33% 50% 66% 75% Full Enable editing inline Use setting Form…" at bounding box center [1095, 361] width 227 height 448
click at [1176, 228] on button "Form input options" at bounding box center [1095, 231] width 227 height 11
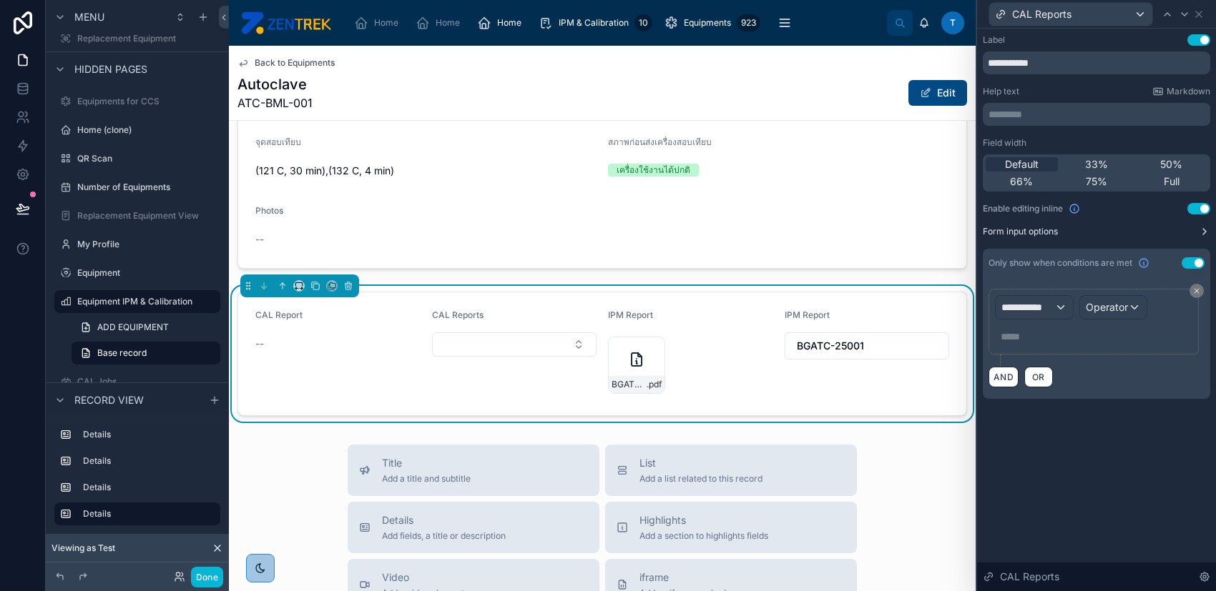
click at [1176, 228] on button "Form input options" at bounding box center [1095, 231] width 227 height 11
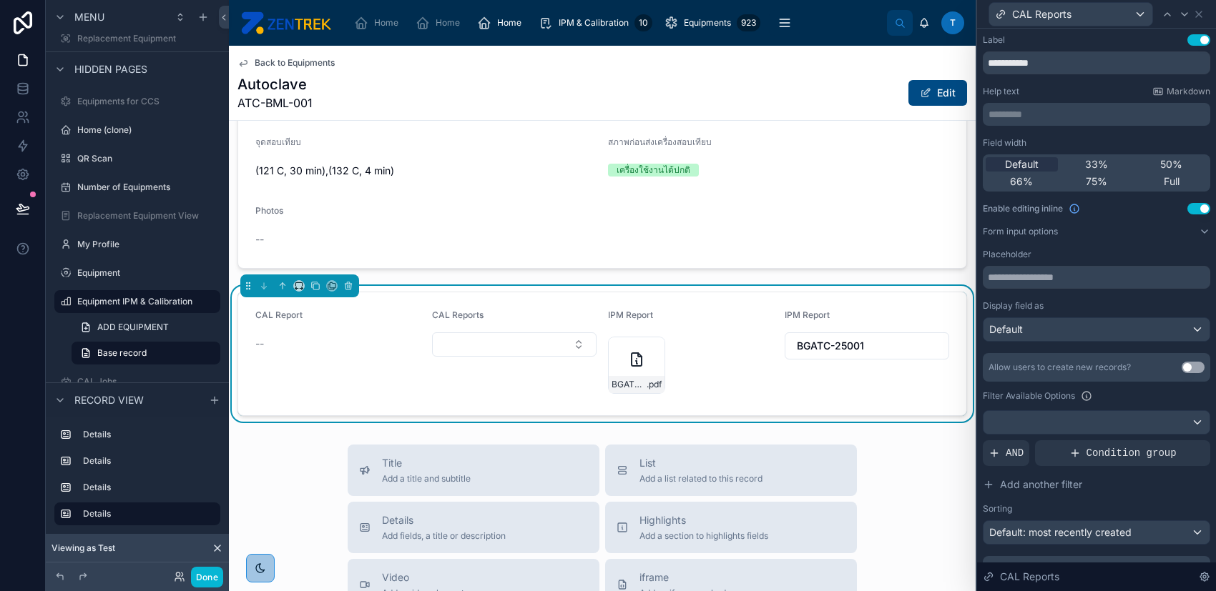
click at [1186, 367] on button "Use setting" at bounding box center [1192, 367] width 23 height 11
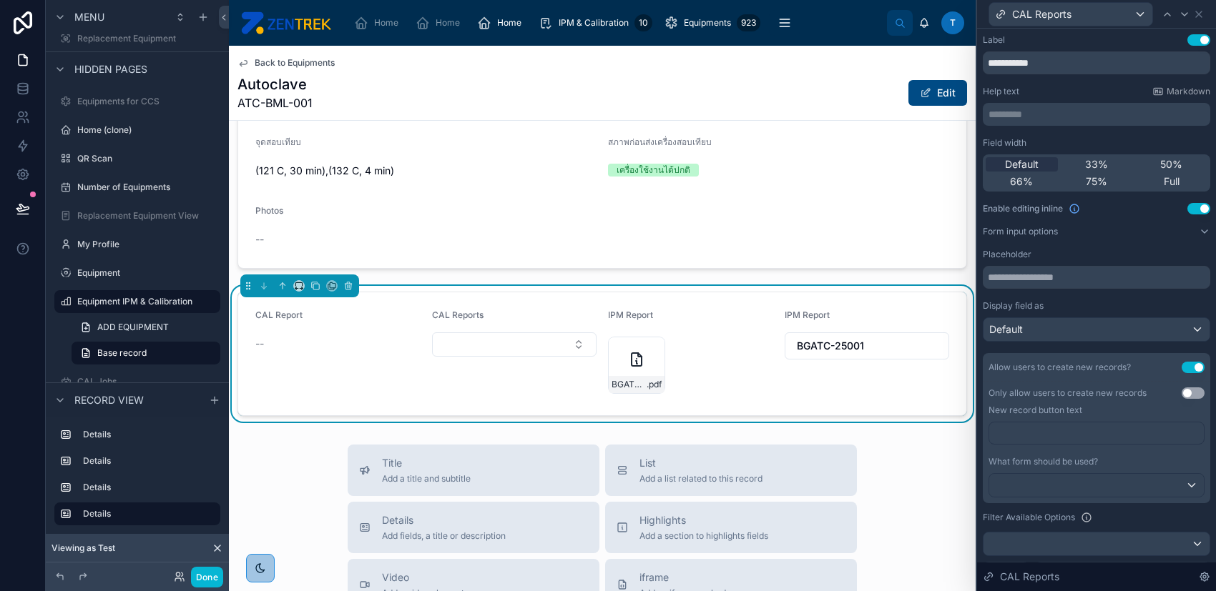
click at [1181, 398] on button "Use setting" at bounding box center [1192, 393] width 23 height 11
click at [1191, 337] on div "Default" at bounding box center [1096, 329] width 226 height 23
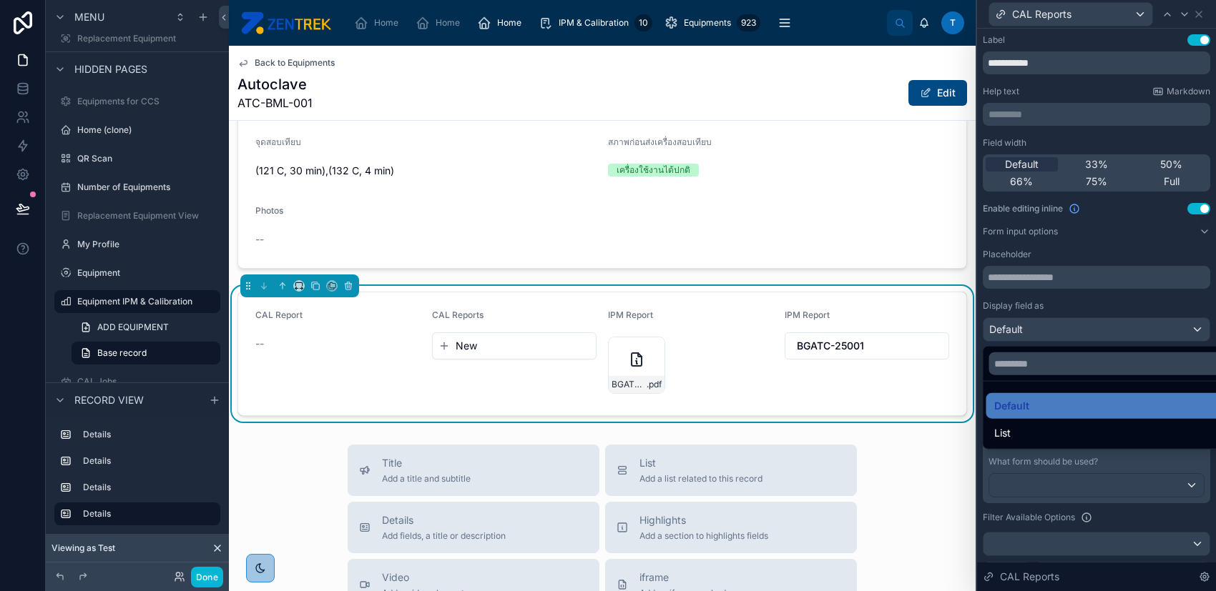
click at [1161, 286] on div at bounding box center [1096, 295] width 239 height 591
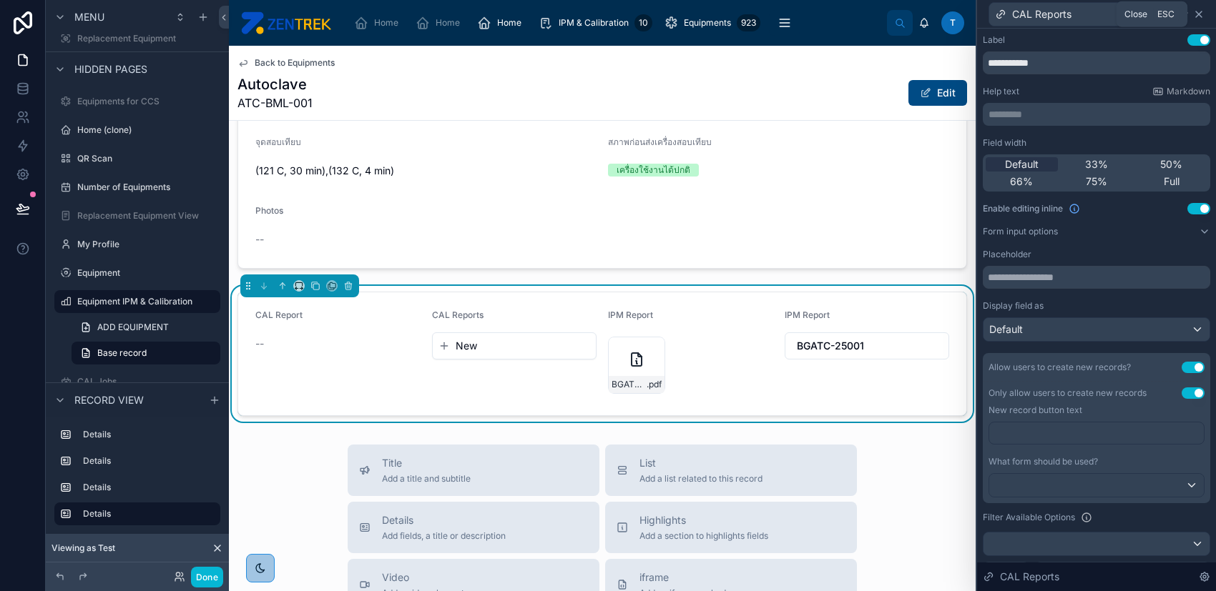
click at [1198, 11] on icon at bounding box center [1198, 14] width 11 height 11
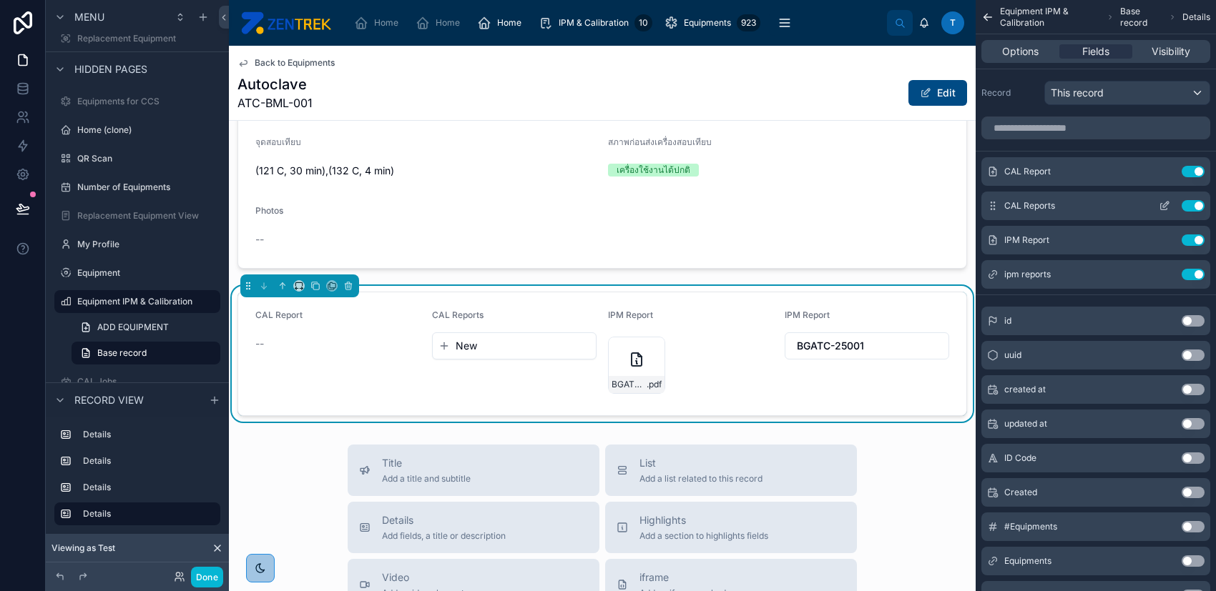
click at [1163, 207] on icon "scrollable content" at bounding box center [1166, 205] width 6 height 6
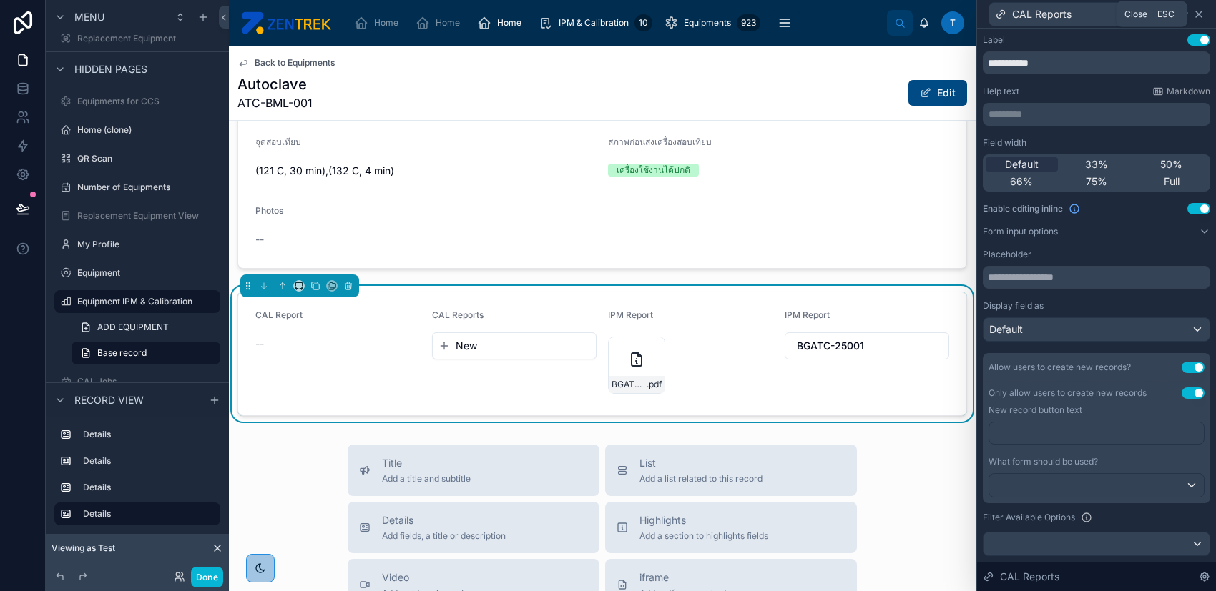
click at [1194, 9] on icon at bounding box center [1198, 14] width 11 height 11
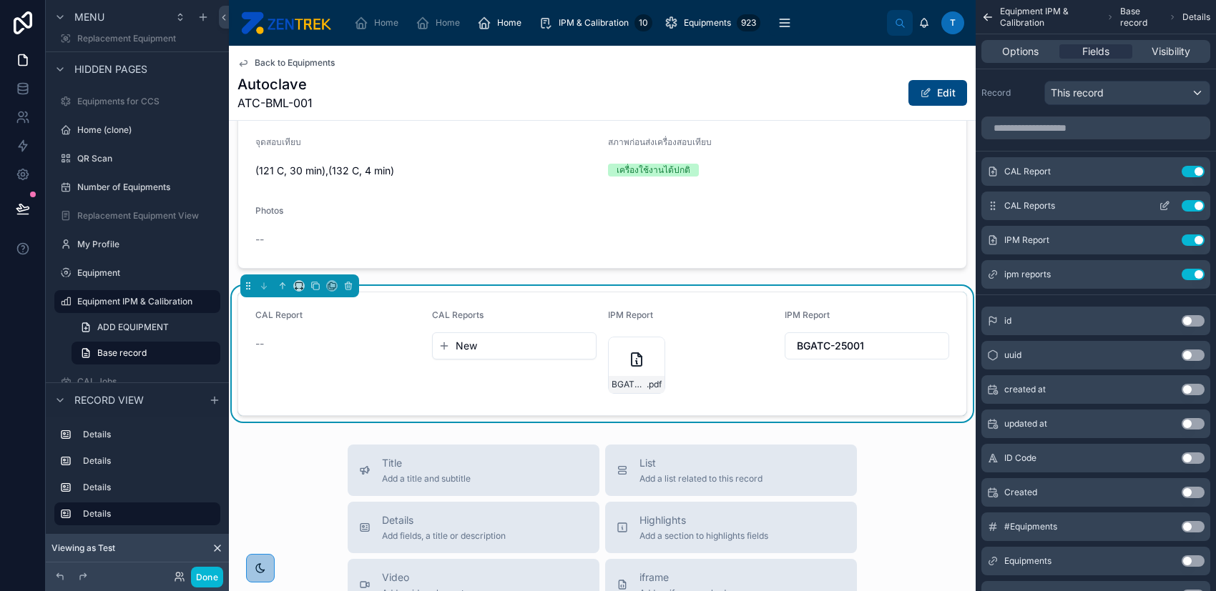
click at [1166, 206] on icon "scrollable content" at bounding box center [1166, 205] width 6 height 6
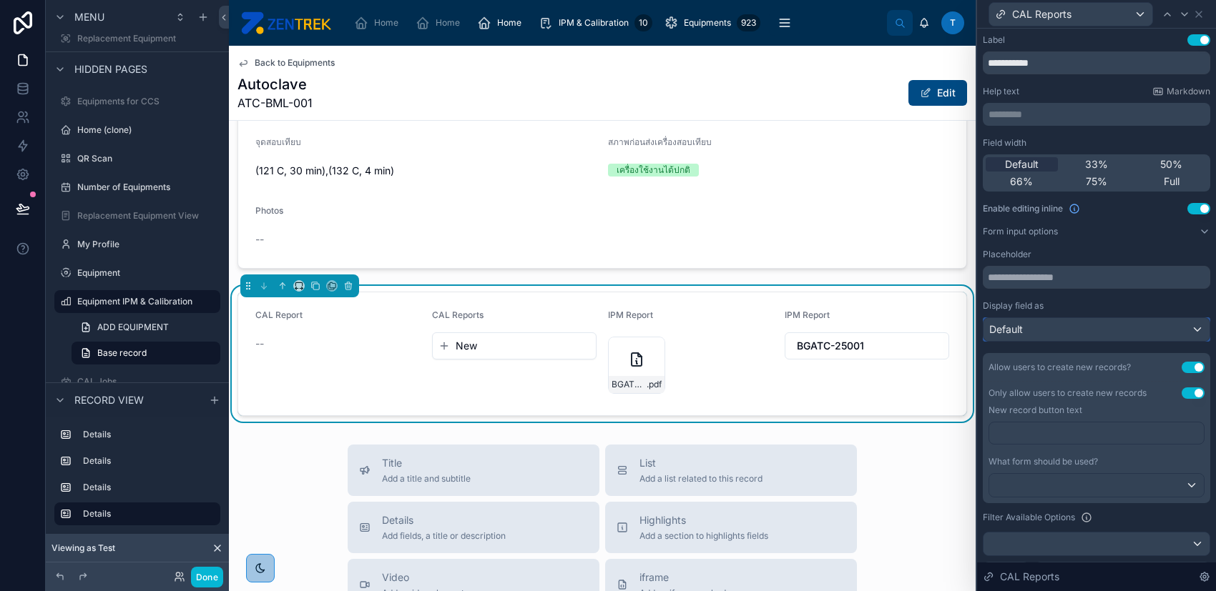
click at [1135, 331] on div "Default" at bounding box center [1096, 329] width 226 height 23
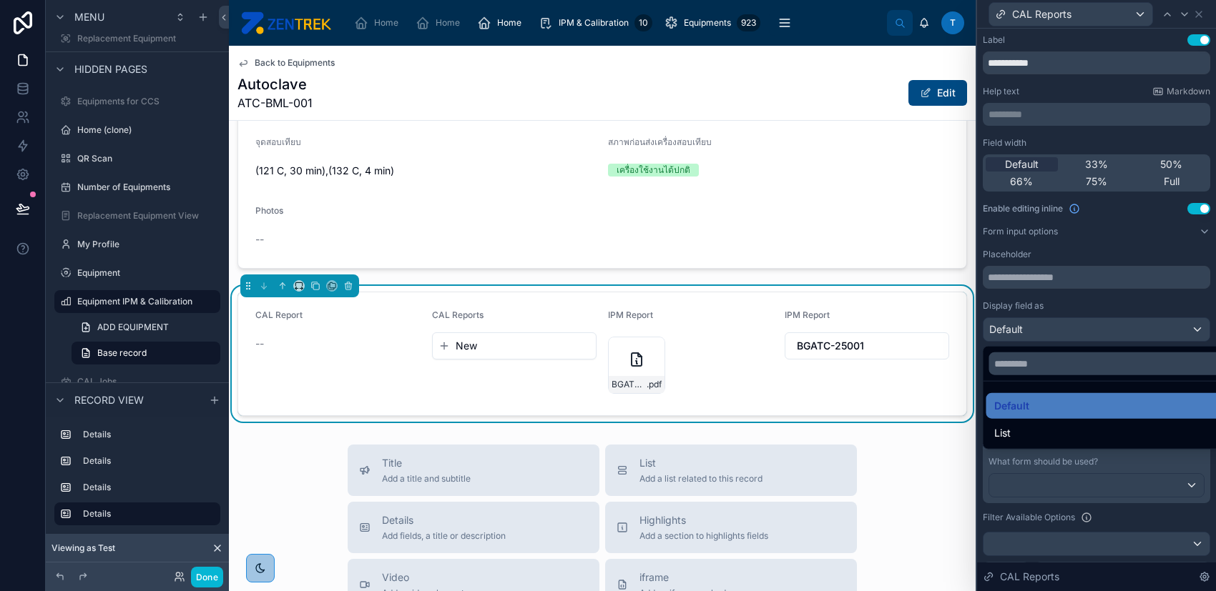
click at [1139, 300] on div at bounding box center [1096, 295] width 239 height 591
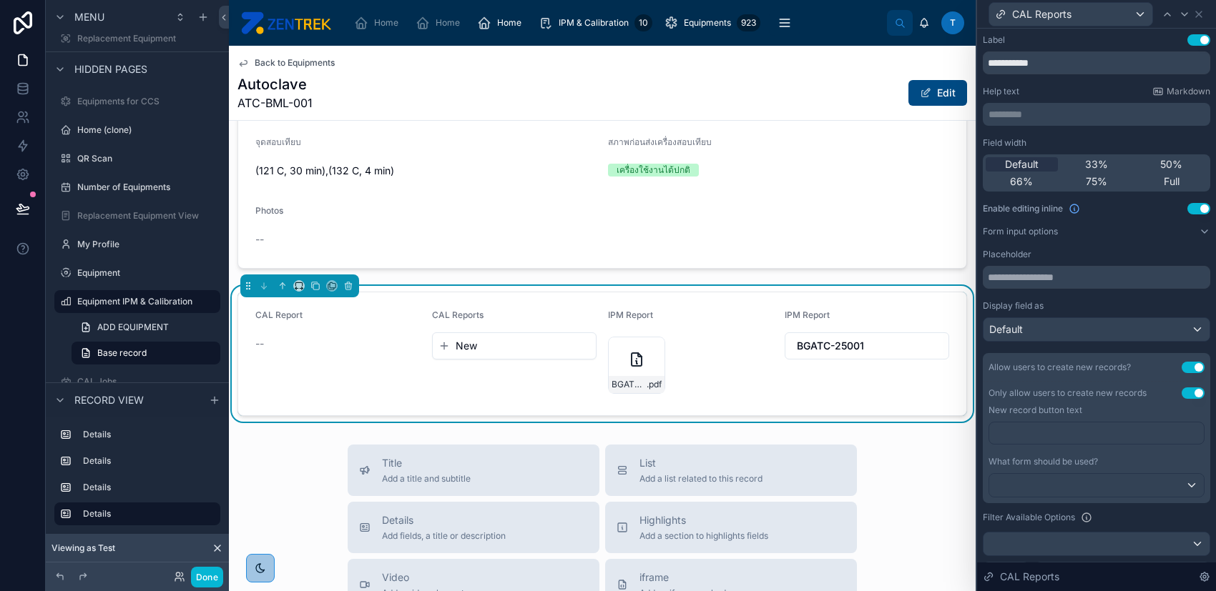
scroll to position [286, 0]
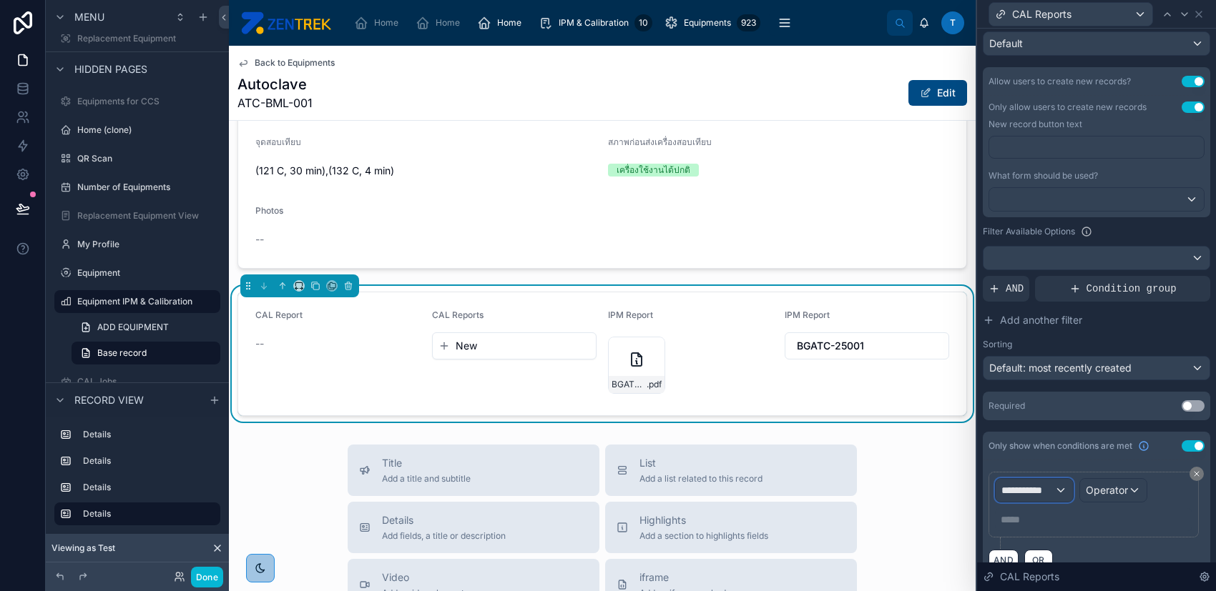
click at [1058, 493] on div "**********" at bounding box center [1033, 490] width 77 height 23
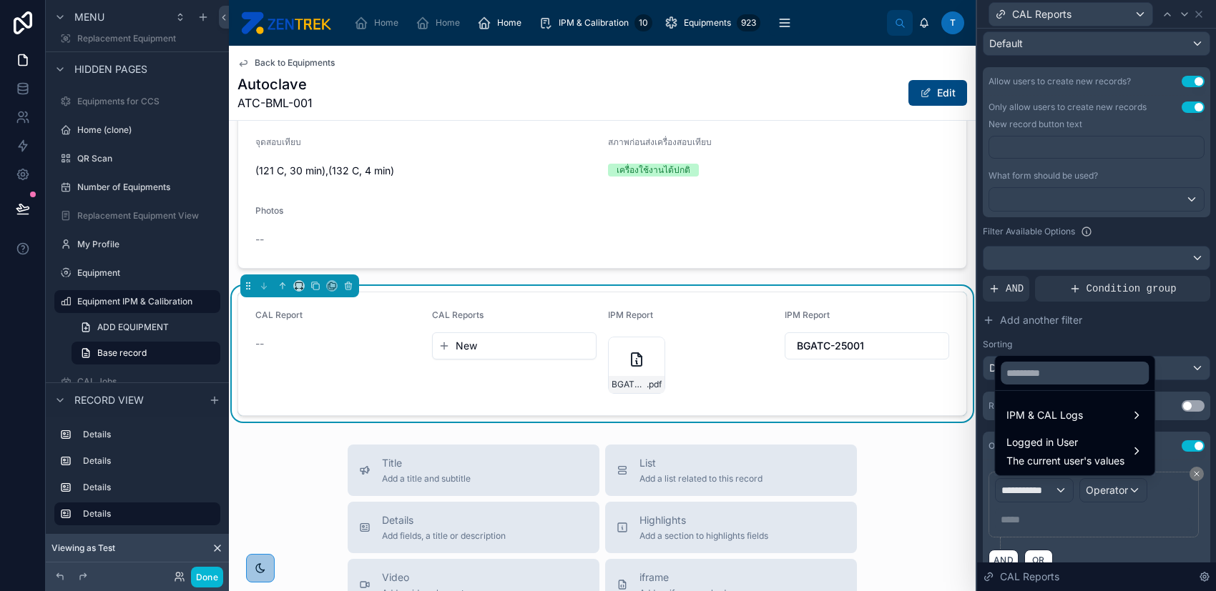
click at [1058, 493] on div at bounding box center [1096, 295] width 239 height 591
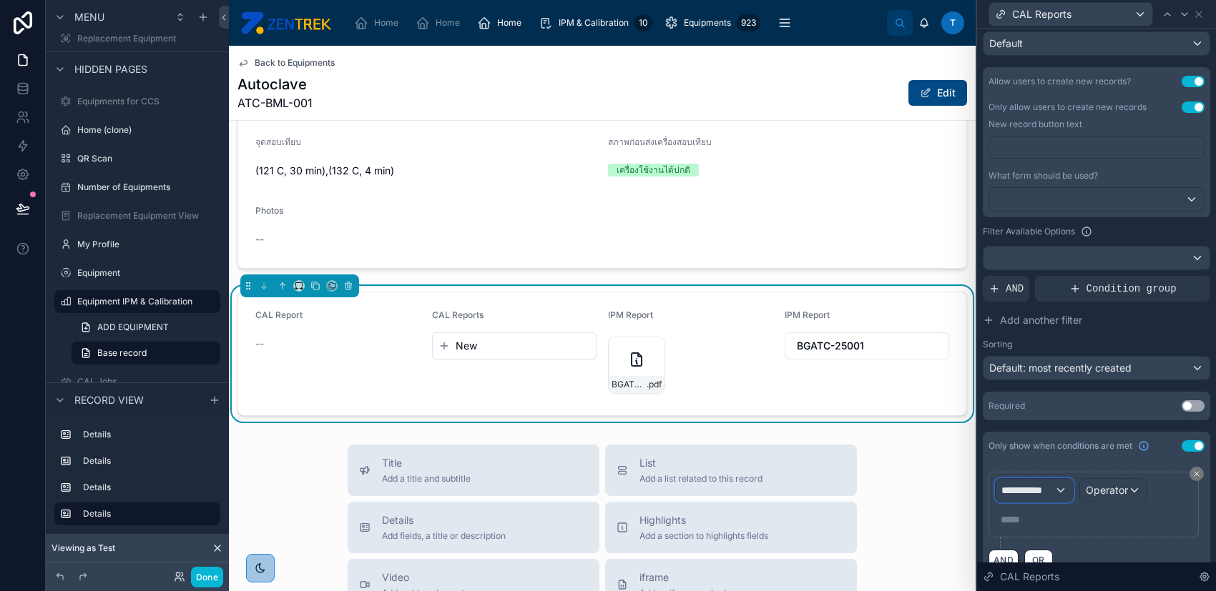
click at [1058, 493] on div "**********" at bounding box center [1033, 490] width 77 height 23
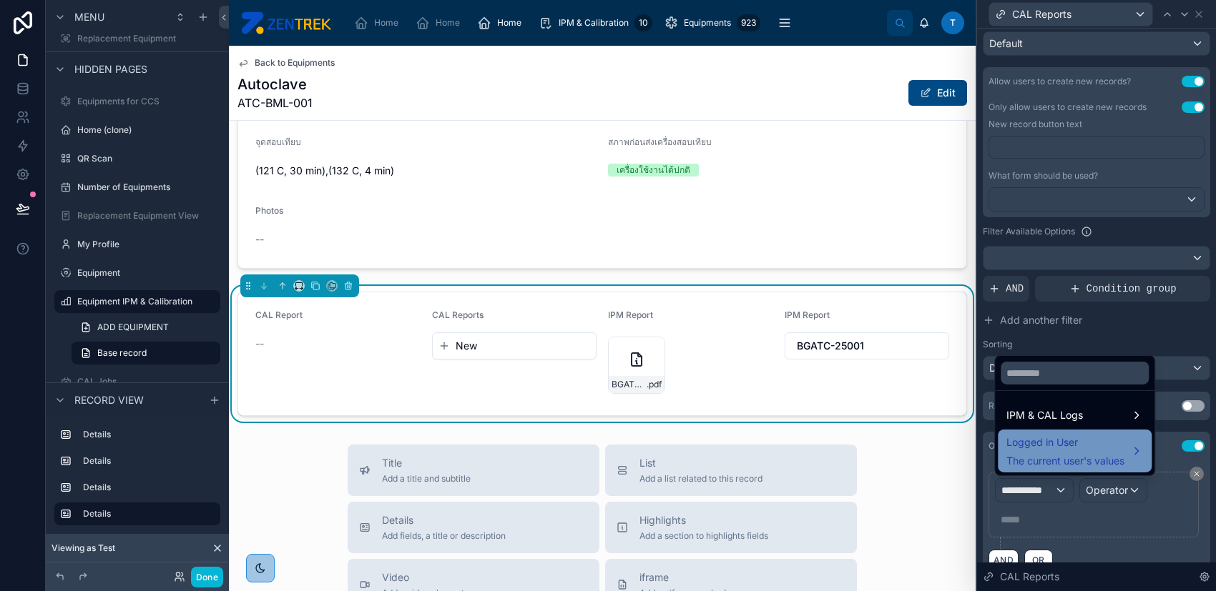
click at [1075, 443] on span "Logged in User" at bounding box center [1065, 442] width 118 height 17
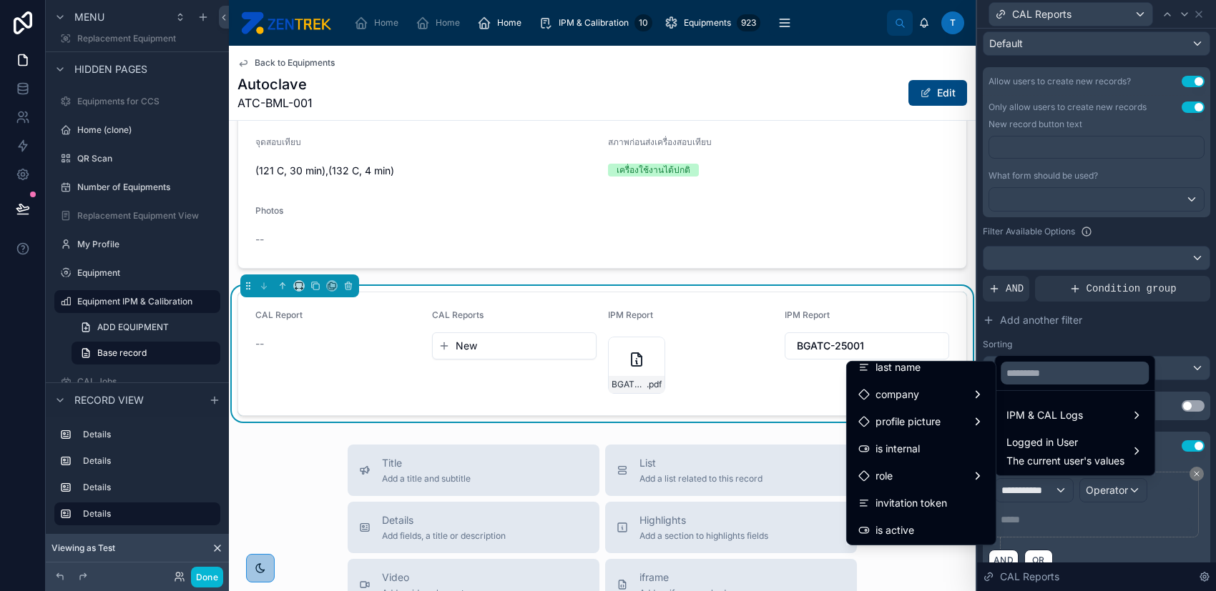
scroll to position [190, 0]
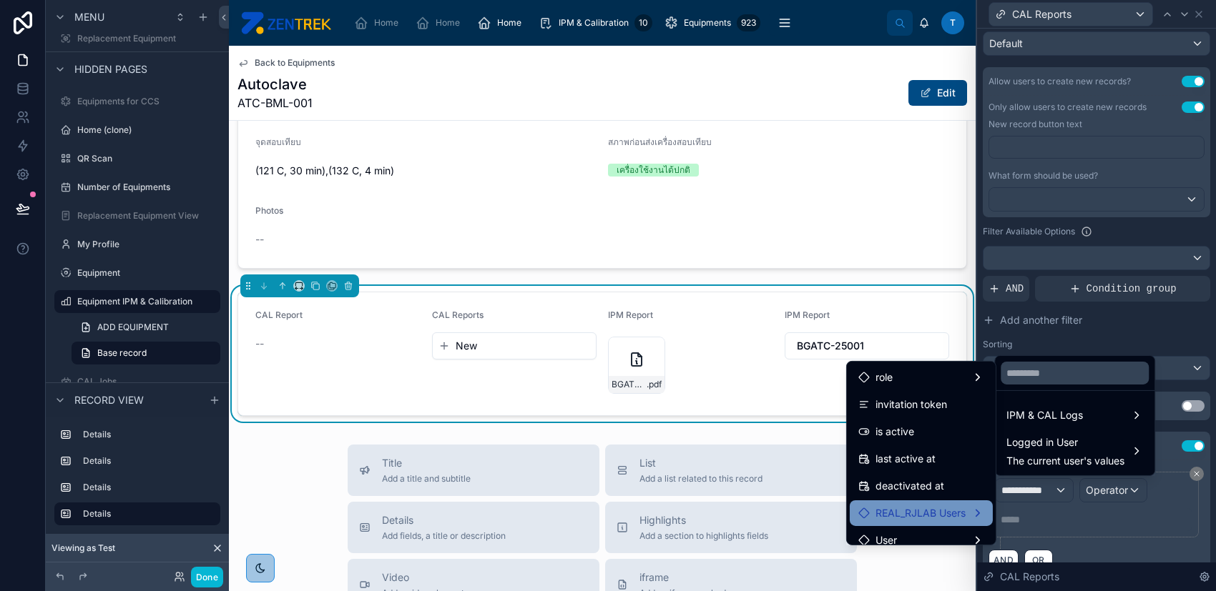
click at [956, 502] on div "REAL_RJLAB Users" at bounding box center [920, 514] width 143 height 26
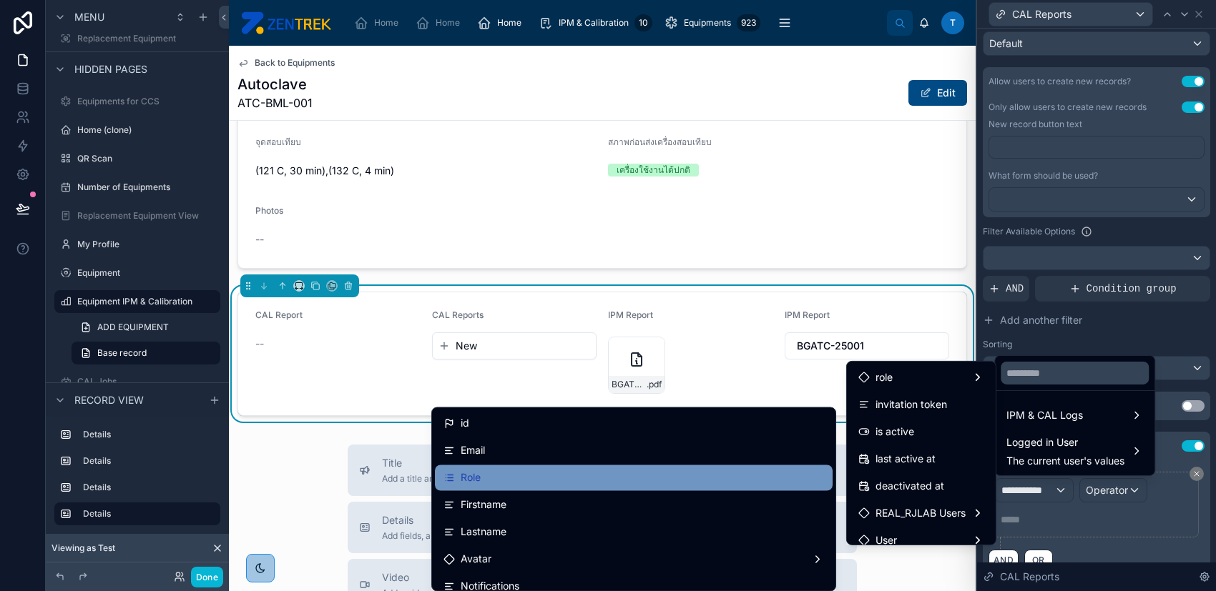
click at [674, 482] on div "Role" at bounding box center [633, 477] width 380 height 17
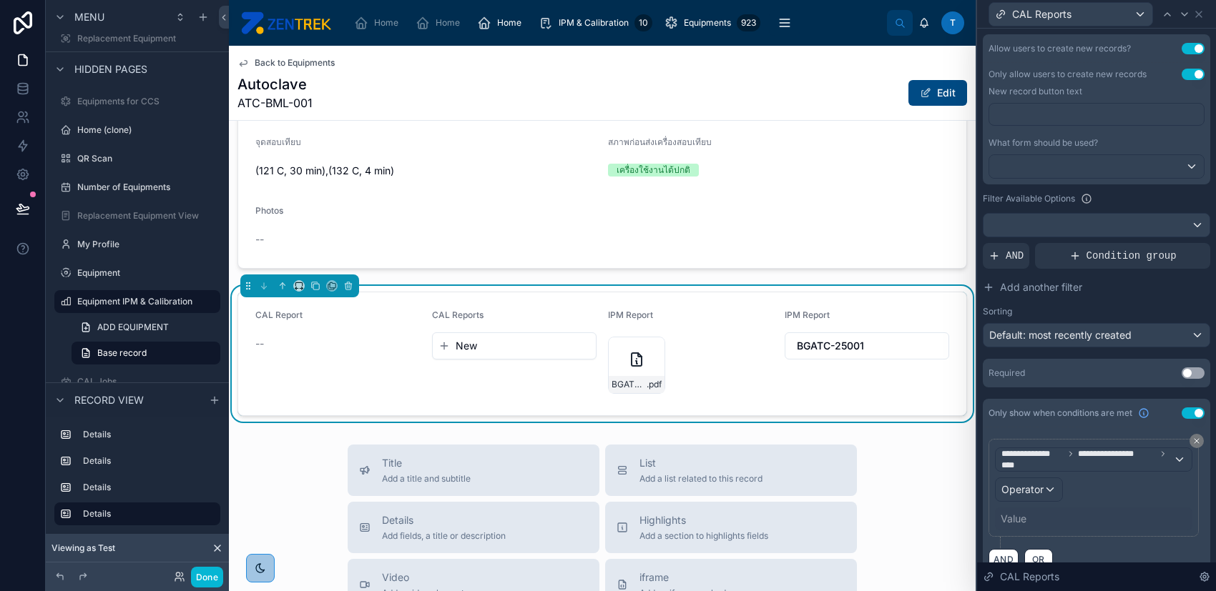
scroll to position [340, 0]
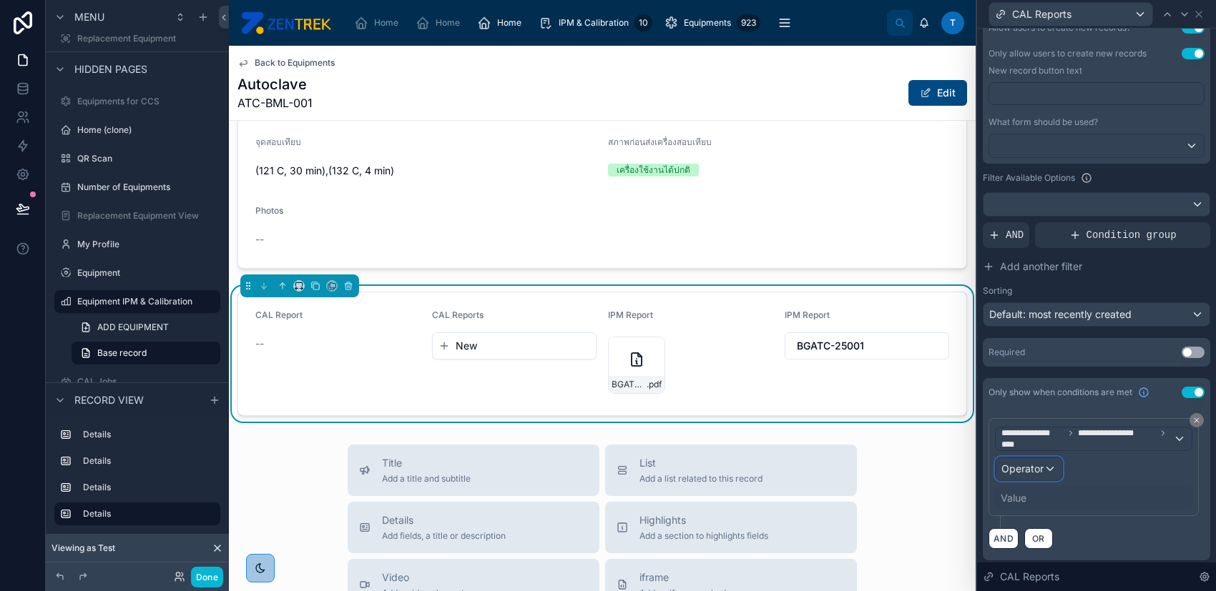
click at [1035, 476] on div "Operator" at bounding box center [1028, 469] width 66 height 23
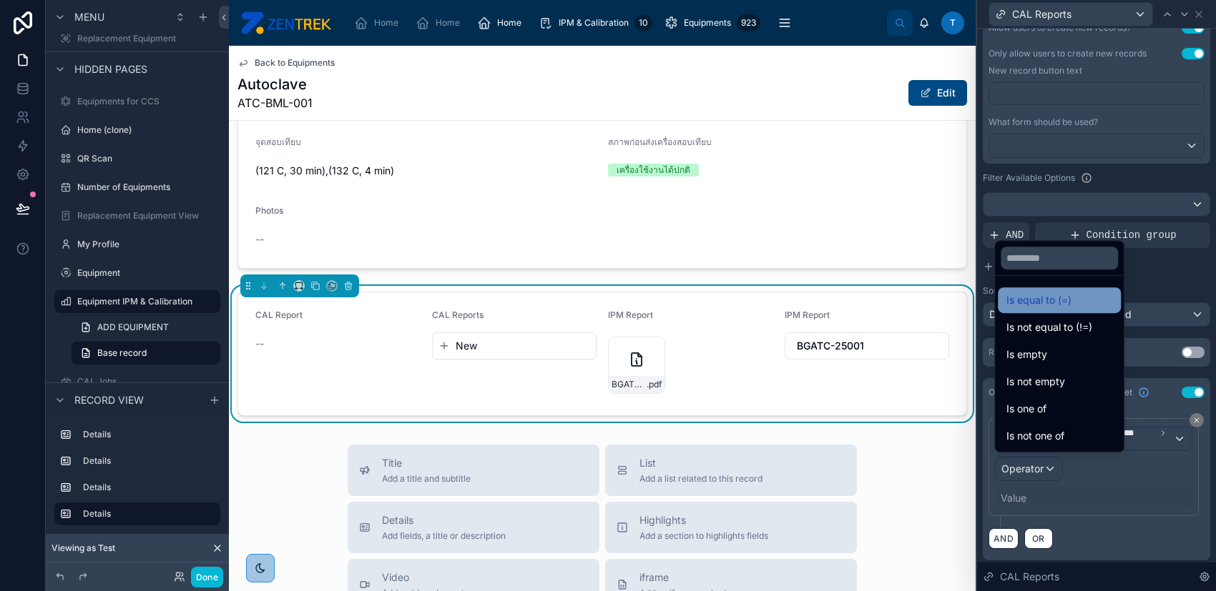
click at [1038, 304] on span "Is equal to (=)" at bounding box center [1038, 300] width 65 height 17
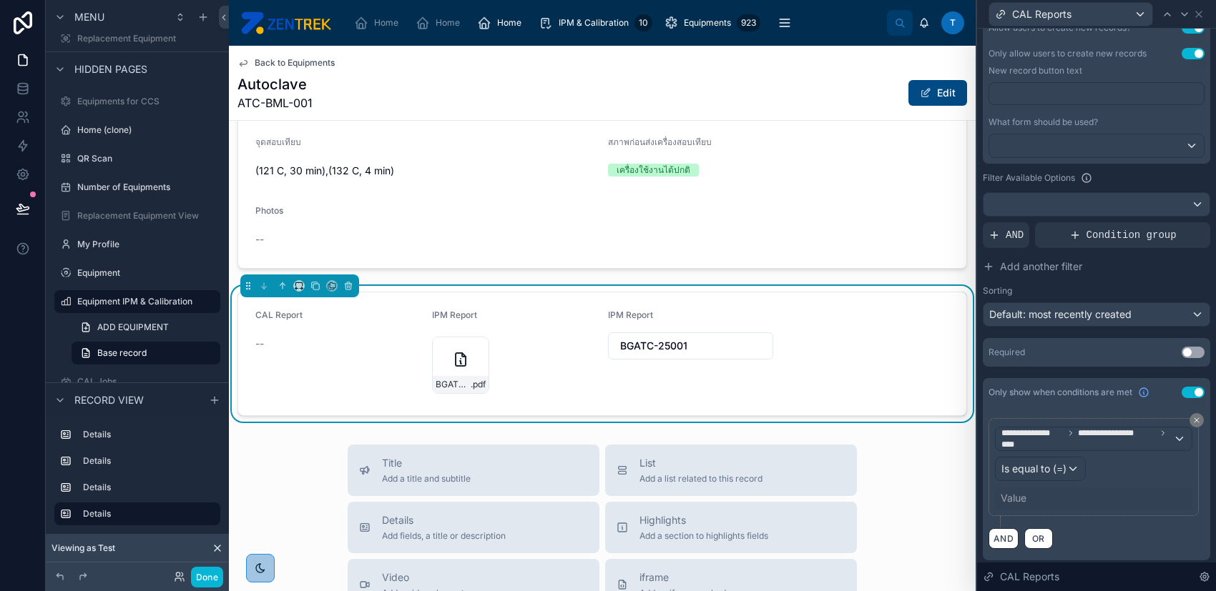
click at [1040, 483] on div "**********" at bounding box center [1093, 467] width 197 height 85
click at [1015, 495] on div "Value" at bounding box center [1013, 498] width 26 height 14
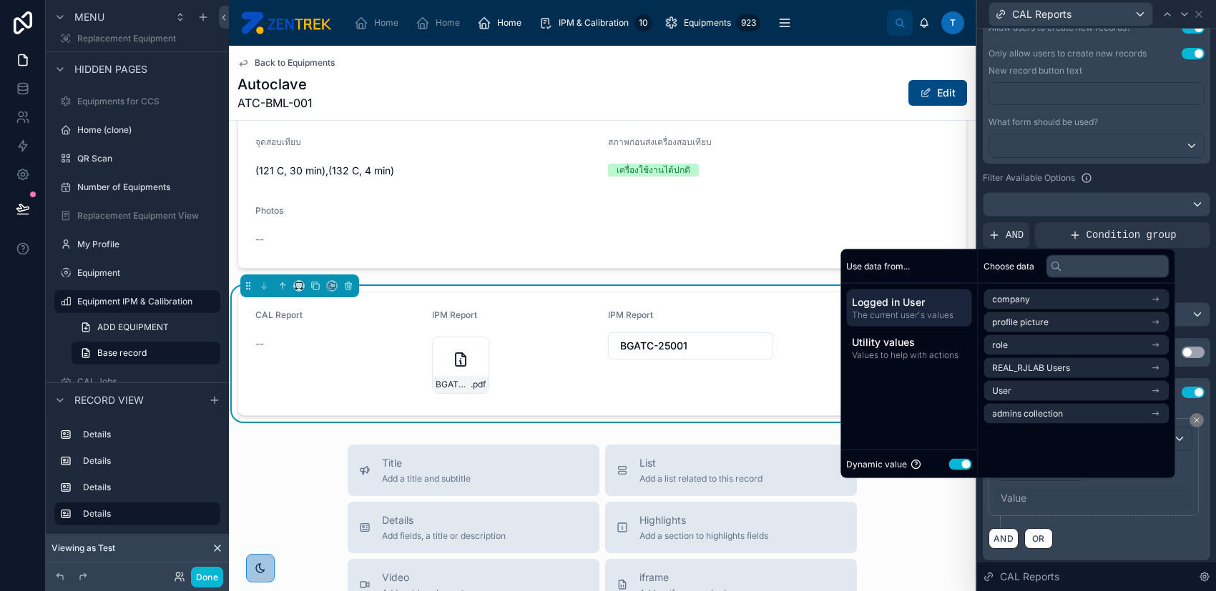
click at [957, 460] on button "Use setting" at bounding box center [959, 463] width 23 height 11
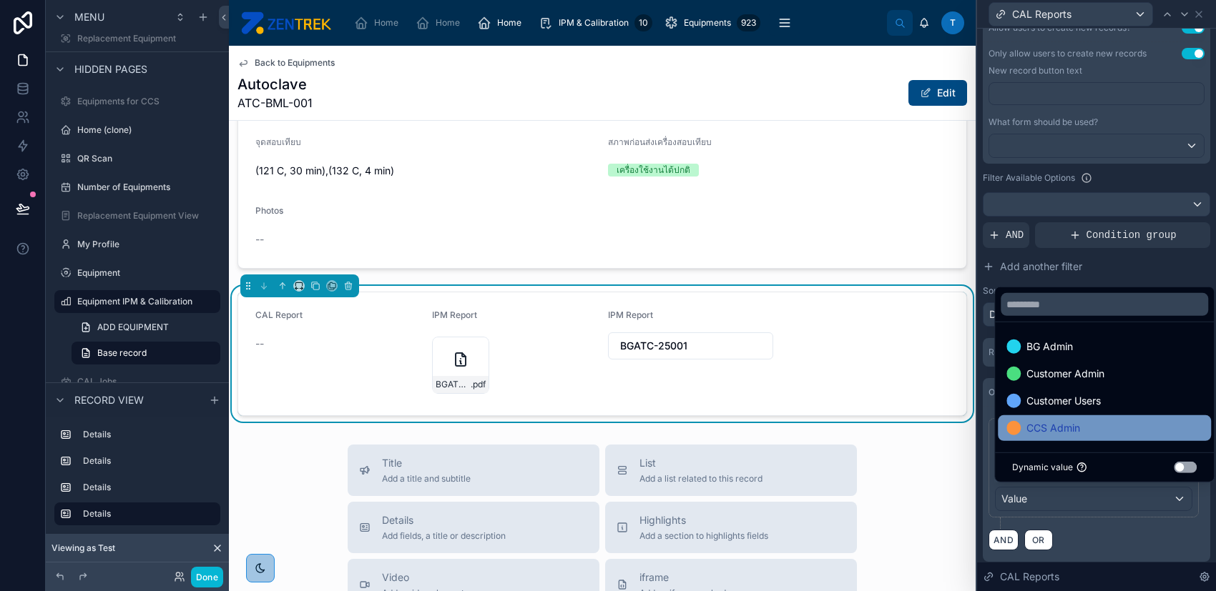
click at [1079, 420] on span "CCS Admin" at bounding box center [1053, 428] width 54 height 17
click at [1126, 181] on div "Filter Available Options" at bounding box center [1095, 177] width 227 height 17
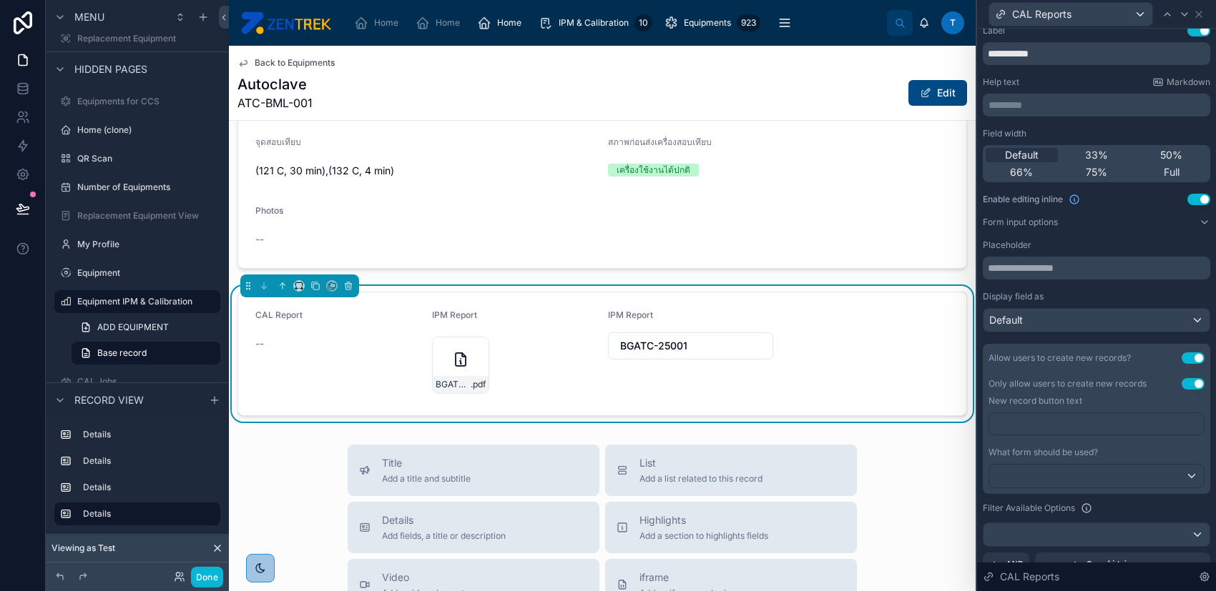
scroll to position [0, 0]
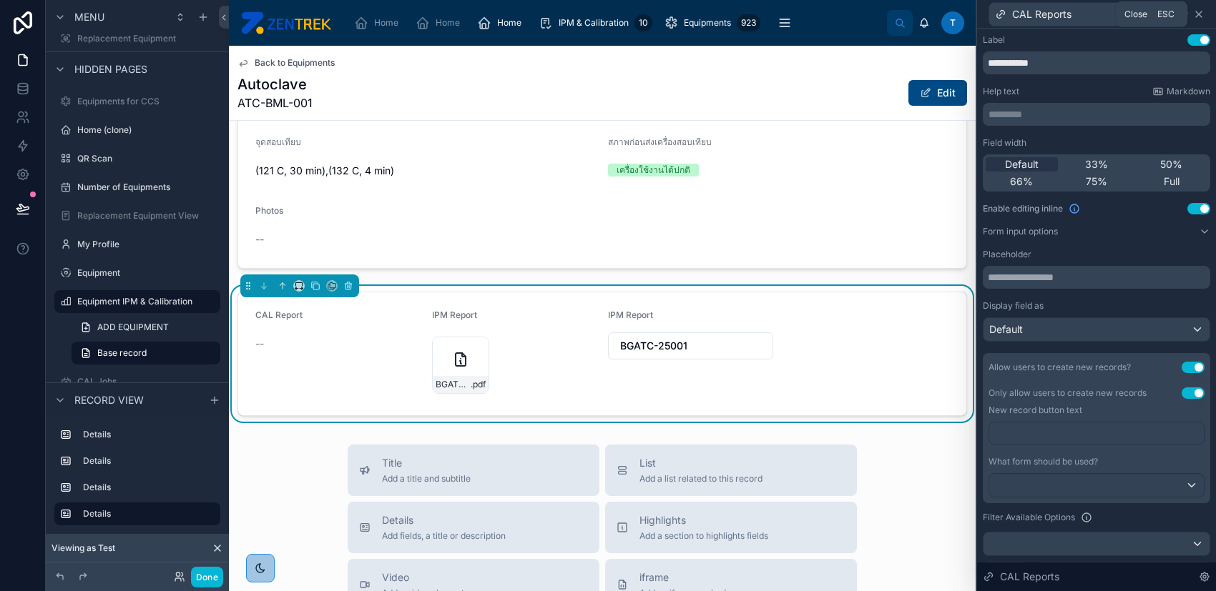
click at [1196, 14] on icon at bounding box center [1198, 14] width 11 height 11
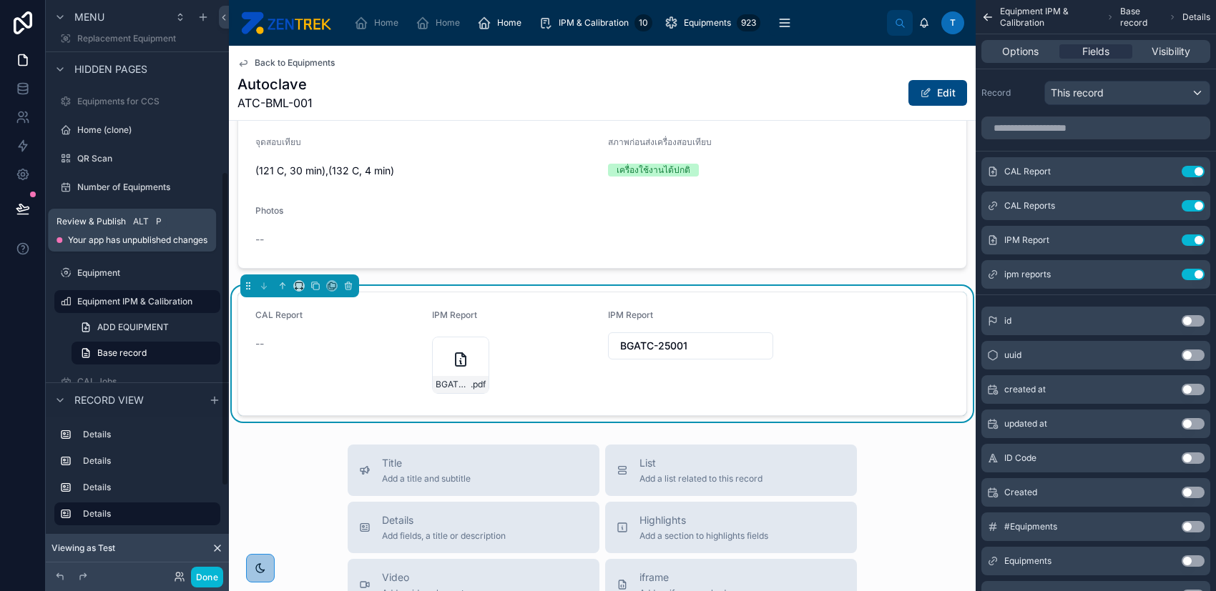
click at [23, 205] on icon at bounding box center [23, 209] width 14 height 14
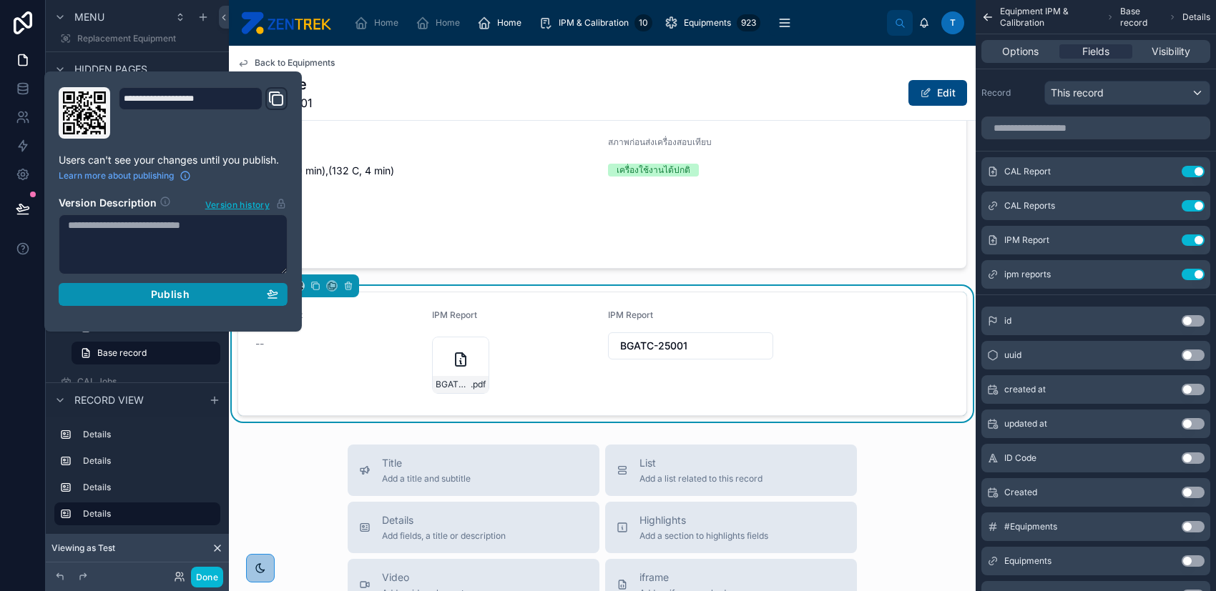
click at [197, 295] on div "Publish" at bounding box center [173, 294] width 210 height 13
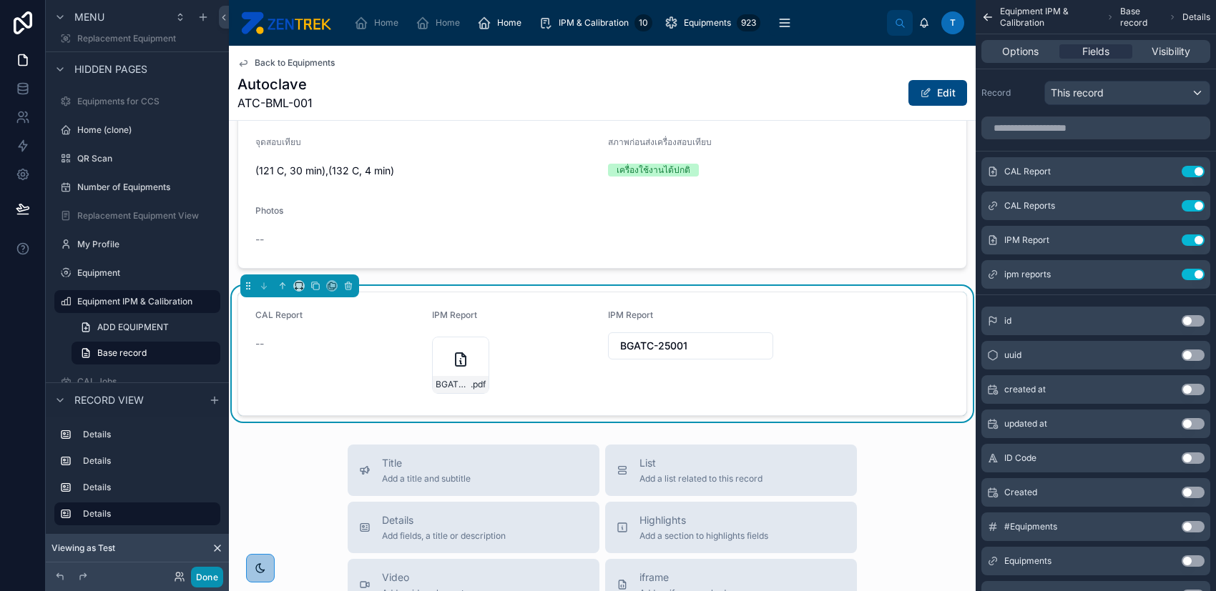
click at [214, 578] on button "Done" at bounding box center [207, 577] width 32 height 21
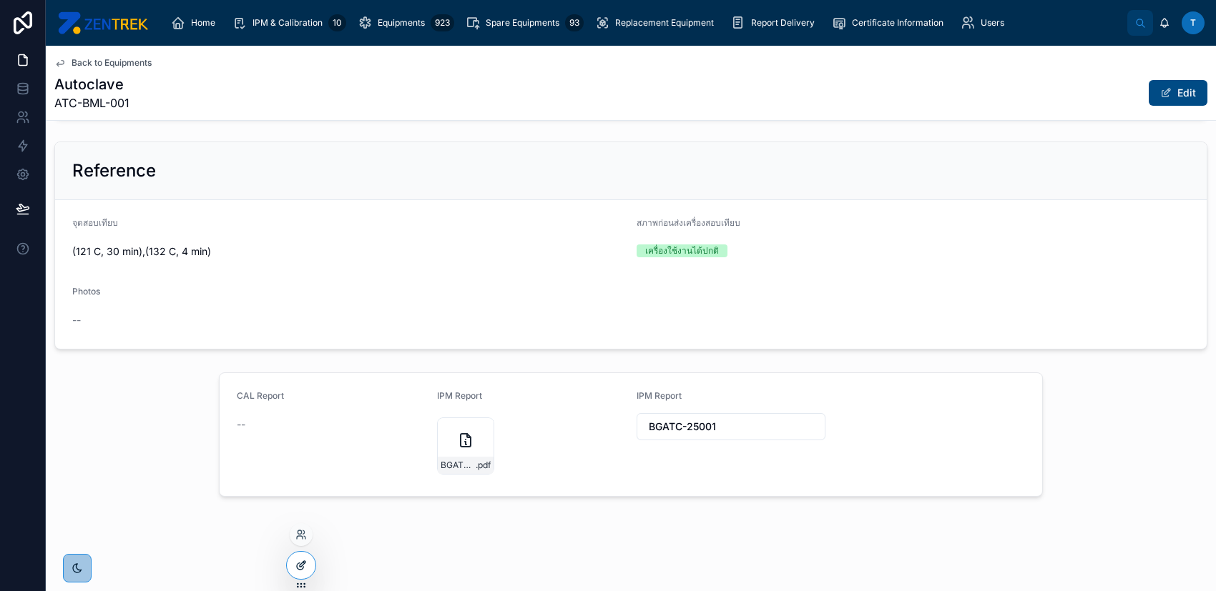
click at [303, 566] on icon at bounding box center [300, 565] width 11 height 11
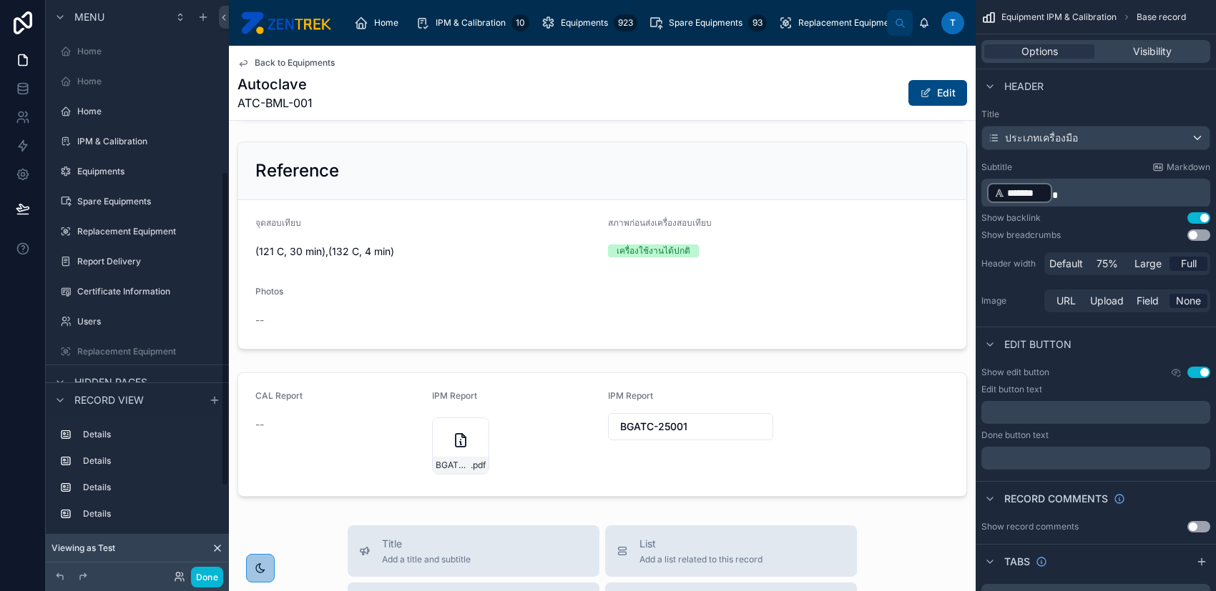
scroll to position [313, 0]
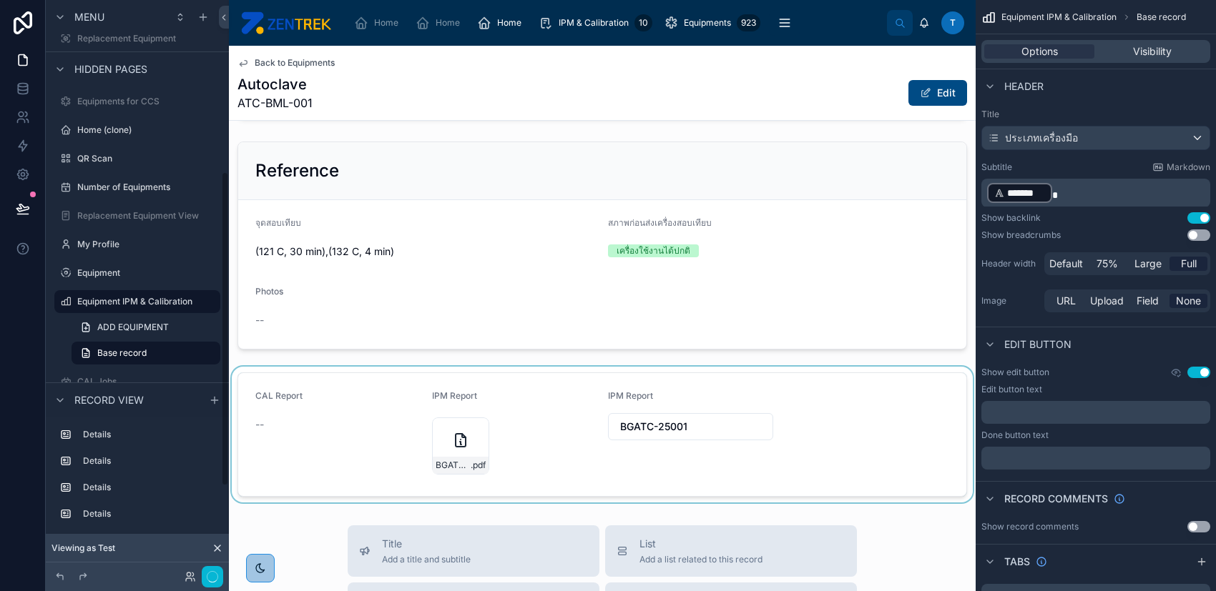
click at [370, 426] on div at bounding box center [602, 435] width 747 height 136
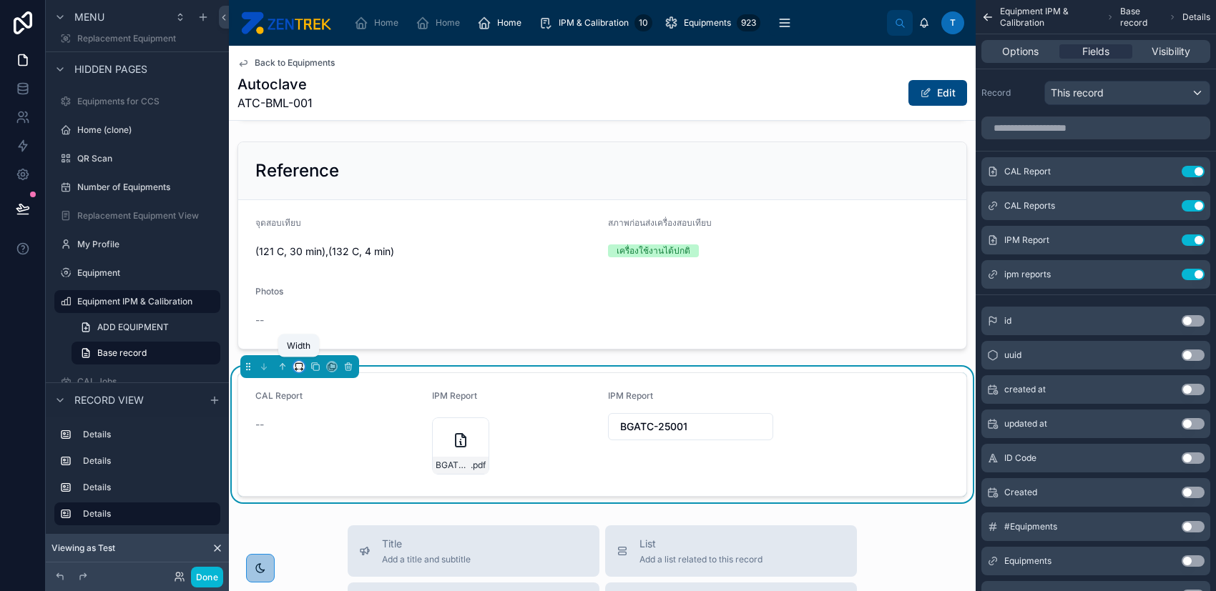
click at [302, 364] on icon at bounding box center [298, 365] width 6 height 4
click at [329, 546] on span "Full width" at bounding box center [327, 554] width 44 height 17
click at [211, 578] on button "Done" at bounding box center [207, 577] width 32 height 21
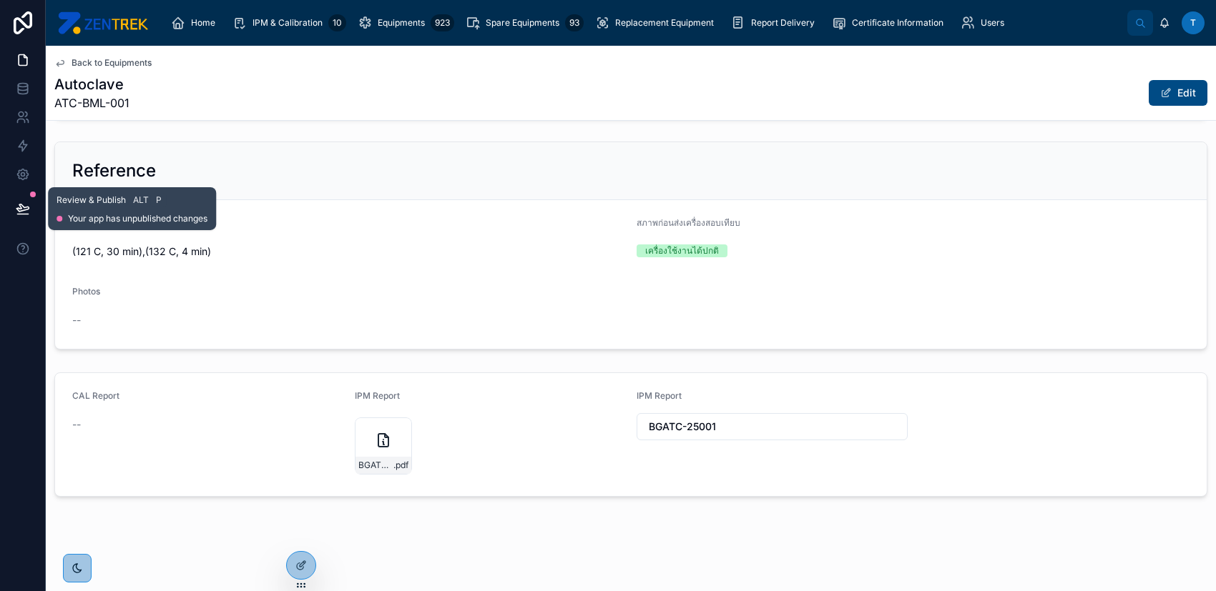
click at [34, 207] on button at bounding box center [22, 209] width 31 height 40
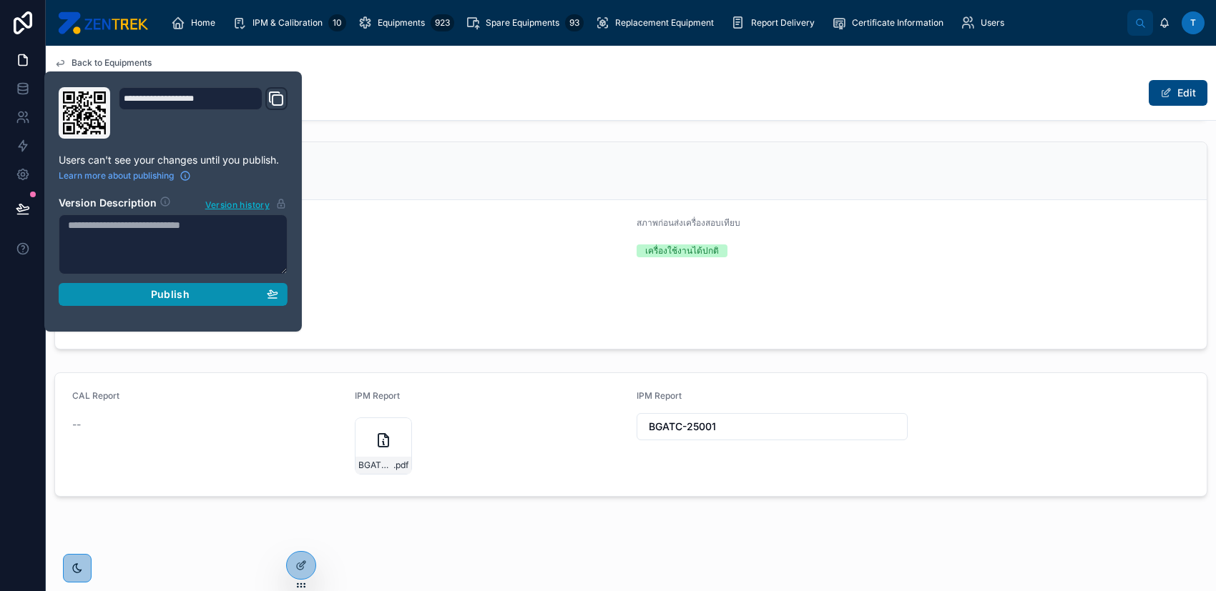
click at [100, 295] on div "Publish" at bounding box center [173, 294] width 210 height 13
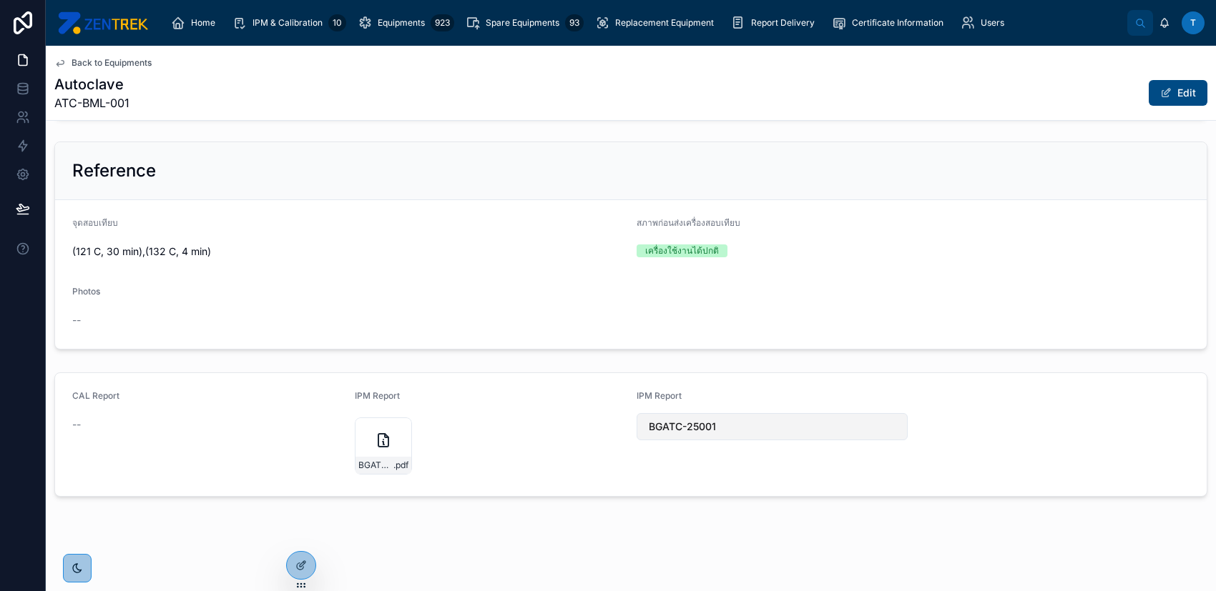
click at [740, 424] on button "BGATC-25001" at bounding box center [771, 426] width 271 height 27
click at [930, 416] on form "CAL Report -- IPM Report BGATC-25001Ver.1 .pdf IPM Report BGATC-25001" at bounding box center [630, 434] width 1151 height 123
click at [520, 462] on div "BGATC-25001Ver.1 .pdf" at bounding box center [490, 446] width 271 height 57
click at [122, 59] on span "Back to Equipments" at bounding box center [112, 62] width 80 height 11
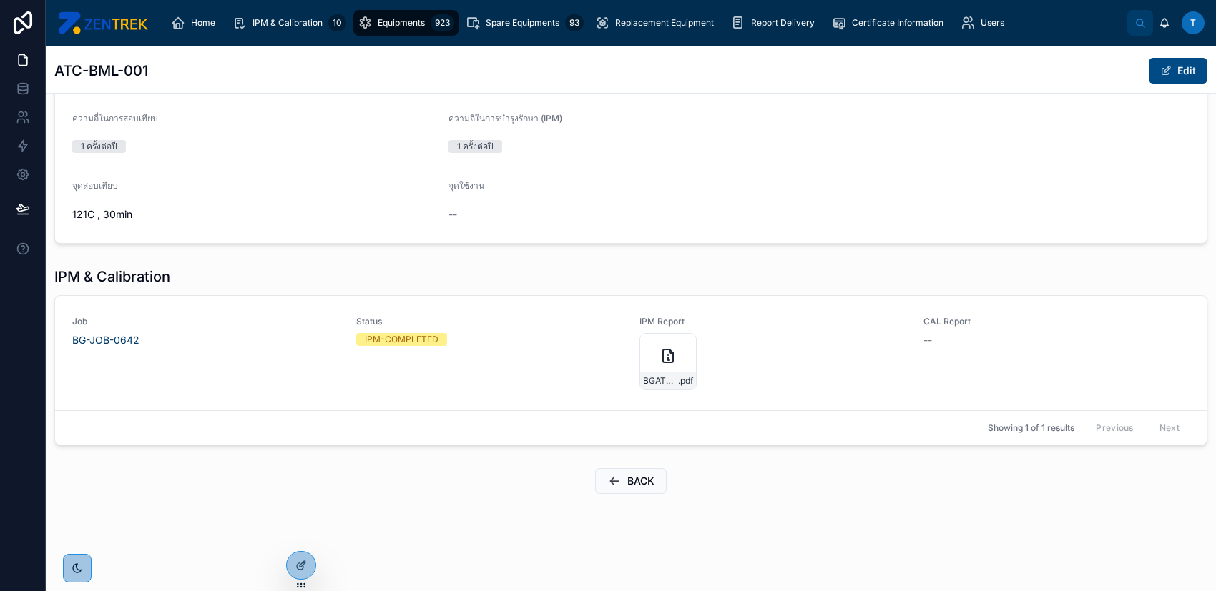
scroll to position [328, 0]
click at [626, 492] on button "BACK" at bounding box center [631, 484] width 72 height 26
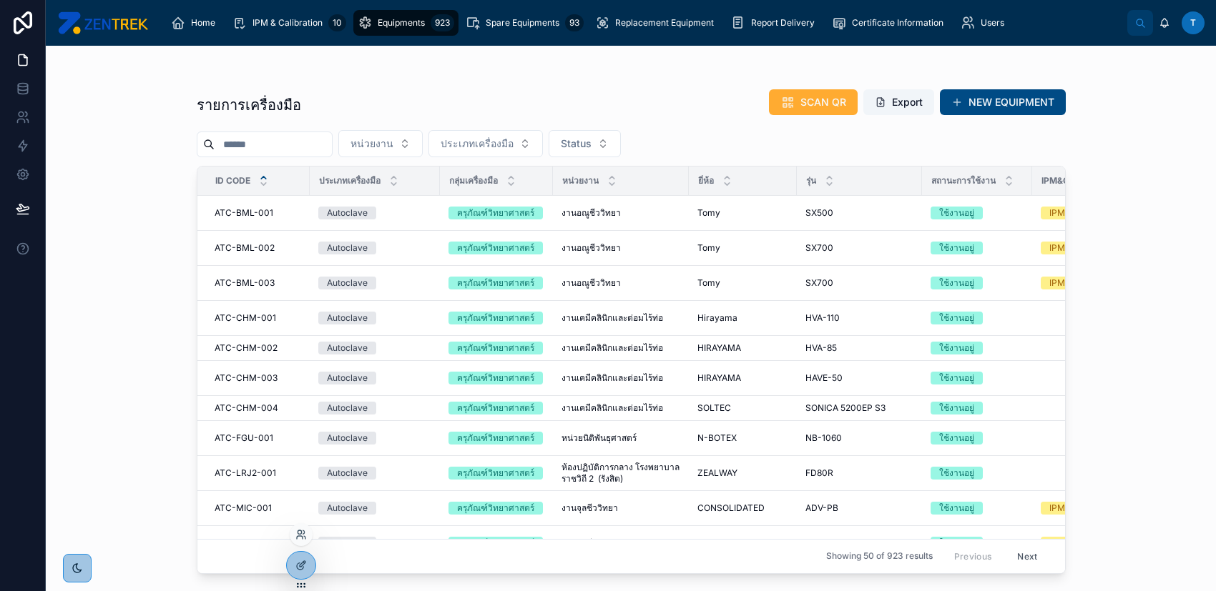
click at [287, 573] on div at bounding box center [301, 571] width 30 height 40
click at [434, 207] on td "Autoclave" at bounding box center [375, 213] width 130 height 35
click at [401, 231] on td "Autoclave" at bounding box center [375, 248] width 130 height 35
click at [401, 207] on div "Autoclave" at bounding box center [374, 213] width 113 height 13
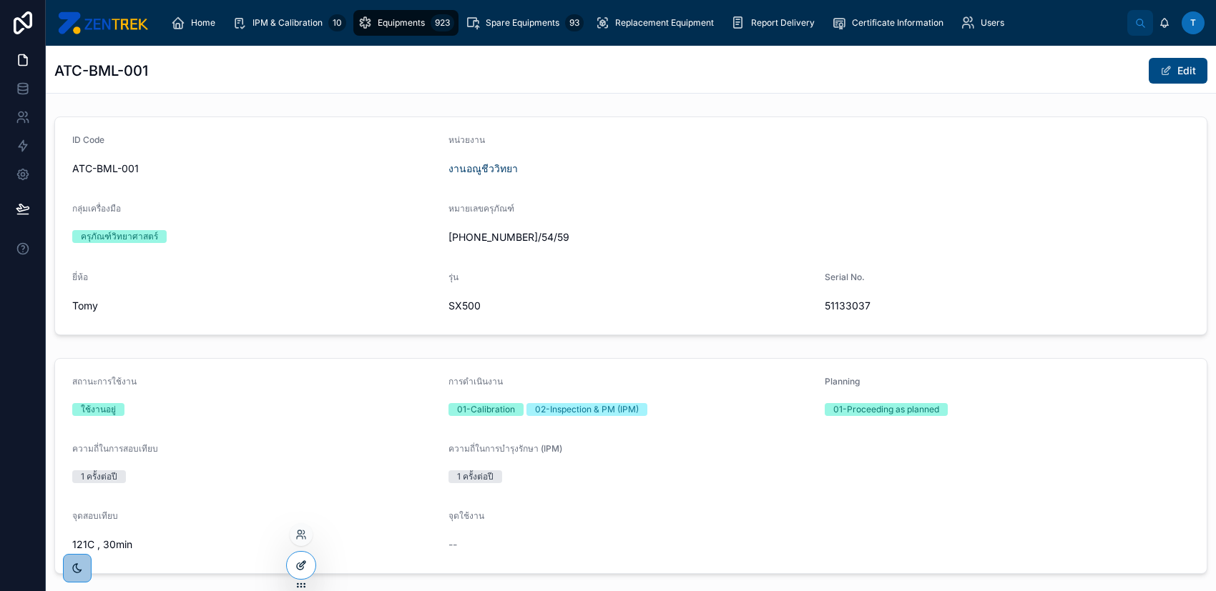
click at [295, 570] on icon at bounding box center [300, 565] width 11 height 11
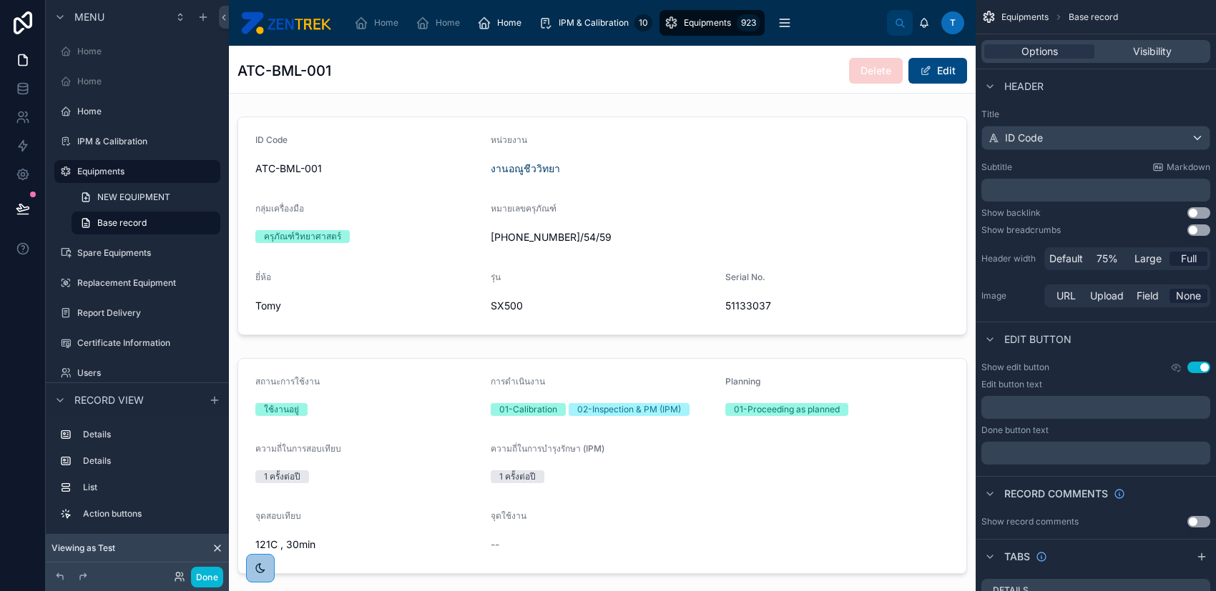
click at [1198, 215] on button "Use setting" at bounding box center [1198, 212] width 23 height 11
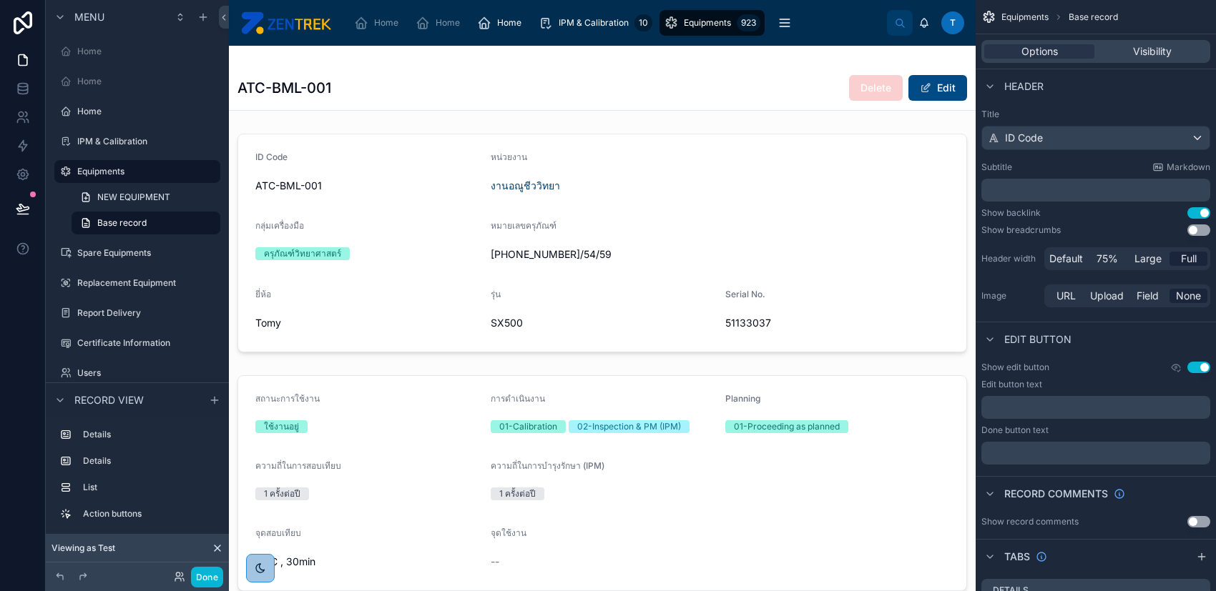
click at [1198, 215] on button "Use setting" at bounding box center [1198, 212] width 23 height 11
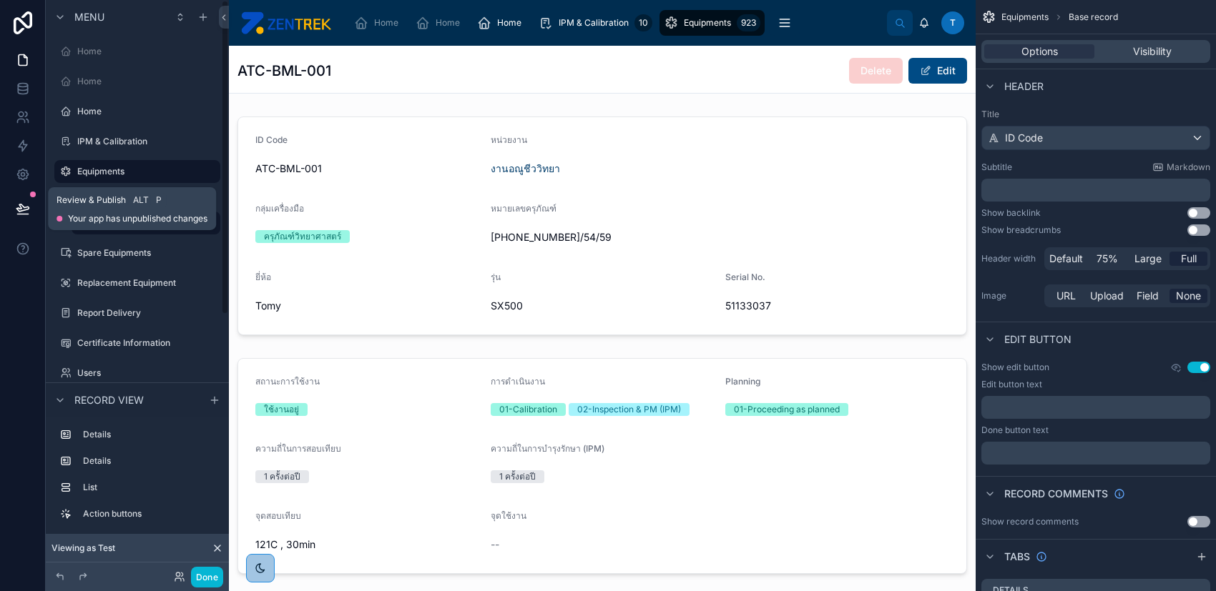
click at [21, 211] on icon at bounding box center [22, 208] width 12 height 7
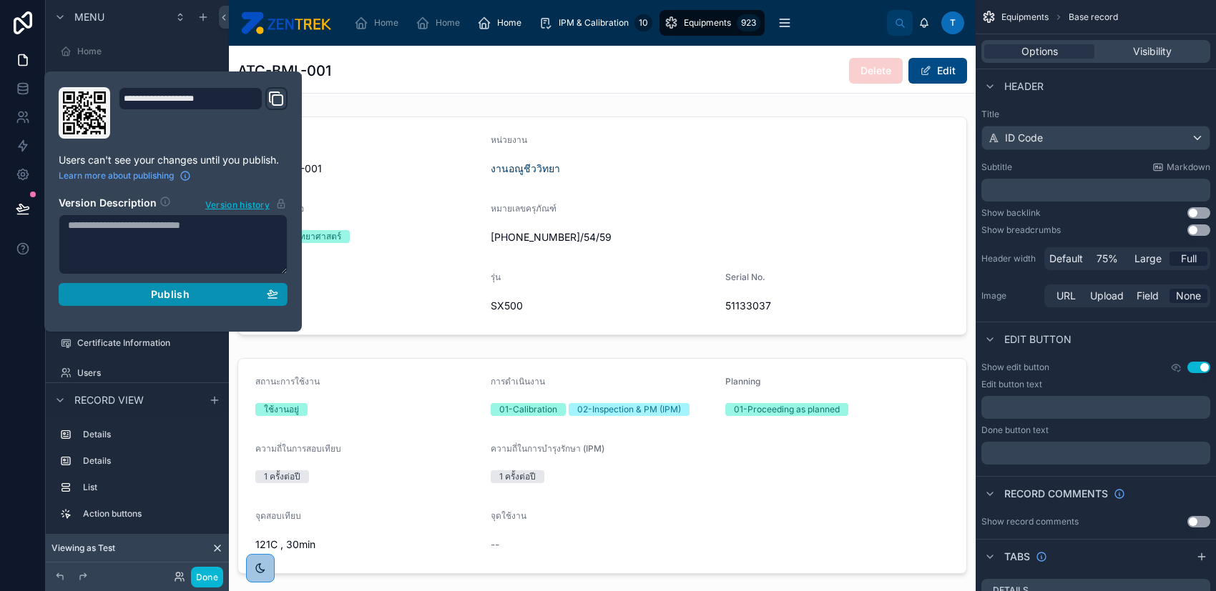
click at [163, 292] on span "Publish" at bounding box center [170, 294] width 39 height 13
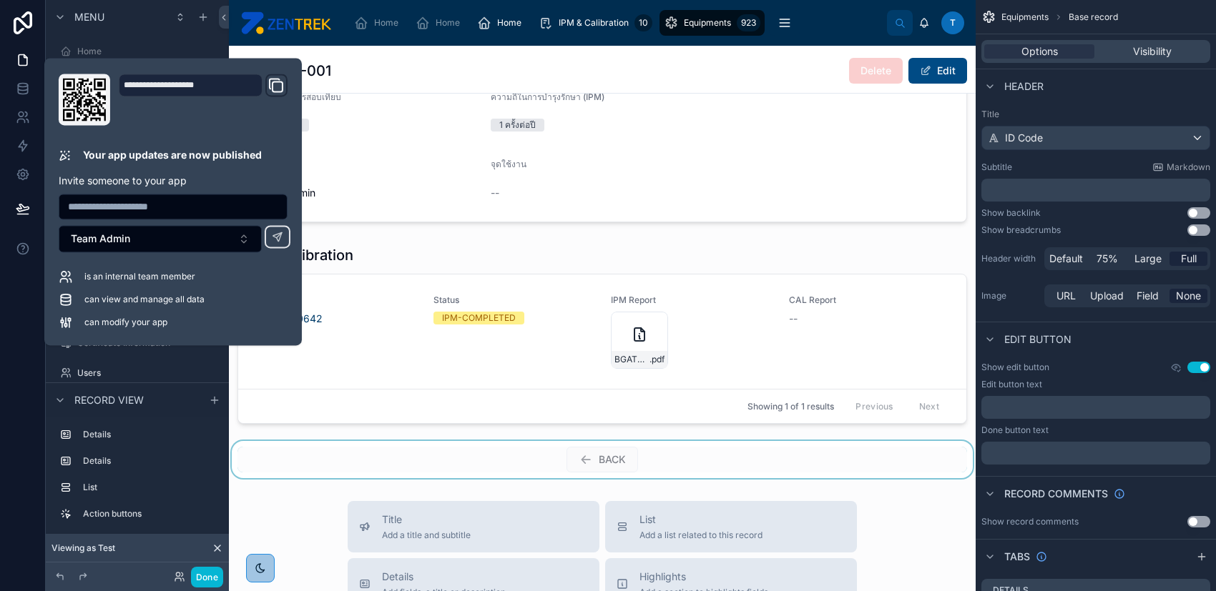
scroll to position [381, 0]
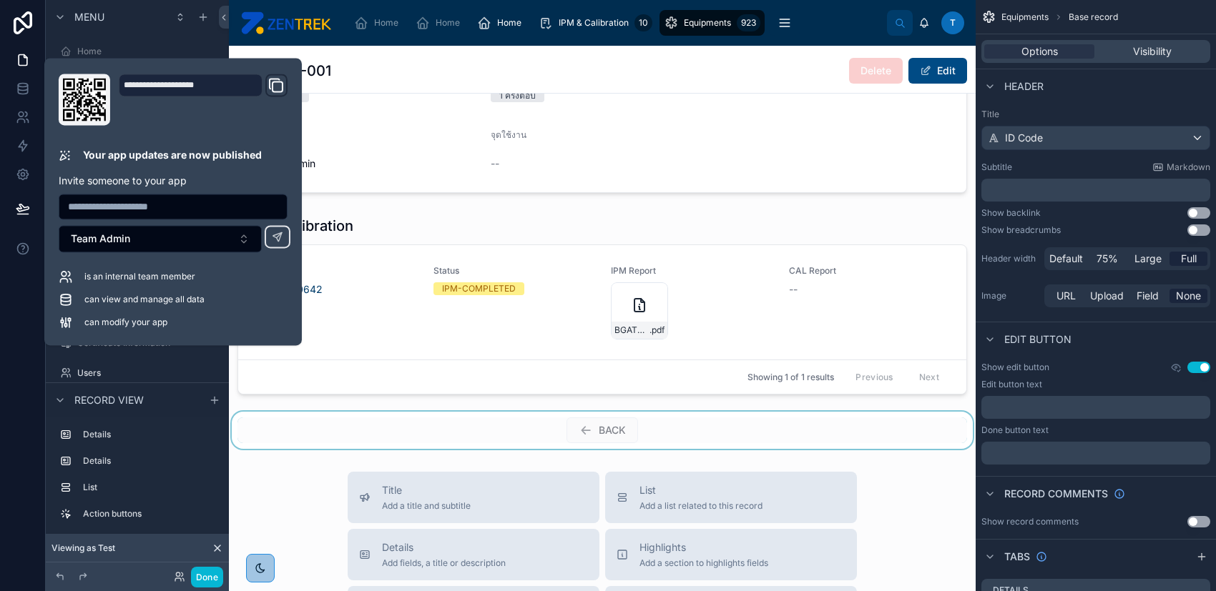
click at [653, 438] on div at bounding box center [602, 430] width 747 height 37
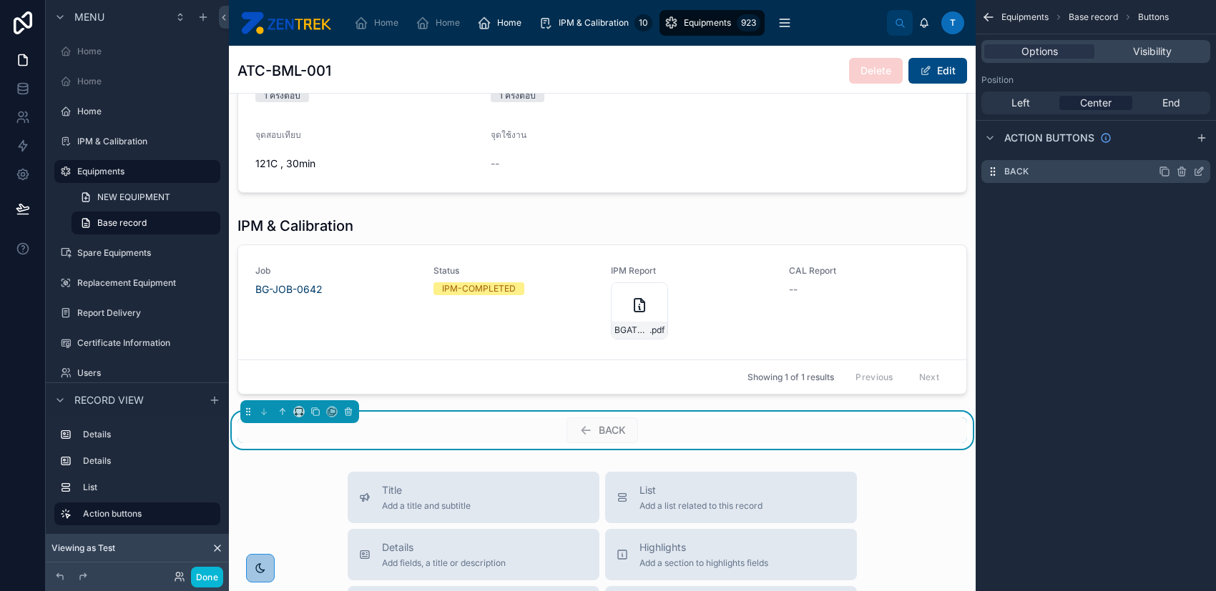
click at [1199, 169] on icon "scrollable content" at bounding box center [1198, 171] width 11 height 11
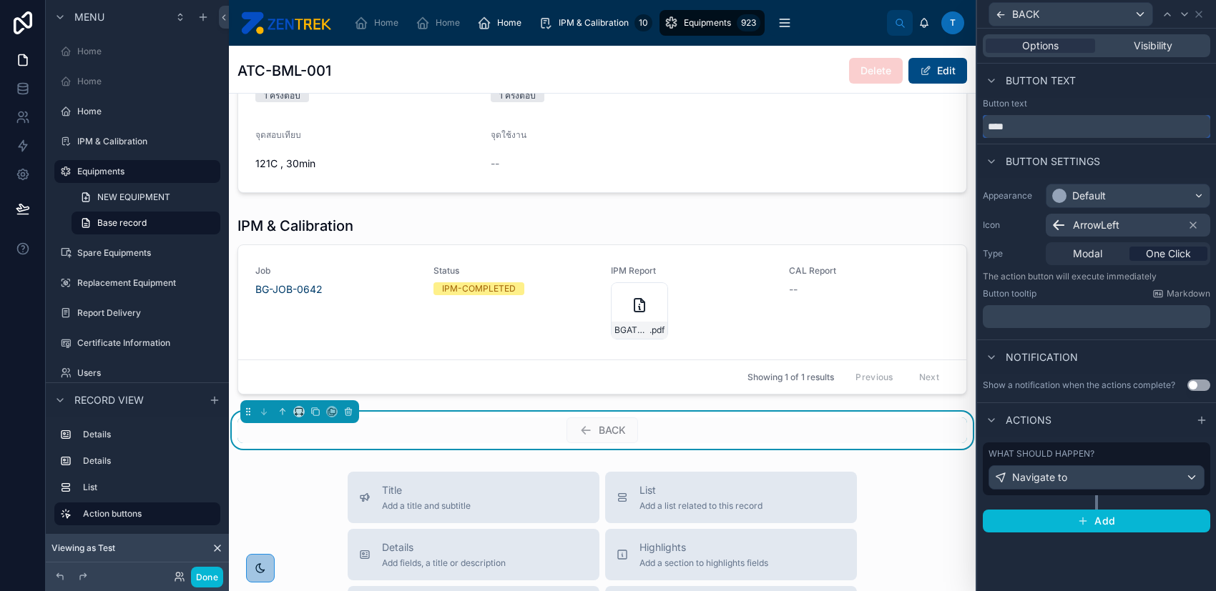
click at [1078, 123] on input "****" at bounding box center [1095, 126] width 227 height 23
type input "*"
type input "**********"
click at [1198, 14] on icon at bounding box center [1198, 14] width 11 height 11
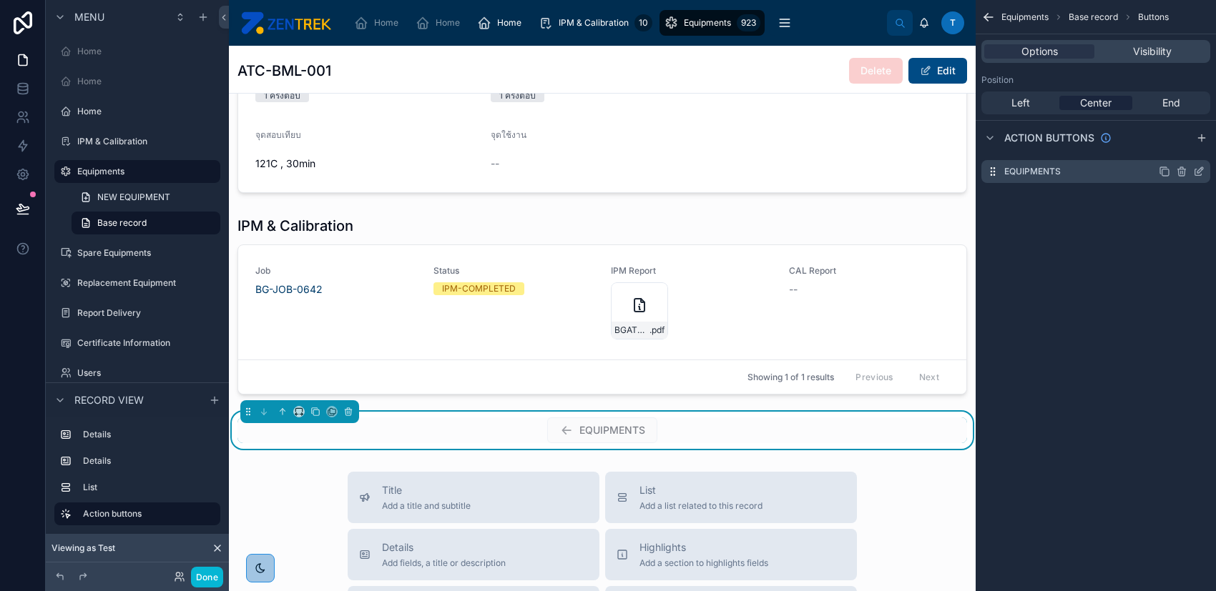
click at [1162, 169] on icon "scrollable content" at bounding box center [1163, 171] width 11 height 11
click at [1195, 202] on icon "scrollable content" at bounding box center [1198, 199] width 11 height 11
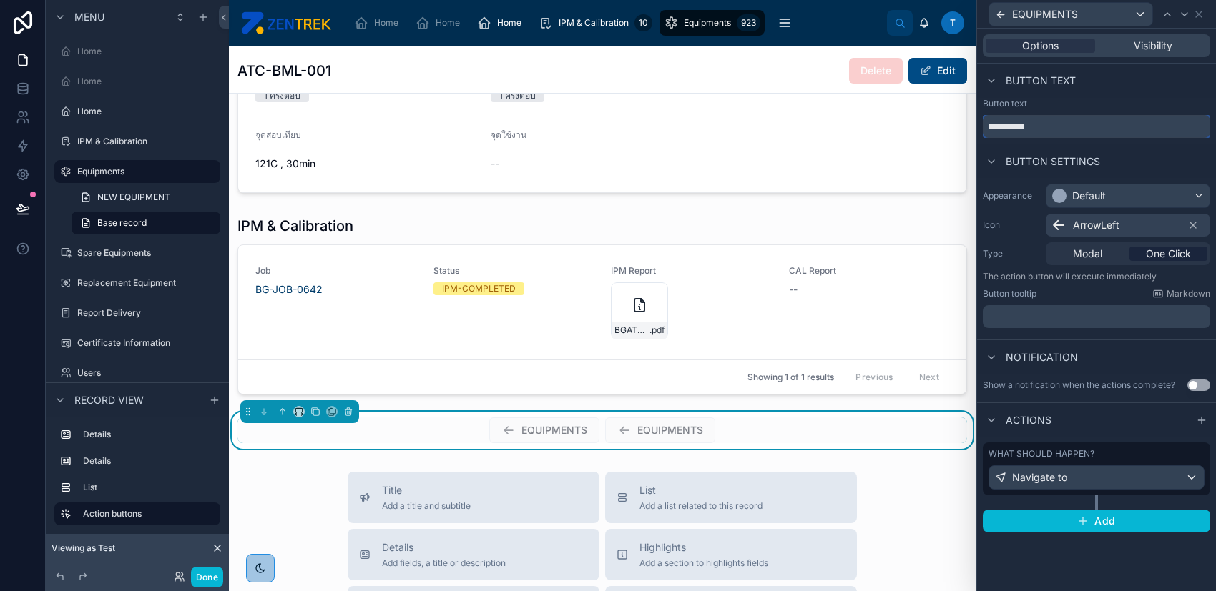
click at [1086, 122] on input "**********" at bounding box center [1095, 126] width 227 height 23
click at [1087, 122] on input "**********" at bounding box center [1095, 126] width 227 height 23
click at [1203, 14] on icon at bounding box center [1198, 14] width 11 height 11
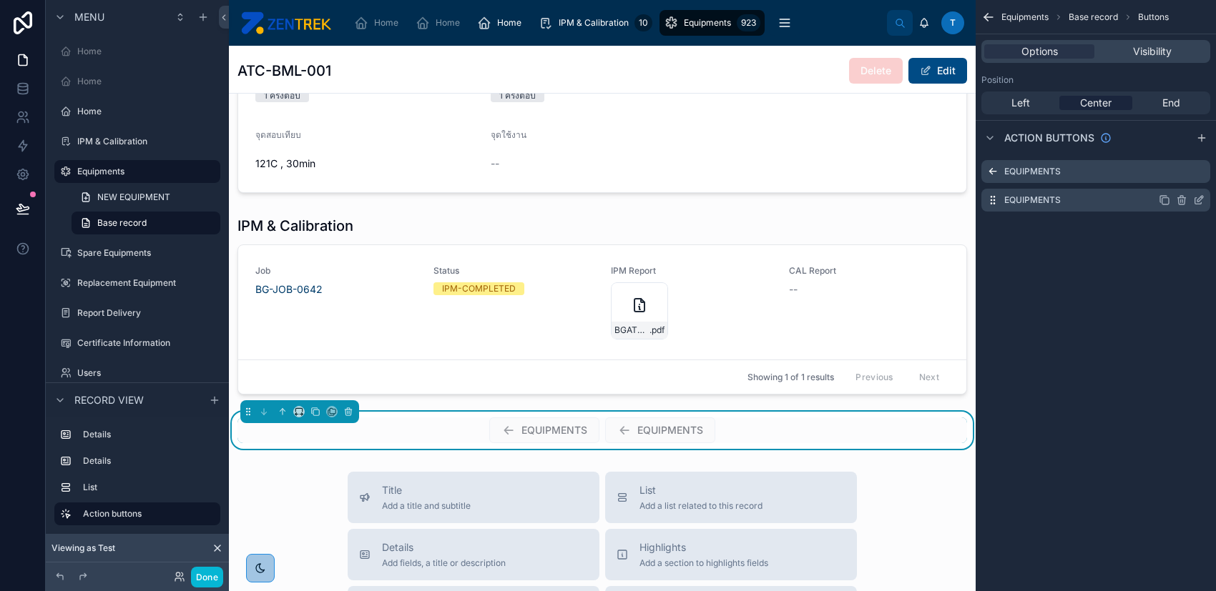
click at [1178, 200] on icon "scrollable content" at bounding box center [1181, 201] width 6 height 6
click at [1176, 172] on icon at bounding box center [1175, 177] width 11 height 11
click at [205, 581] on button "Done" at bounding box center [207, 577] width 32 height 21
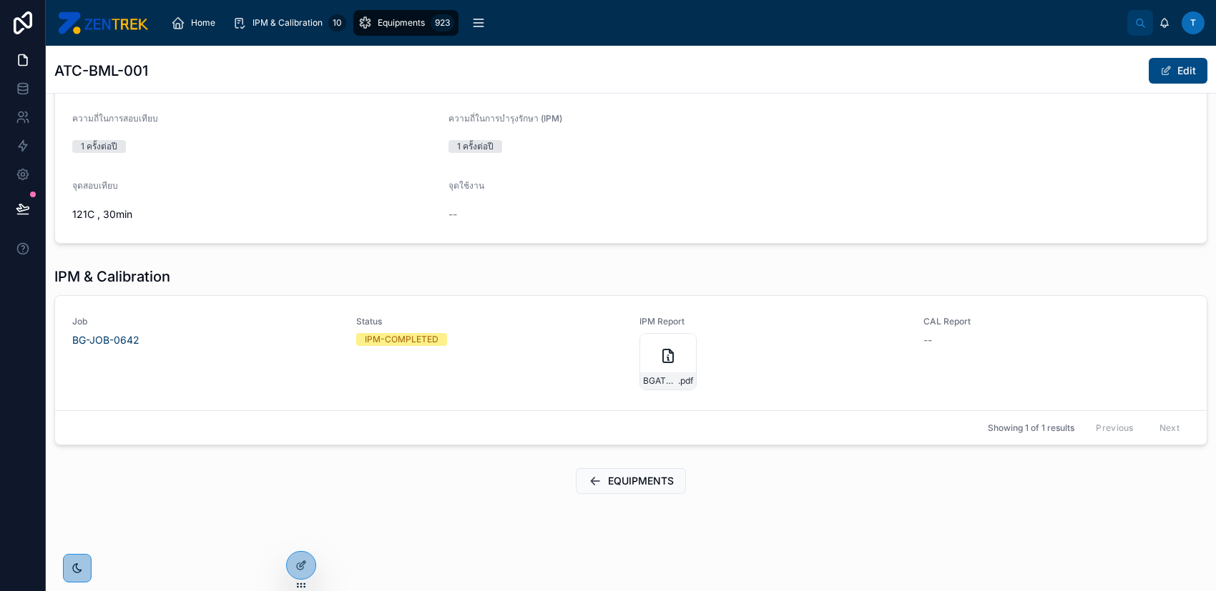
scroll to position [328, 0]
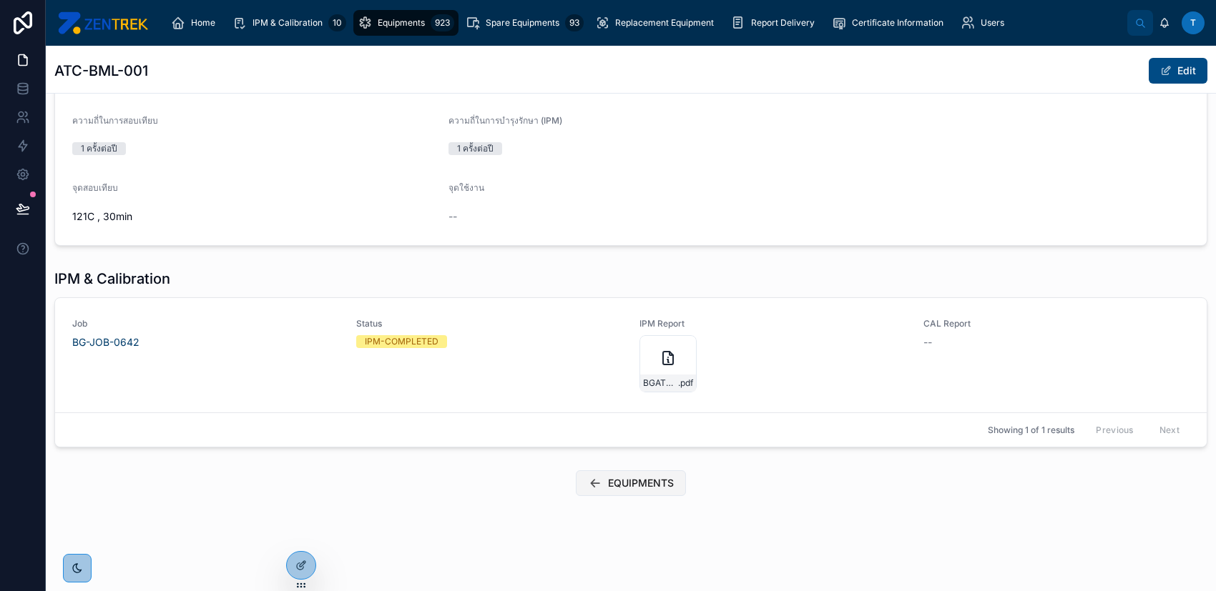
click at [629, 482] on span "EQUIPMENTS" at bounding box center [641, 483] width 66 height 14
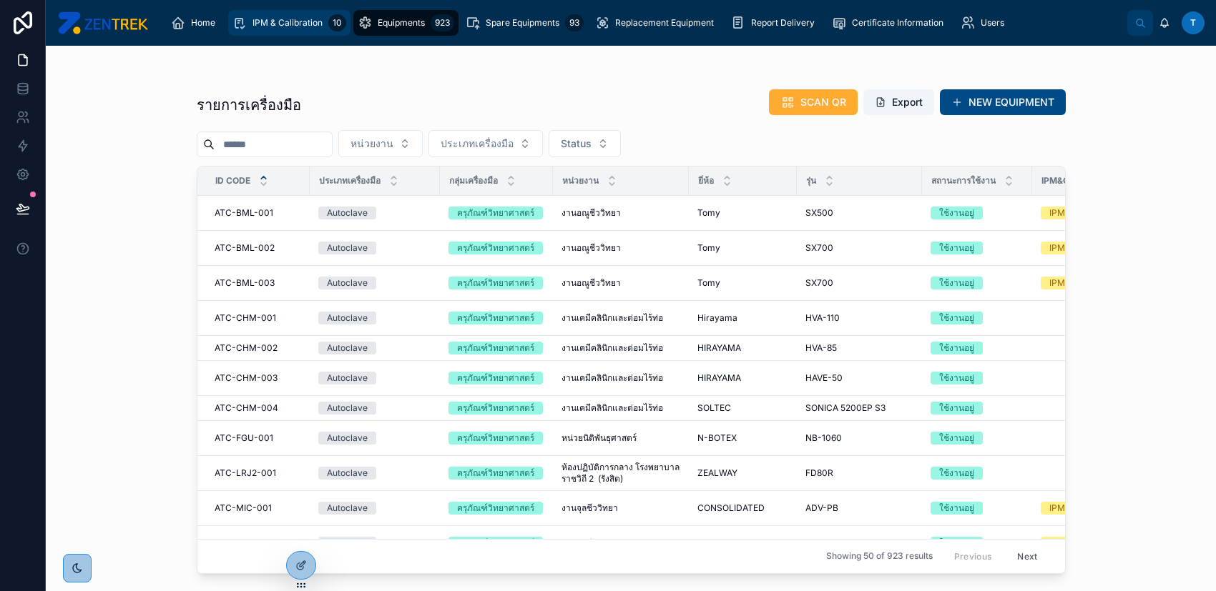
click at [317, 19] on span "IPM & Calibration" at bounding box center [287, 22] width 70 height 11
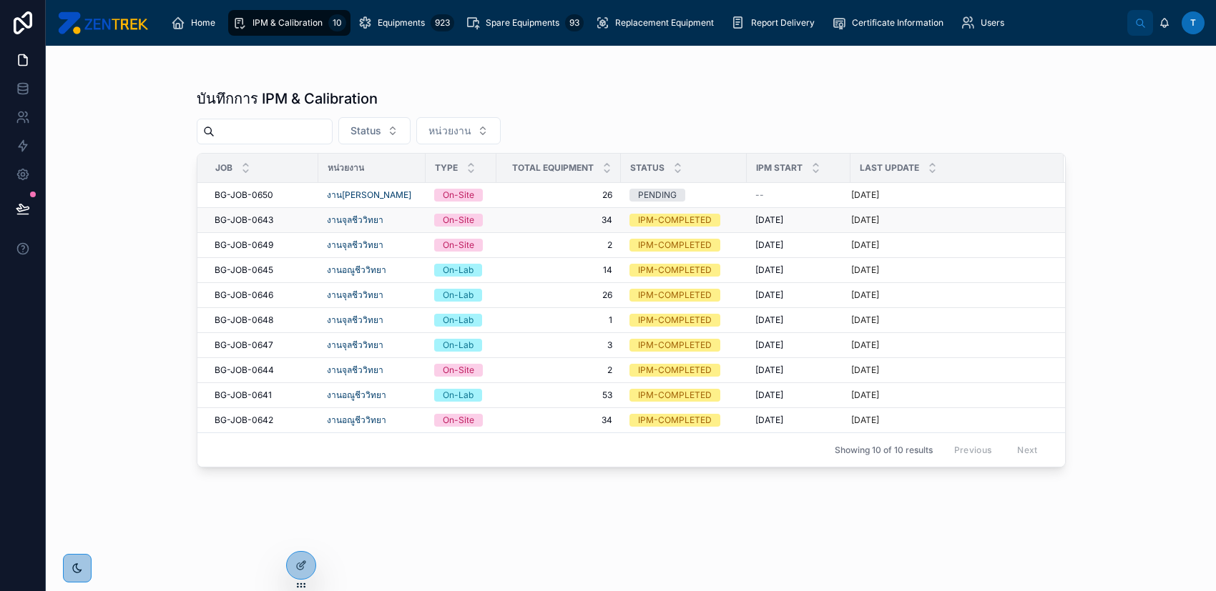
click at [536, 224] on span "34" at bounding box center [558, 220] width 107 height 11
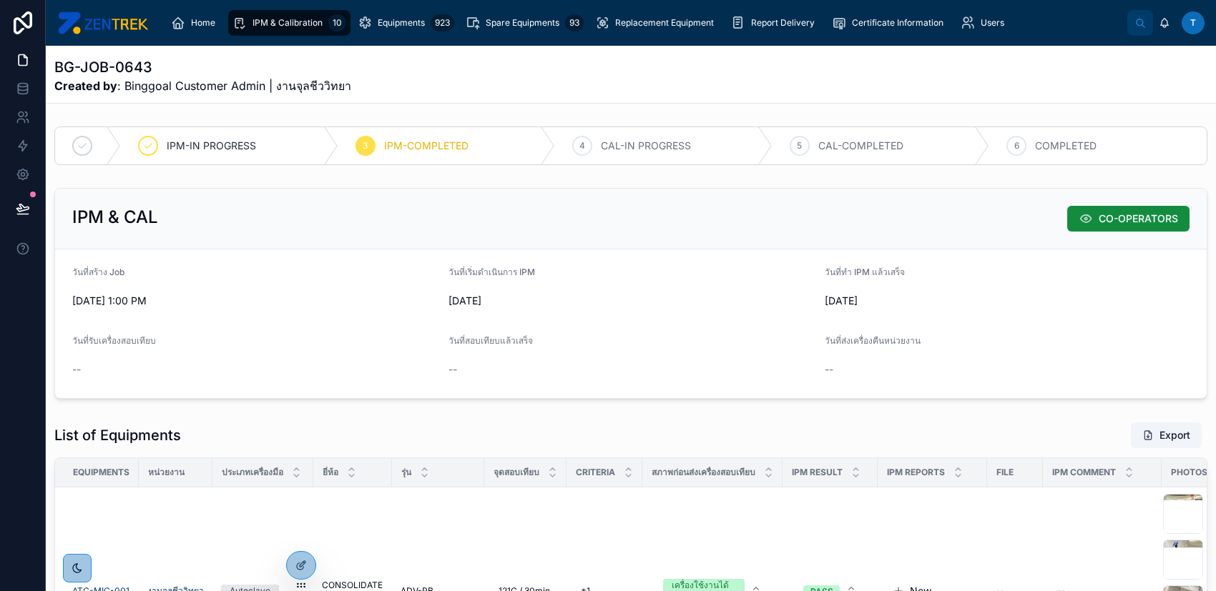
scroll to position [190, 0]
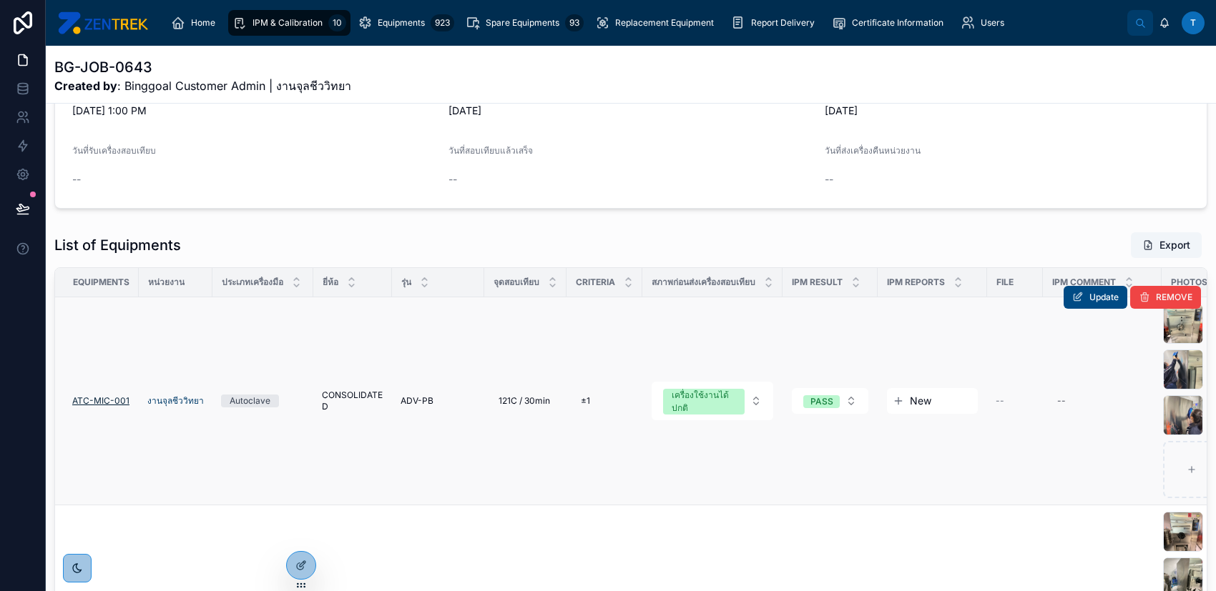
click at [89, 402] on span "ATC-MIC-001" at bounding box center [100, 400] width 57 height 11
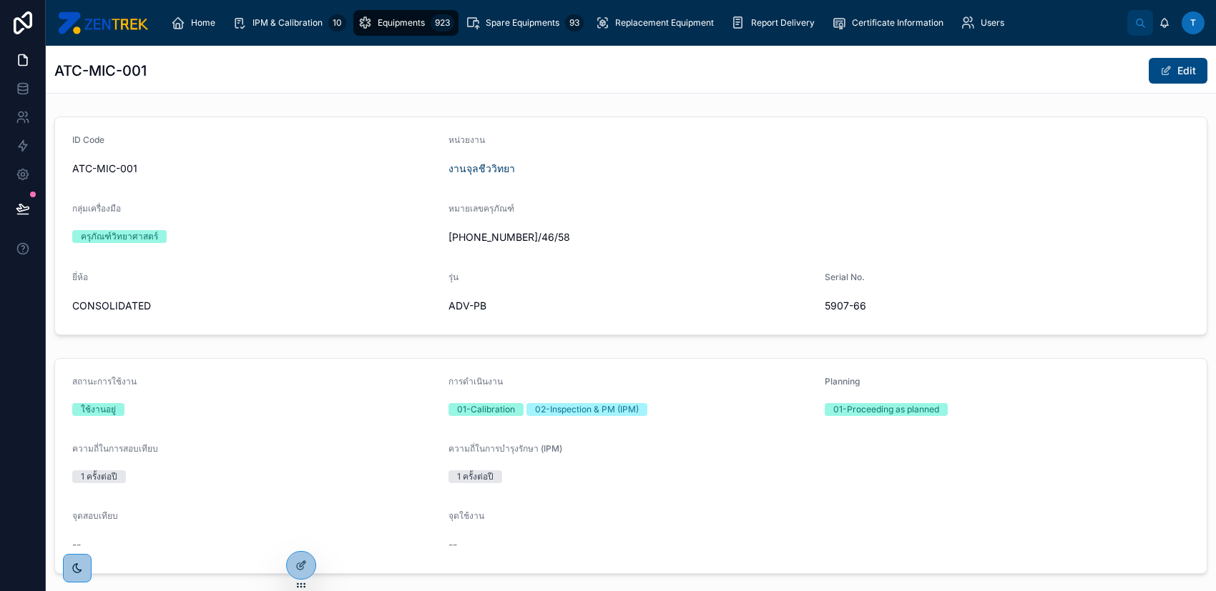
scroll to position [285, 0]
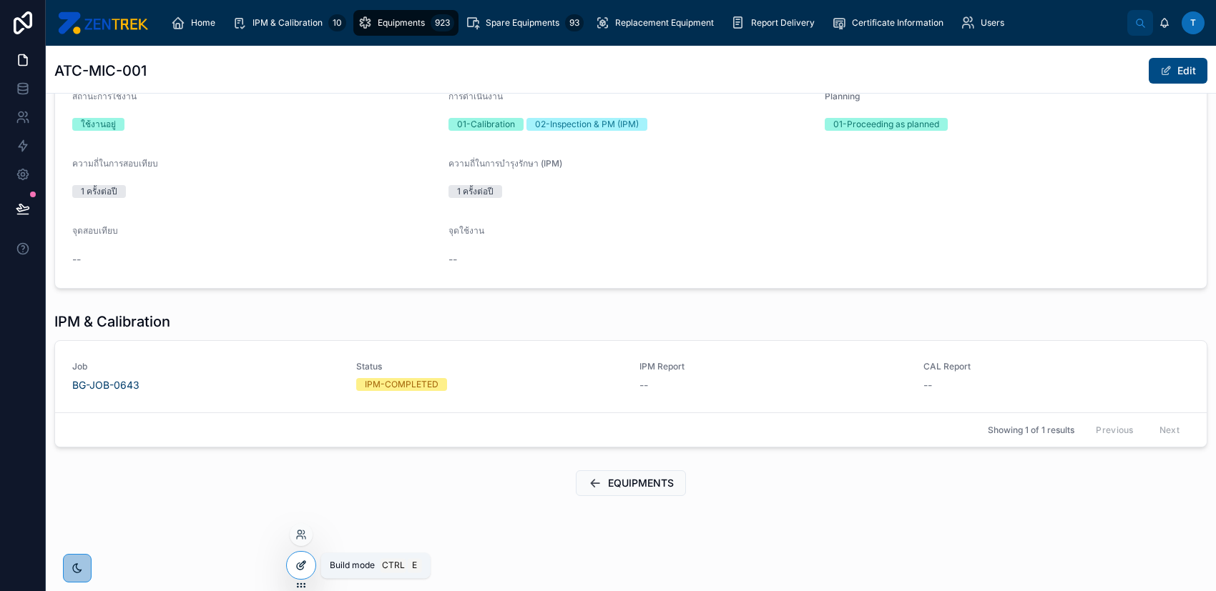
click at [305, 561] on icon at bounding box center [303, 564] width 6 height 6
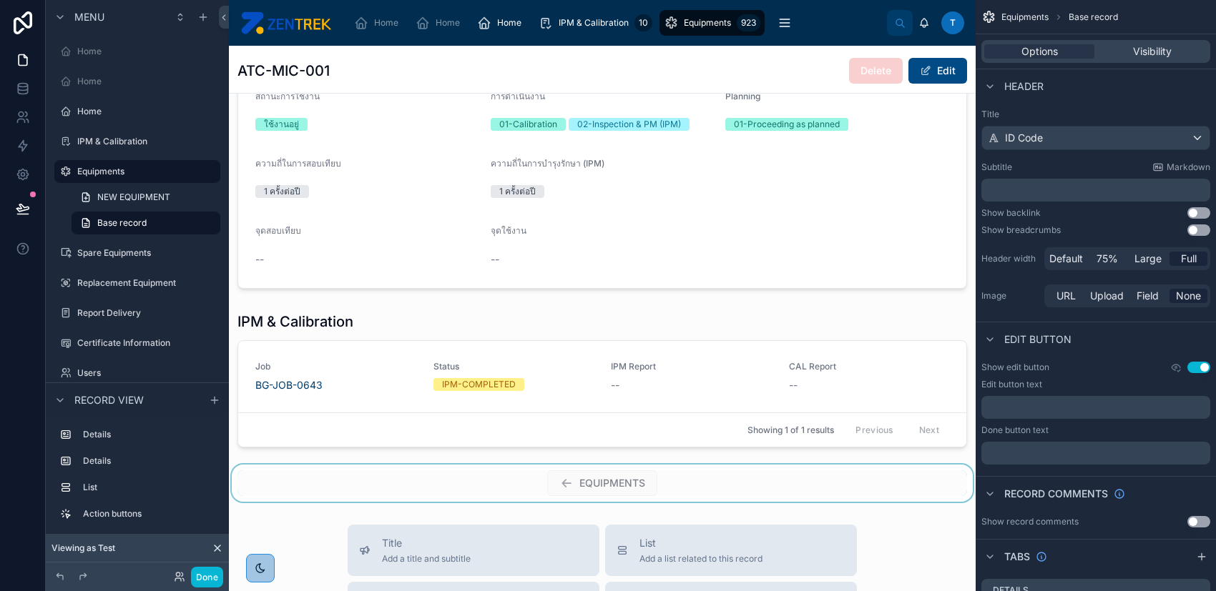
click at [653, 473] on div at bounding box center [602, 483] width 747 height 37
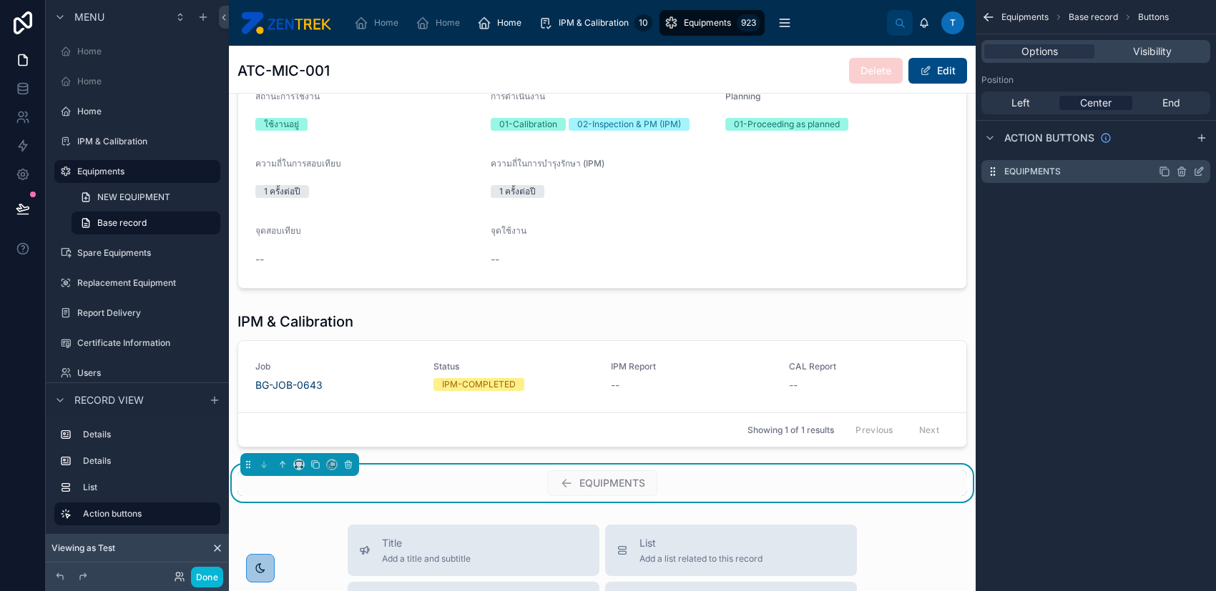
click at [1166, 171] on icon "scrollable content" at bounding box center [1163, 171] width 11 height 11
click at [1193, 199] on icon "scrollable content" at bounding box center [1198, 199] width 11 height 11
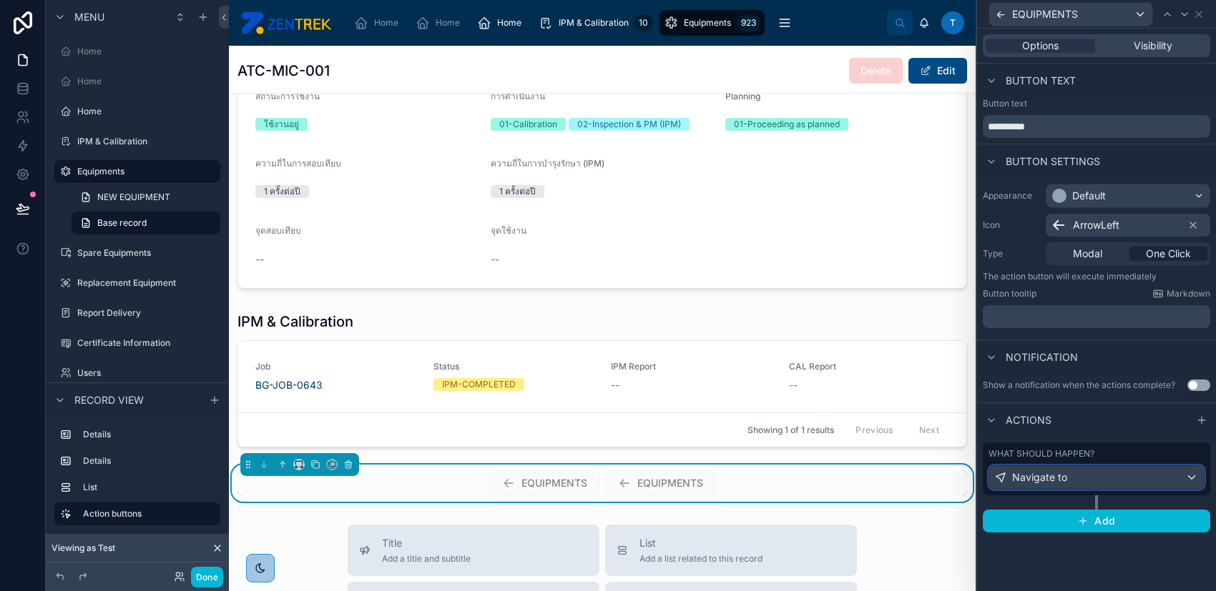
click at [1071, 476] on div "Navigate to" at bounding box center [1096, 477] width 215 height 23
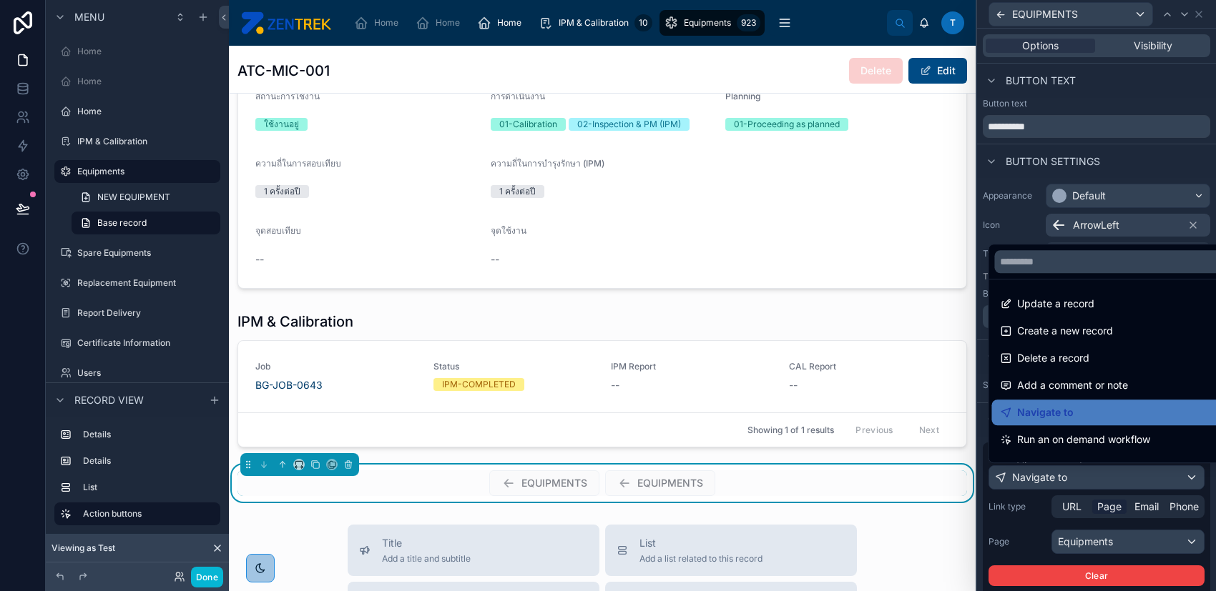
click at [1029, 514] on div at bounding box center [1096, 295] width 239 height 591
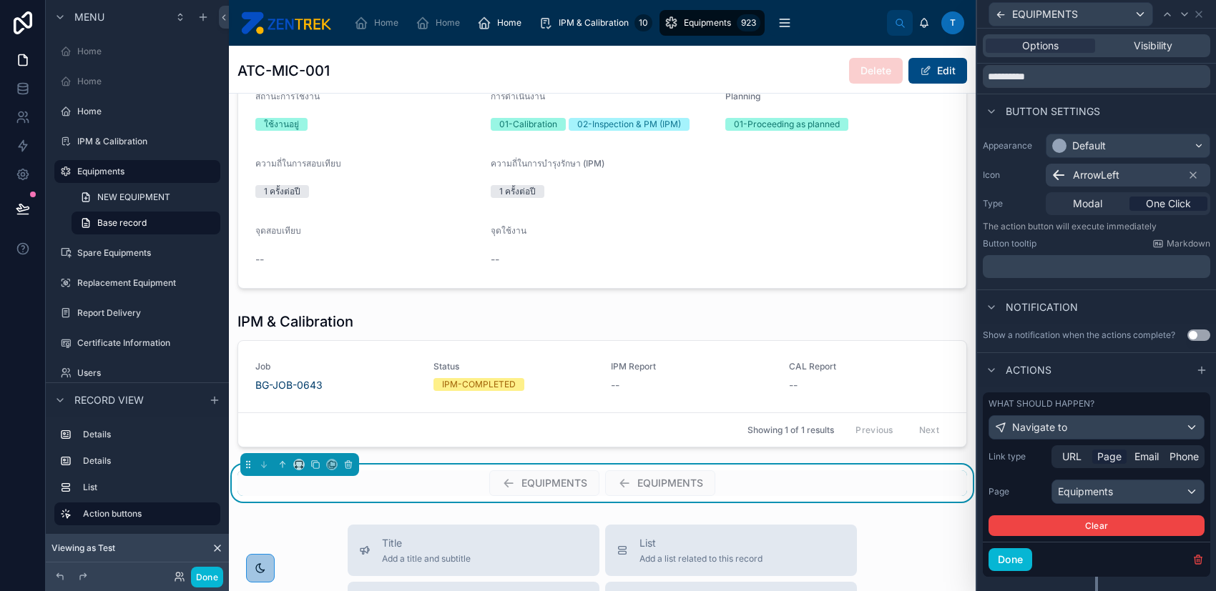
scroll to position [76, 0]
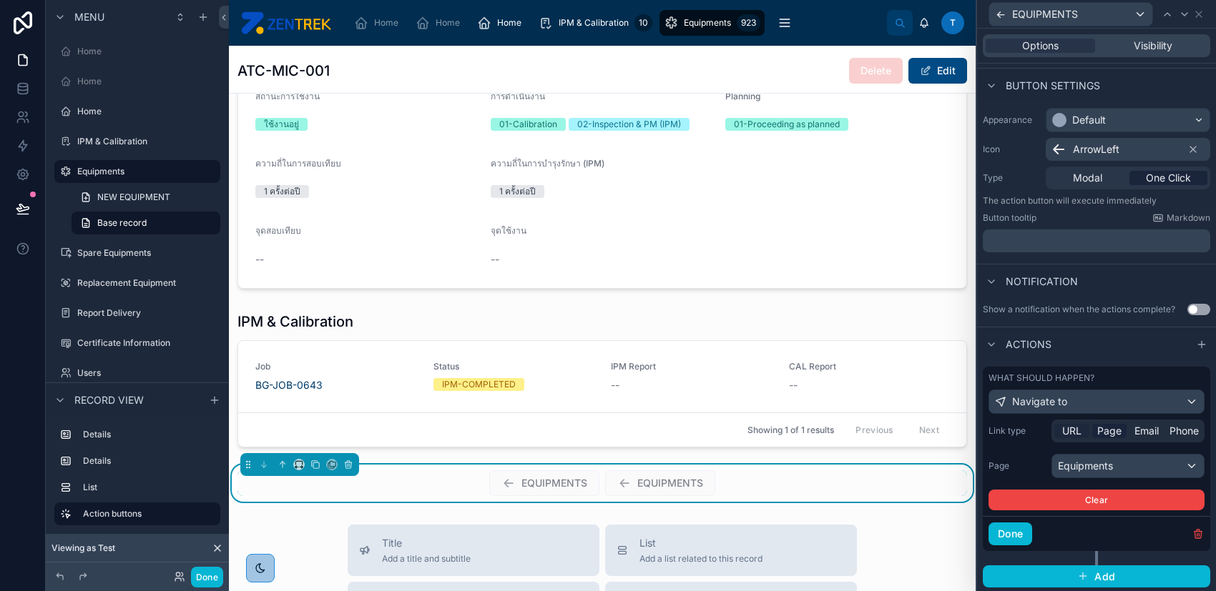
click at [1063, 430] on span "URL" at bounding box center [1071, 431] width 19 height 14
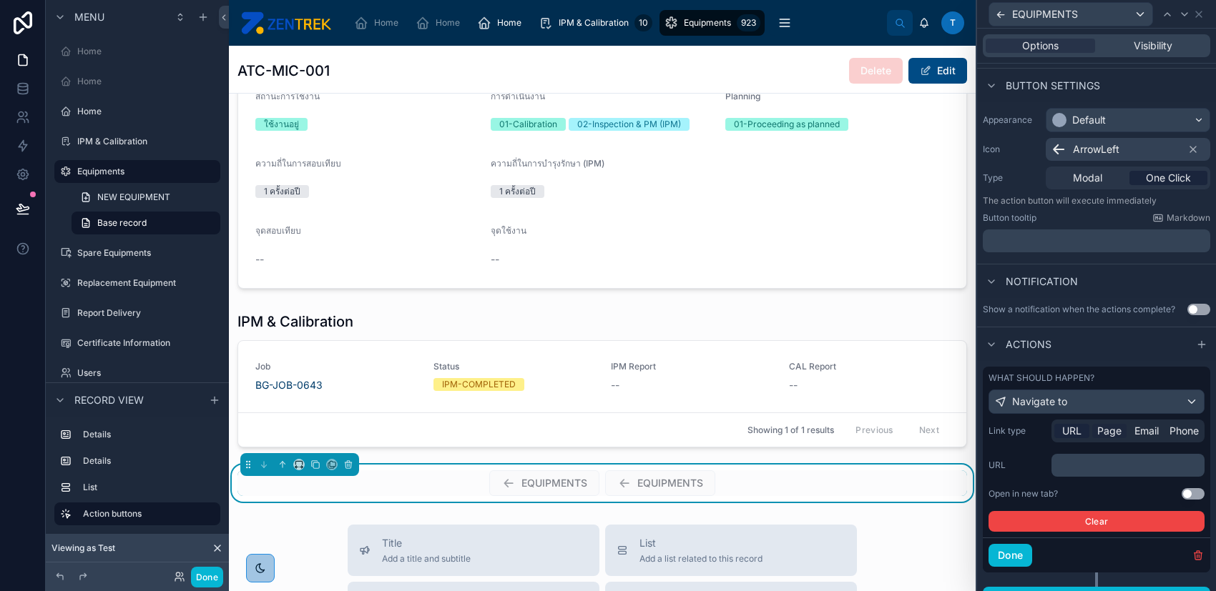
click at [1097, 430] on span "Page" at bounding box center [1109, 431] width 24 height 14
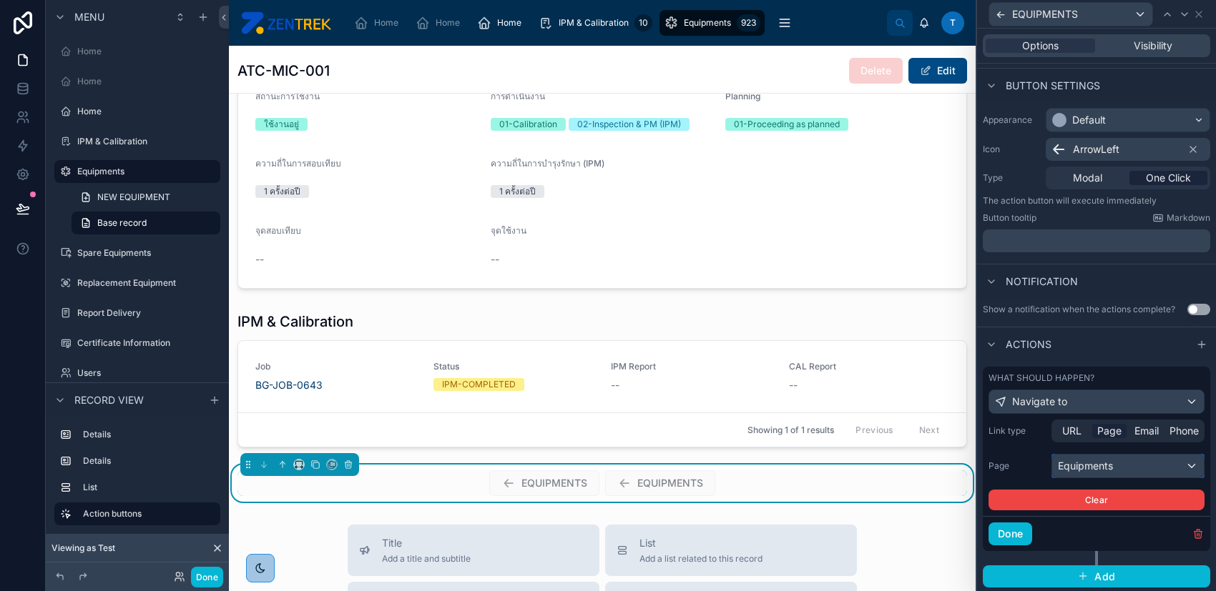
click at [1095, 464] on div "Equipments" at bounding box center [1128, 466] width 152 height 23
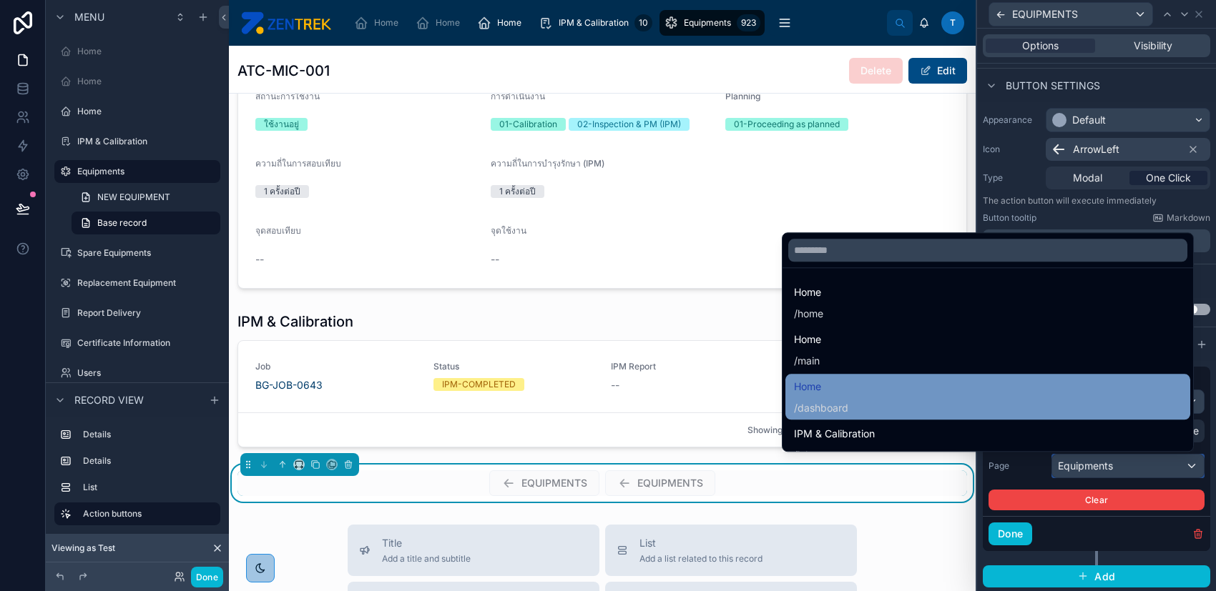
scroll to position [190, 0]
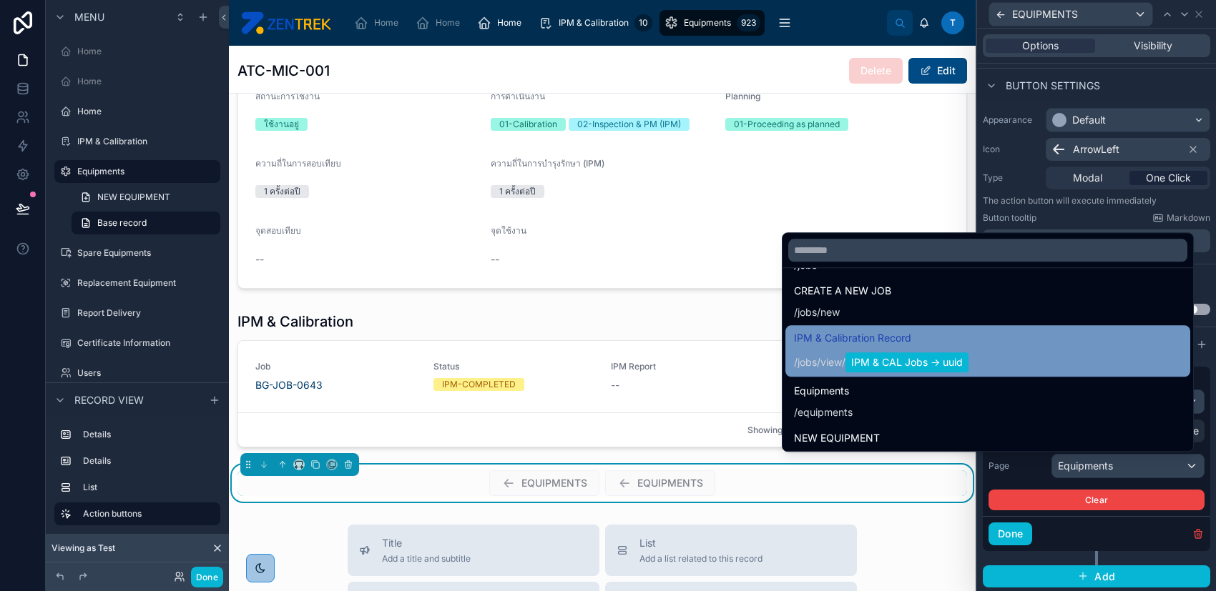
click at [1086, 360] on div "IPM & Calibration Record / jobs / view / IPM & CAL Jobs -> uuid" at bounding box center [988, 351] width 388 height 43
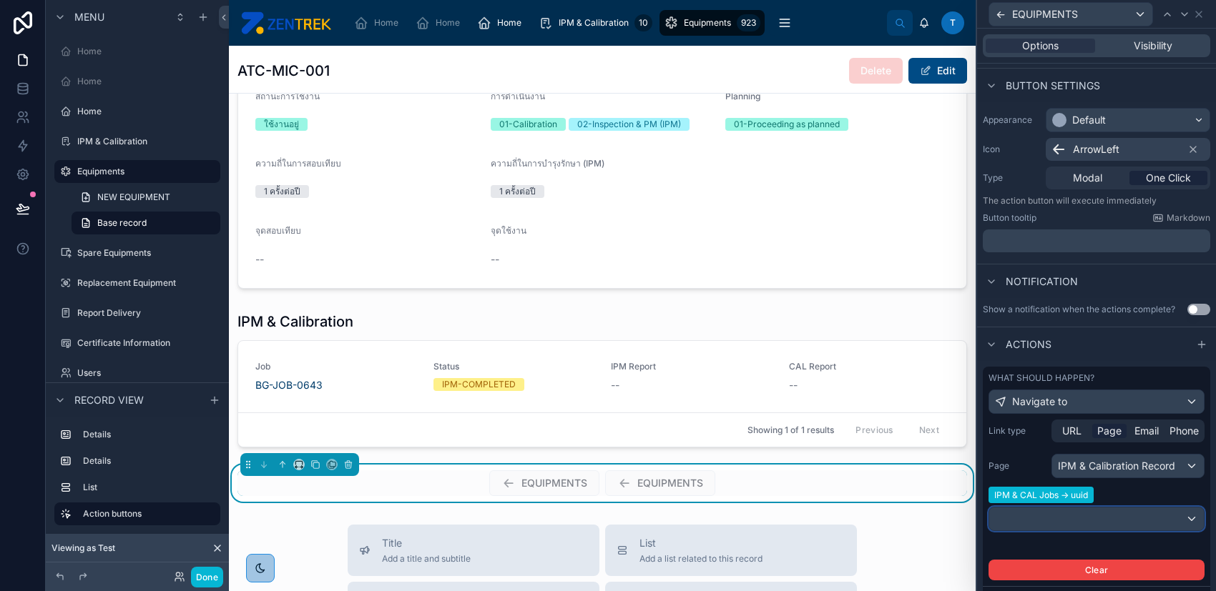
click at [1063, 523] on div at bounding box center [1096, 519] width 215 height 23
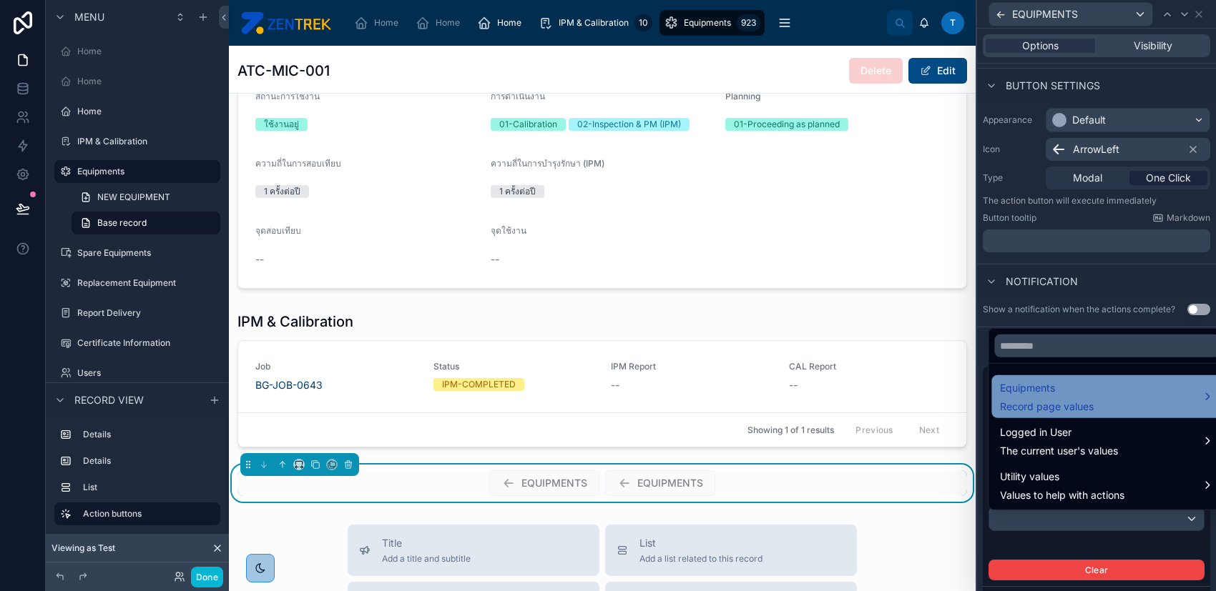
click at [1080, 391] on span "Equipments" at bounding box center [1047, 388] width 94 height 17
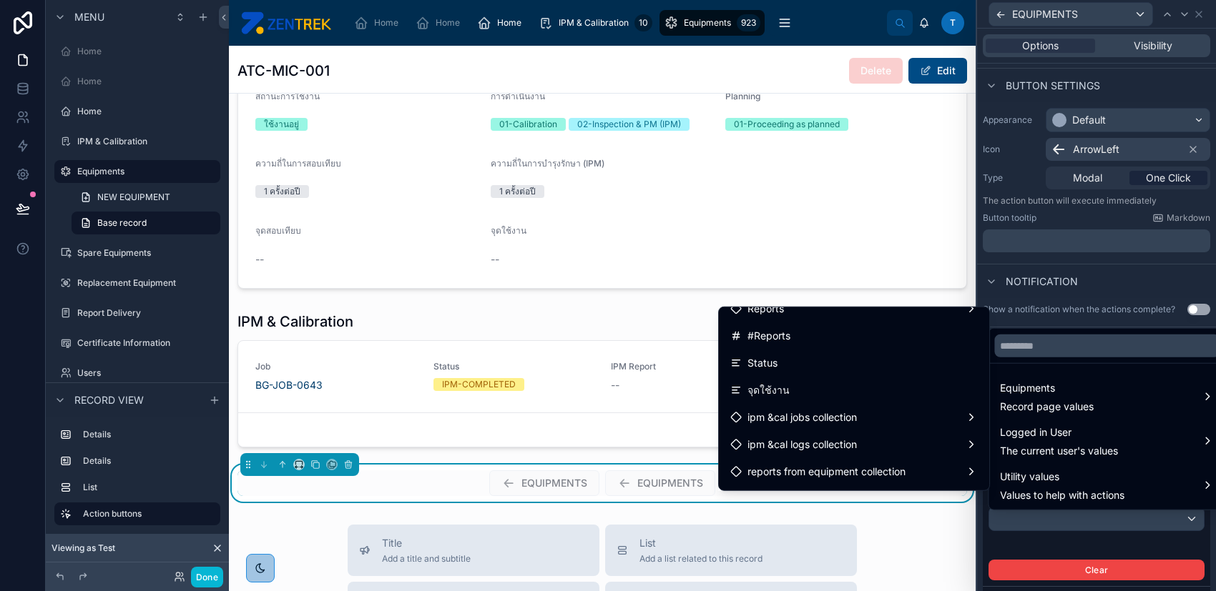
scroll to position [554, 0]
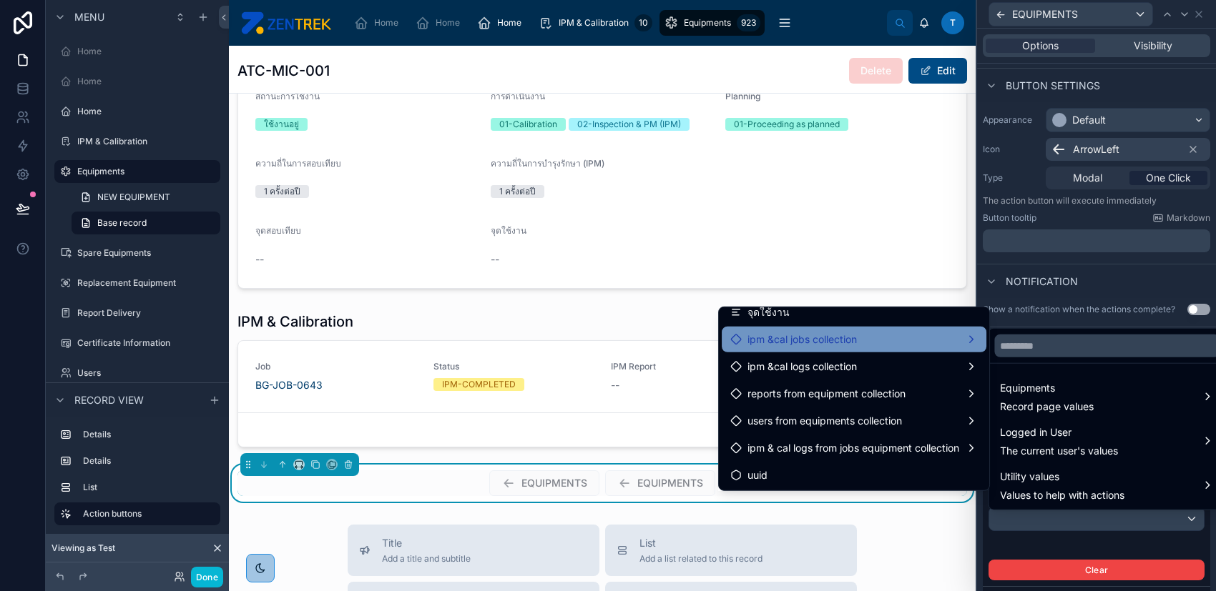
click at [892, 345] on div "ipm &cal jobs collection" at bounding box center [853, 339] width 247 height 17
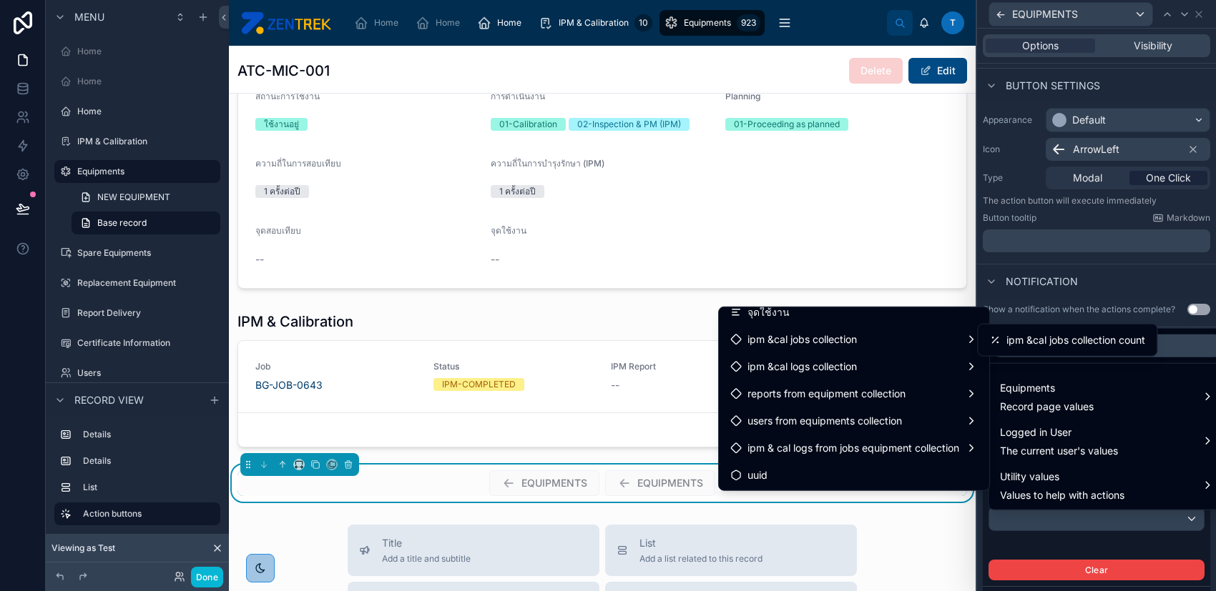
click at [1025, 561] on div at bounding box center [1096, 295] width 239 height 591
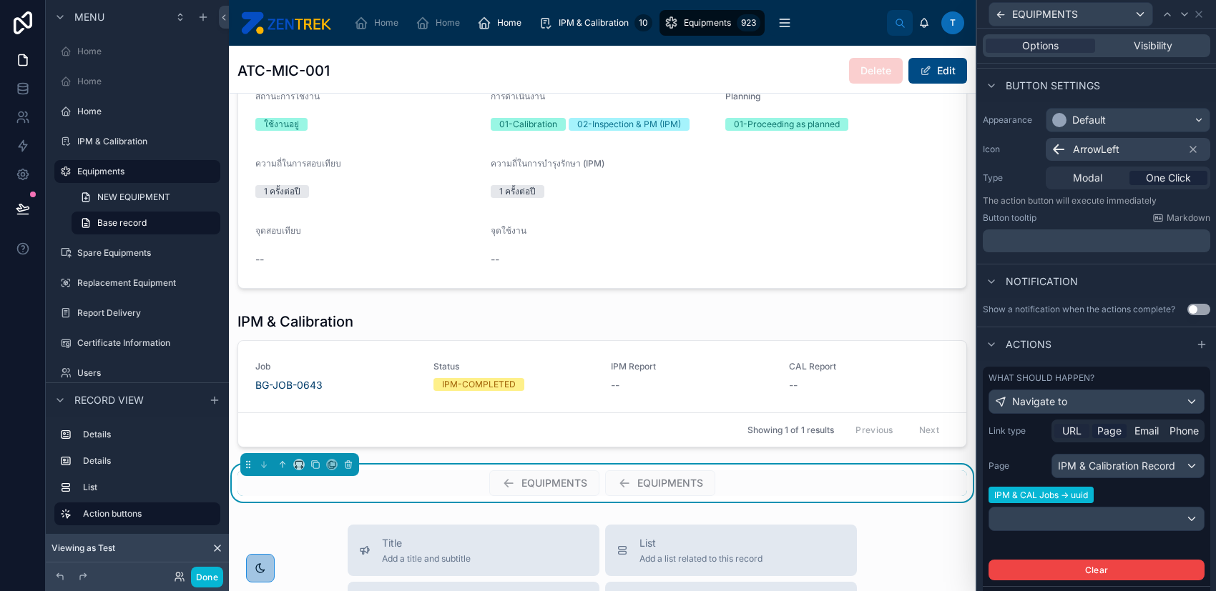
click at [1071, 425] on span "URL" at bounding box center [1071, 431] width 19 height 14
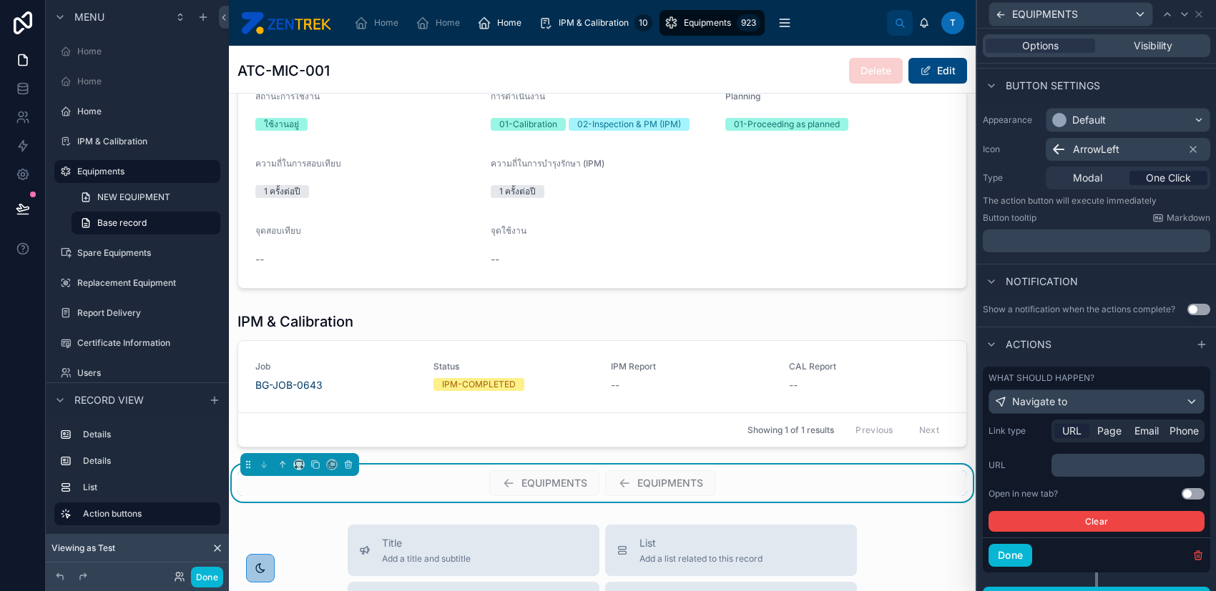
click at [1085, 460] on p "﻿" at bounding box center [1129, 465] width 144 height 14
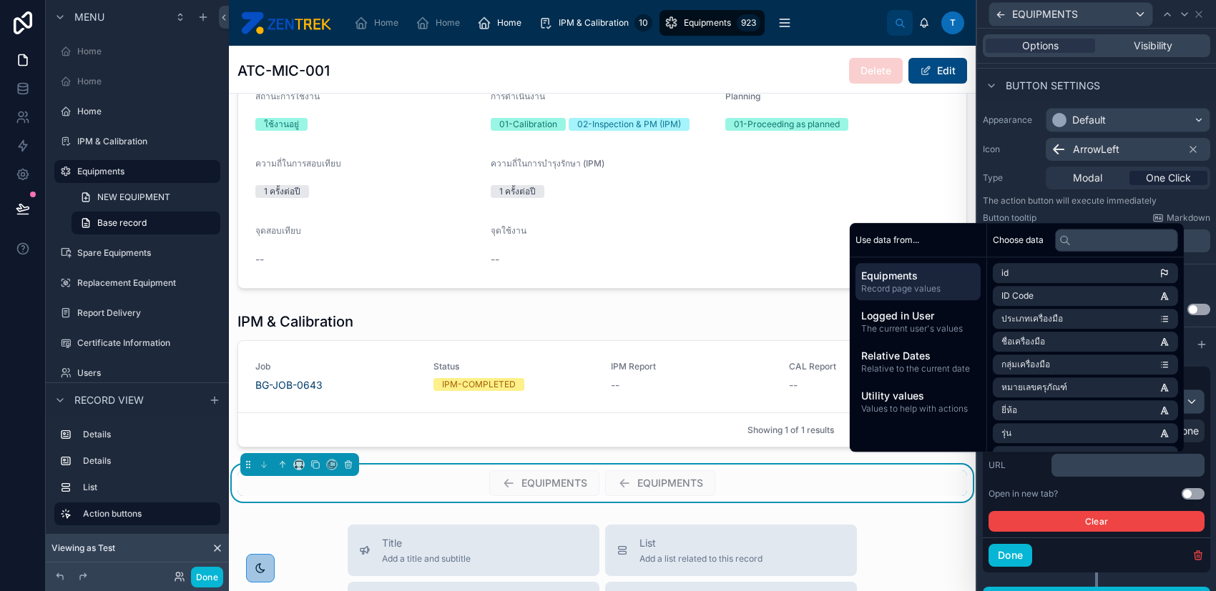
click at [1055, 489] on div "Open in new tab?" at bounding box center [1022, 493] width 69 height 11
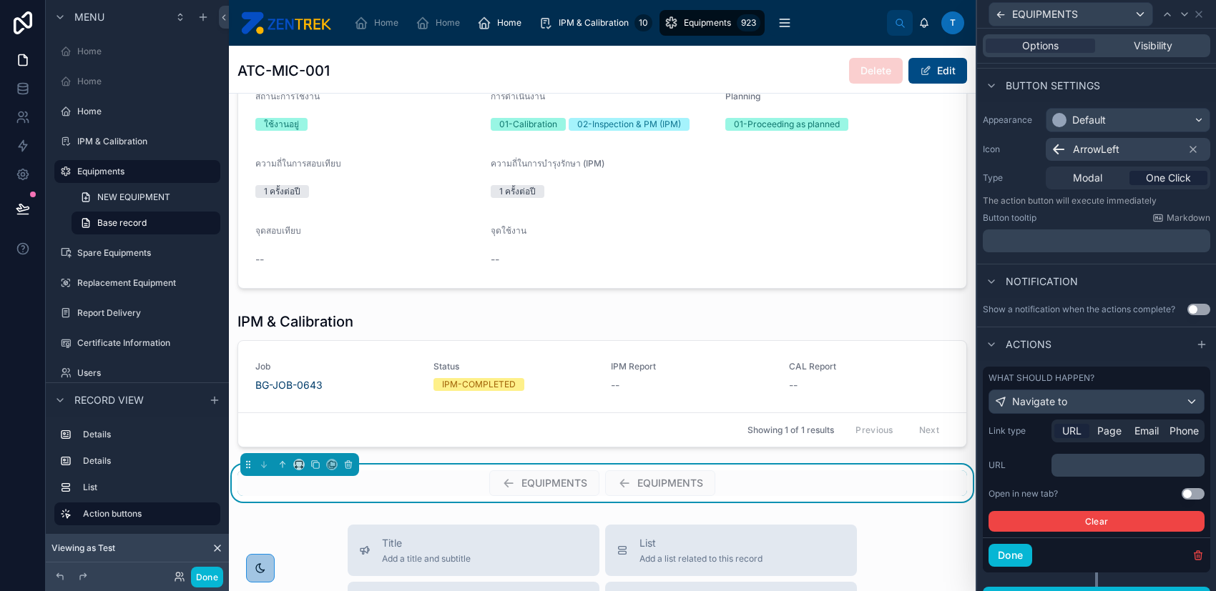
click at [992, 82] on icon at bounding box center [990, 85] width 11 height 11
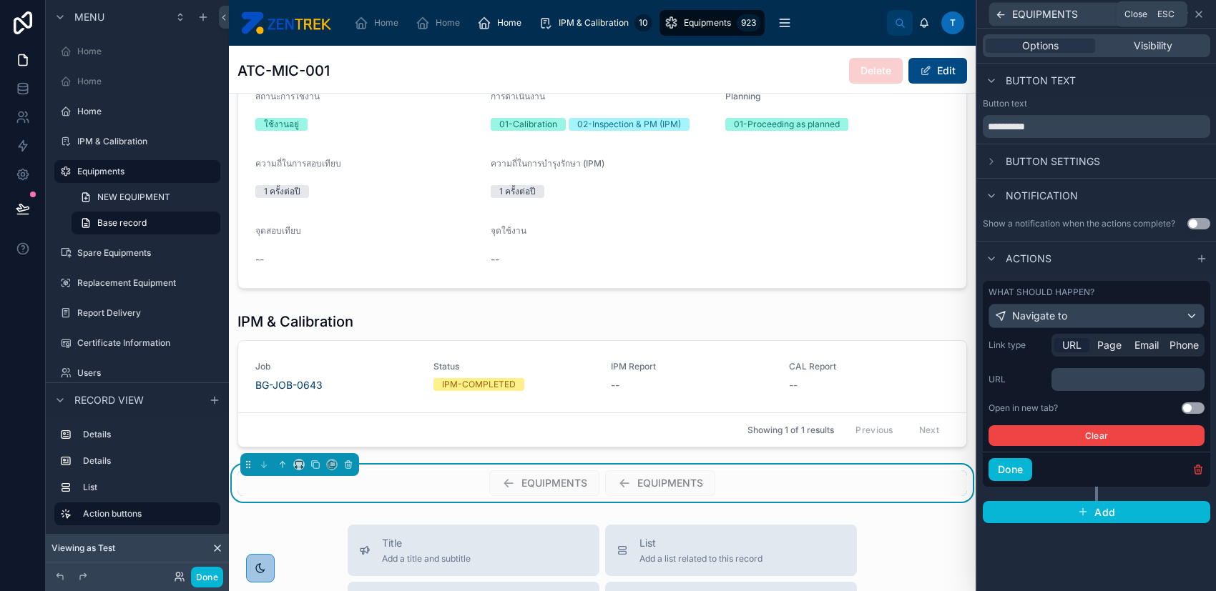
click at [1203, 17] on icon at bounding box center [1198, 14] width 11 height 11
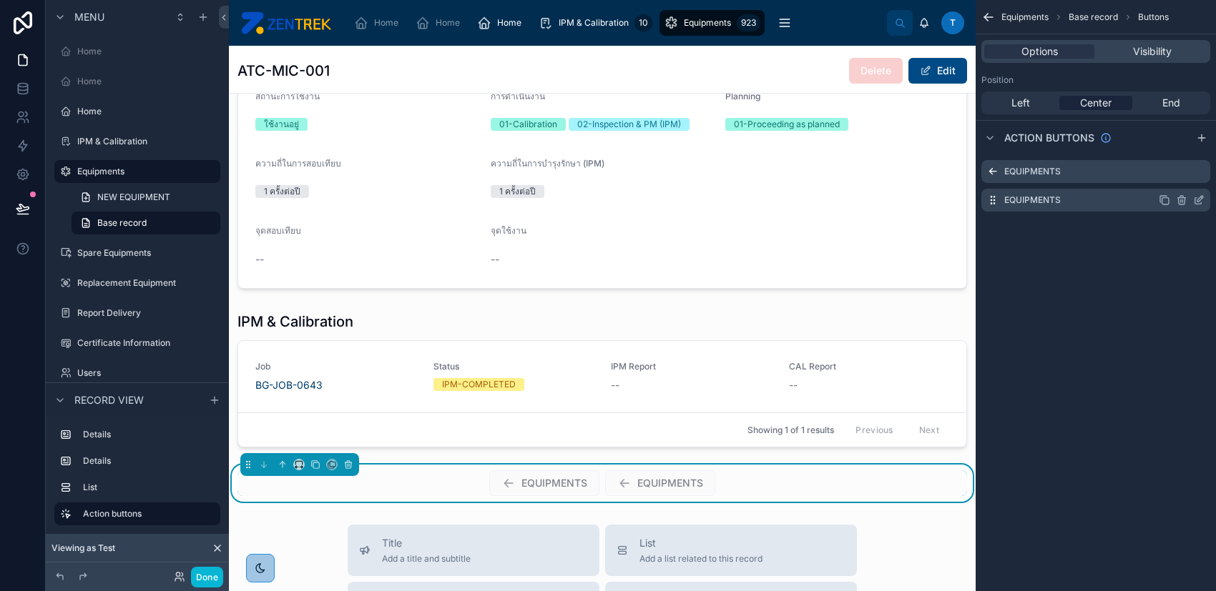
click at [1182, 202] on icon "scrollable content" at bounding box center [1182, 200] width 0 height 3
click at [1172, 177] on icon at bounding box center [1175, 177] width 6 height 6
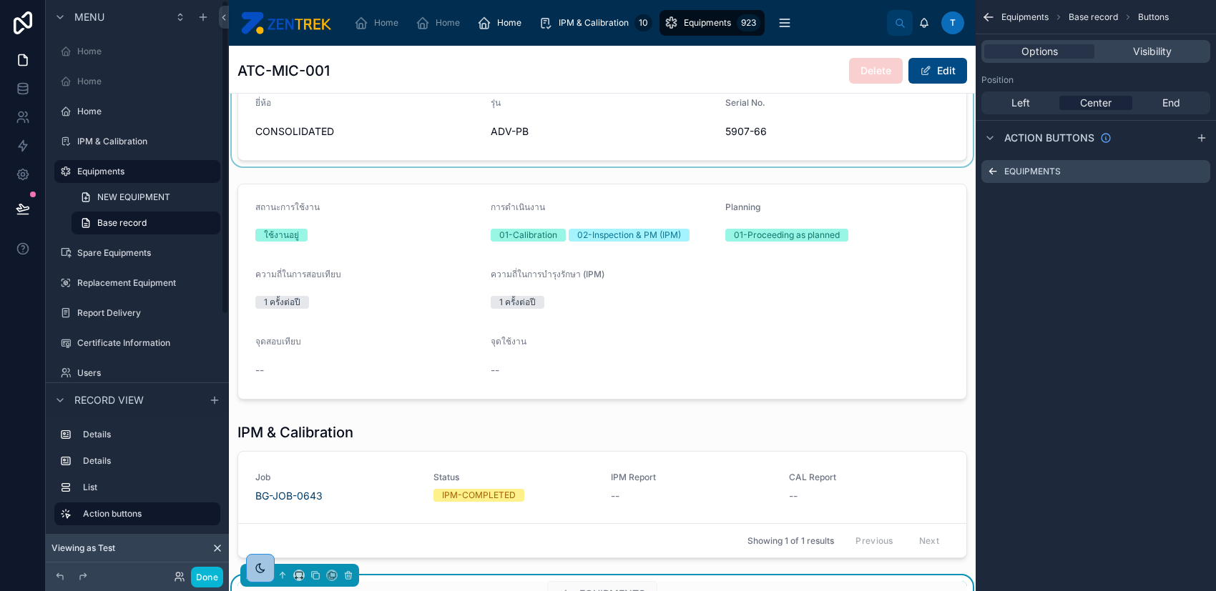
scroll to position [381, 0]
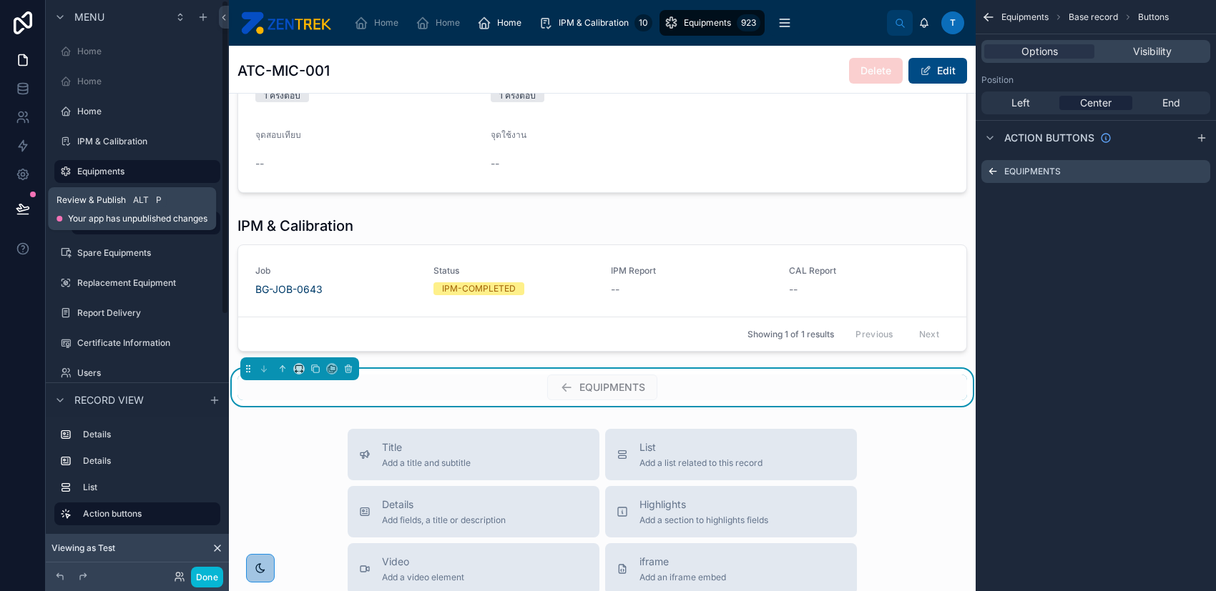
click at [11, 203] on button at bounding box center [22, 209] width 31 height 40
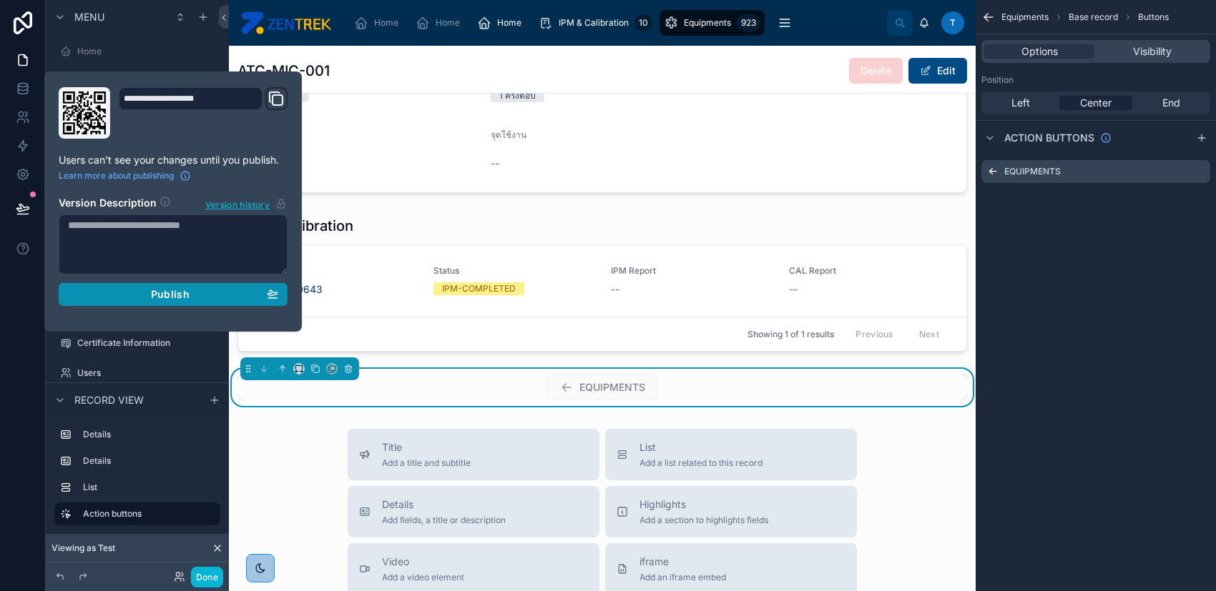
click at [194, 290] on div "Publish" at bounding box center [173, 294] width 210 height 13
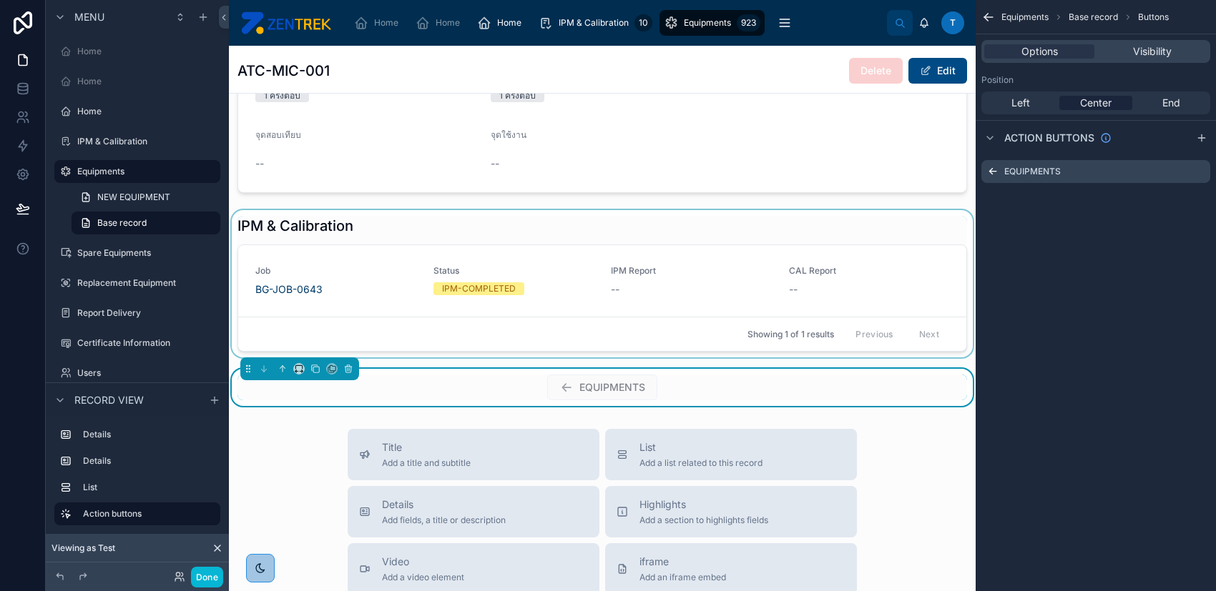
click at [839, 300] on div at bounding box center [602, 283] width 747 height 147
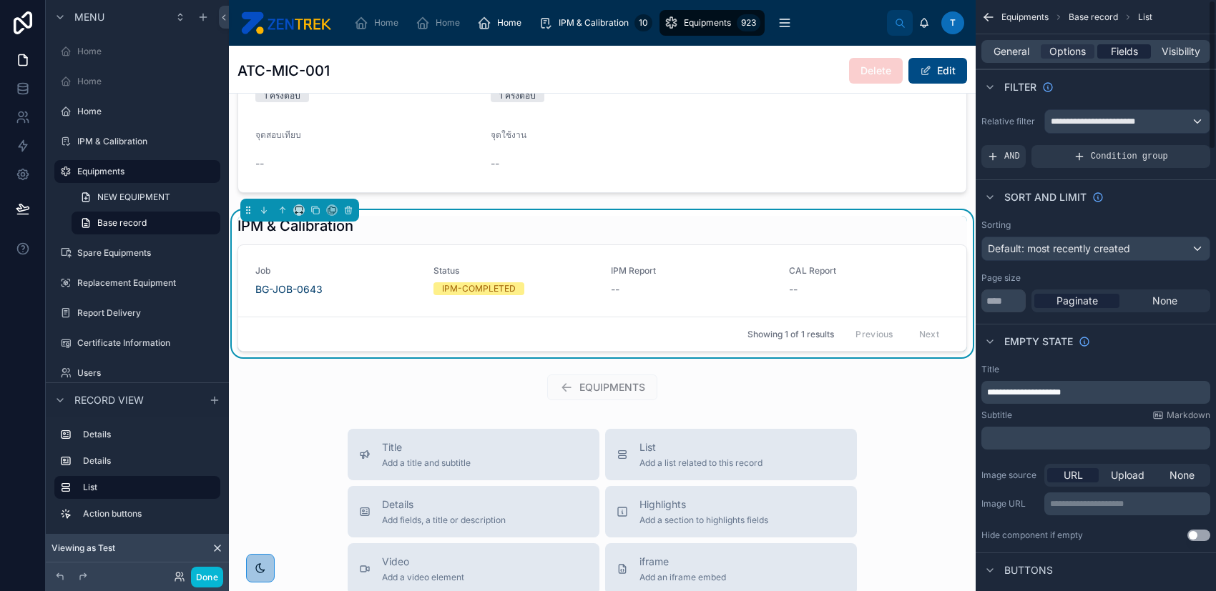
click at [1129, 53] on span "Fields" at bounding box center [1123, 51] width 27 height 14
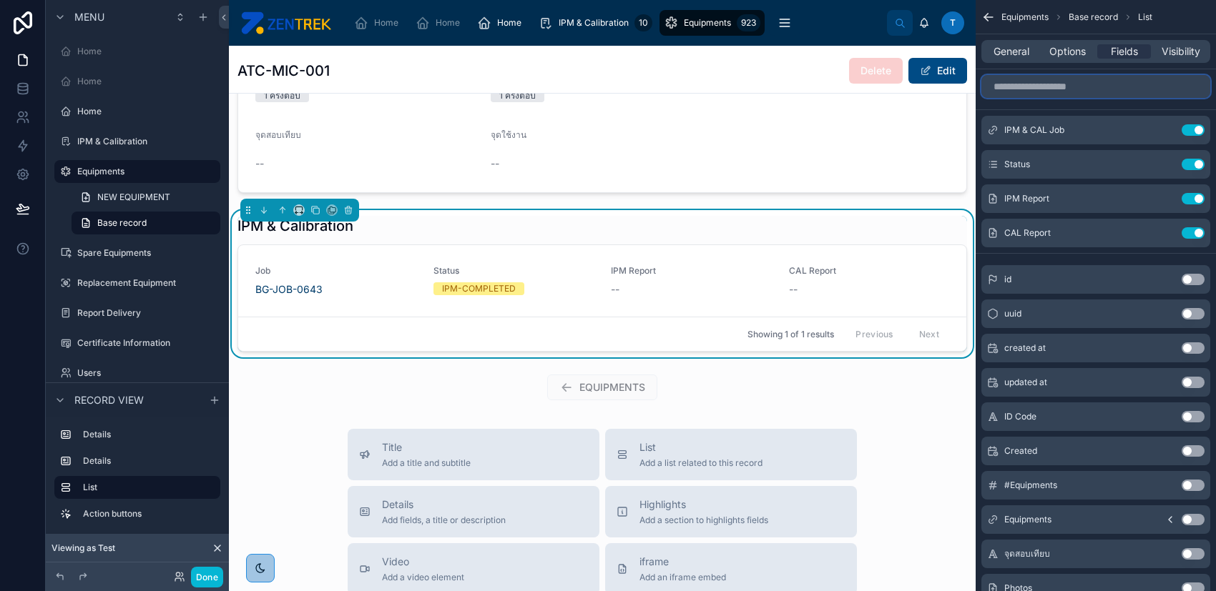
click at [1126, 89] on input "scrollable content" at bounding box center [1095, 86] width 229 height 23
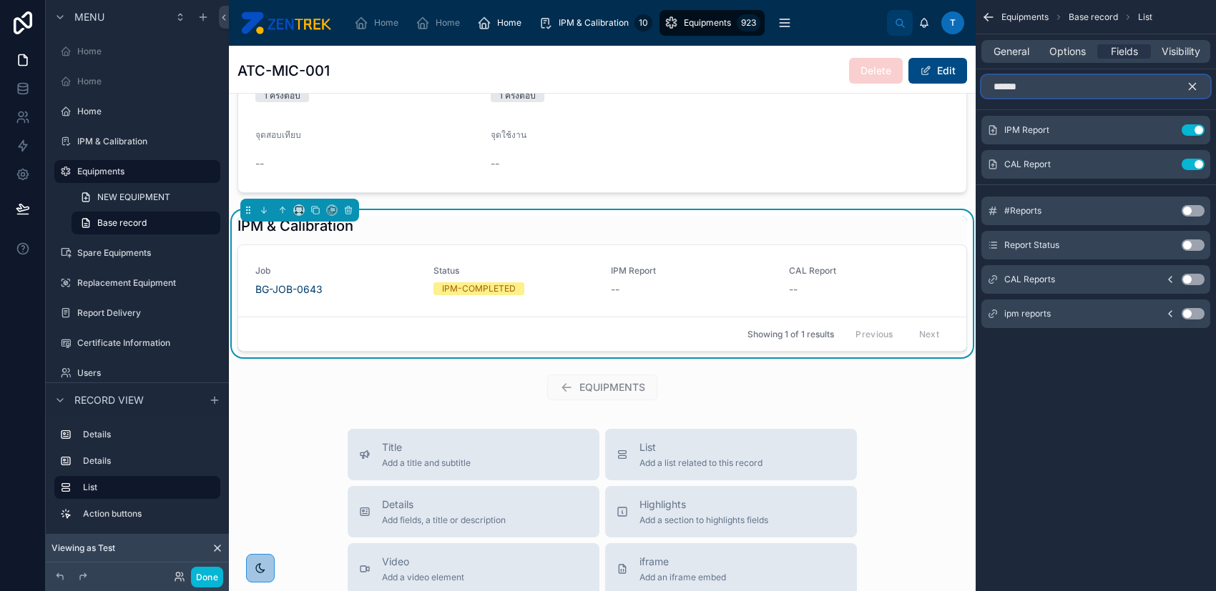
type input "******"
click at [1201, 312] on button "Use setting" at bounding box center [1192, 313] width 23 height 11
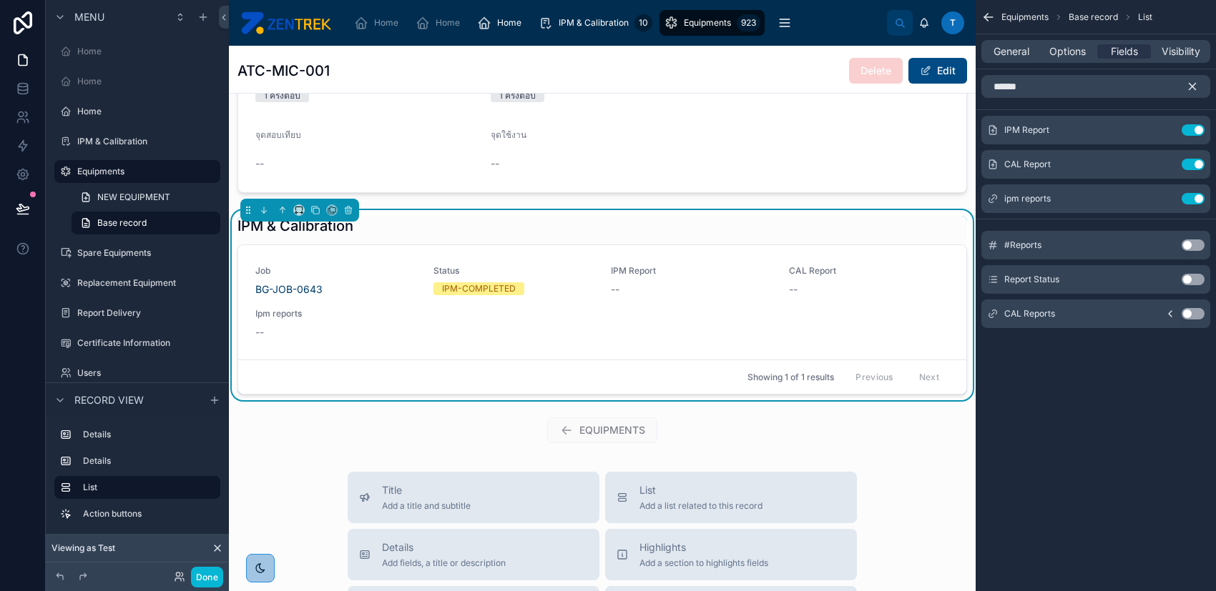
click at [1194, 88] on icon "scrollable content" at bounding box center [1192, 87] width 6 height 6
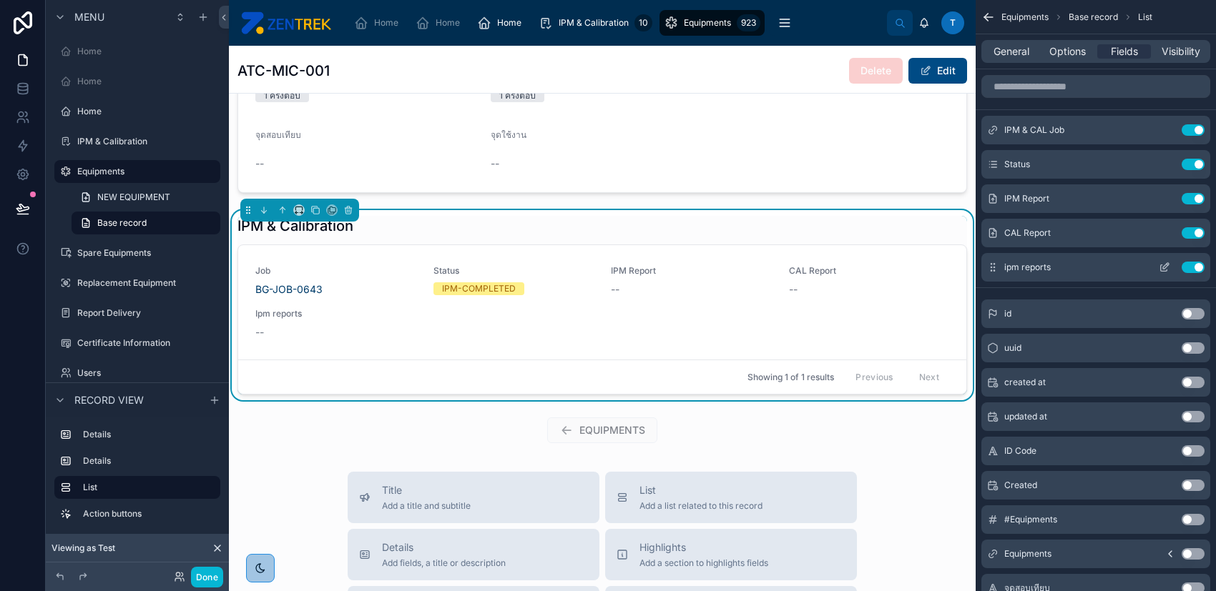
click at [1193, 267] on button "Use setting" at bounding box center [1192, 267] width 23 height 11
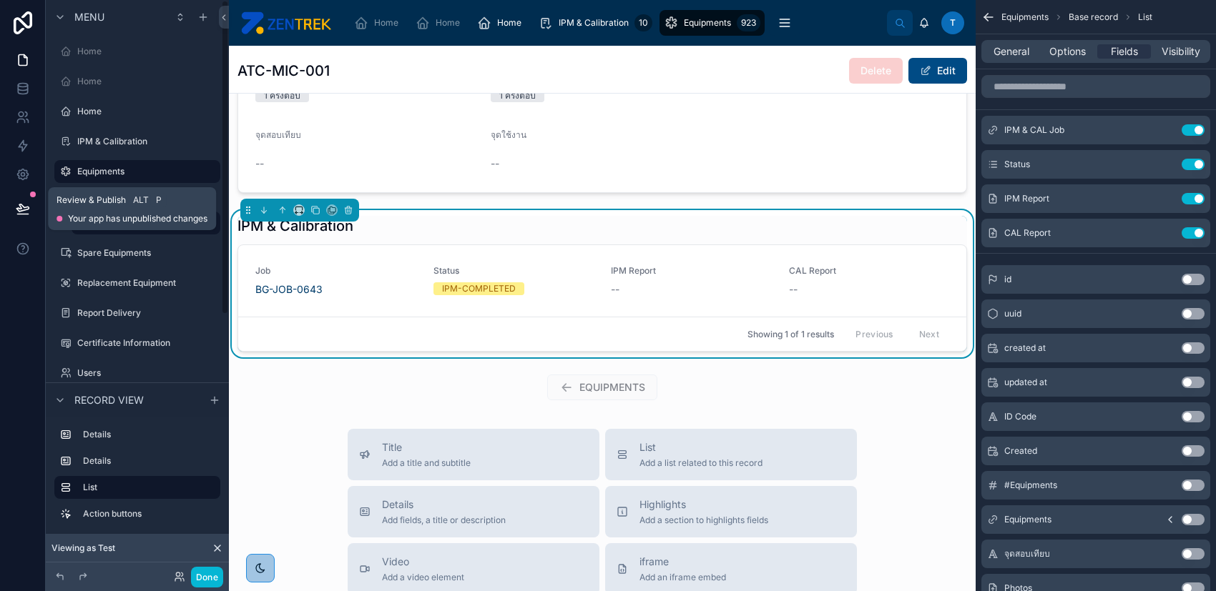
click at [8, 205] on button at bounding box center [22, 209] width 31 height 40
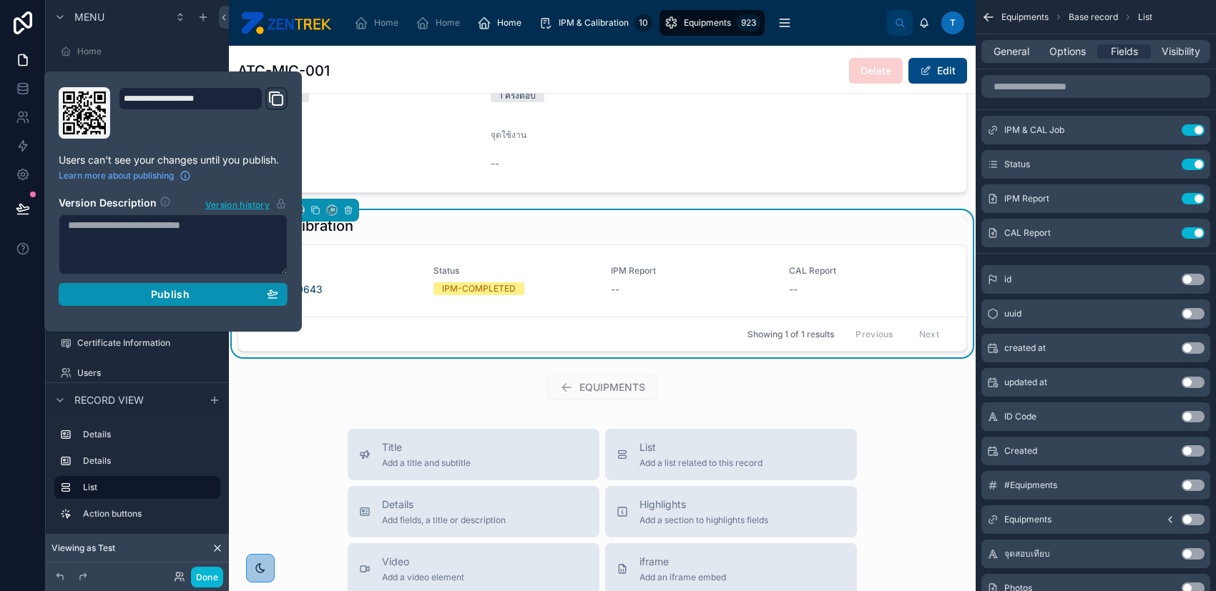
click at [262, 298] on div "Publish" at bounding box center [173, 294] width 210 height 13
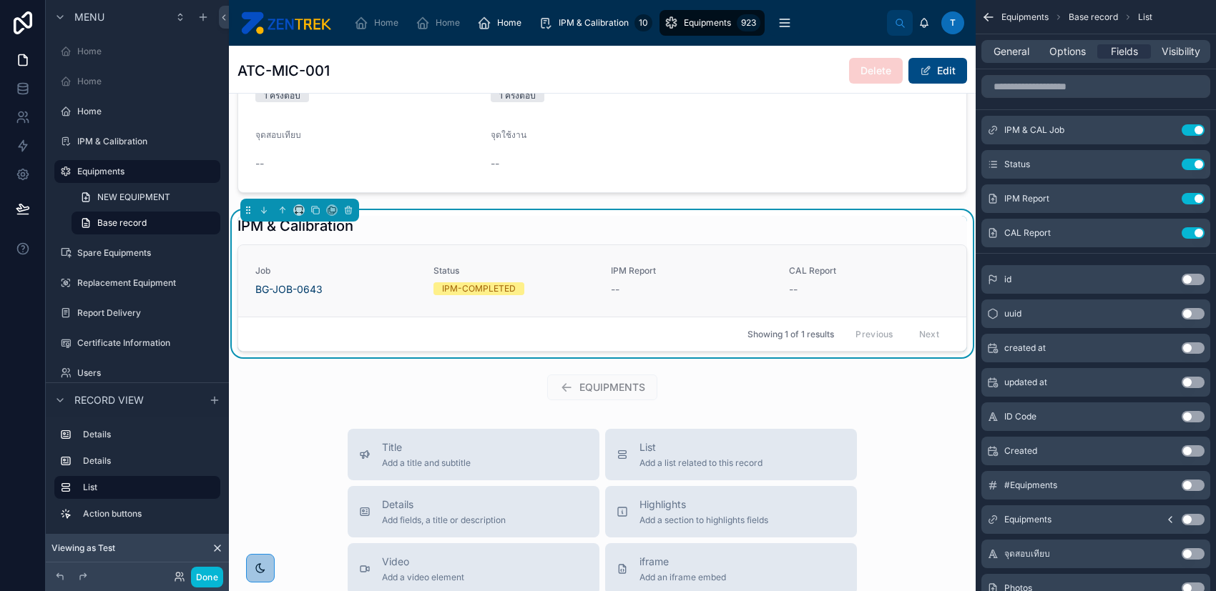
click at [611, 275] on div "IPM Report --" at bounding box center [691, 280] width 161 height 31
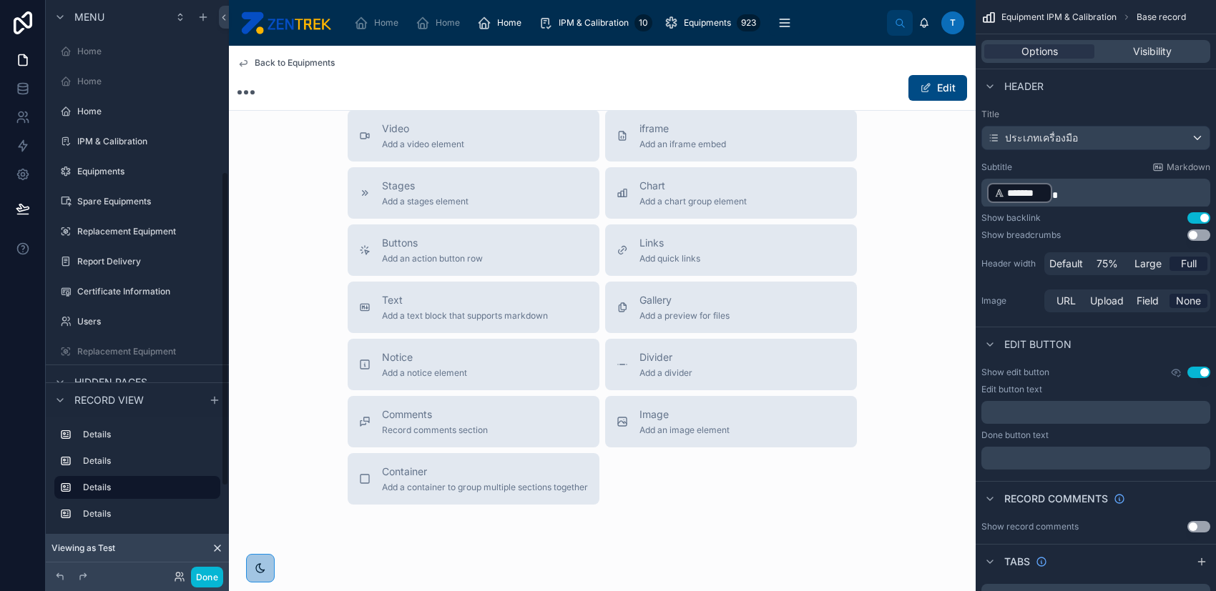
scroll to position [313, 0]
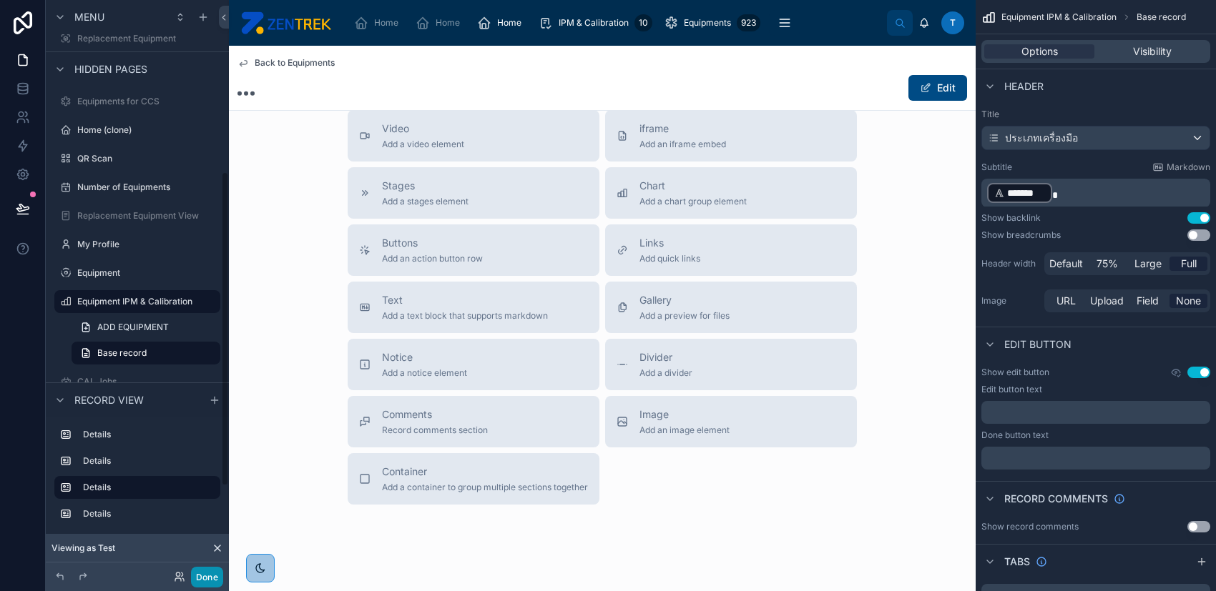
click at [207, 580] on button "Done" at bounding box center [207, 577] width 32 height 21
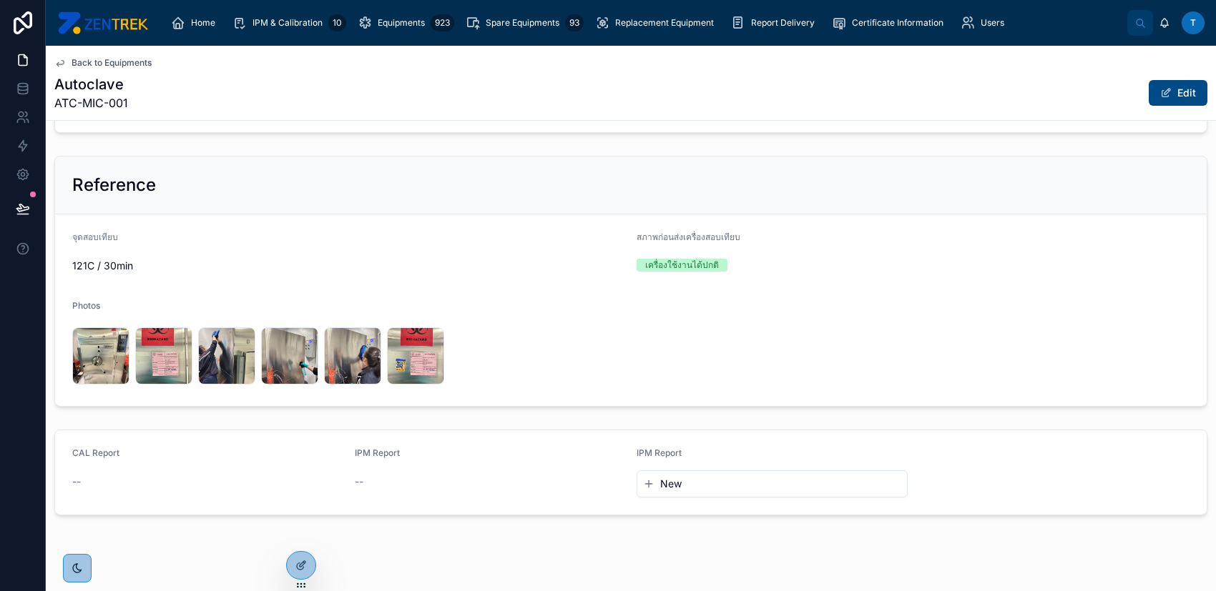
scroll to position [400, 0]
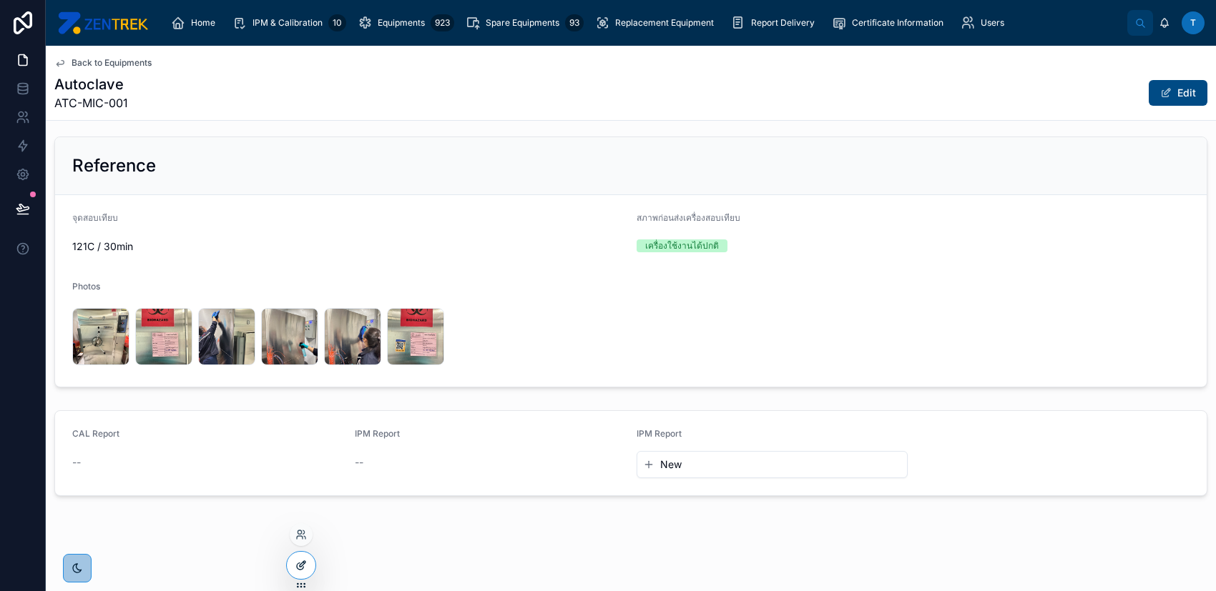
click at [299, 557] on div at bounding box center [301, 565] width 29 height 27
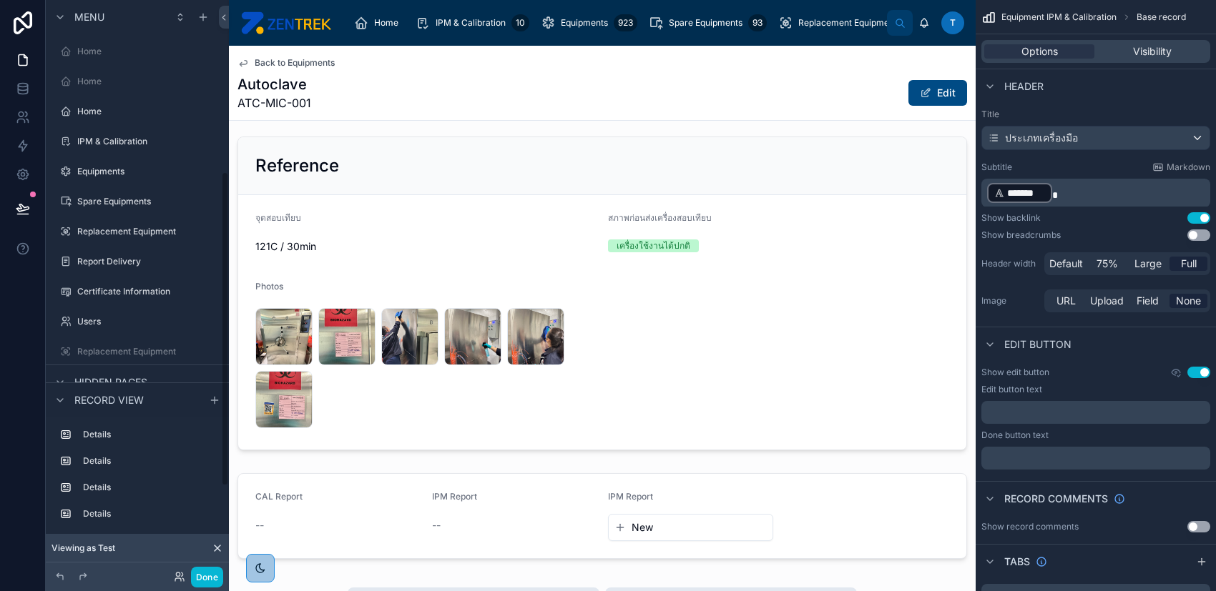
scroll to position [313, 0]
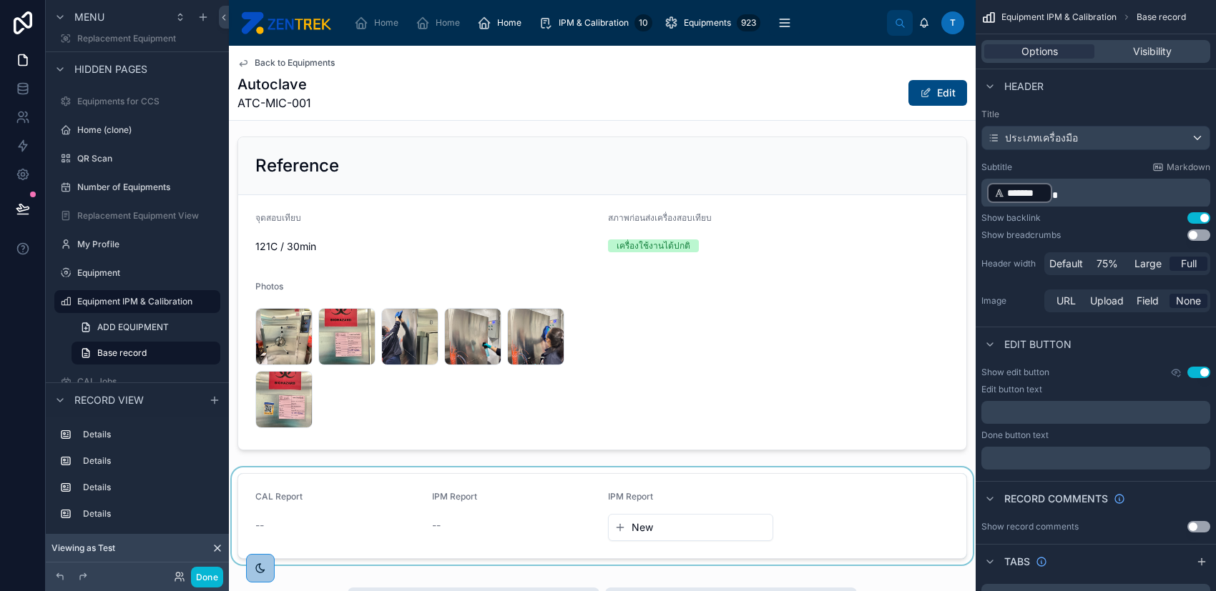
click at [441, 487] on div at bounding box center [602, 516] width 747 height 97
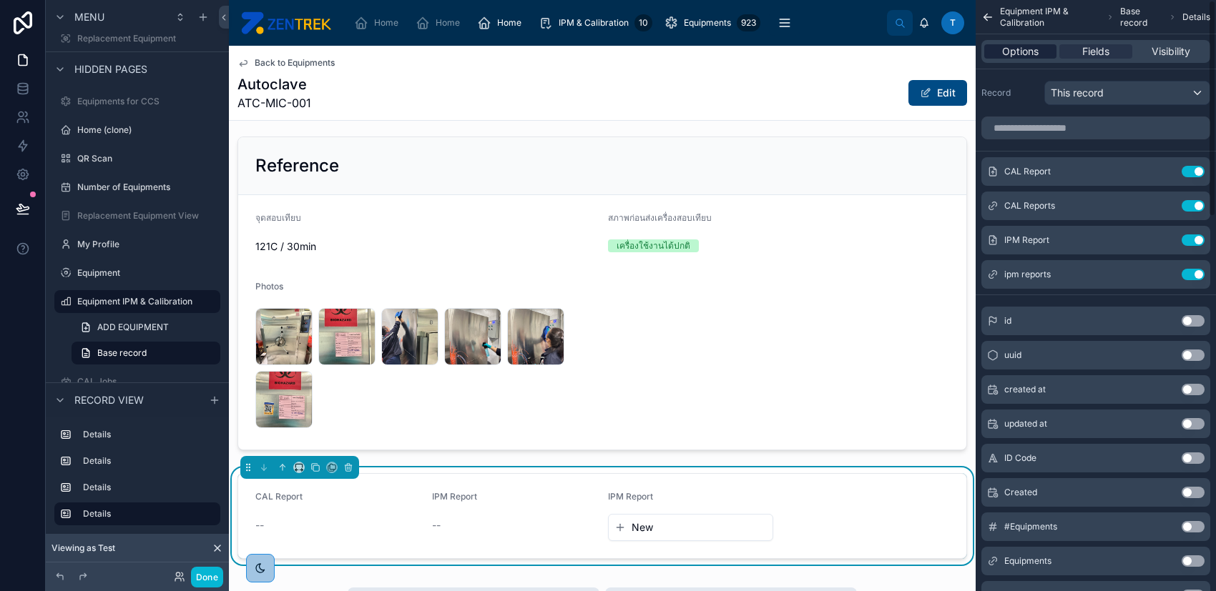
click at [1023, 49] on span "Options" at bounding box center [1020, 51] width 36 height 14
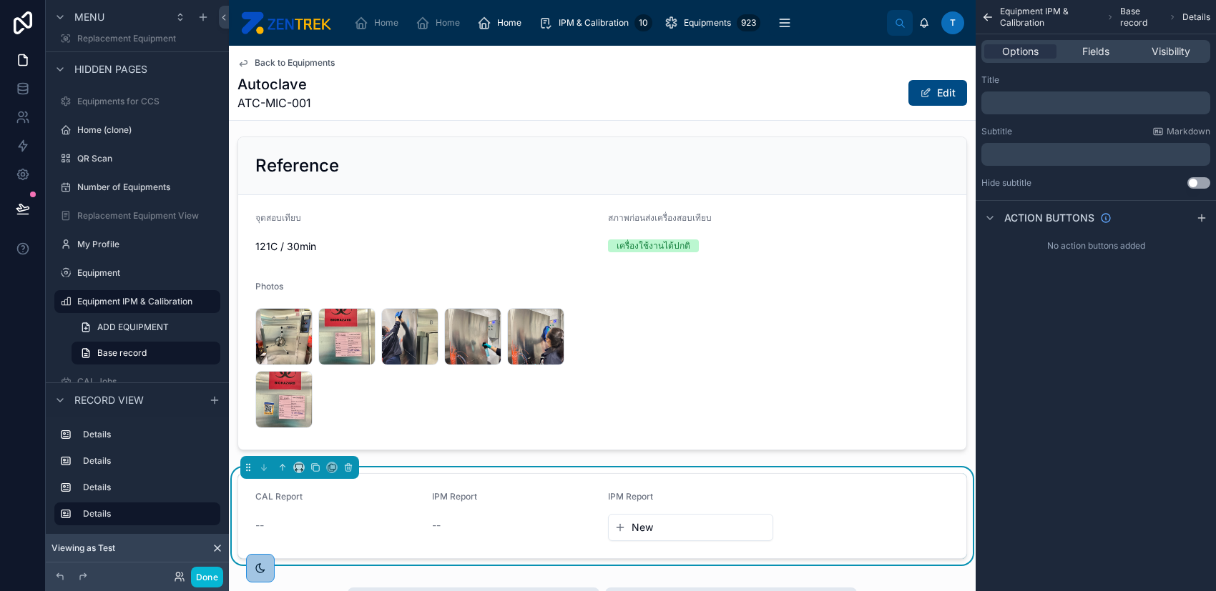
click at [1055, 97] on p "﻿" at bounding box center [1097, 102] width 220 height 11
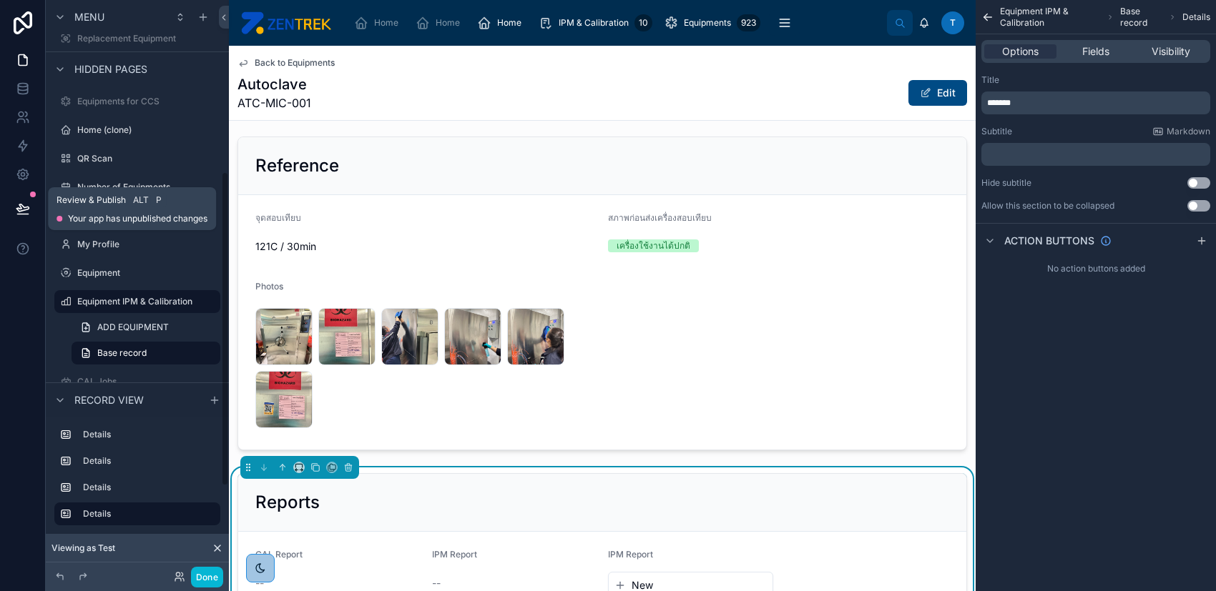
click at [32, 207] on button at bounding box center [22, 209] width 31 height 40
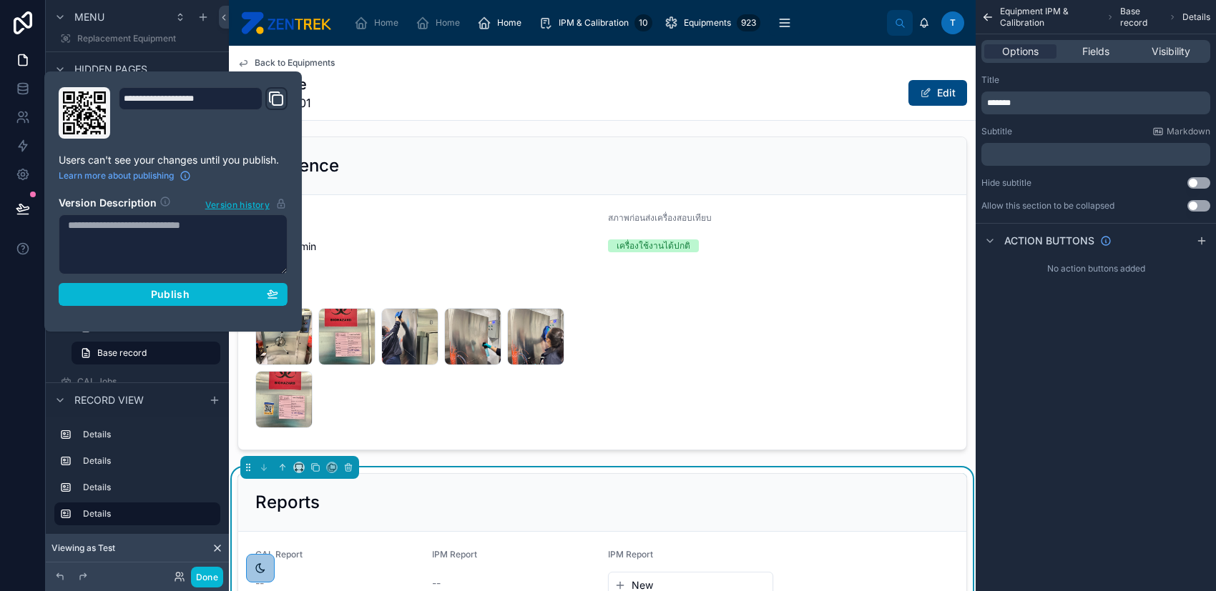
click at [225, 280] on section "Version Description Version history Publish" at bounding box center [173, 246] width 229 height 119
click at [225, 292] on div "Publish" at bounding box center [173, 294] width 210 height 13
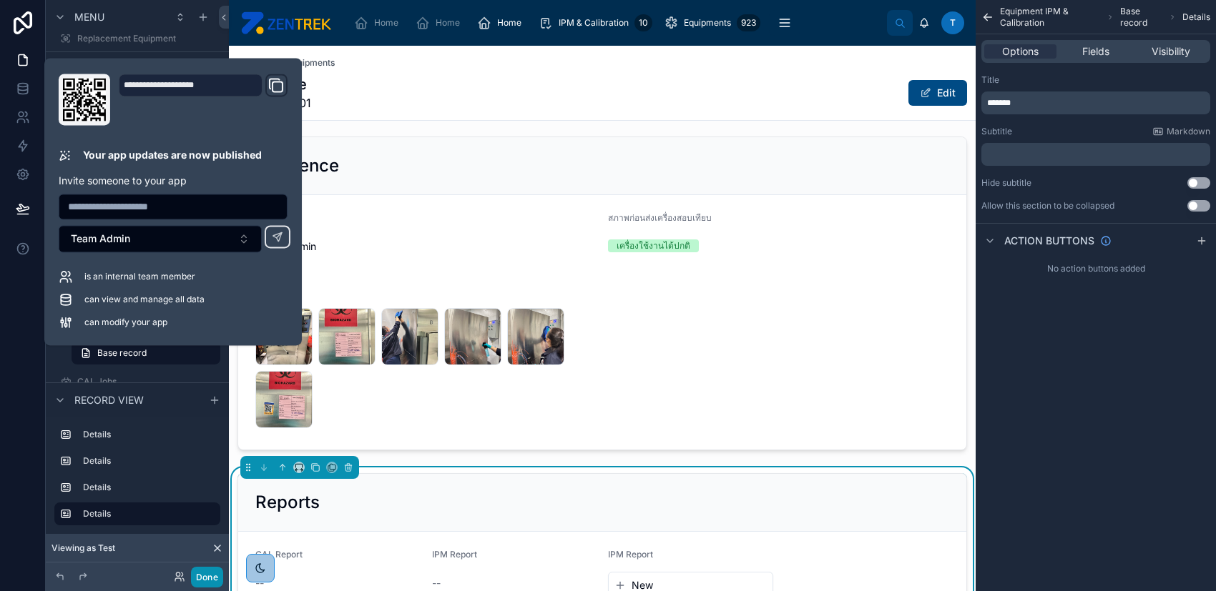
click at [205, 575] on button "Done" at bounding box center [207, 577] width 32 height 21
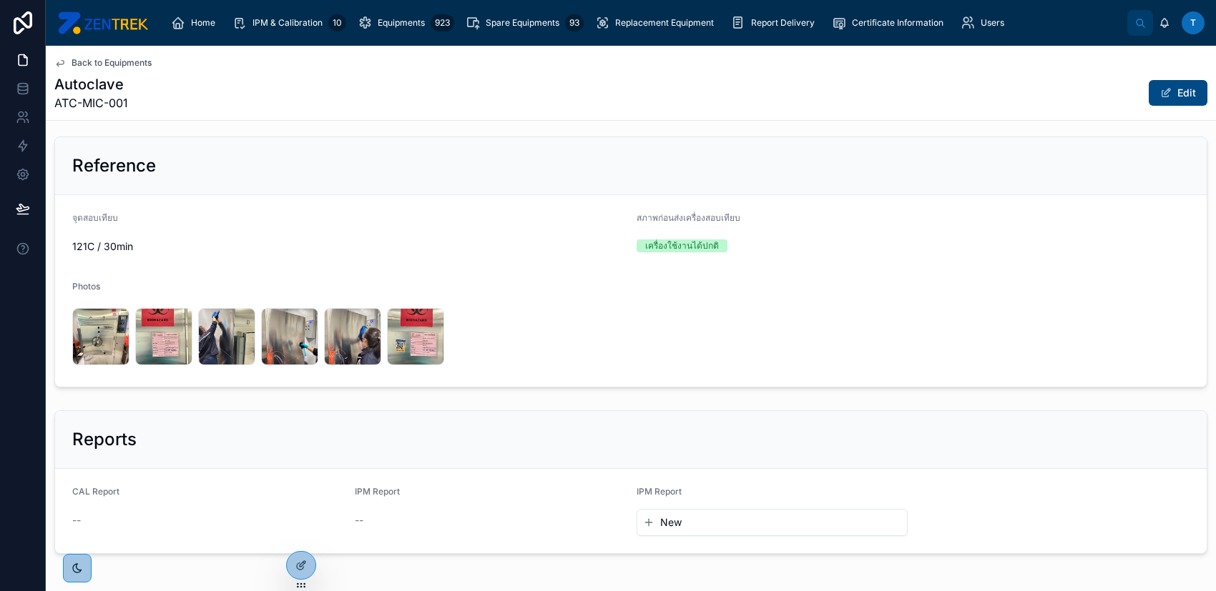
click at [0, 0] on div at bounding box center [0, 0] width 0 height 0
click at [169, 339] on div "ATC-MIC-001-(2) .jpg" at bounding box center [163, 336] width 57 height 57
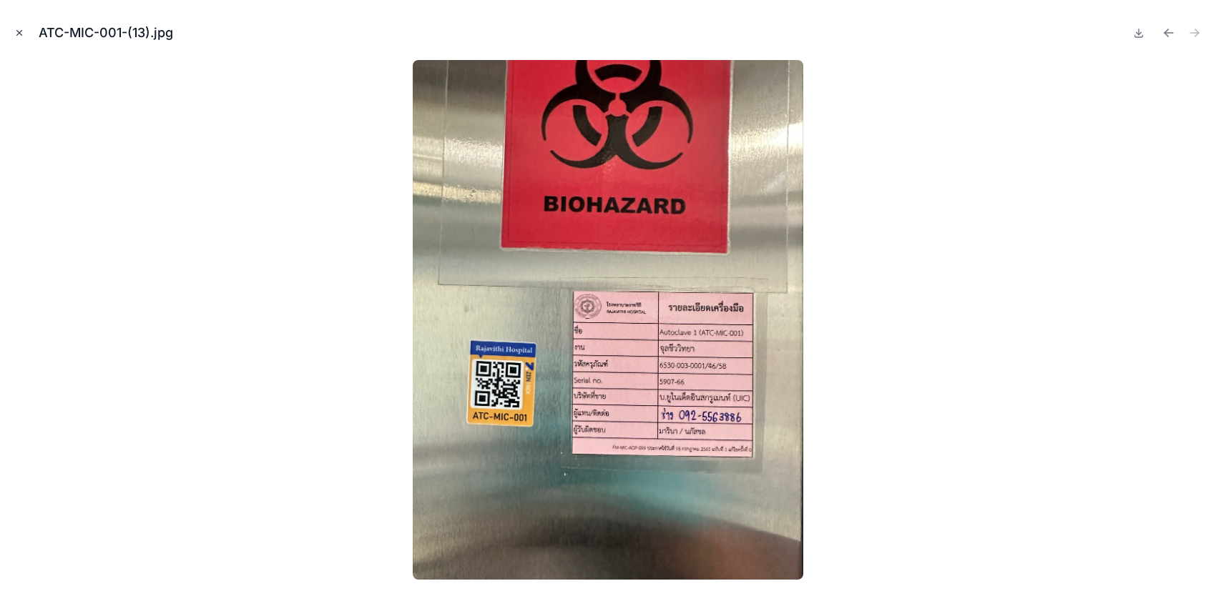
click at [21, 26] on button "Close modal" at bounding box center [19, 33] width 16 height 16
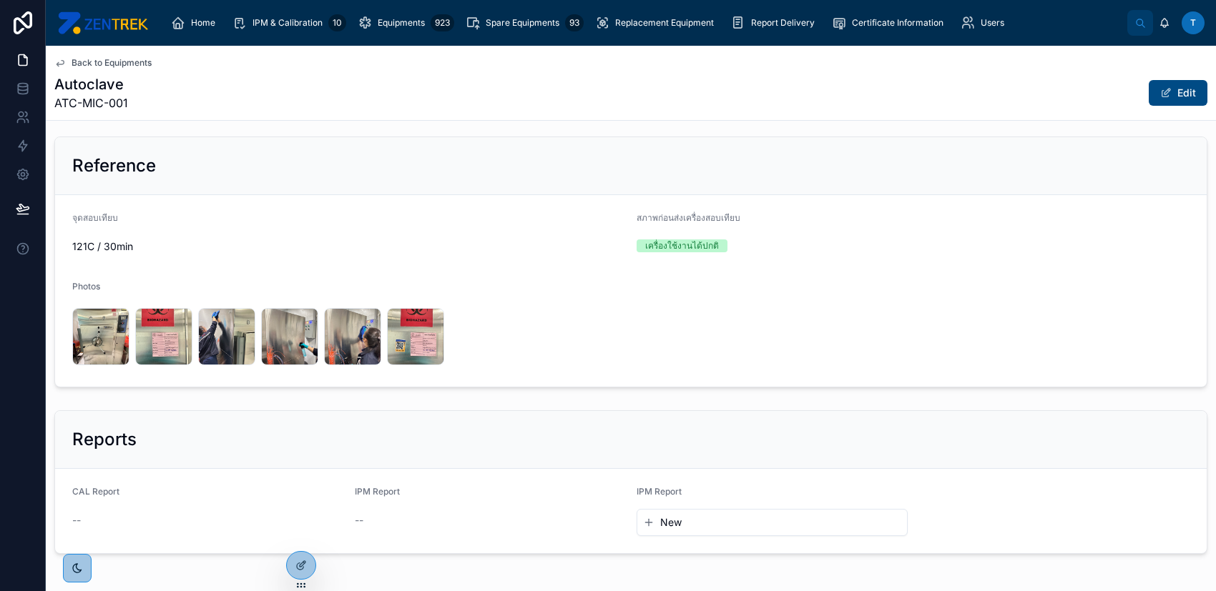
click at [134, 53] on div "Back to Equipments Autoclave ATC-MIC-001 Edit" at bounding box center [630, 83] width 1153 height 74
click at [134, 57] on span "Back to Equipments" at bounding box center [112, 62] width 80 height 11
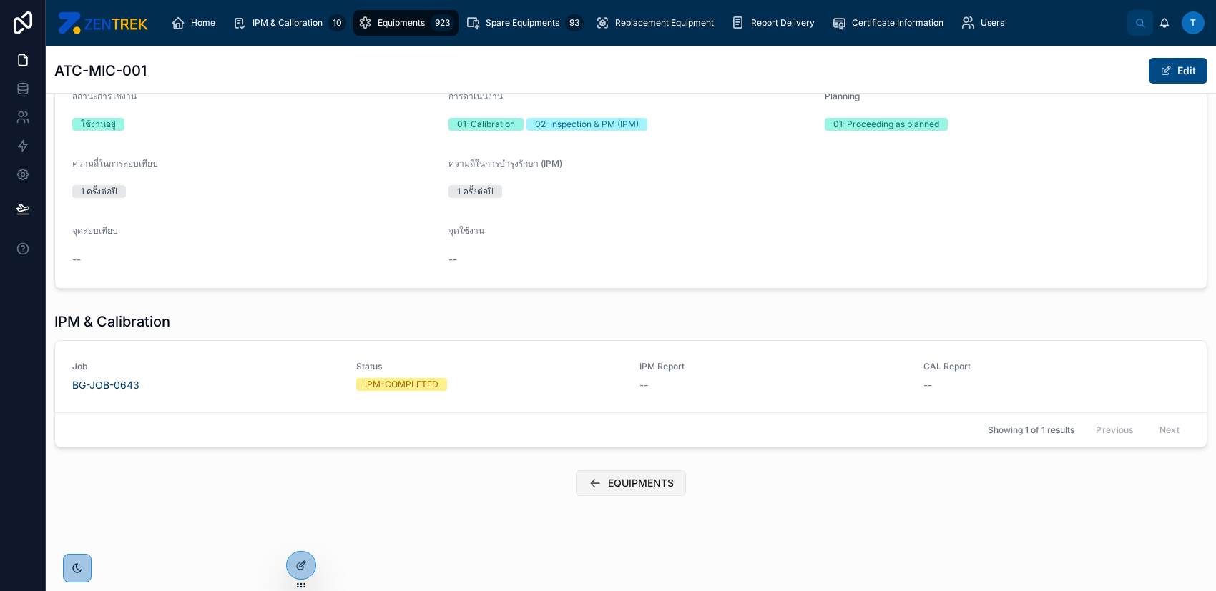
click at [648, 490] on button "EQUIPMENTS" at bounding box center [631, 484] width 110 height 26
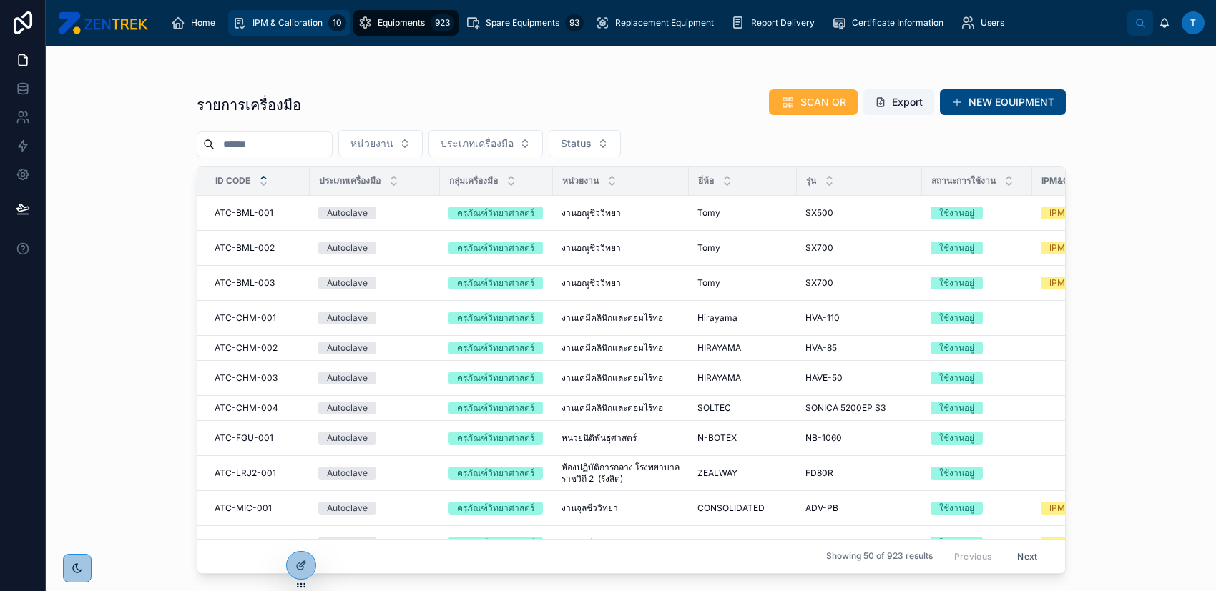
click at [333, 22] on div "10" at bounding box center [337, 22] width 18 height 17
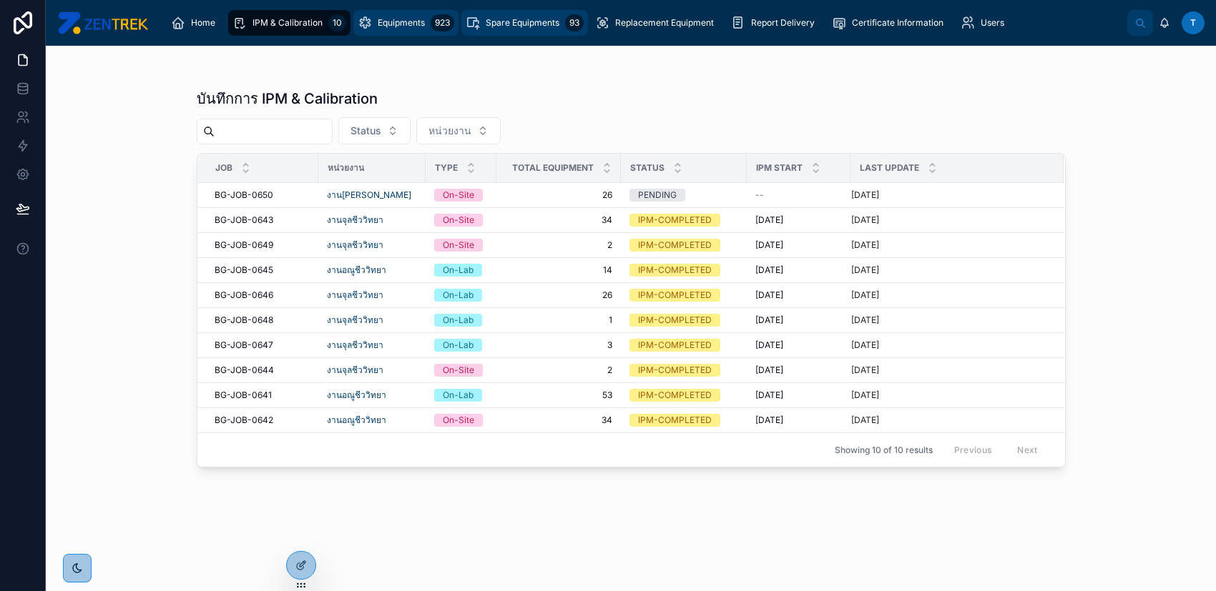
click at [400, 21] on span "Equipments" at bounding box center [401, 22] width 47 height 11
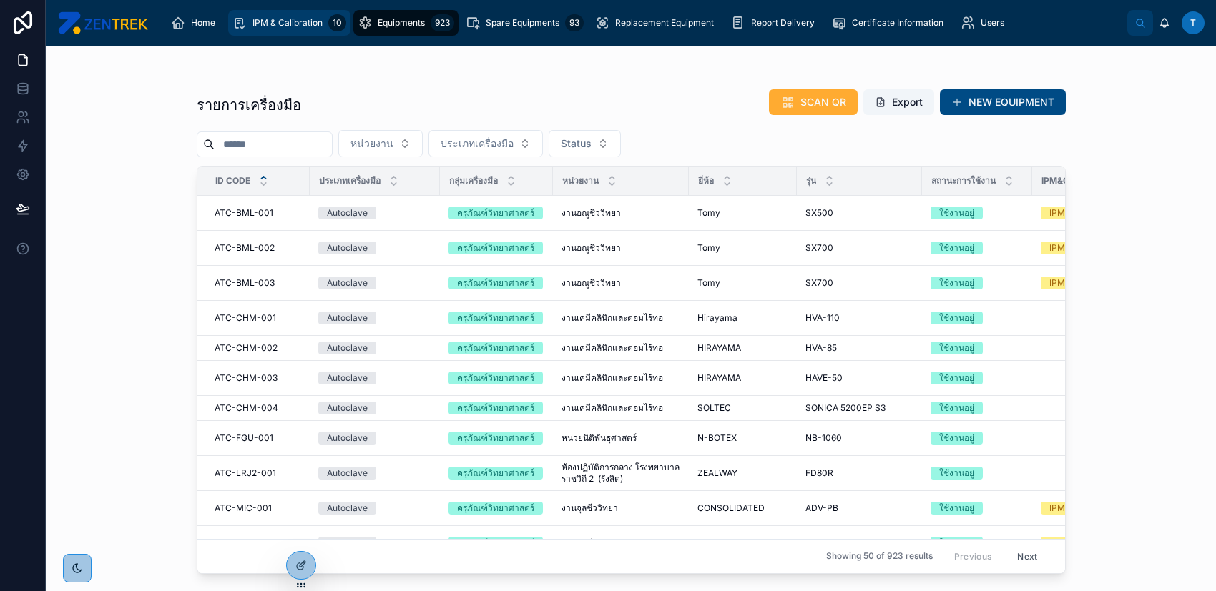
click at [306, 17] on span "IPM & Calibration" at bounding box center [287, 22] width 70 height 11
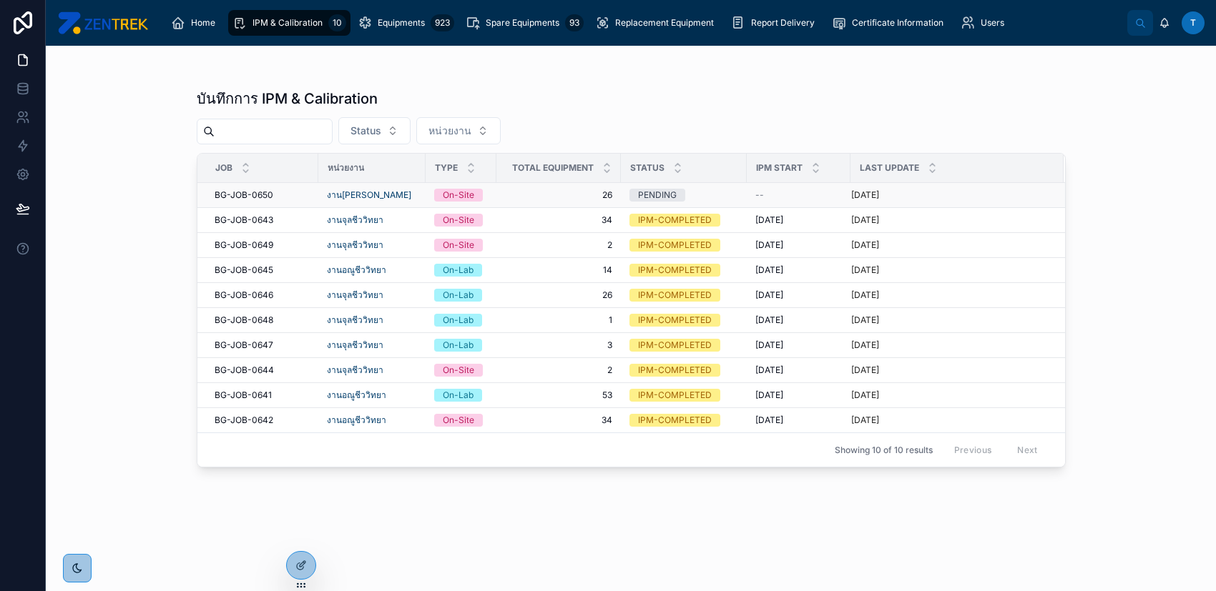
click at [512, 198] on span "26" at bounding box center [558, 194] width 107 height 11
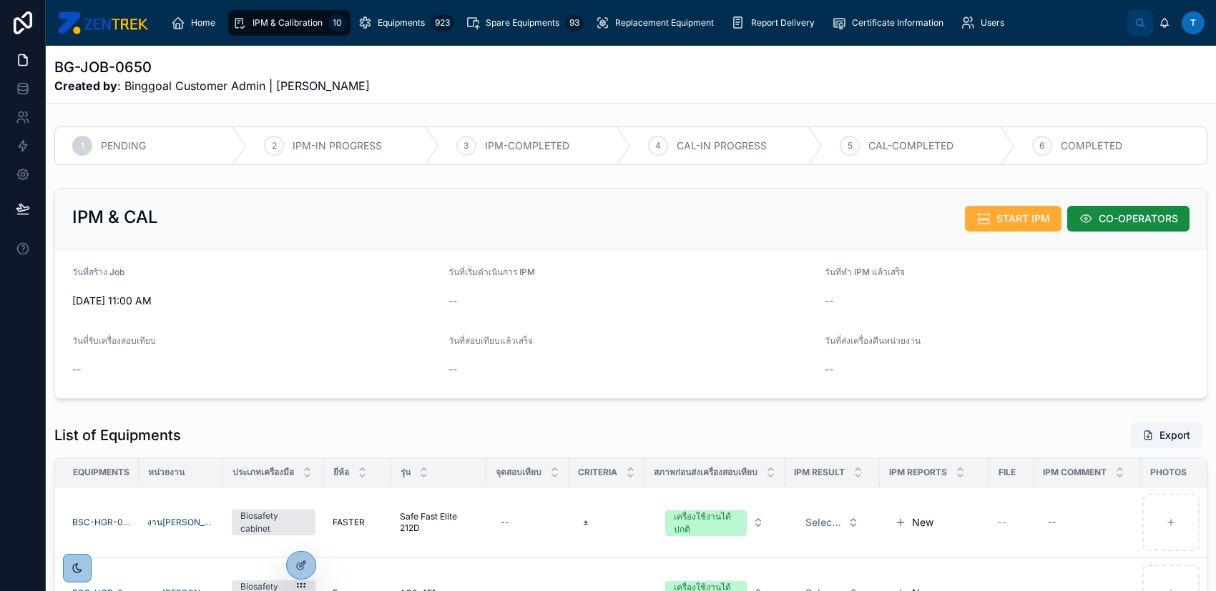
scroll to position [95, 0]
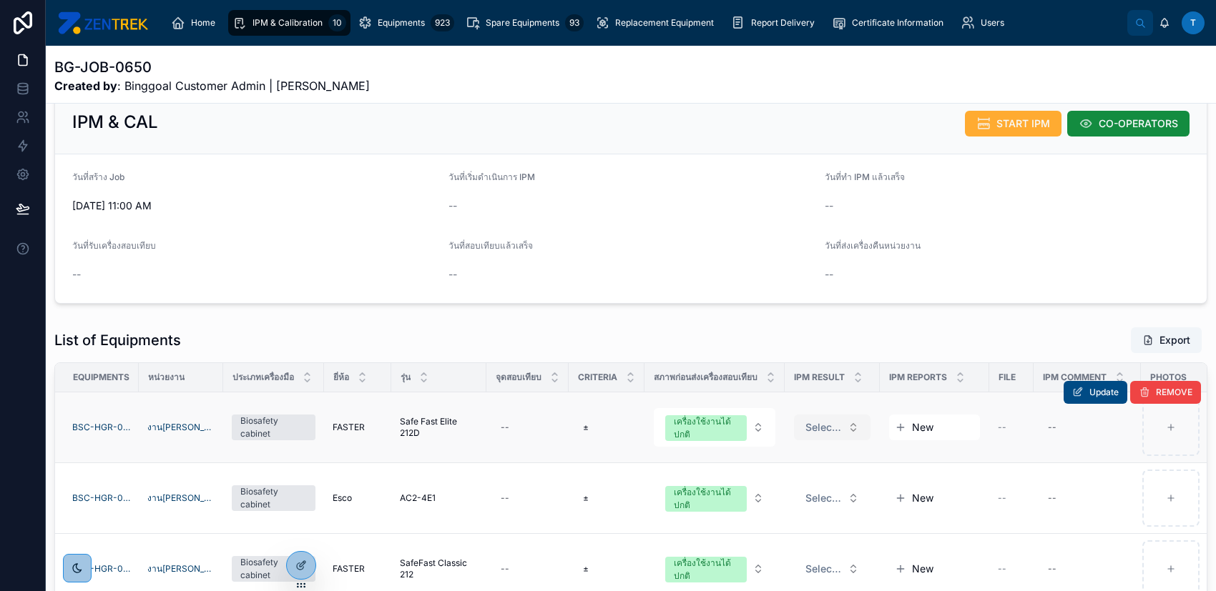
click at [849, 417] on button "Select a IPM Result" at bounding box center [832, 428] width 77 height 26
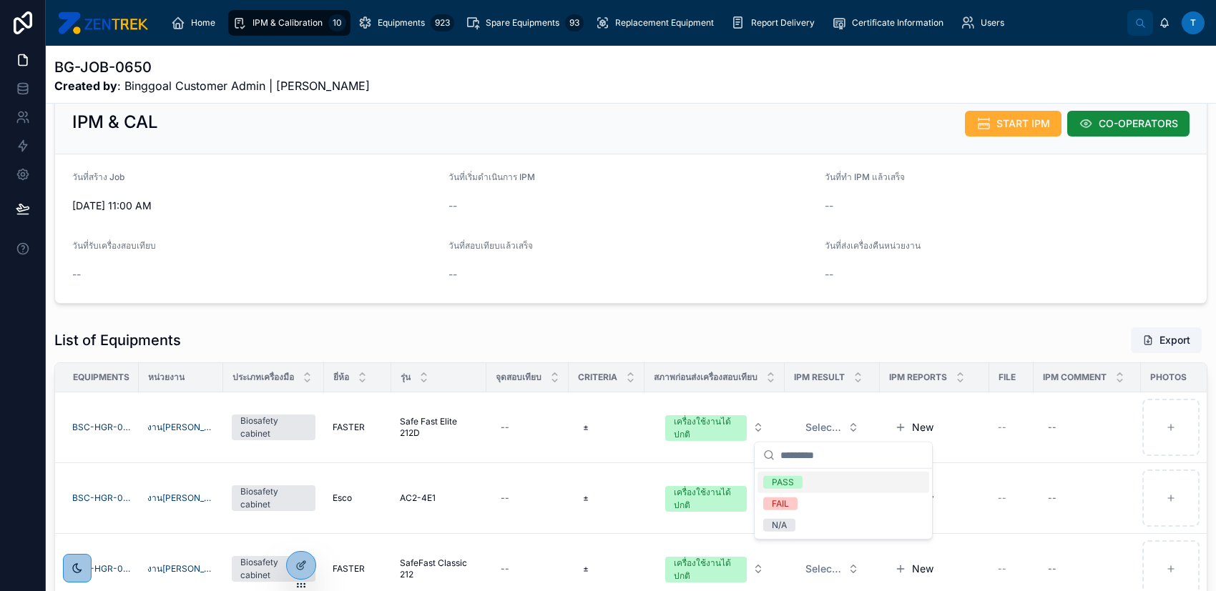
click at [844, 341] on div "List of Equipments Export" at bounding box center [630, 340] width 1153 height 27
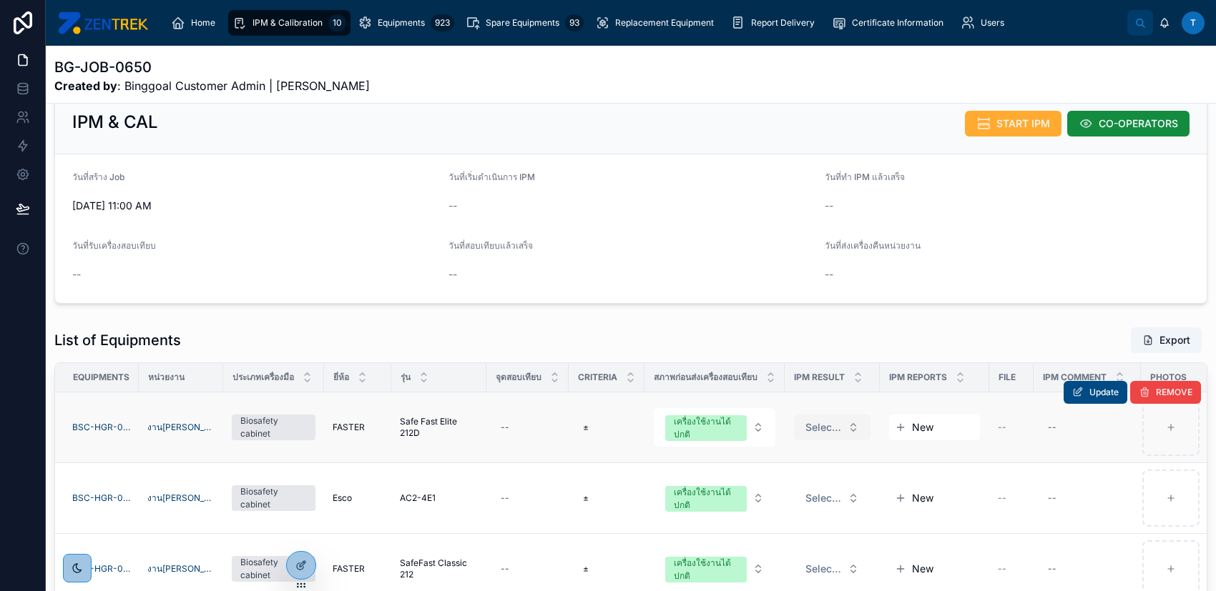
click at [842, 420] on span "Select a IPM Result" at bounding box center [823, 427] width 36 height 14
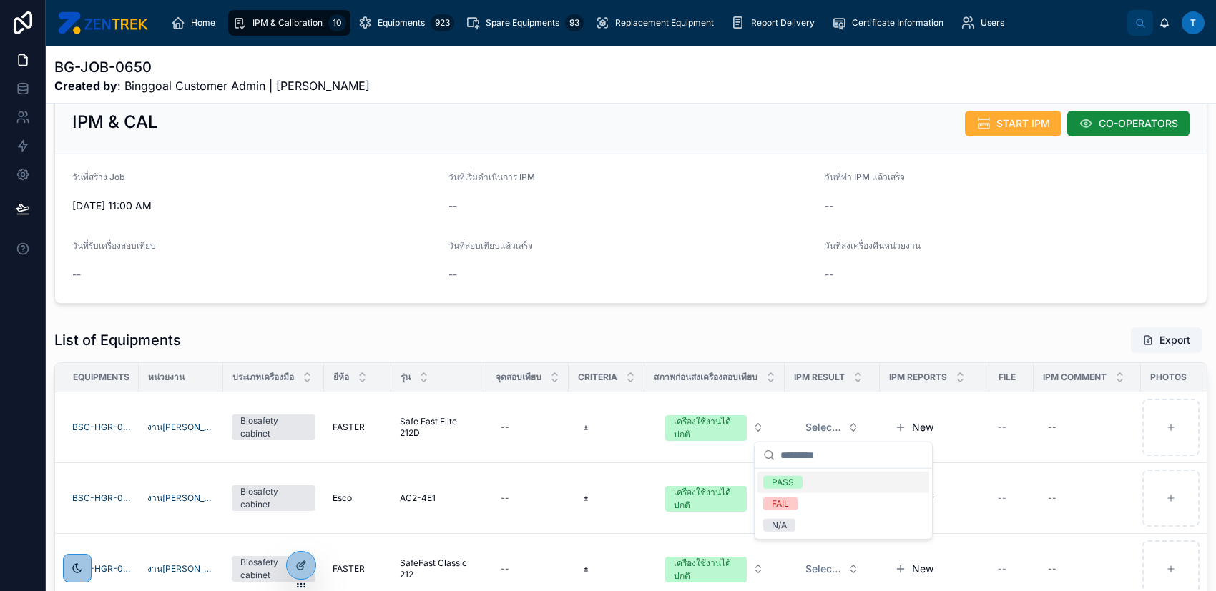
click at [358, 336] on div "List of Equipments Export" at bounding box center [630, 340] width 1153 height 27
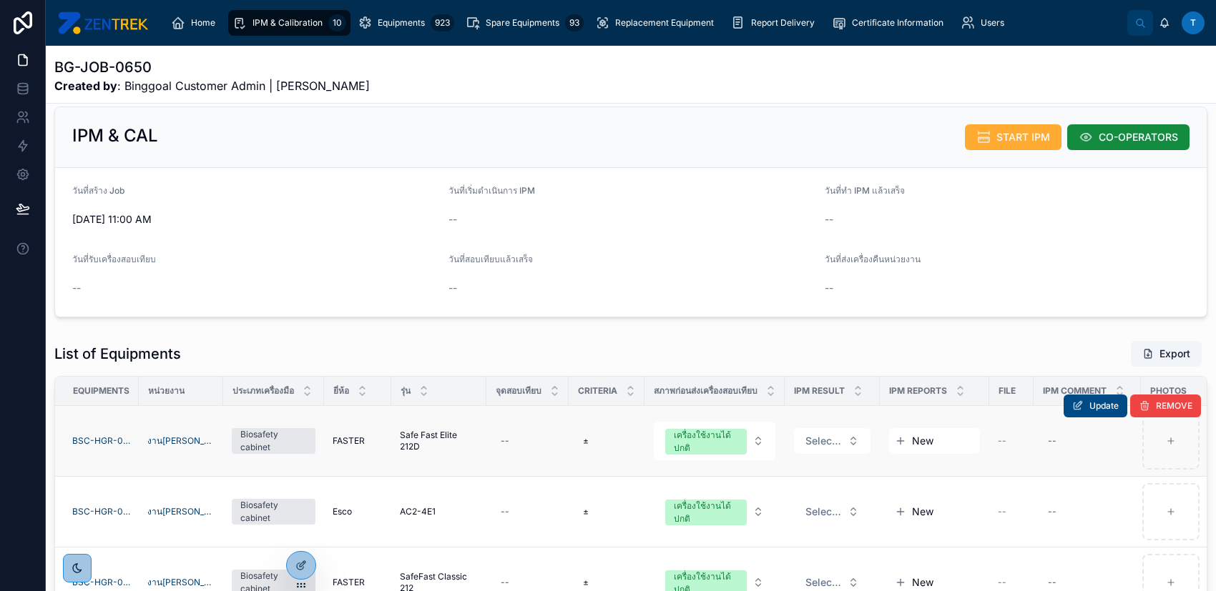
scroll to position [190, 0]
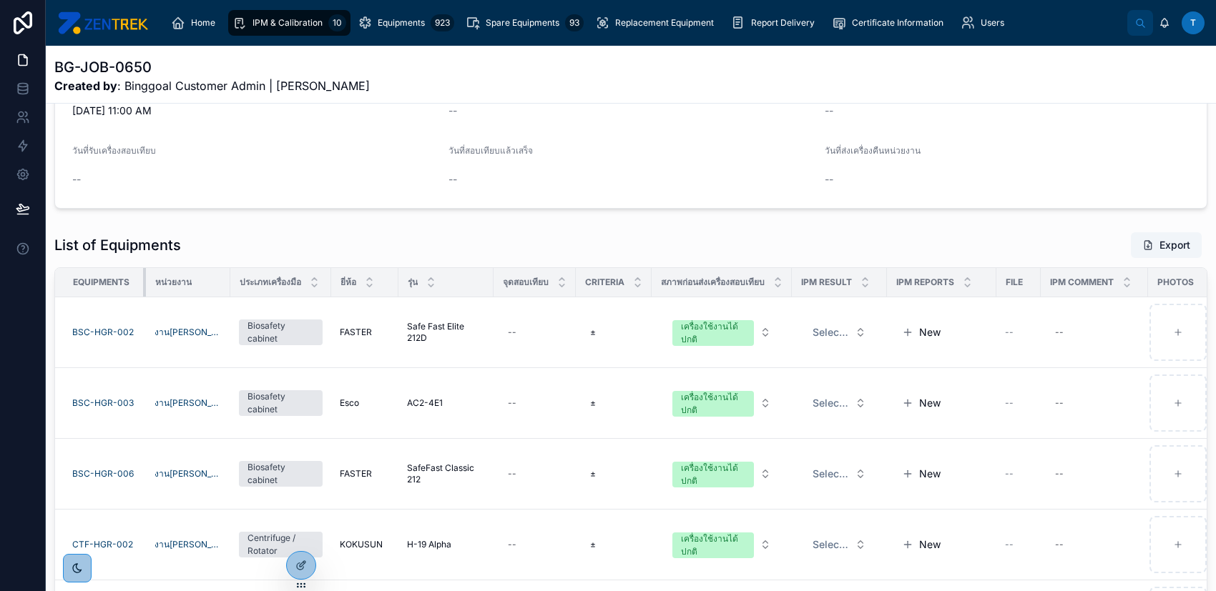
drag, startPoint x: 138, startPoint y: 280, endPoint x: 152, endPoint y: 280, distance: 13.6
click at [152, 280] on tr "Equipments หน่วยงาน ประเภทเครื่องมือ ยี่ห้อ รุ่น จุดสอบเทียบ Criteria สภาพก่อนส…" at bounding box center [655, 282] width 1201 height 29
click at [231, 229] on div "List of Equipments Export Equipments หน่วยงาน ประเภทเครื่องมือ ยี่ห้อ รุ่น จุดส…" at bounding box center [631, 472] width 1170 height 492
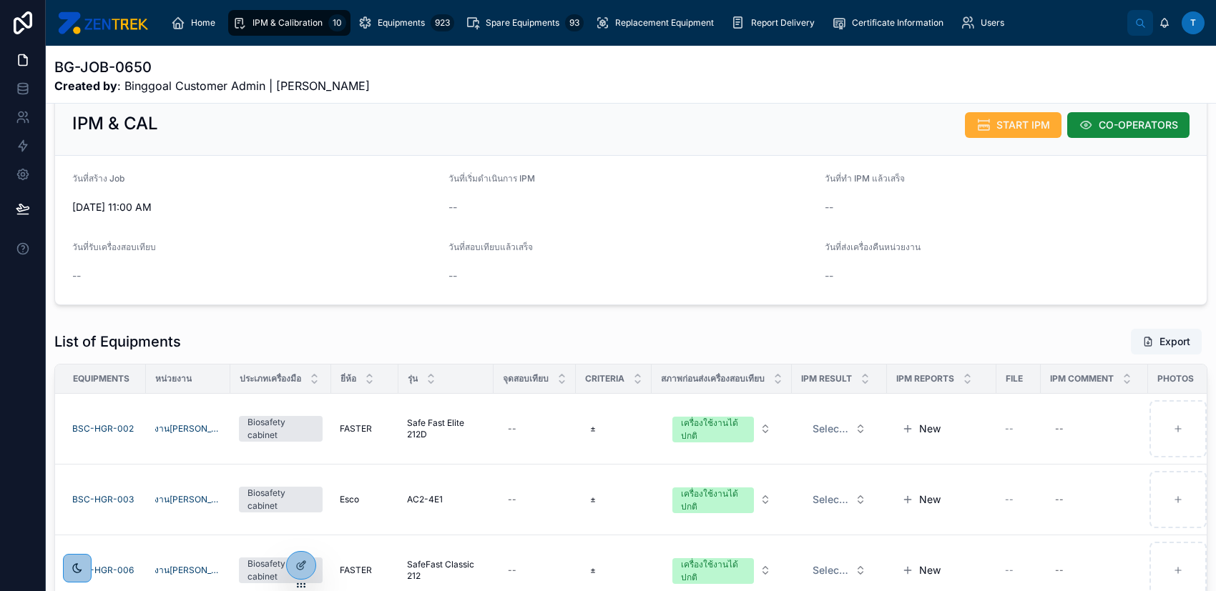
scroll to position [0, 0]
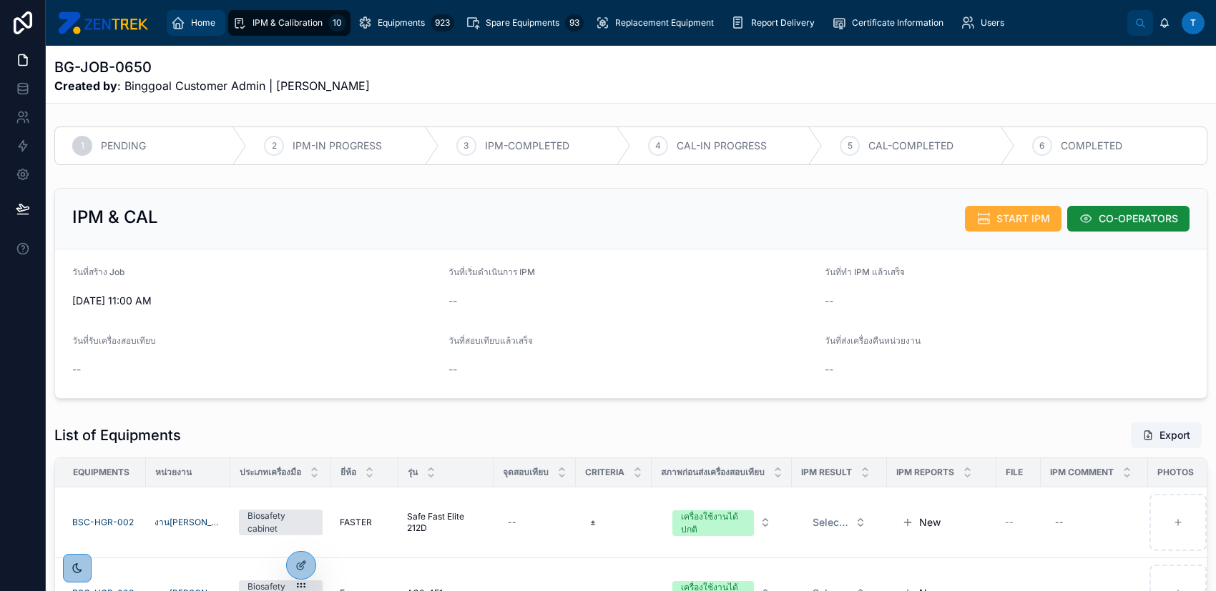
click at [187, 16] on div "Home" at bounding box center [196, 22] width 50 height 23
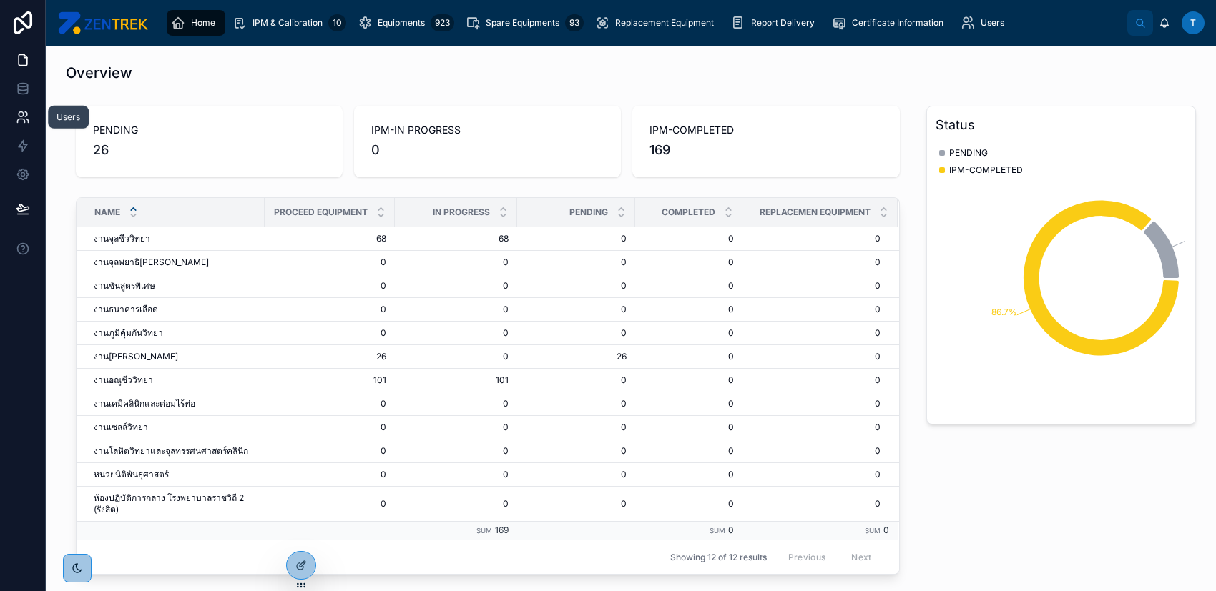
click at [18, 119] on icon at bounding box center [20, 121] width 7 height 4
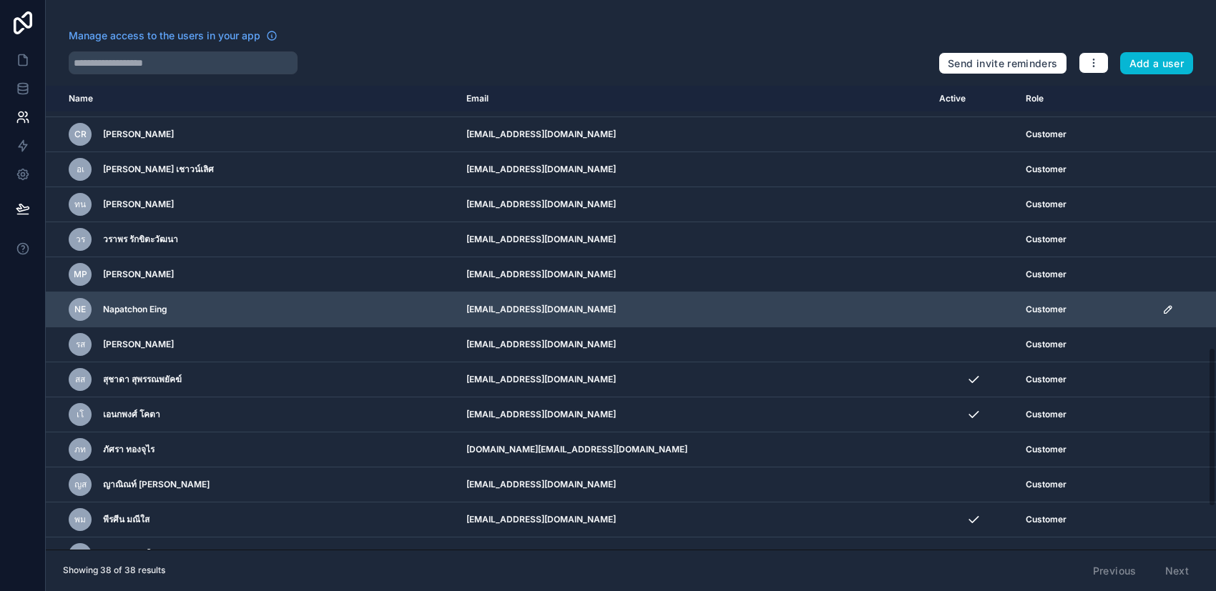
scroll to position [889, 0]
